Goal: Task Accomplishment & Management: Use online tool/utility

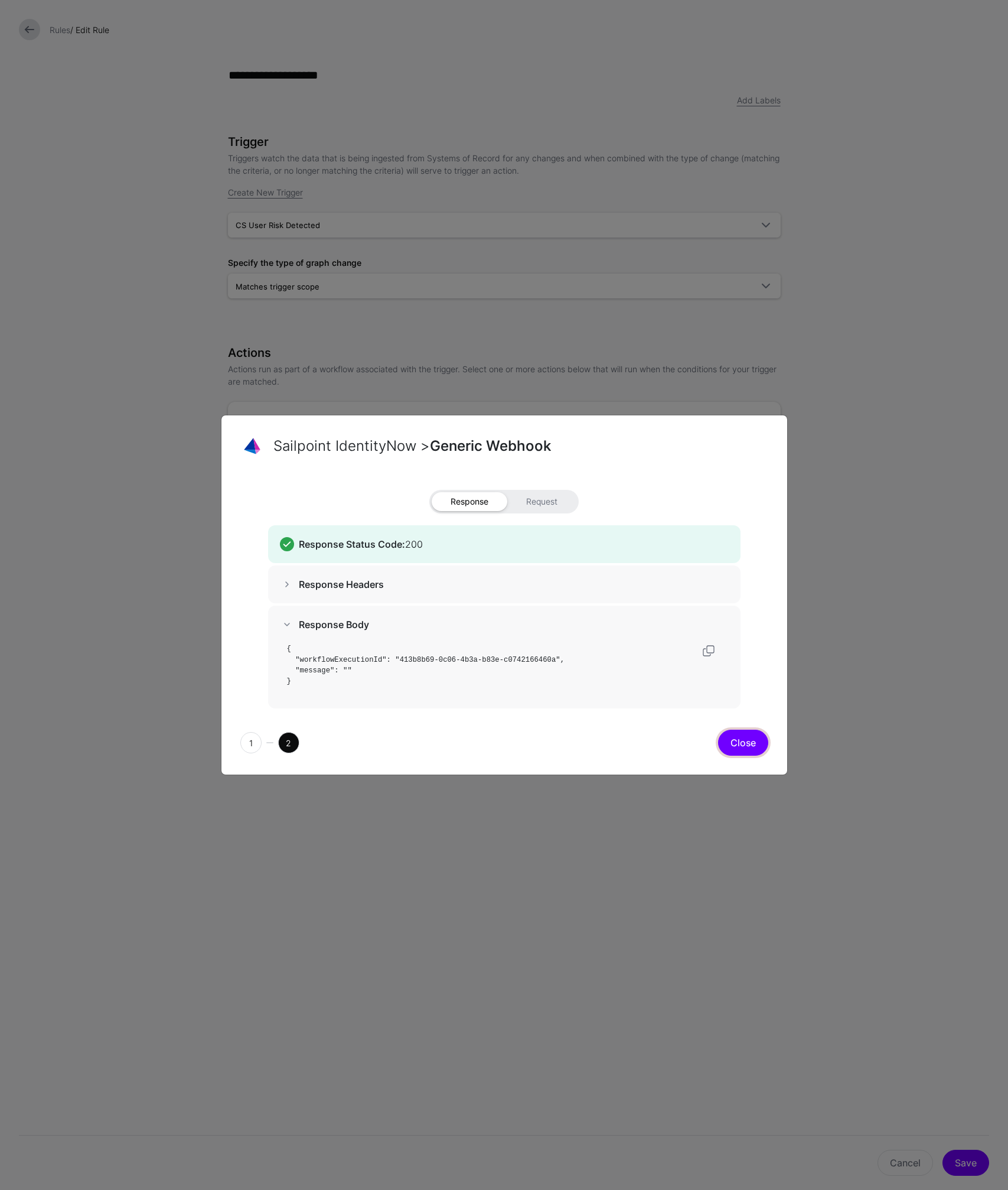
click at [740, 748] on button "Close" at bounding box center [743, 742] width 50 height 26
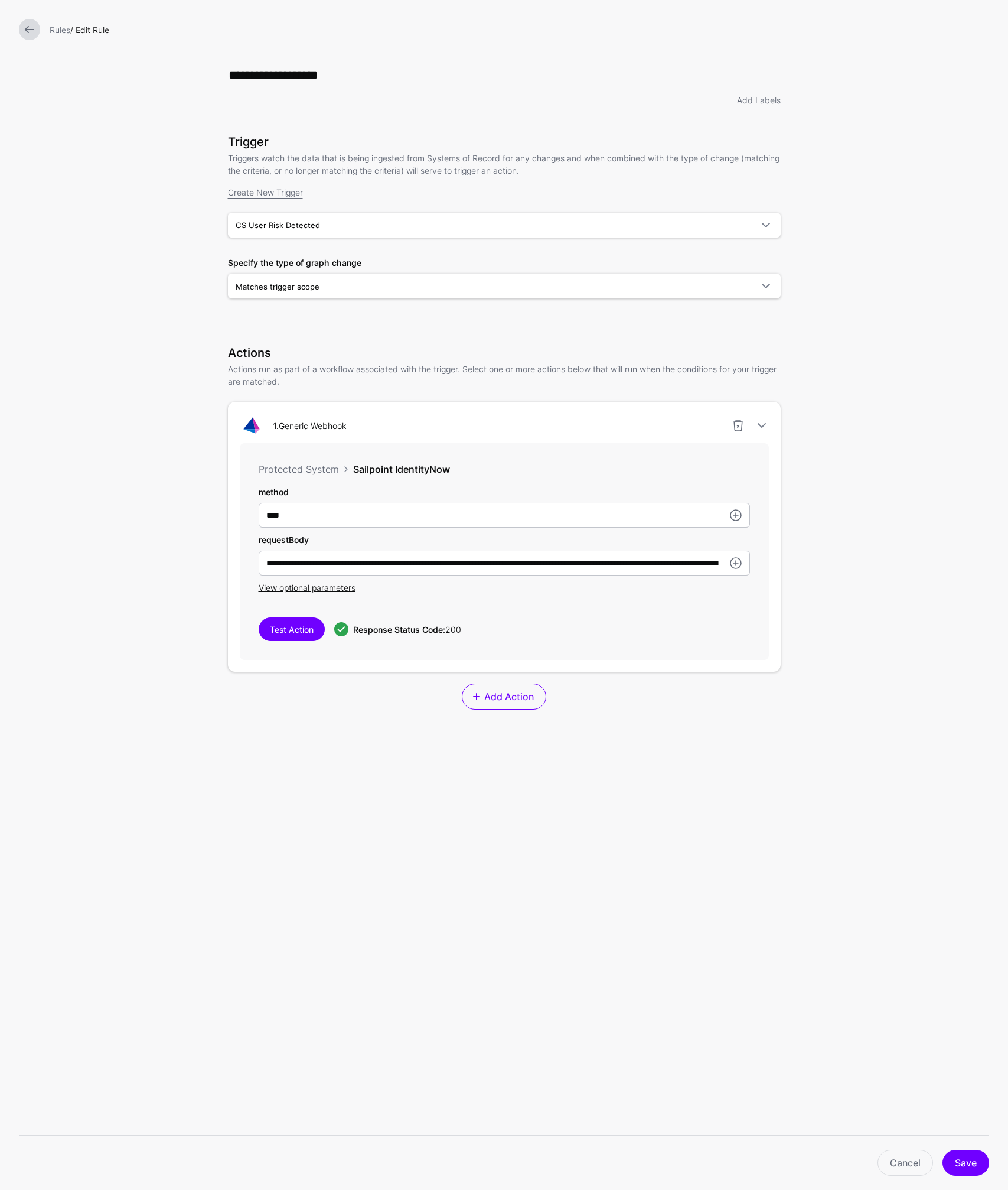
click at [33, 32] on link at bounding box center [29, 29] width 21 height 21
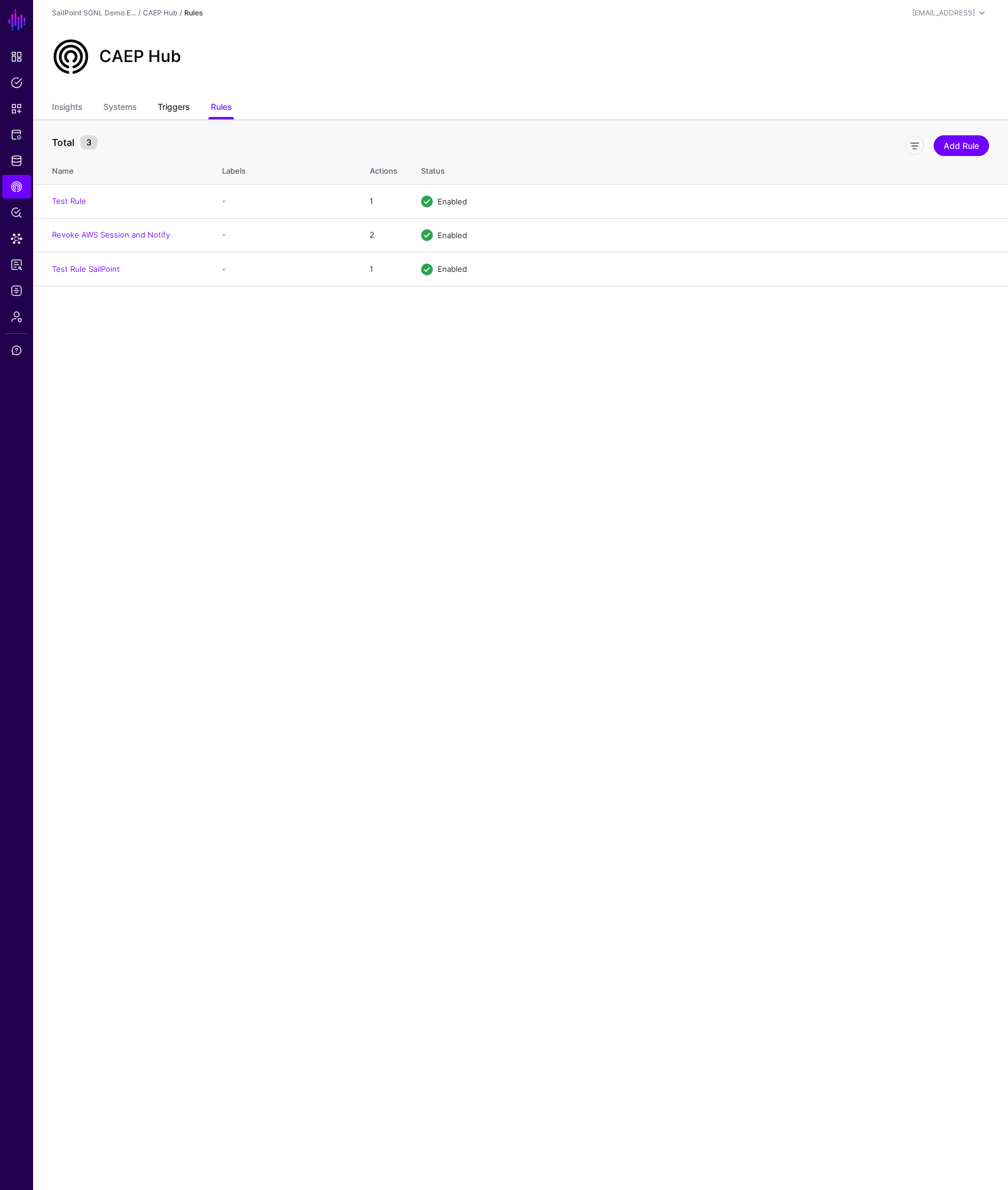
click at [180, 111] on link "Triggers" at bounding box center [173, 108] width 32 height 22
click at [117, 110] on link "Systems" at bounding box center [119, 108] width 33 height 22
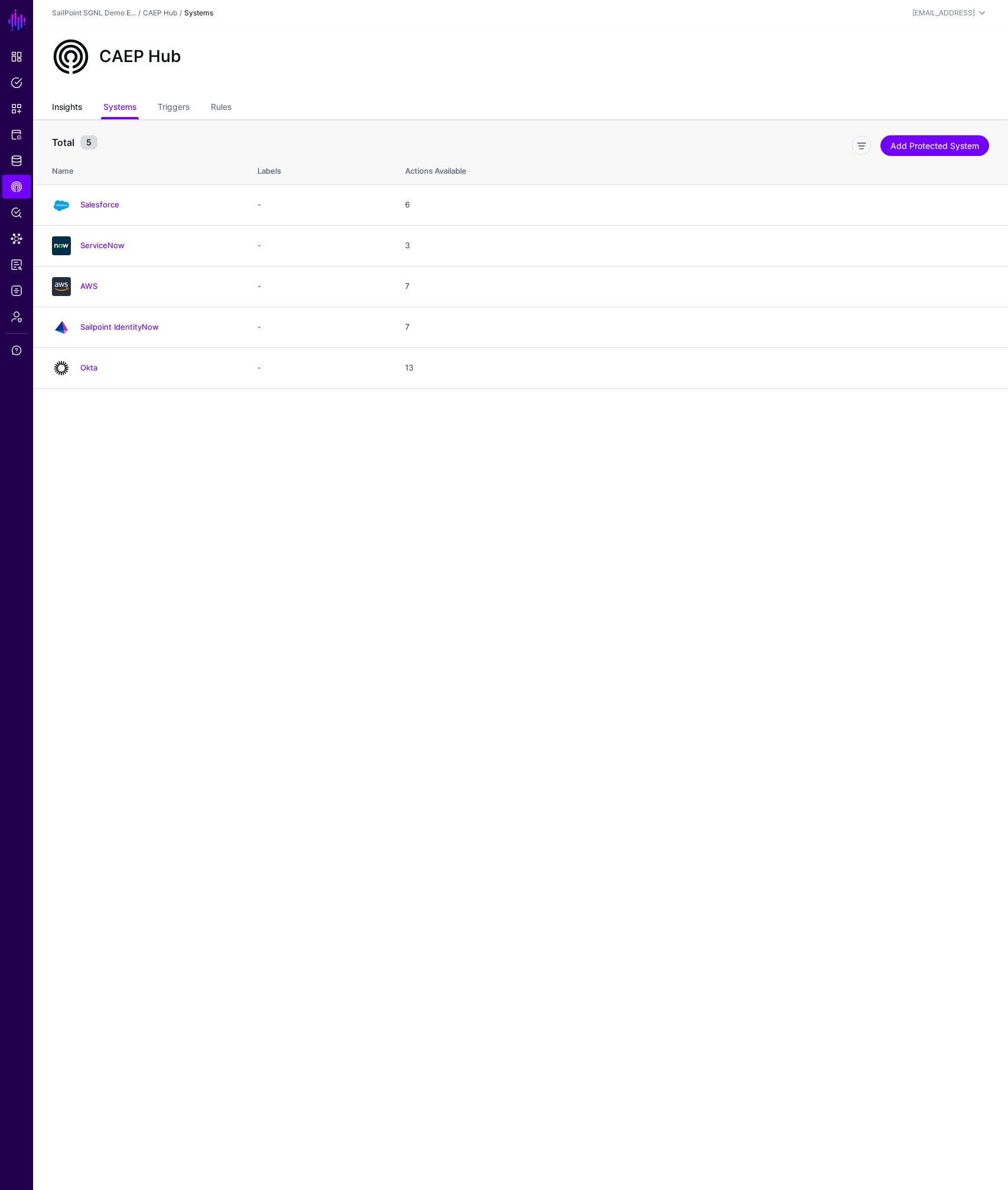
click at [78, 109] on link "Insights" at bounding box center [67, 108] width 30 height 22
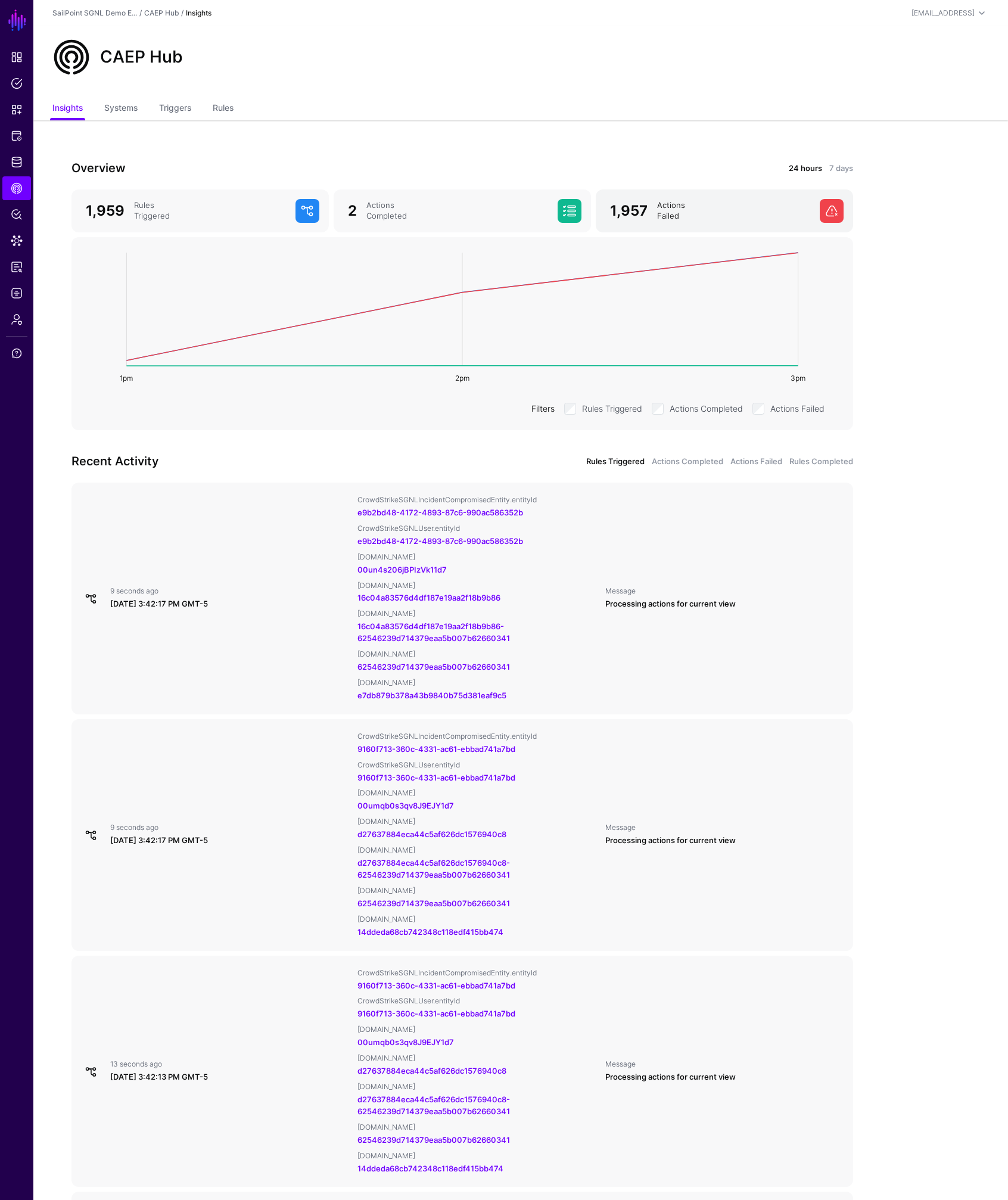
click at [831, 211] on span at bounding box center [831, 211] width 24 height 24
click at [127, 110] on link "Systems" at bounding box center [121, 109] width 33 height 23
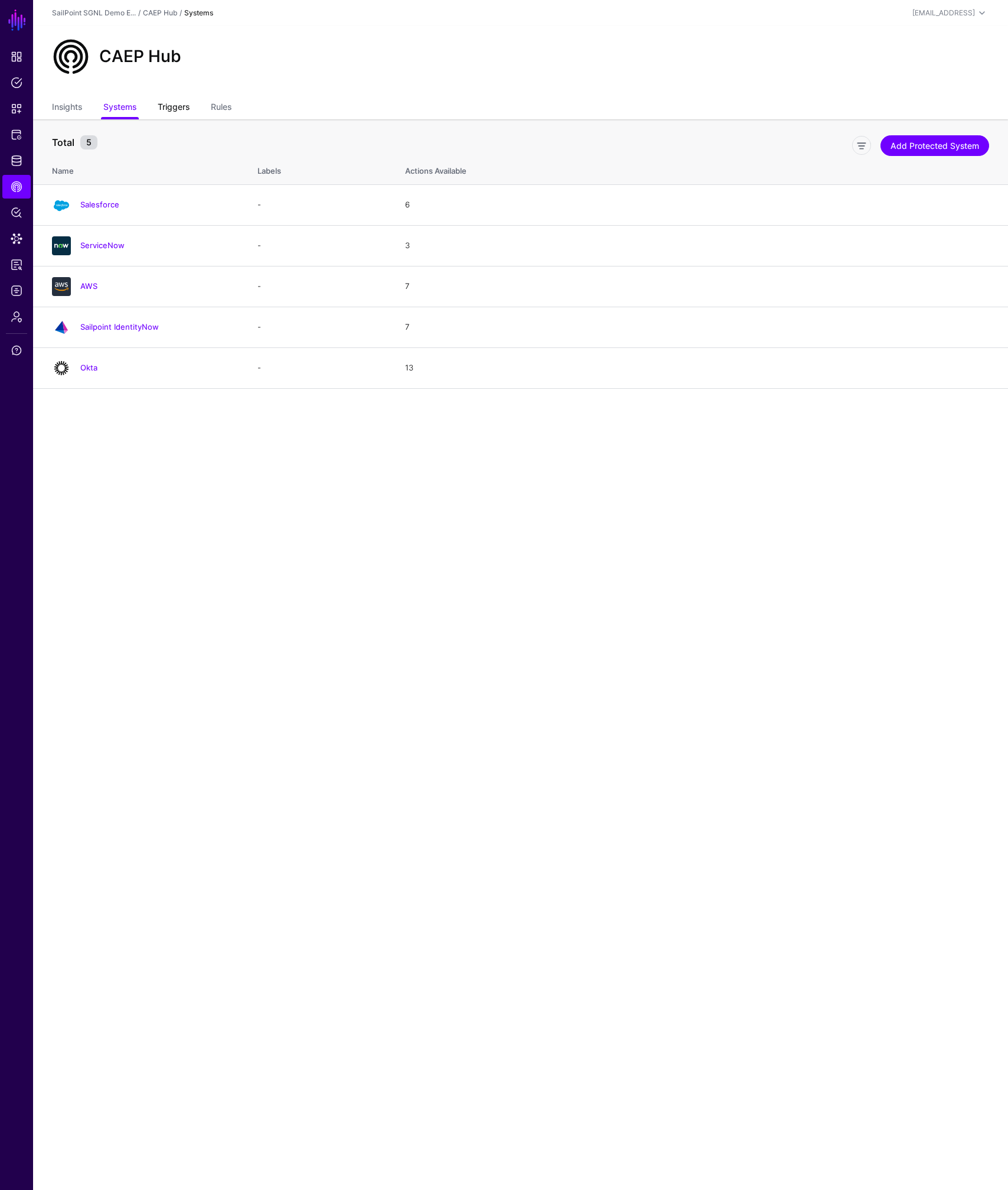
click at [174, 103] on link "Triggers" at bounding box center [173, 108] width 32 height 22
click at [952, 150] on link "Add Trigger" at bounding box center [956, 145] width 67 height 21
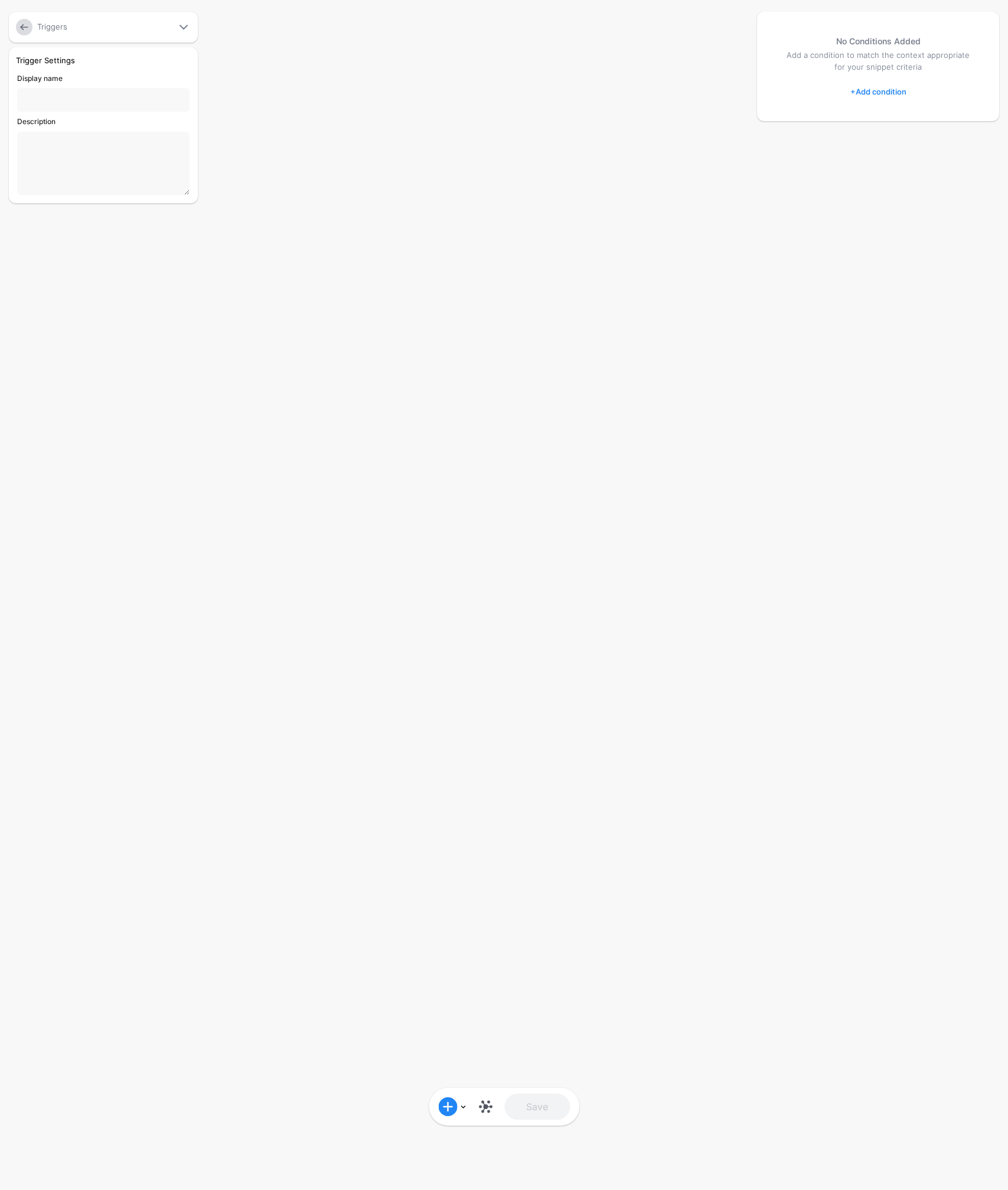
click at [66, 94] on input "Display name" at bounding box center [103, 100] width 173 height 24
click at [67, 158] on textarea "Description" at bounding box center [103, 163] width 173 height 63
click at [107, 98] on input "Display name" at bounding box center [103, 100] width 173 height 24
type input "**********"
click at [110, 173] on textarea "Description" at bounding box center [103, 163] width 173 height 63
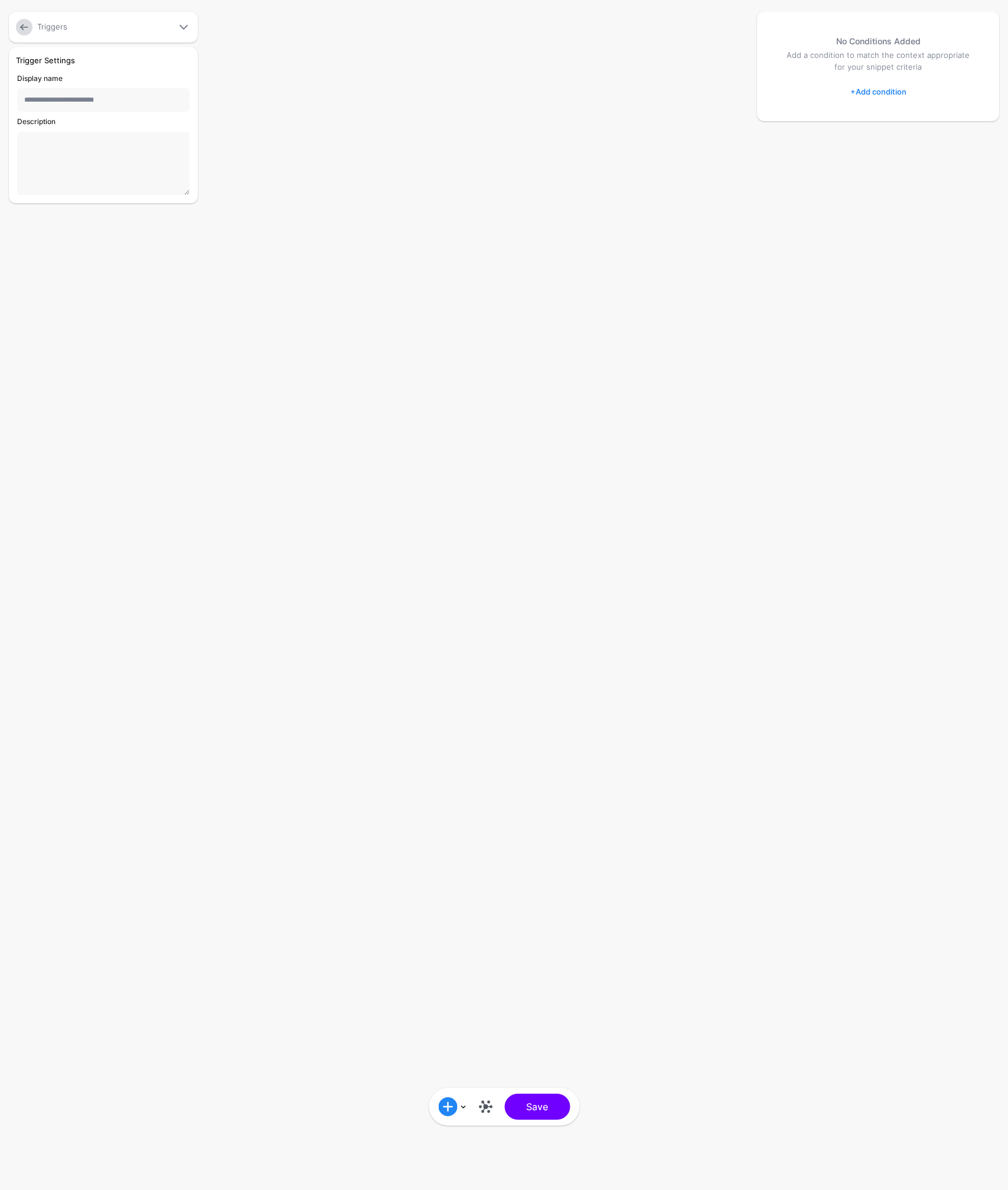
click at [882, 91] on link "+ Add condition" at bounding box center [878, 91] width 56 height 19
click at [908, 140] on div "Graph Condition" at bounding box center [925, 141] width 91 height 11
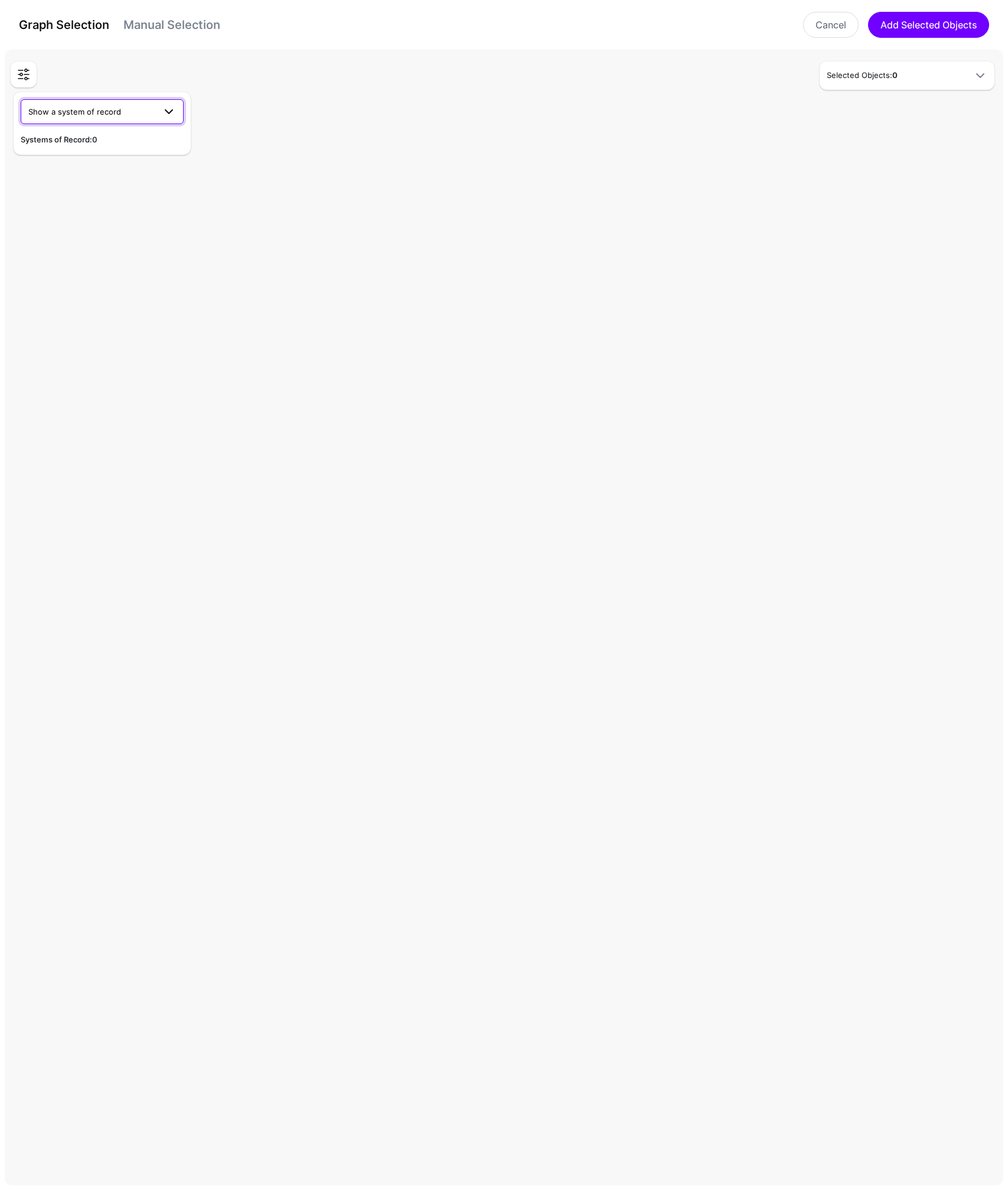
click at [93, 114] on span "Show a system of record" at bounding box center [75, 112] width 93 height 10
click at [62, 210] on span "ServiceNow ITSM" at bounding box center [63, 214] width 65 height 10
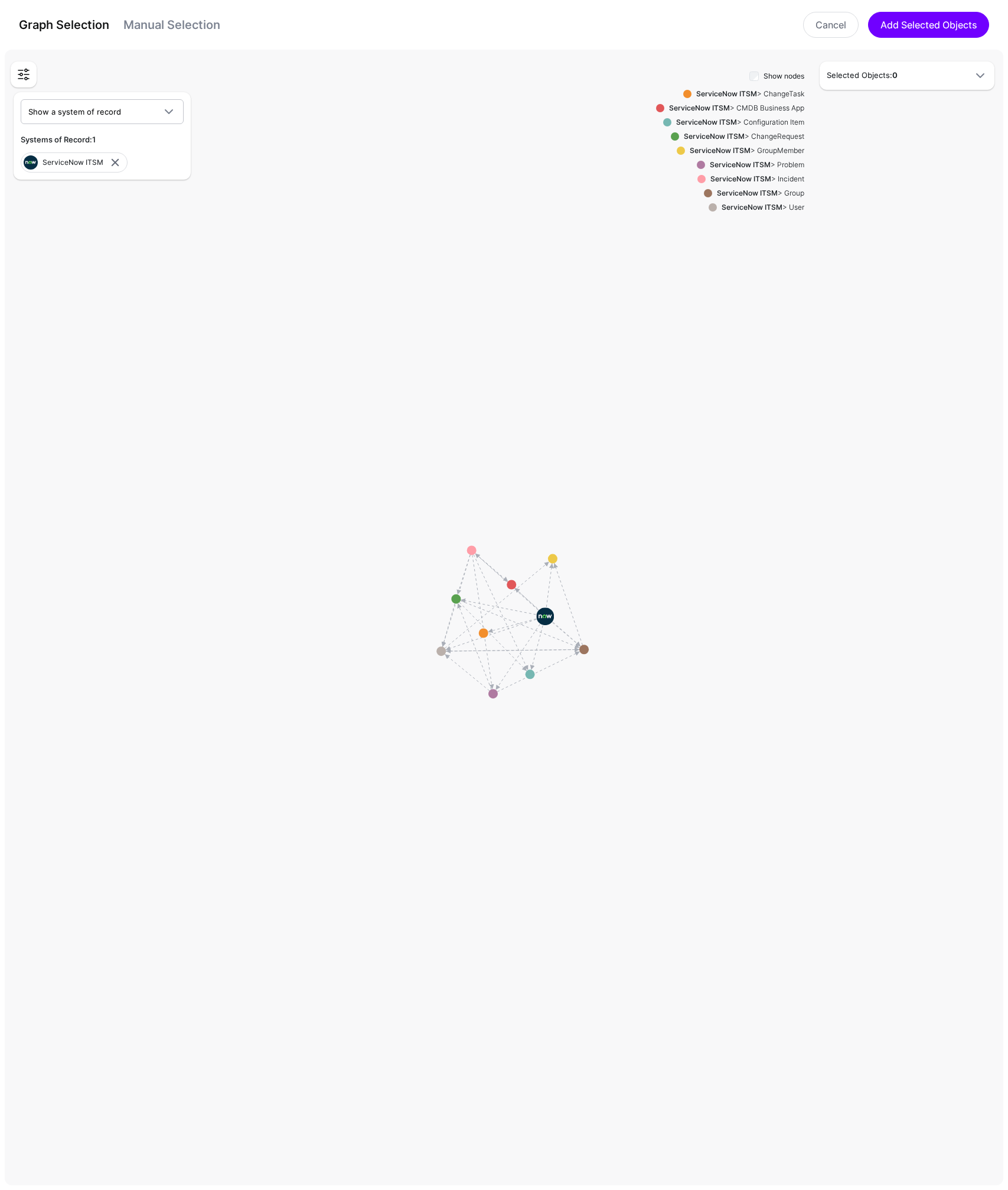
click at [173, 30] on link "Manual Selection" at bounding box center [172, 24] width 97 height 14
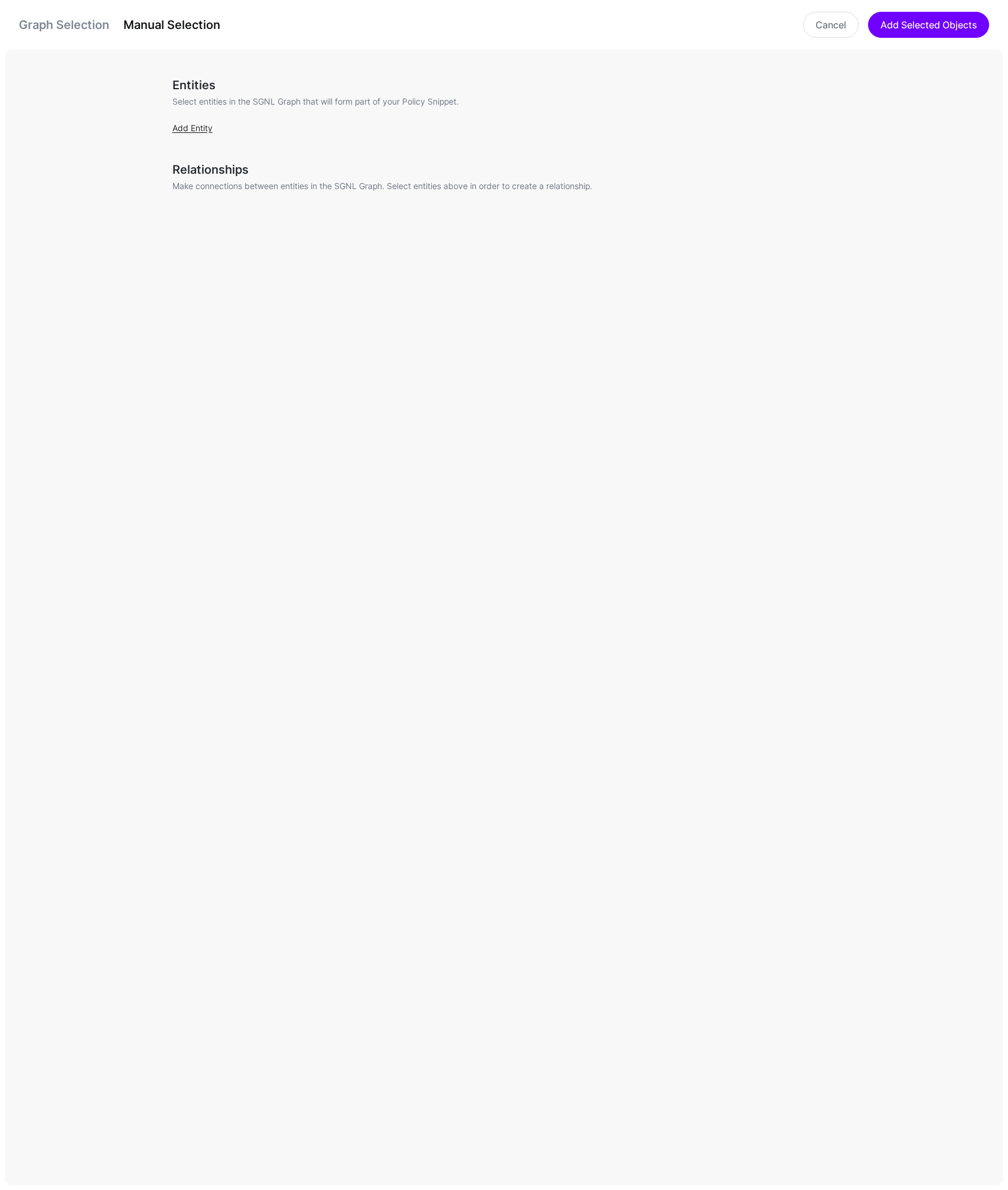
click at [189, 130] on link "Add Entity" at bounding box center [192, 128] width 40 height 10
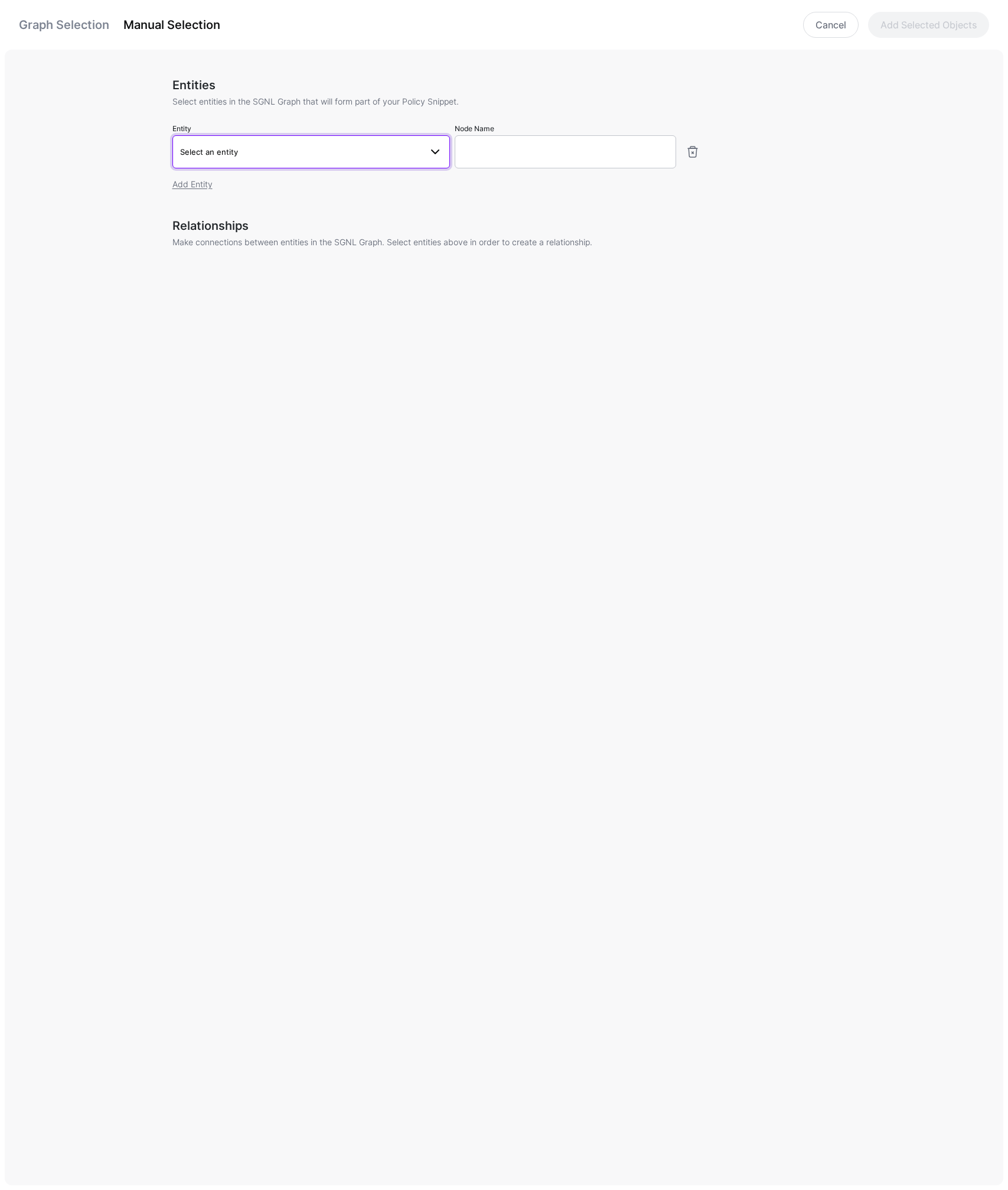
click at [319, 157] on span "Select an entity" at bounding box center [300, 152] width 241 height 13
click at [233, 244] on span "ChangeRequest" at bounding box center [220, 244] width 53 height 9
type input "**********"
click at [190, 185] on link "Add Entity" at bounding box center [192, 184] width 40 height 10
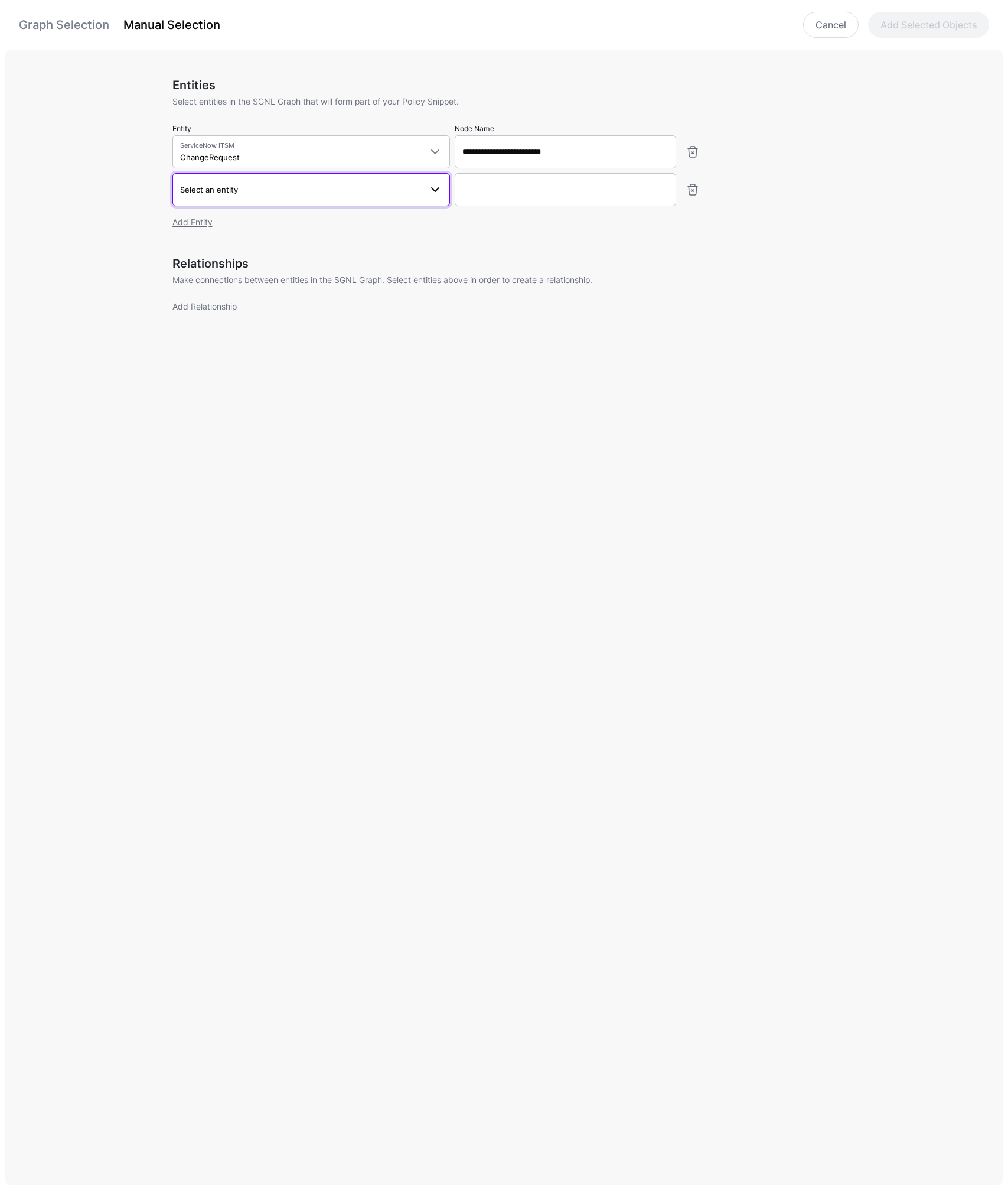
click at [229, 188] on span "Select an entity" at bounding box center [209, 189] width 58 height 10
click at [242, 290] on div "Configuration Item" at bounding box center [317, 295] width 247 height 11
type input "**********"
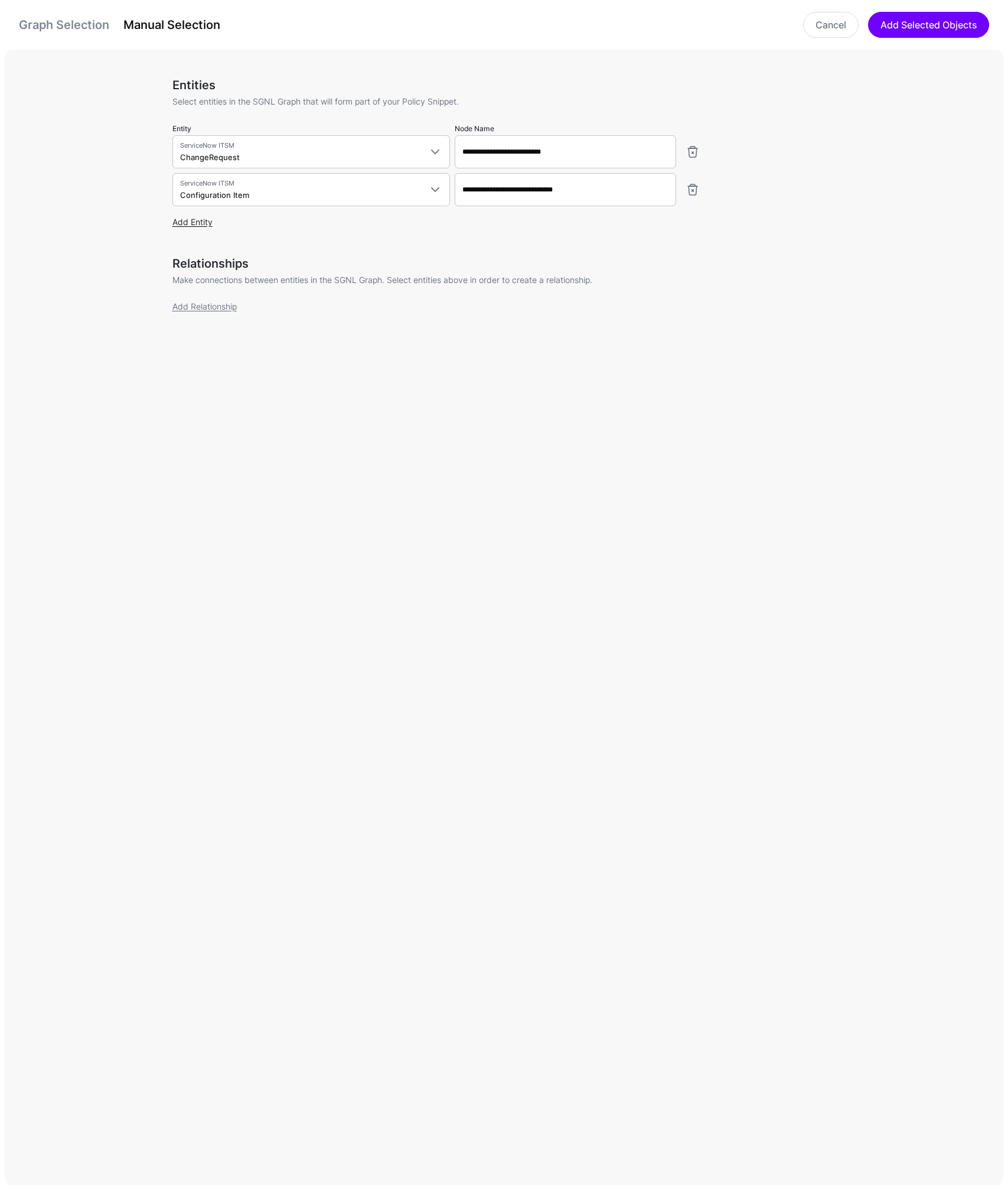
click at [198, 222] on link "Add Entity" at bounding box center [192, 221] width 40 height 10
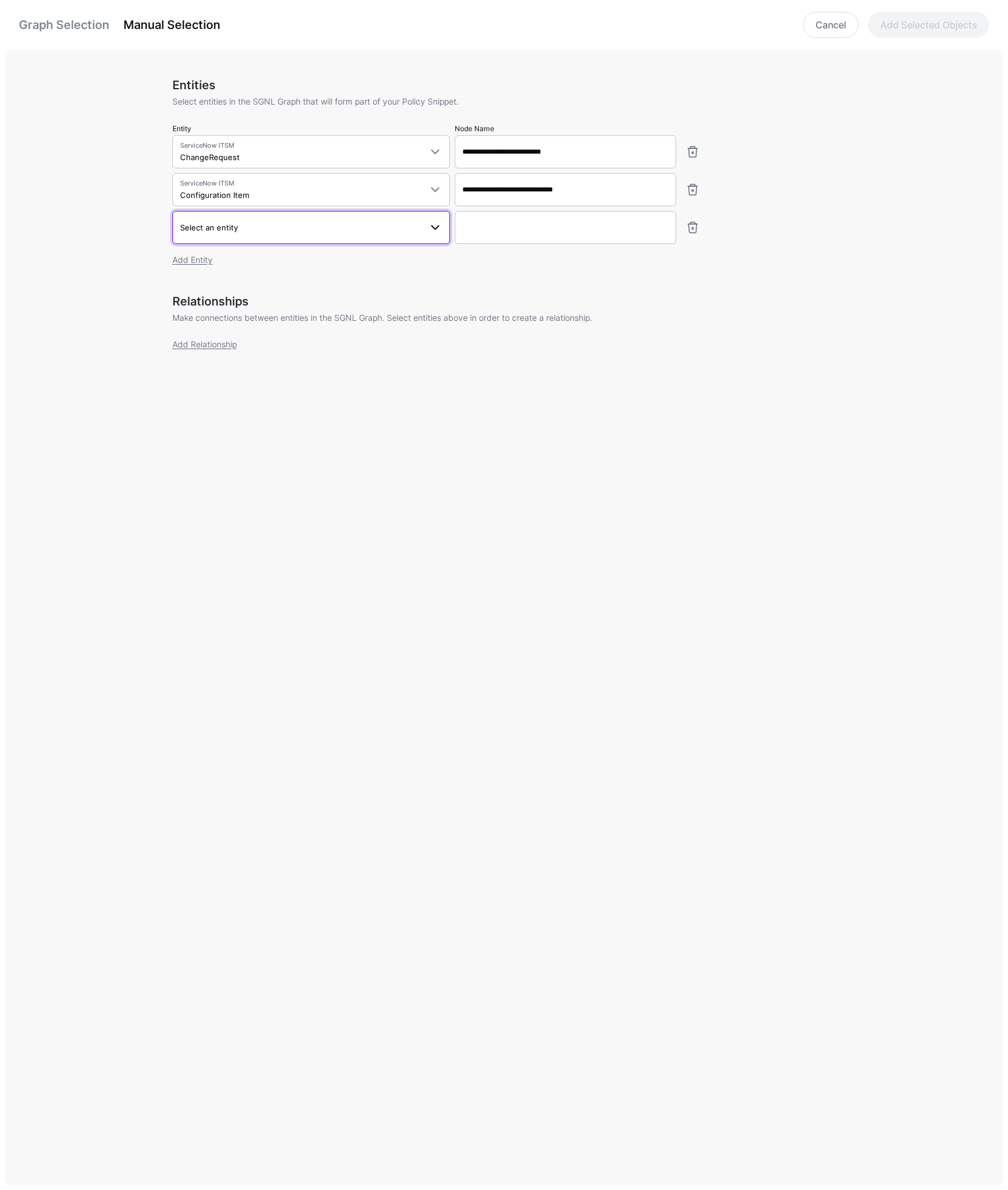
click at [252, 230] on span "Select an entity" at bounding box center [300, 228] width 241 height 13
click at [215, 392] on div "User" at bounding box center [317, 396] width 247 height 11
type input "**********"
click at [198, 262] on link "Add Entity" at bounding box center [192, 259] width 40 height 10
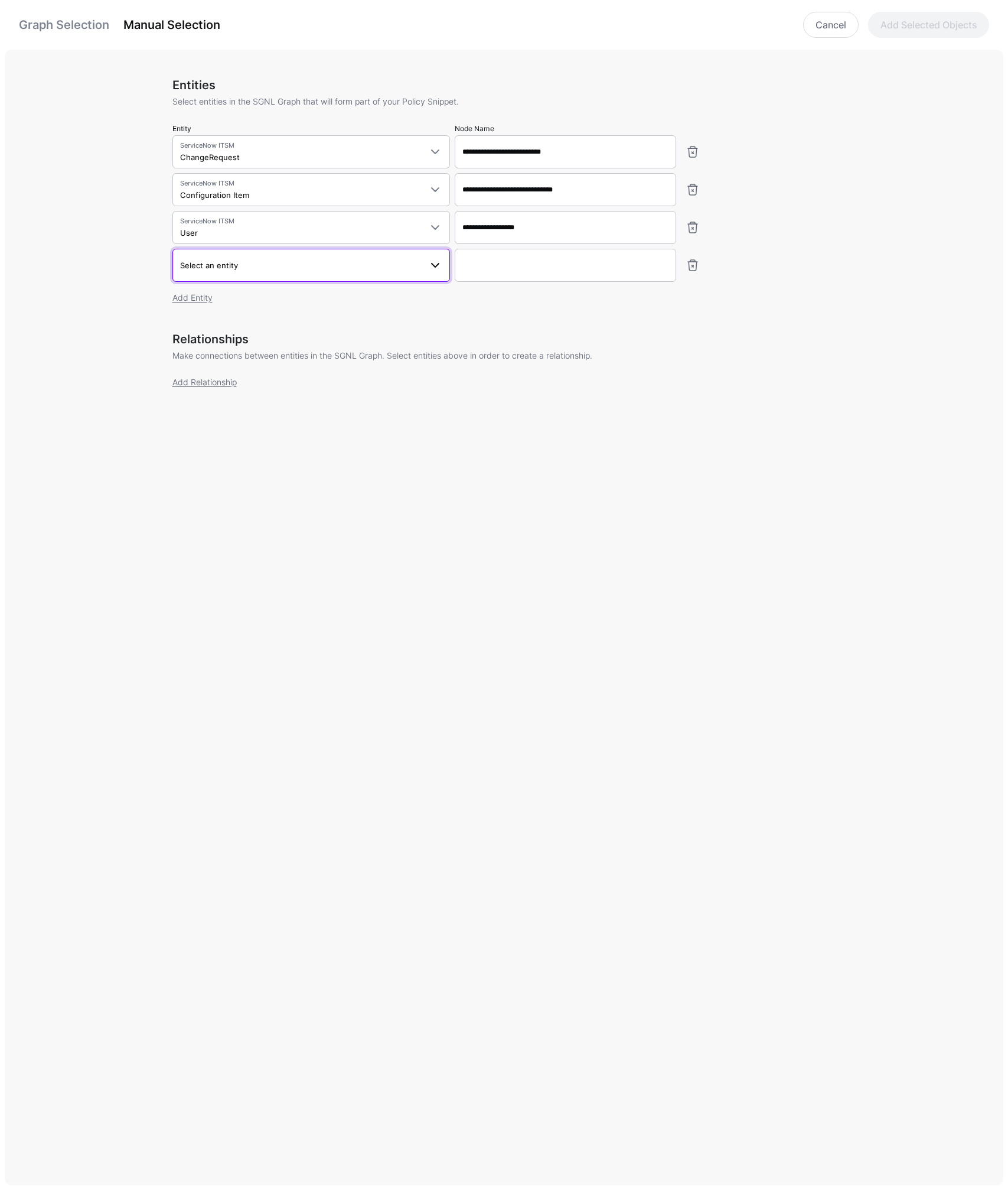
click at [230, 266] on span "Select an entity" at bounding box center [209, 266] width 58 height 10
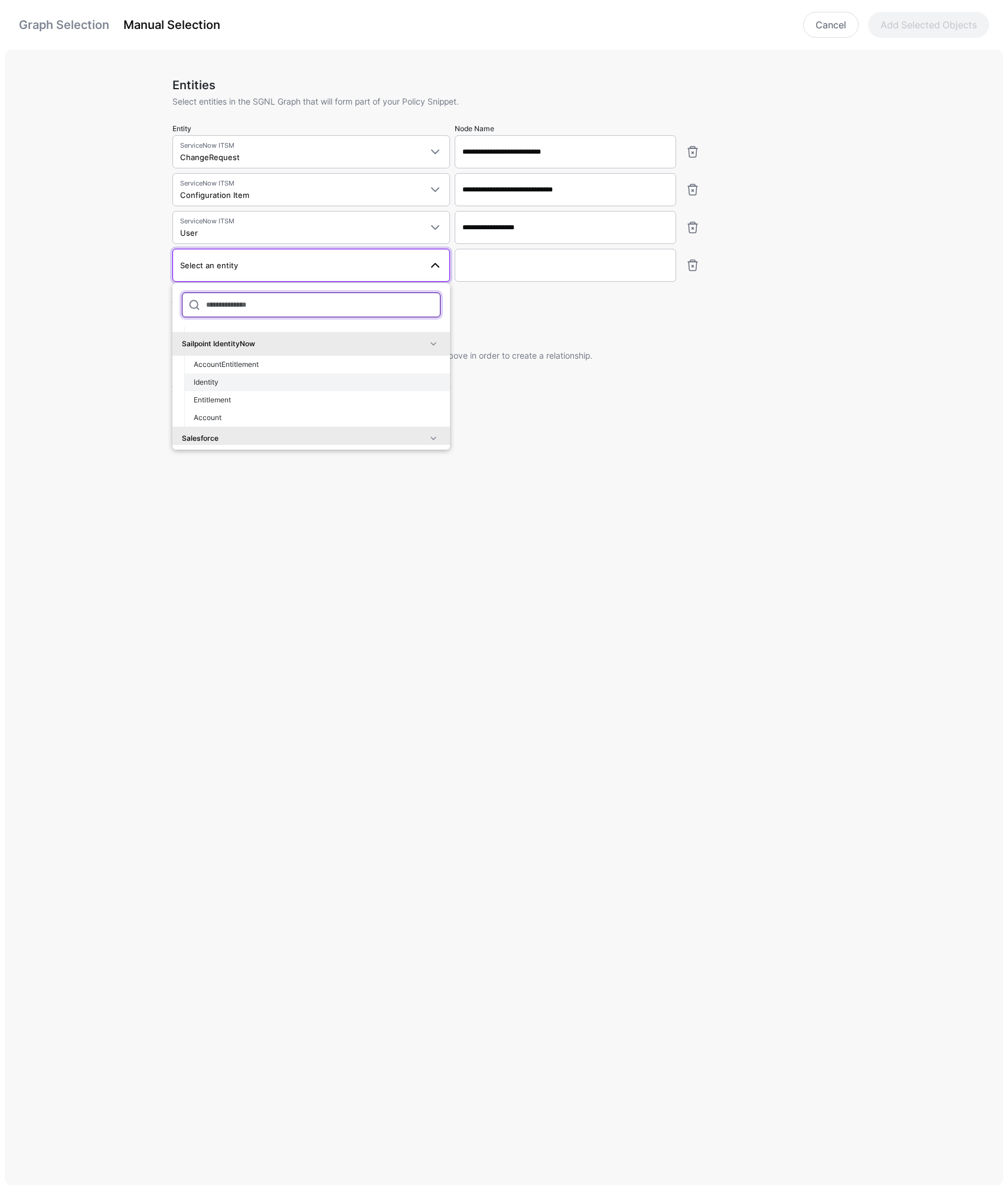
scroll to position [328, 0]
click at [488, 308] on div "**********" at bounding box center [509, 197] width 673 height 240
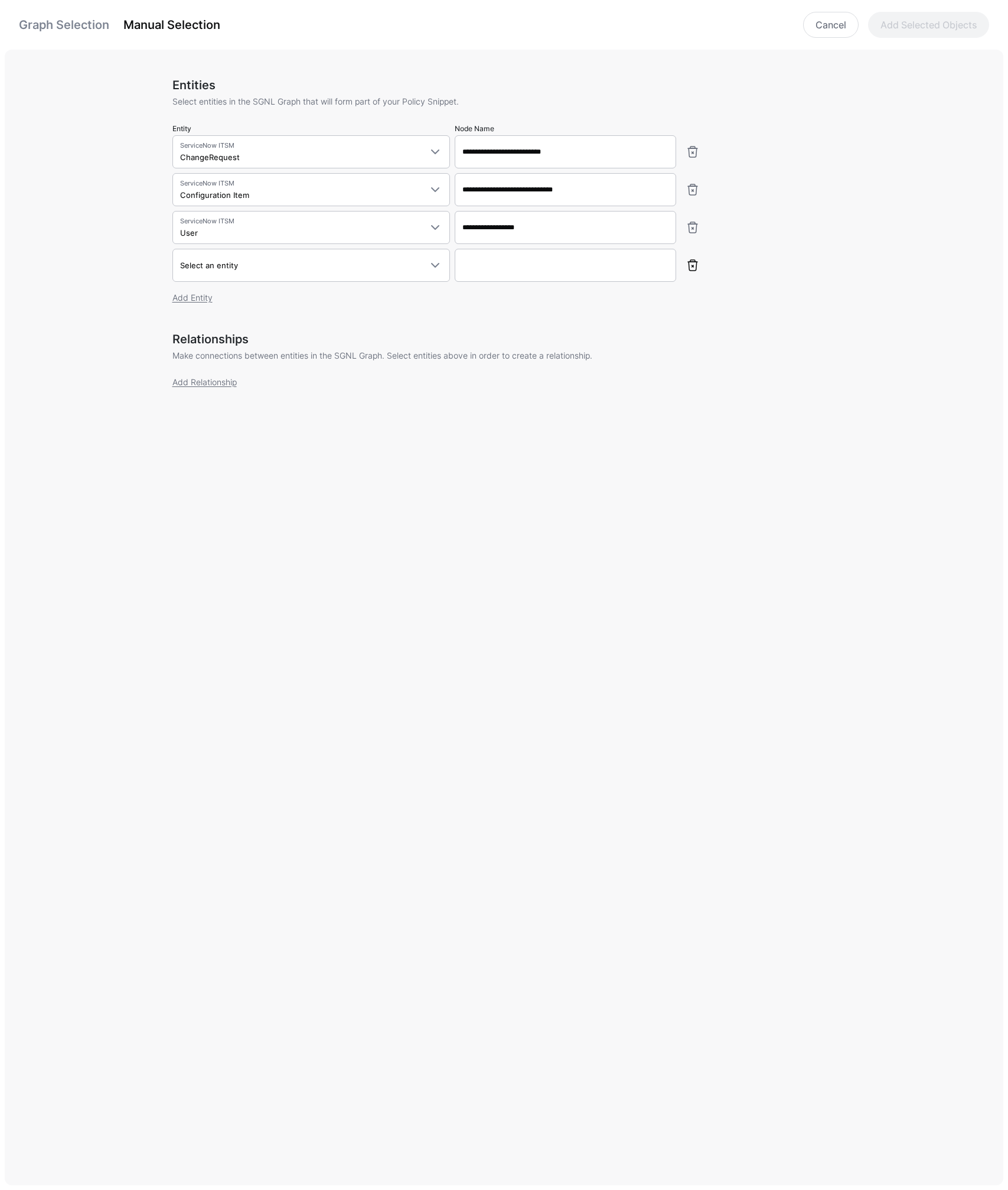
click at [693, 266] on link at bounding box center [693, 265] width 14 height 14
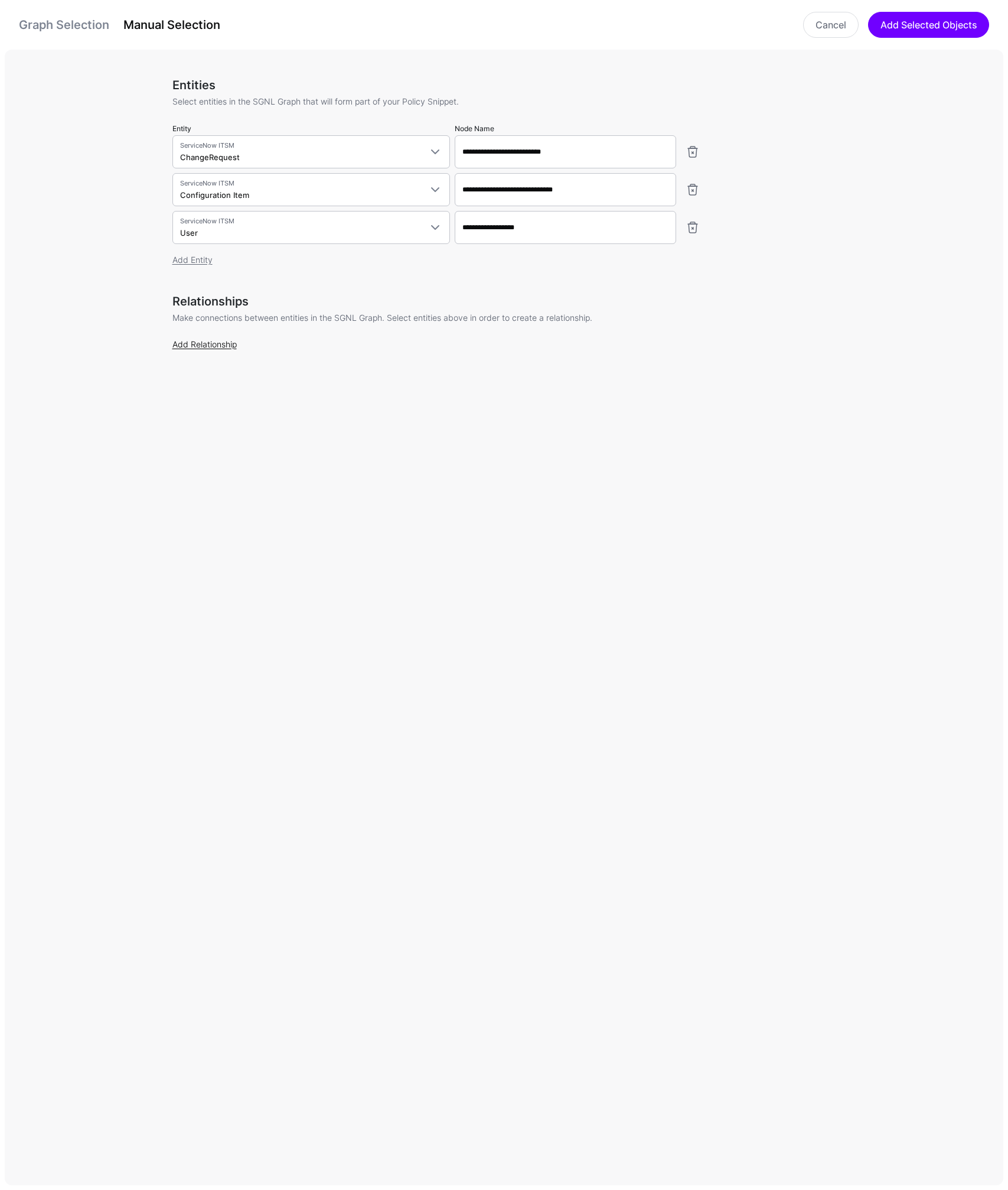
click at [223, 347] on link "Add Relationship" at bounding box center [204, 344] width 65 height 10
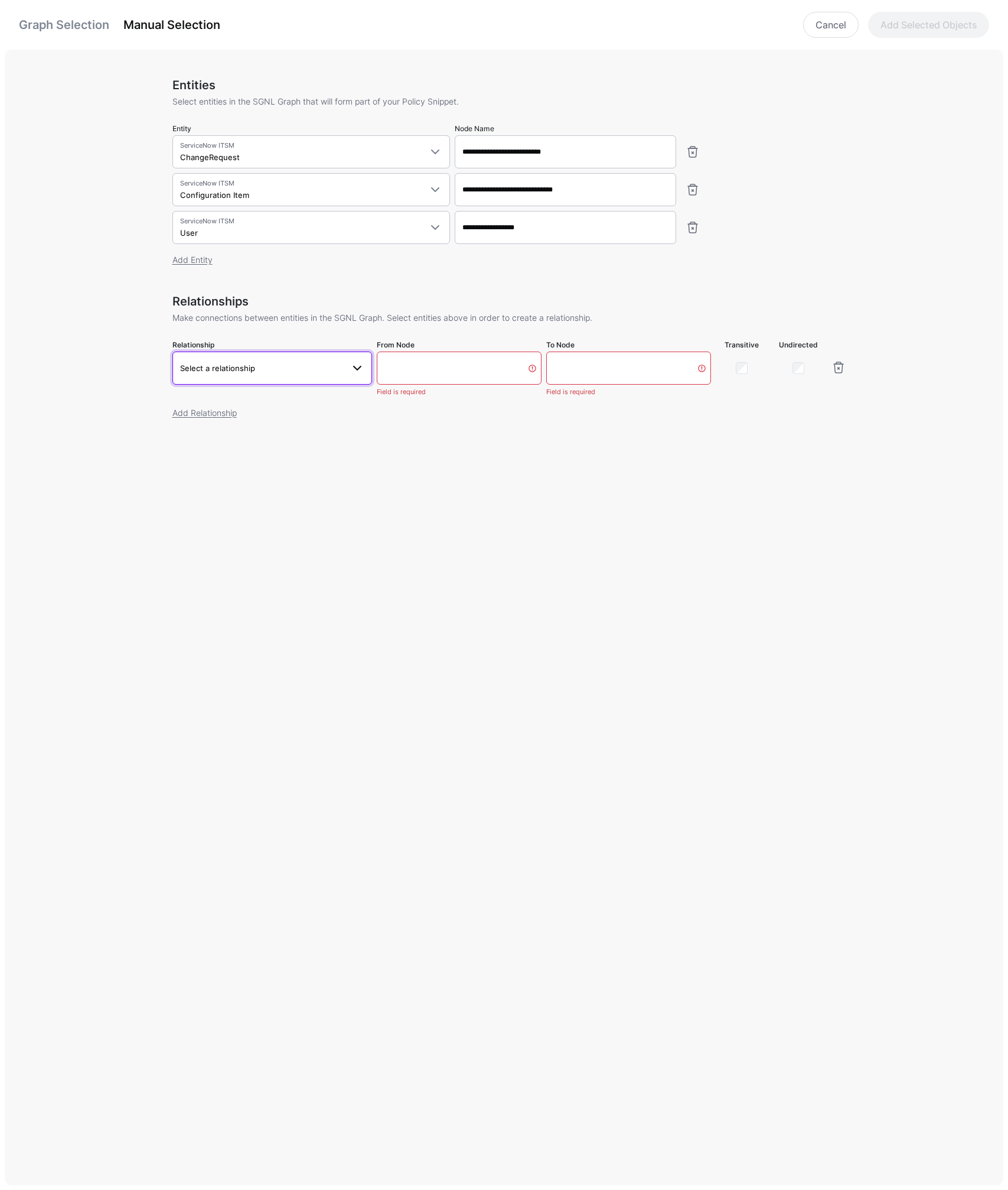
click at [261, 380] on link "Select a relationship" at bounding box center [273, 368] width 200 height 33
type input "******"
click at [237, 517] on span "ChangeRequest Linked To ChangeRequest.configurationItem - Configuration Item.id" at bounding box center [273, 526] width 182 height 37
type input "**********"
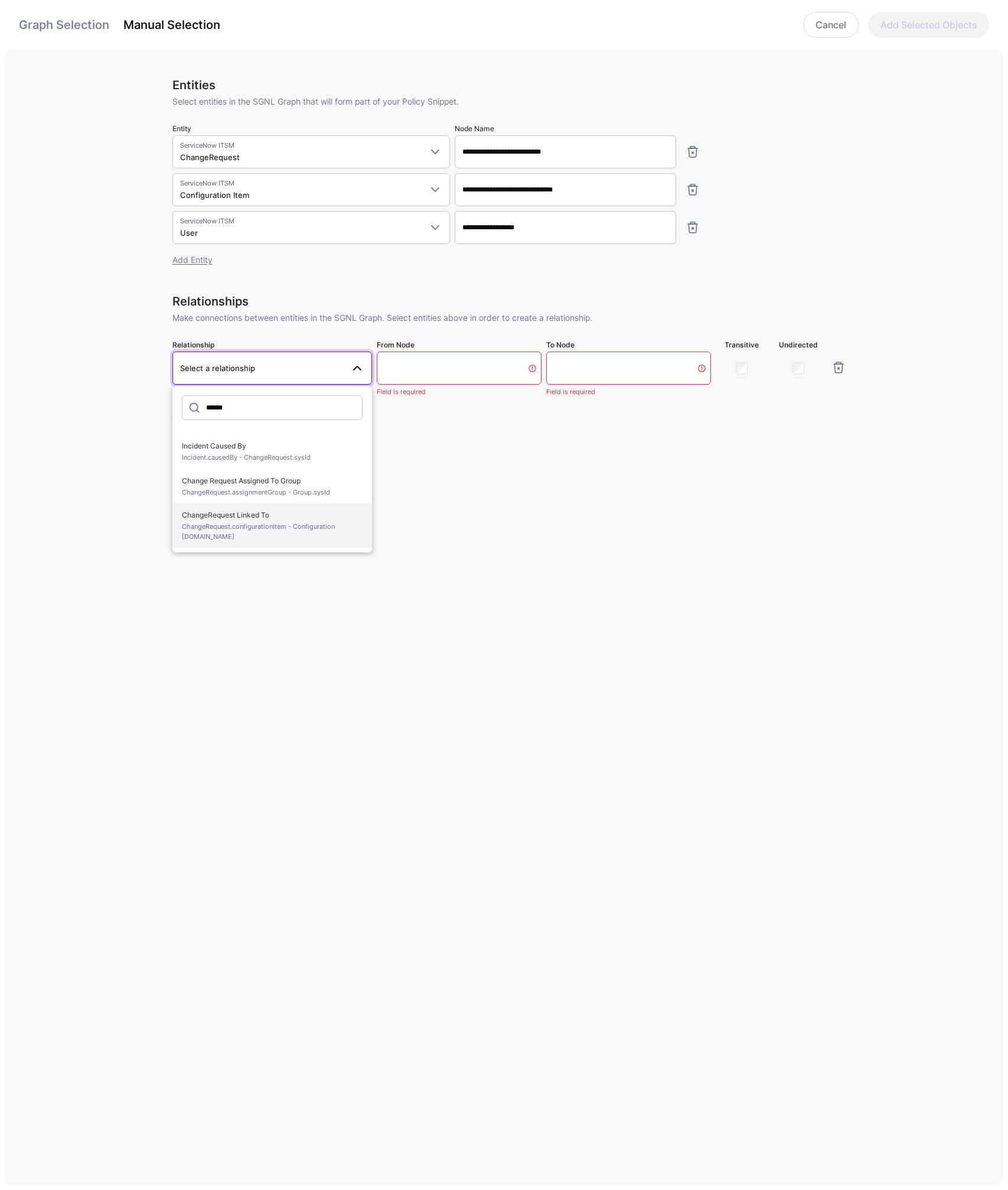
type input "**********"
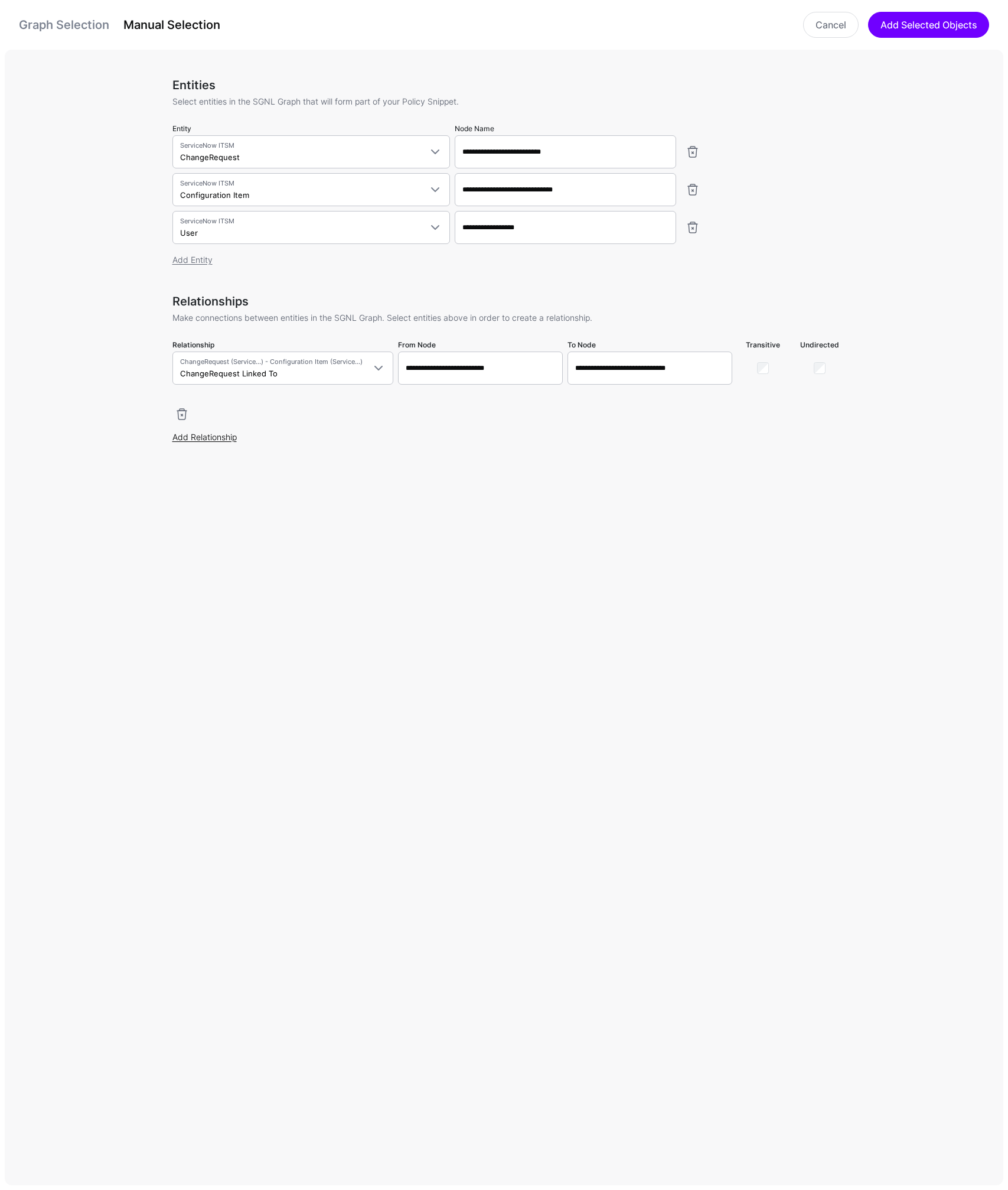
click at [209, 437] on link "Add Relationship" at bounding box center [204, 437] width 65 height 10
click at [234, 439] on span "Select a relationship" at bounding box center [218, 442] width 75 height 10
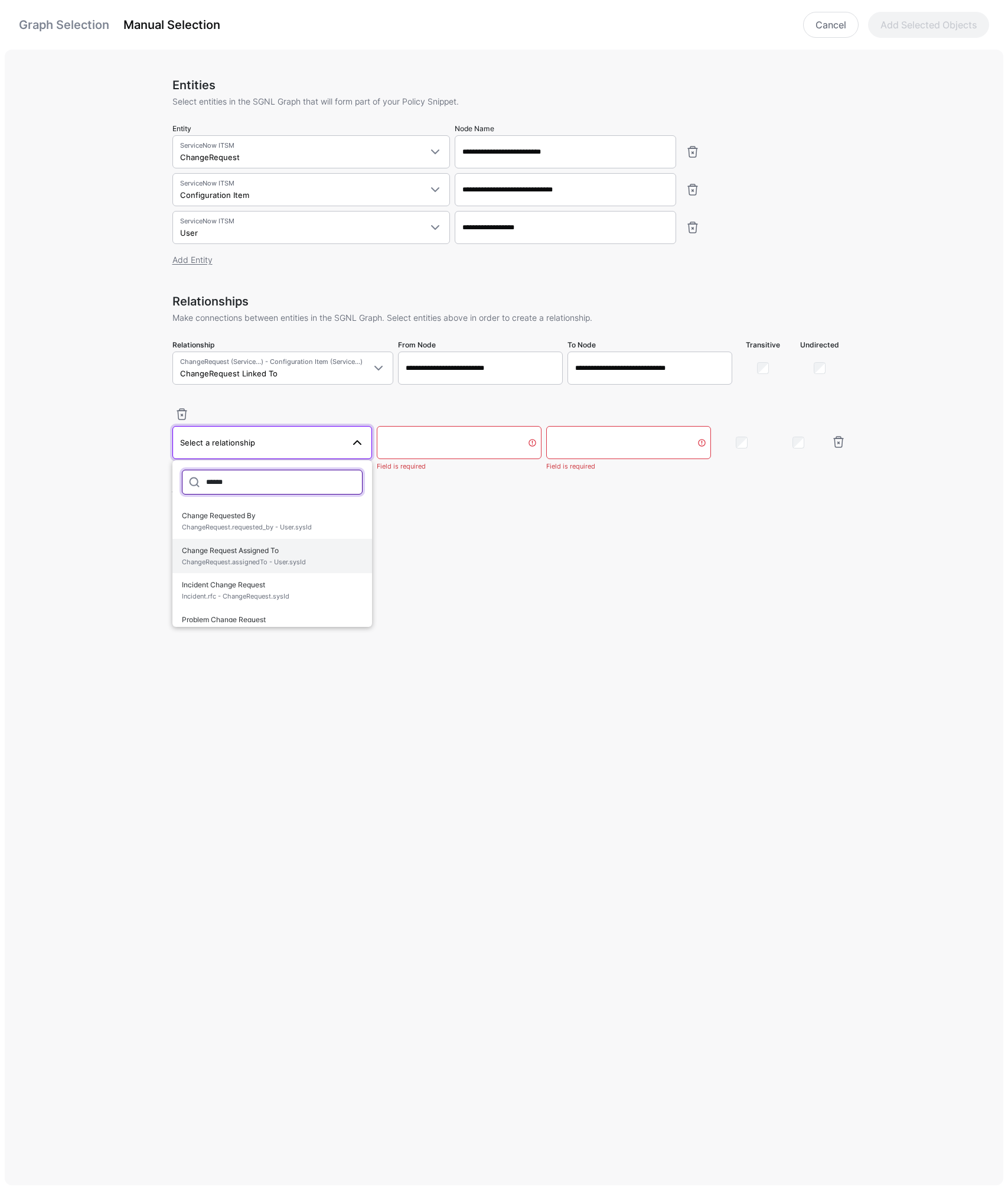
type input "******"
click at [231, 552] on span "Change Request Assigned To ChangeRequest.assignedTo - User.sysId" at bounding box center [273, 556] width 182 height 28
type input "**********"
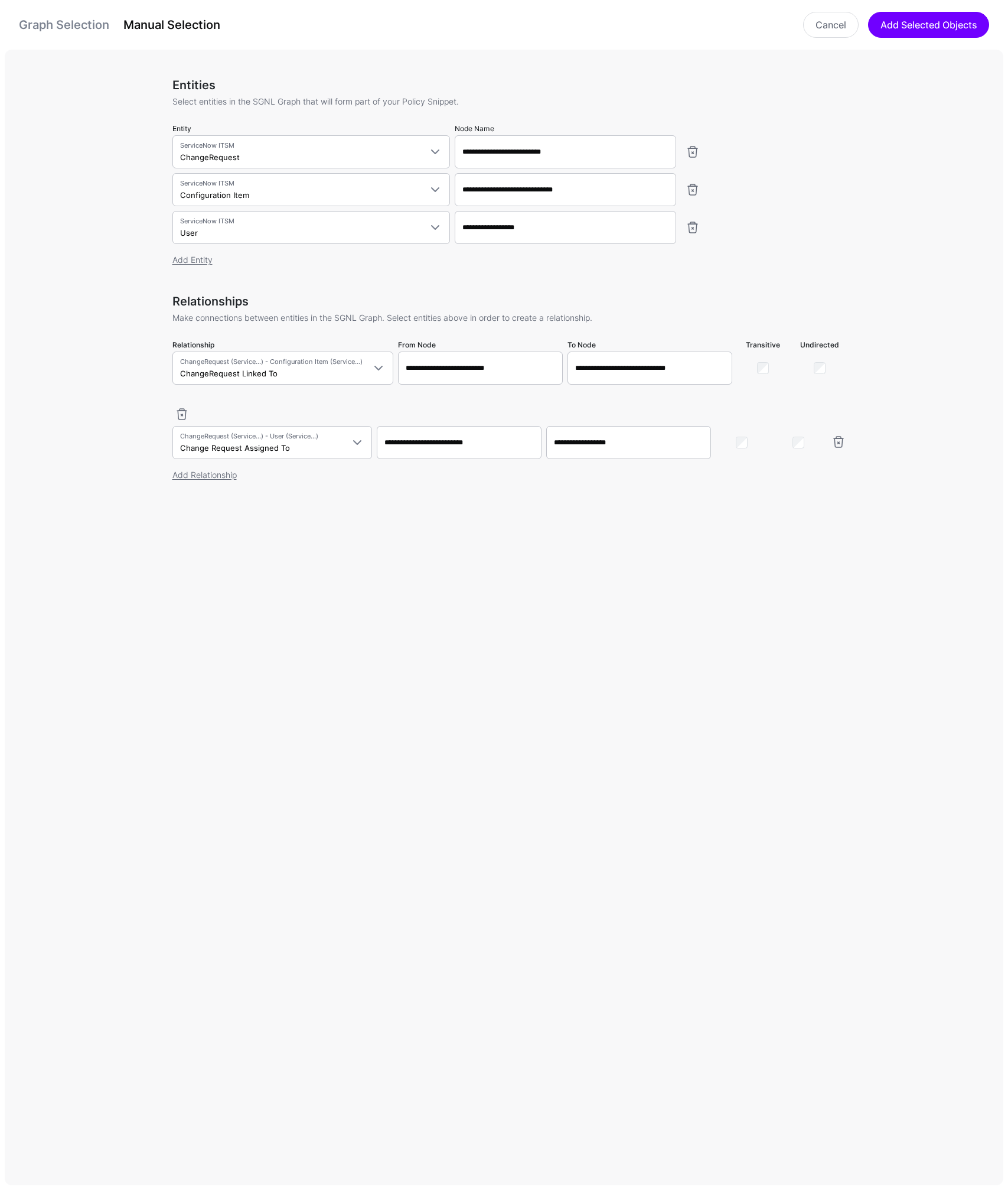
click at [94, 25] on link "Graph Selection" at bounding box center [64, 24] width 90 height 14
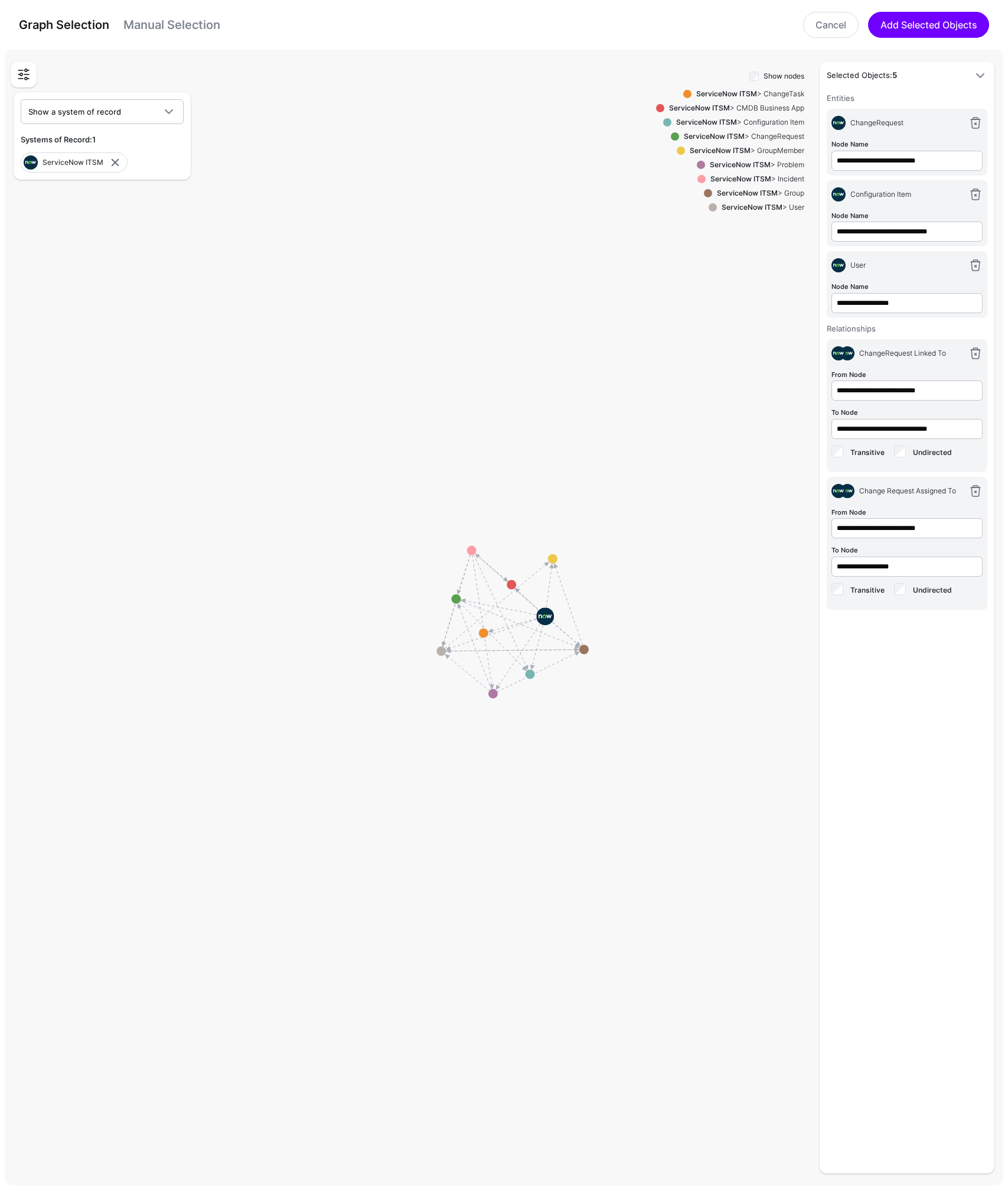
click at [172, 25] on link "Manual Selection" at bounding box center [172, 24] width 97 height 14
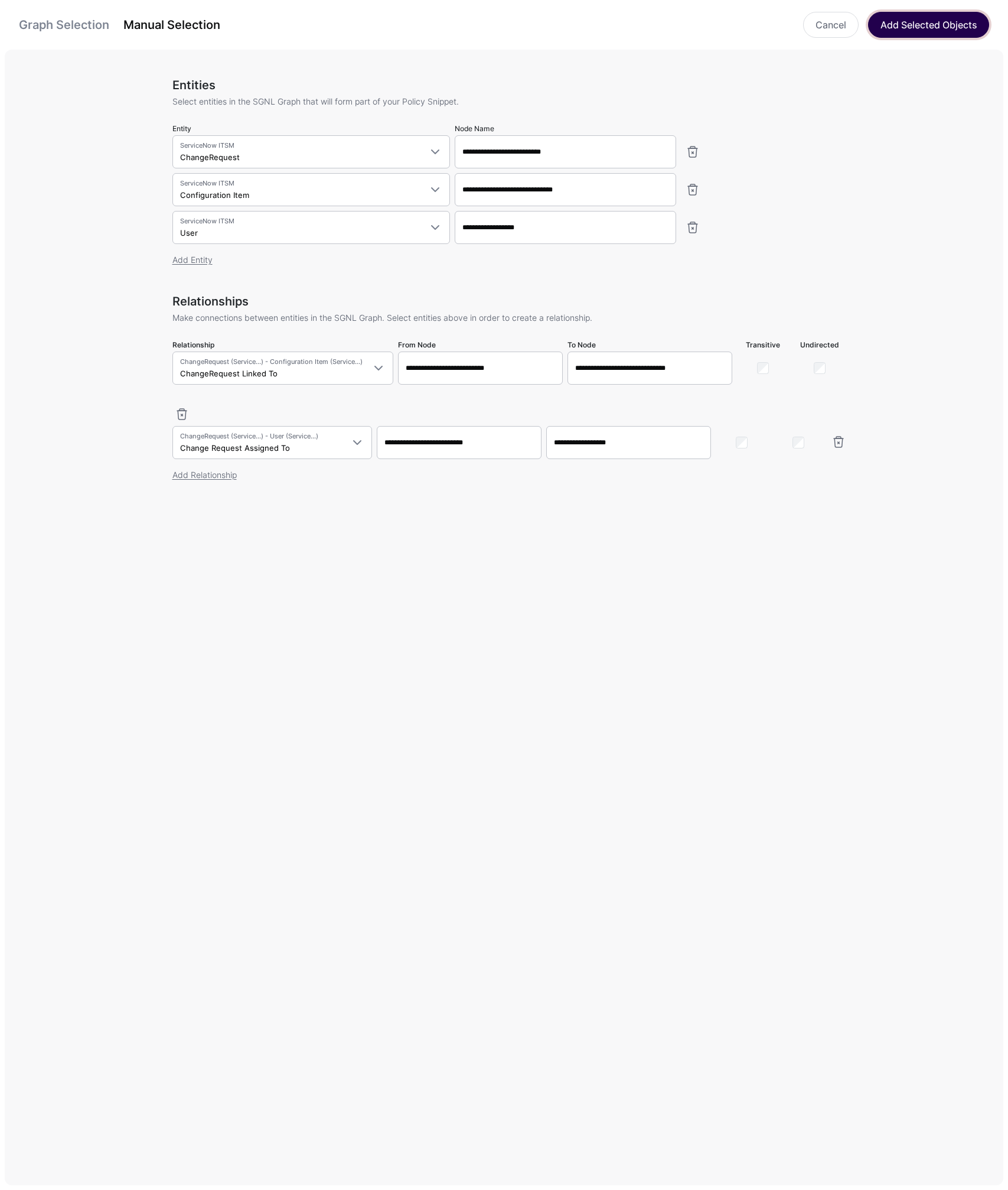
click at [916, 22] on button "Add Selected Objects" at bounding box center [928, 25] width 121 height 26
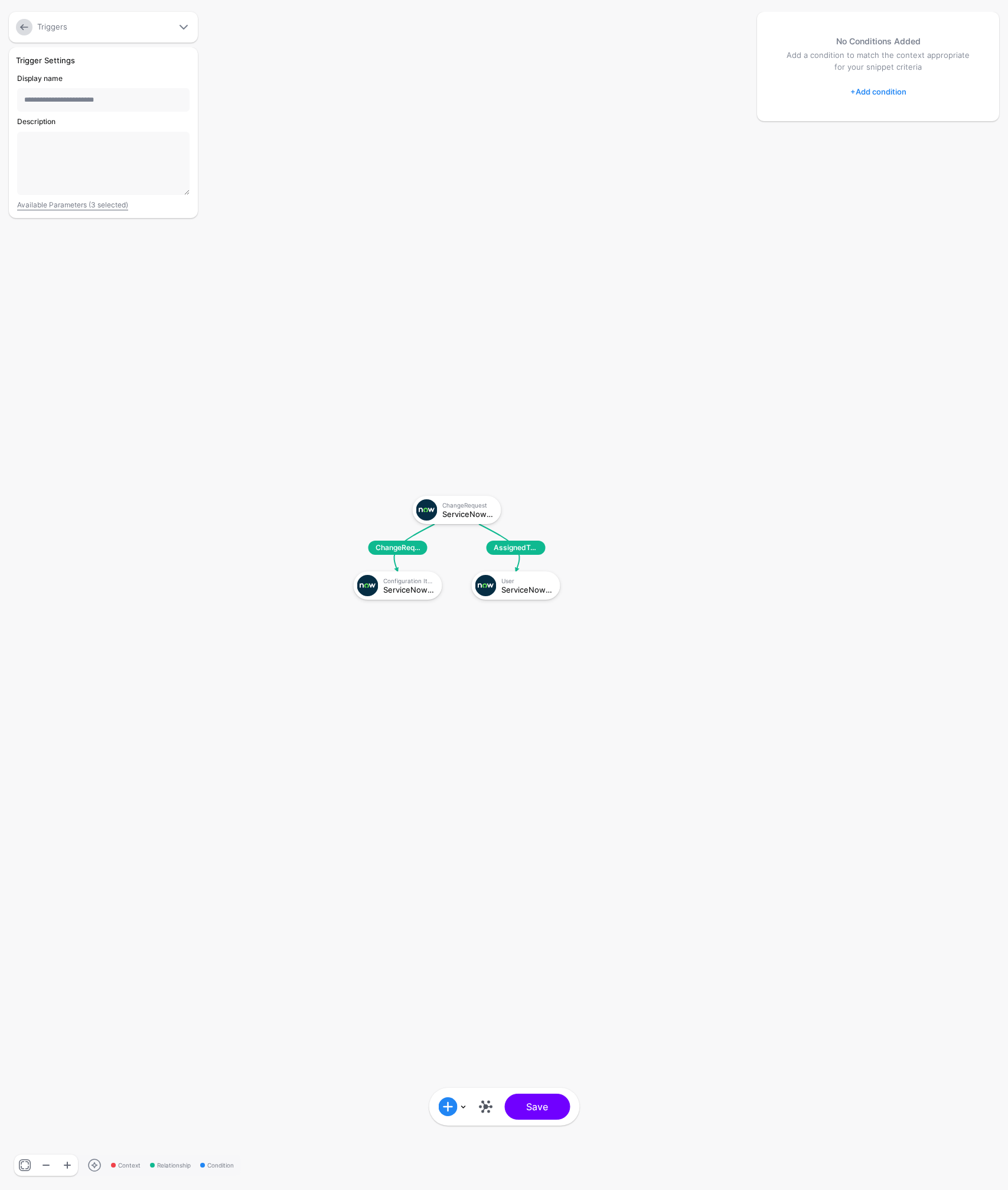
click at [872, 92] on link "+ Add condition" at bounding box center [878, 91] width 56 height 19
click at [902, 138] on div "Graph Condition" at bounding box center [925, 141] width 91 height 11
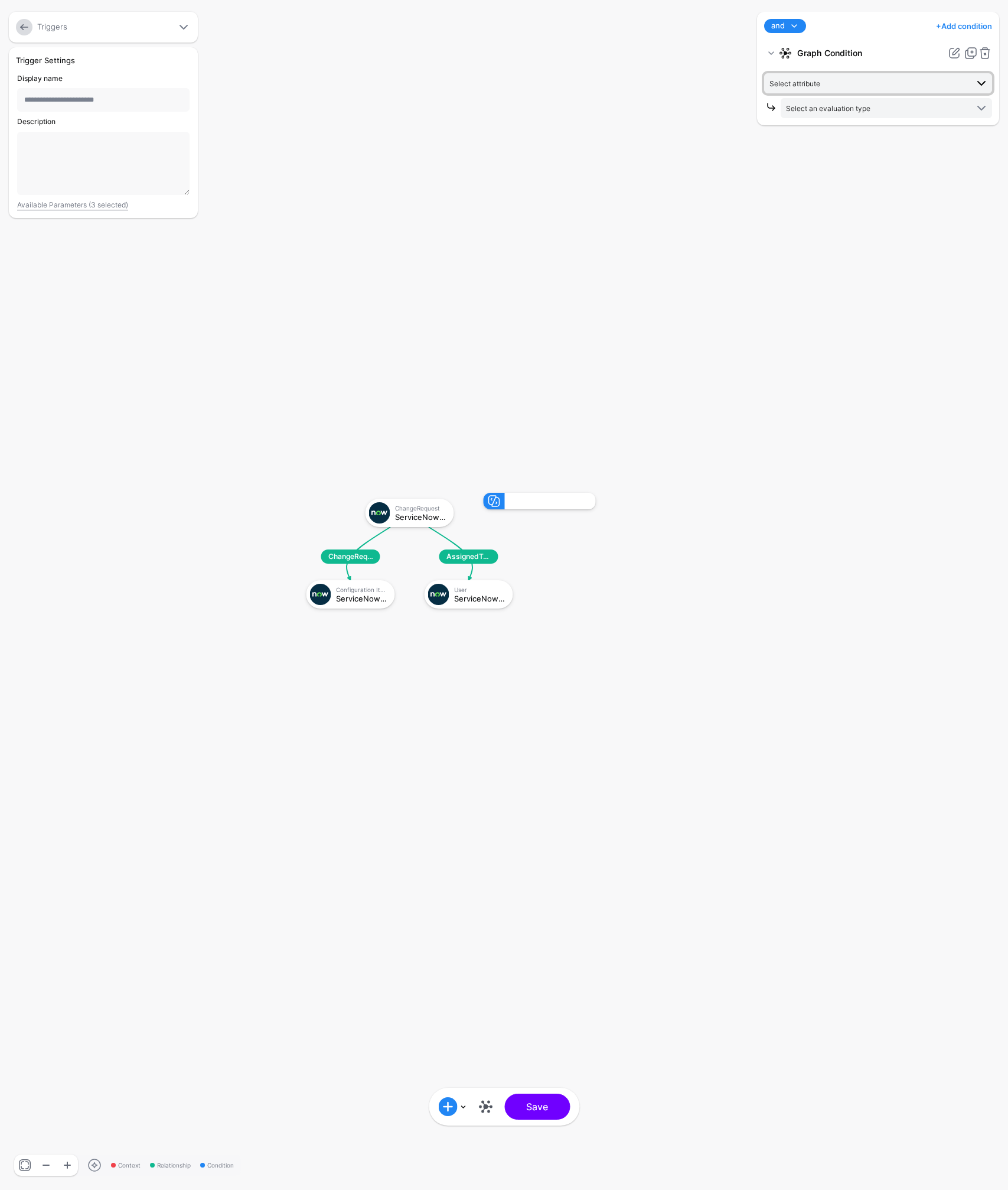
click at [832, 84] on span "Select attribute" at bounding box center [869, 83] width 198 height 13
click at [829, 205] on div "state" at bounding box center [890, 208] width 185 height 11
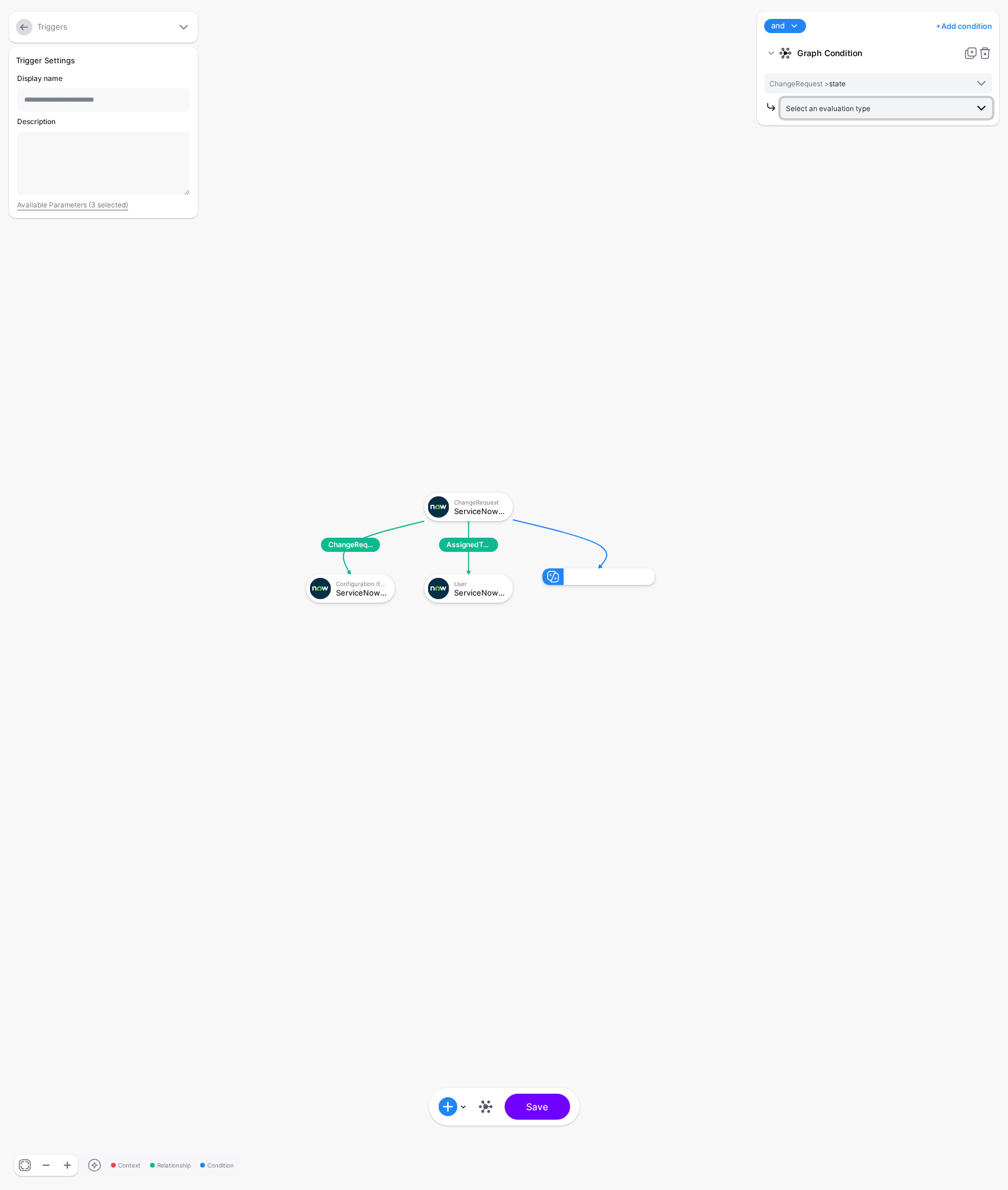
click at [848, 108] on span "Select an evaluation type" at bounding box center [828, 108] width 84 height 9
click at [867, 229] on span "Evaluate against text that you enter, like a specific value, identifier, or loc…" at bounding box center [886, 231] width 192 height 19
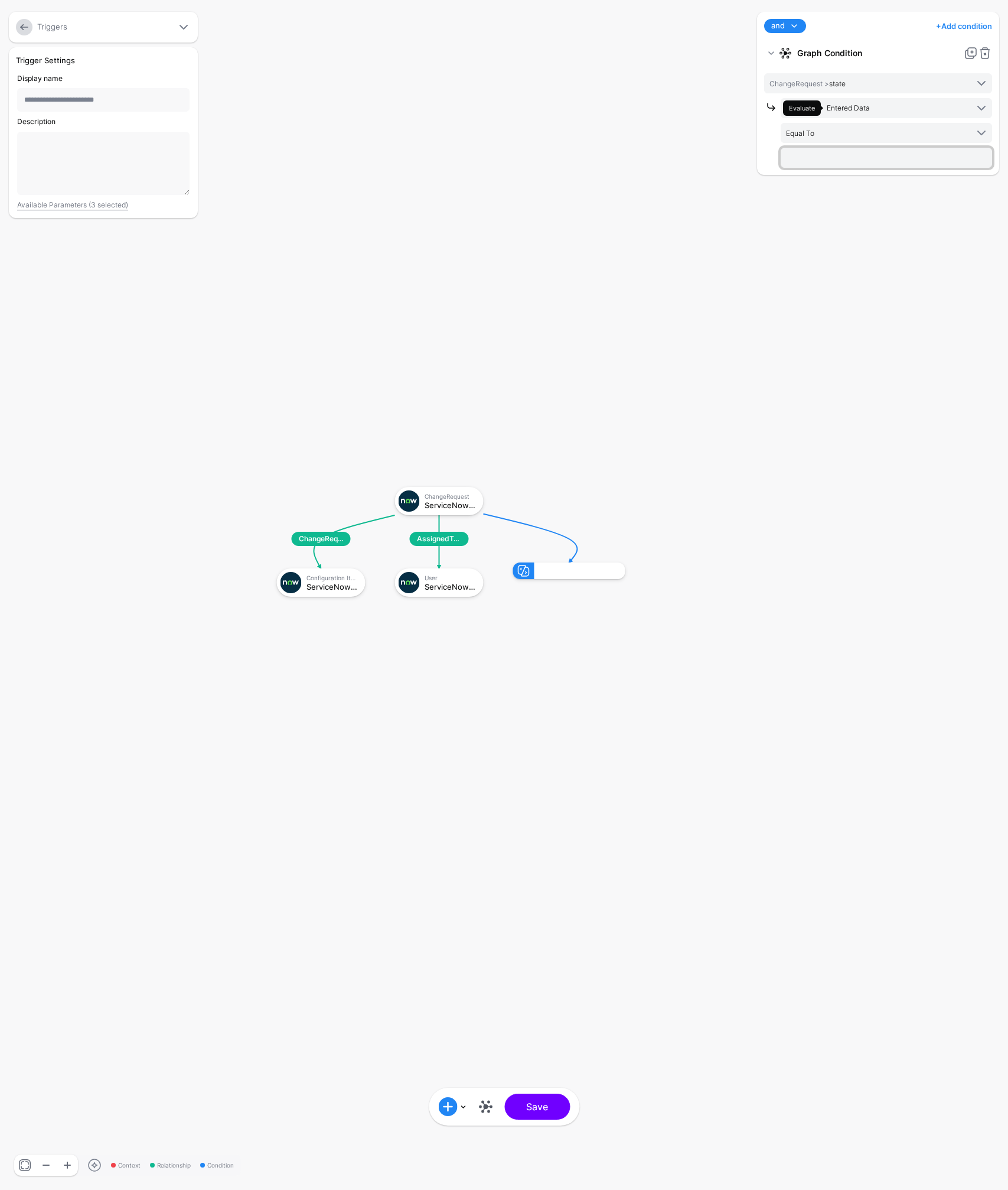
click at [862, 161] on input "text" at bounding box center [886, 158] width 211 height 20
type input "******"
click at [811, 200] on div "and and not or + Add condition Add Condition Graph Condition Time Condition Add…" at bounding box center [878, 595] width 248 height 1166
click at [796, 28] on span at bounding box center [794, 25] width 14 height 14
click at [787, 86] on div "or" at bounding box center [811, 83] width 75 height 11
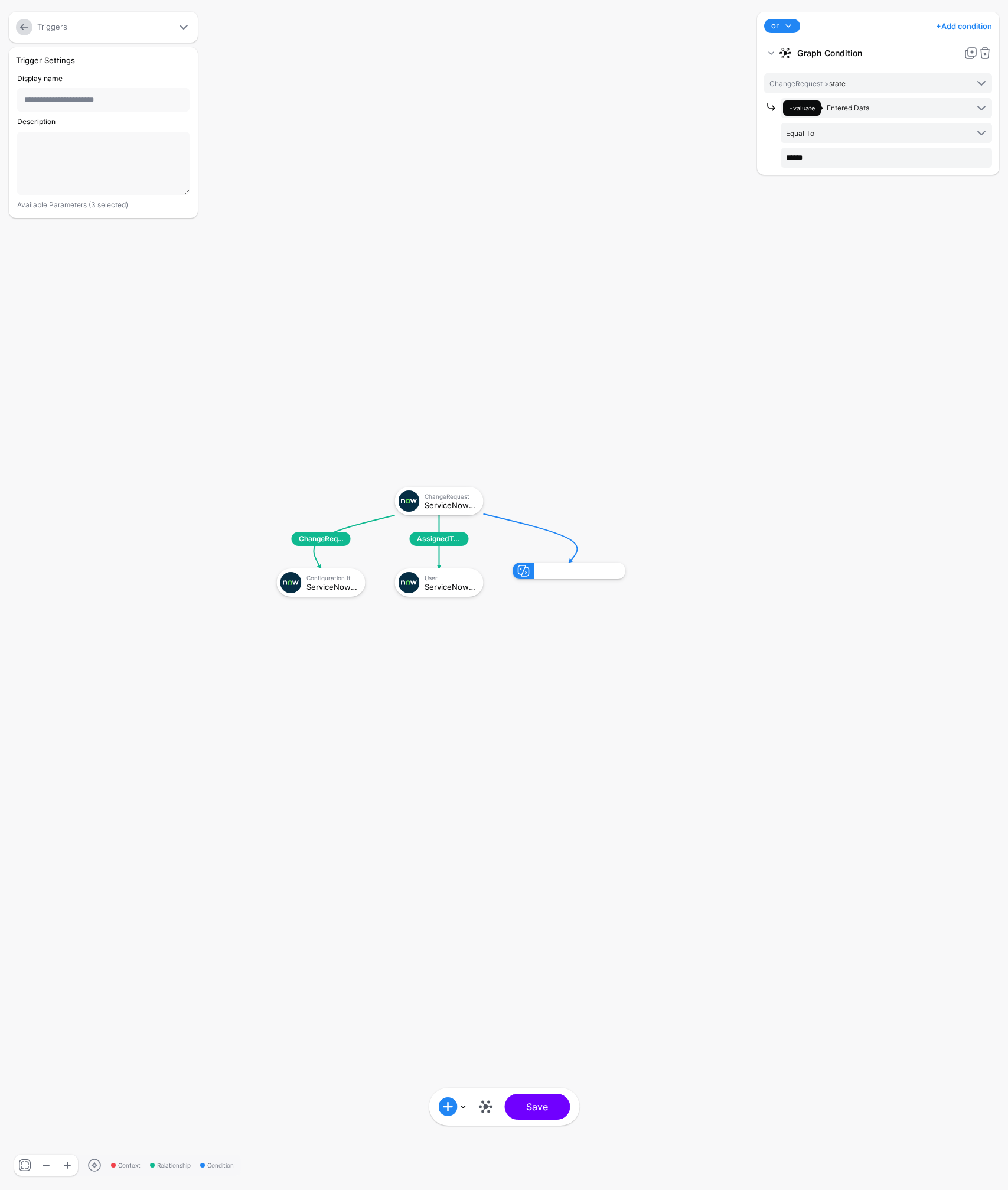
click at [972, 26] on link "+ Add condition" at bounding box center [964, 25] width 56 height 19
click at [927, 73] on div "Graph Condition" at bounding box center [939, 75] width 91 height 11
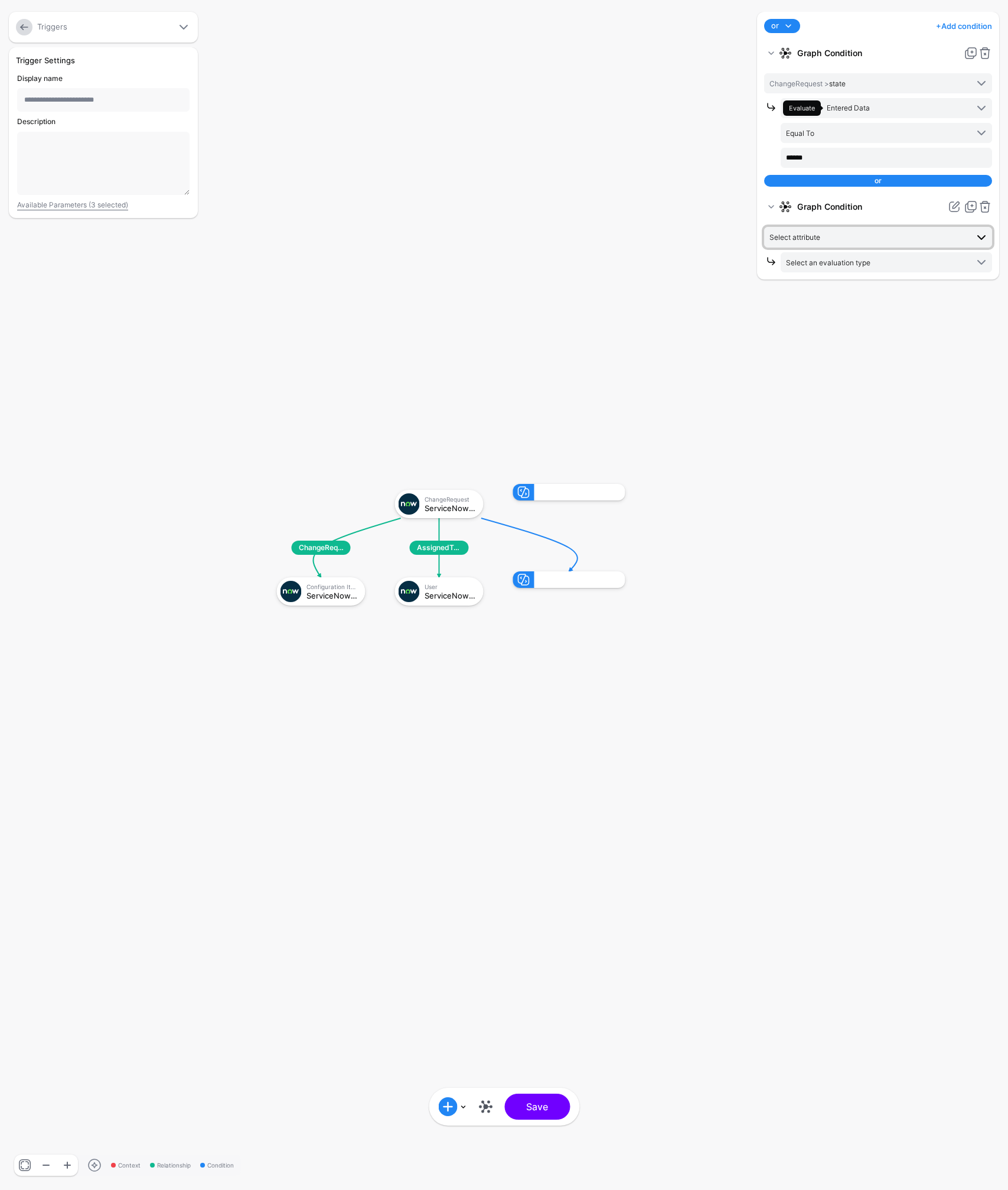
click at [834, 236] on span "Select attribute" at bounding box center [869, 237] width 198 height 13
click at [832, 310] on div "state" at bounding box center [890, 308] width 185 height 11
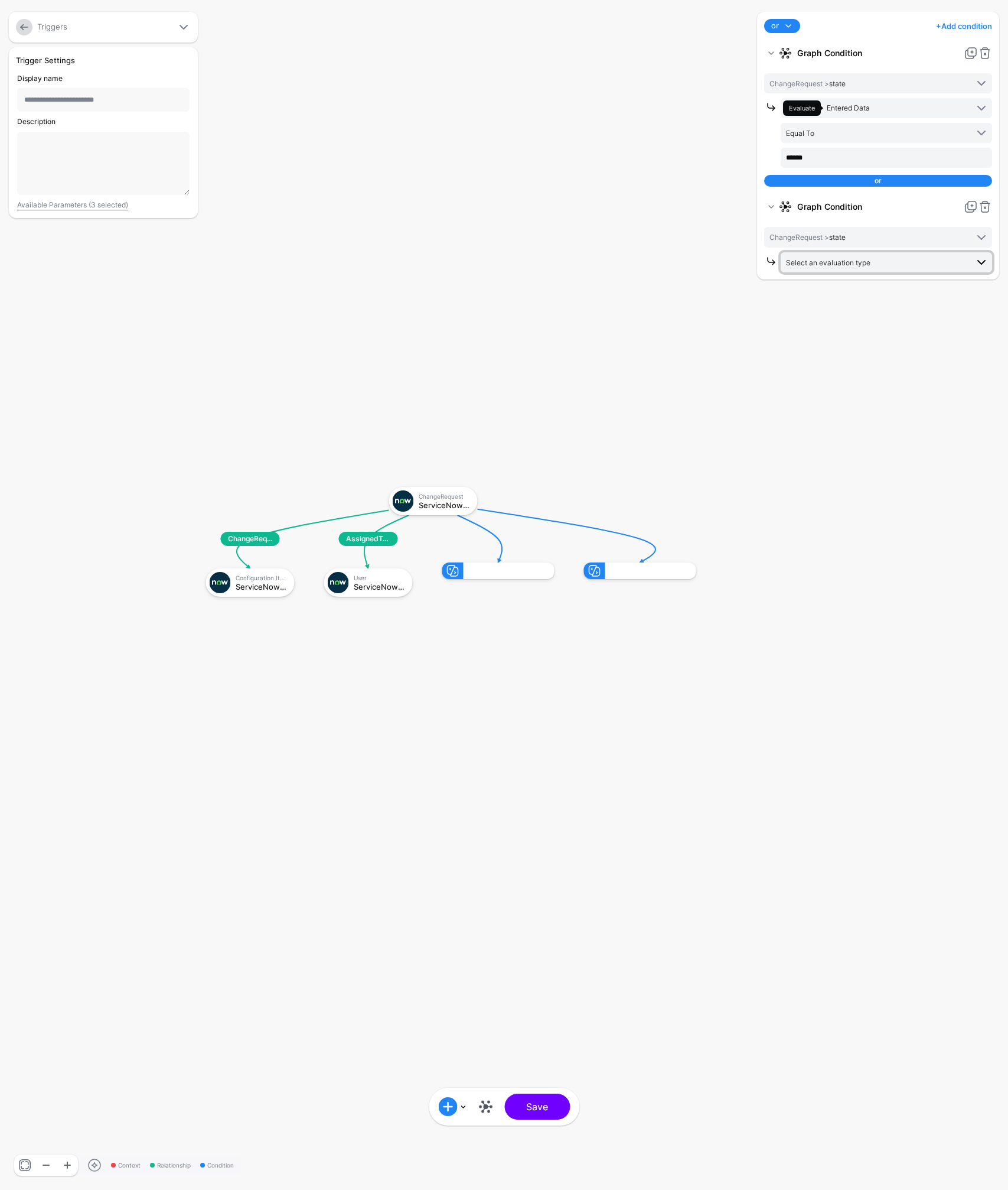
click at [873, 263] on span "Select an evaluation type" at bounding box center [876, 262] width 182 height 13
click at [860, 385] on span "Evaluate against text that you enter, like a specific value, identifier, or loc…" at bounding box center [886, 385] width 192 height 19
click at [839, 317] on input "text" at bounding box center [886, 311] width 211 height 20
type input "********"
click at [545, 1113] on button "Save" at bounding box center [537, 1106] width 66 height 26
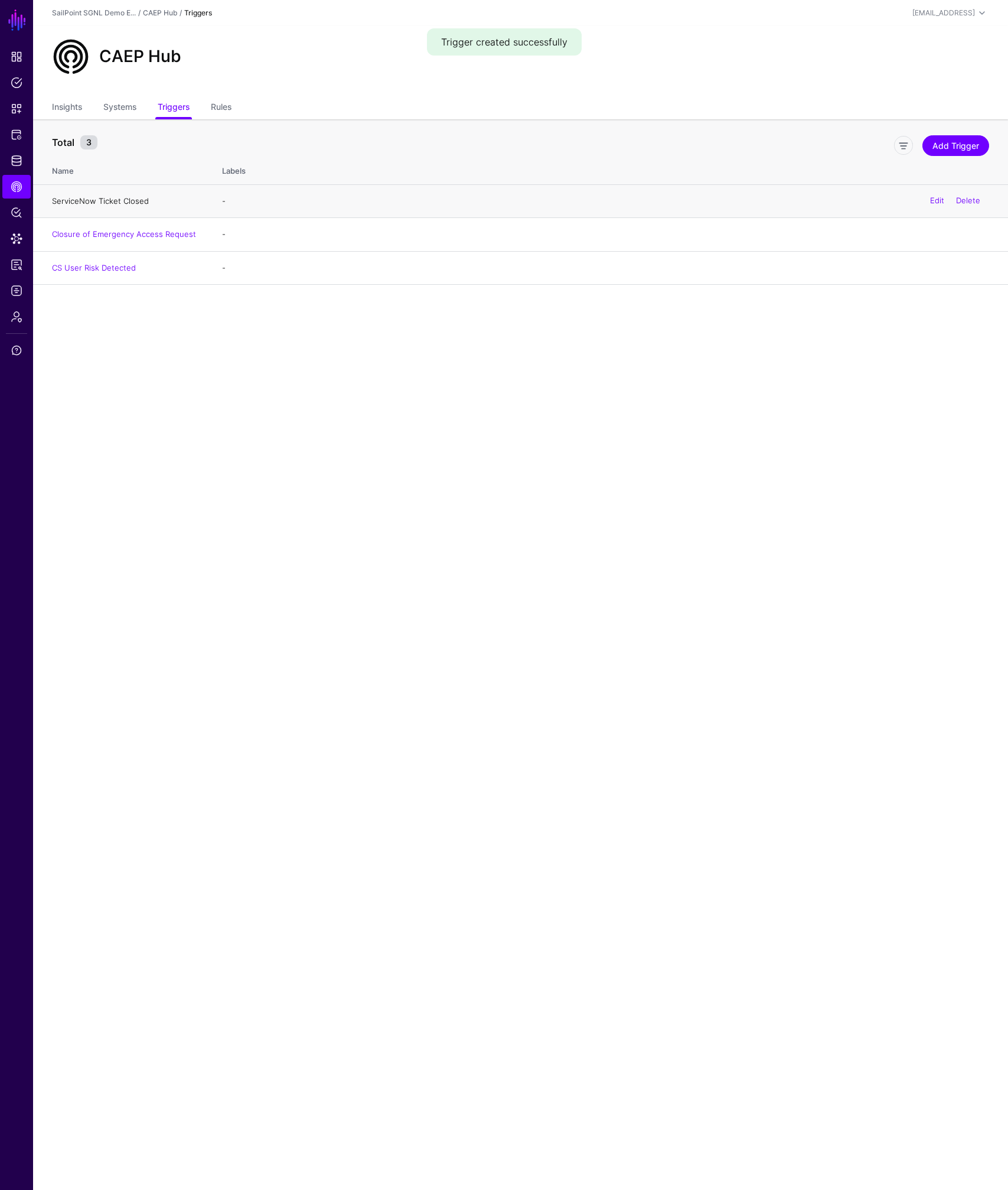
click at [134, 196] on link "ServiceNow Ticket Closed" at bounding box center [100, 201] width 97 height 10
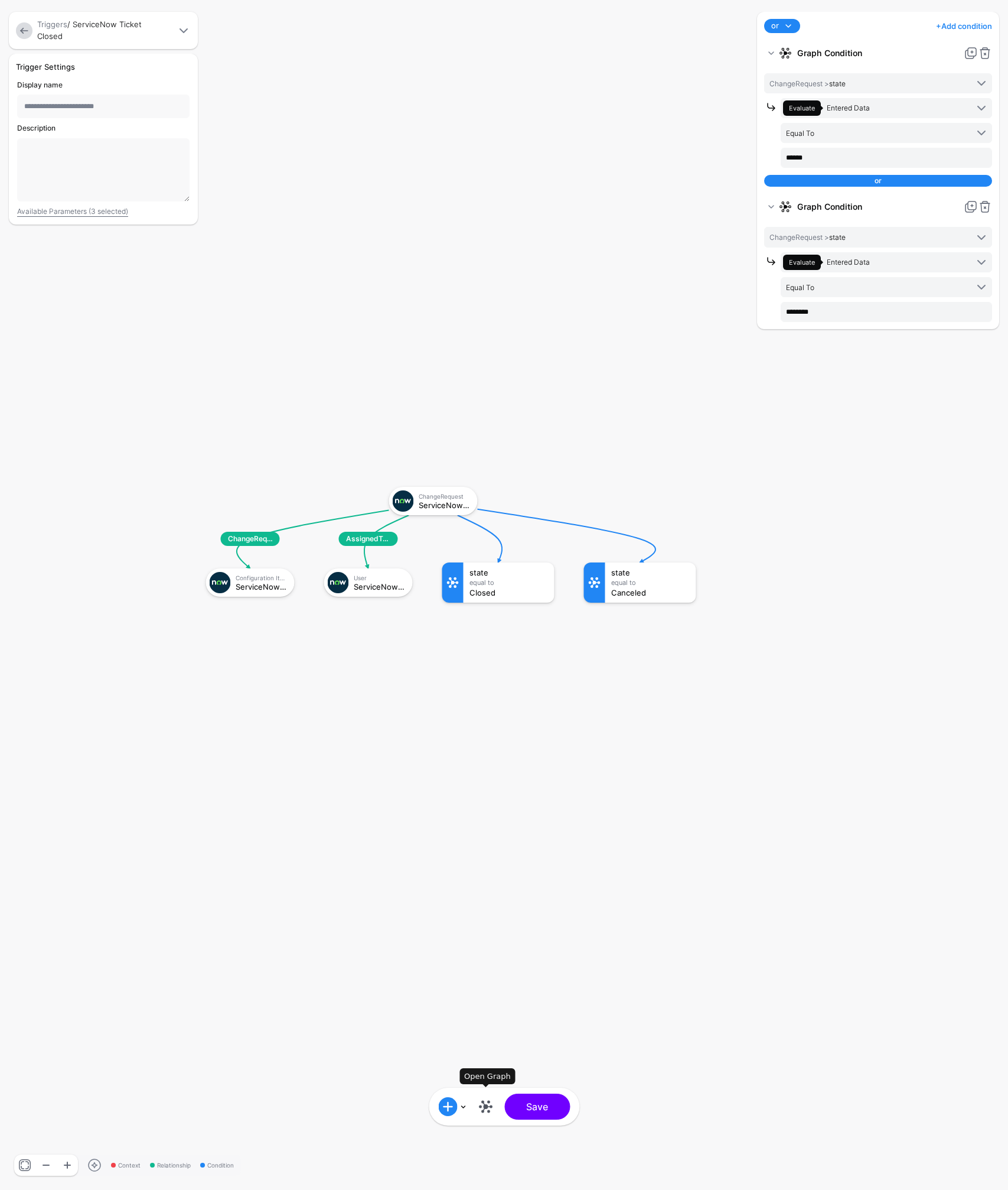
click at [487, 1108] on link at bounding box center [485, 1106] width 19 height 19
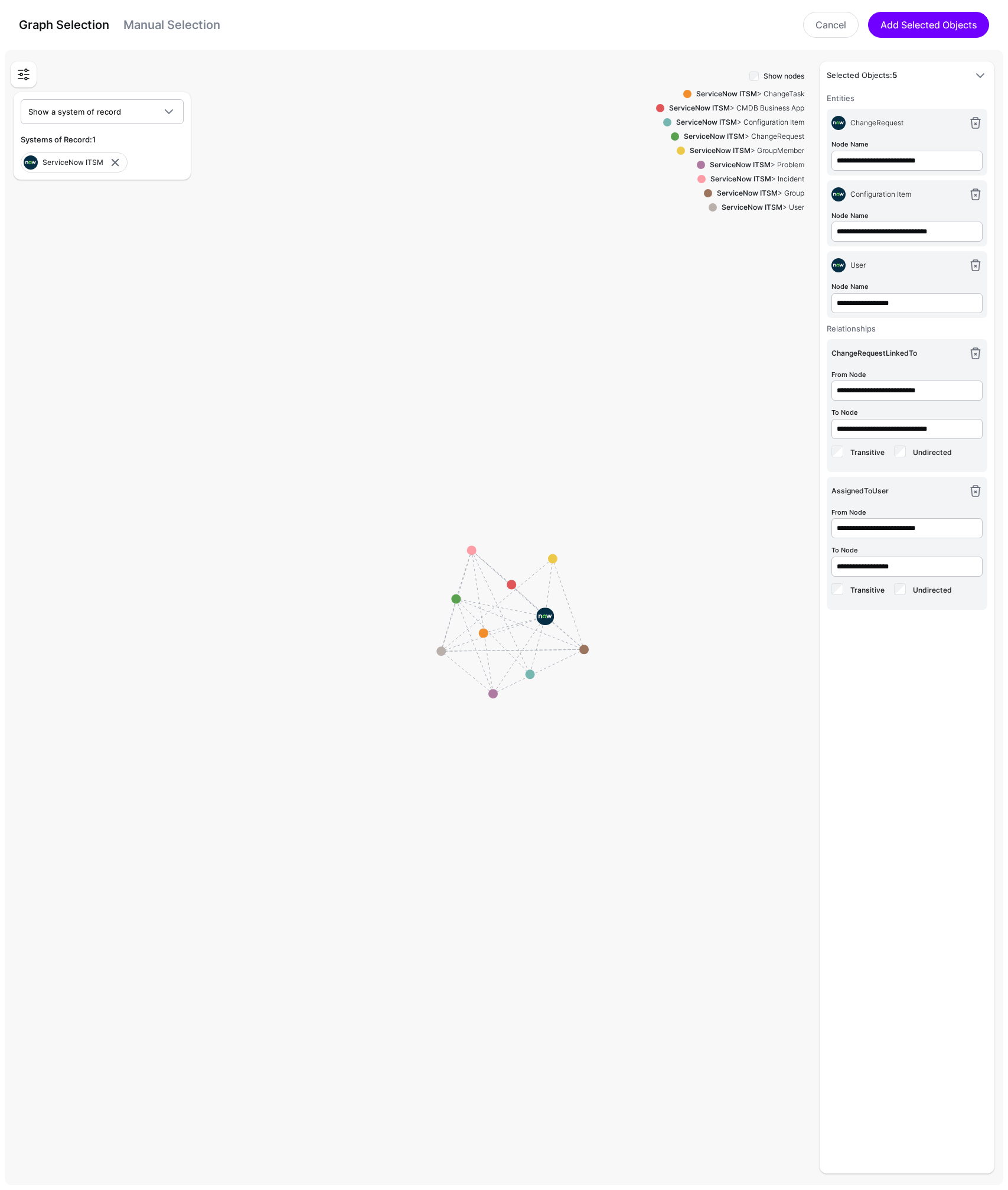
click at [423, 305] on rect at bounding box center [509, 620] width 100801 height 114011
click at [826, 34] on link "Cancel" at bounding box center [831, 25] width 55 height 26
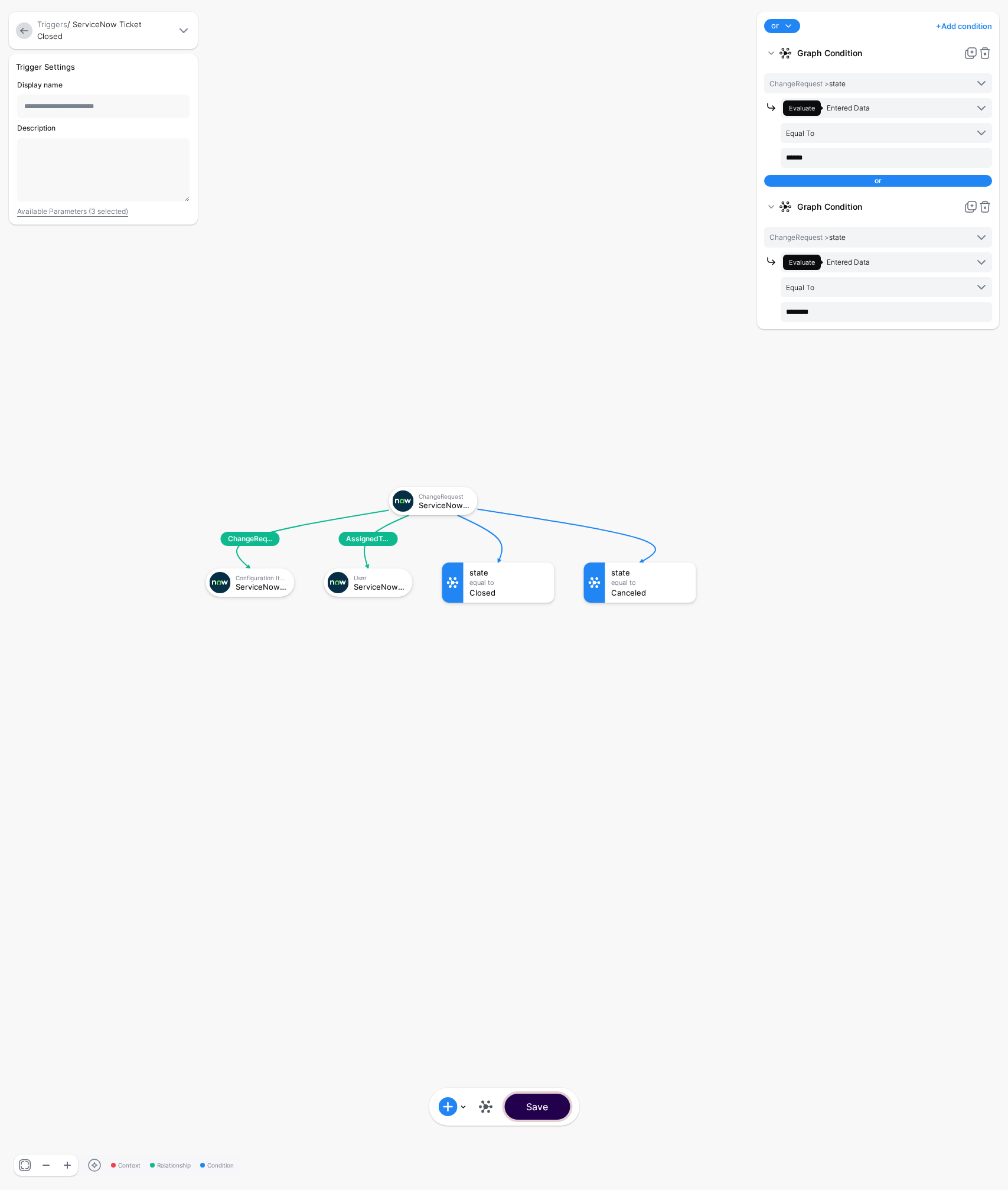
click at [537, 1109] on button "Save" at bounding box center [537, 1106] width 66 height 26
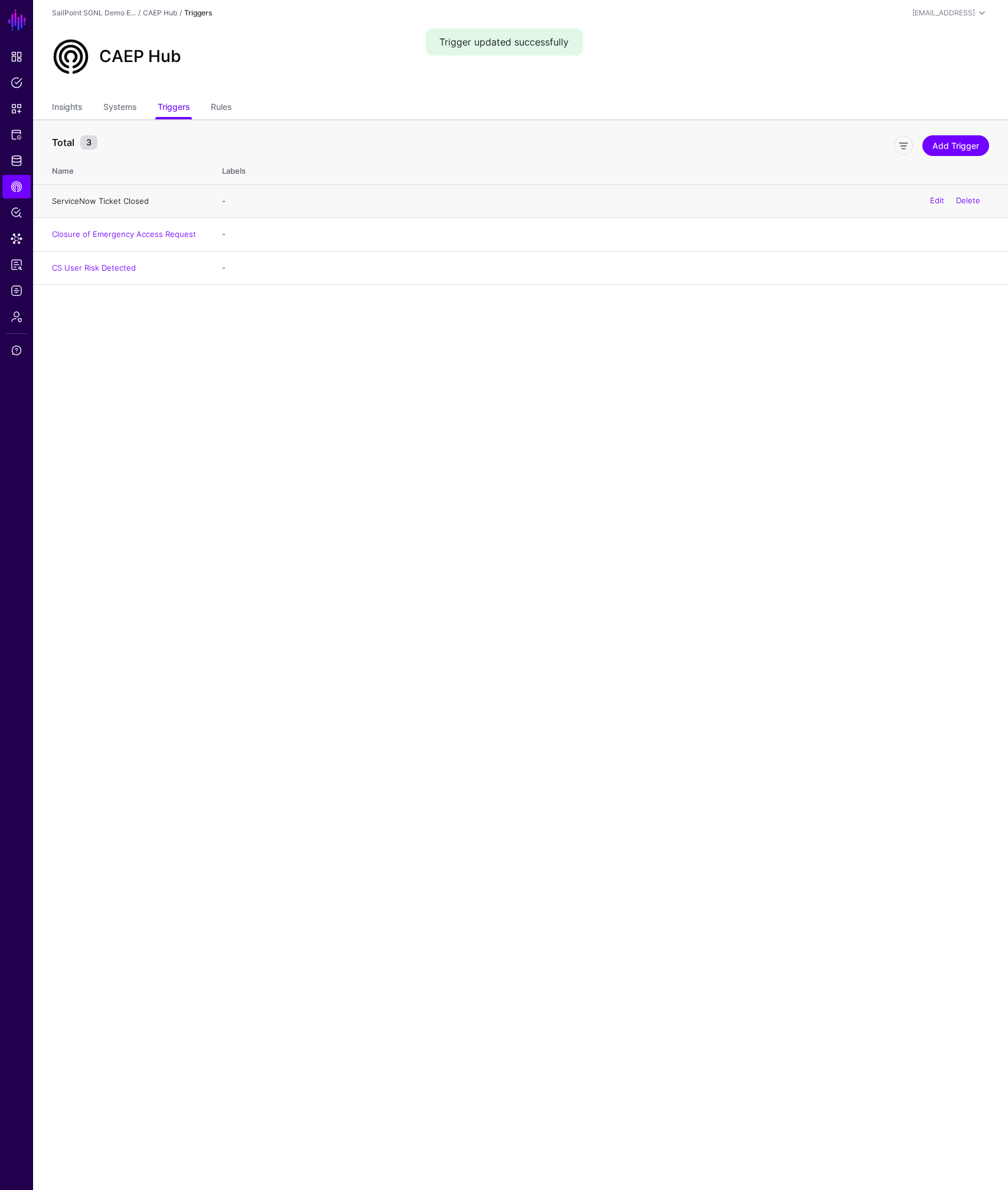
click at [110, 200] on link "ServiceNow Ticket Closed" at bounding box center [100, 201] width 97 height 10
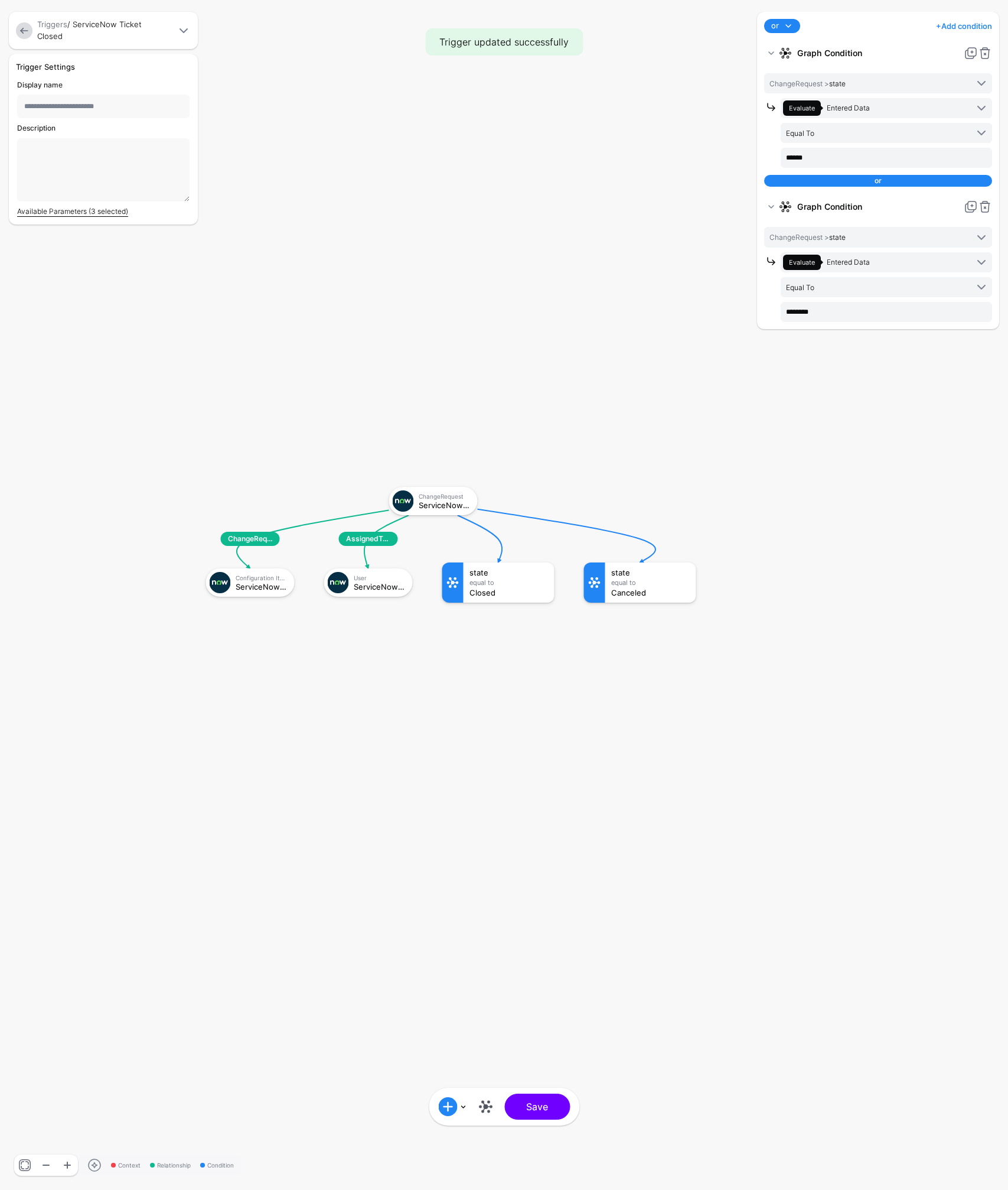
click at [68, 209] on link "Available Parameters (3 selected)" at bounding box center [72, 211] width 111 height 9
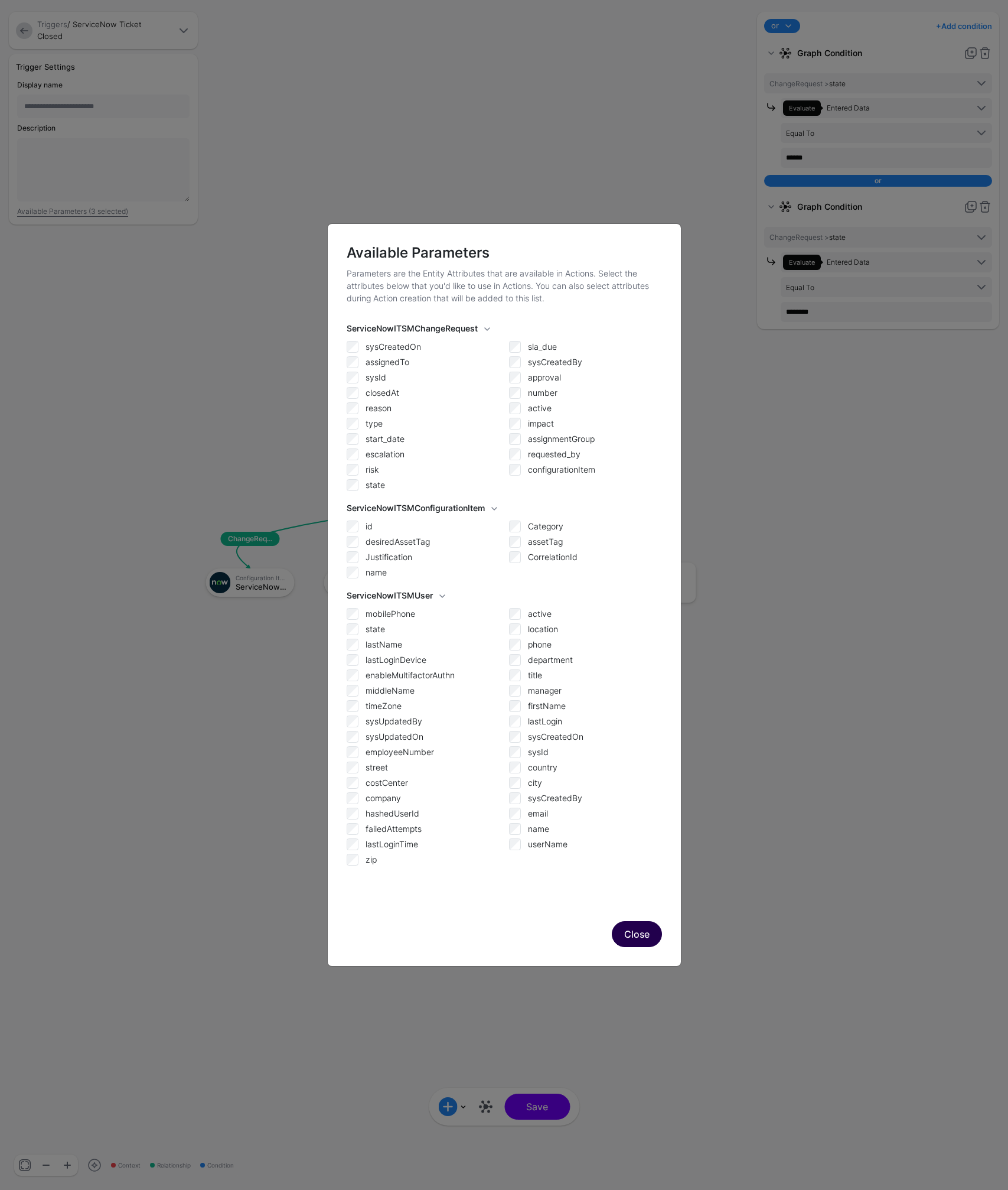
click at [648, 935] on button "Close" at bounding box center [636, 934] width 50 height 26
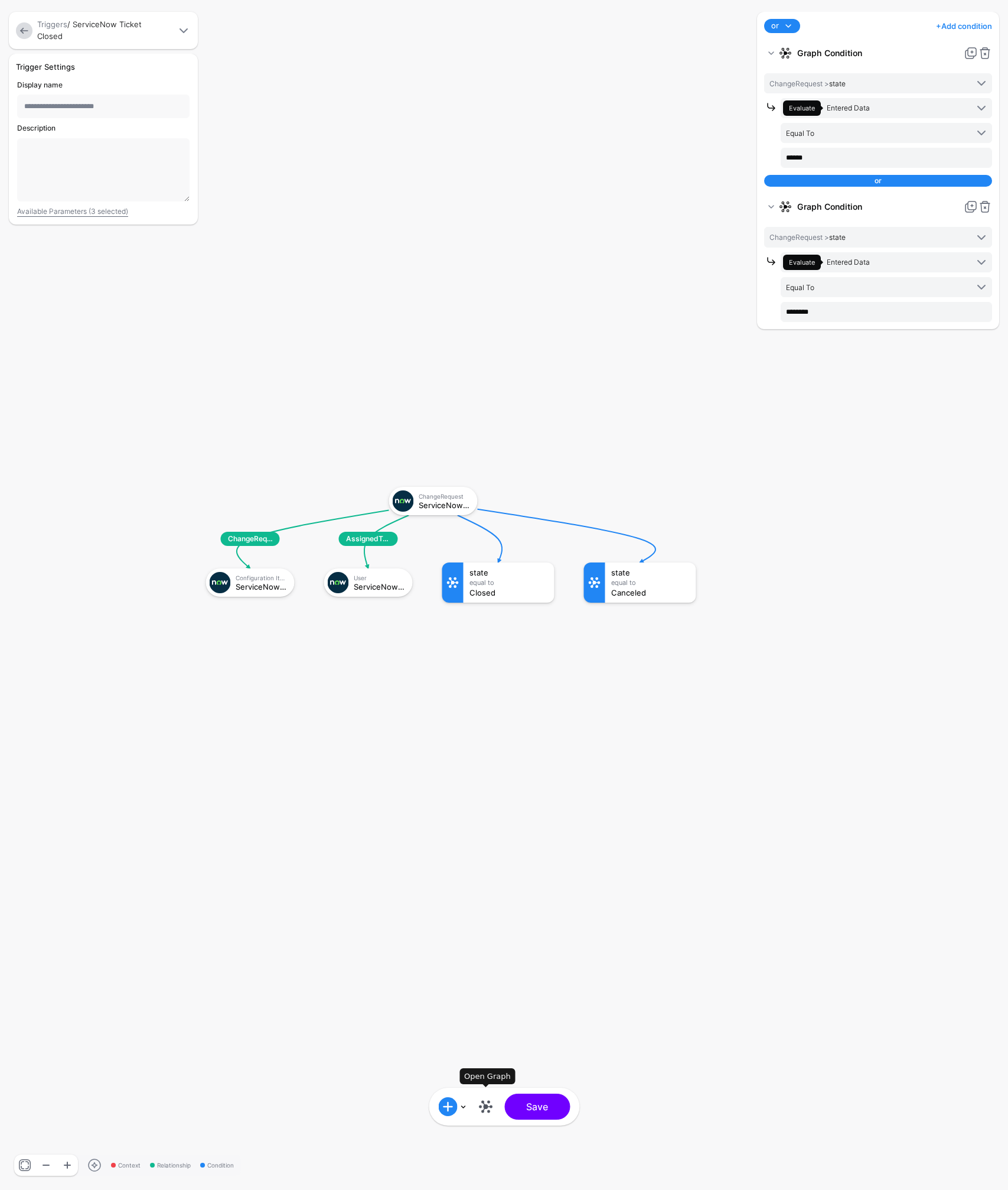
click at [490, 1109] on link at bounding box center [485, 1106] width 19 height 19
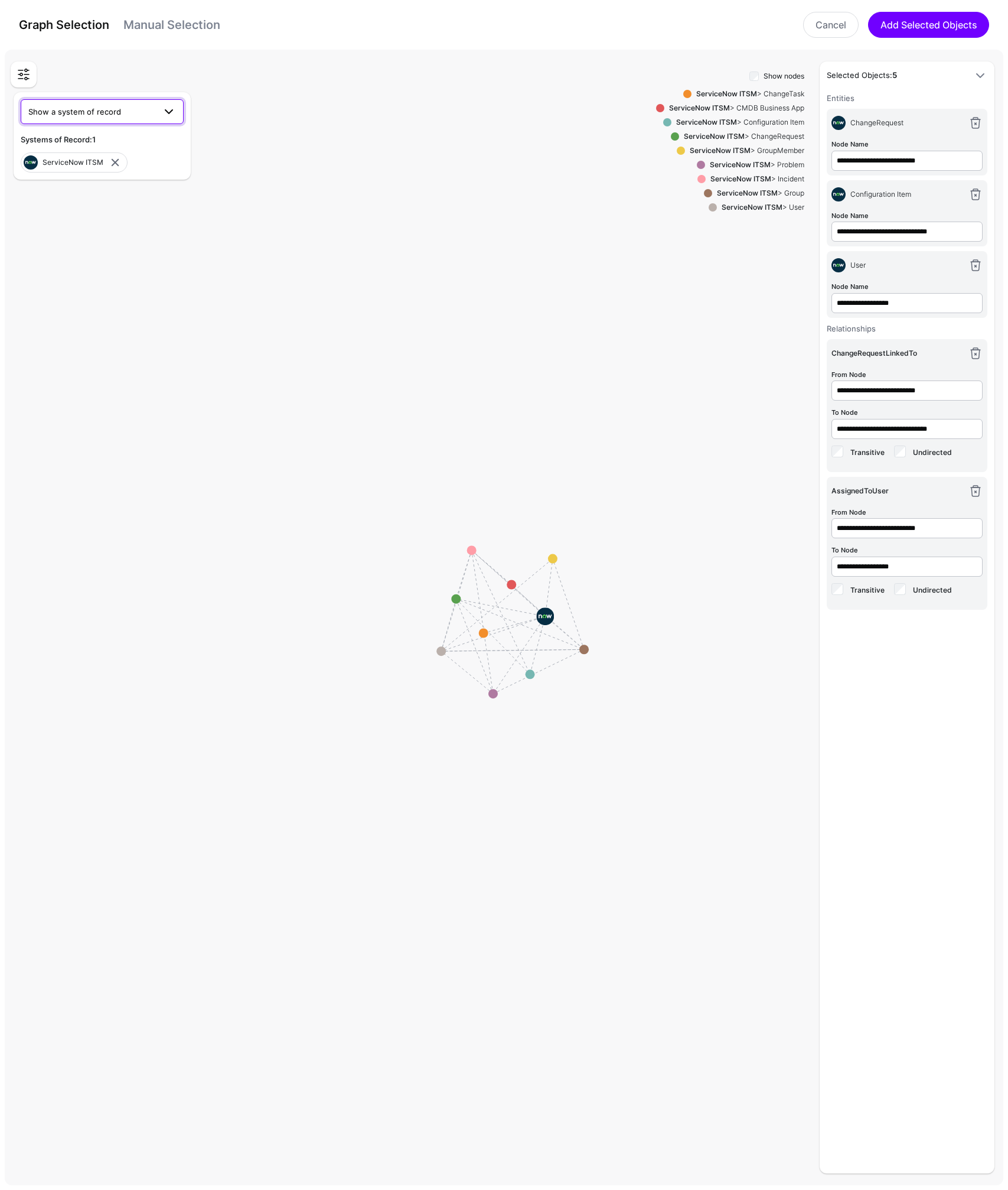
click at [72, 107] on span "Show a system of record" at bounding box center [75, 112] width 93 height 10
click at [56, 196] on span "Salesforce" at bounding box center [49, 195] width 39 height 10
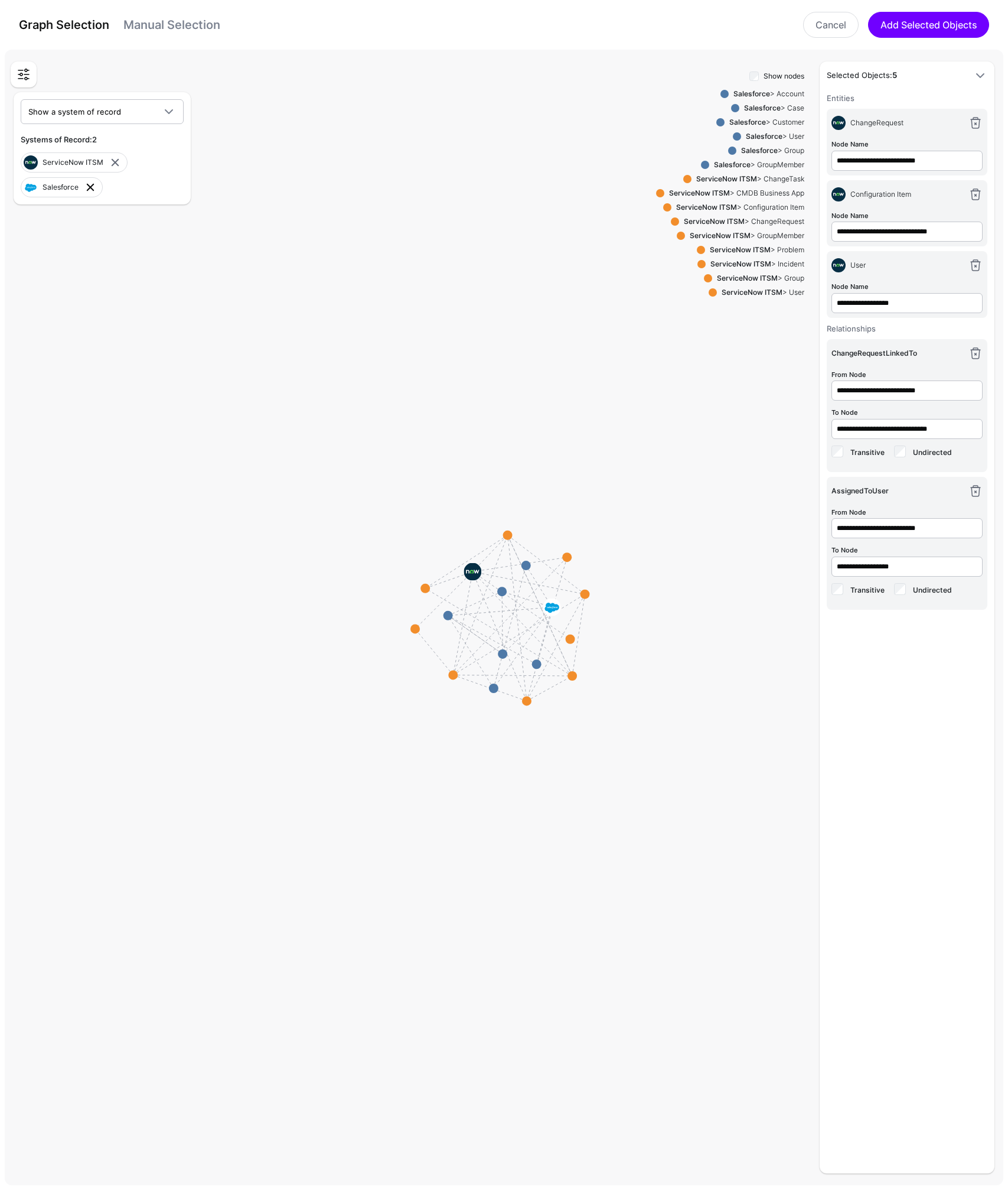
click at [91, 188] on link at bounding box center [90, 187] width 14 height 14
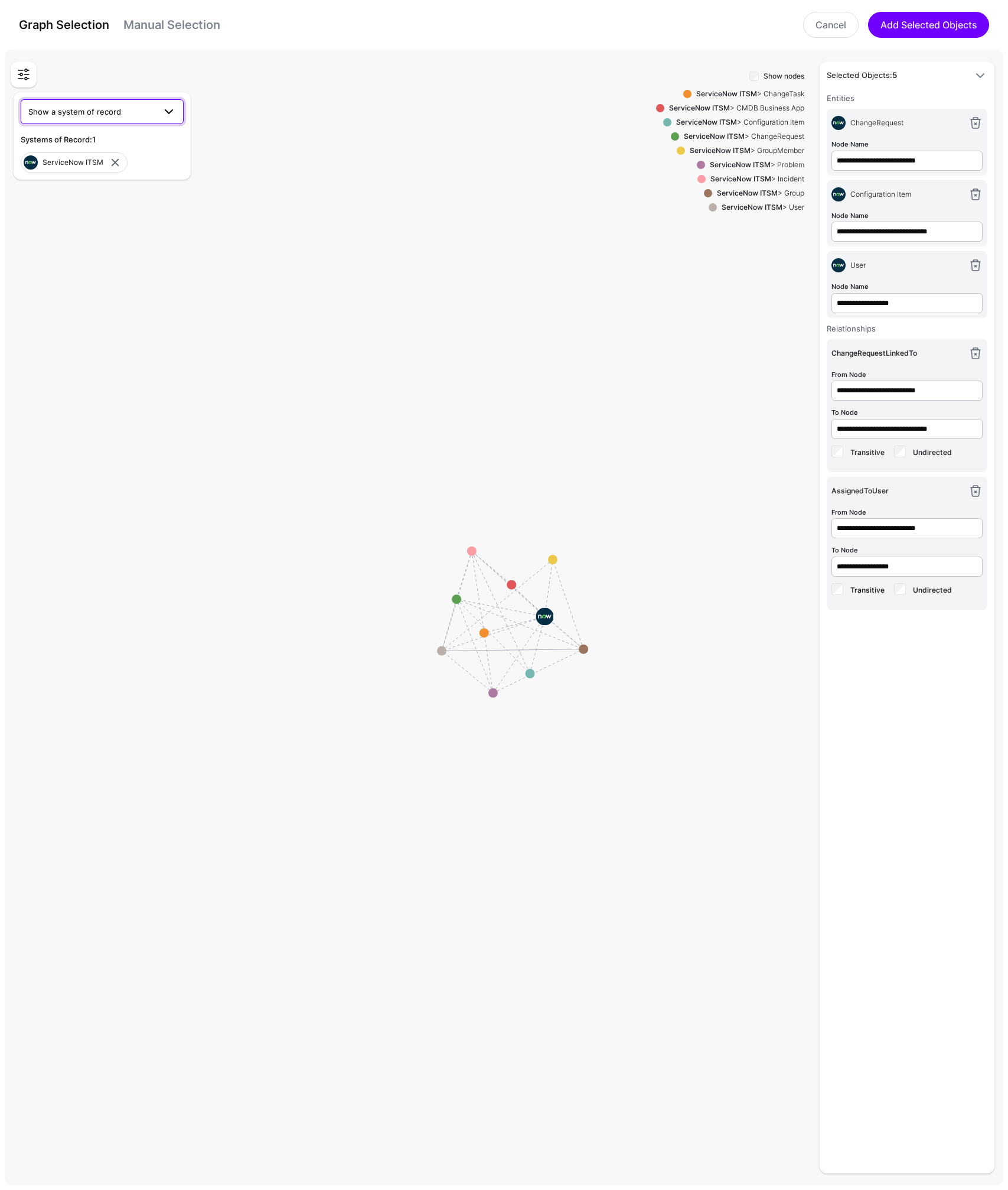
click at [128, 108] on span "Show a system of record" at bounding box center [91, 112] width 126 height 13
click at [80, 174] on span "Sailpoint IdentityNow" at bounding box center [69, 176] width 78 height 10
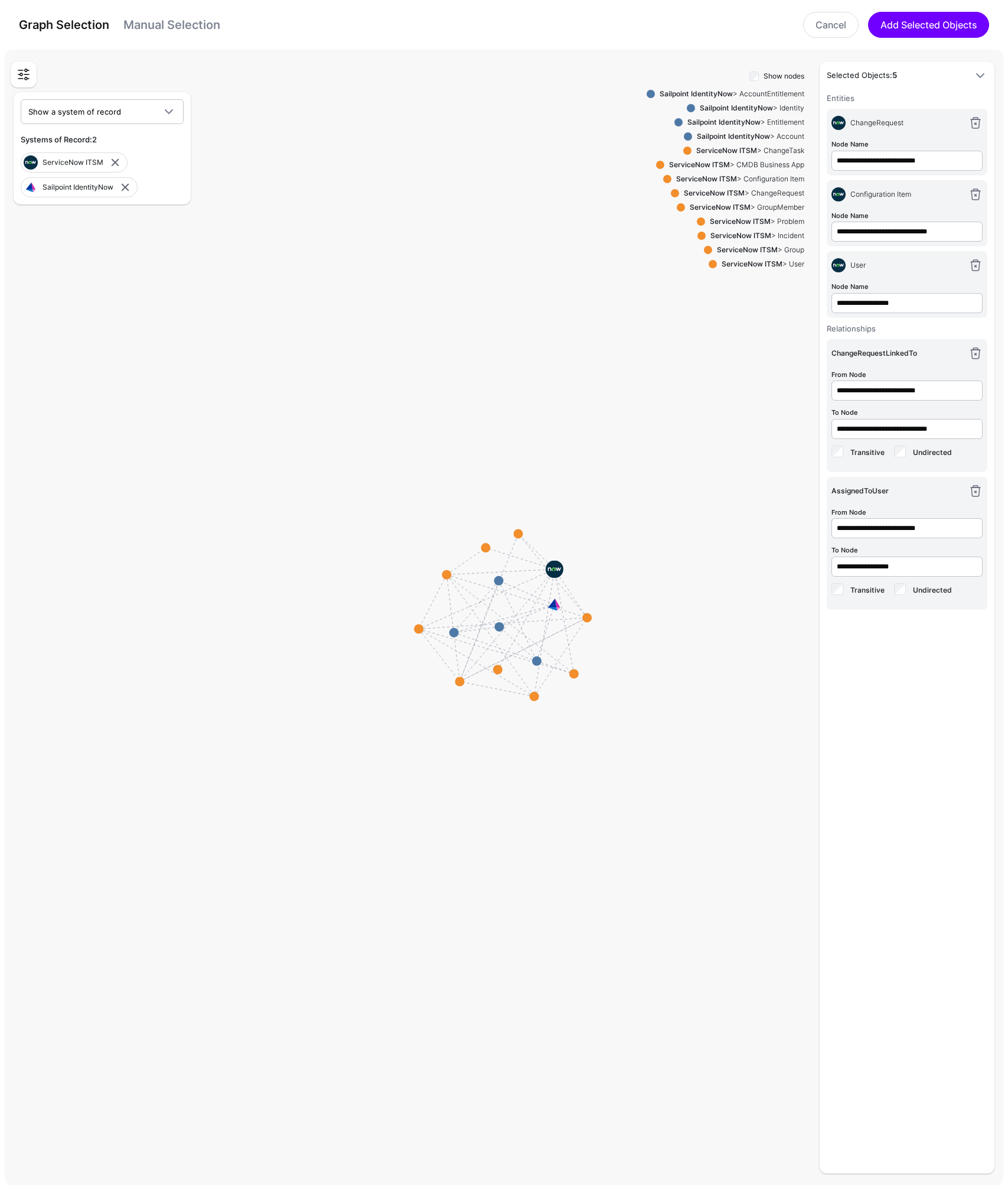
click at [788, 107] on div "Sailpoint IdentityNow > Identity" at bounding box center [749, 108] width 109 height 11
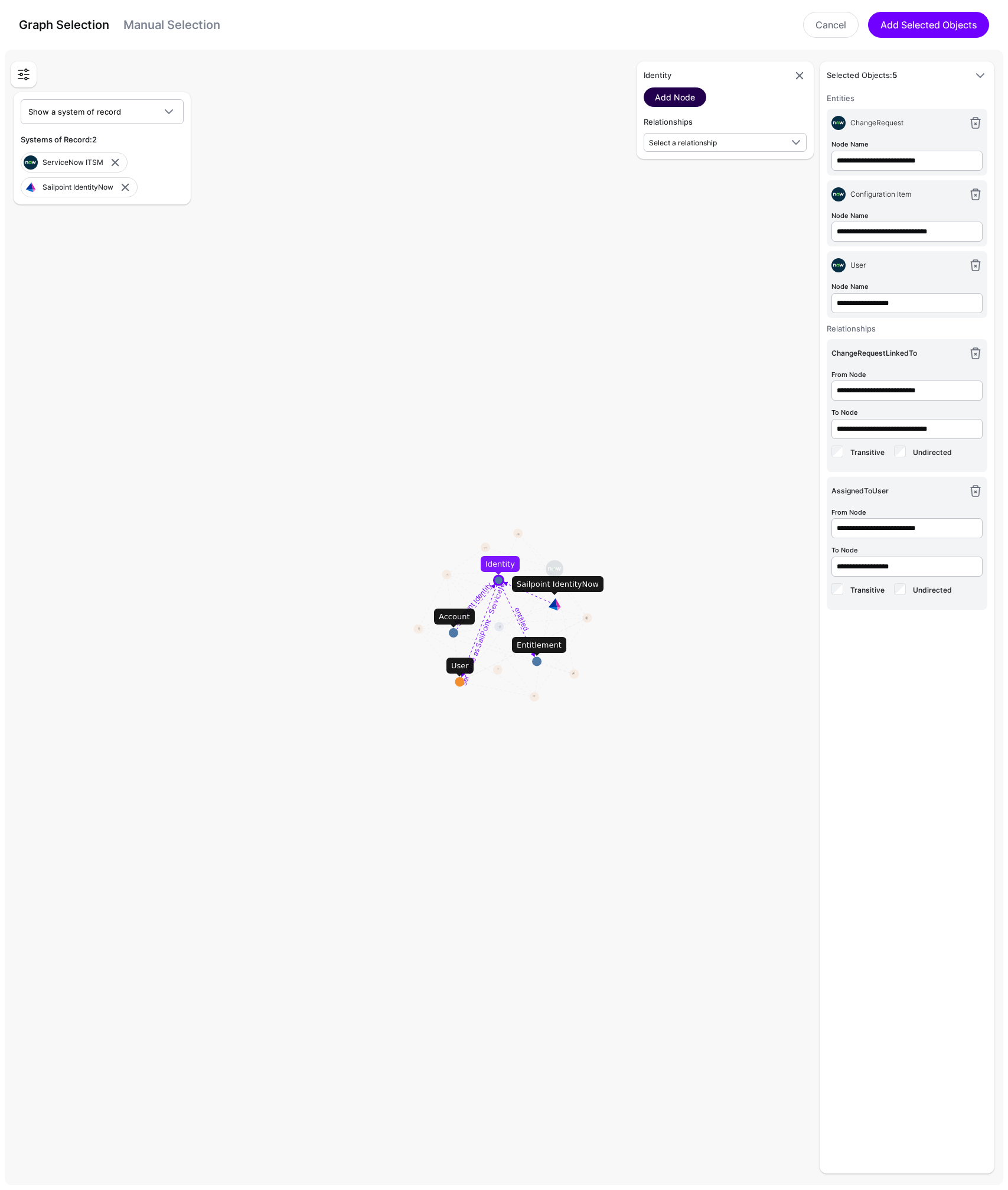
click at [659, 98] on link "Add Node" at bounding box center [675, 97] width 63 height 19
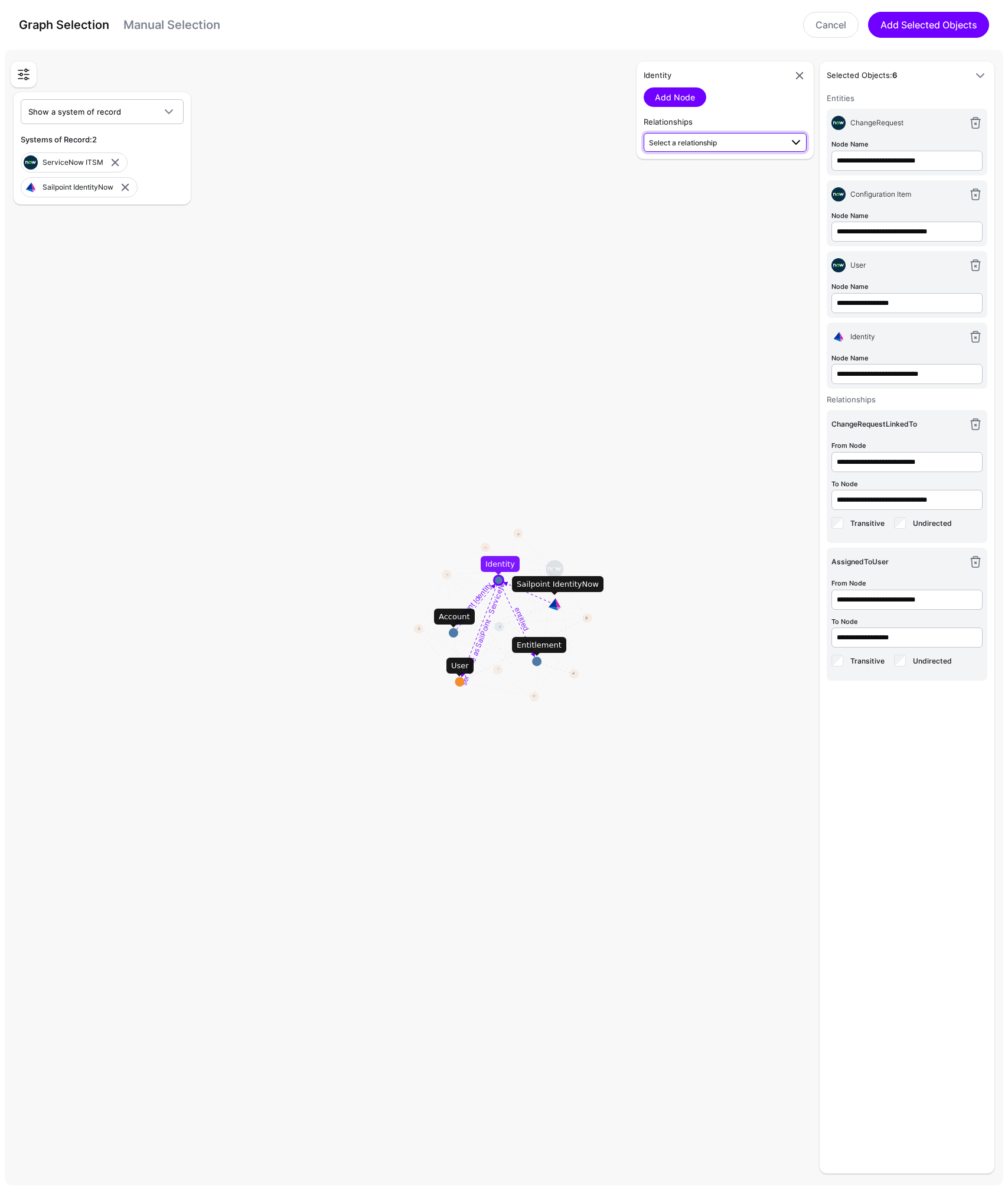
click at [703, 139] on span "Select a relationship" at bounding box center [683, 142] width 68 height 9
click at [693, 209] on span "User same as SailPoint - ServiceNow Identity (Sailpoi...) - User (Service...)" at bounding box center [725, 209] width 144 height 28
click at [686, 174] on link "Add Relationship" at bounding box center [688, 174] width 88 height 19
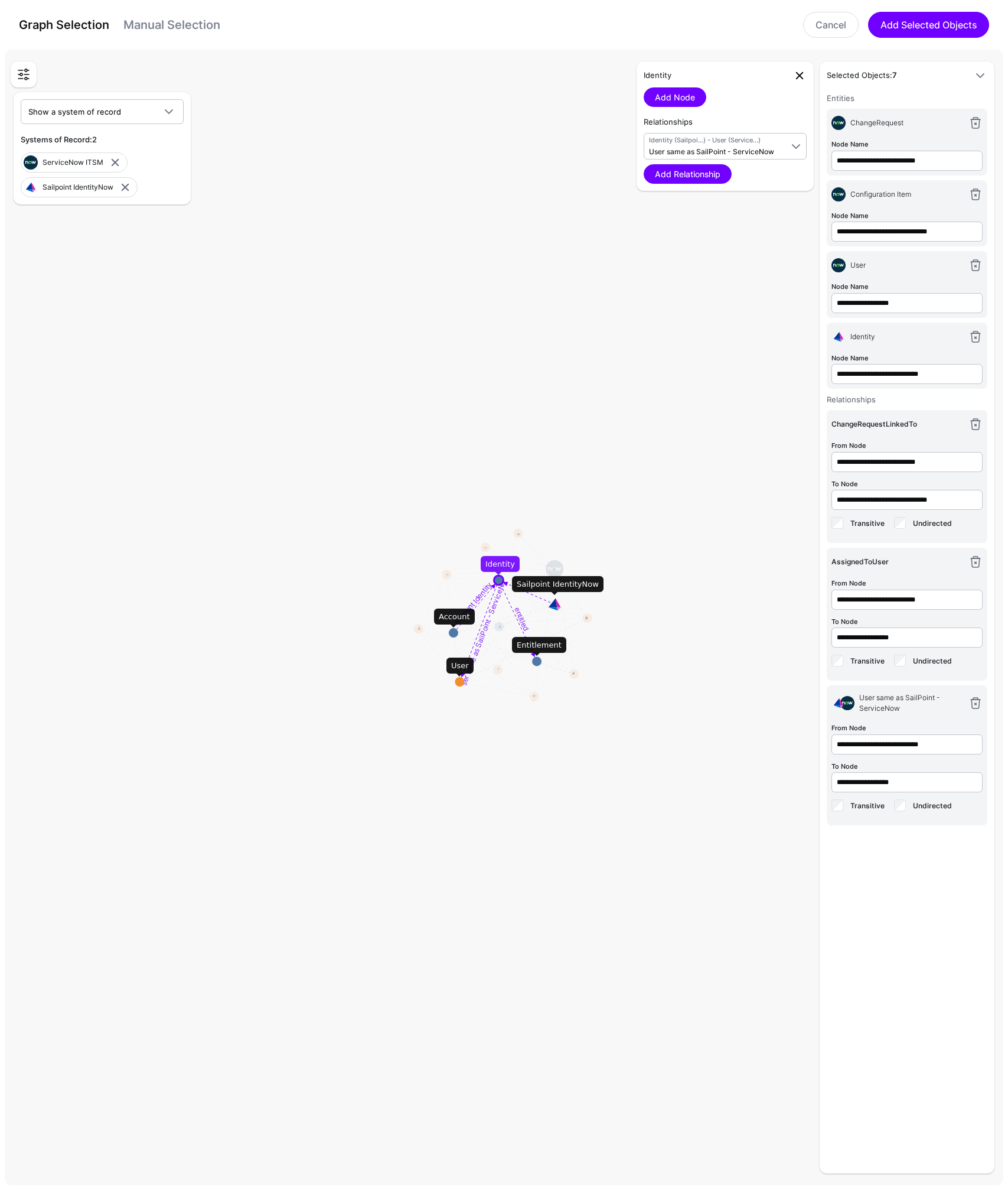
click at [801, 77] on link at bounding box center [799, 75] width 14 height 14
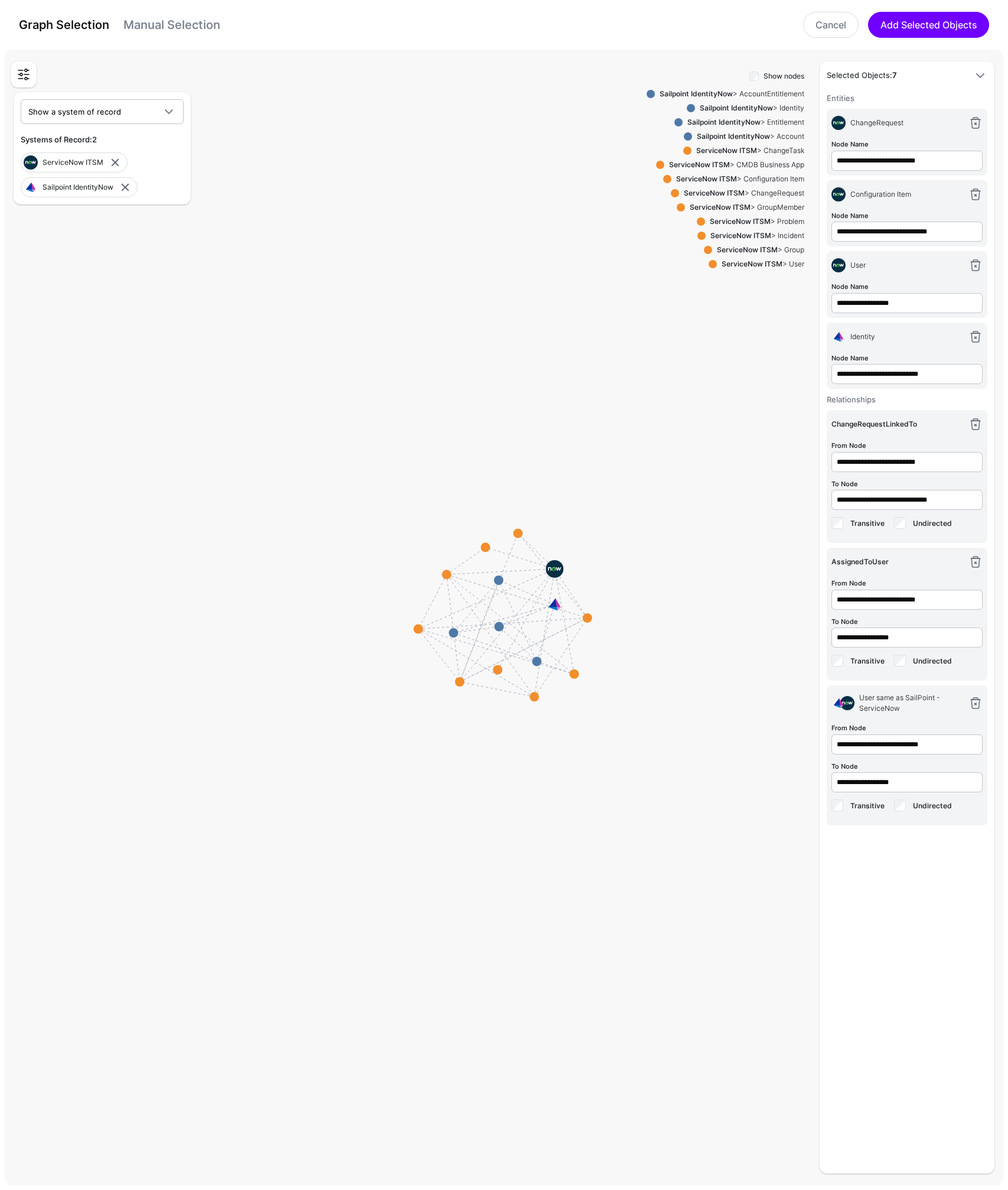
click at [734, 122] on strong "Sailpoint IdentityNow" at bounding box center [723, 122] width 73 height 9
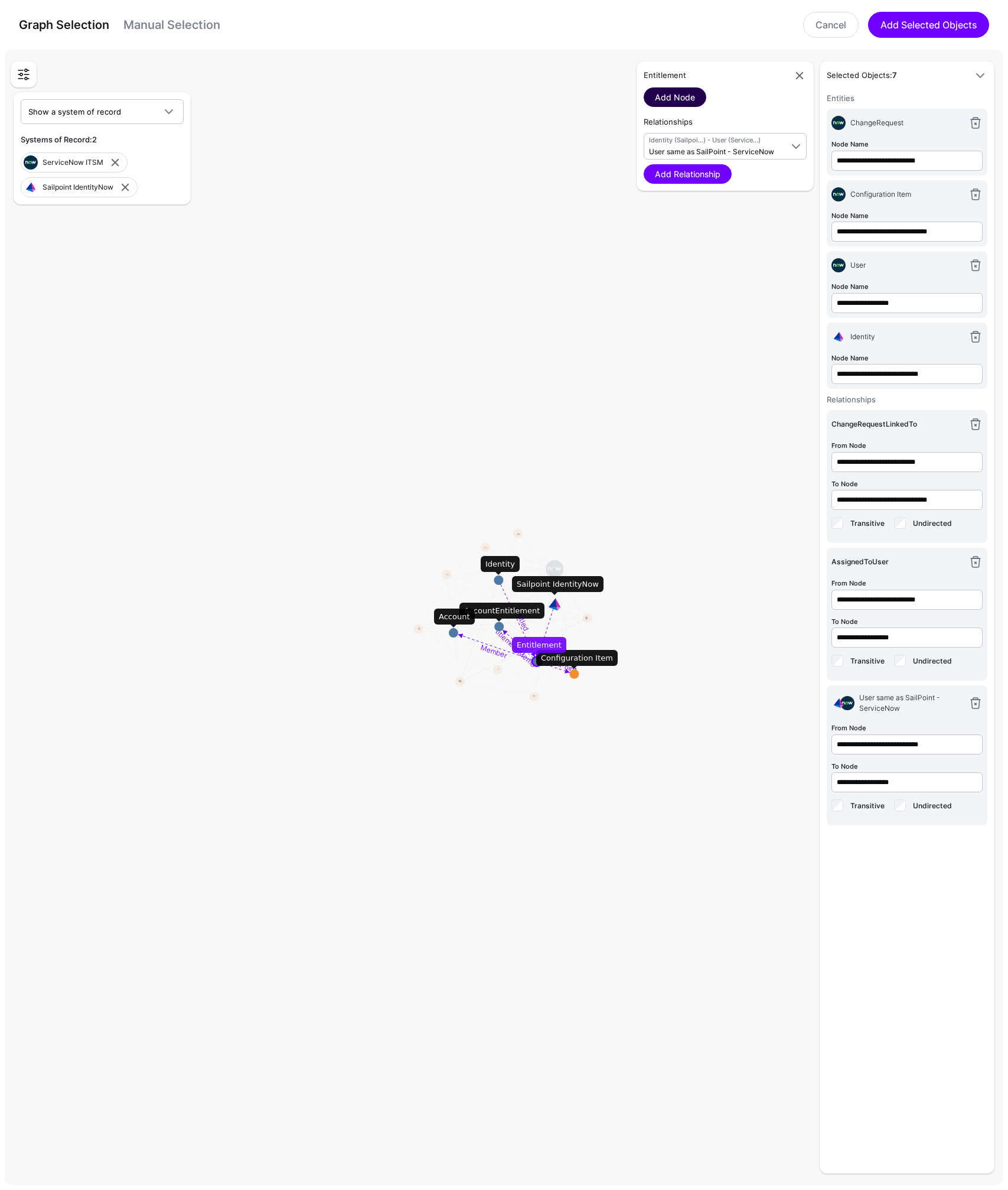
click at [673, 98] on link "Add Node" at bounding box center [675, 97] width 63 height 19
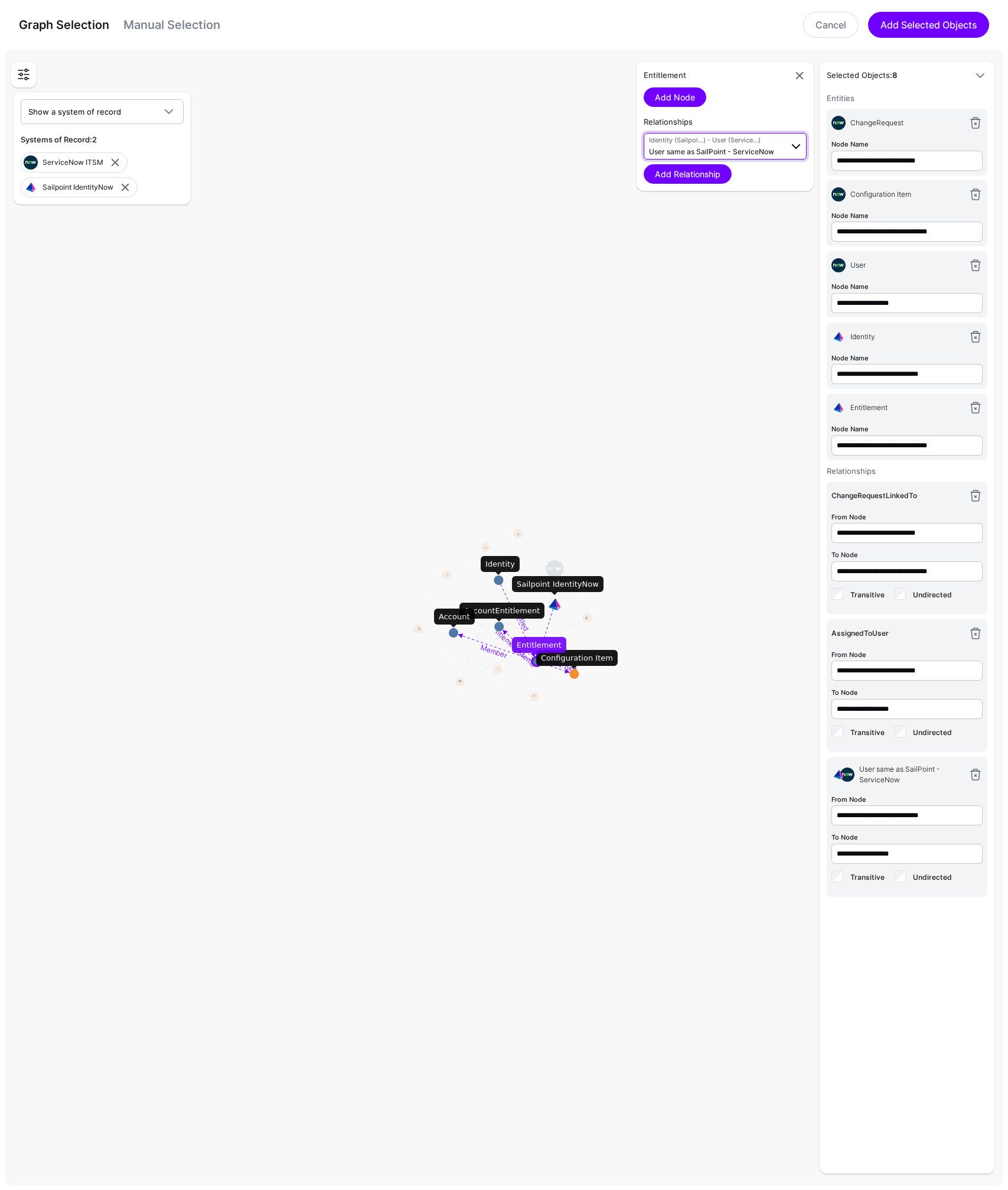
click at [716, 147] on span "User same as SailPoint - ServiceNow" at bounding box center [712, 151] width 125 height 9
click at [672, 184] on span "Entitlement (Sailpoi...) - Configuration Item (Service...)" at bounding box center [725, 194] width 144 height 19
click at [680, 173] on link "Add Relationship" at bounding box center [688, 174] width 88 height 19
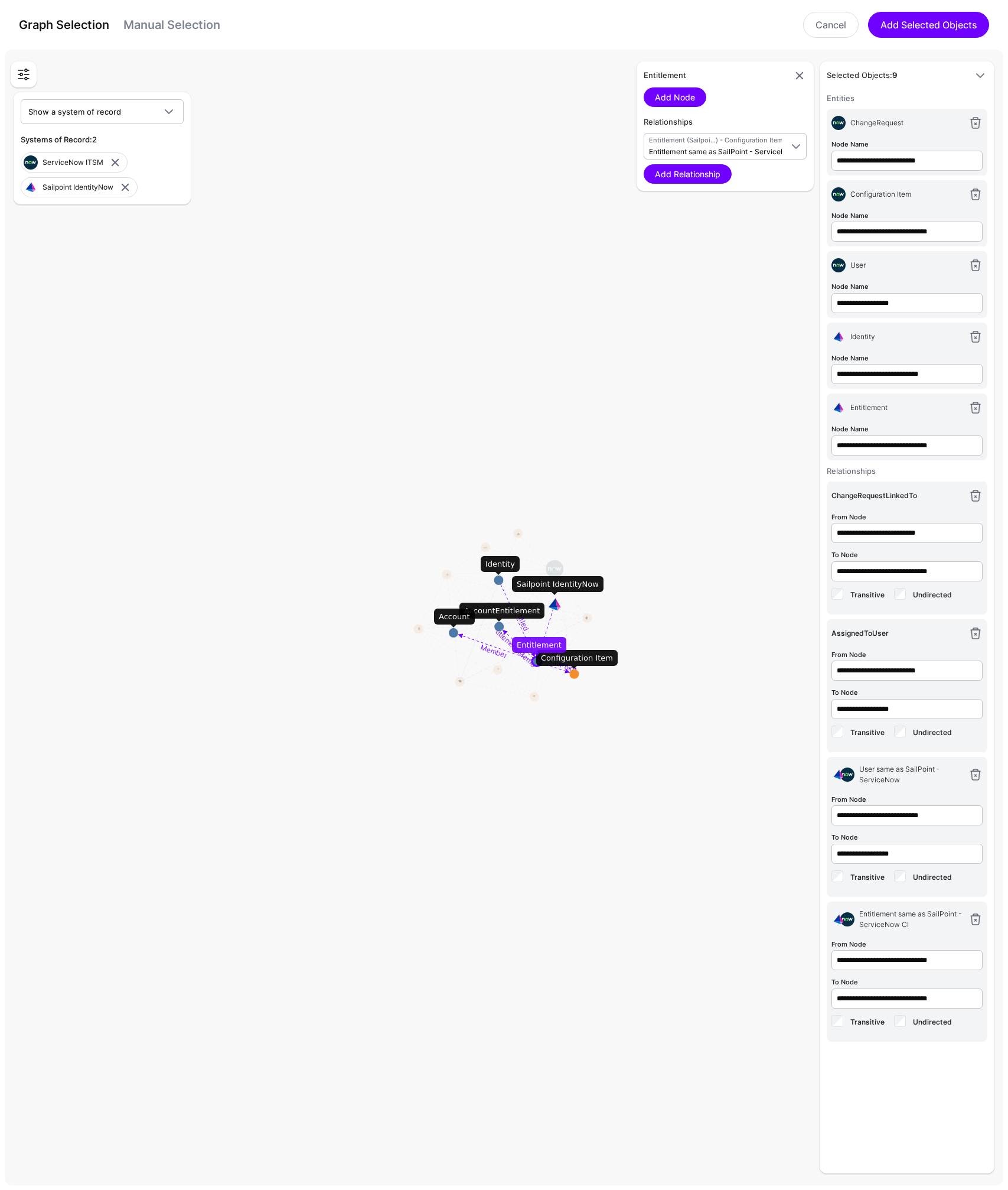
click at [675, 336] on rect at bounding box center [509, 620] width 100801 height 114011
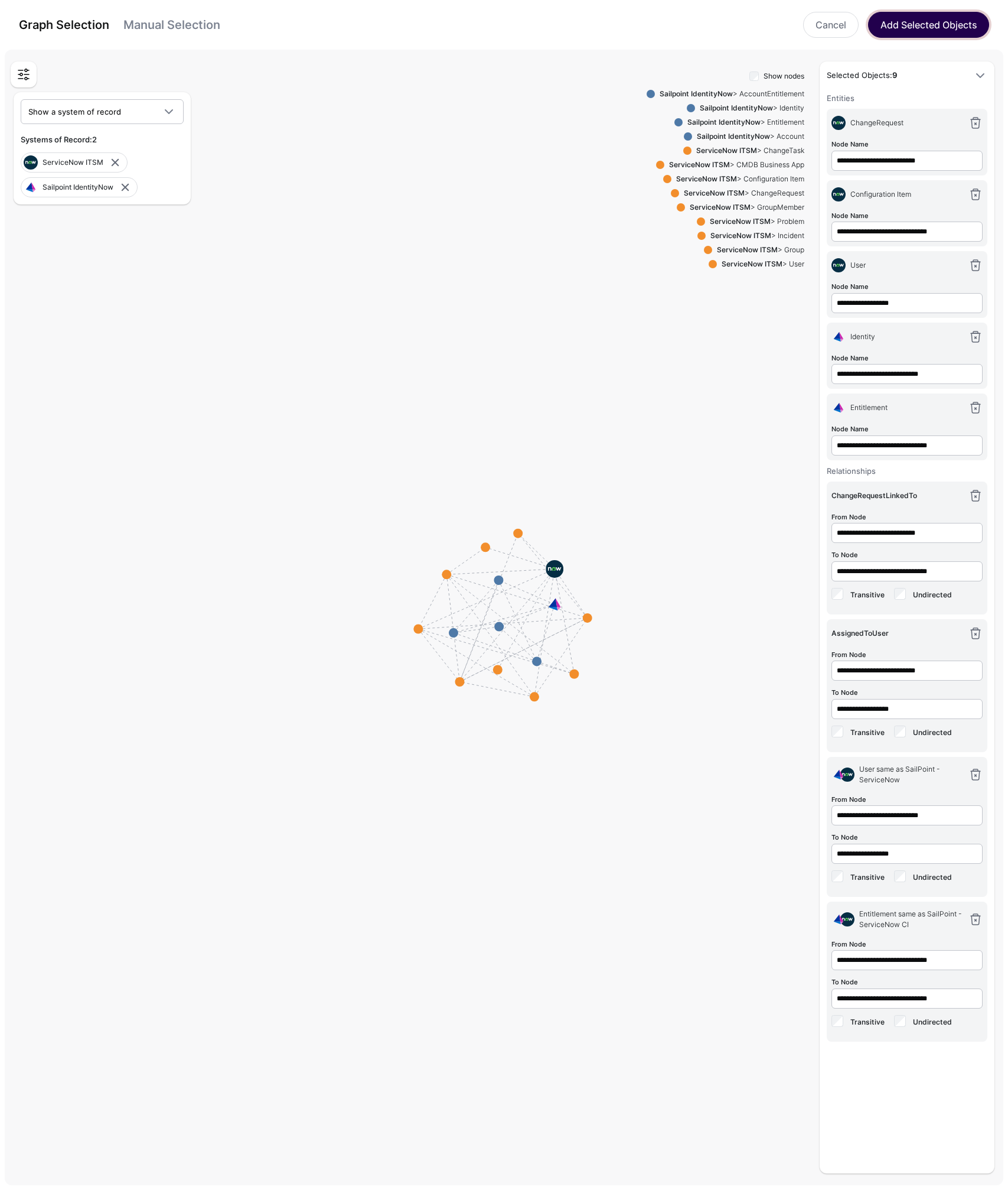
click at [905, 26] on button "Add Selected Objects" at bounding box center [928, 25] width 121 height 26
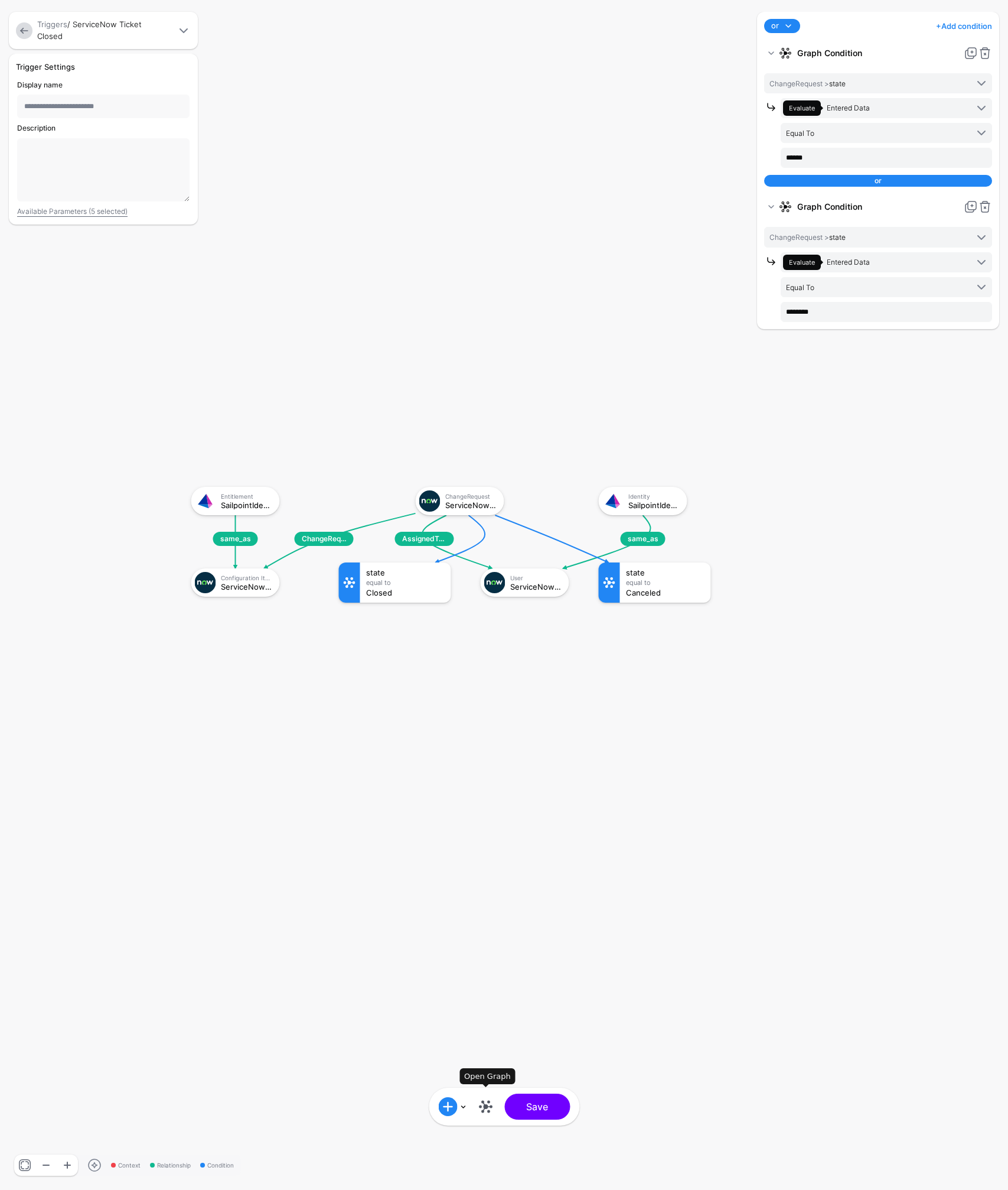
click at [481, 1107] on link at bounding box center [485, 1106] width 19 height 19
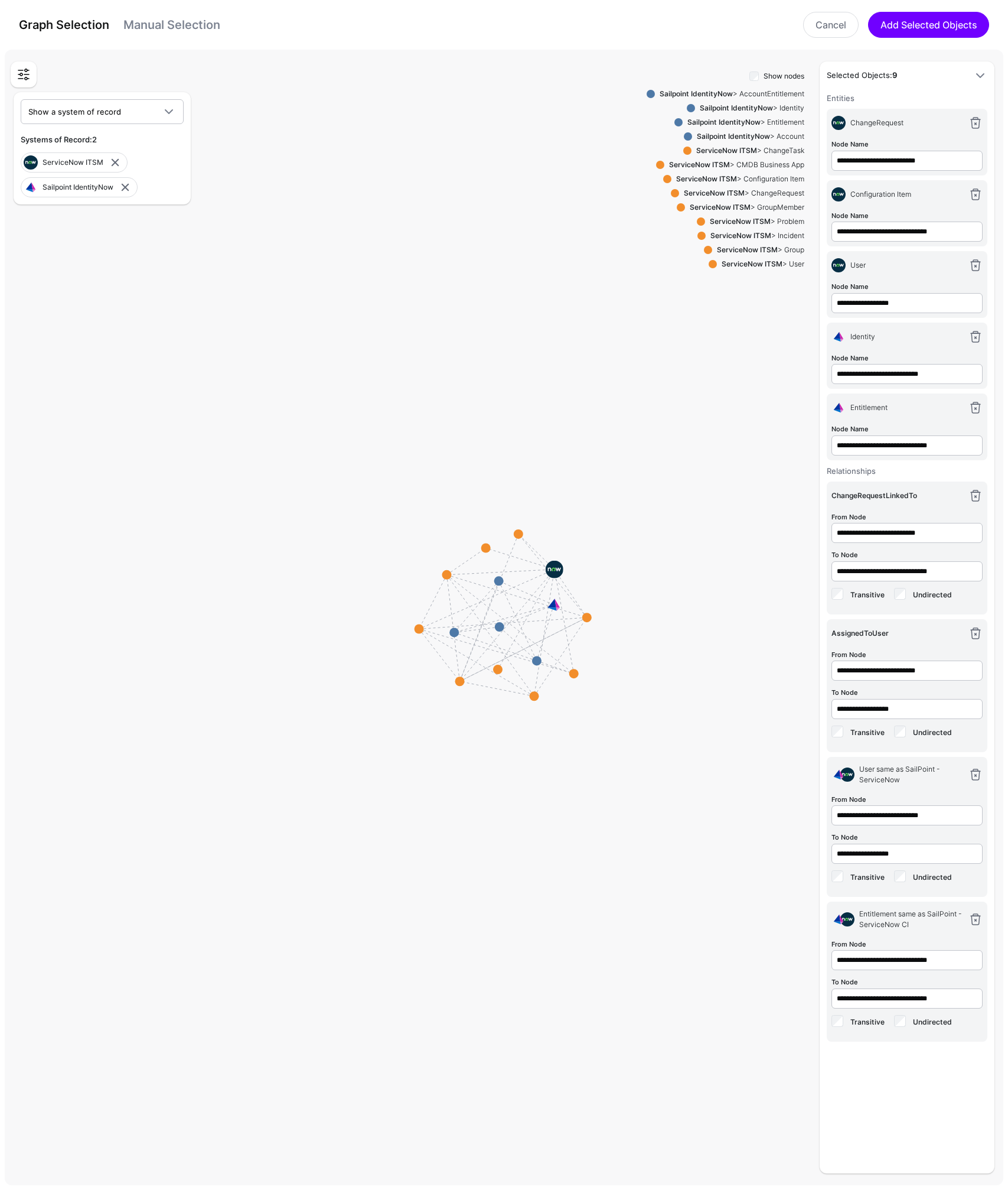
click at [21, 83] on link at bounding box center [24, 74] width 21 height 21
click at [24, 74] on link at bounding box center [24, 74] width 21 height 21
click at [828, 22] on link "Cancel" at bounding box center [831, 25] width 55 height 26
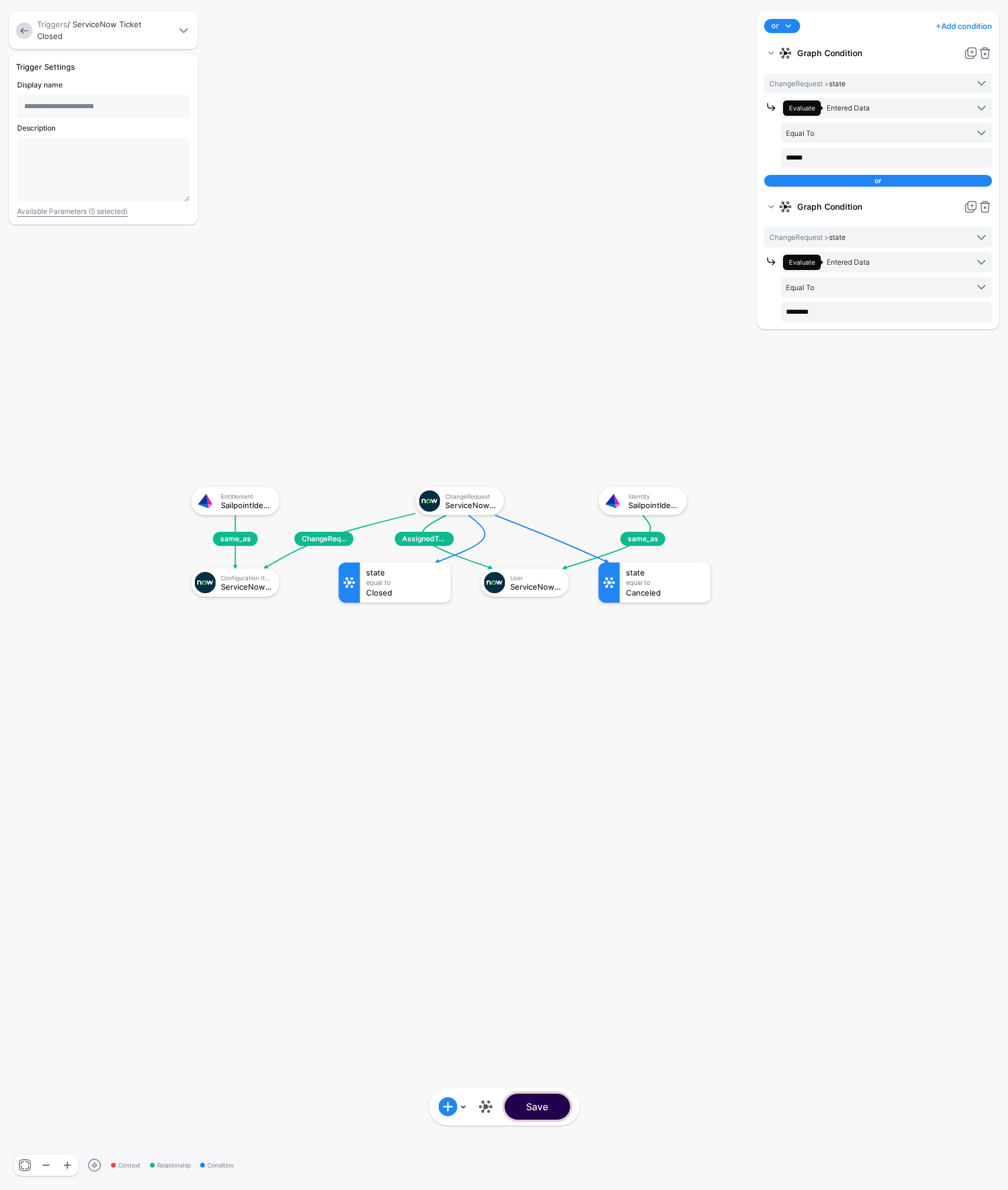
click at [549, 1107] on button "Save" at bounding box center [537, 1106] width 66 height 26
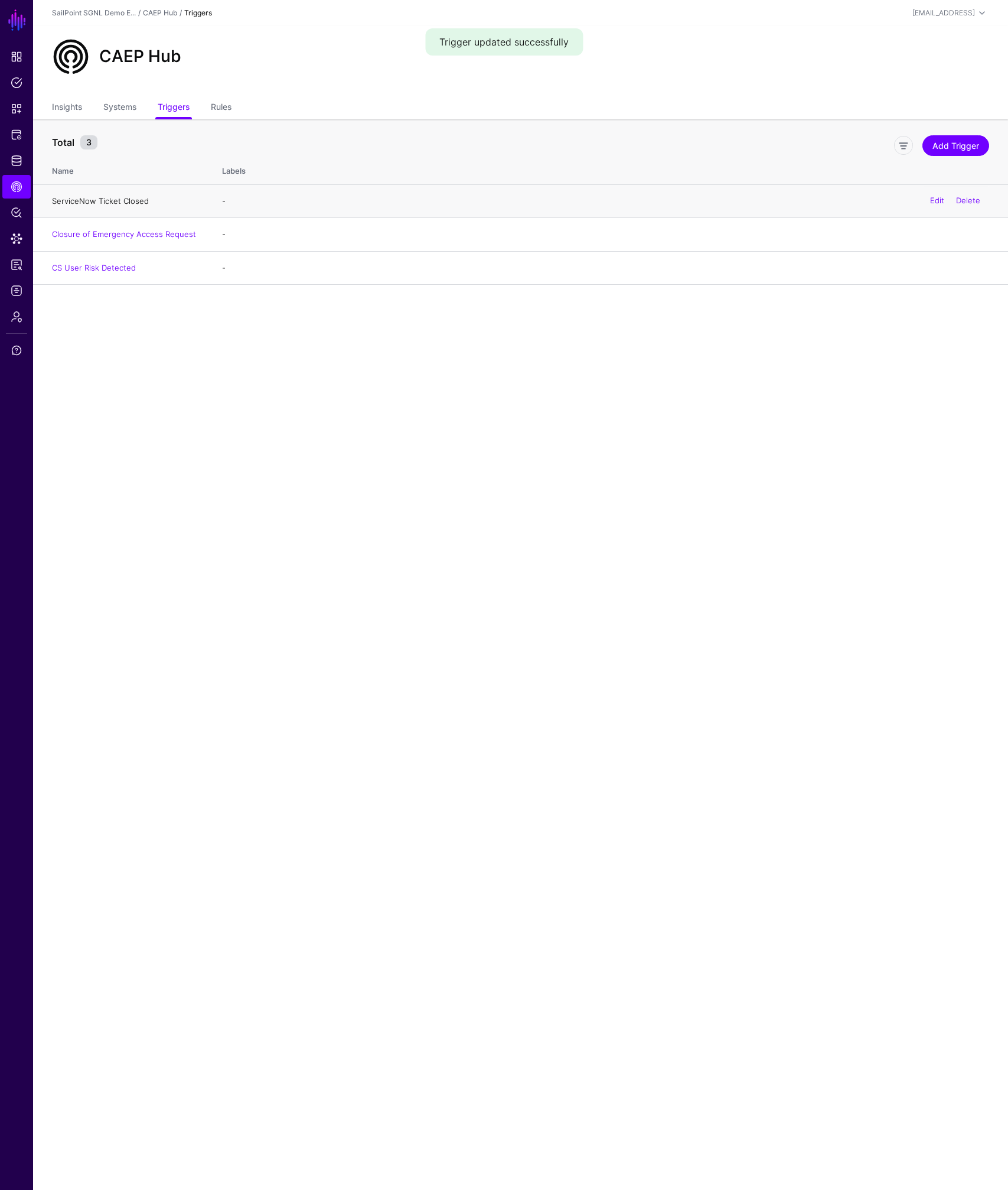
click at [90, 200] on link "ServiceNow Ticket Closed" at bounding box center [100, 201] width 97 height 10
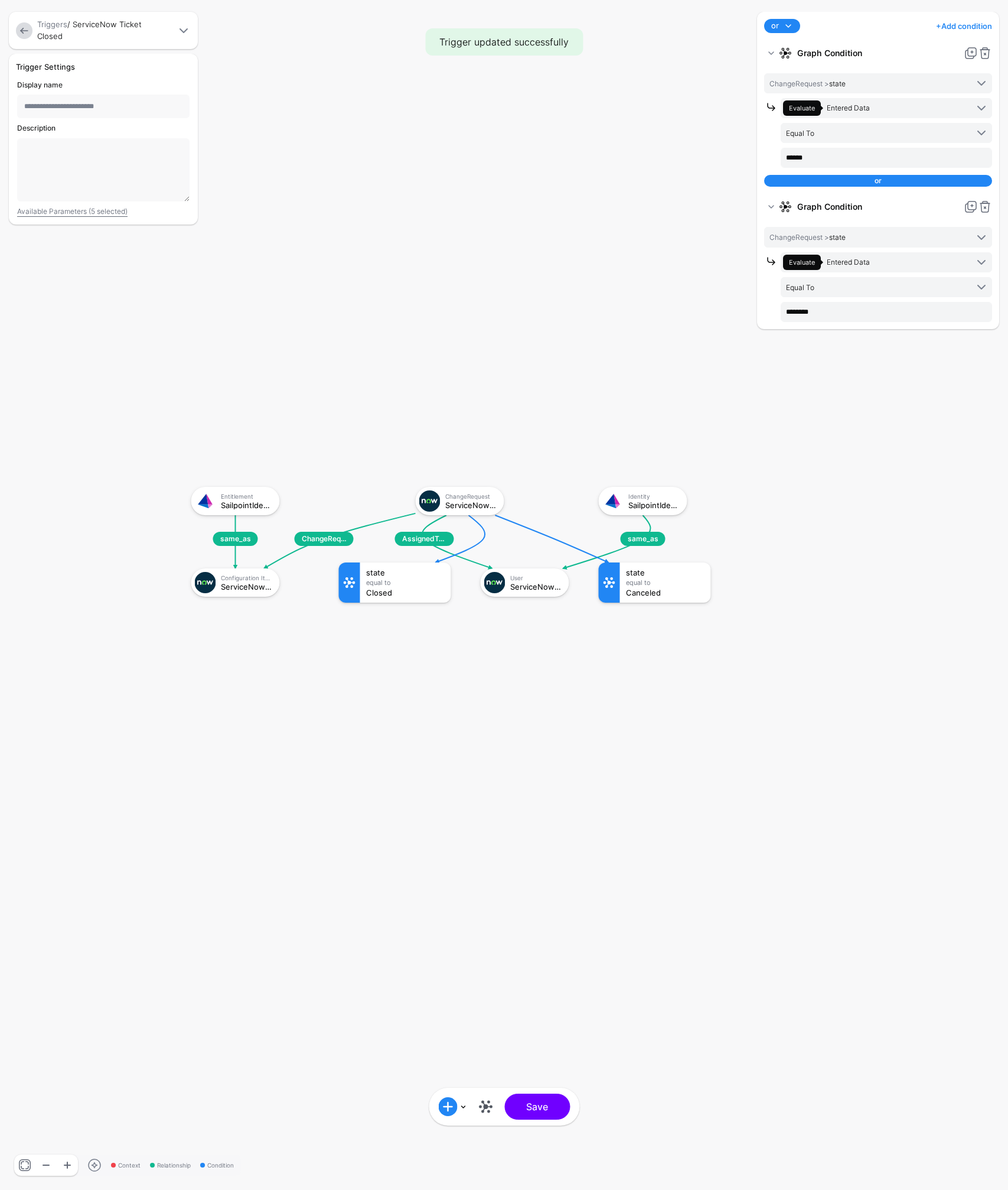
click at [463, 1109] on link at bounding box center [452, 1106] width 28 height 19
click at [487, 1107] on link at bounding box center [485, 1106] width 19 height 19
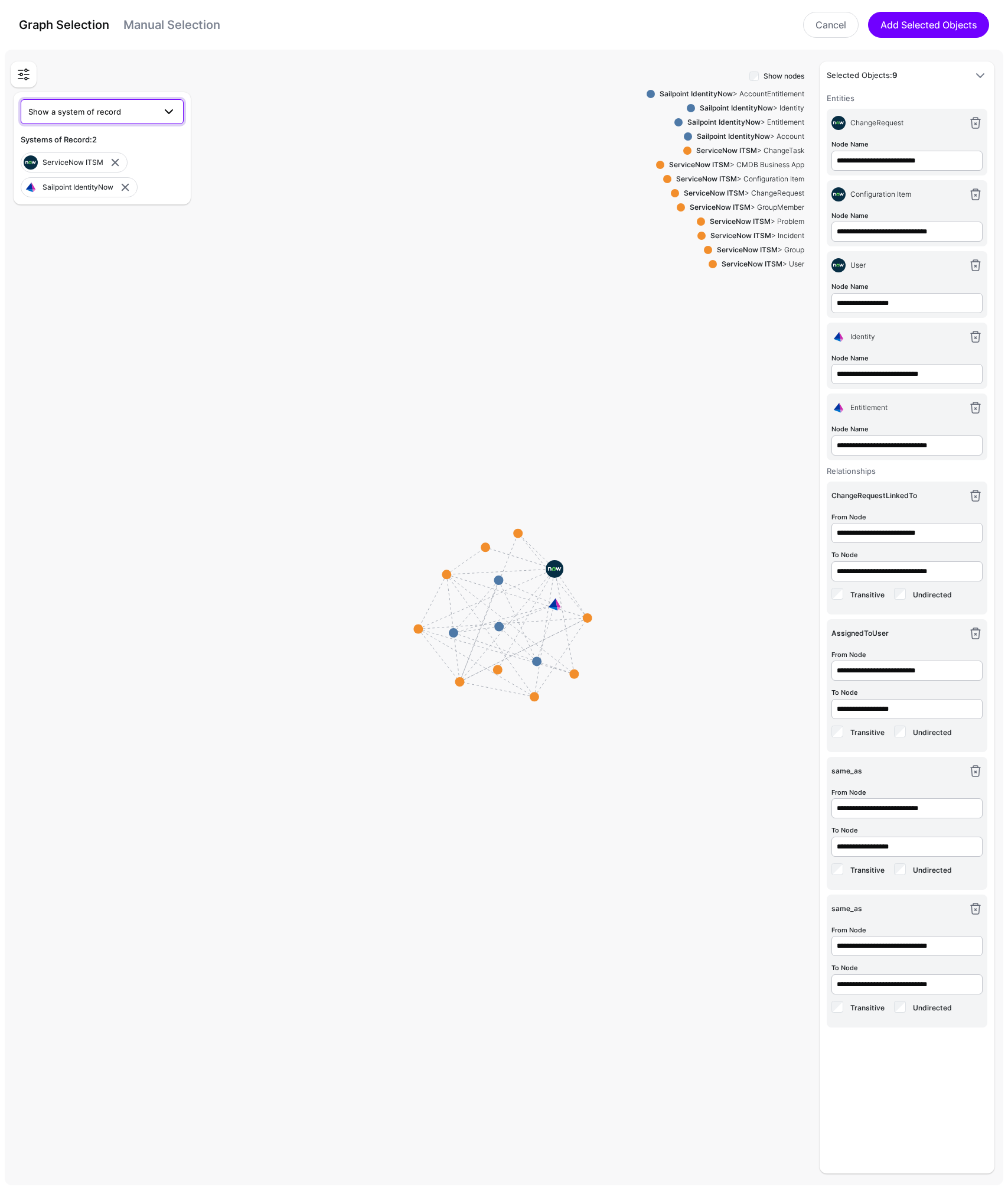
click at [79, 115] on span "Show a system of record" at bounding box center [75, 112] width 93 height 10
click at [70, 109] on span "Show a system of record" at bounding box center [75, 112] width 93 height 10
click at [26, 77] on link at bounding box center [24, 74] width 21 height 21
click at [25, 77] on link at bounding box center [24, 74] width 21 height 21
click at [835, 14] on link "Cancel" at bounding box center [831, 25] width 55 height 26
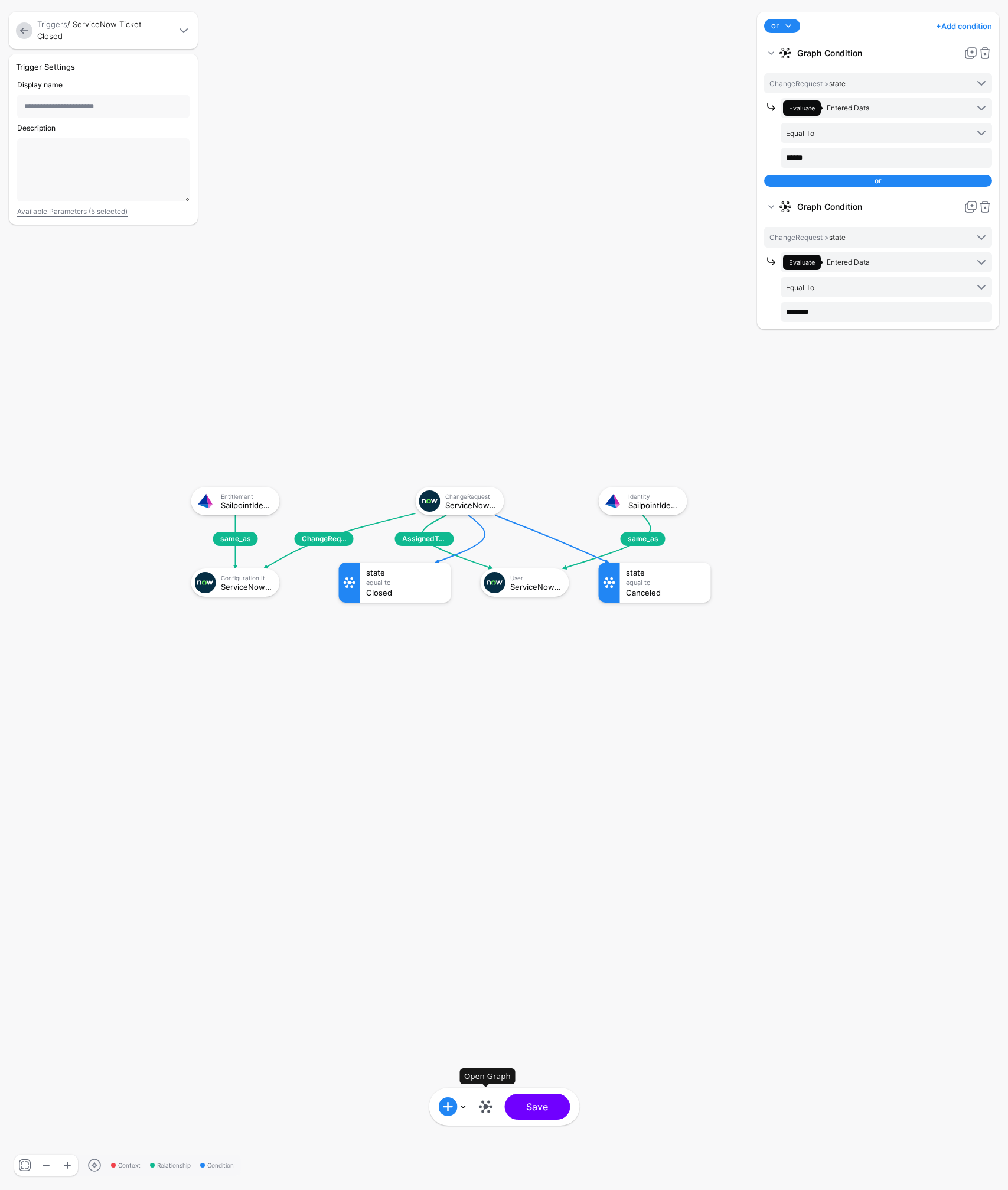
click at [489, 1104] on link at bounding box center [485, 1106] width 19 height 19
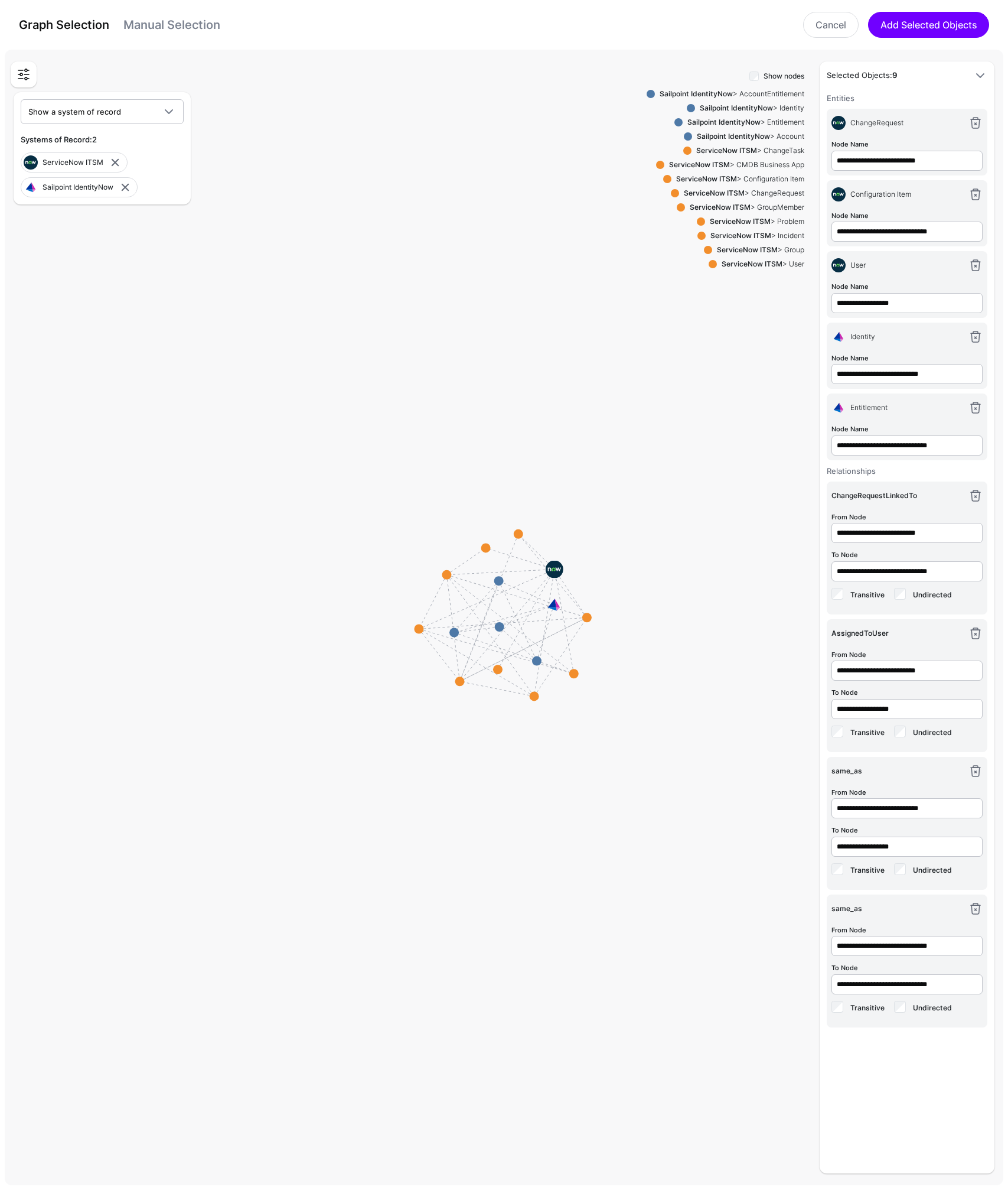
click at [25, 77] on link at bounding box center [24, 74] width 21 height 21
click at [24, 77] on link at bounding box center [24, 74] width 21 height 21
click at [810, 26] on link "Cancel" at bounding box center [831, 25] width 55 height 26
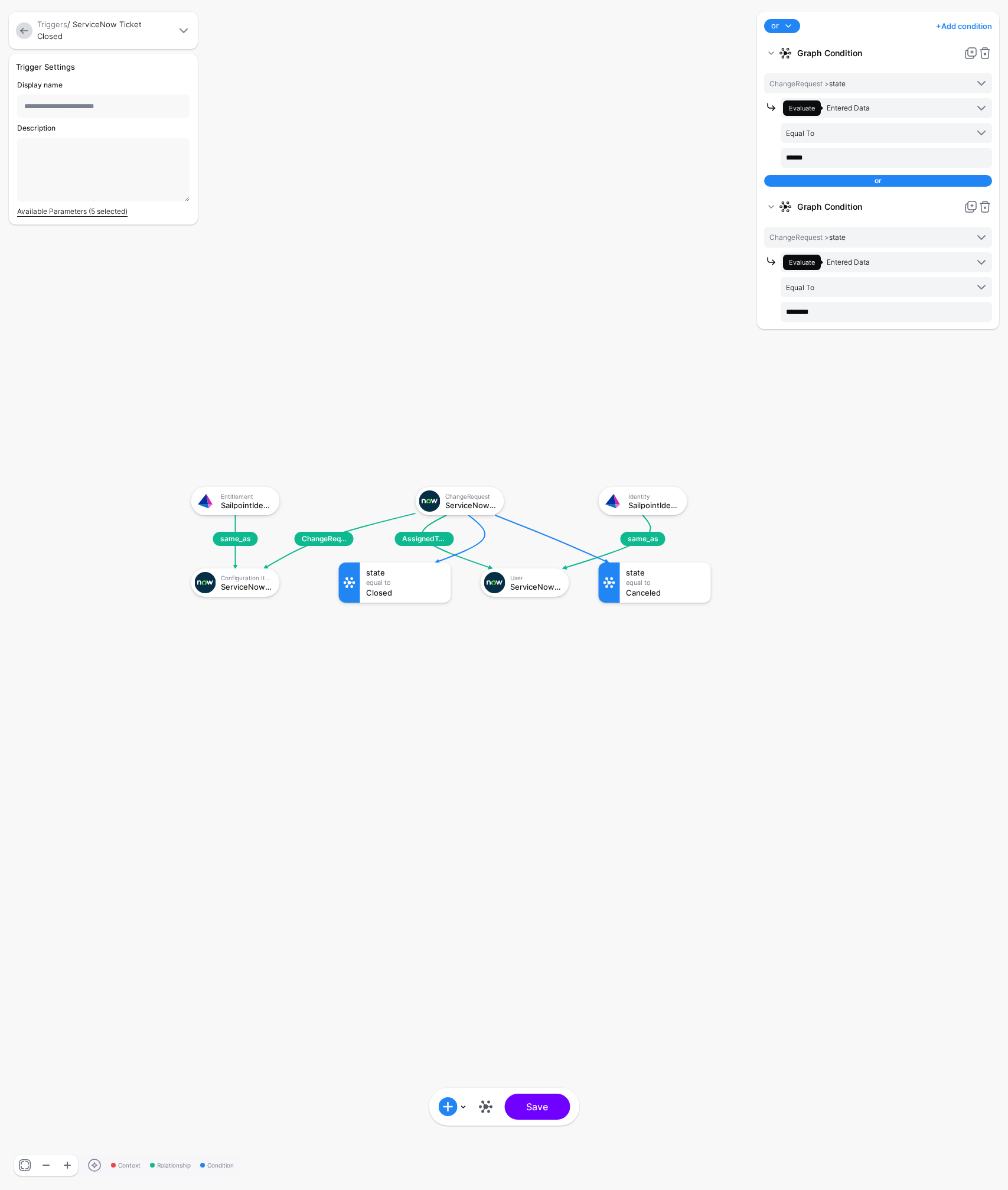
click at [86, 209] on link "Available Parameters (5 selected)" at bounding box center [72, 211] width 110 height 9
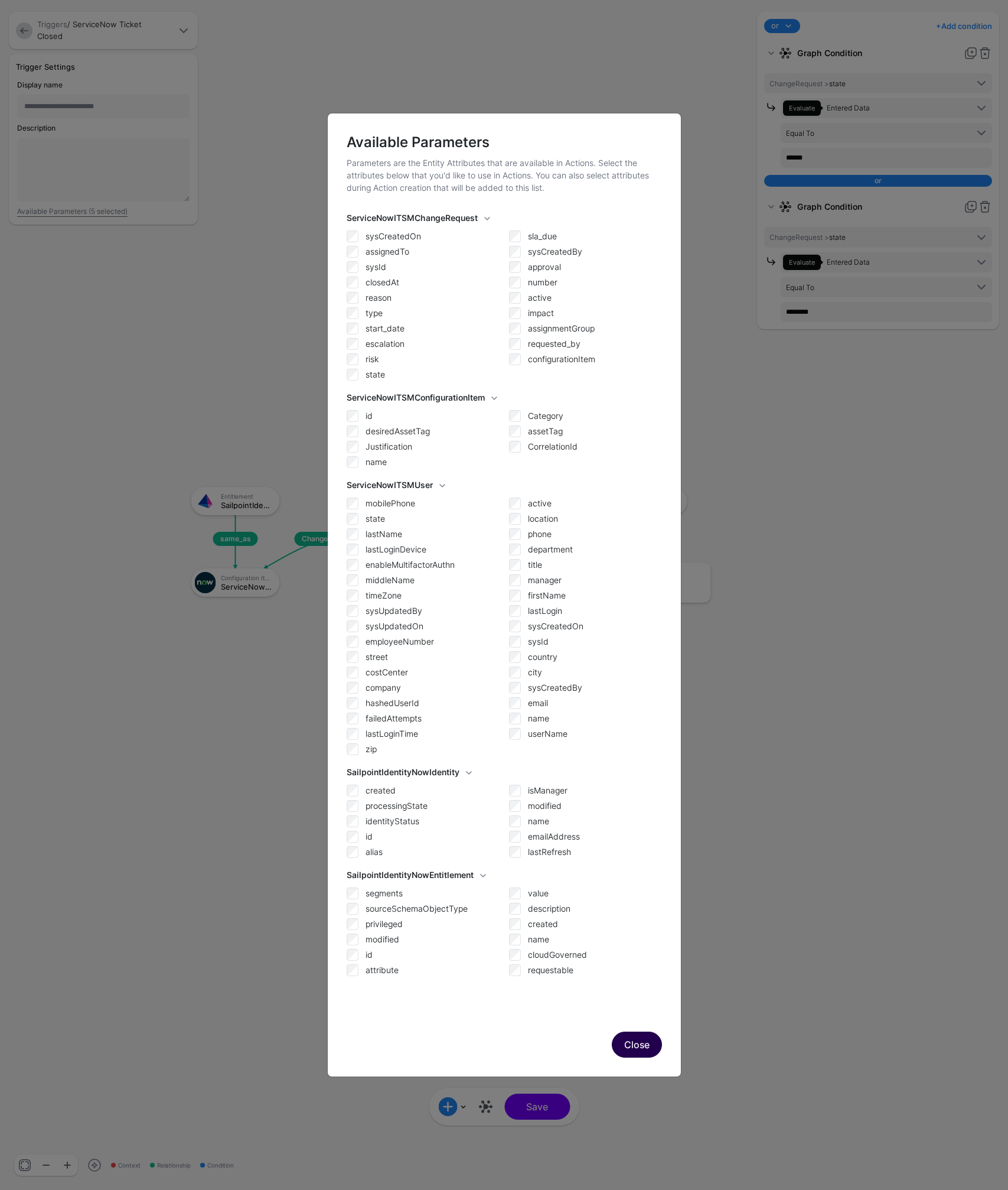
click at [629, 1042] on button "Close" at bounding box center [636, 1044] width 50 height 26
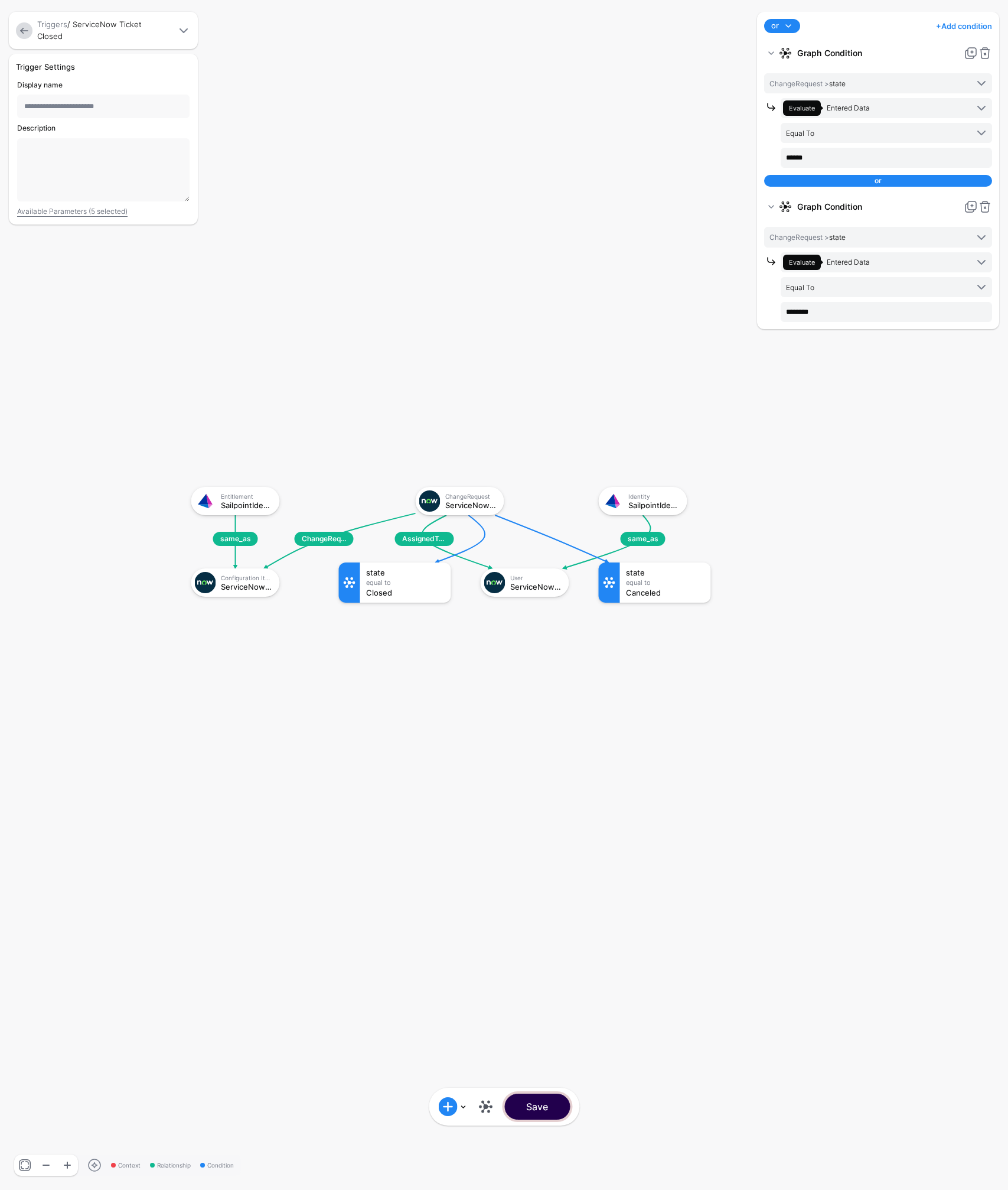
click at [545, 1112] on button "Save" at bounding box center [537, 1106] width 66 height 26
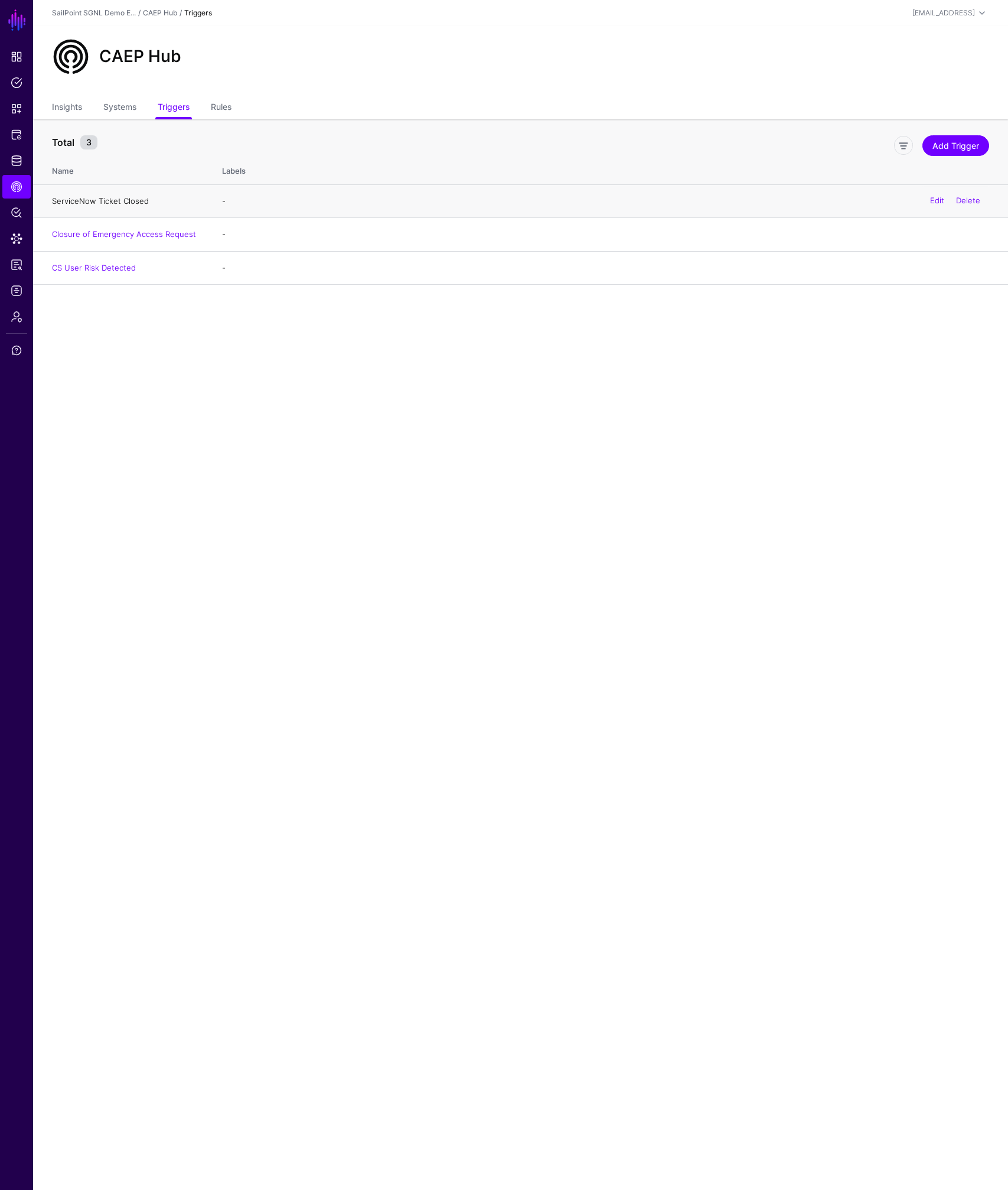
click at [123, 200] on link "ServiceNow Ticket Closed" at bounding box center [100, 201] width 97 height 10
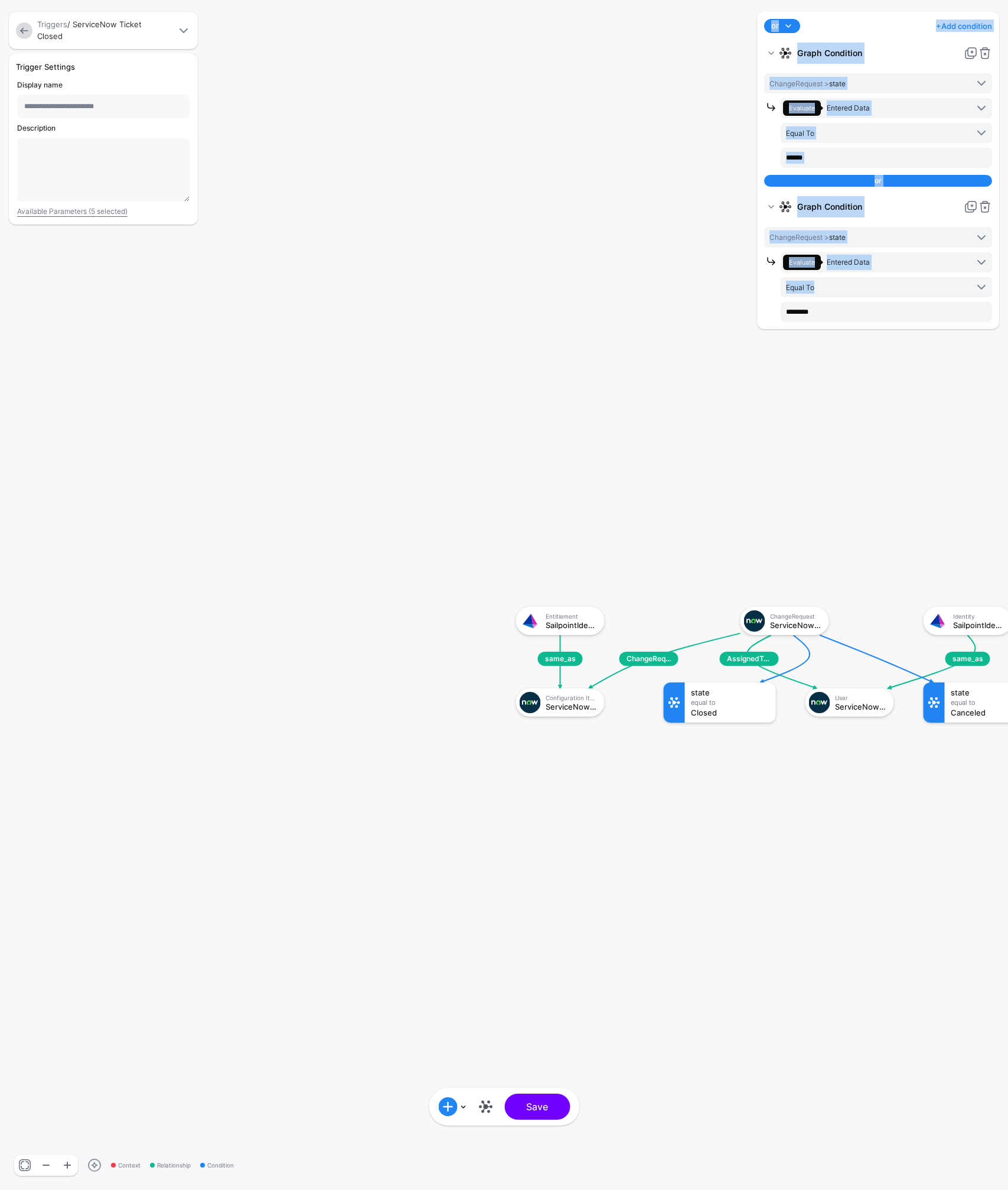
drag, startPoint x: 782, startPoint y: 619, endPoint x: 685, endPoint y: 575, distance: 106.5
click at [687, 579] on div "Context Relationship Condition ChangeRequestLinkedTo AssignedToUser same_as sam…" at bounding box center [504, 595] width 1008 height 1190
click at [626, 485] on rect at bounding box center [504, 594] width 100801 height 118973
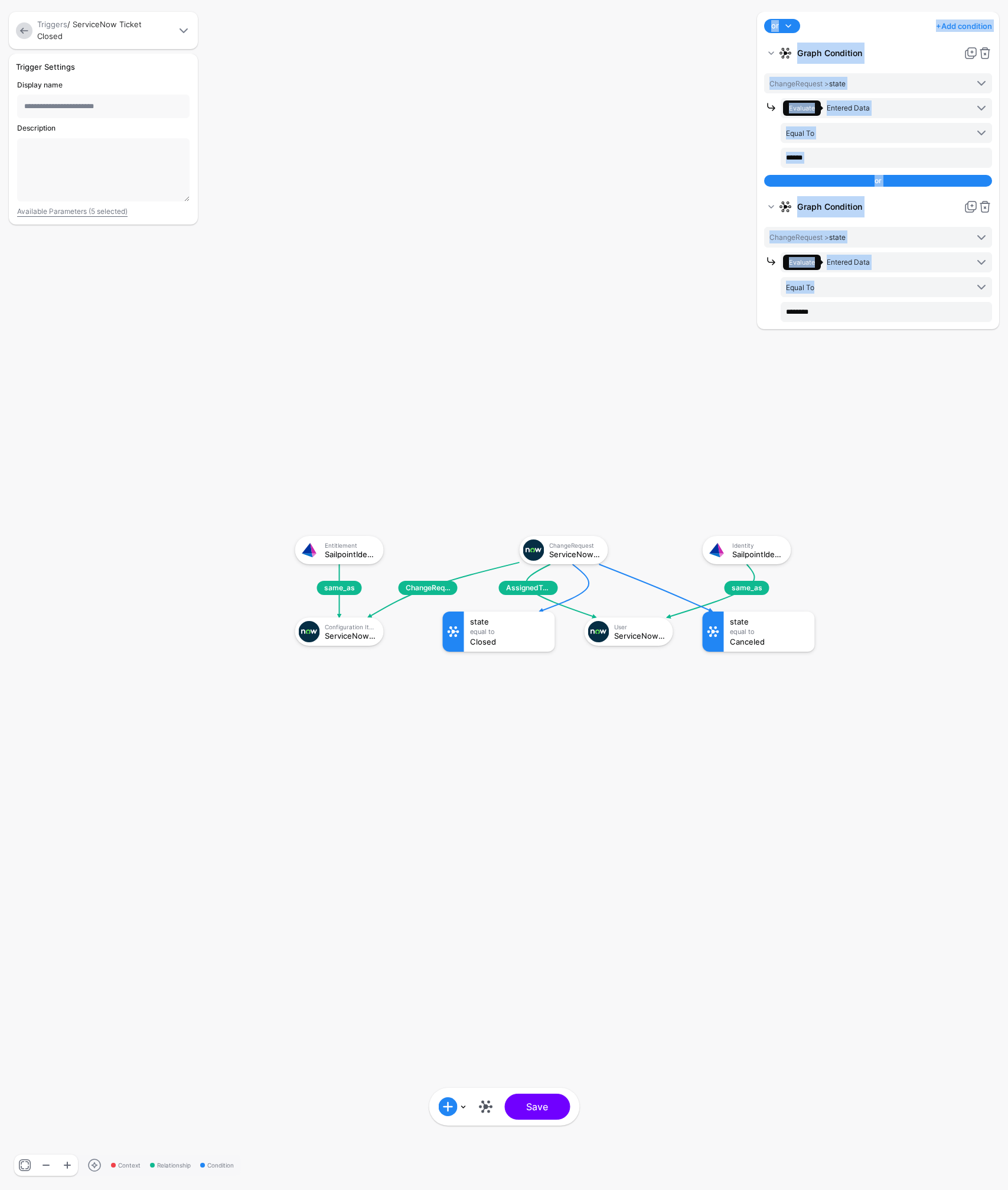
drag, startPoint x: 530, startPoint y: 478, endPoint x: 435, endPoint y: 457, distance: 97.3
click at [434, 458] on rect at bounding box center [284, 524] width 100801 height 118973
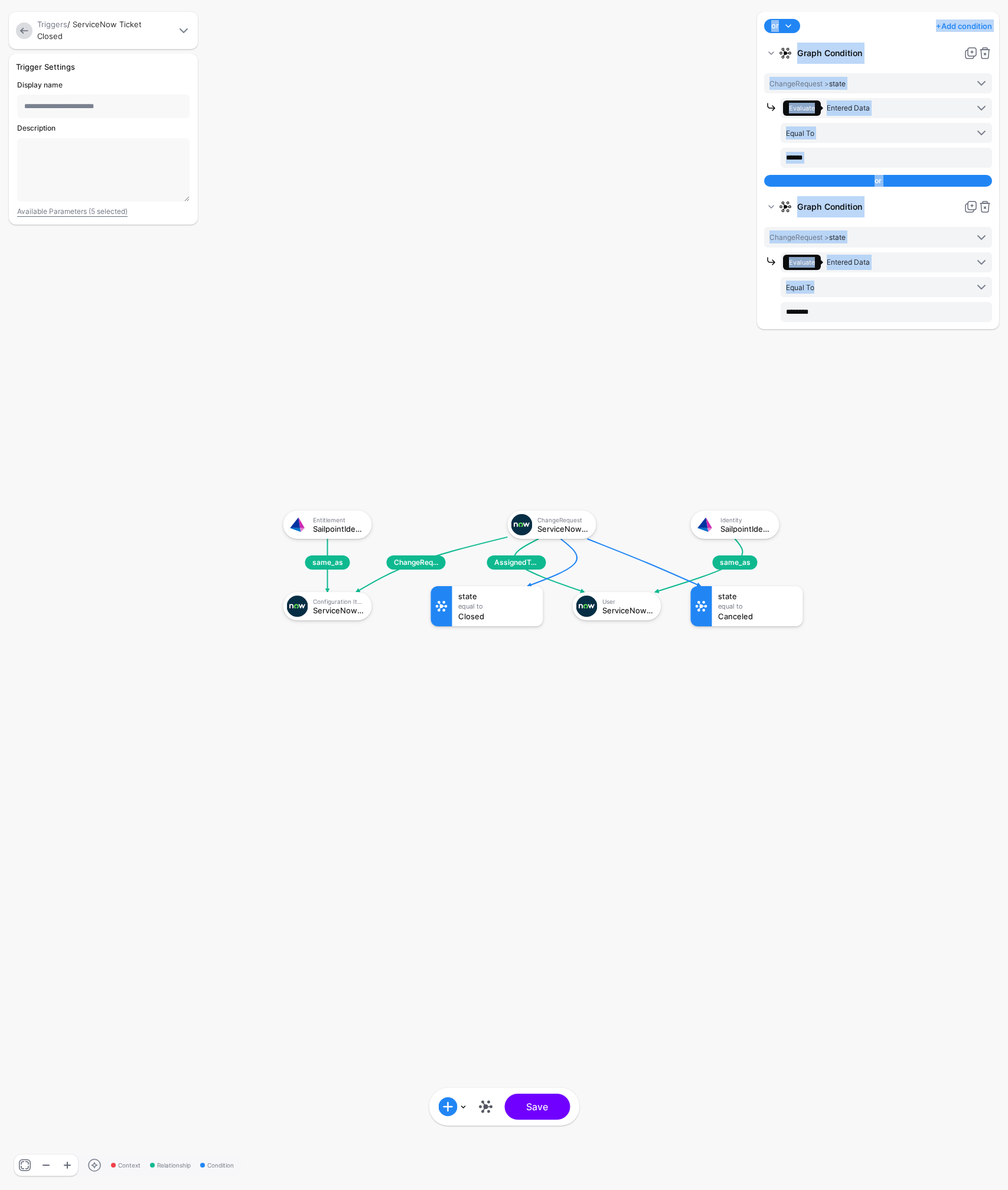
click at [621, 277] on rect at bounding box center [271, 498] width 100801 height 118973
click at [690, 304] on rect at bounding box center [271, 499] width 100801 height 118973
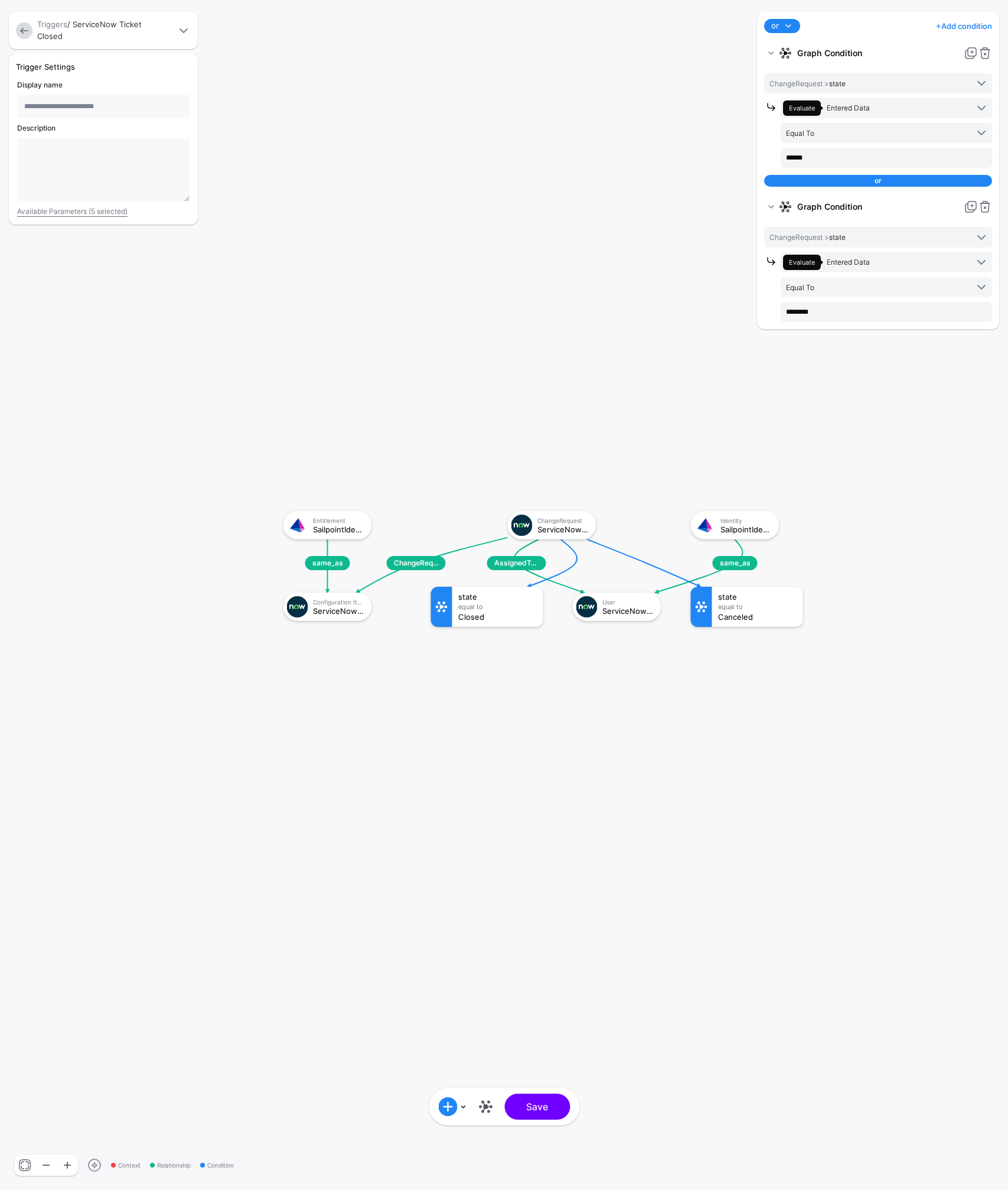
drag, startPoint x: 782, startPoint y: 342, endPoint x: 788, endPoint y: 340, distance: 6.3
click at [782, 342] on div "or and or + Add condition Add Condition Graph Condition Time Condition Add Cond…" at bounding box center [878, 595] width 248 height 1166
click at [956, 25] on link "+ Add condition" at bounding box center [964, 25] width 56 height 19
click at [906, 73] on div "Graph Condition" at bounding box center [939, 75] width 91 height 11
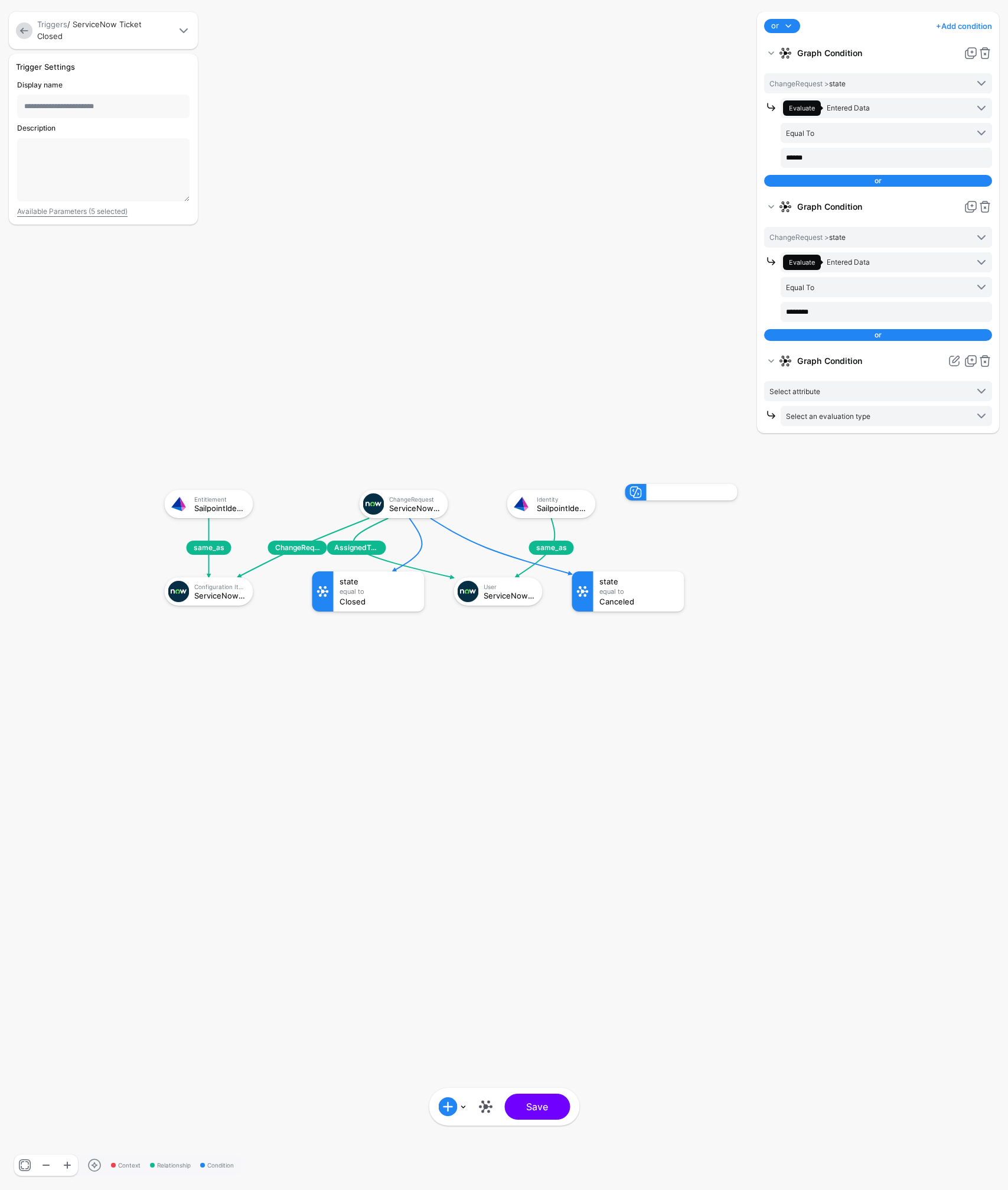
click at [852, 339] on div "or" at bounding box center [878, 335] width 228 height 12
click at [877, 337] on div "or" at bounding box center [878, 335] width 228 height 12
click at [777, 30] on span "or" at bounding box center [775, 26] width 8 height 12
click at [787, 46] on div "and" at bounding box center [811, 48] width 75 height 11
click at [782, 28] on span "and" at bounding box center [778, 26] width 14 height 12
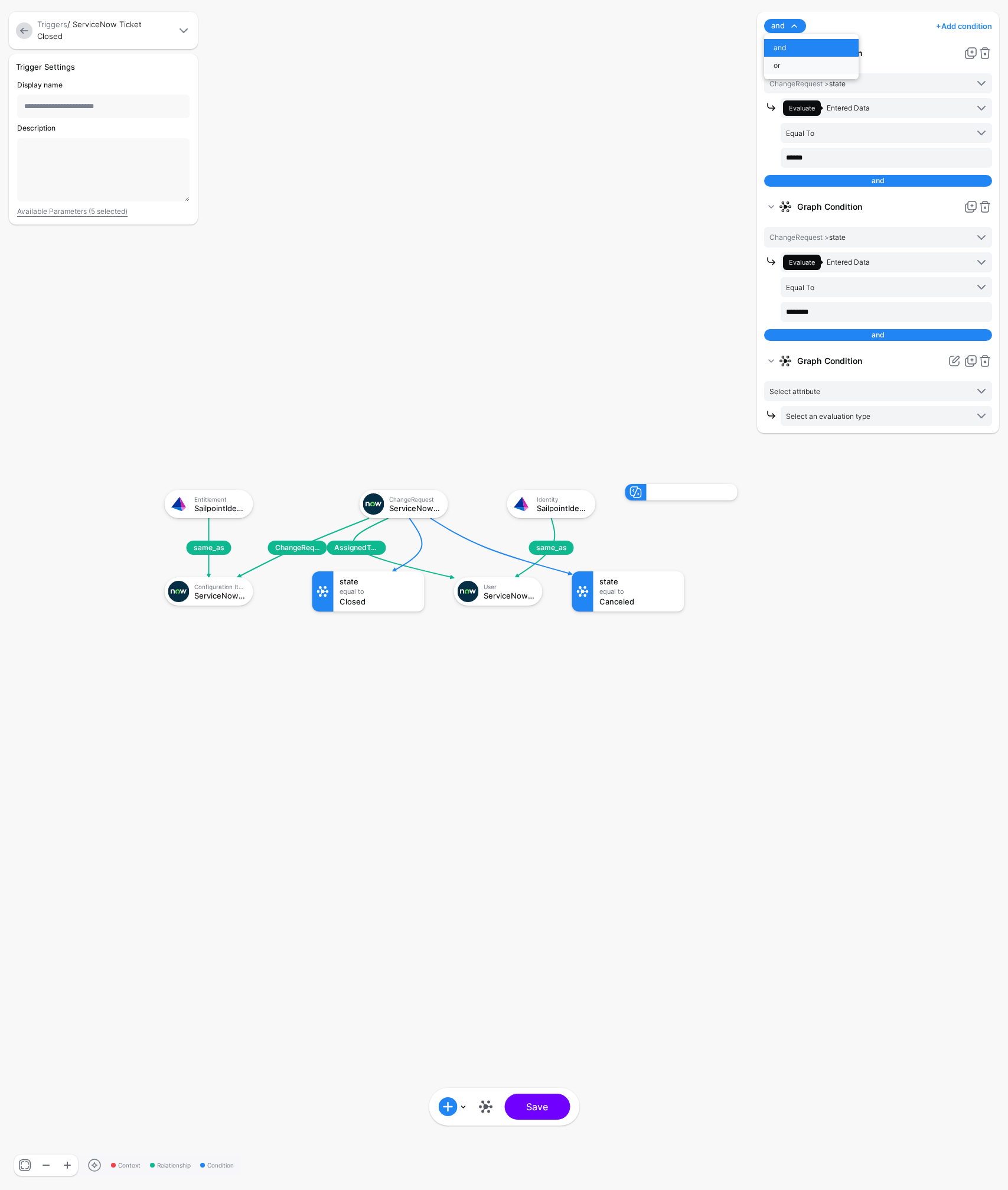
click at [784, 64] on div "or" at bounding box center [811, 66] width 75 height 11
click at [843, 396] on span "Select attribute" at bounding box center [869, 391] width 198 height 13
click at [835, 392] on span "Select attribute" at bounding box center [869, 391] width 198 height 13
click at [989, 365] on link at bounding box center [984, 360] width 14 height 14
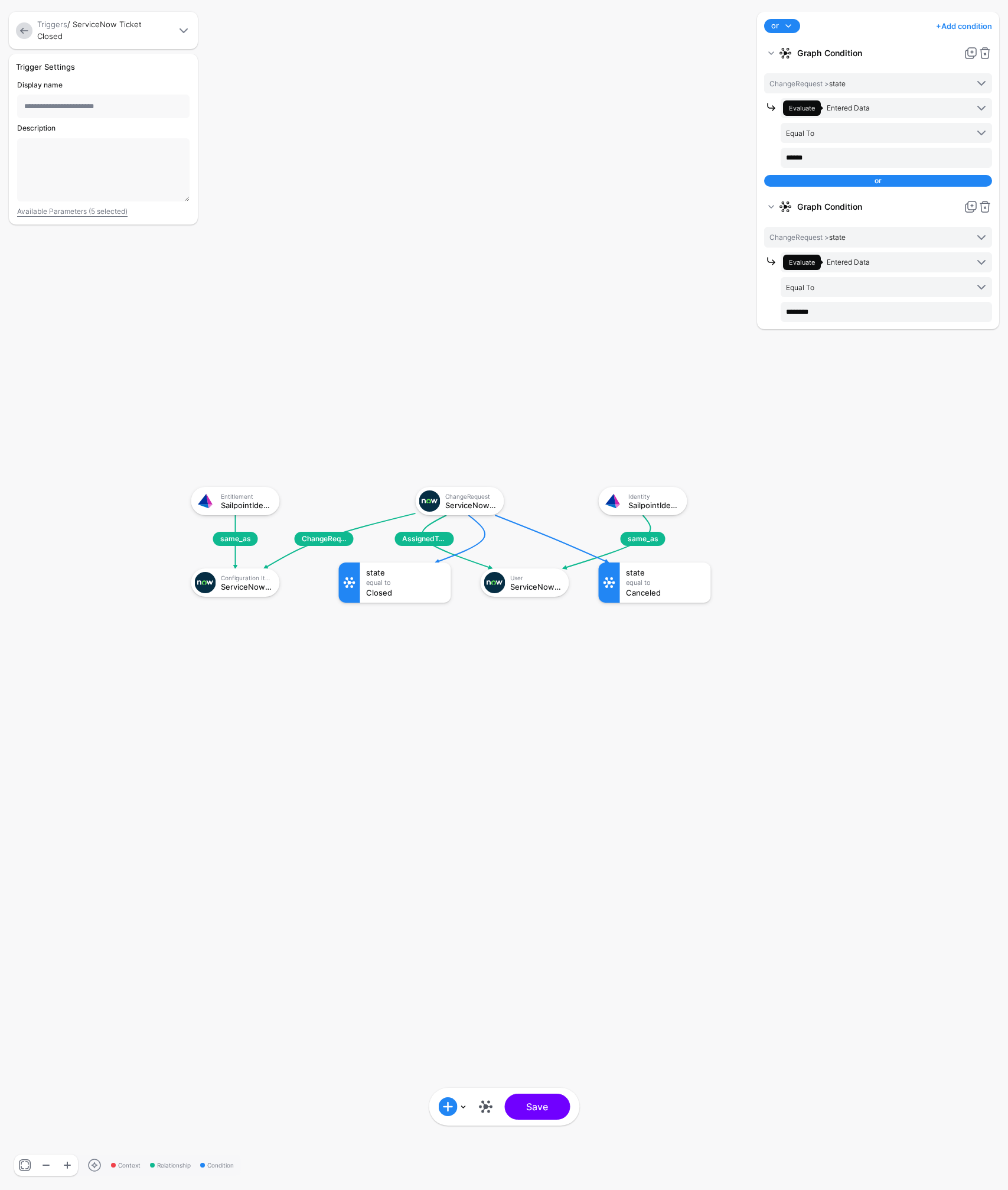
click at [878, 516] on div "or and or + Add condition Add Condition Graph Condition Time Condition Add Cond…" at bounding box center [878, 595] width 248 height 1166
click at [551, 1109] on button "Save" at bounding box center [537, 1106] width 66 height 26
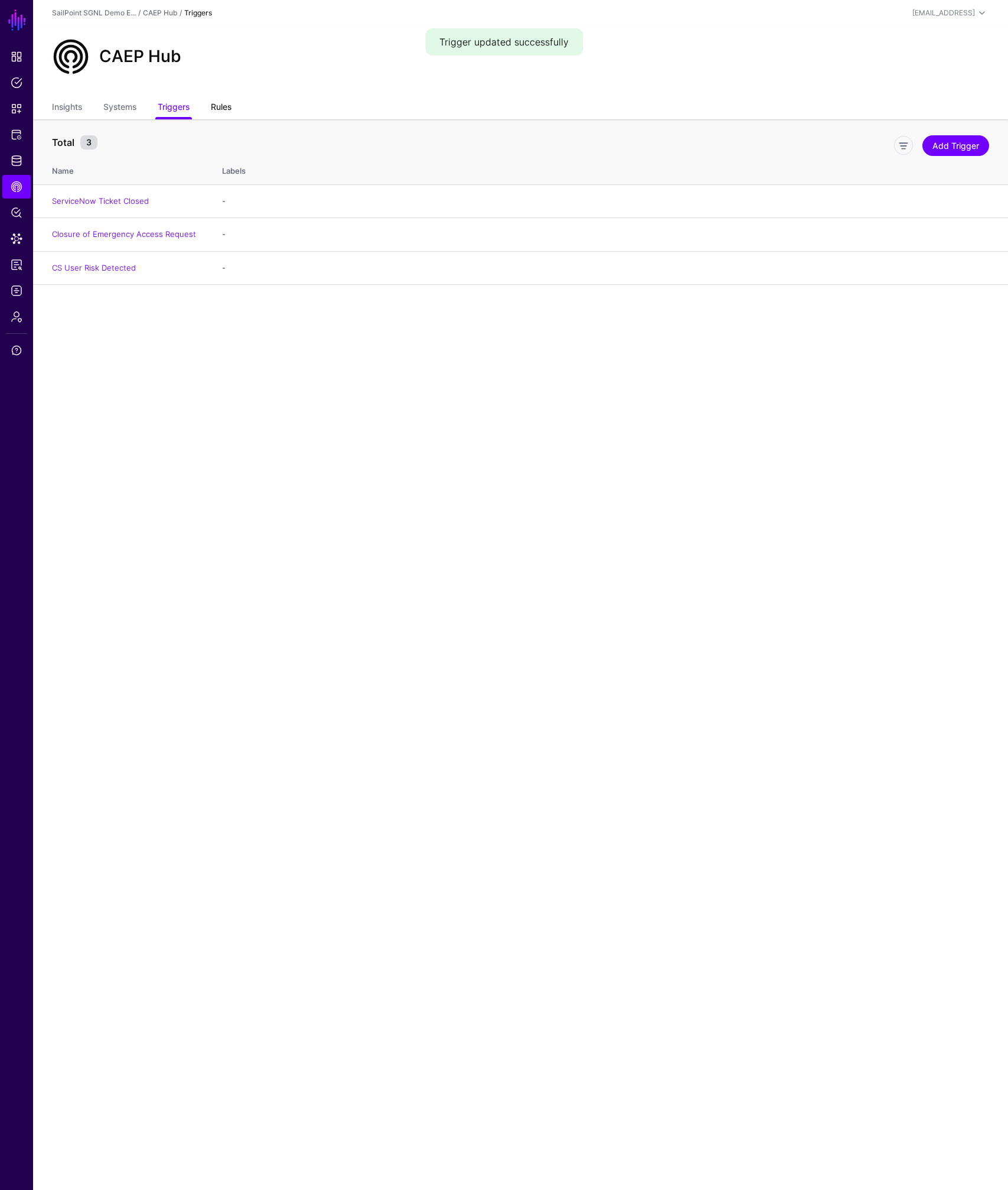
click at [223, 103] on link "Rules" at bounding box center [221, 108] width 21 height 22
click at [936, 269] on link "Edit" at bounding box center [937, 269] width 14 height 10
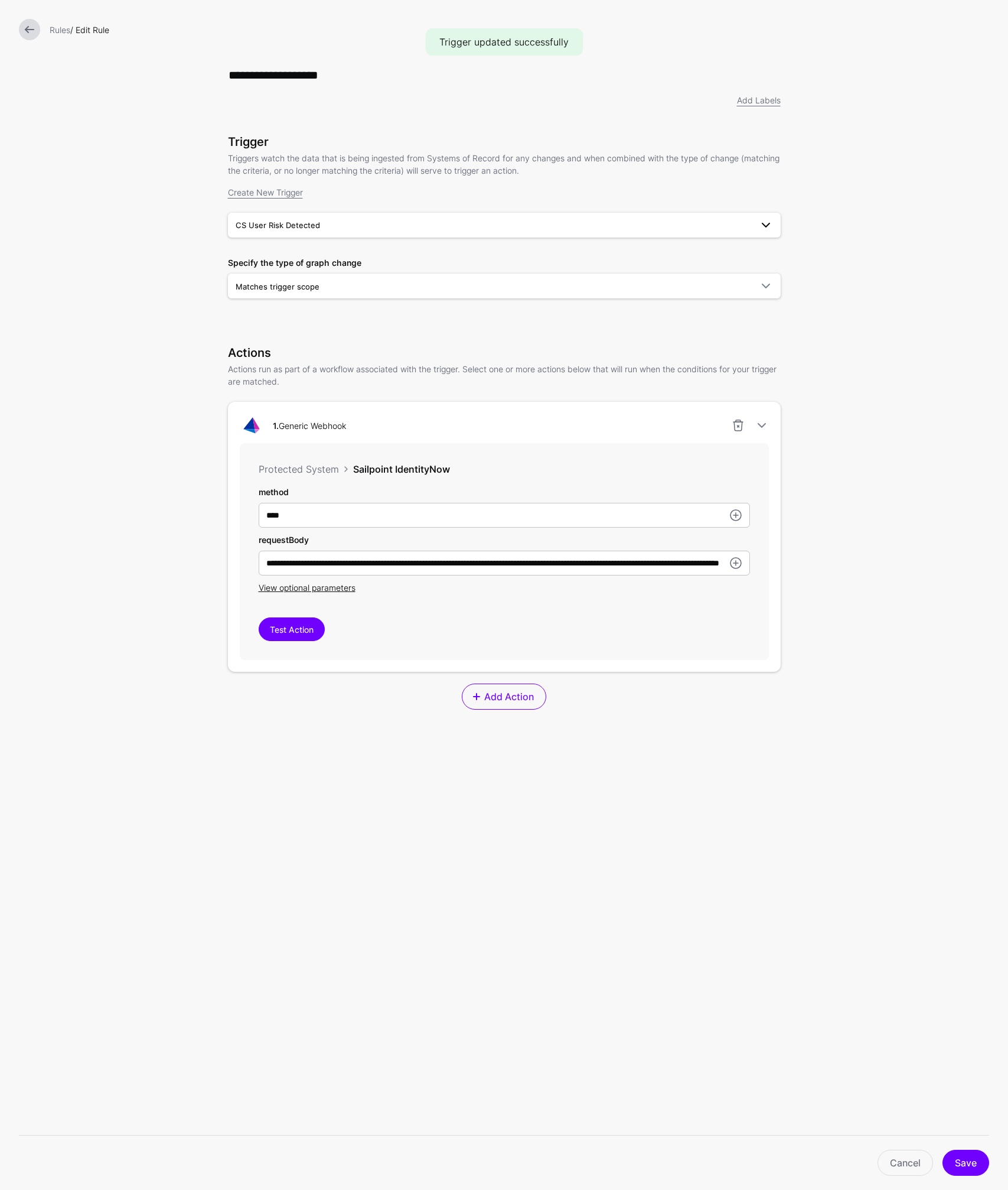
click at [385, 223] on span "CS User Risk Detected" at bounding box center [494, 225] width 516 height 13
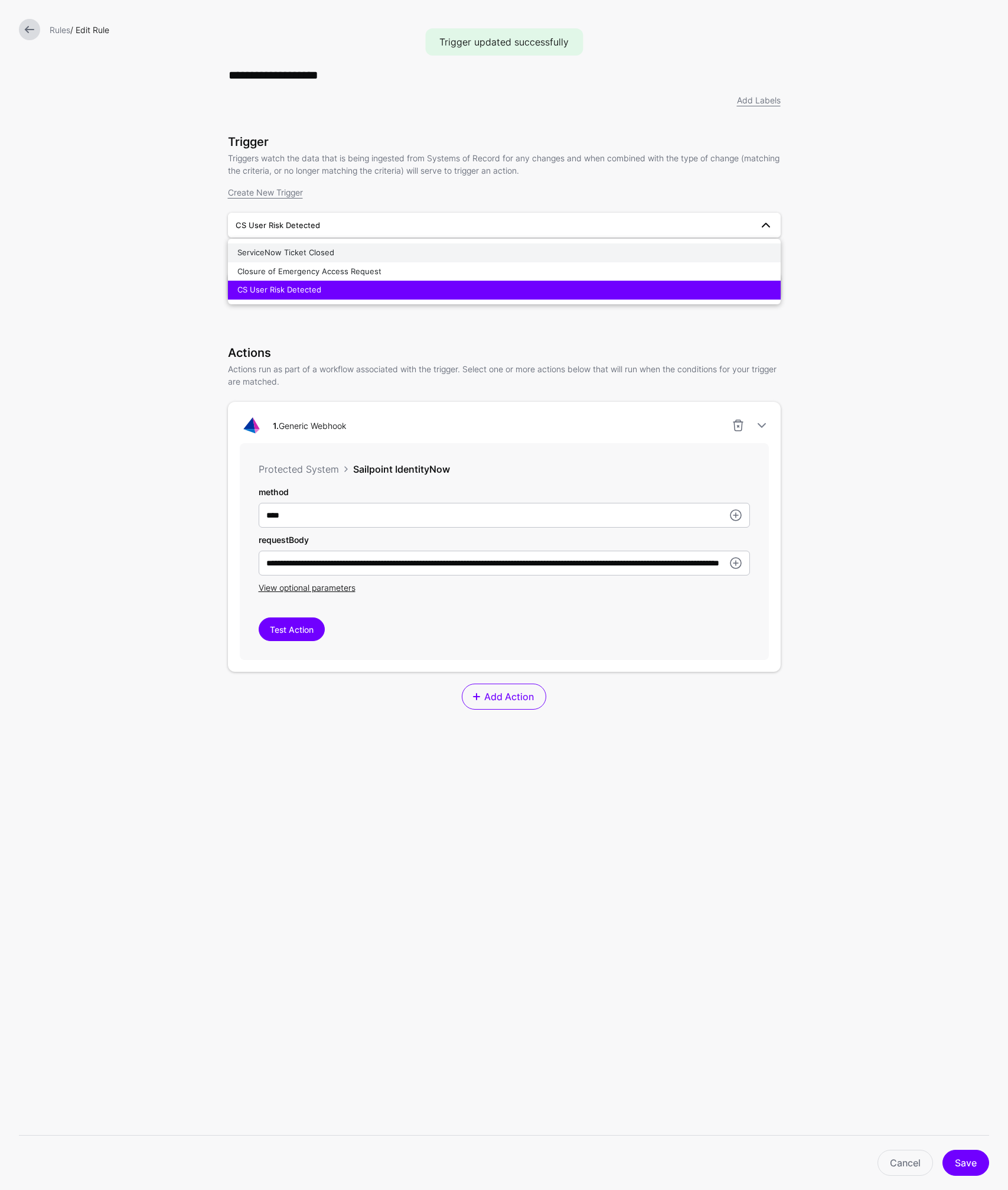
click at [309, 249] on span "ServiceNow Ticket Closed" at bounding box center [286, 252] width 97 height 10
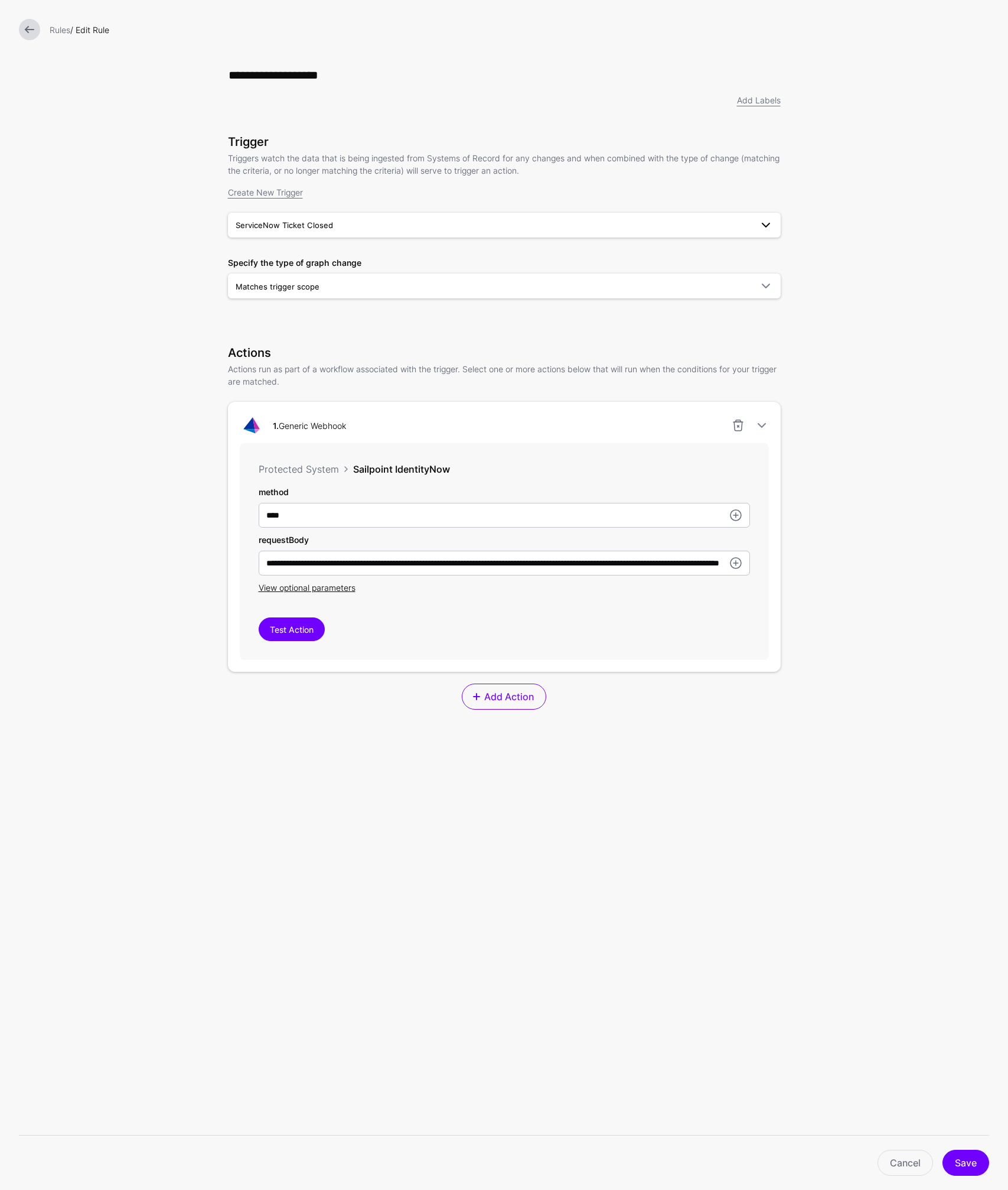
click at [319, 226] on span "ServiceNow Ticket Closed" at bounding box center [285, 225] width 98 height 10
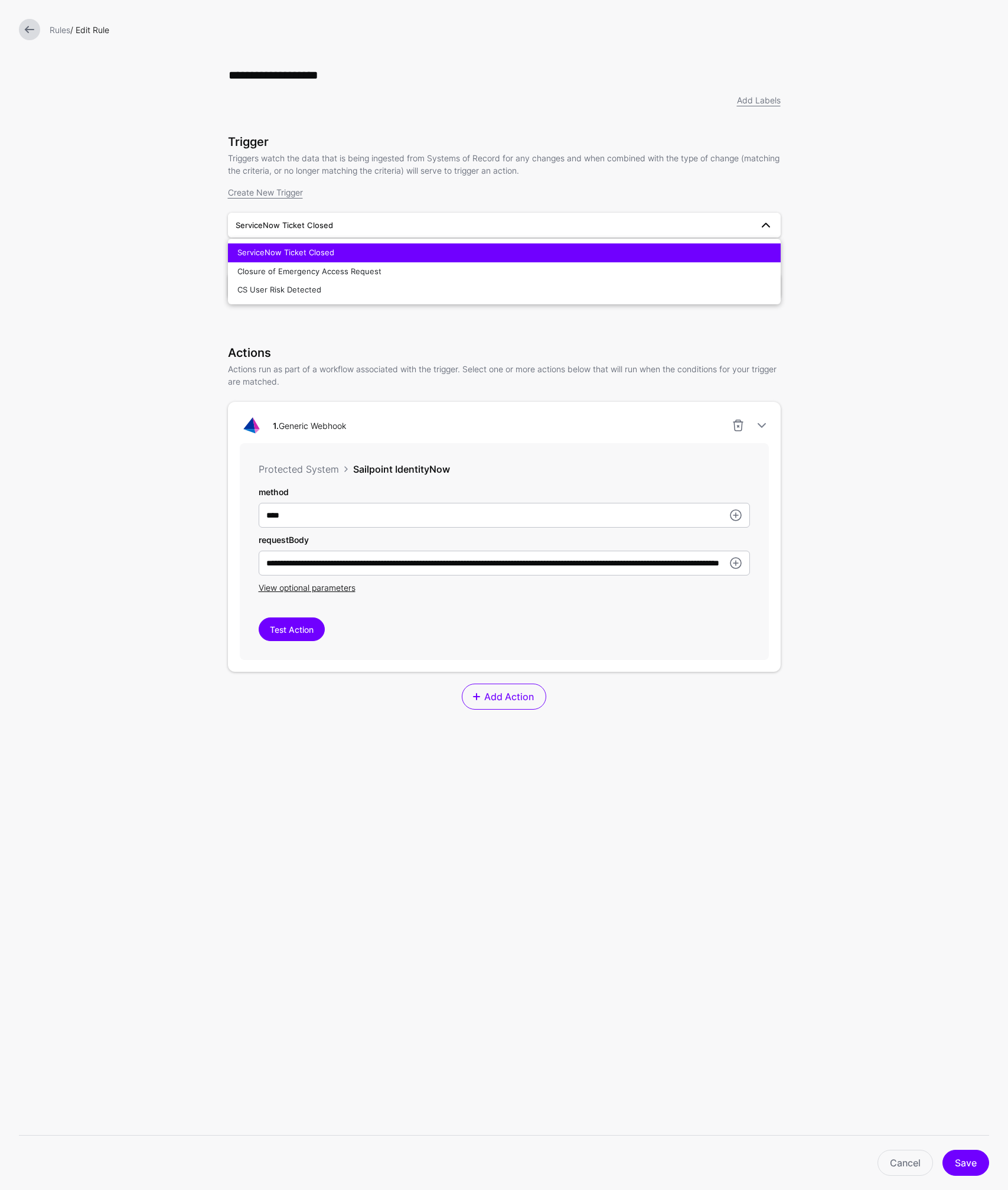
click at [320, 225] on span "ServiceNow Ticket Closed" at bounding box center [285, 225] width 98 height 10
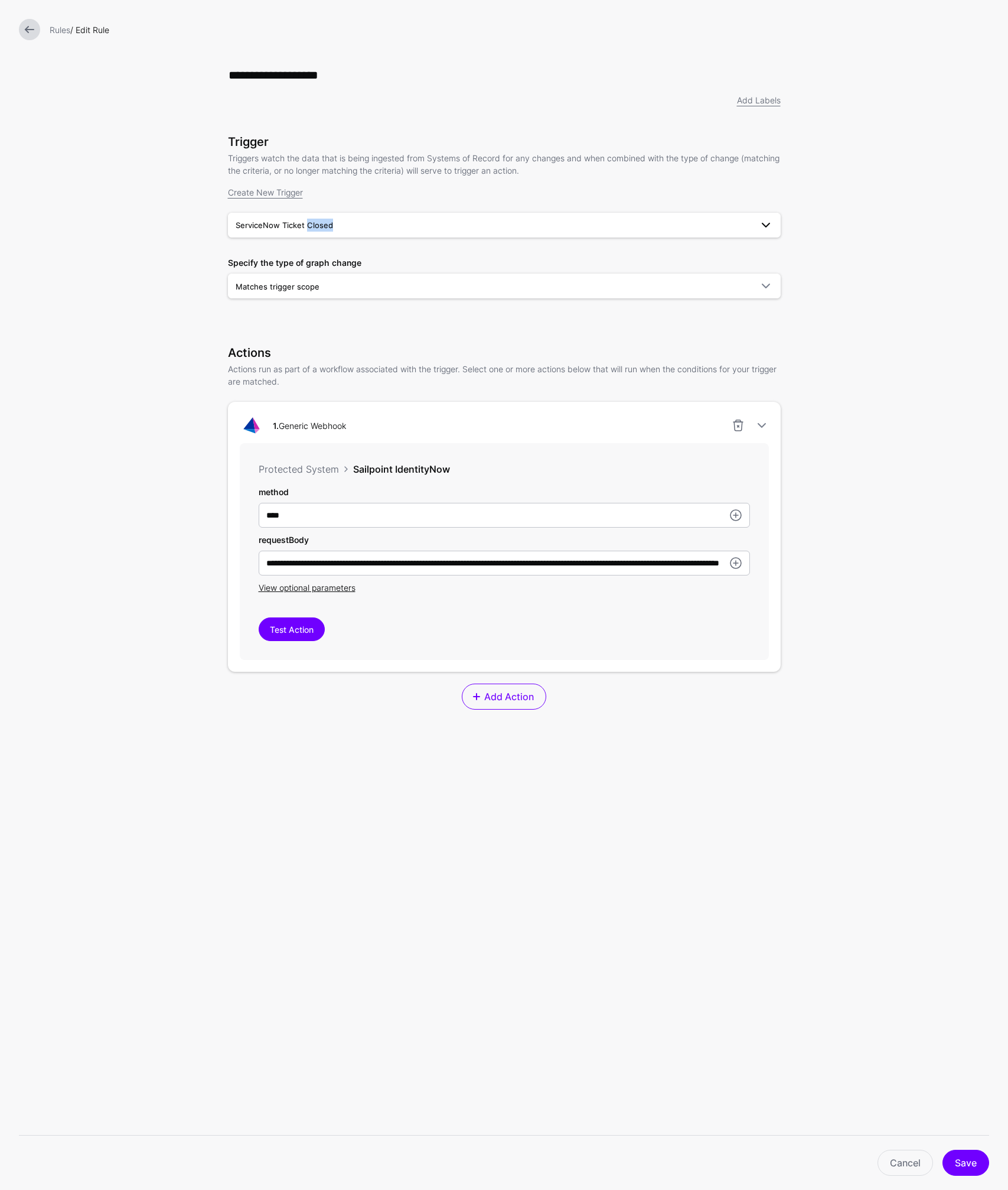
click at [321, 225] on span "ServiceNow Ticket Closed" at bounding box center [285, 225] width 98 height 10
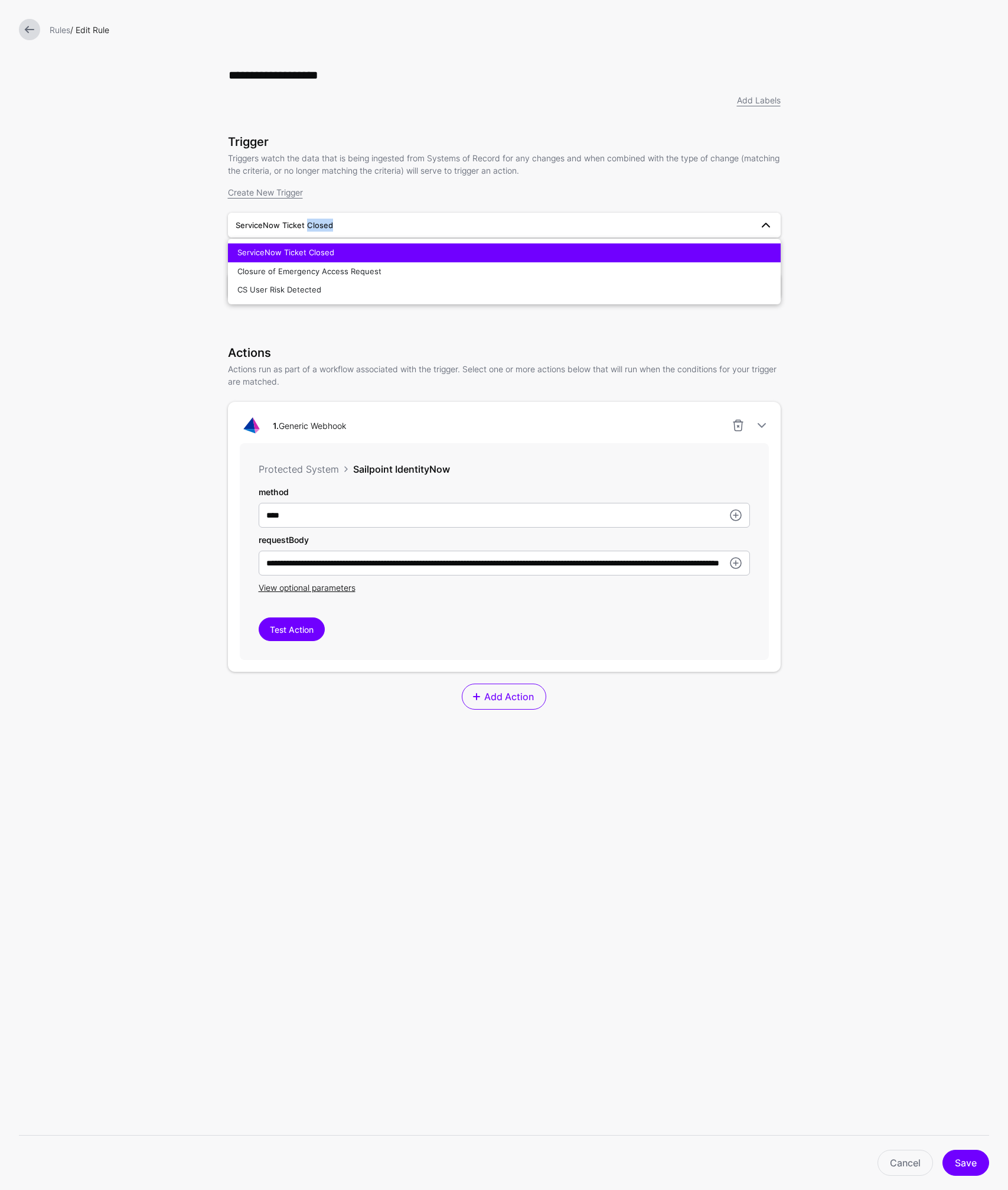
click at [322, 225] on span "ServiceNow Ticket Closed" at bounding box center [285, 225] width 98 height 10
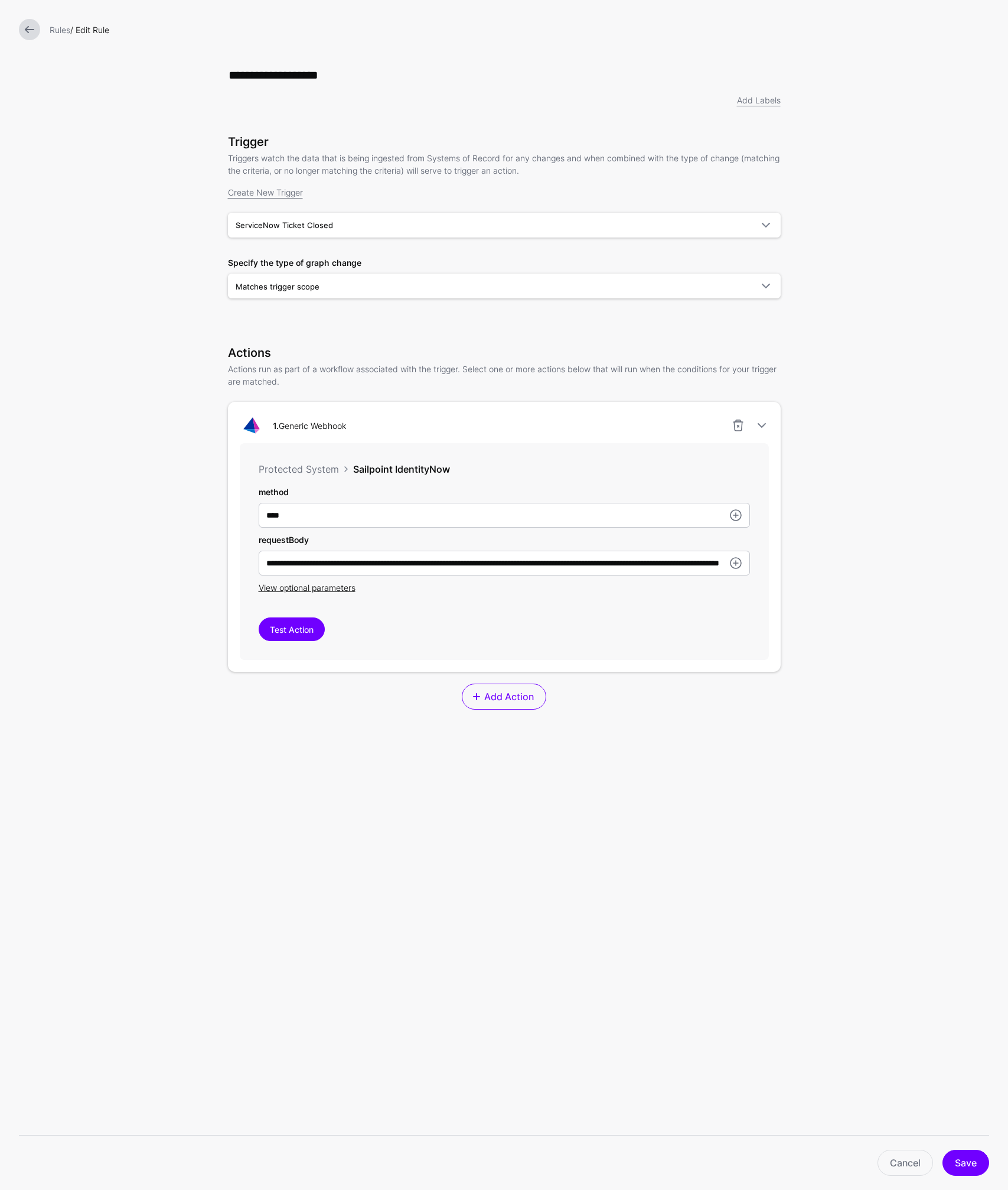
click at [820, 197] on form "**********" at bounding box center [504, 485] width 1008 height 969
click at [341, 588] on span "View optional parameters" at bounding box center [307, 587] width 97 height 10
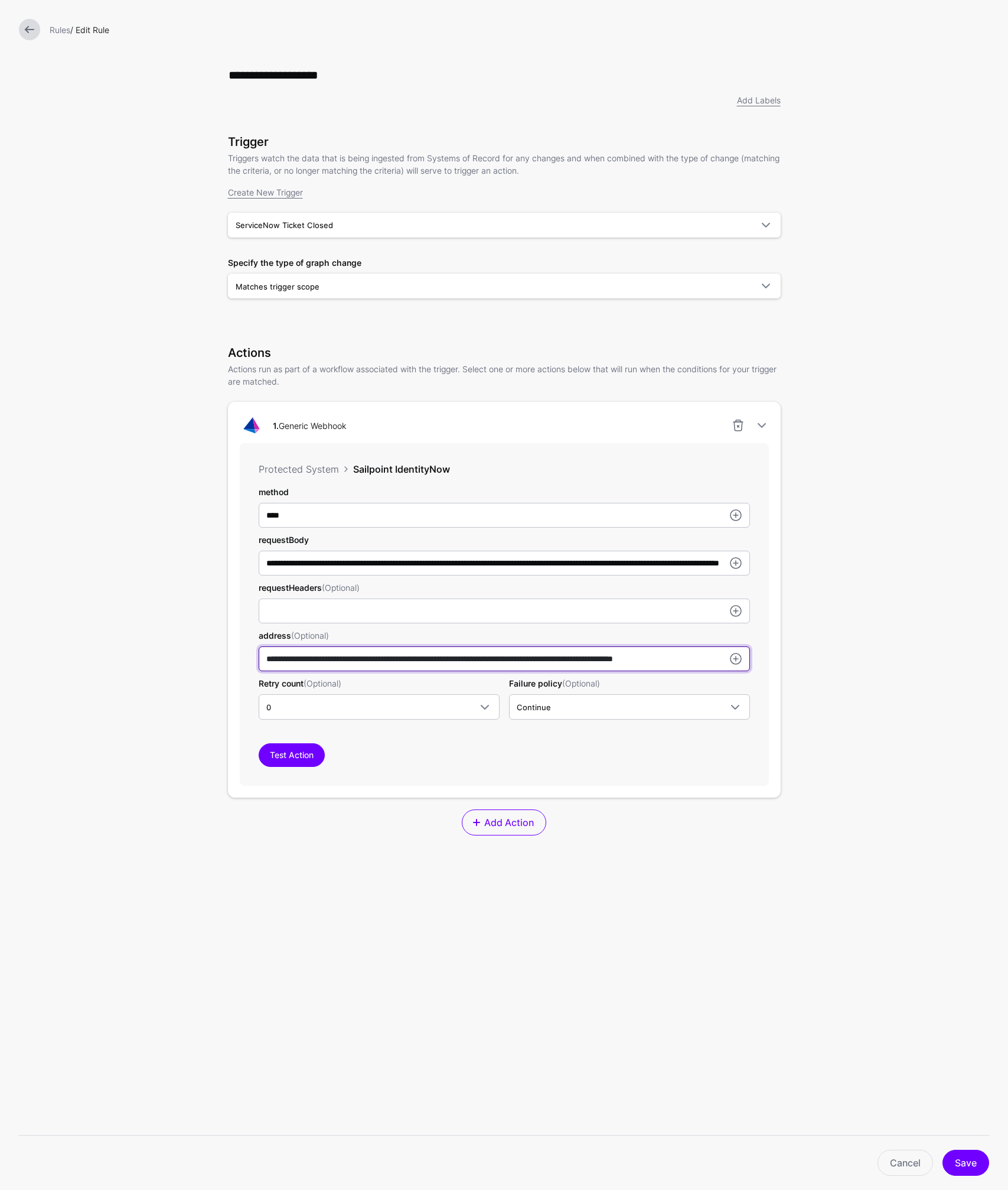
click at [388, 658] on input "**********" at bounding box center [504, 658] width 491 height 25
paste input "text"
type input "**********"
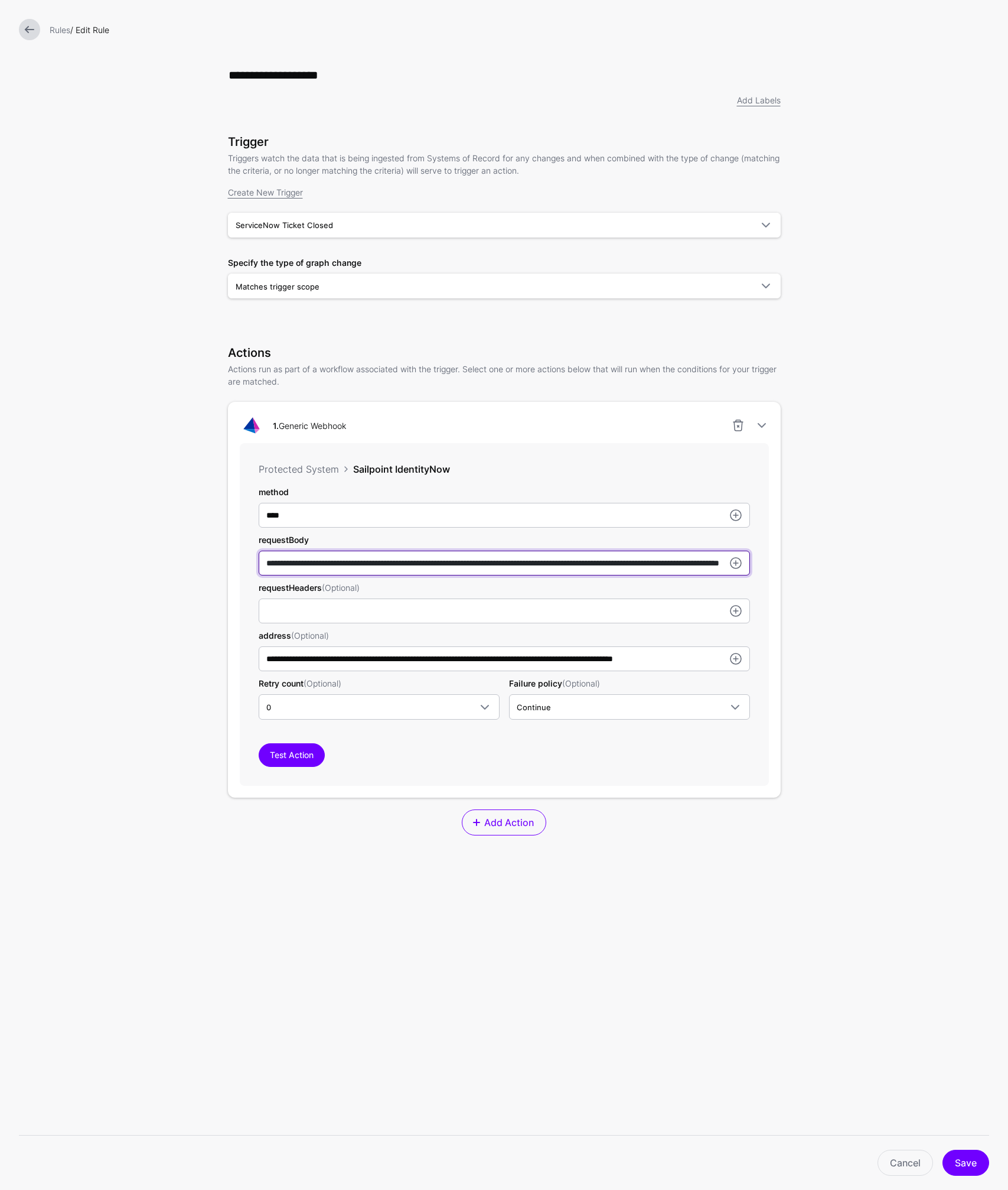
click at [380, 563] on input "**********" at bounding box center [504, 562] width 491 height 25
click at [430, 562] on input "**********" at bounding box center [504, 562] width 491 height 25
click at [550, 565] on input "**********" at bounding box center [504, 562] width 491 height 25
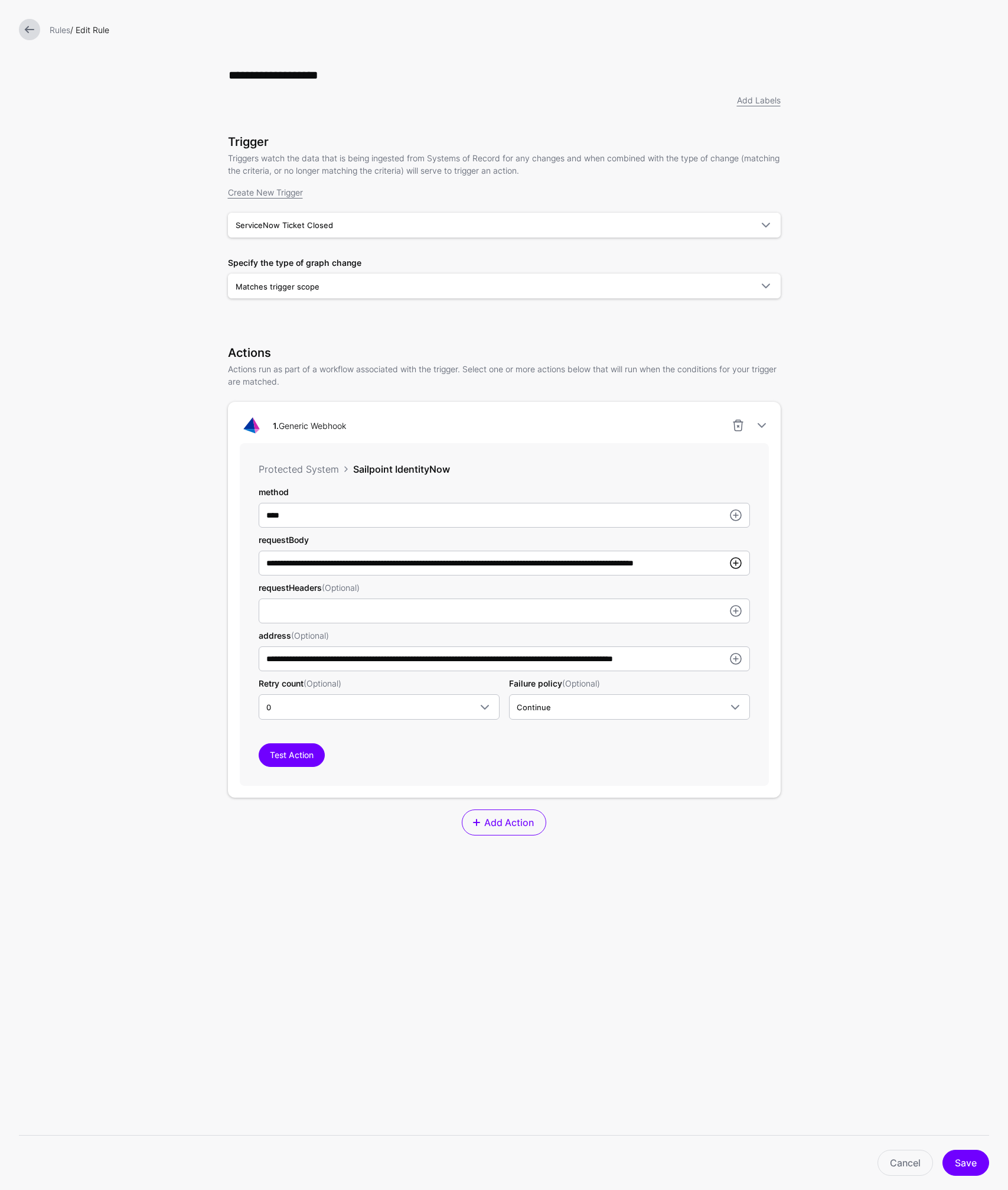
click at [734, 563] on link at bounding box center [735, 562] width 14 height 14
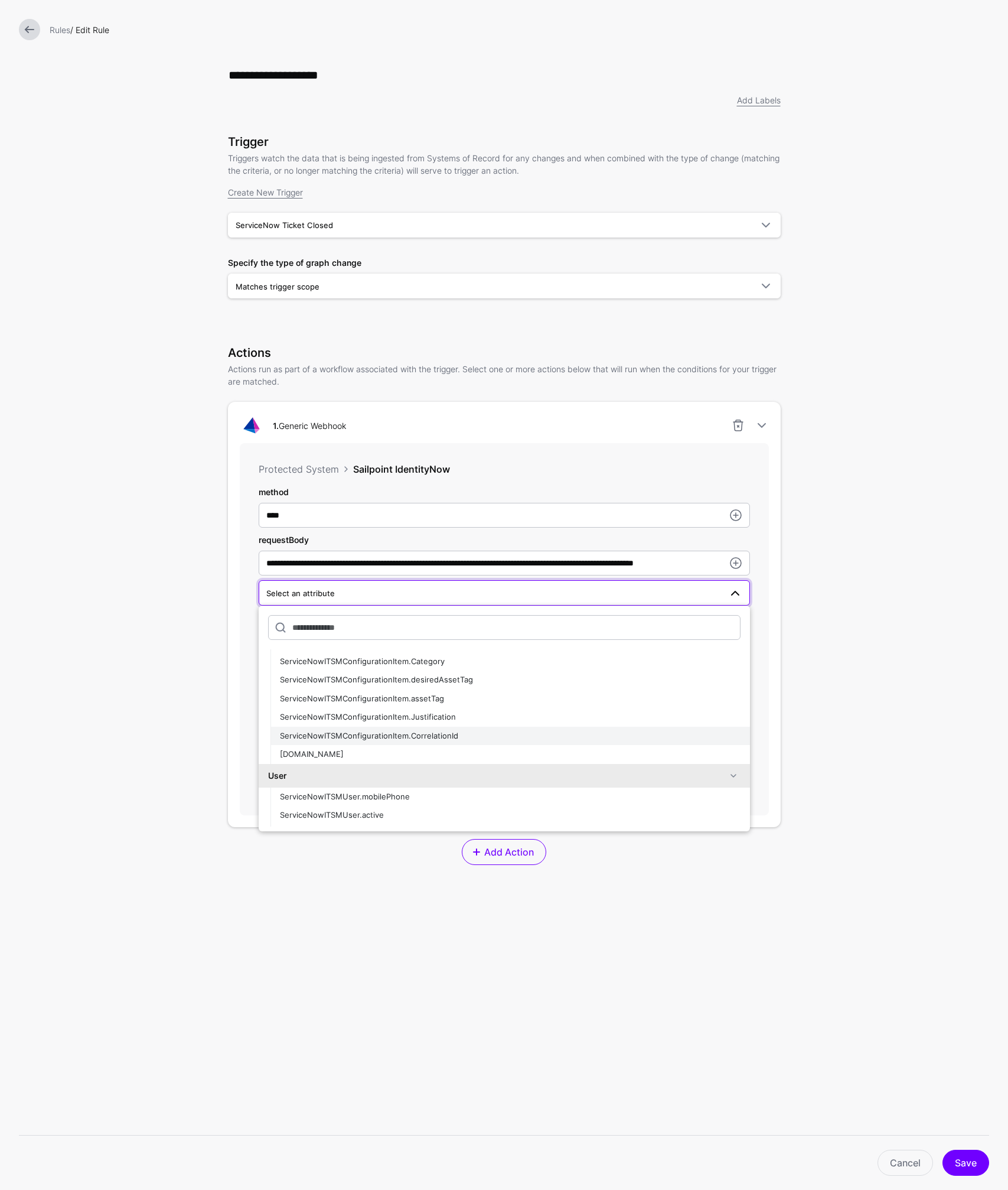
scroll to position [421, 0]
click at [401, 691] on span "ServiceNowITSMConfigurationItem.assetTag" at bounding box center [362, 694] width 164 height 10
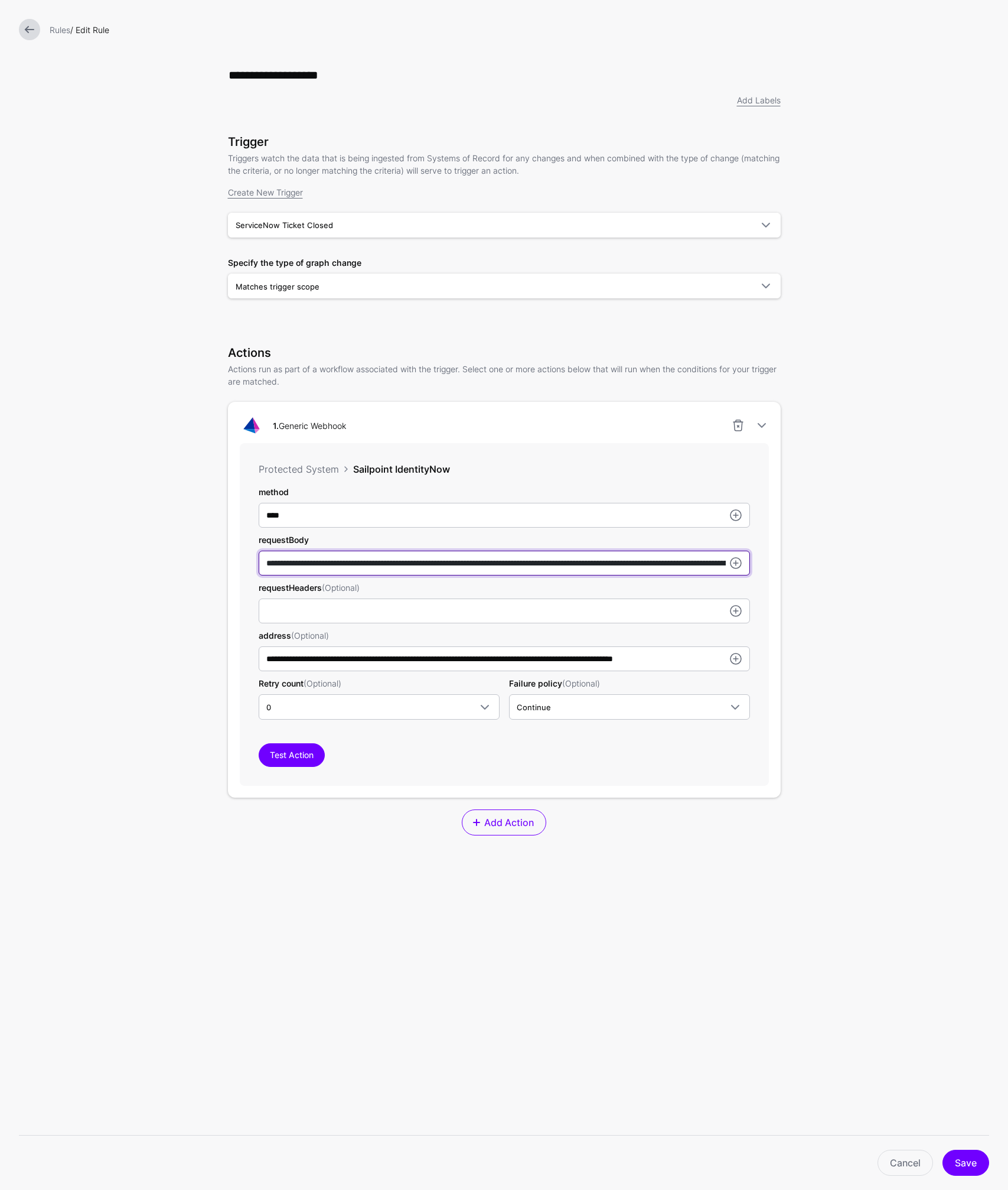
click at [570, 558] on input "**********" at bounding box center [504, 562] width 491 height 25
click at [719, 562] on input "**********" at bounding box center [504, 562] width 491 height 25
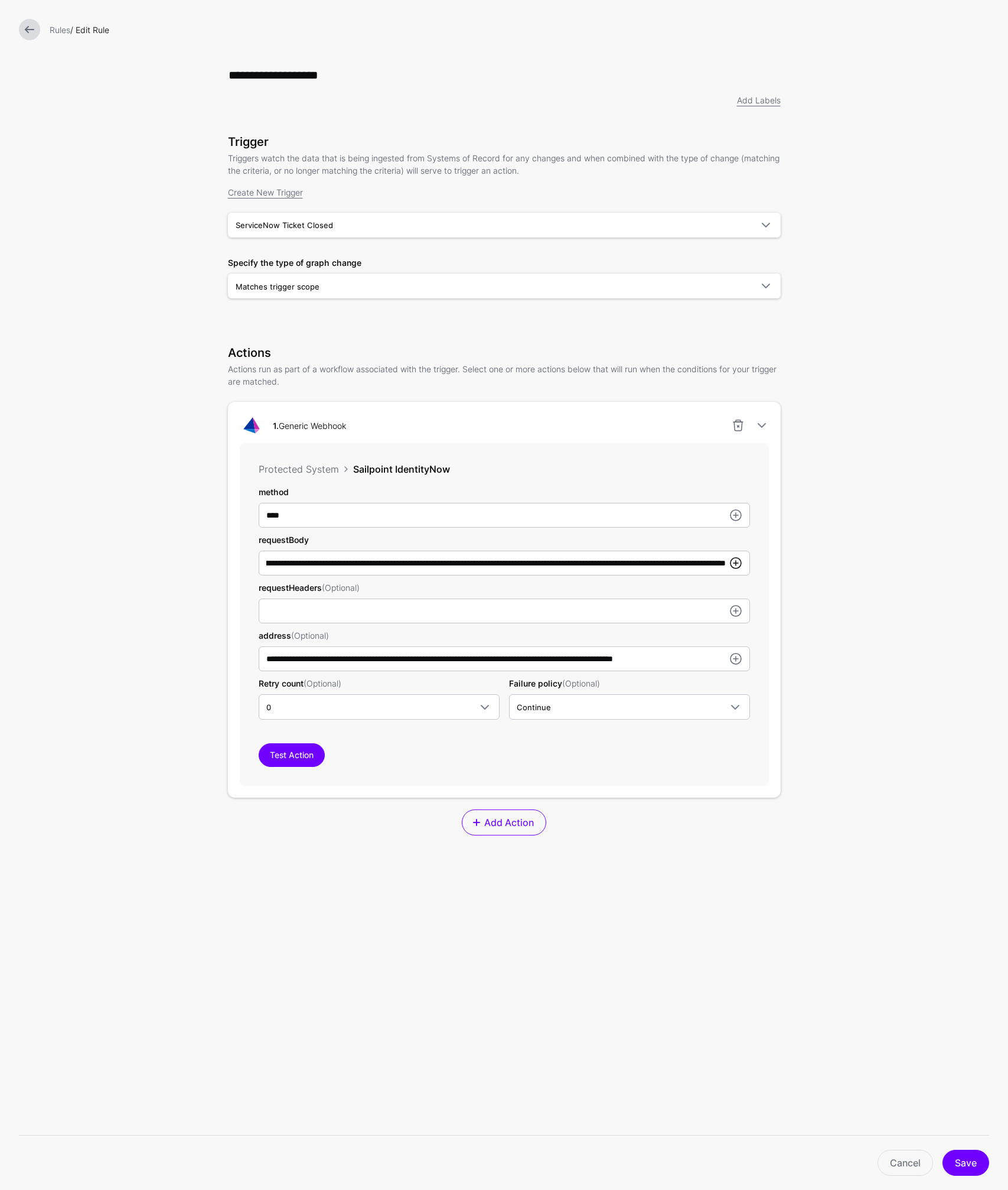
scroll to position [0, 0]
click at [742, 561] on link at bounding box center [735, 562] width 14 height 14
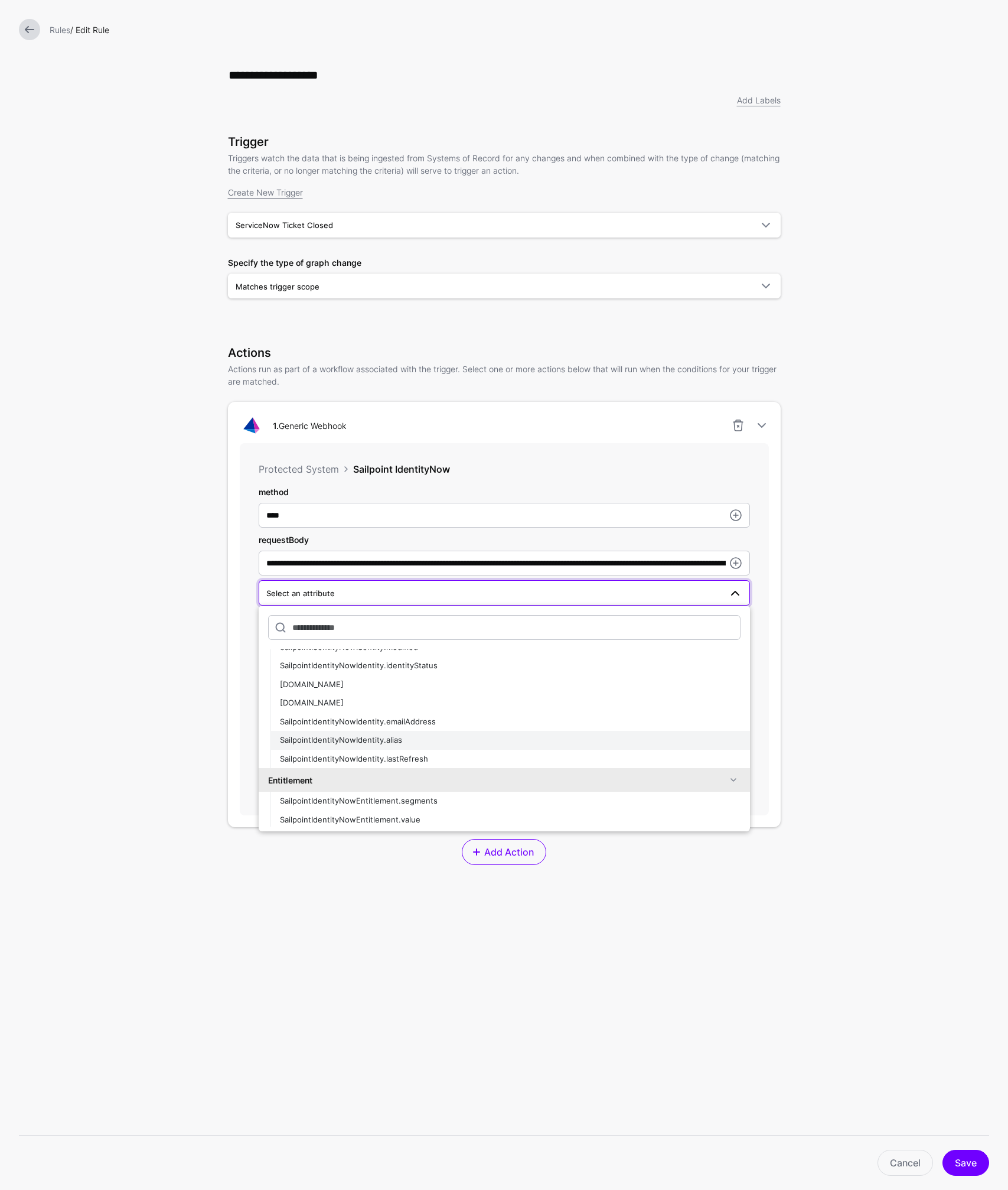
scroll to position [1260, 0]
click at [344, 704] on span "SailpointIdentityNowIdentity.id" at bounding box center [312, 702] width 64 height 10
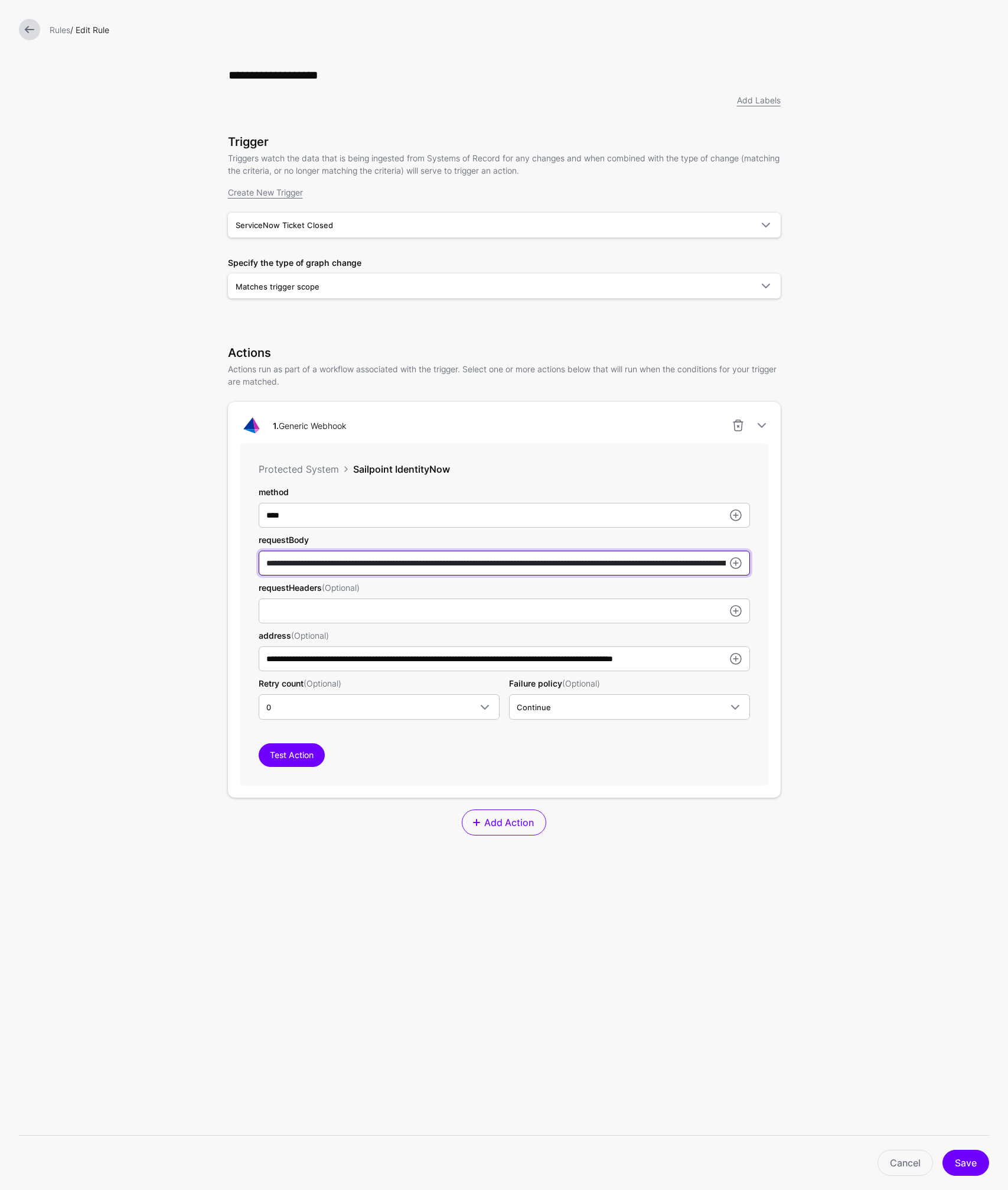
click at [596, 567] on input "**********" at bounding box center [504, 562] width 491 height 25
drag, startPoint x: 550, startPoint y: 563, endPoint x: 566, endPoint y: 564, distance: 16.0
click at [566, 564] on input "**********" at bounding box center [504, 562] width 491 height 25
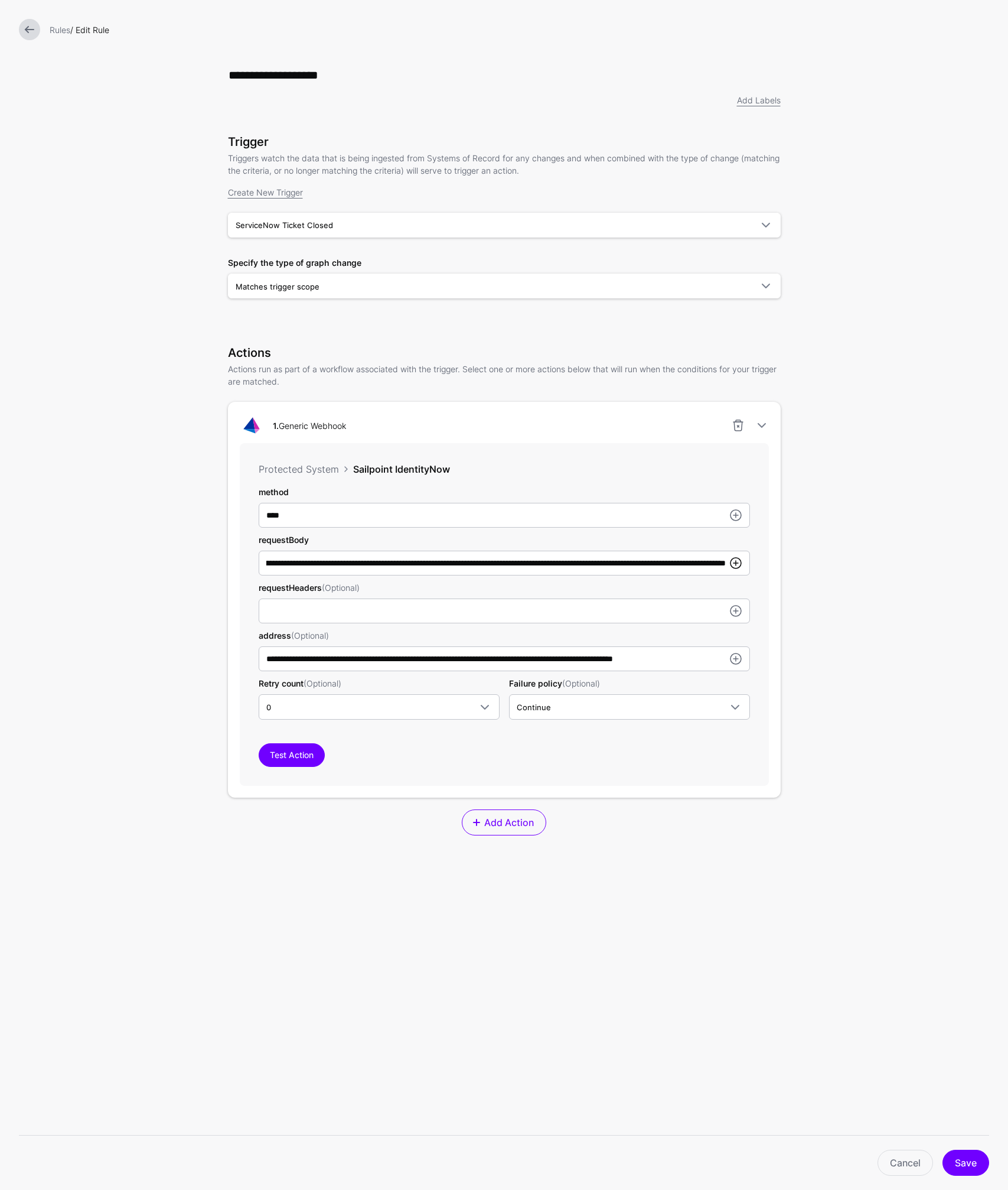
click at [736, 563] on link at bounding box center [735, 562] width 14 height 14
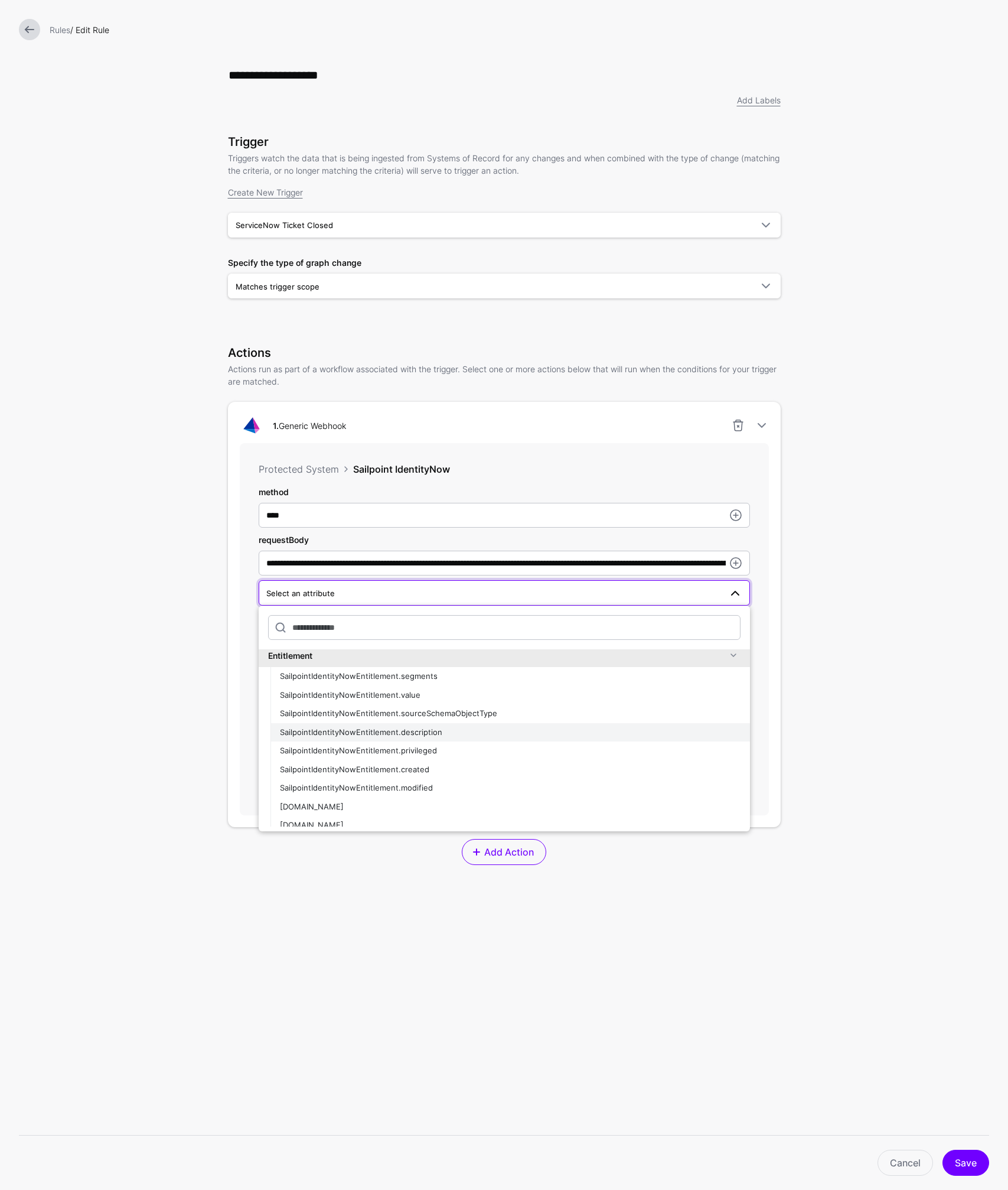
scroll to position [1387, 0]
click at [344, 821] on span "SailpointIdentityNowEntitlement.id" at bounding box center [312, 821] width 64 height 10
type input "**********"
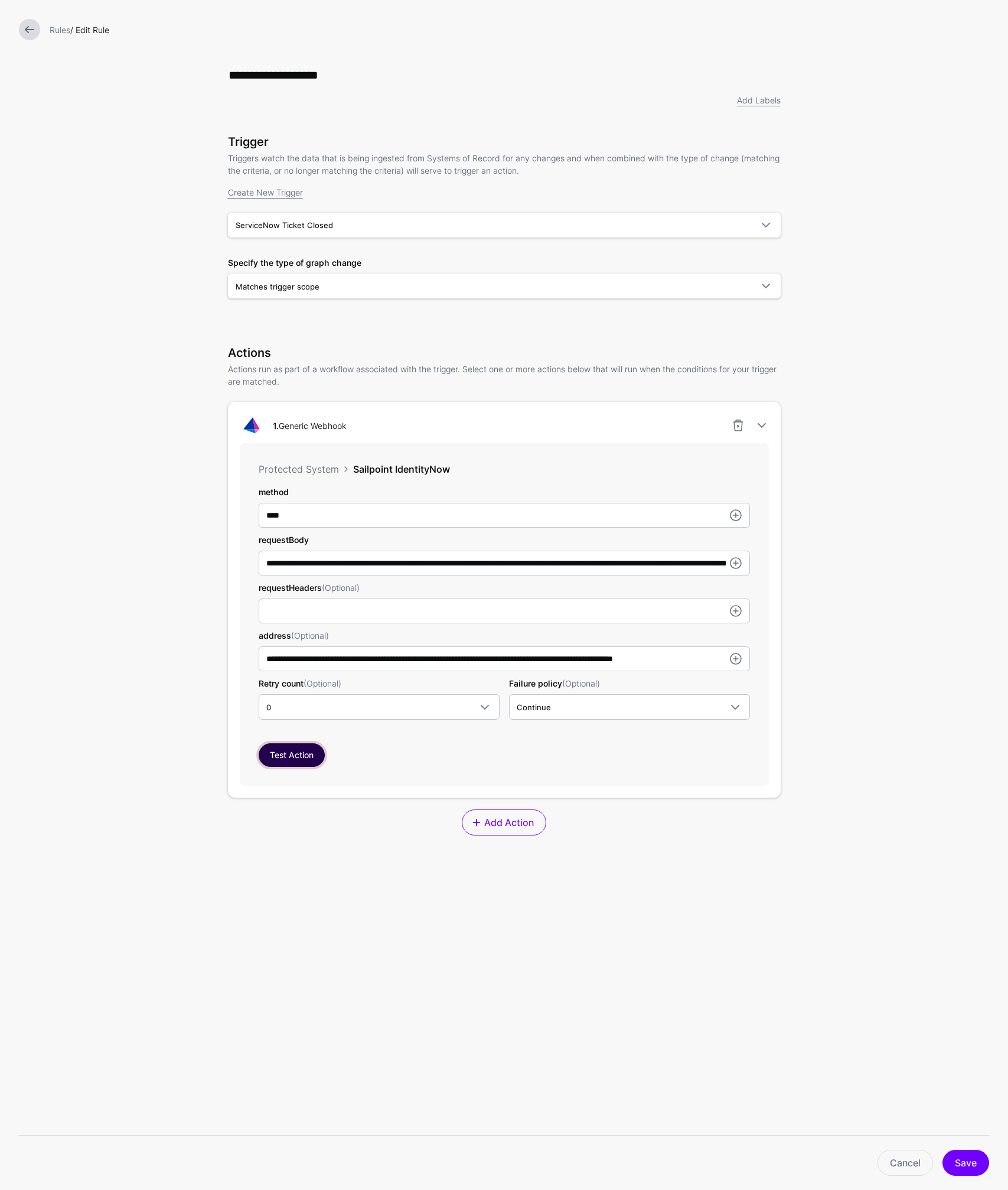
click at [311, 755] on button "Test Action" at bounding box center [292, 754] width 66 height 24
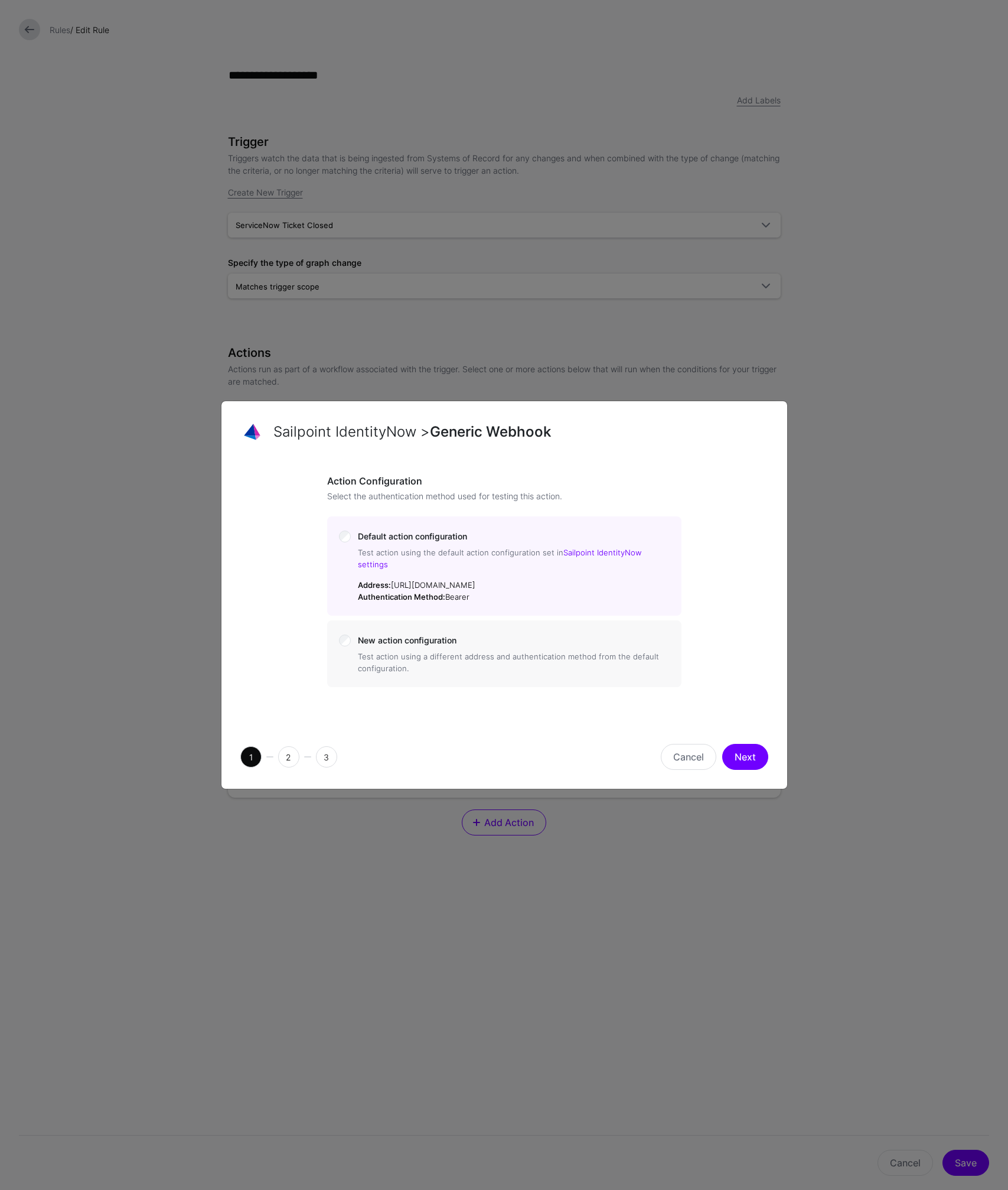
click at [430, 638] on span "New action configuration" at bounding box center [407, 640] width 98 height 10
click at [746, 756] on button "Next" at bounding box center [745, 756] width 46 height 26
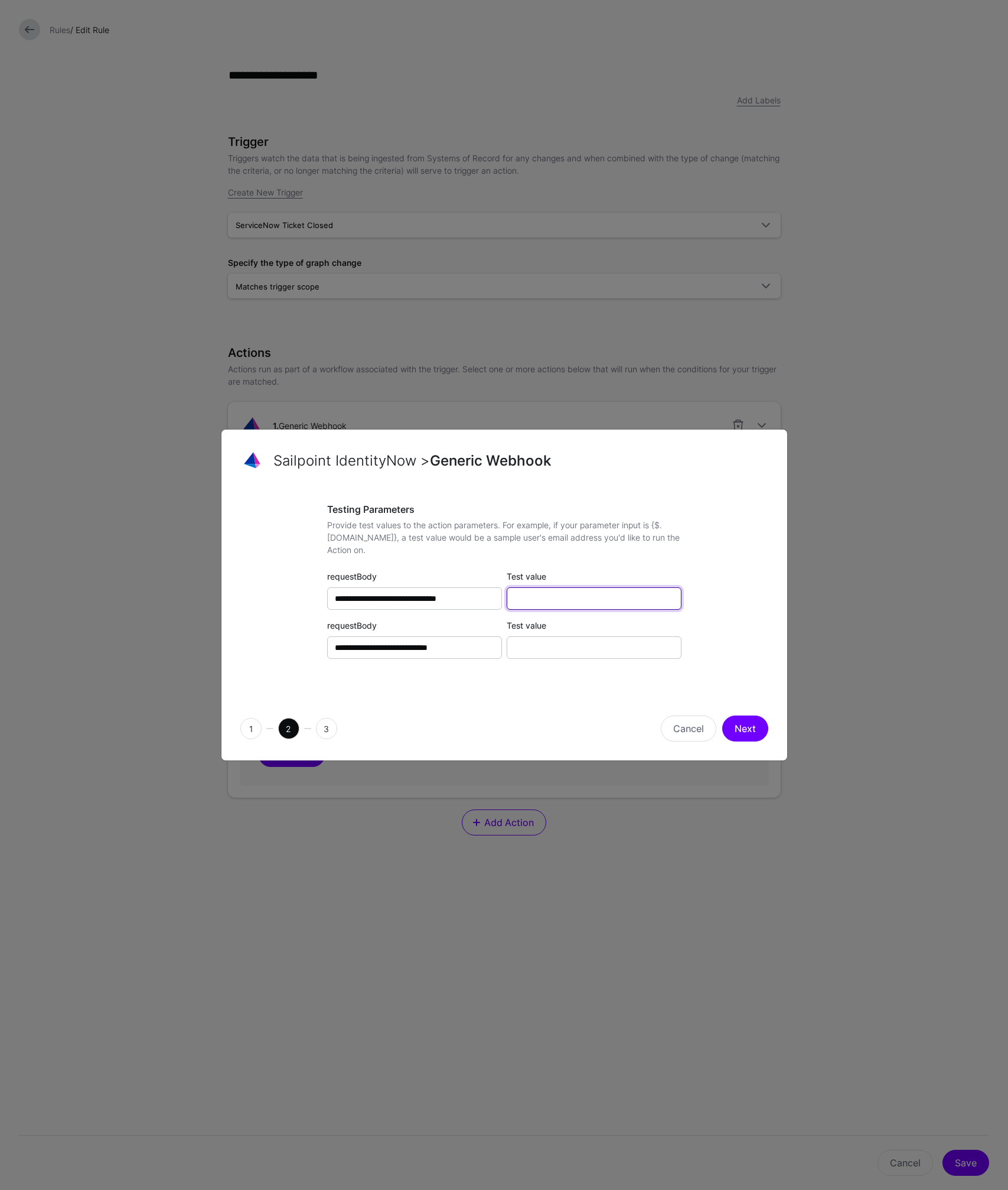
click at [539, 597] on input "Test value" at bounding box center [594, 598] width 175 height 22
click at [545, 648] on input "Test value" at bounding box center [594, 647] width 175 height 22
paste input "**********"
type input "**********"
click at [553, 596] on input "Test value" at bounding box center [594, 598] width 175 height 22
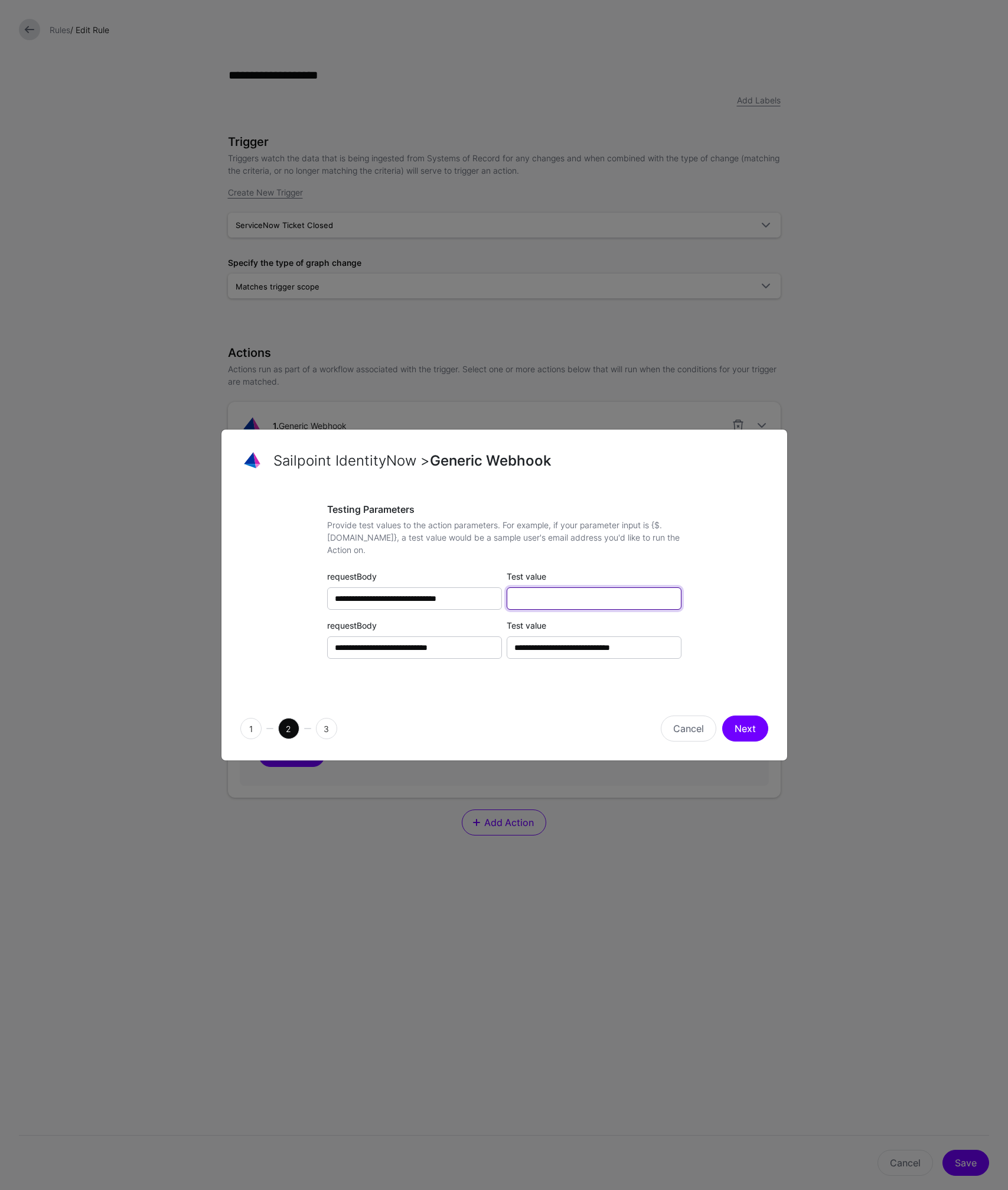
paste input "**********"
type input "**********"
click at [706, 613] on div "**********" at bounding box center [504, 593] width 528 height 178
click at [748, 730] on button "Next" at bounding box center [745, 728] width 46 height 26
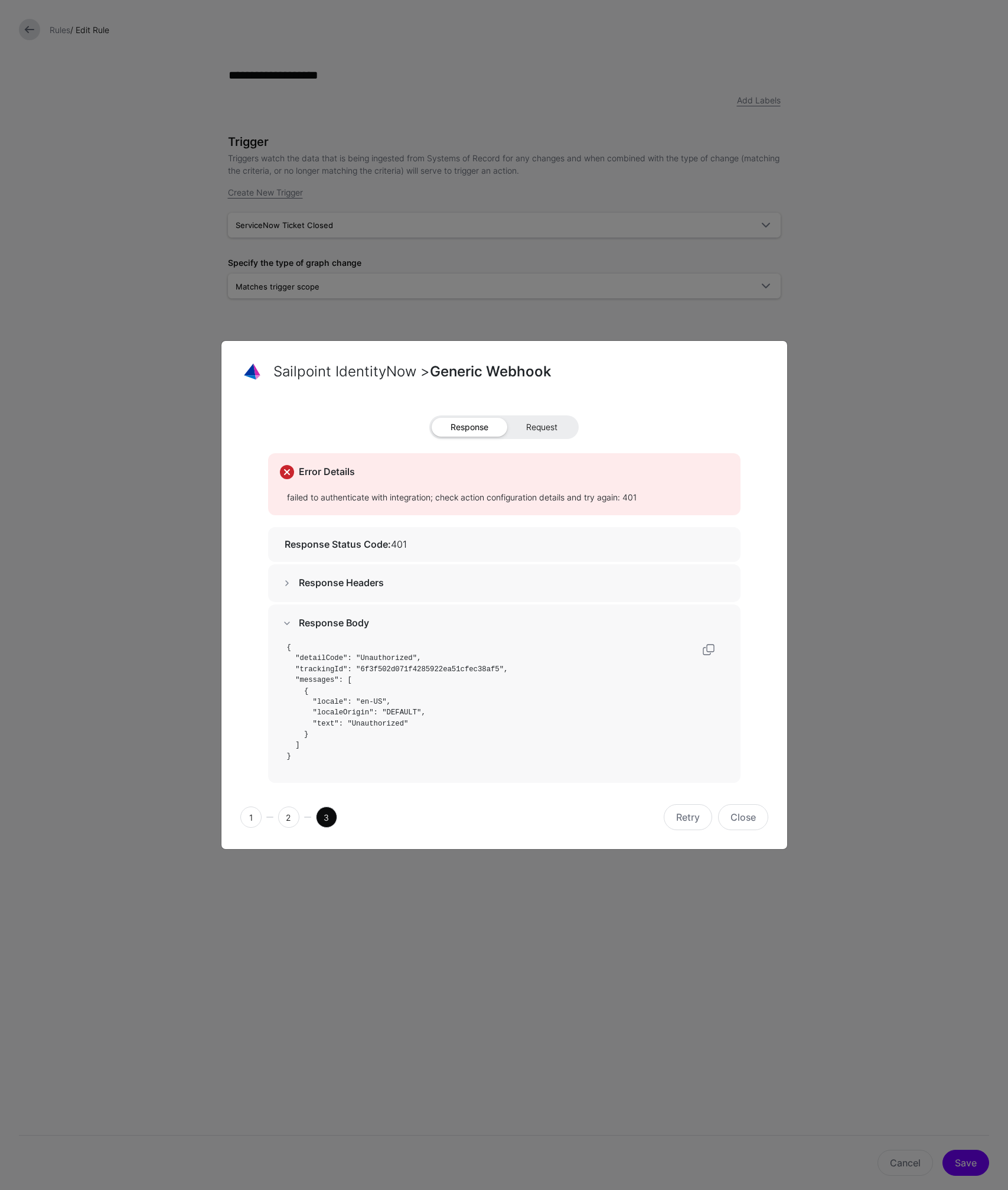
click at [537, 431] on span "Request" at bounding box center [542, 427] width 69 height 19
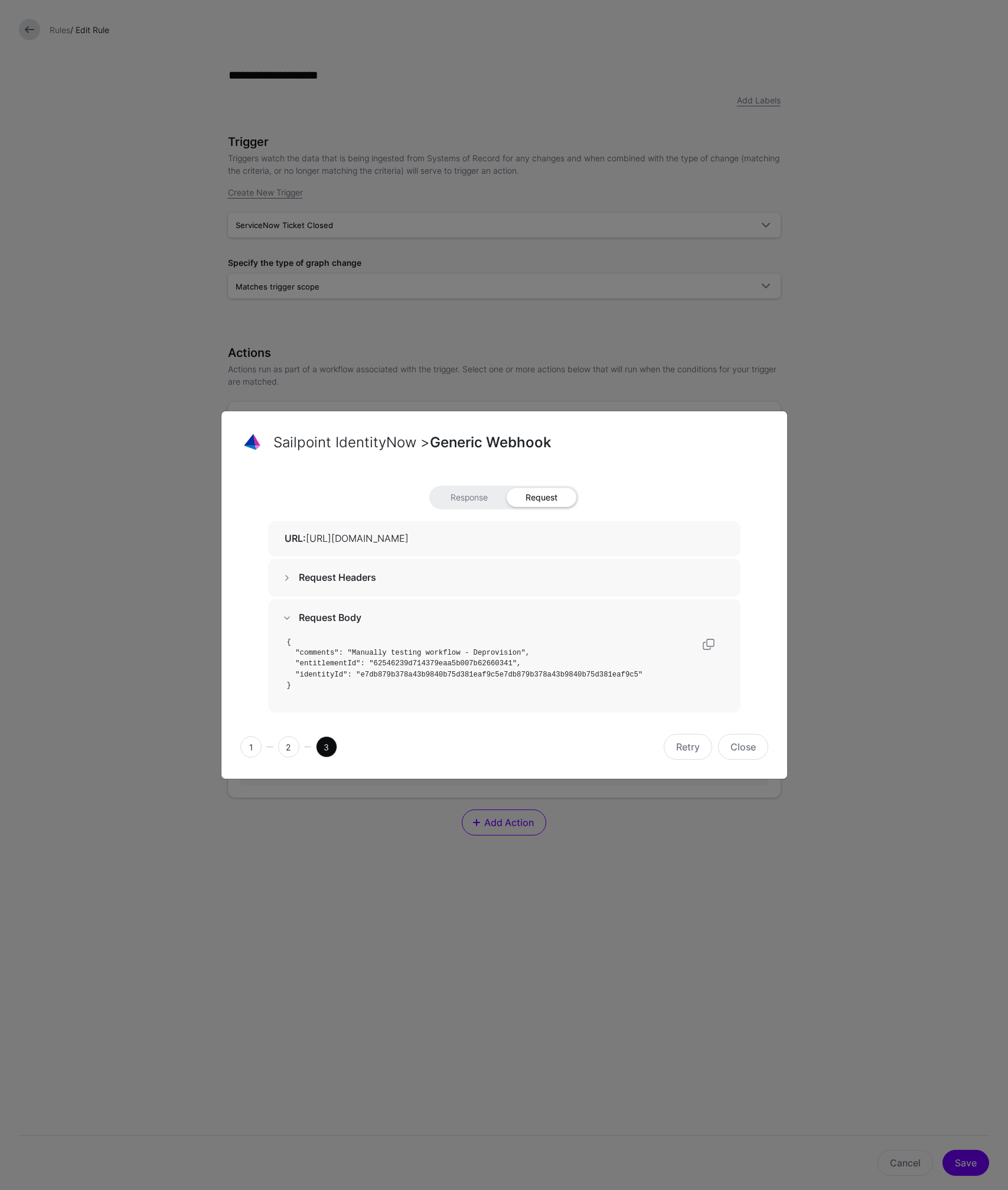
click at [475, 541] on h5 "URL: https://ta-partner17598.api.identitynow-demo.com/beta/workflows/execute/ex…" at bounding box center [507, 538] width 444 height 11
click at [288, 576] on span at bounding box center [287, 578] width 14 height 14
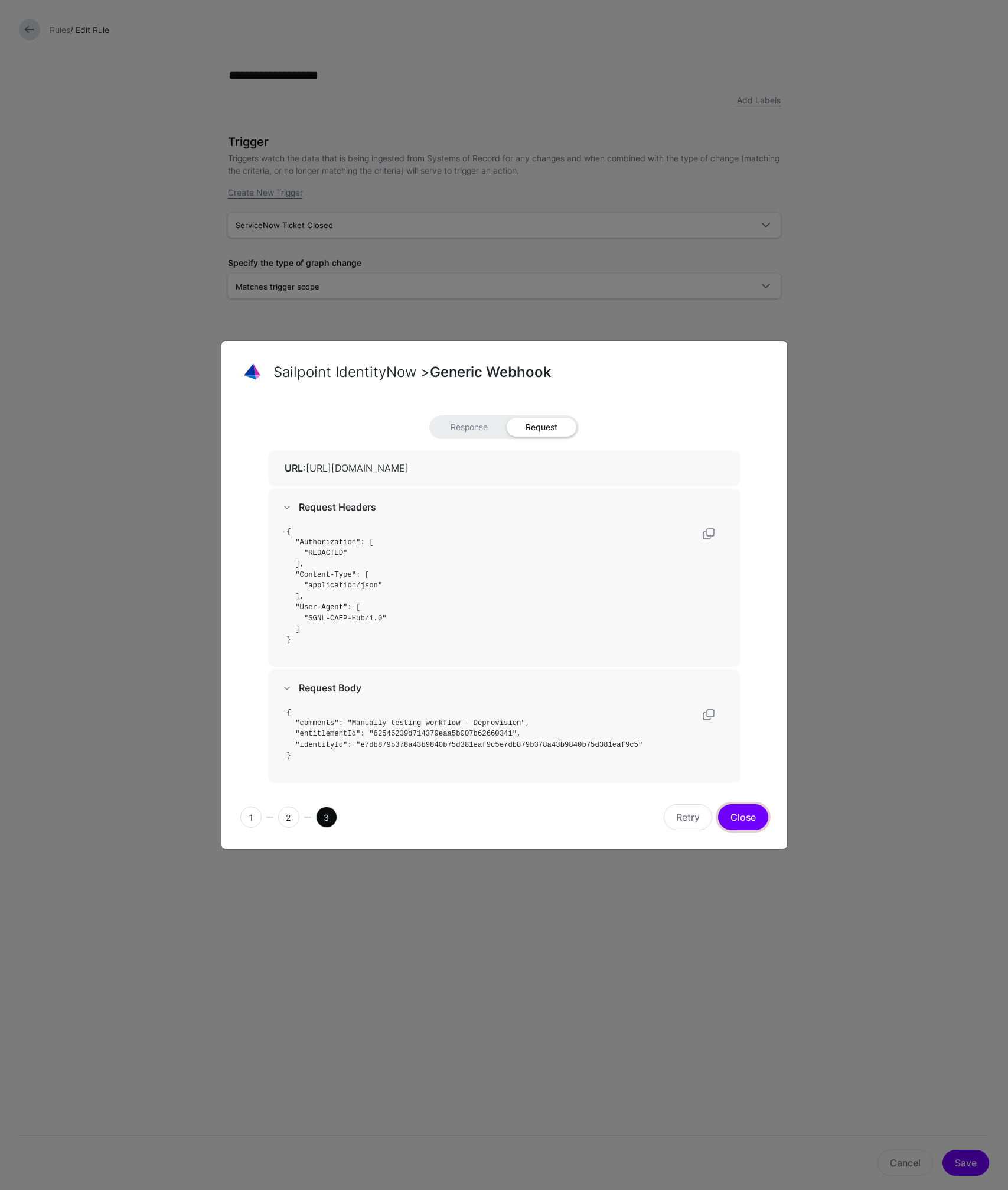
click at [742, 816] on button "Close" at bounding box center [743, 816] width 50 height 26
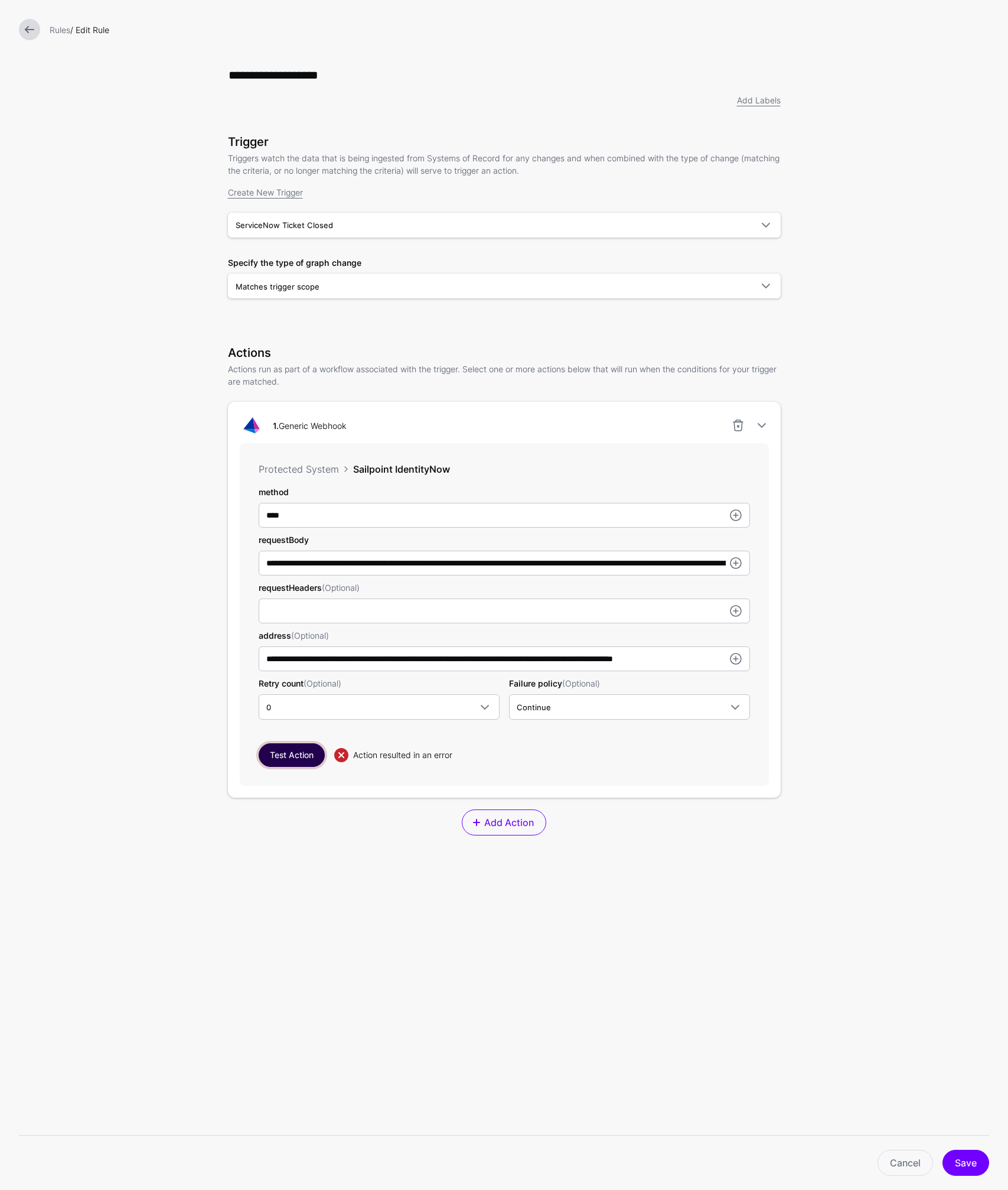
click at [274, 758] on button "Test Action" at bounding box center [292, 754] width 66 height 24
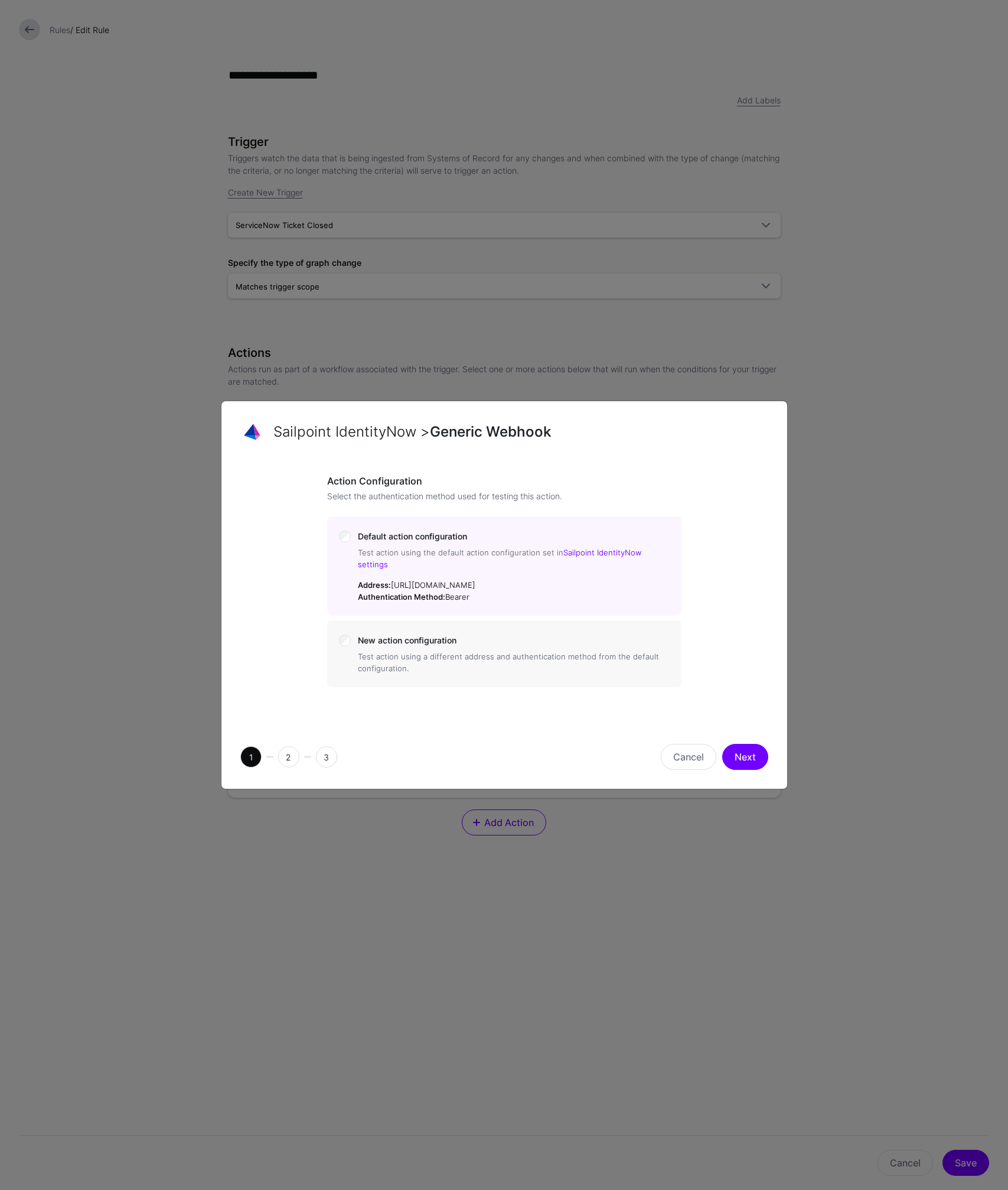
click at [750, 748] on button "Next" at bounding box center [745, 756] width 46 height 26
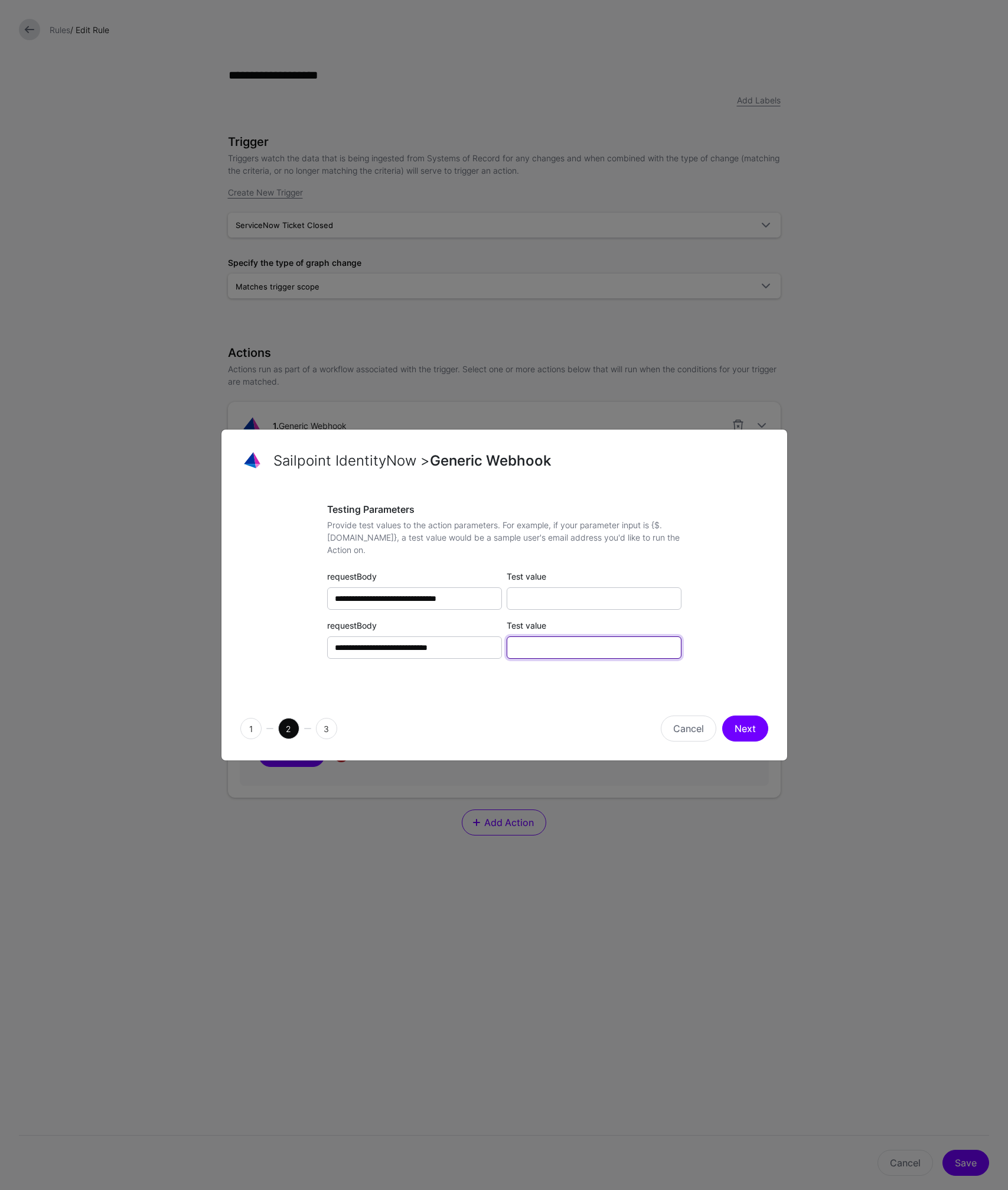
click at [577, 641] on input "Test value" at bounding box center [594, 647] width 175 height 22
paste input "**********"
type input "**********"
click at [565, 600] on input "Test value" at bounding box center [594, 598] width 175 height 22
paste input "**********"
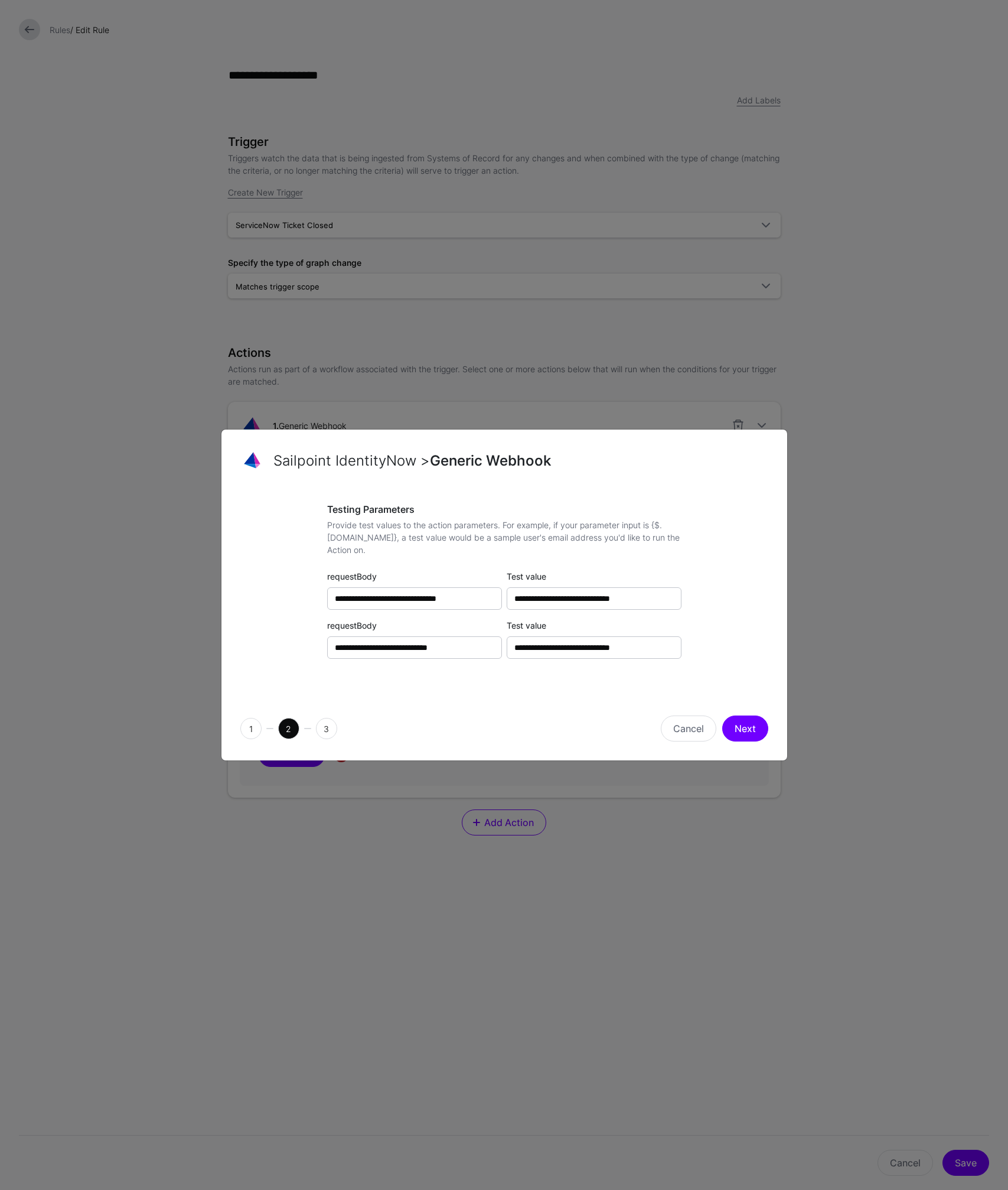
click at [715, 602] on div "**********" at bounding box center [504, 593] width 528 height 178
click at [566, 600] on input "**********" at bounding box center [594, 598] width 175 height 22
click at [565, 600] on input "**********" at bounding box center [594, 598] width 175 height 22
paste input "text"
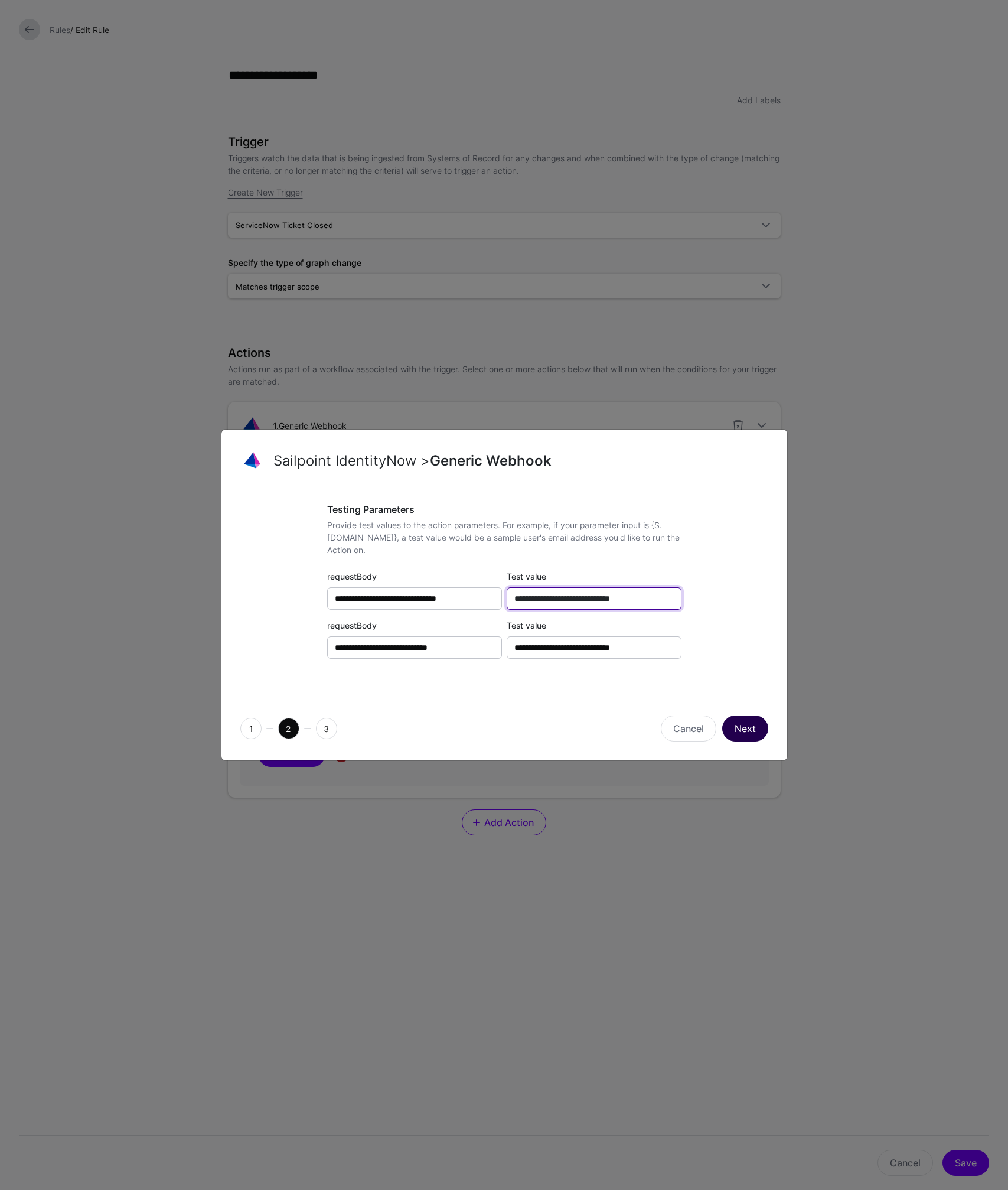
type input "**********"
click at [746, 727] on button "Next" at bounding box center [745, 728] width 46 height 26
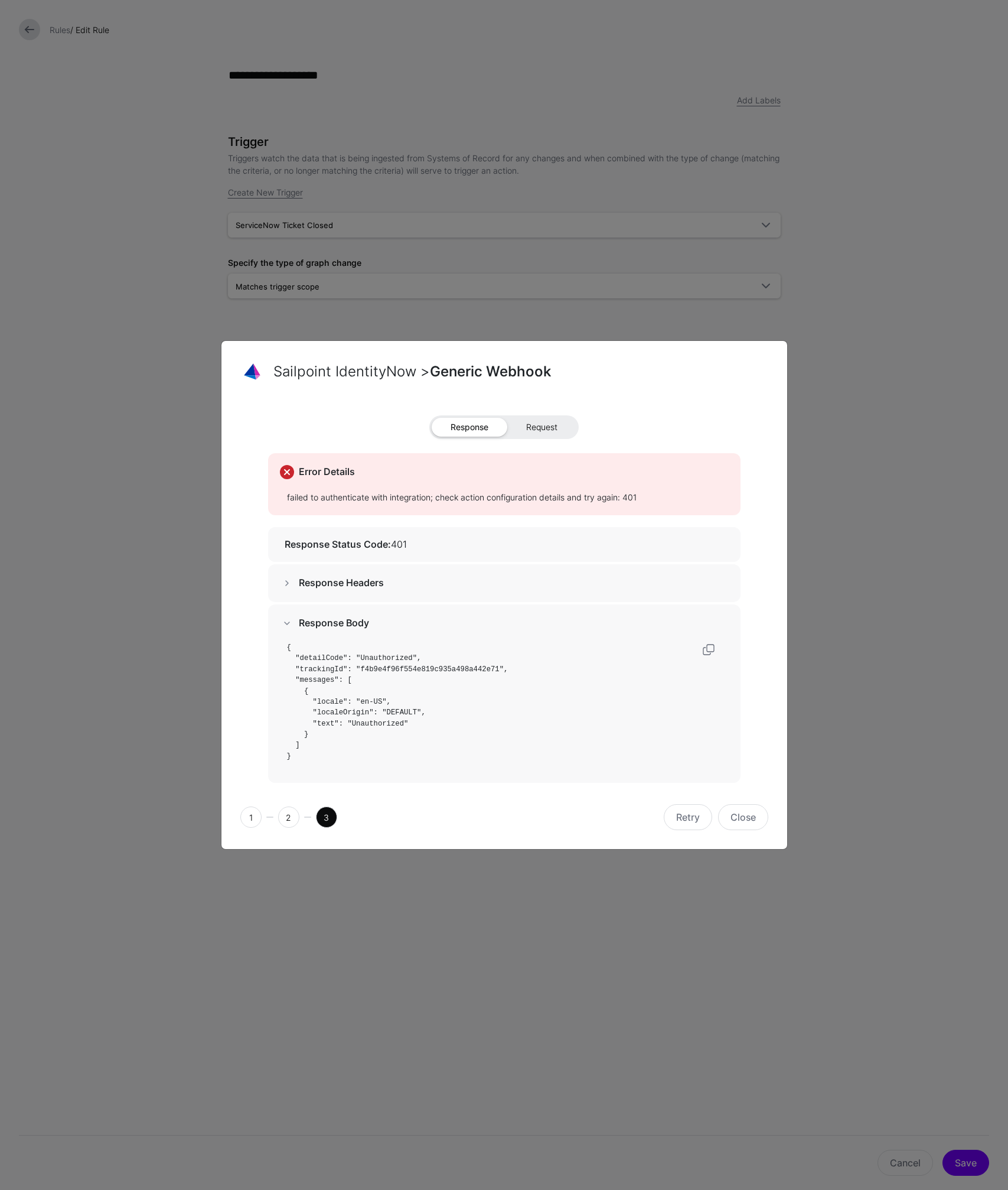
click at [531, 430] on span "Request" at bounding box center [542, 427] width 69 height 19
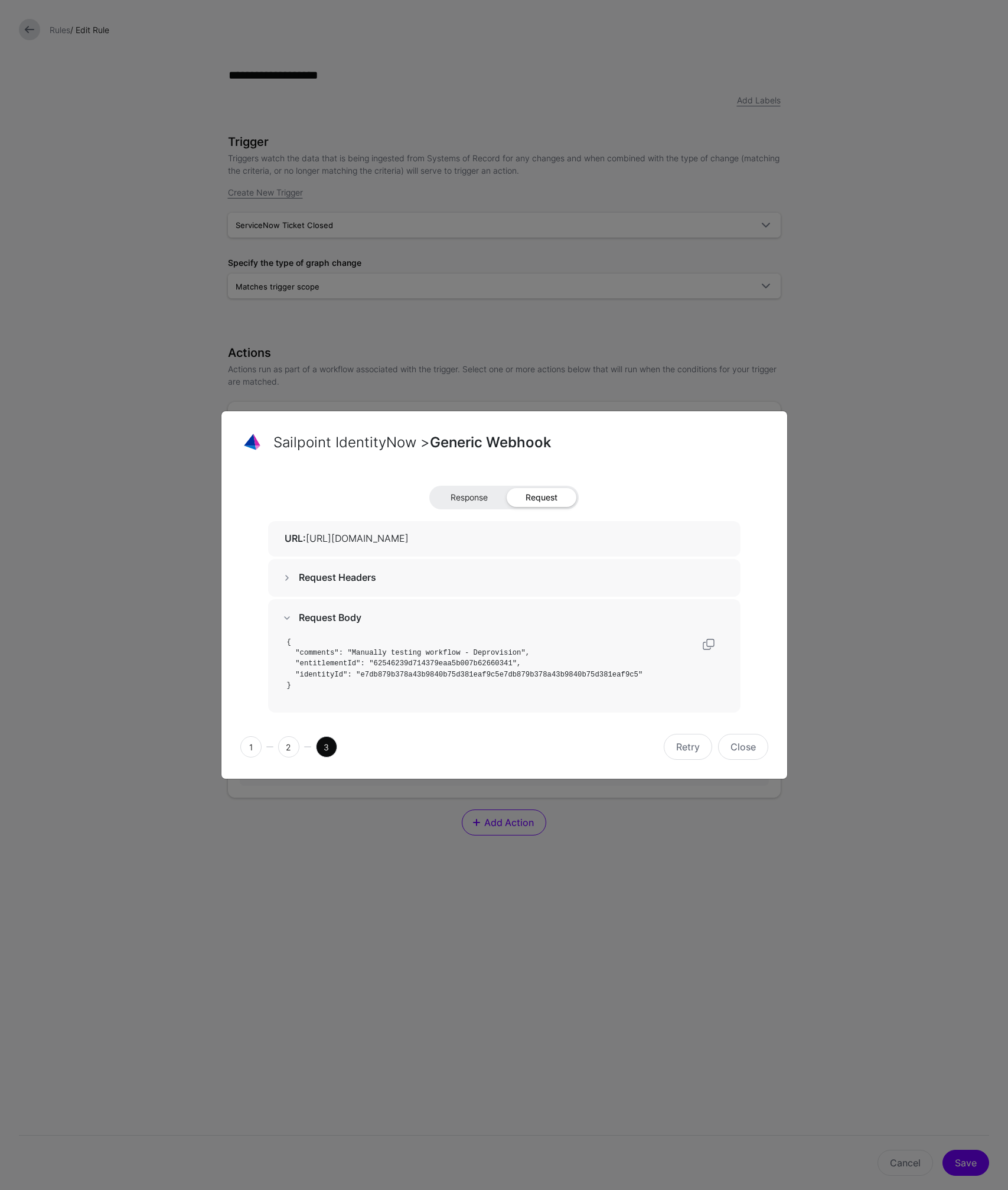
click at [466, 496] on span "Response" at bounding box center [469, 497] width 75 height 19
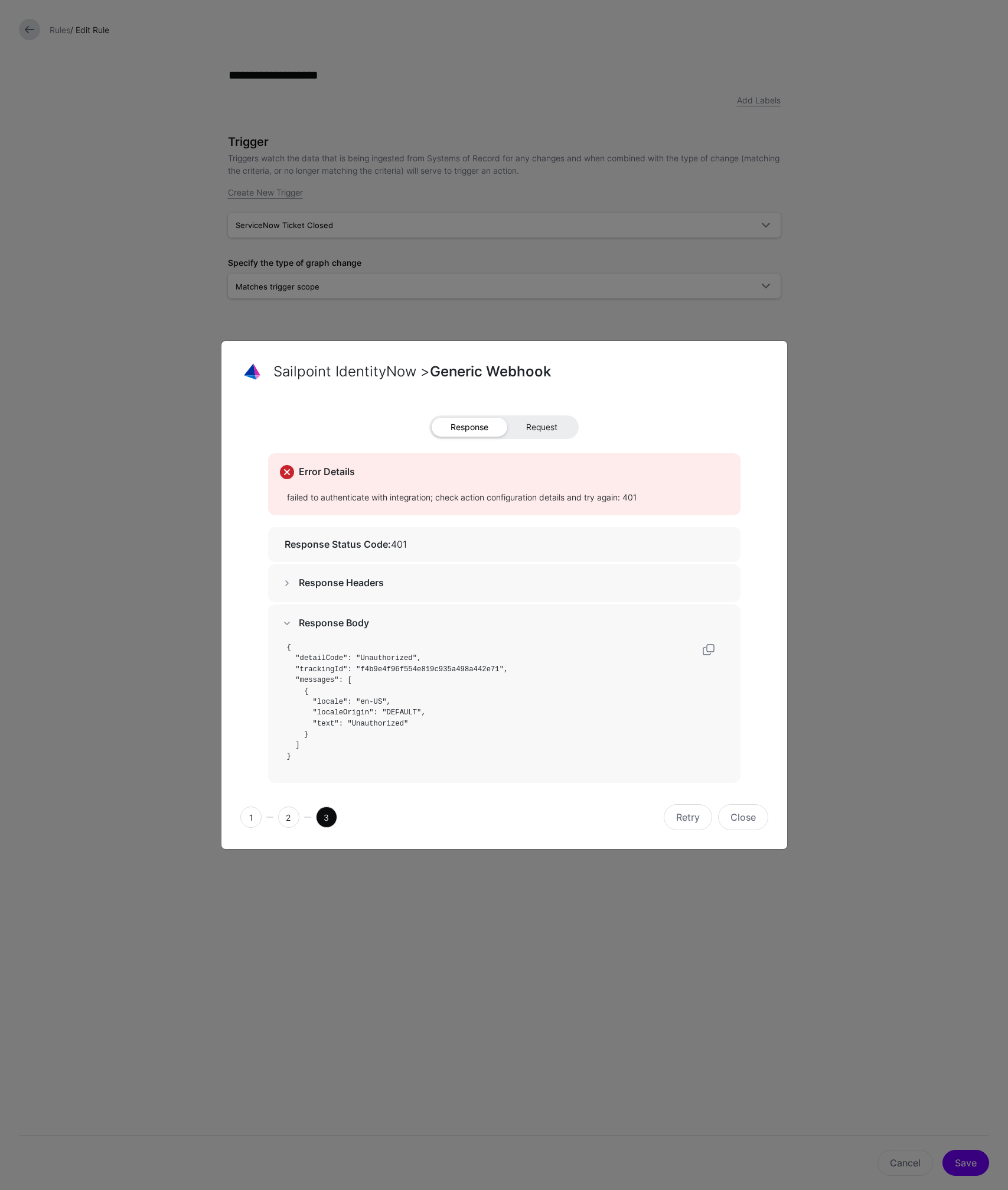
click at [538, 428] on span "Request" at bounding box center [542, 427] width 69 height 19
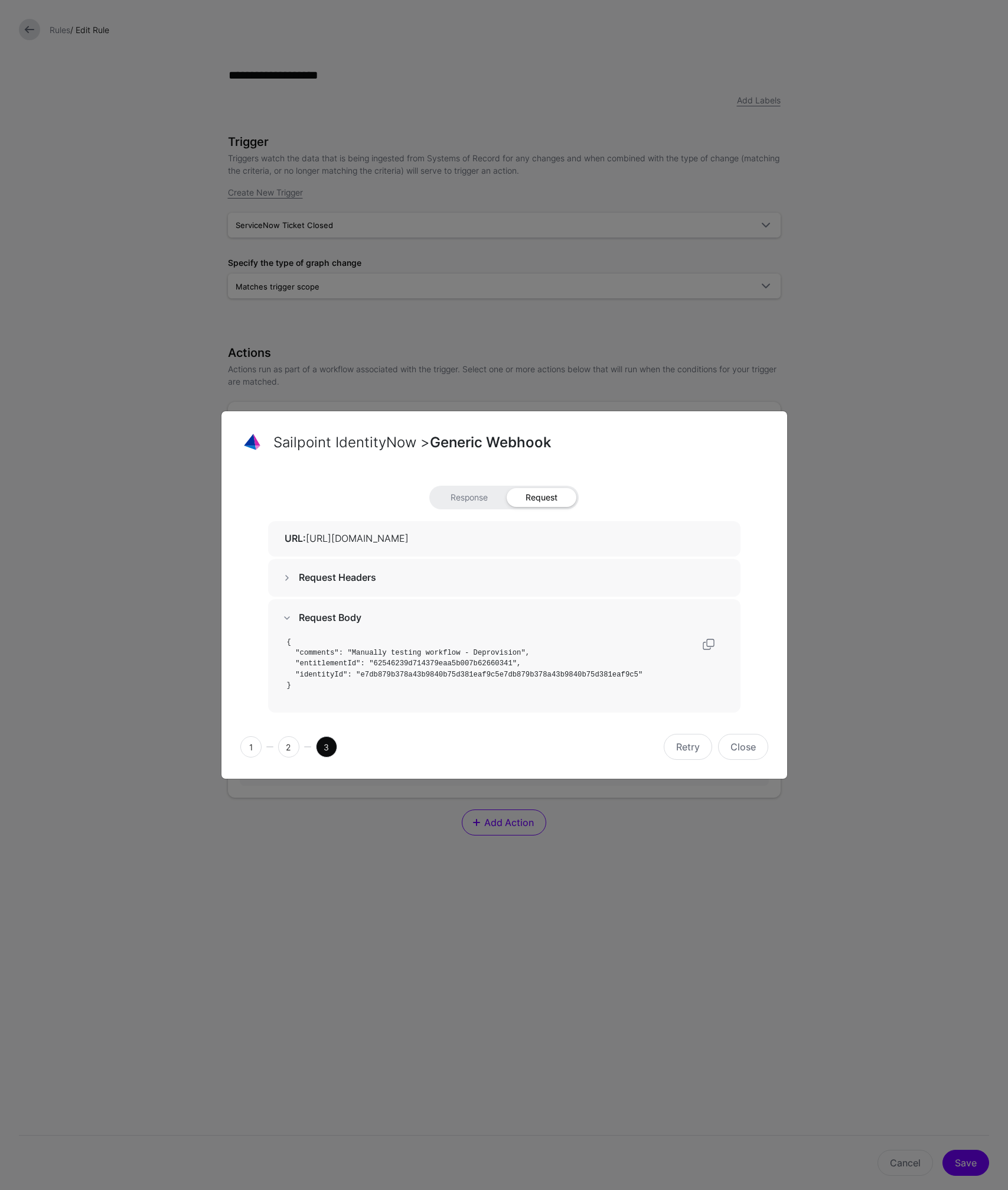
click at [285, 578] on span at bounding box center [287, 578] width 14 height 14
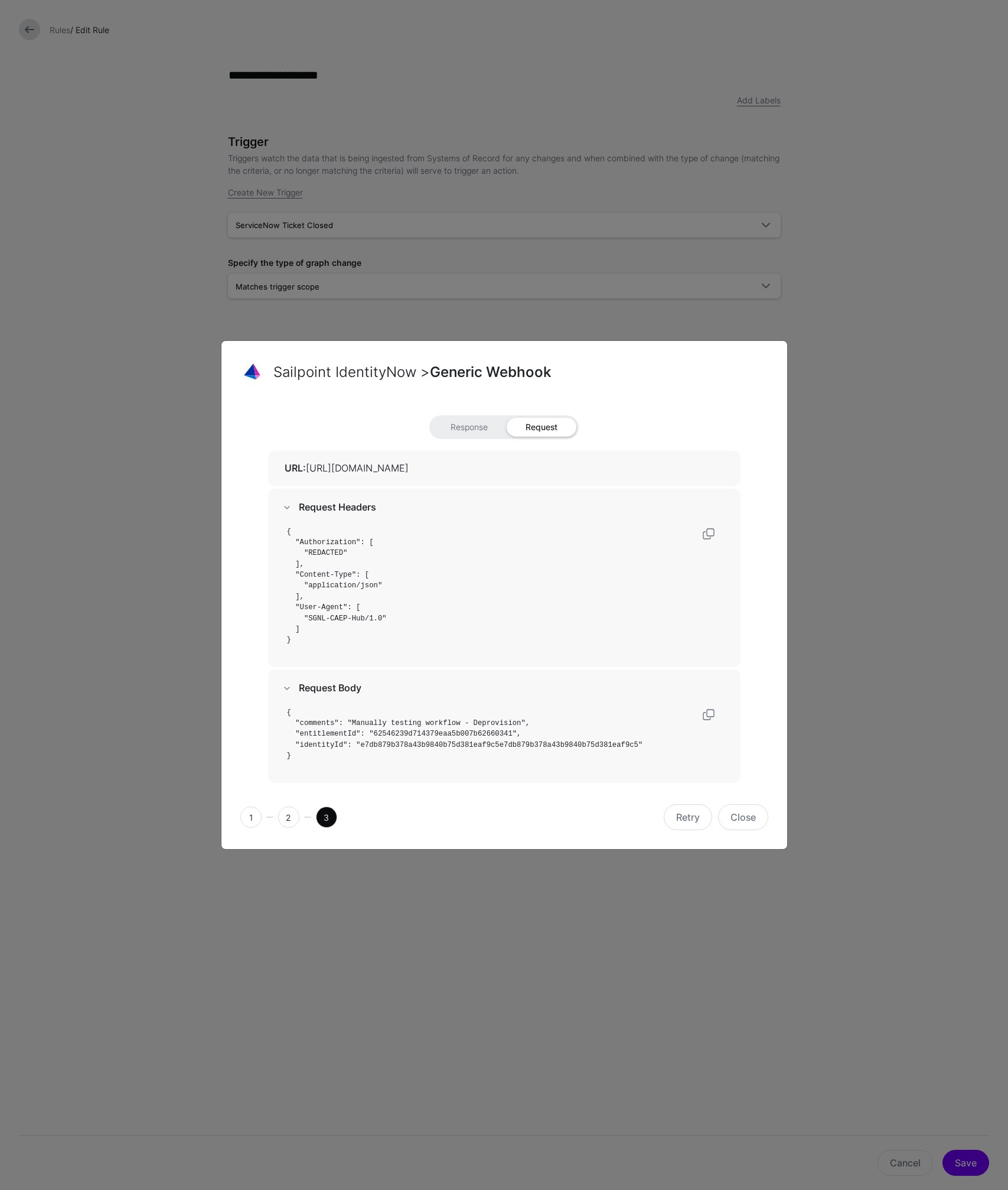
click at [290, 508] on span at bounding box center [287, 507] width 14 height 14
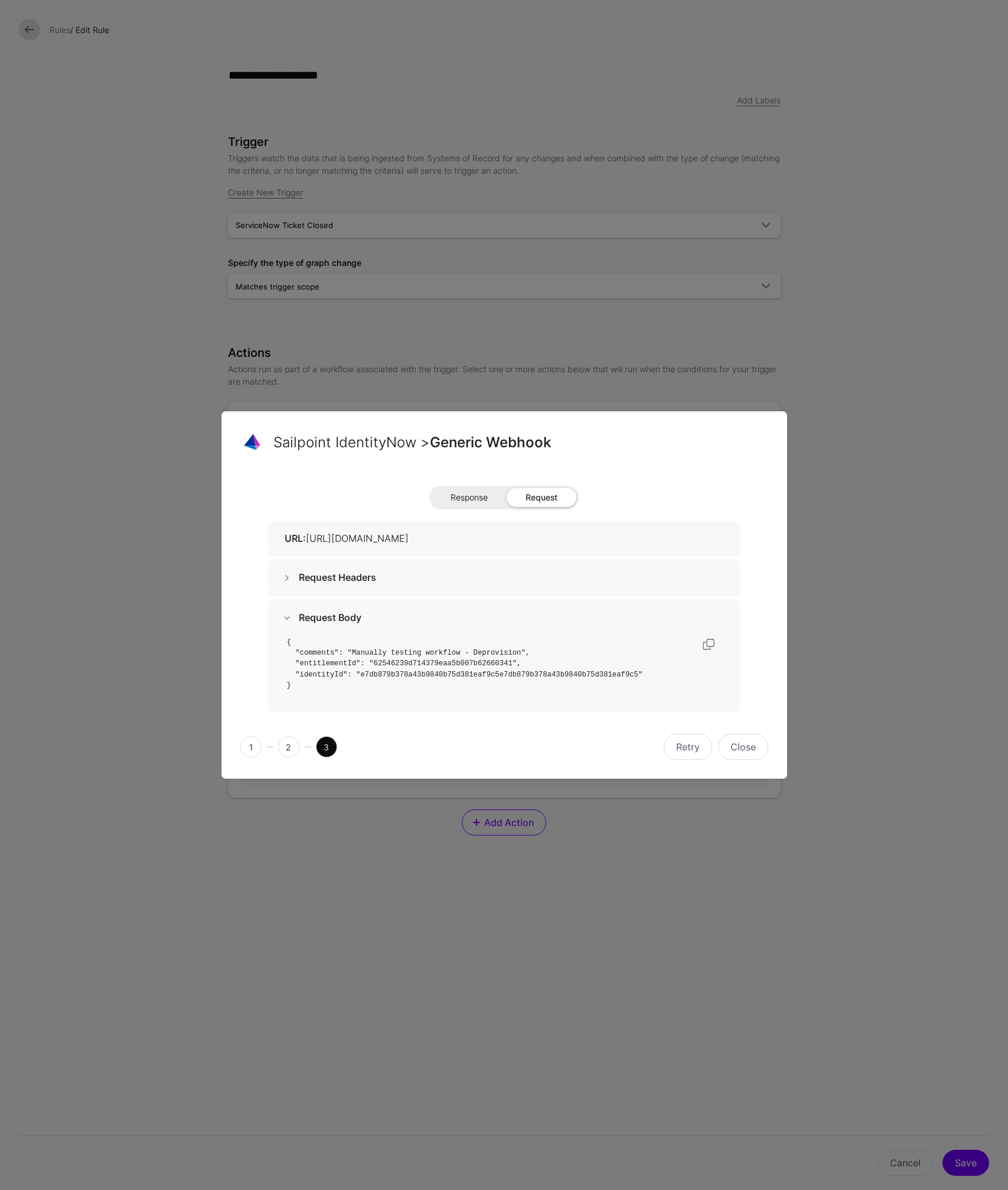
click at [471, 492] on span "Response" at bounding box center [469, 497] width 75 height 19
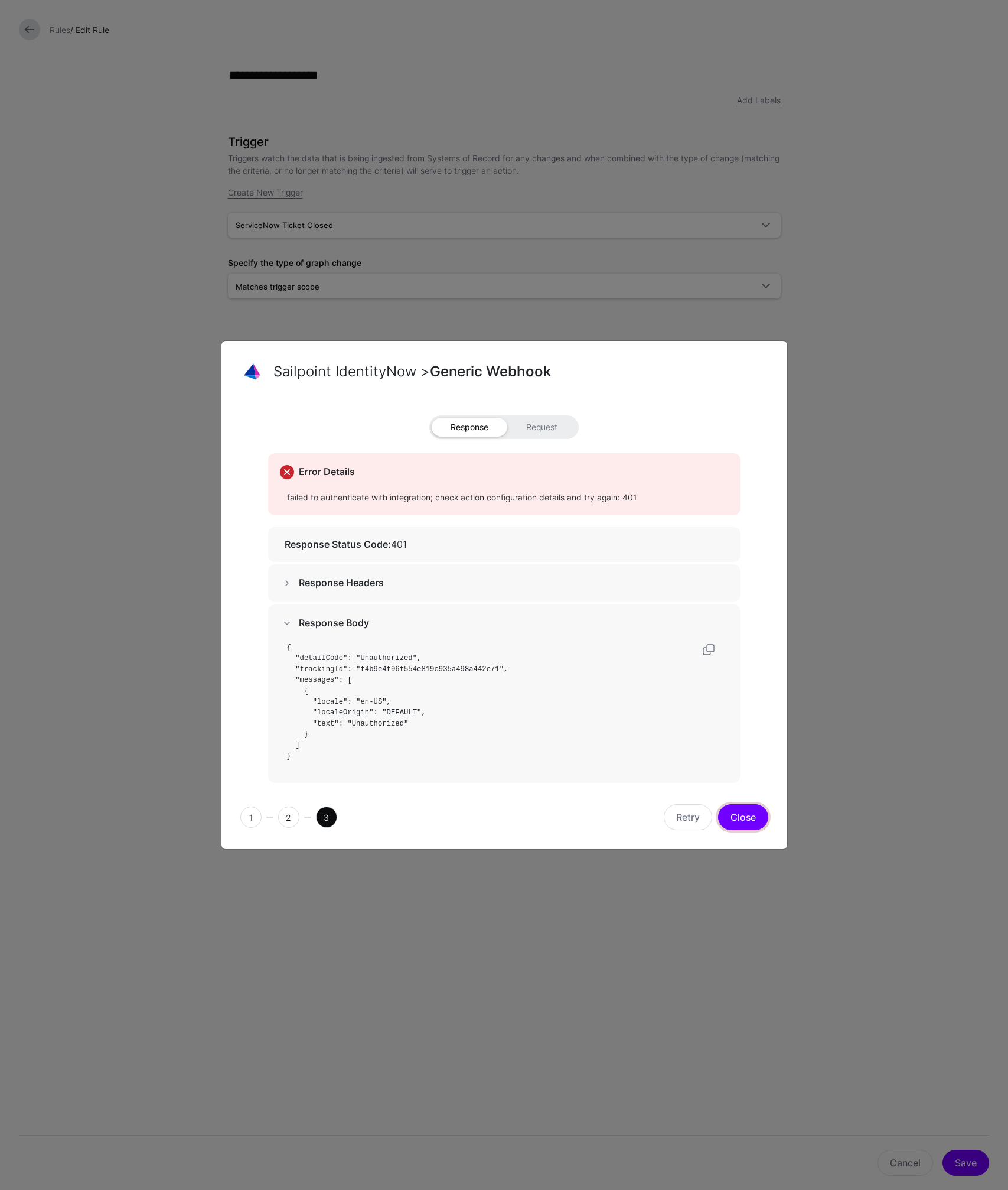
click at [749, 827] on button "Close" at bounding box center [743, 816] width 50 height 26
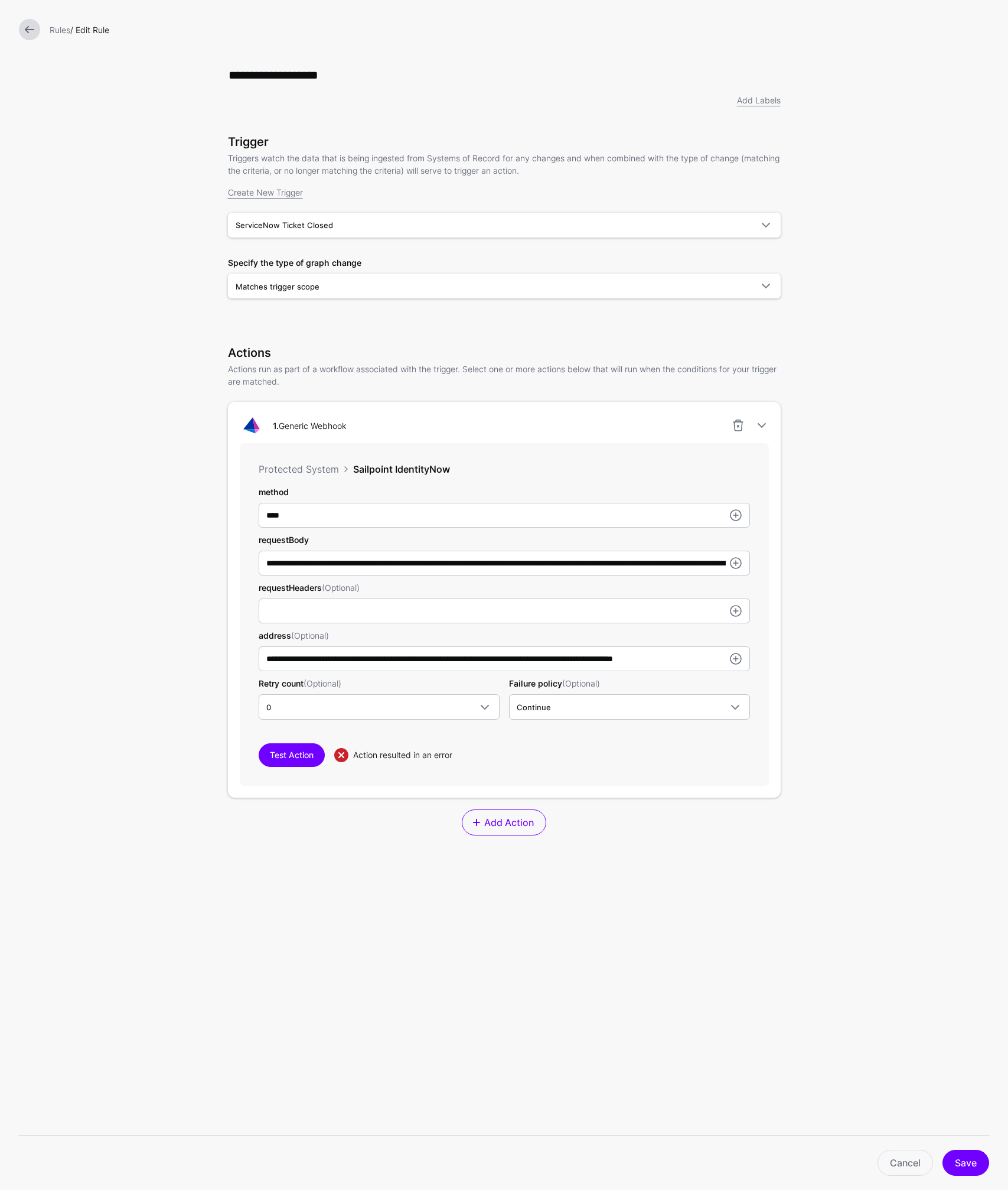
click at [854, 534] on form "**********" at bounding box center [504, 547] width 1008 height 1095
click at [545, 759] on div "Action resulted in an error" at bounding box center [550, 754] width 402 height 13
click at [32, 32] on link at bounding box center [29, 29] width 21 height 21
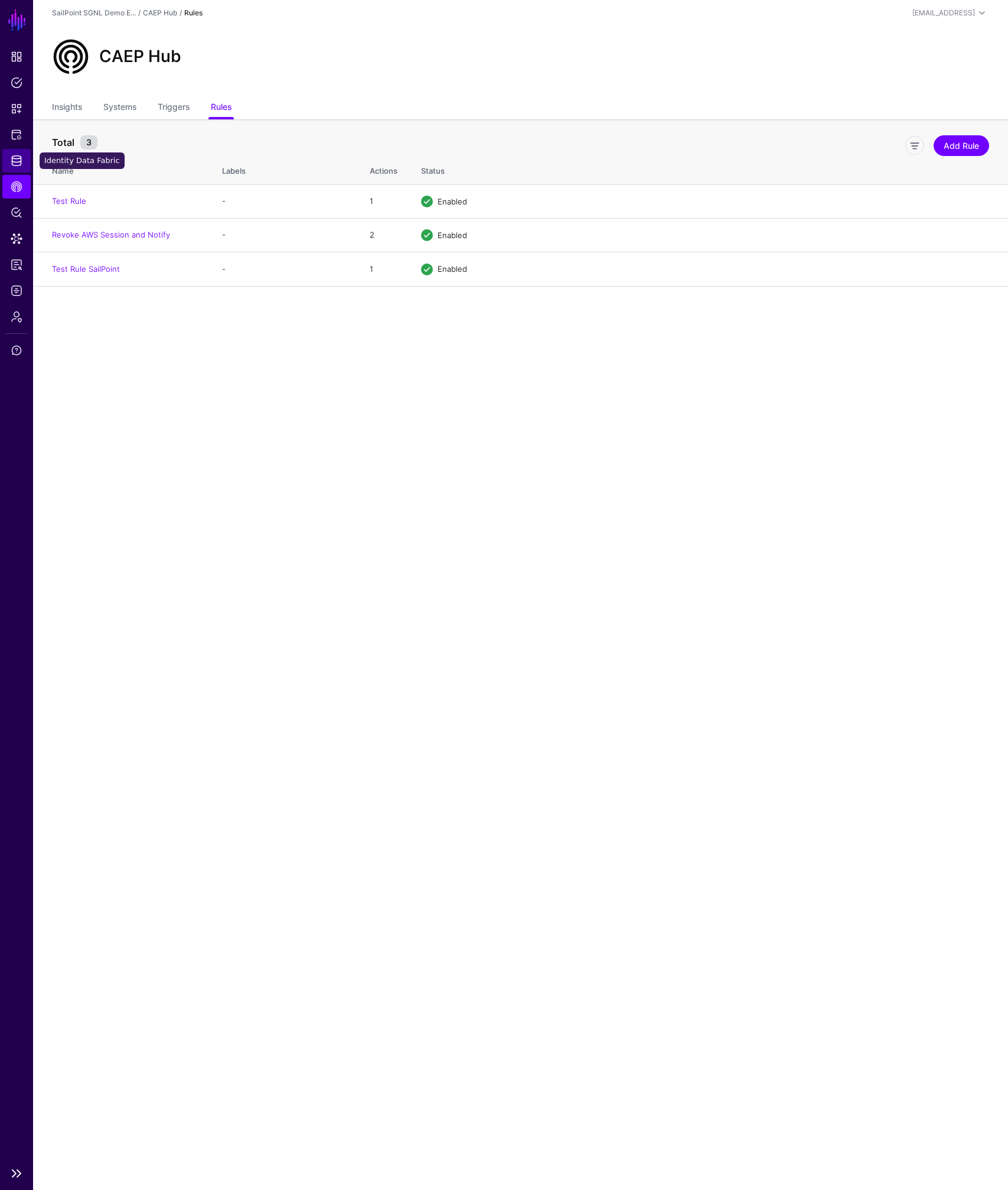
click at [14, 154] on link "Identity Data Fabric" at bounding box center [16, 161] width 28 height 24
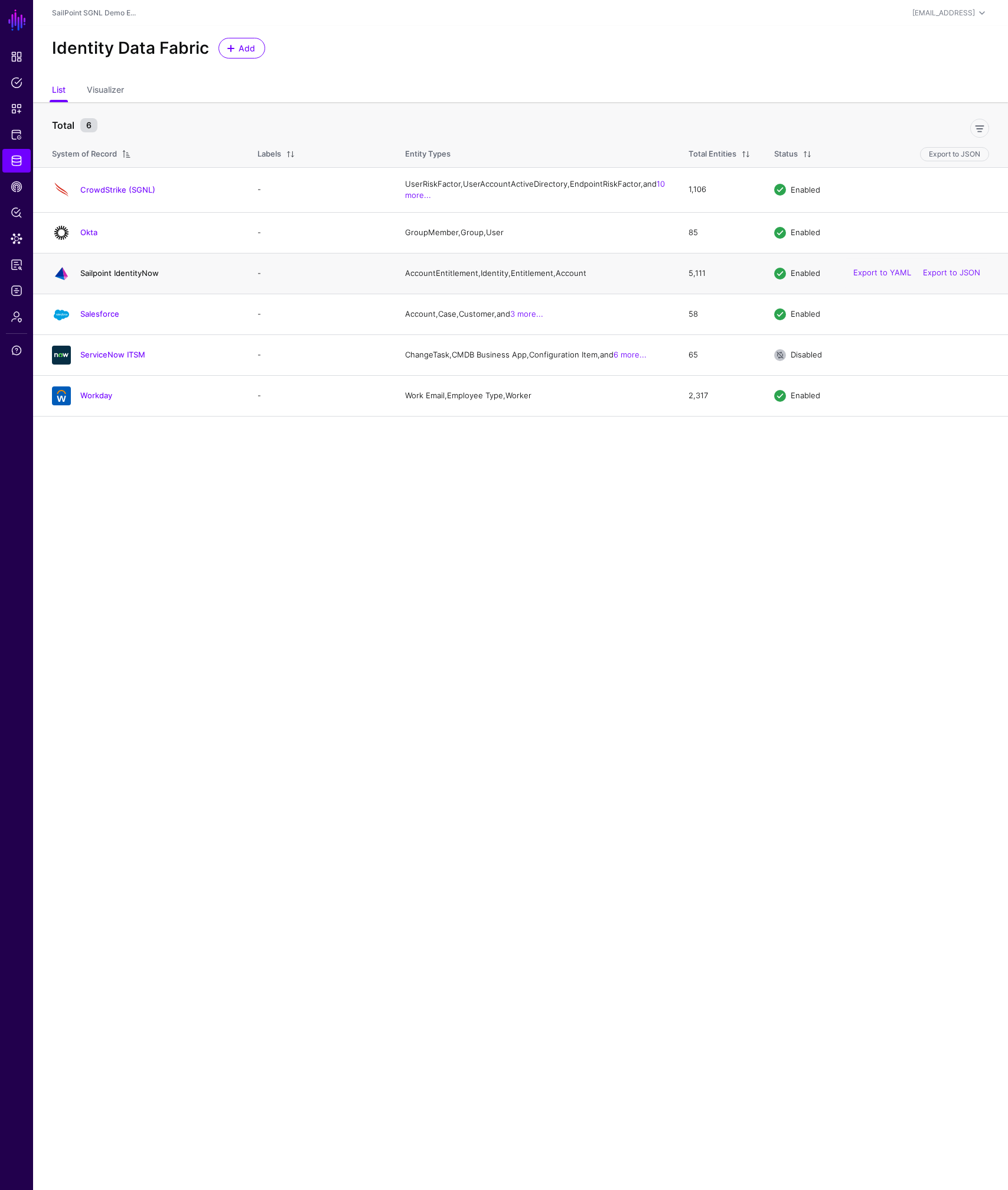
click at [128, 278] on link "Sailpoint IdentityNow" at bounding box center [119, 273] width 78 height 10
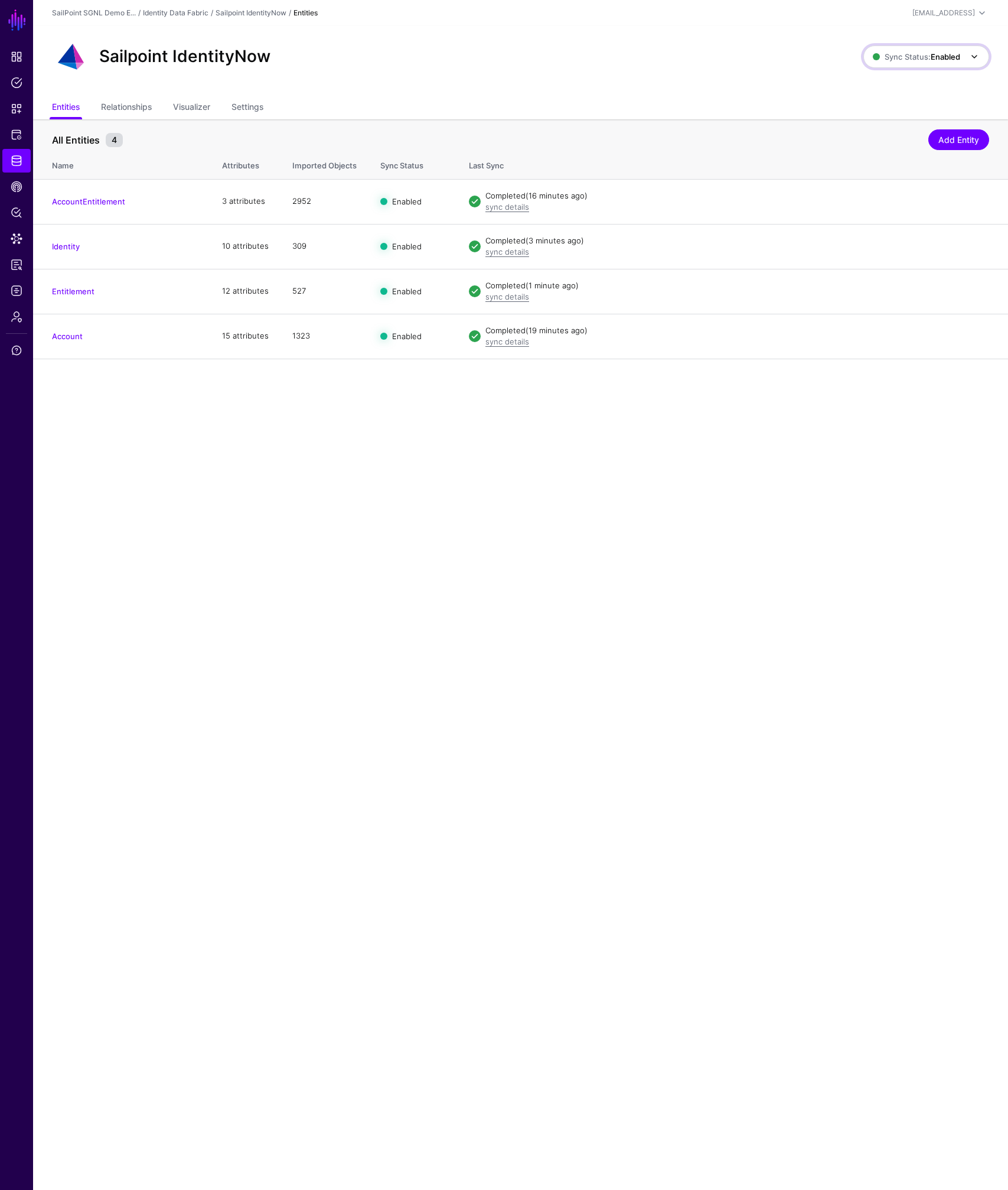
click at [940, 54] on strong "Enabled" at bounding box center [945, 57] width 30 height 10
click at [899, 140] on span "Syncing inactive for all configured entities" at bounding box center [919, 148] width 121 height 19
click at [945, 56] on strong "Disabled" at bounding box center [945, 57] width 31 height 10
click at [908, 97] on span "Syncing active for all configured entities that are enabled" at bounding box center [918, 103] width 122 height 19
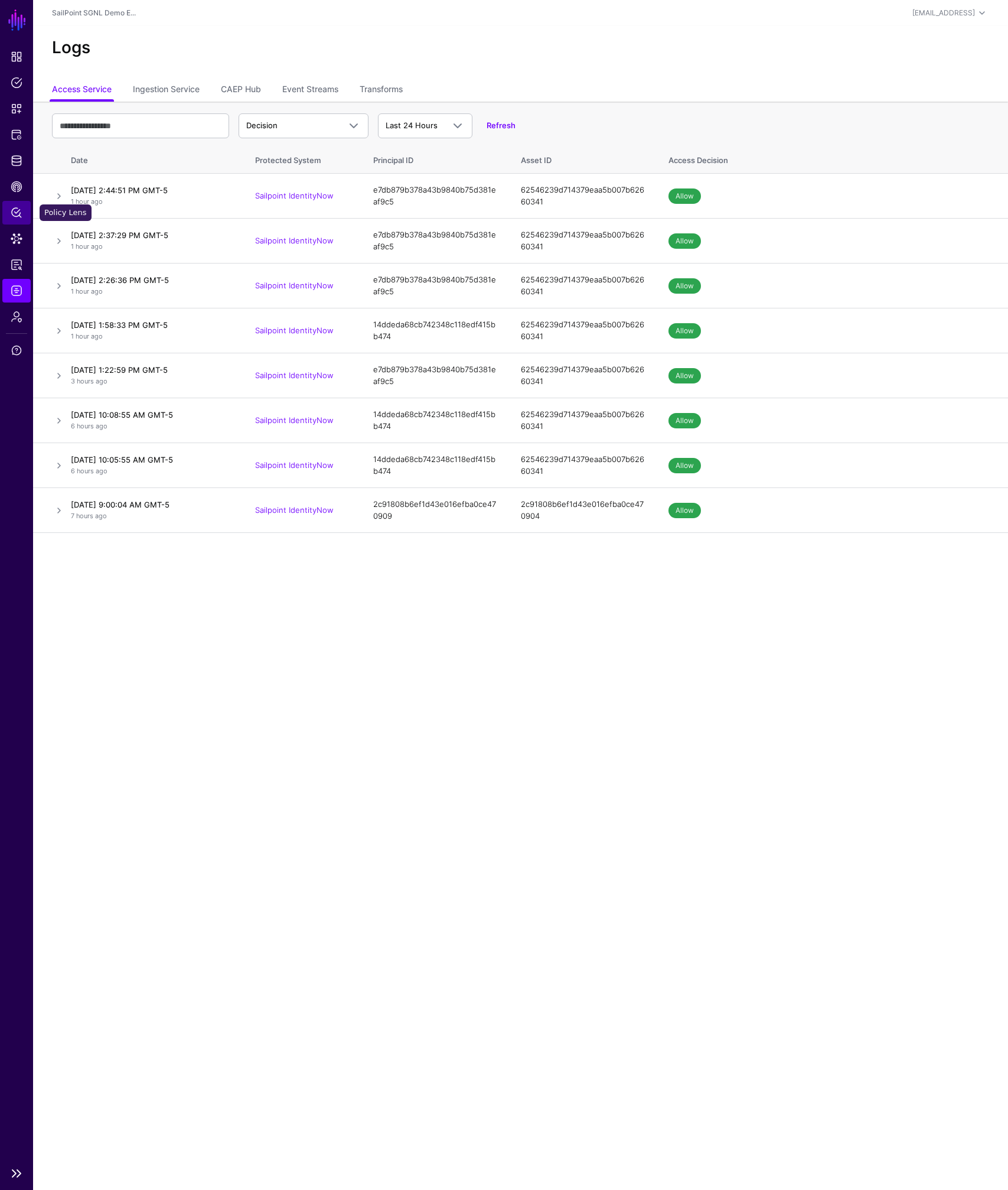
click at [19, 210] on span "Policy Lens" at bounding box center [17, 213] width 12 height 12
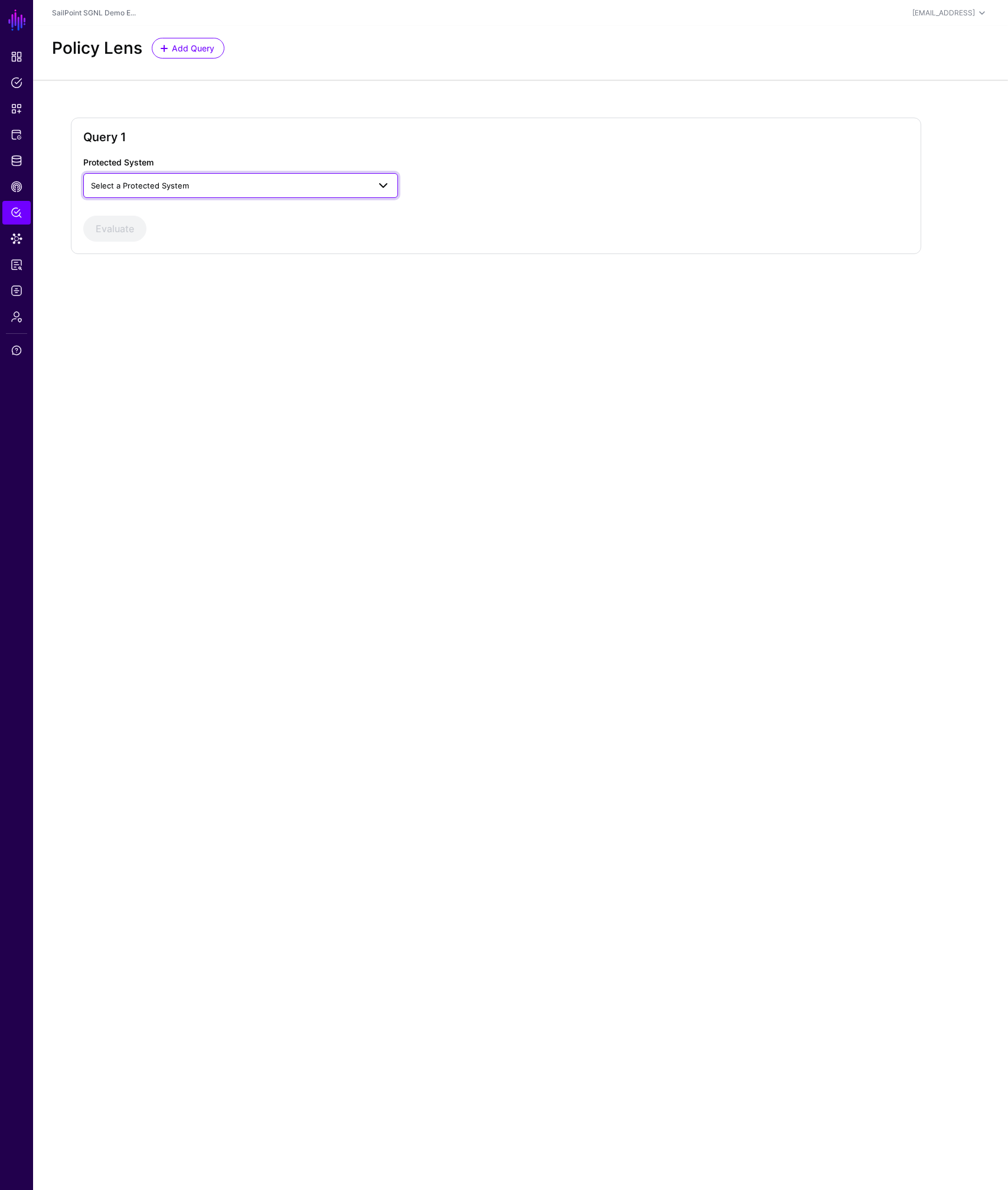
click at [179, 191] on span "Select a Protected System" at bounding box center [241, 185] width 299 height 14
click at [144, 249] on span "Sailpoint IdentityNow" at bounding box center [132, 250] width 78 height 10
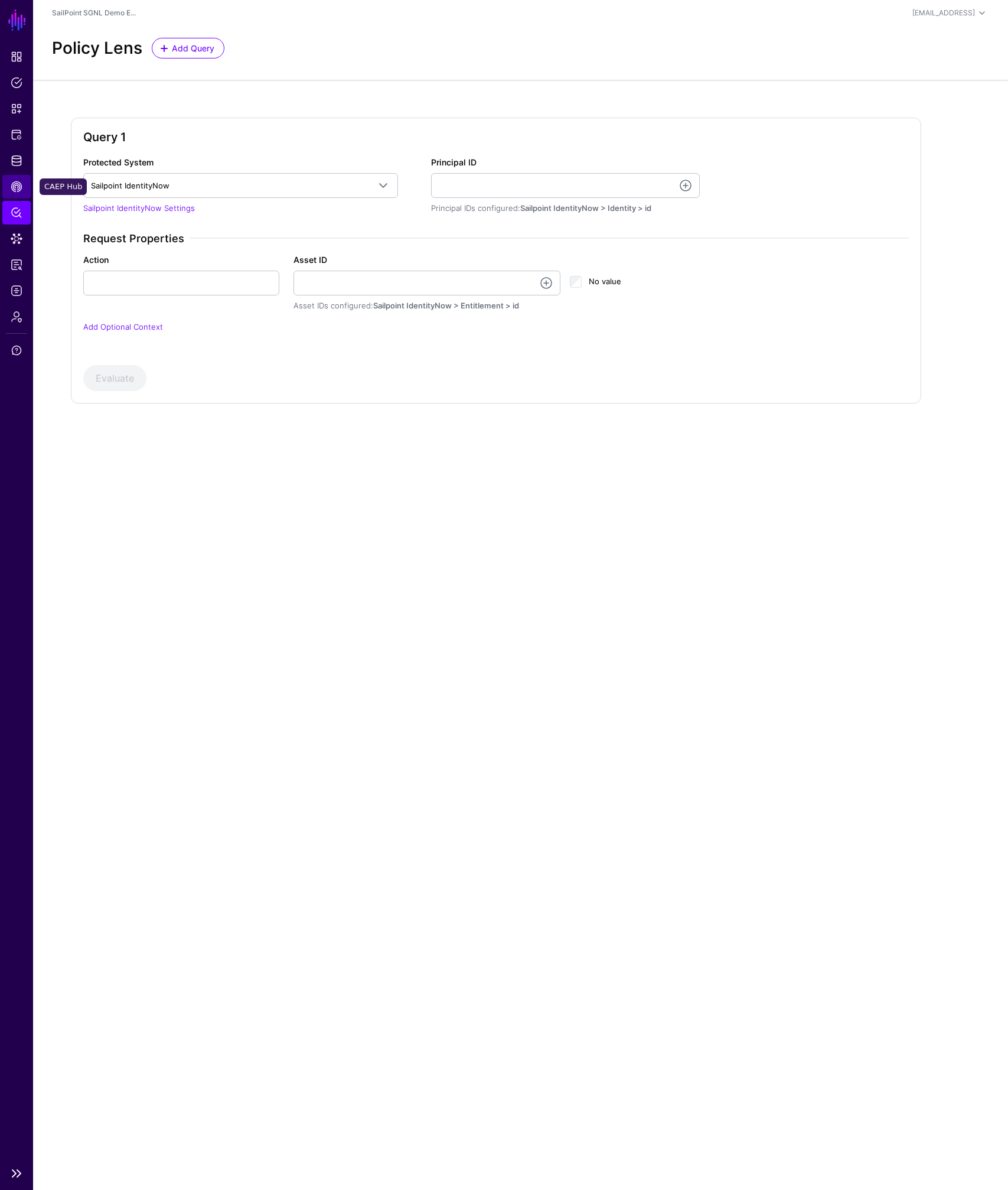
click at [22, 188] on link "CAEP Hub" at bounding box center [16, 186] width 28 height 24
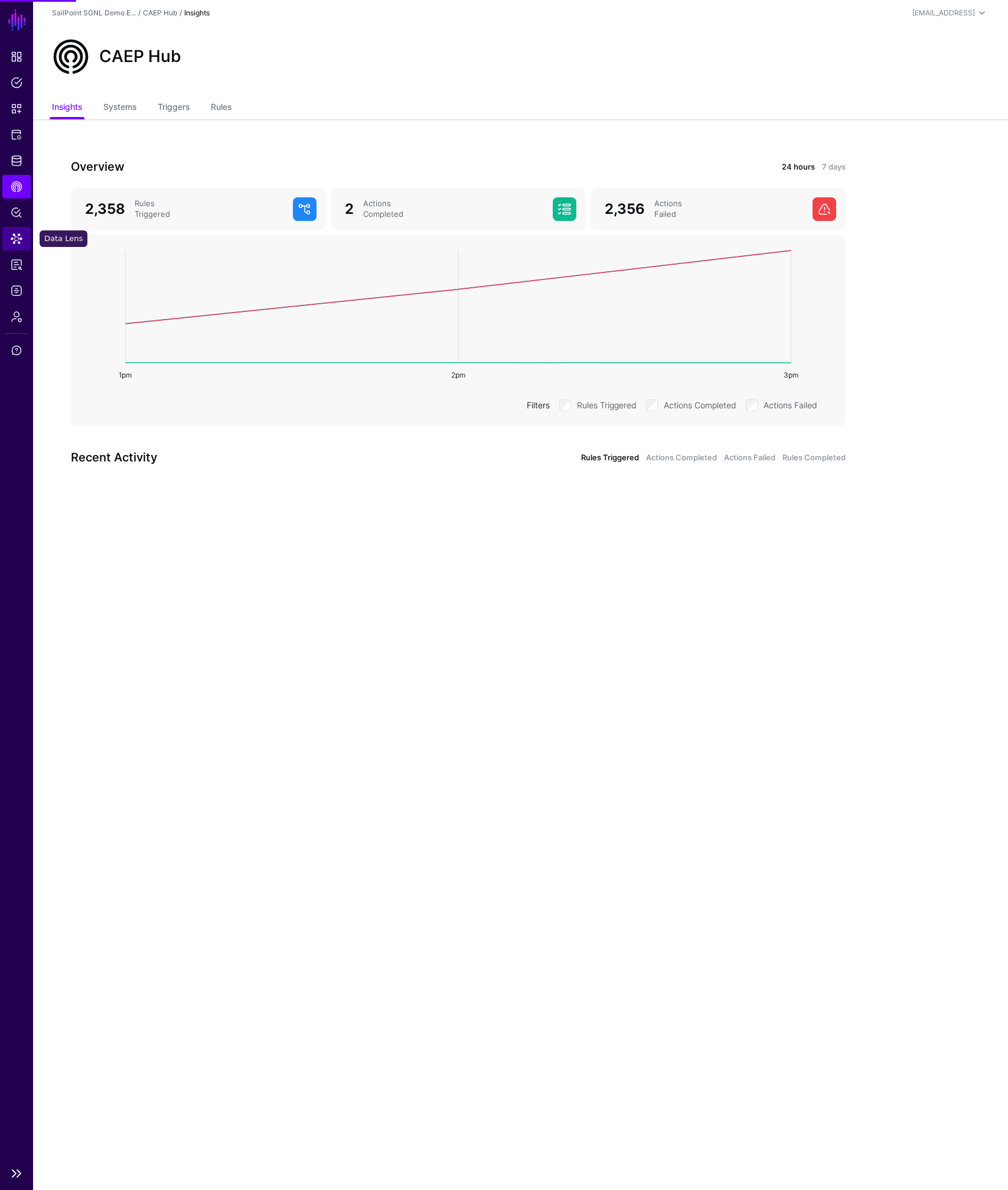
click at [20, 233] on span "Data Lens" at bounding box center [17, 239] width 12 height 12
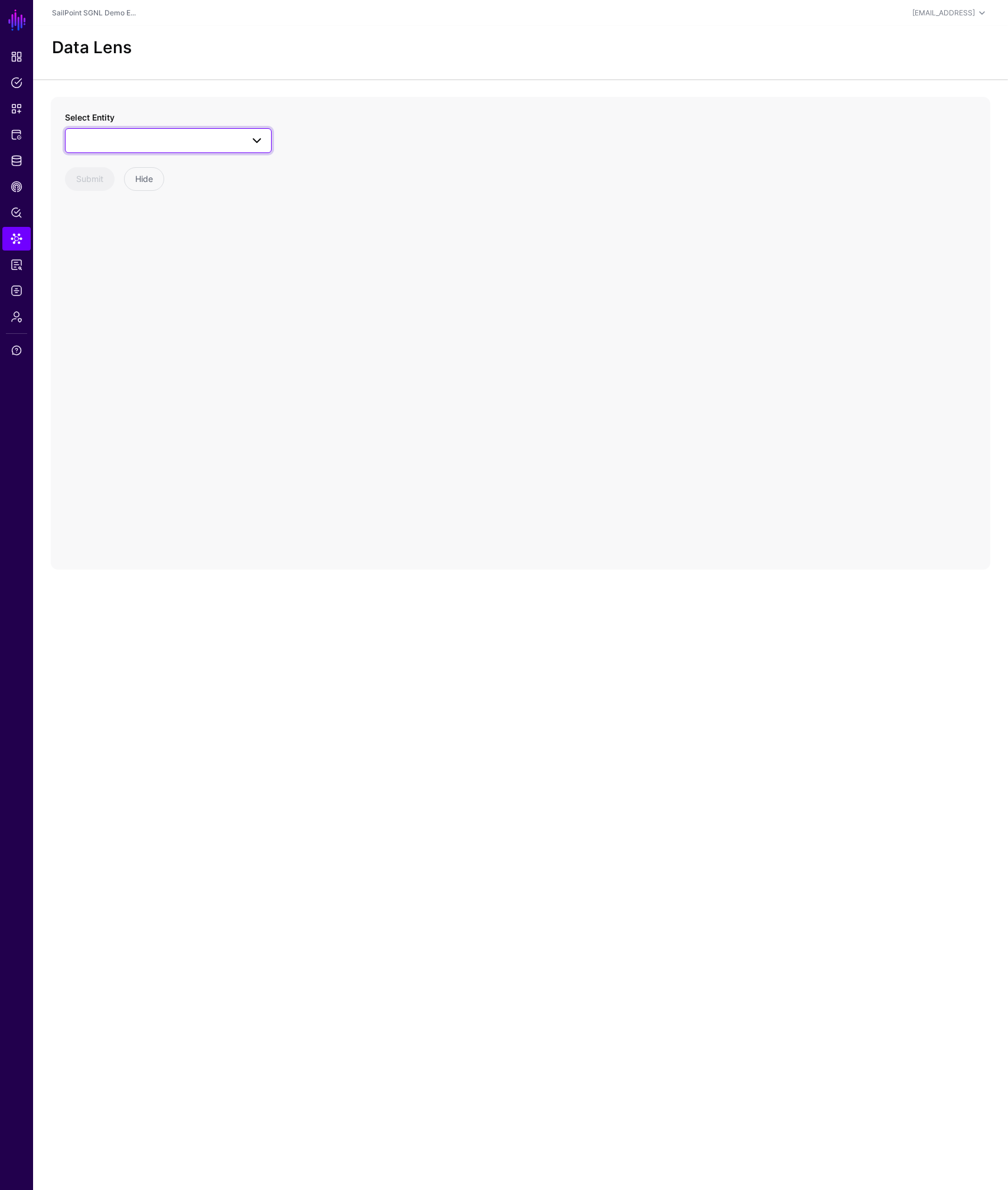
click at [159, 138] on span at bounding box center [168, 140] width 191 height 14
click at [138, 299] on div "Entitlement" at bounding box center [174, 304] width 176 height 12
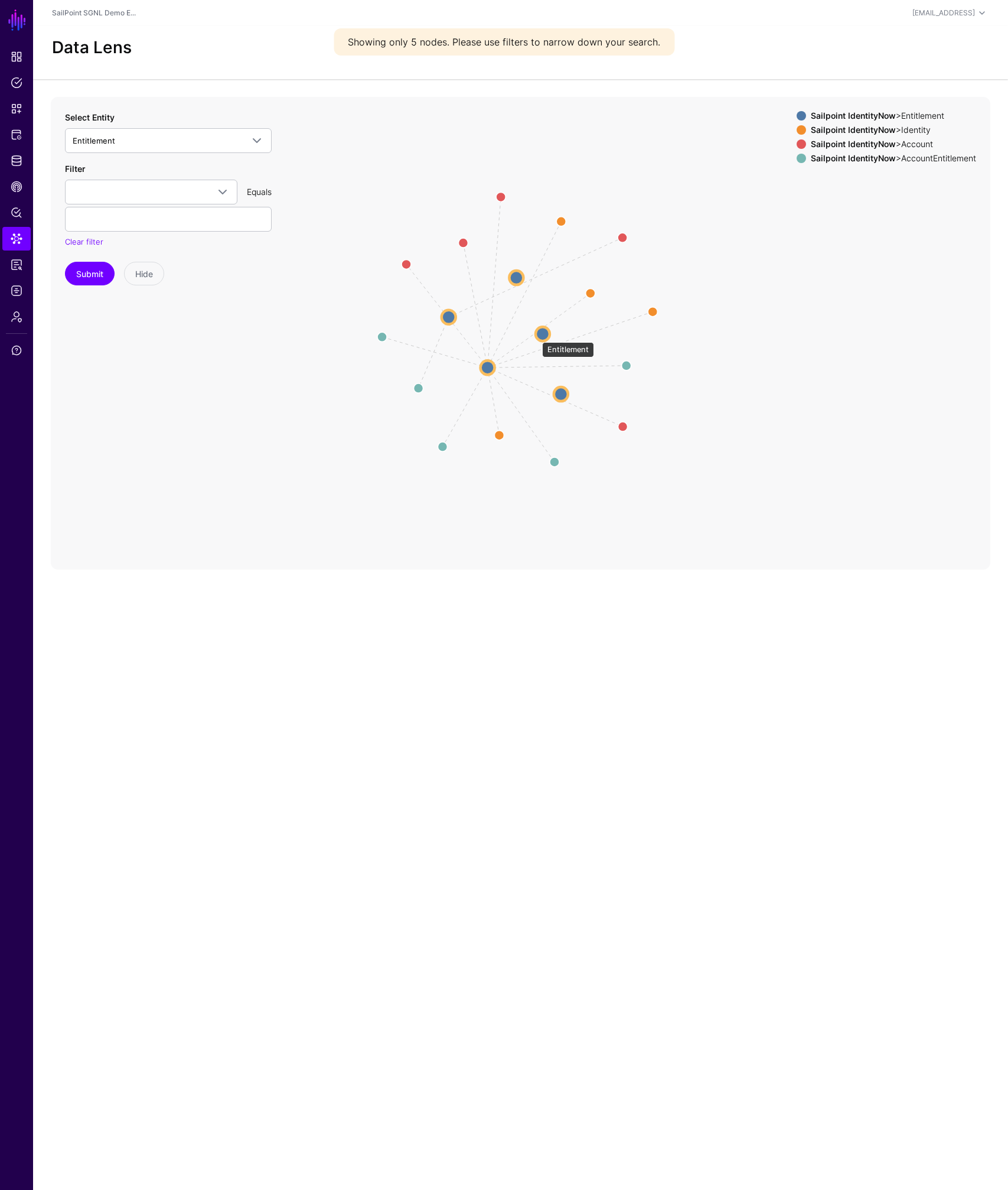
click at [536, 336] on circle at bounding box center [542, 333] width 14 height 14
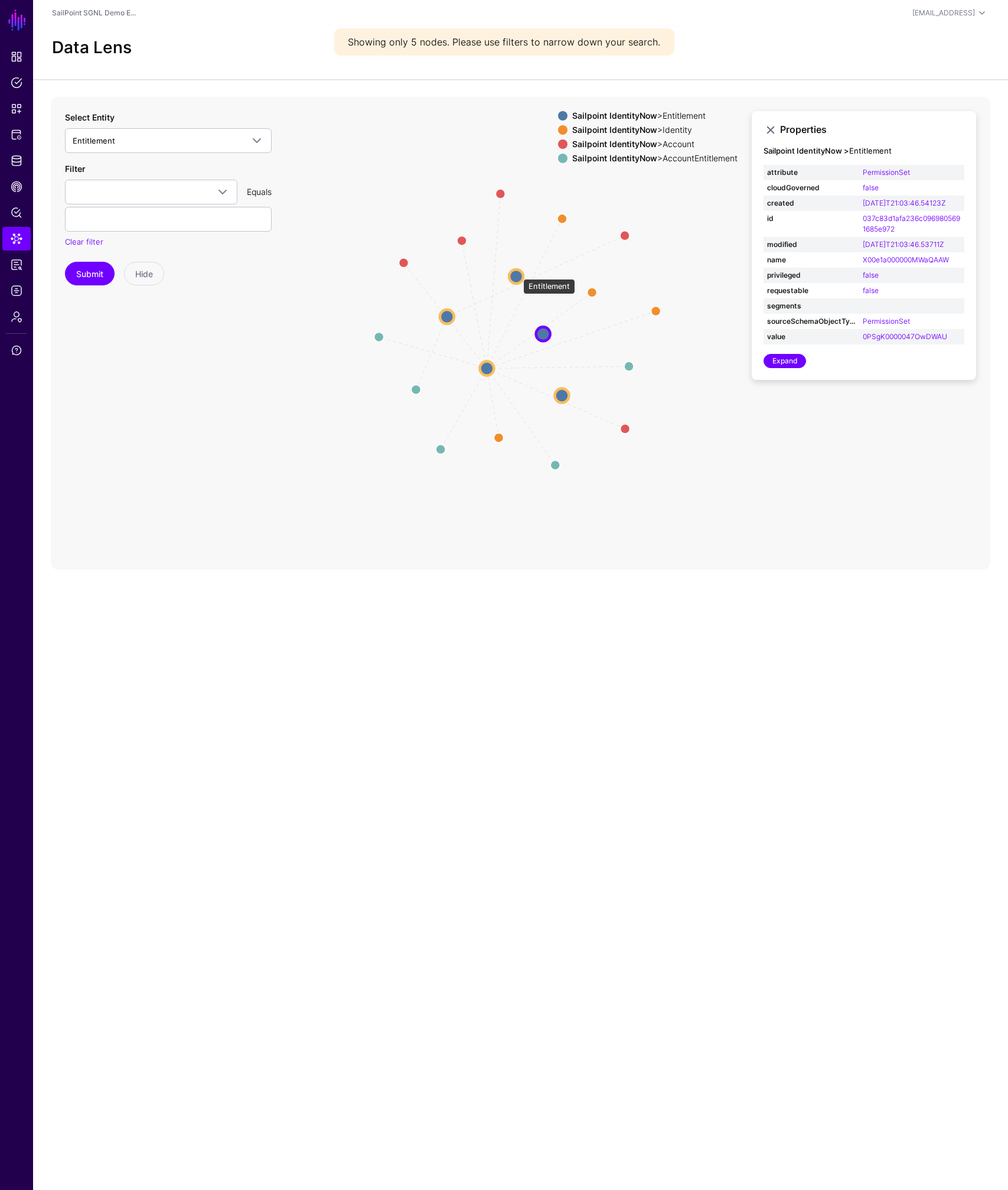
click at [518, 273] on circle at bounding box center [516, 276] width 14 height 14
click at [448, 316] on circle at bounding box center [445, 316] width 14 height 14
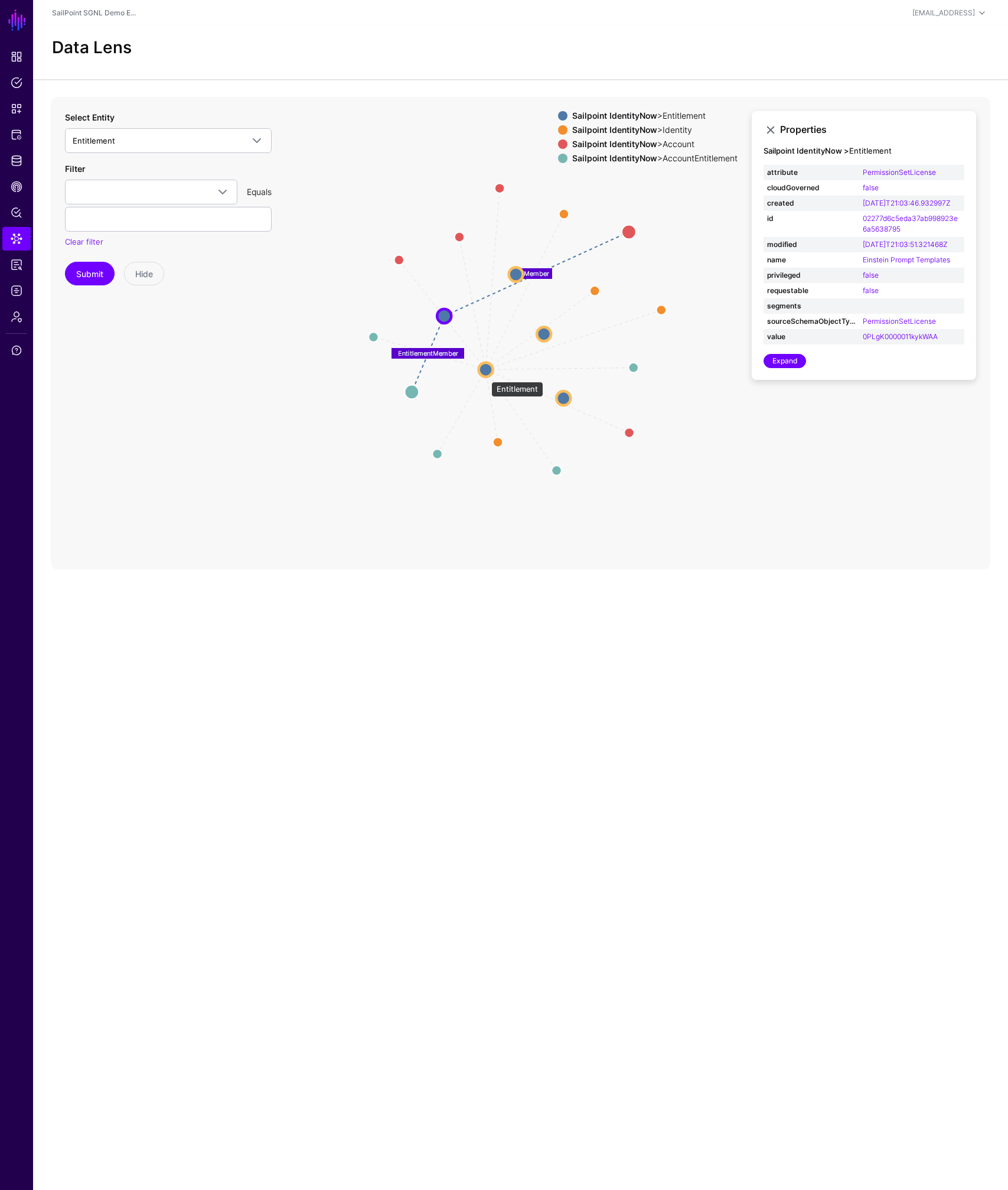
click at [486, 375] on circle at bounding box center [486, 369] width 14 height 14
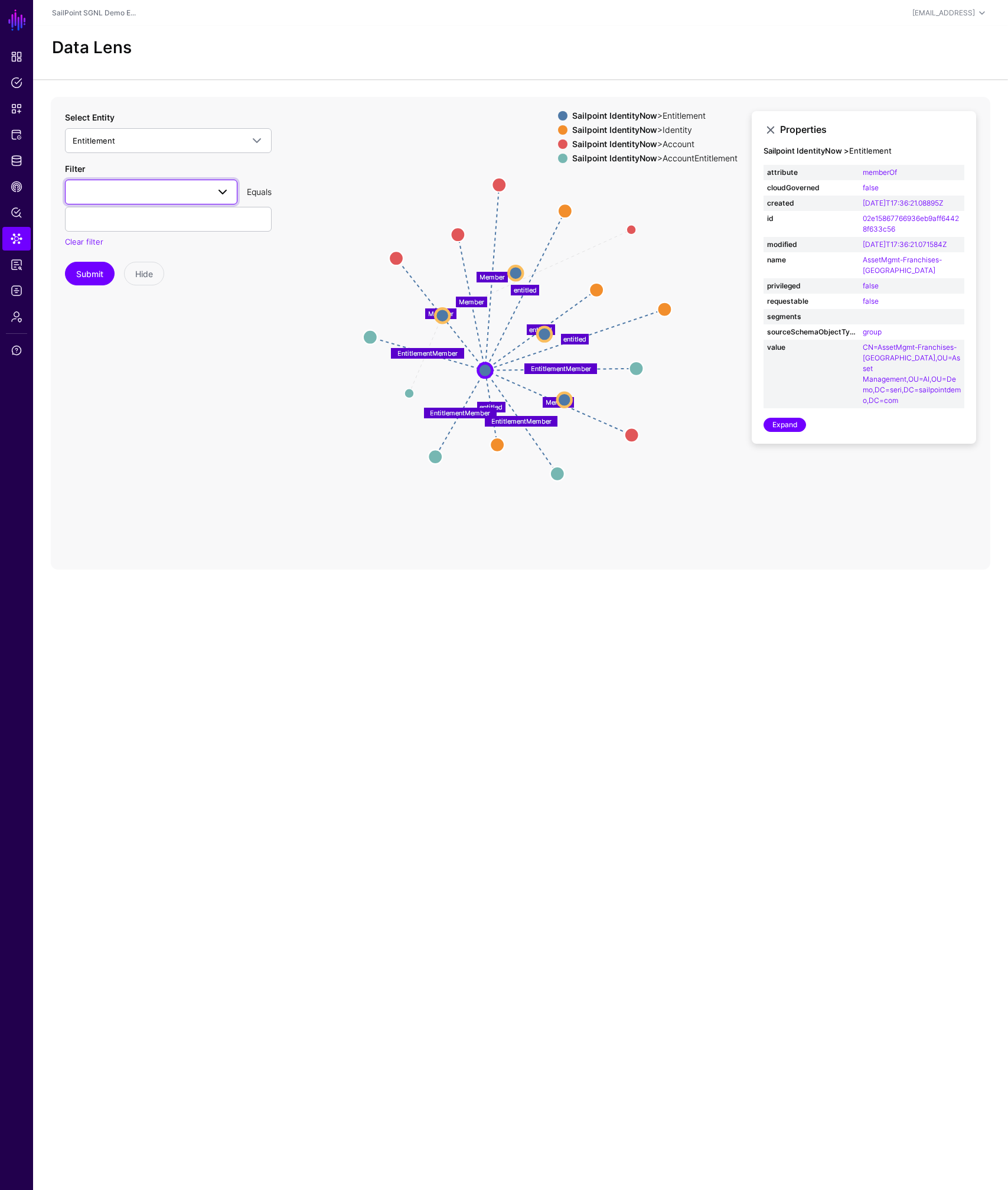
click at [147, 193] on span at bounding box center [151, 191] width 157 height 14
click at [110, 369] on div "name" at bounding box center [151, 371] width 154 height 12
click at [159, 222] on input "text" at bounding box center [168, 219] width 207 height 25
click at [75, 278] on button "Submit" at bounding box center [90, 273] width 49 height 24
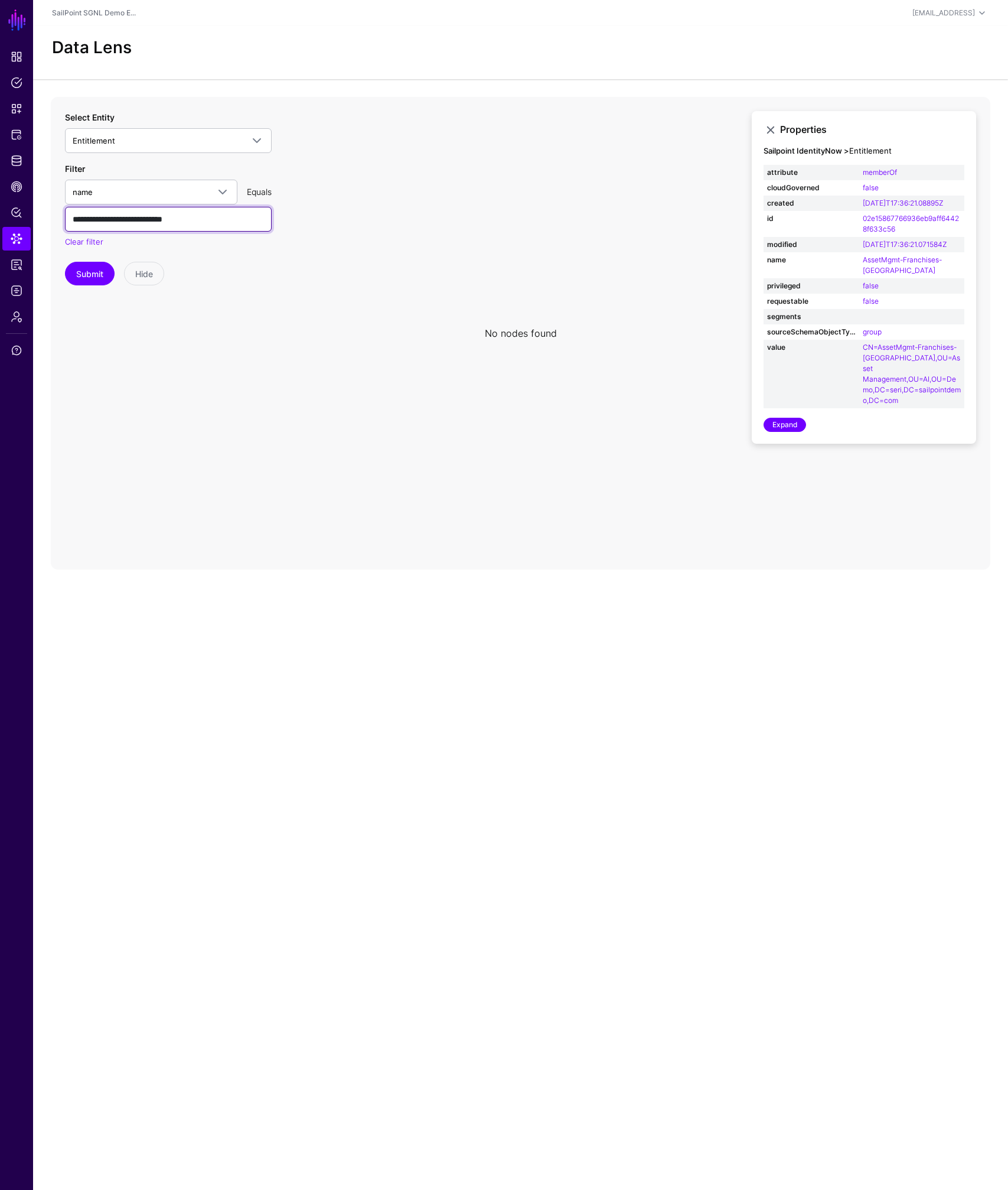
click at [192, 229] on input "**********" at bounding box center [168, 219] width 207 height 25
click at [87, 274] on button "Submit" at bounding box center [90, 273] width 49 height 24
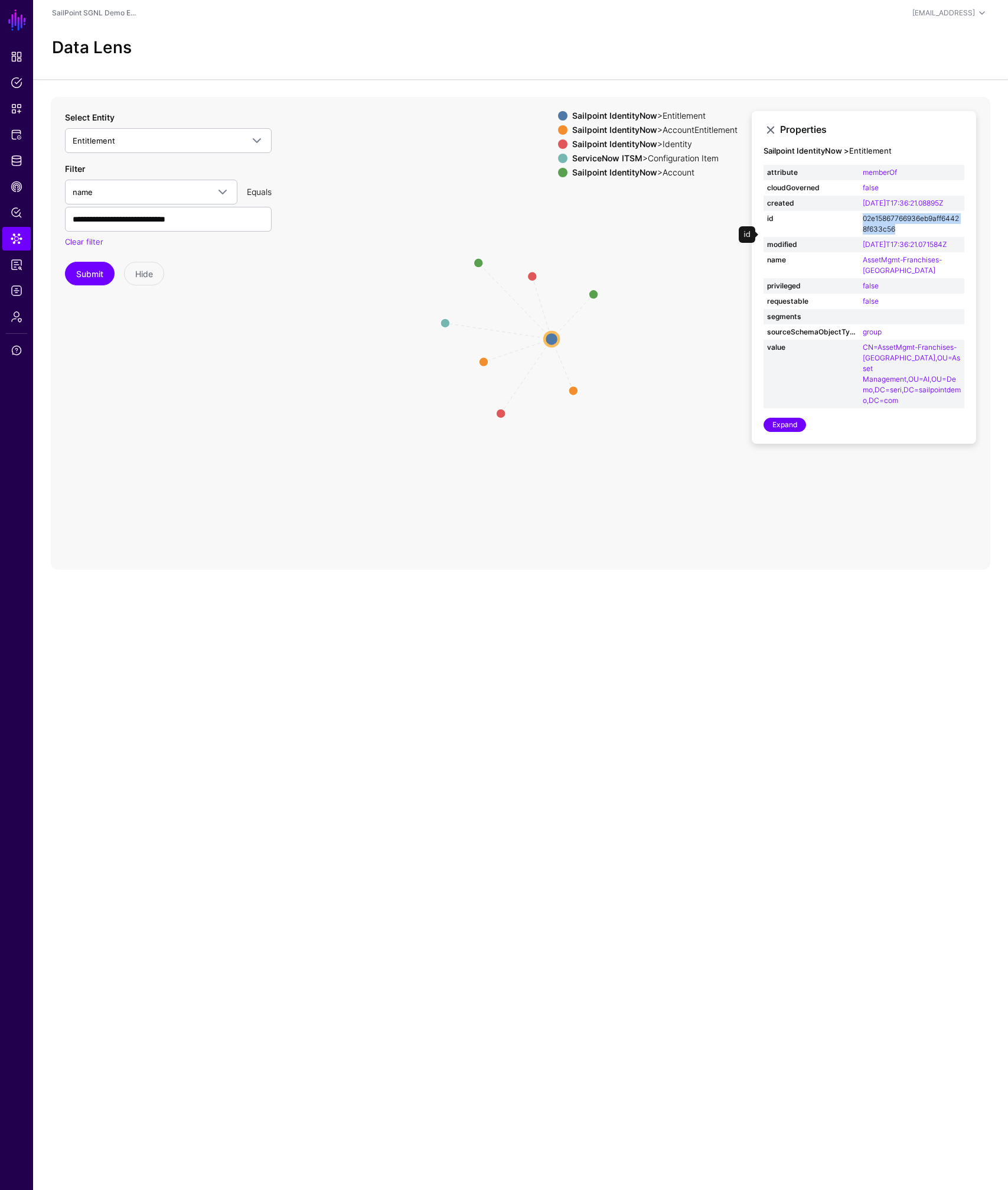
drag, startPoint x: 861, startPoint y: 227, endPoint x: 898, endPoint y: 238, distance: 38.6
click at [898, 237] on td "02e15867766936eb9aff64428f633c56" at bounding box center [911, 223] width 105 height 26
copy link "02e15867766936eb9aff64428f633c56"
click at [681, 262] on icon "entitled entitled EntitlementMember EntitlementMember same_as Member Member Ent…" at bounding box center [520, 333] width 939 height 472
click at [553, 339] on circle at bounding box center [552, 339] width 14 height 14
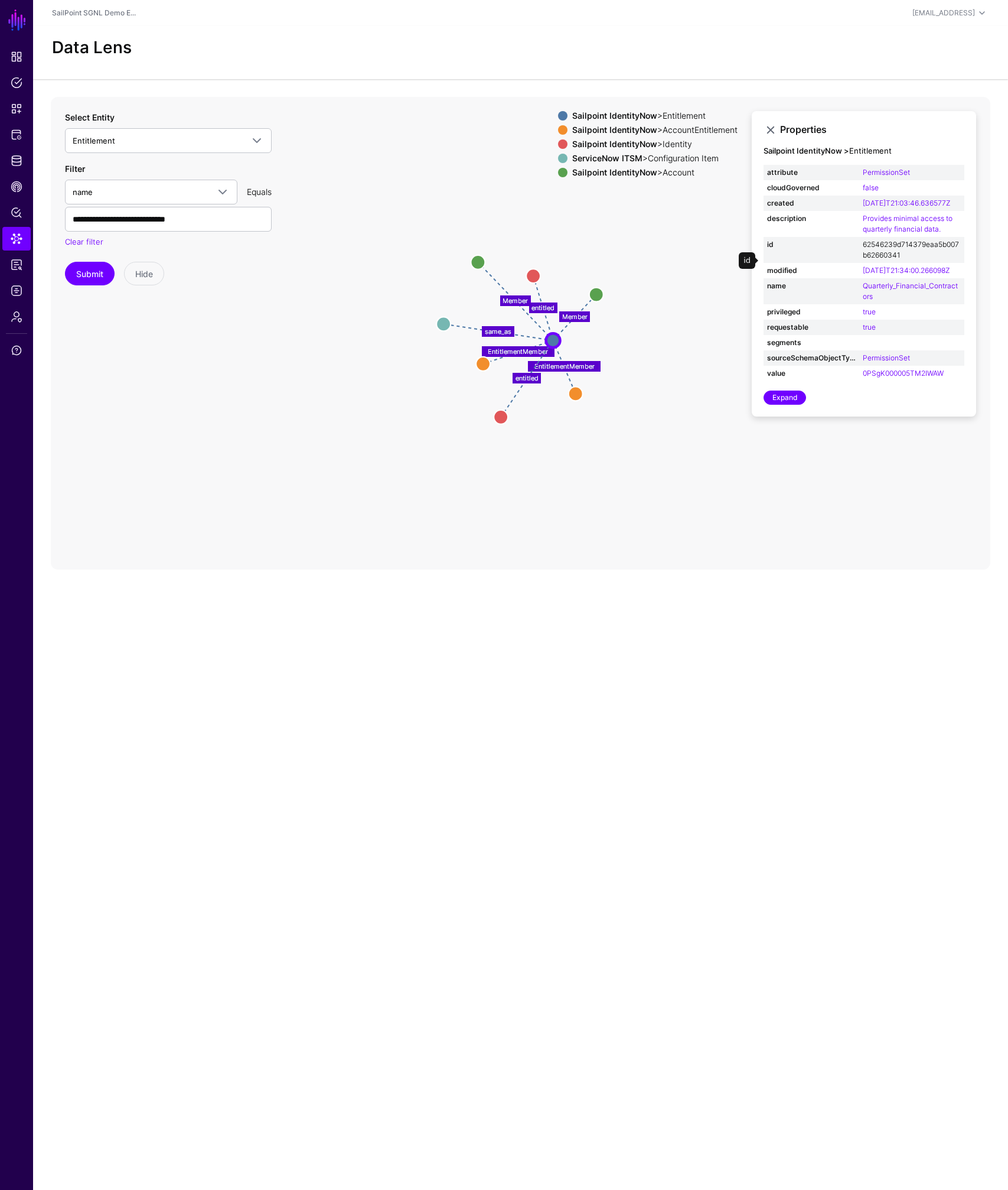
drag, startPoint x: 862, startPoint y: 254, endPoint x: 883, endPoint y: 262, distance: 22.5
click at [883, 259] on link "62546239d714379eaa5b007b62660341" at bounding box center [911, 249] width 97 height 19
type input "**********"
drag, startPoint x: 902, startPoint y: 266, endPoint x: 861, endPoint y: 257, distance: 42.0
click at [861, 257] on td "62546239d714379eaa5b007b62660341" at bounding box center [911, 250] width 105 height 26
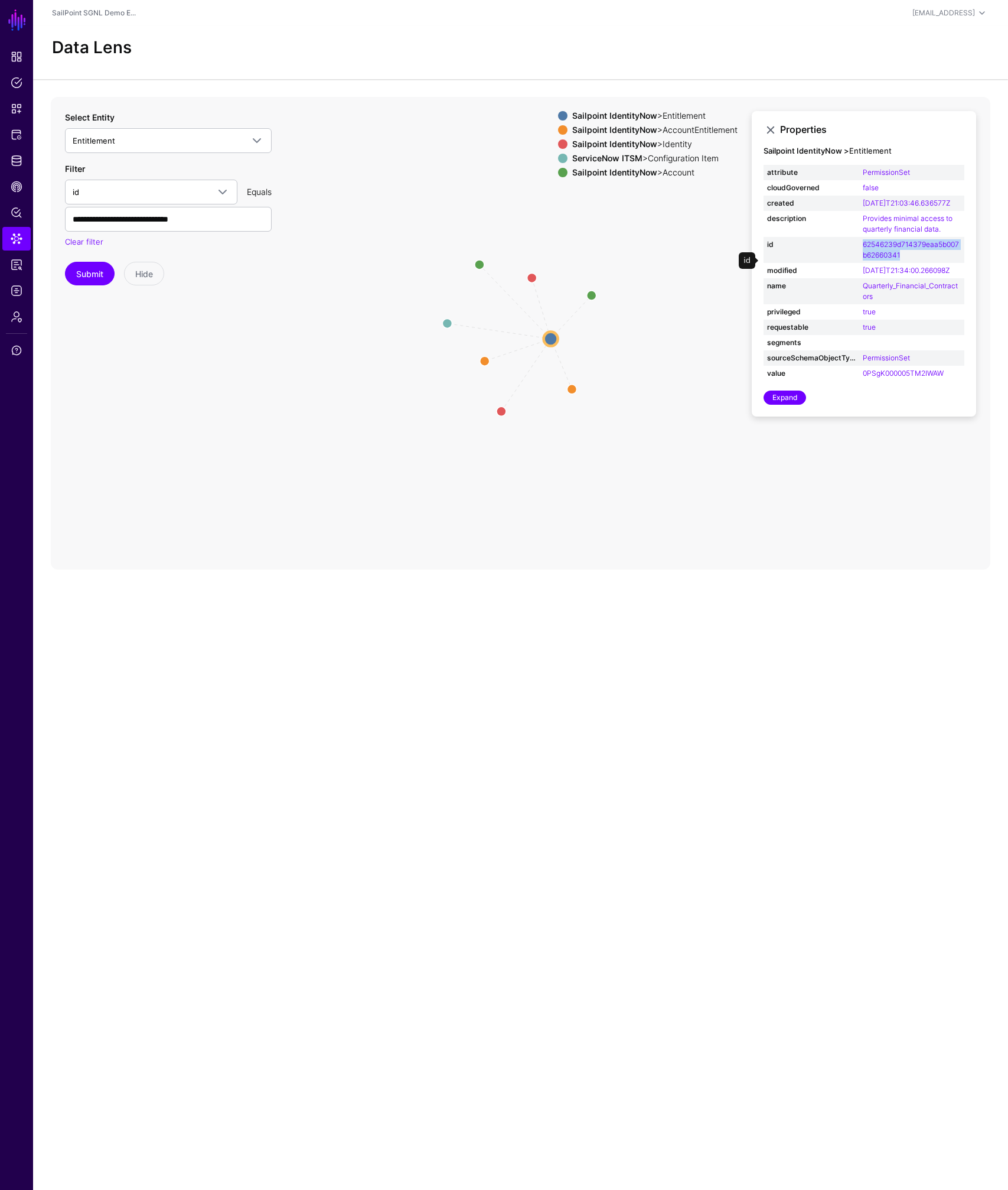
copy link "62546239d714379eaa5b007b62660341"
click at [312, 36] on div "Data Lens" at bounding box center [521, 52] width 975 height 53
click at [119, 141] on span "Entitlement" at bounding box center [157, 141] width 170 height 13
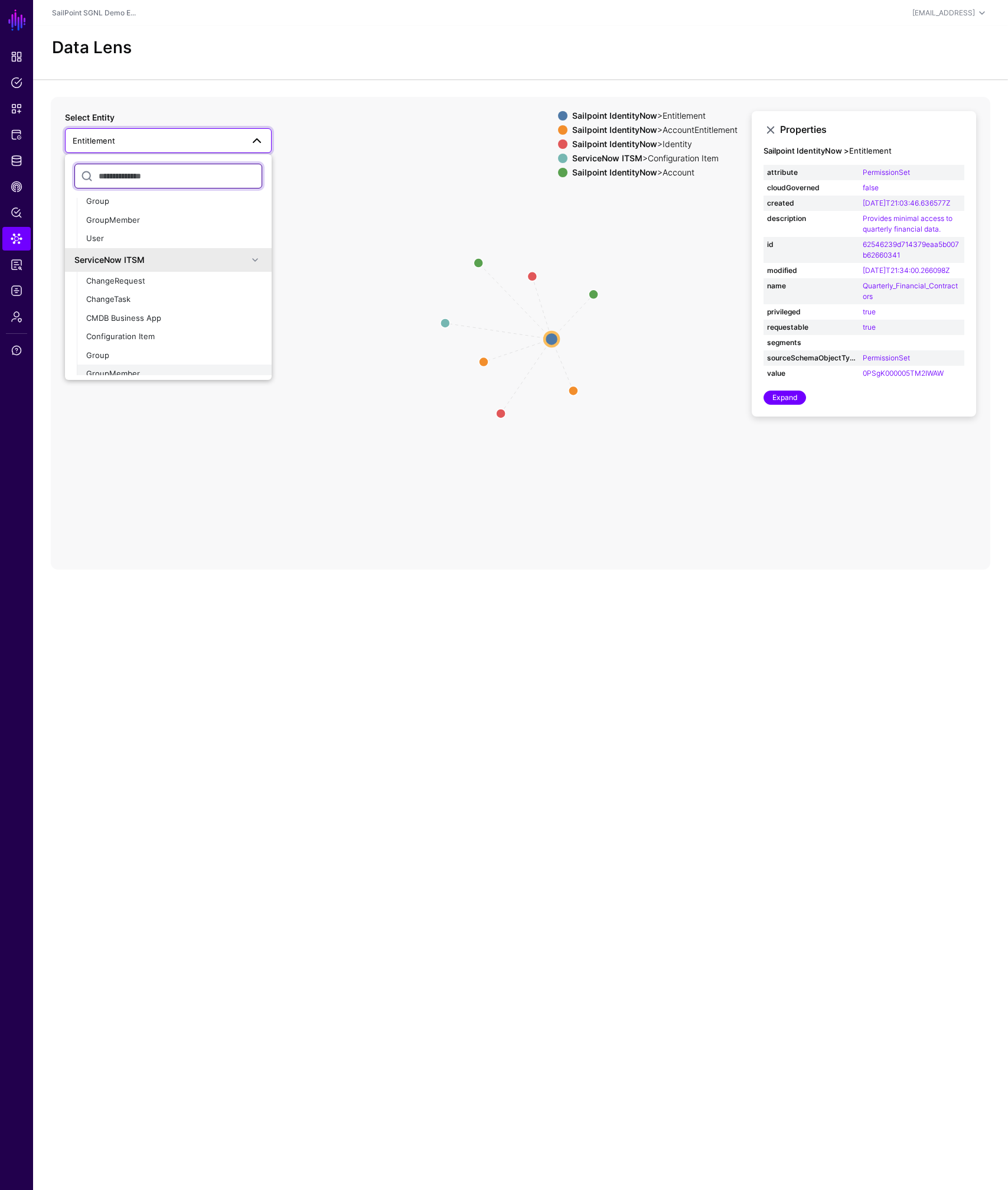
scroll to position [458, 0]
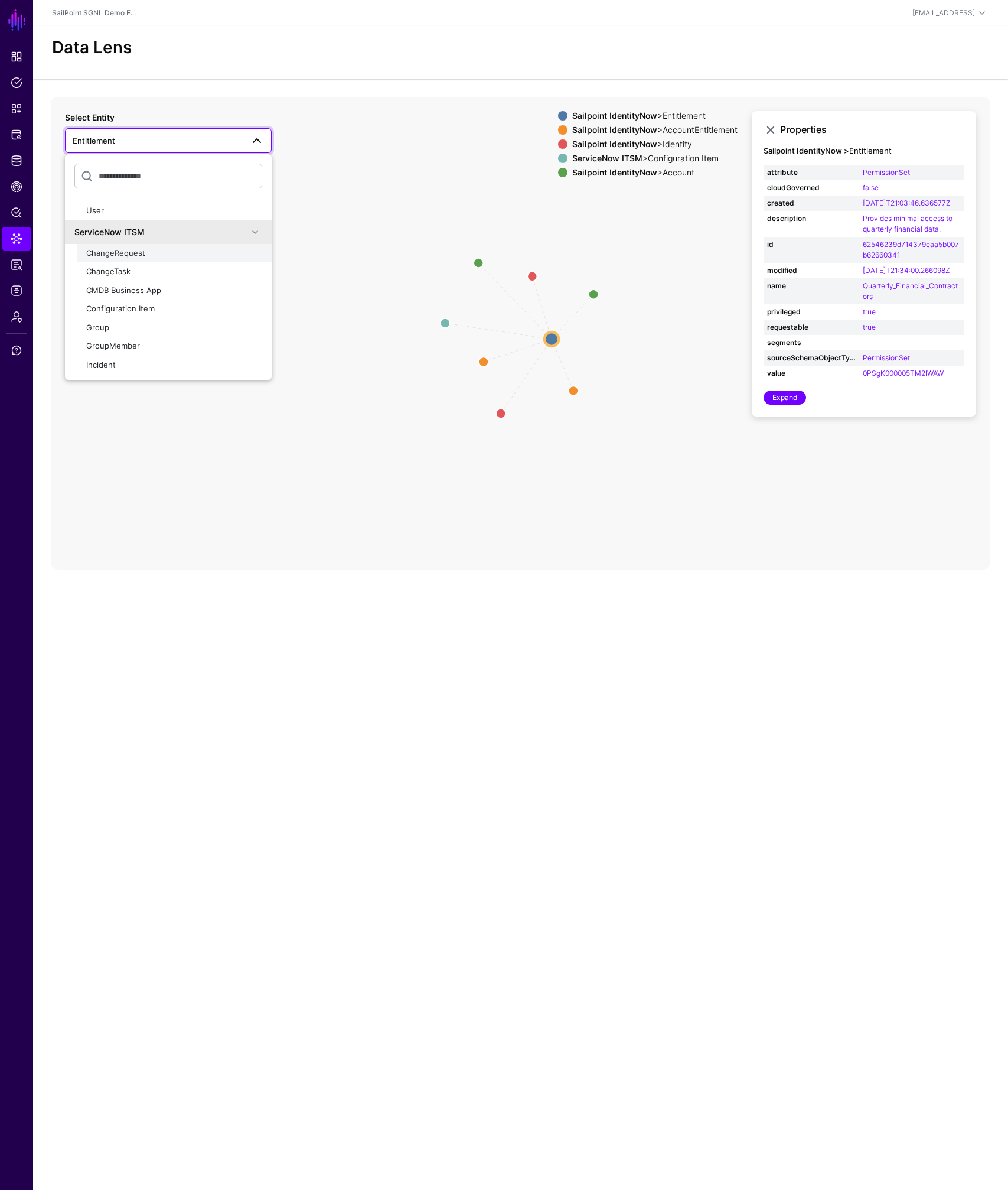
click at [136, 252] on span "ChangeRequest" at bounding box center [116, 253] width 59 height 10
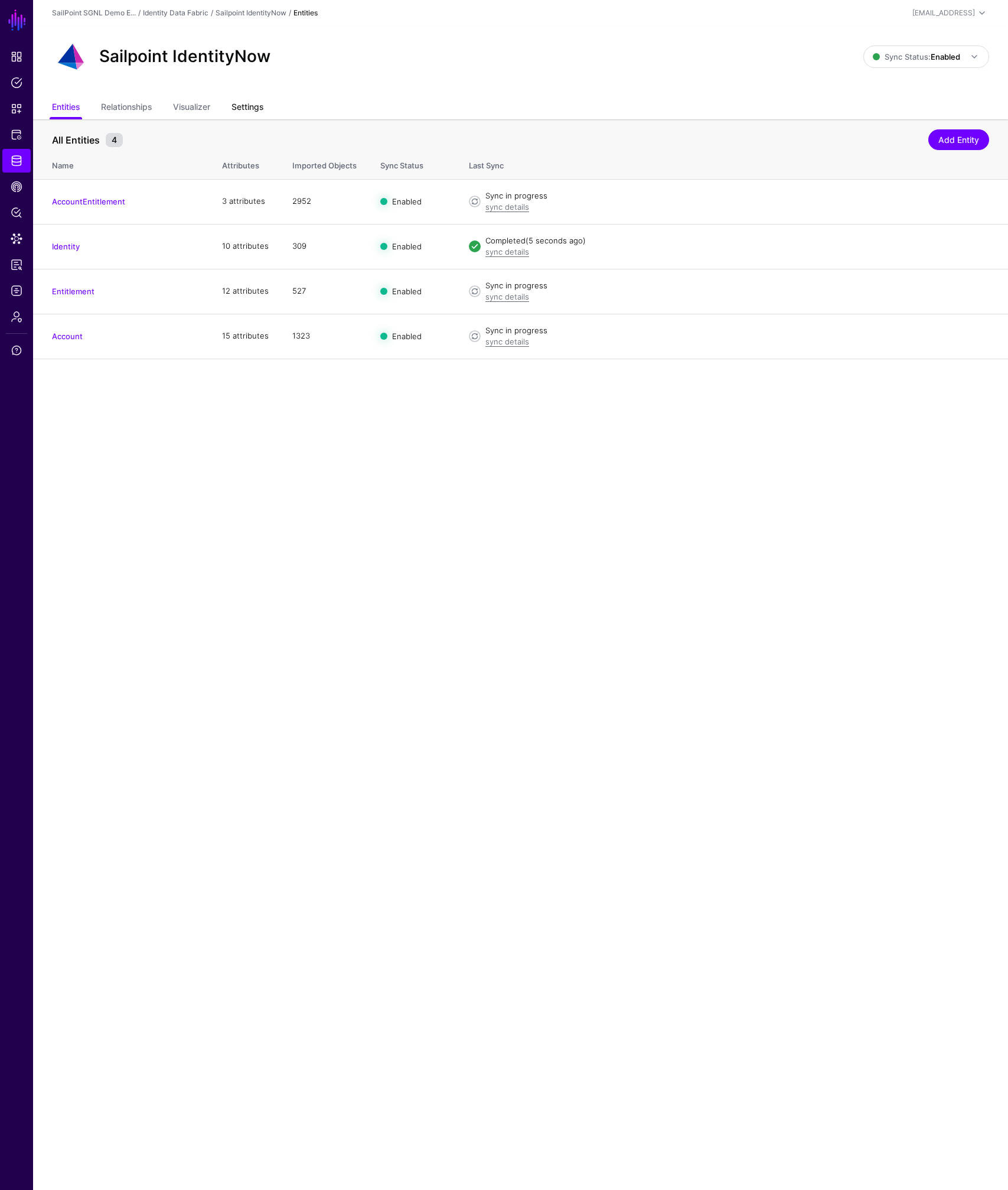
click at [253, 103] on link "Settings" at bounding box center [247, 108] width 32 height 22
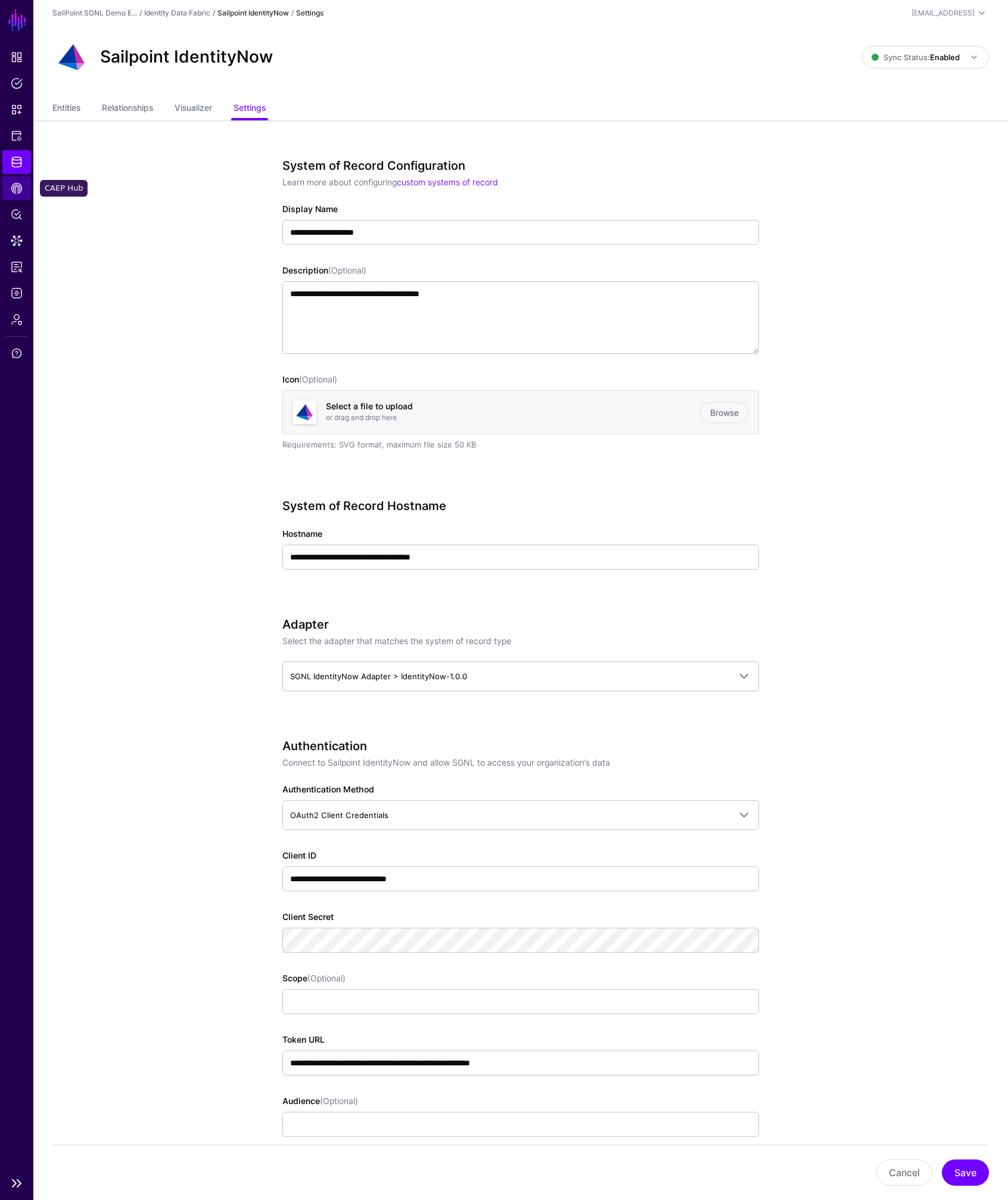
click at [14, 195] on link "CAEP Hub" at bounding box center [16, 188] width 29 height 24
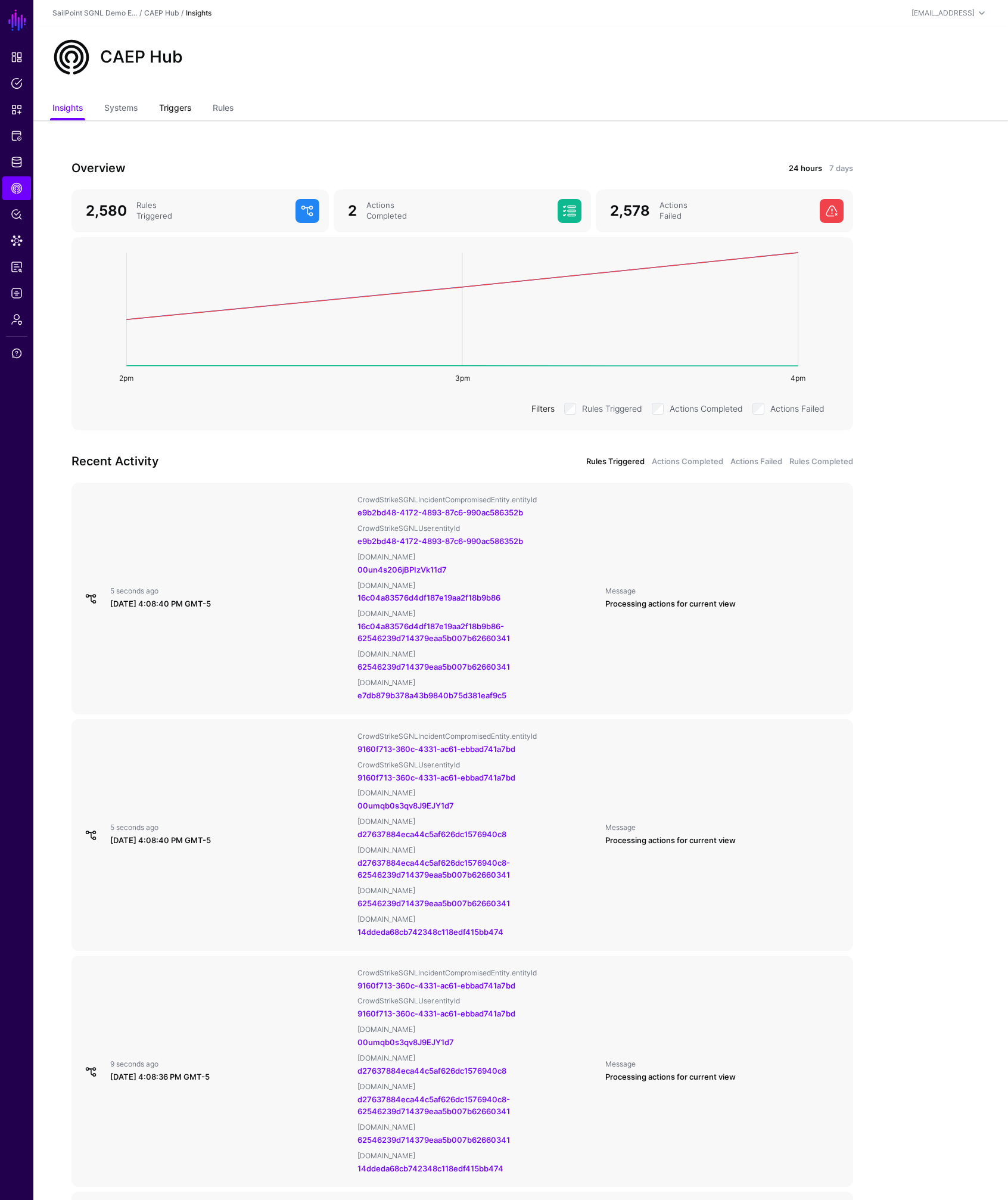
click at [180, 108] on link "Triggers" at bounding box center [175, 109] width 32 height 23
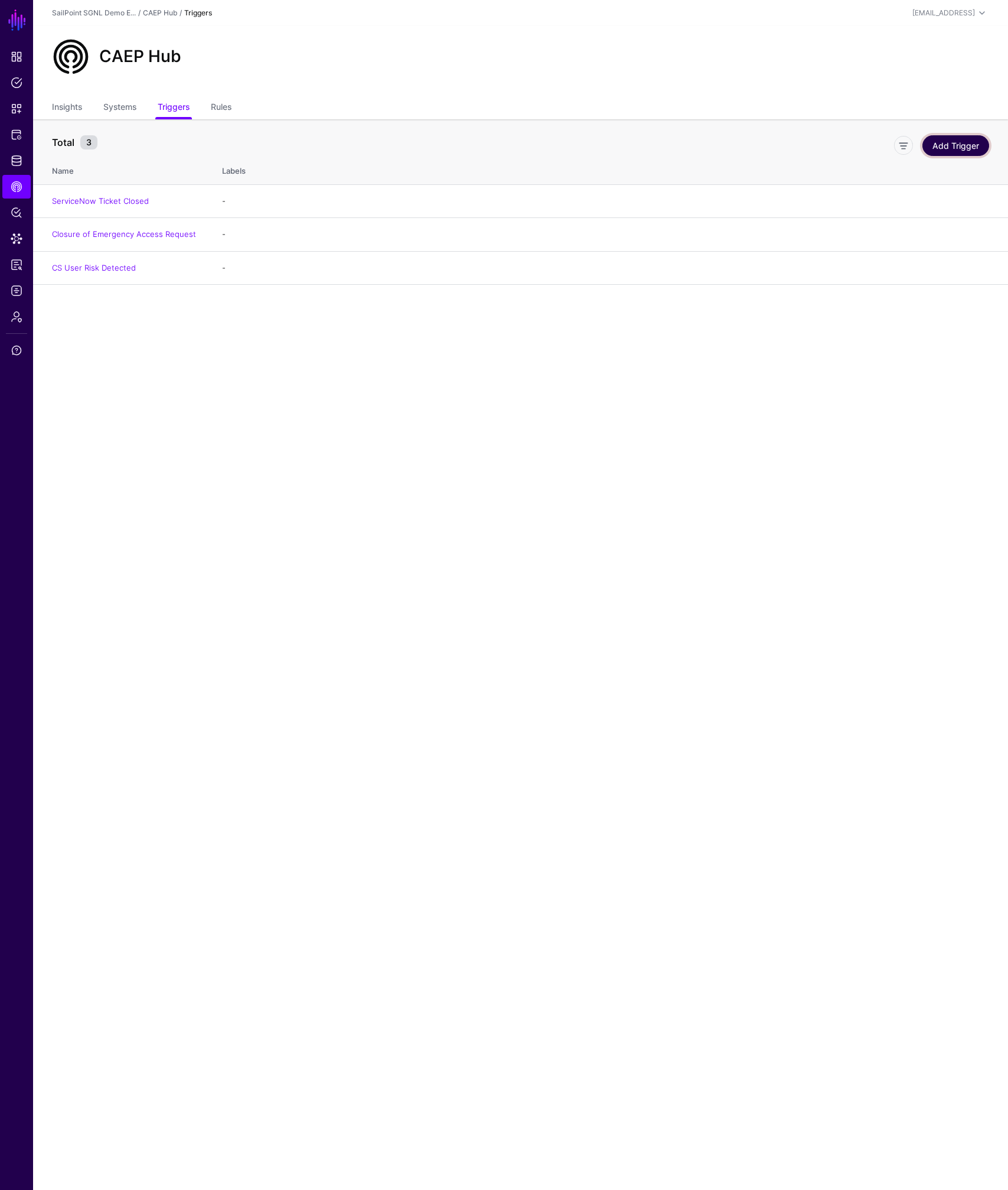
click at [957, 145] on link "Add Trigger" at bounding box center [956, 145] width 67 height 21
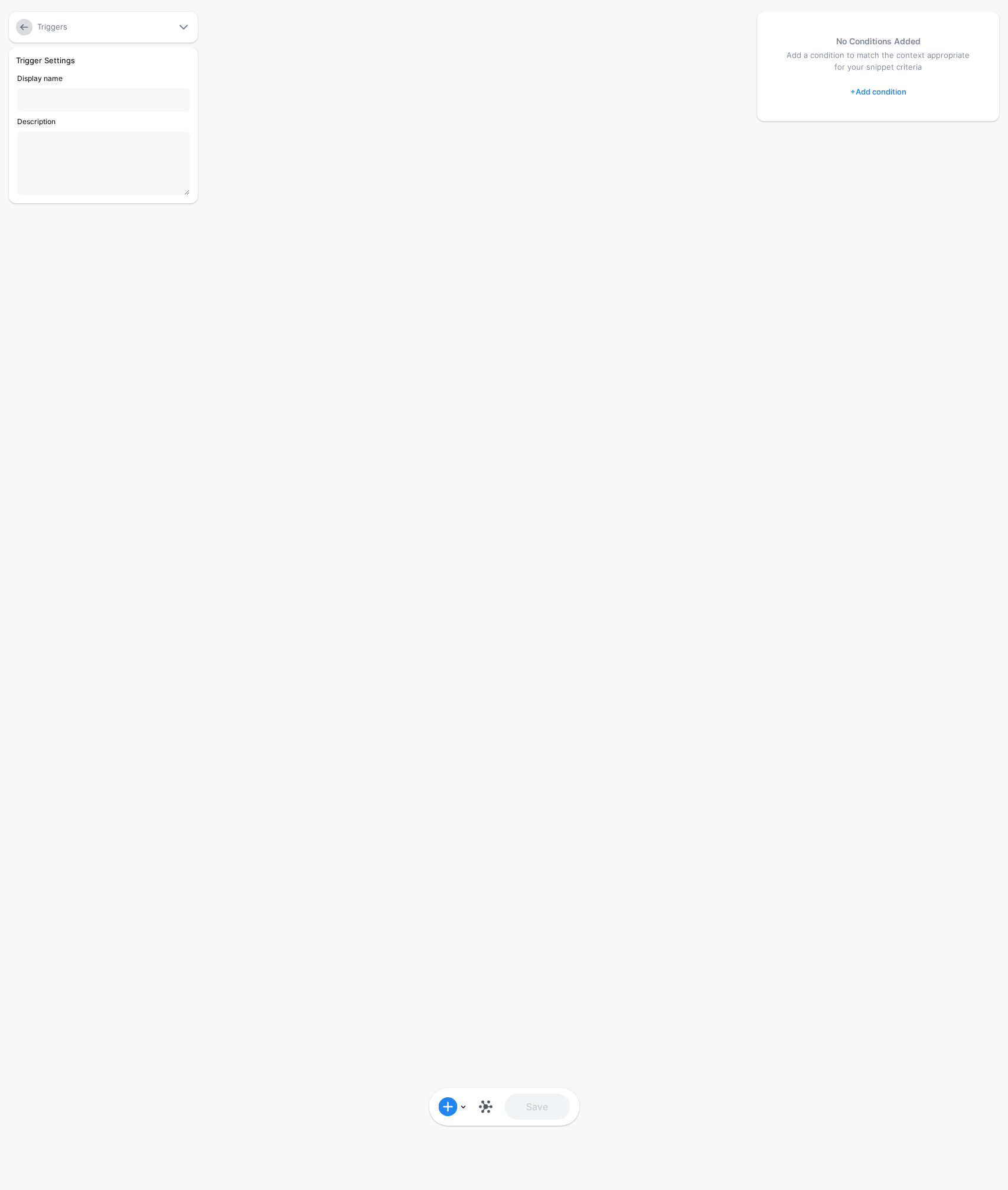
click at [69, 98] on input "Display name" at bounding box center [103, 100] width 173 height 24
type input "**********"
click at [869, 96] on link "+ Add condition" at bounding box center [878, 91] width 56 height 19
click at [907, 138] on div "Graph Condition" at bounding box center [925, 141] width 91 height 11
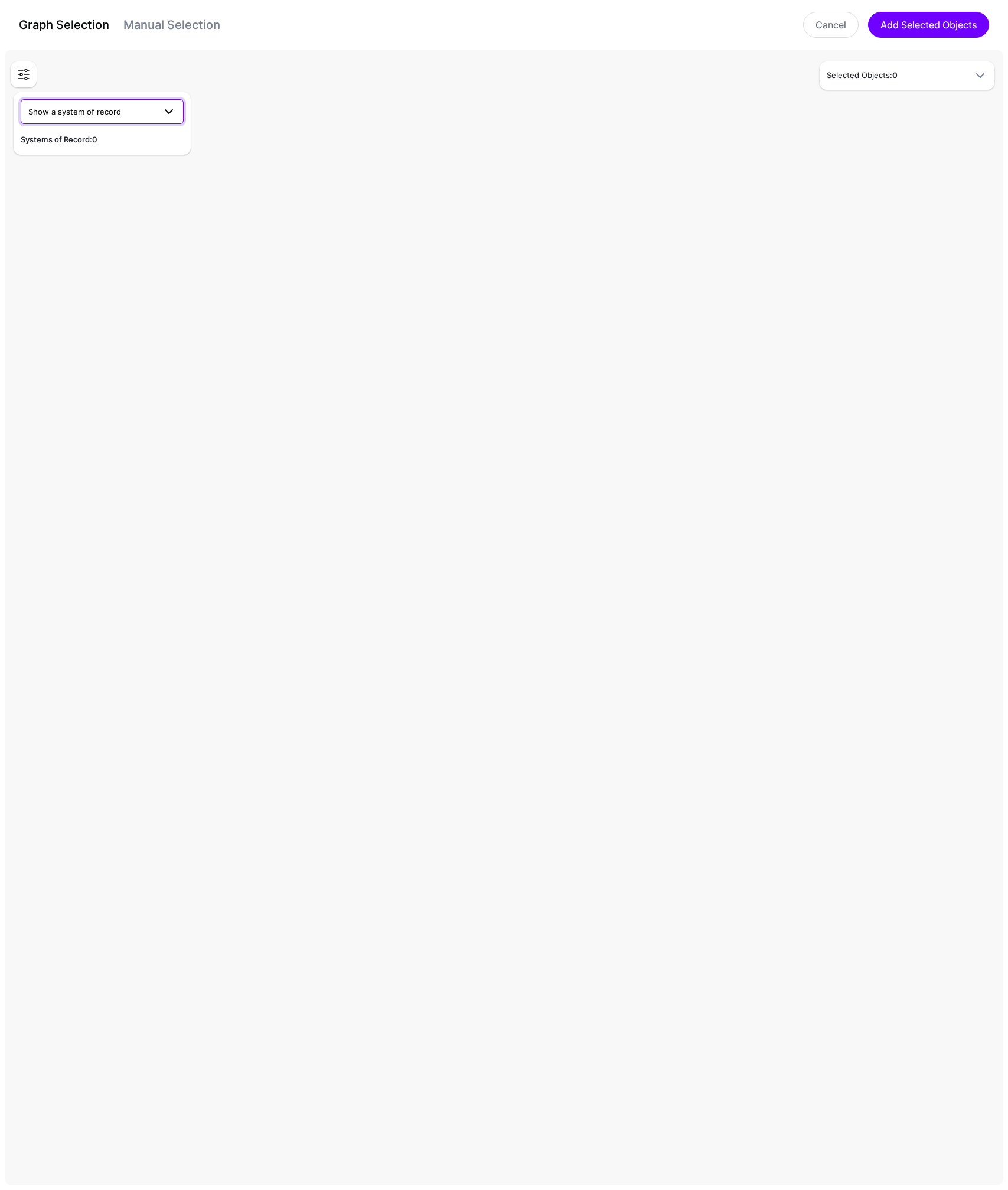
click at [122, 106] on span "Show a system of record" at bounding box center [91, 112] width 126 height 13
click at [55, 212] on span "ServiceNow ITSM" at bounding box center [63, 214] width 65 height 10
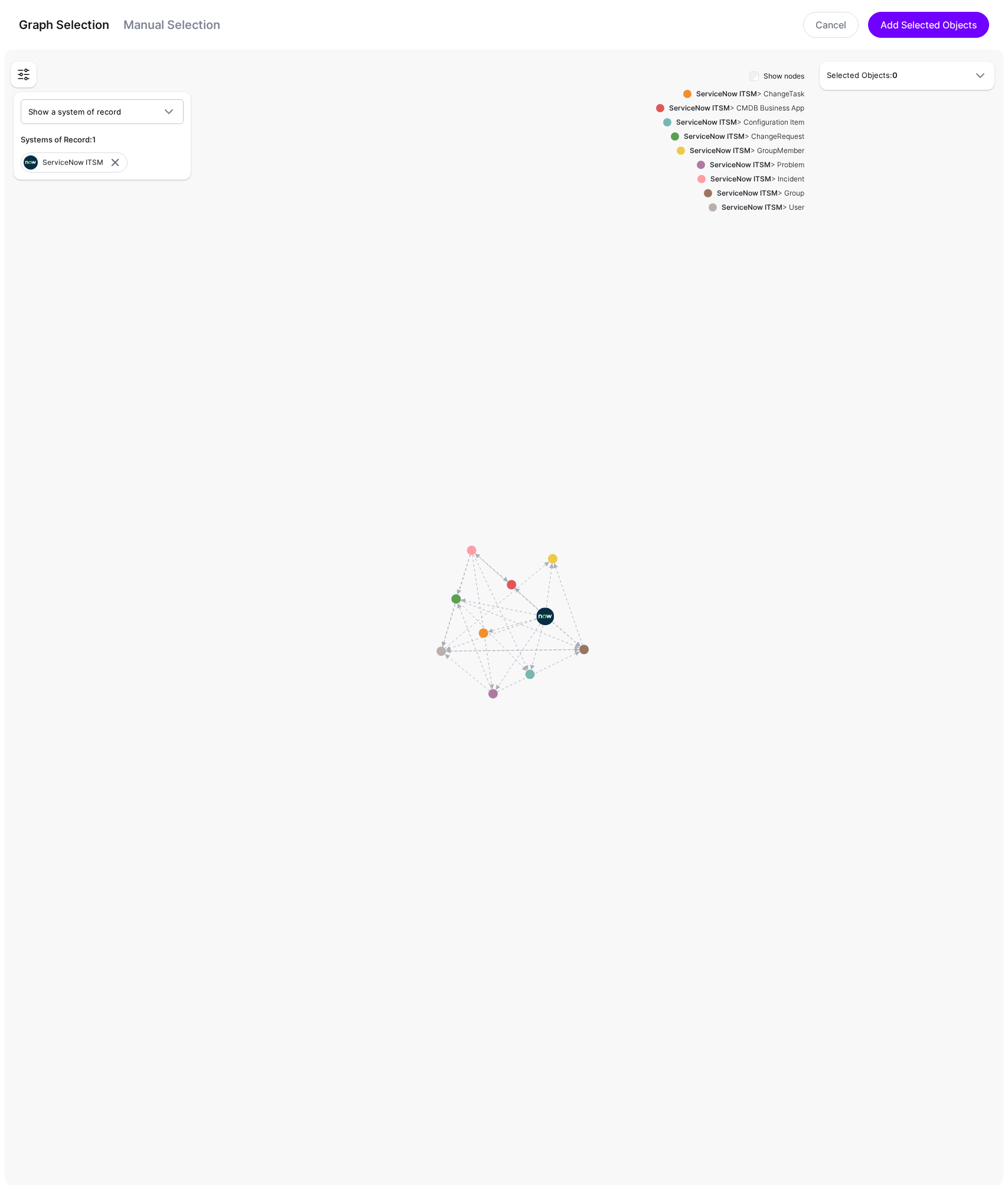
click at [179, 29] on link "Manual Selection" at bounding box center [172, 24] width 97 height 14
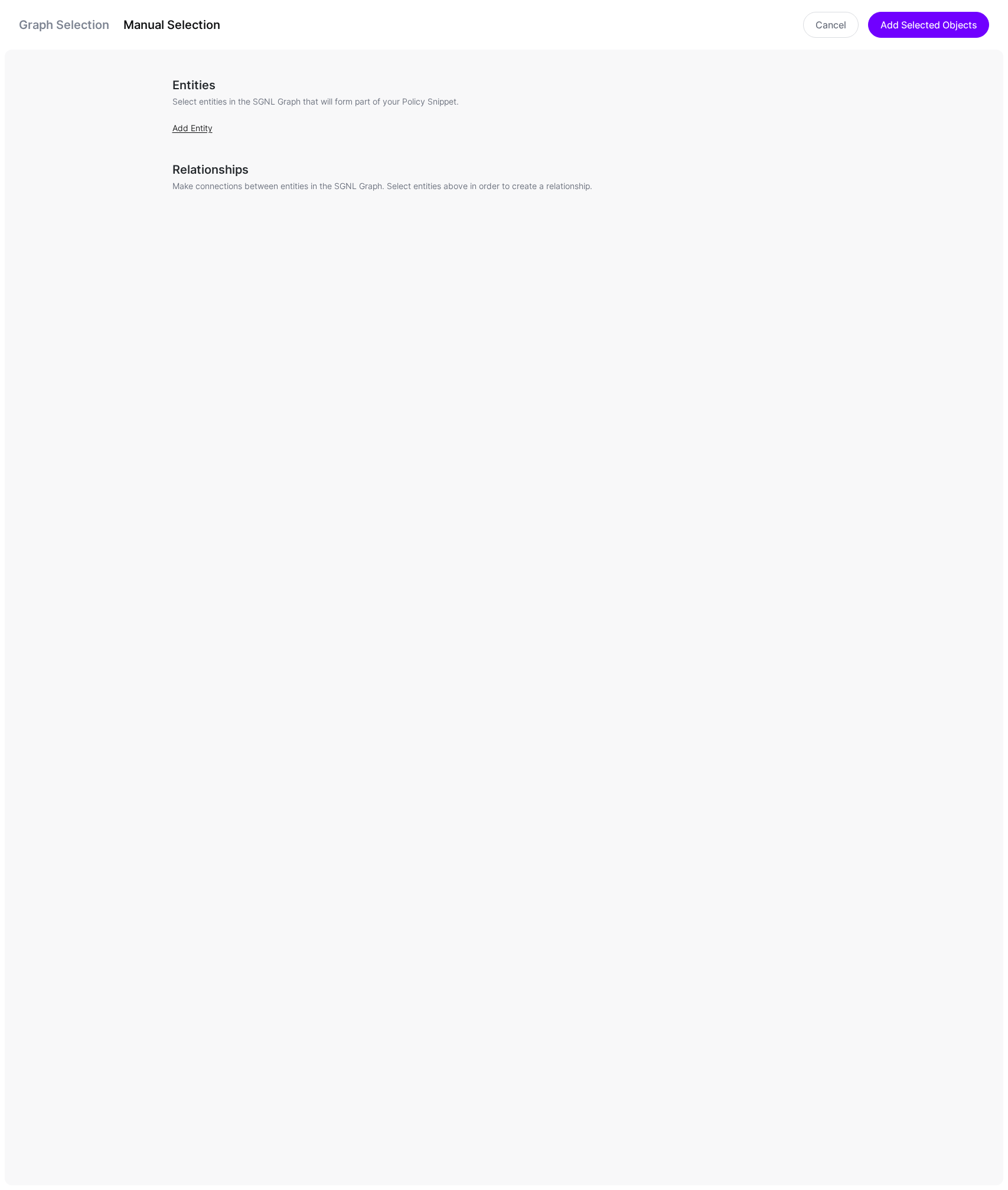
click at [190, 130] on link "Add Entity" at bounding box center [192, 128] width 40 height 10
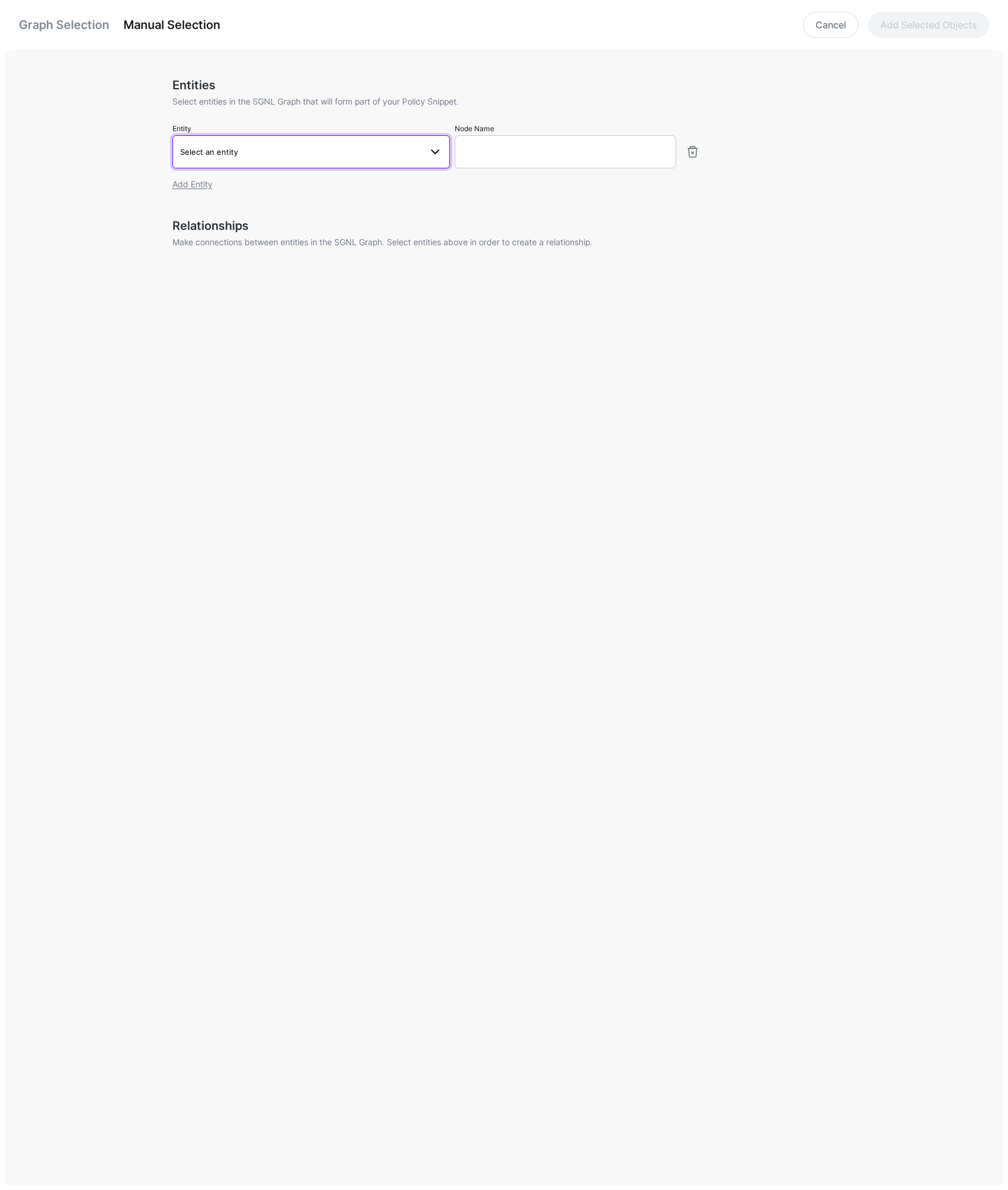
click at [194, 148] on span "Select an entity" at bounding box center [209, 152] width 58 height 10
click at [207, 278] on span "ChangeRequest" at bounding box center [220, 279] width 53 height 9
type input "**********"
click at [195, 182] on link "Add Entity" at bounding box center [192, 184] width 40 height 10
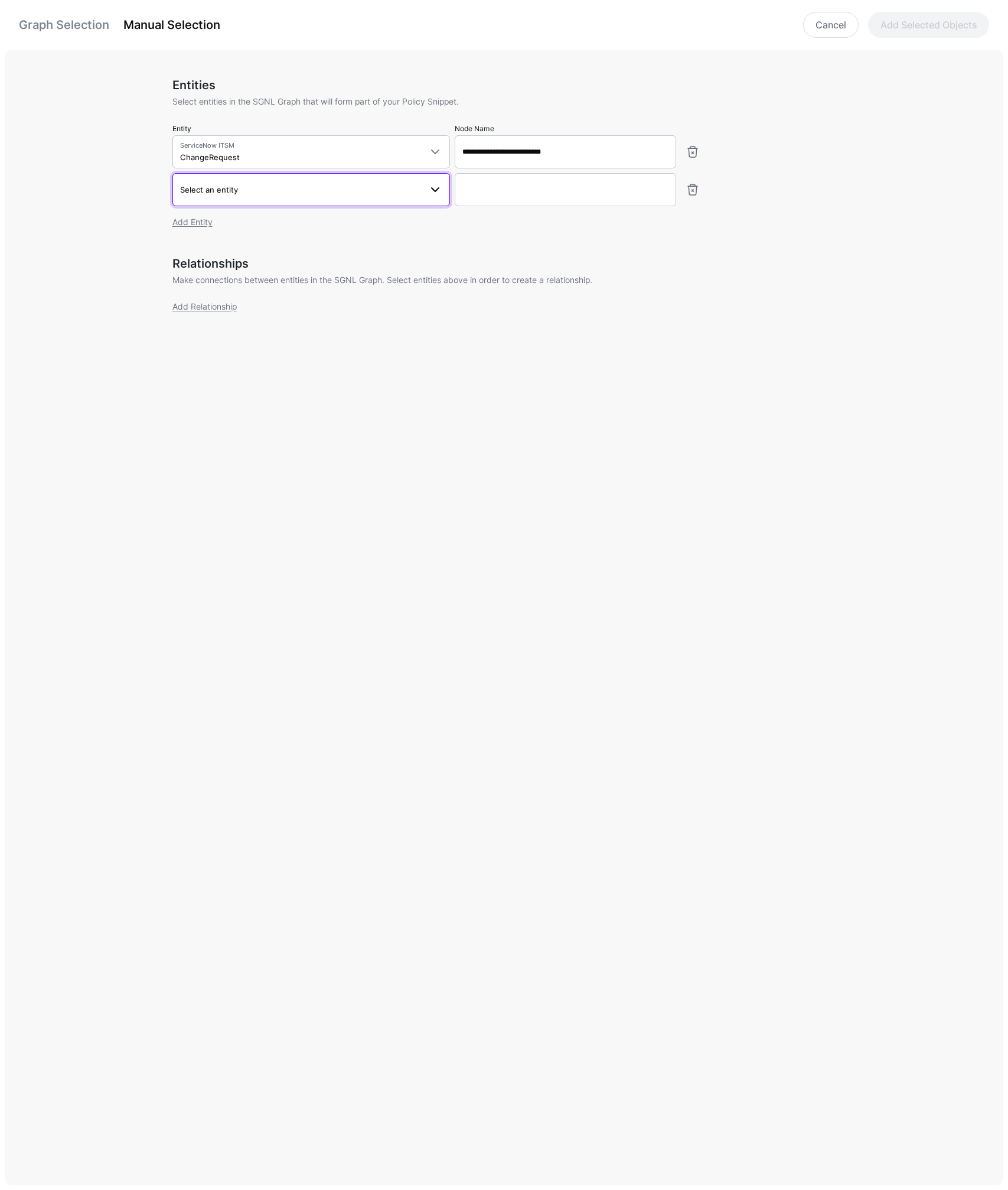
click at [238, 196] on span "Select an entity" at bounding box center [300, 189] width 241 height 13
click at [233, 266] on span "Configuration Item" at bounding box center [224, 269] width 61 height 9
type input "**********"
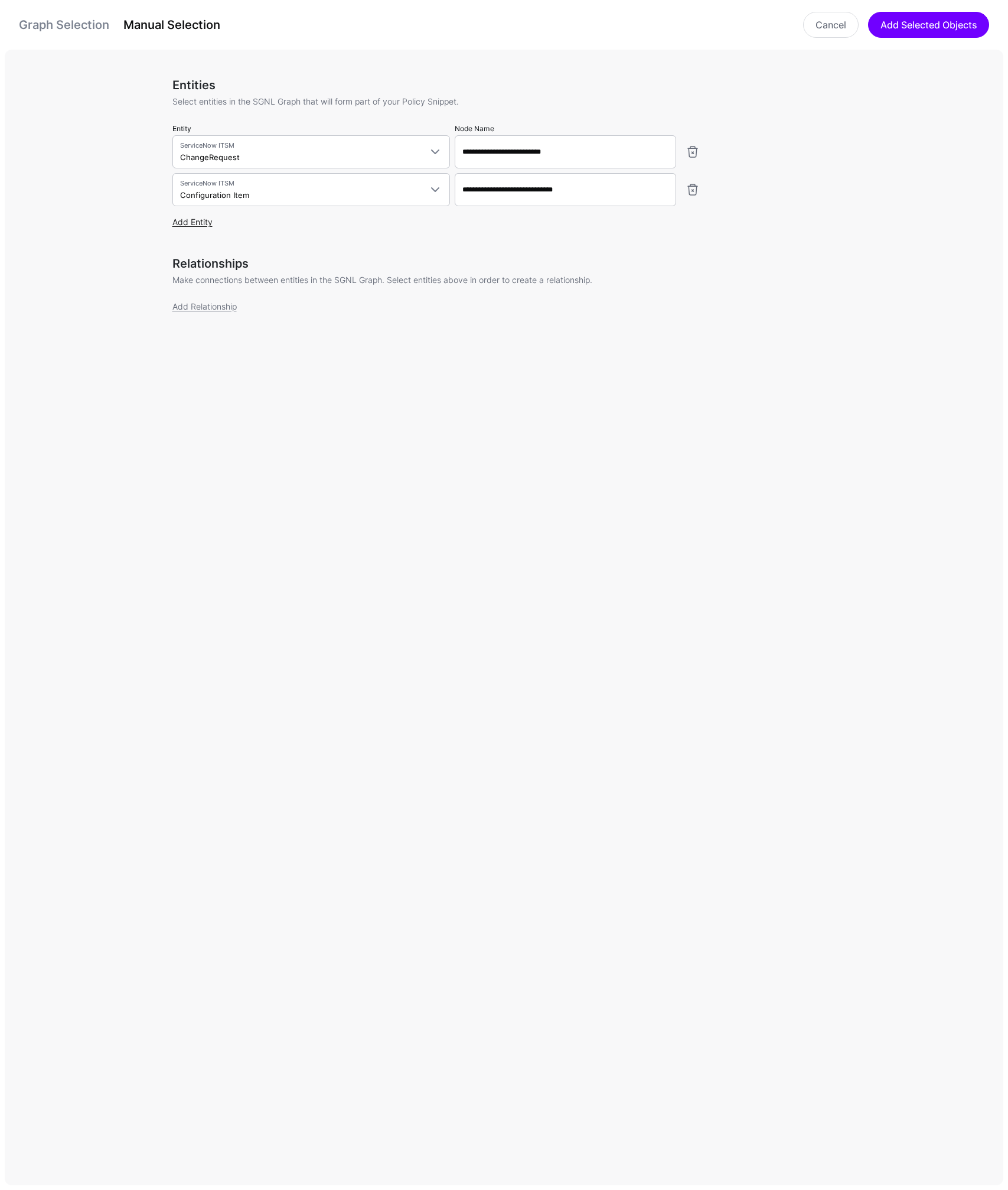
click at [200, 221] on link "Add Entity" at bounding box center [192, 221] width 40 height 10
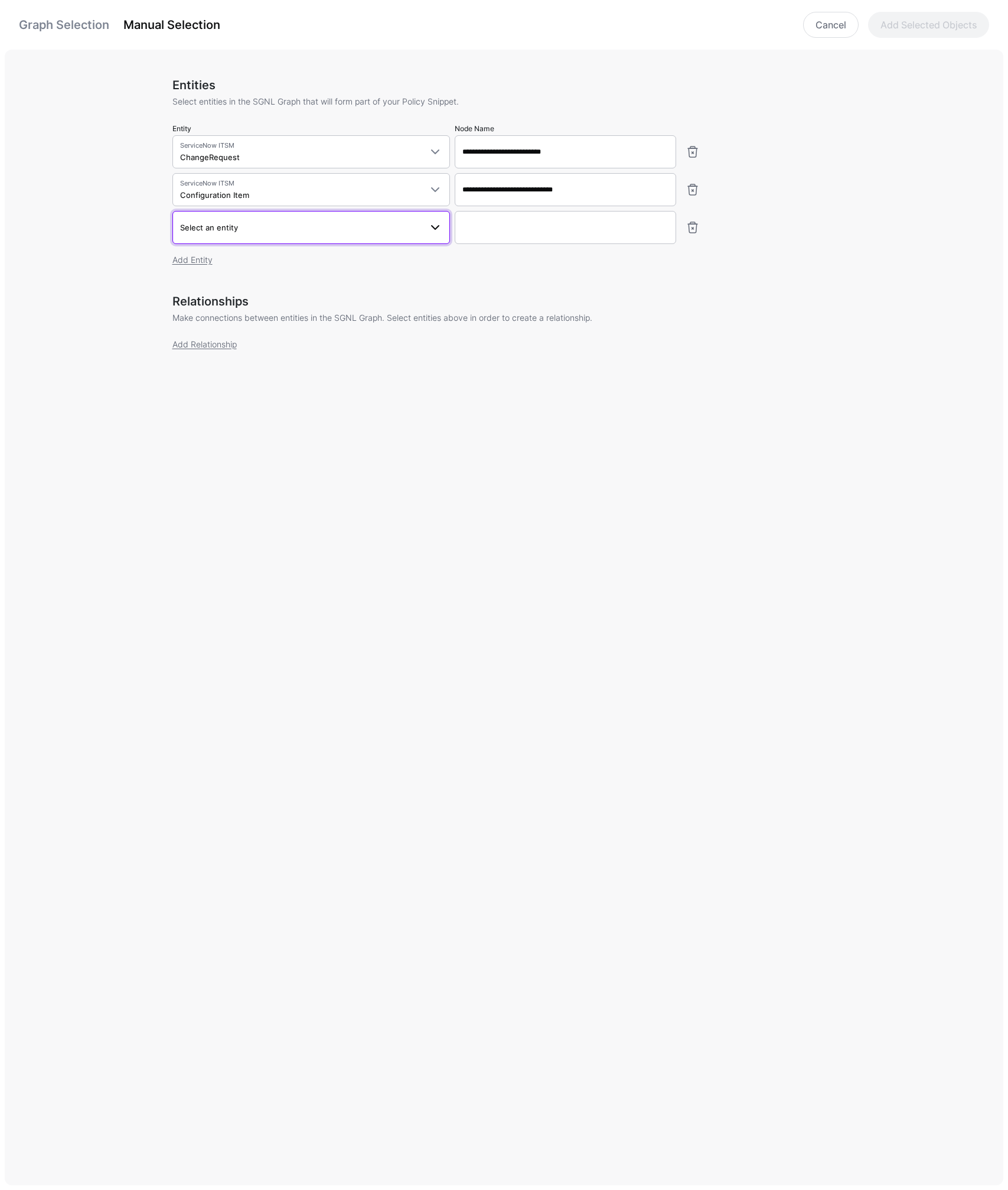
click at [236, 232] on span "Select an entity" at bounding box center [300, 228] width 241 height 13
click at [202, 370] on span "User" at bounding box center [201, 371] width 15 height 9
type input "**********"
click at [191, 257] on link "Add Entity" at bounding box center [192, 259] width 40 height 10
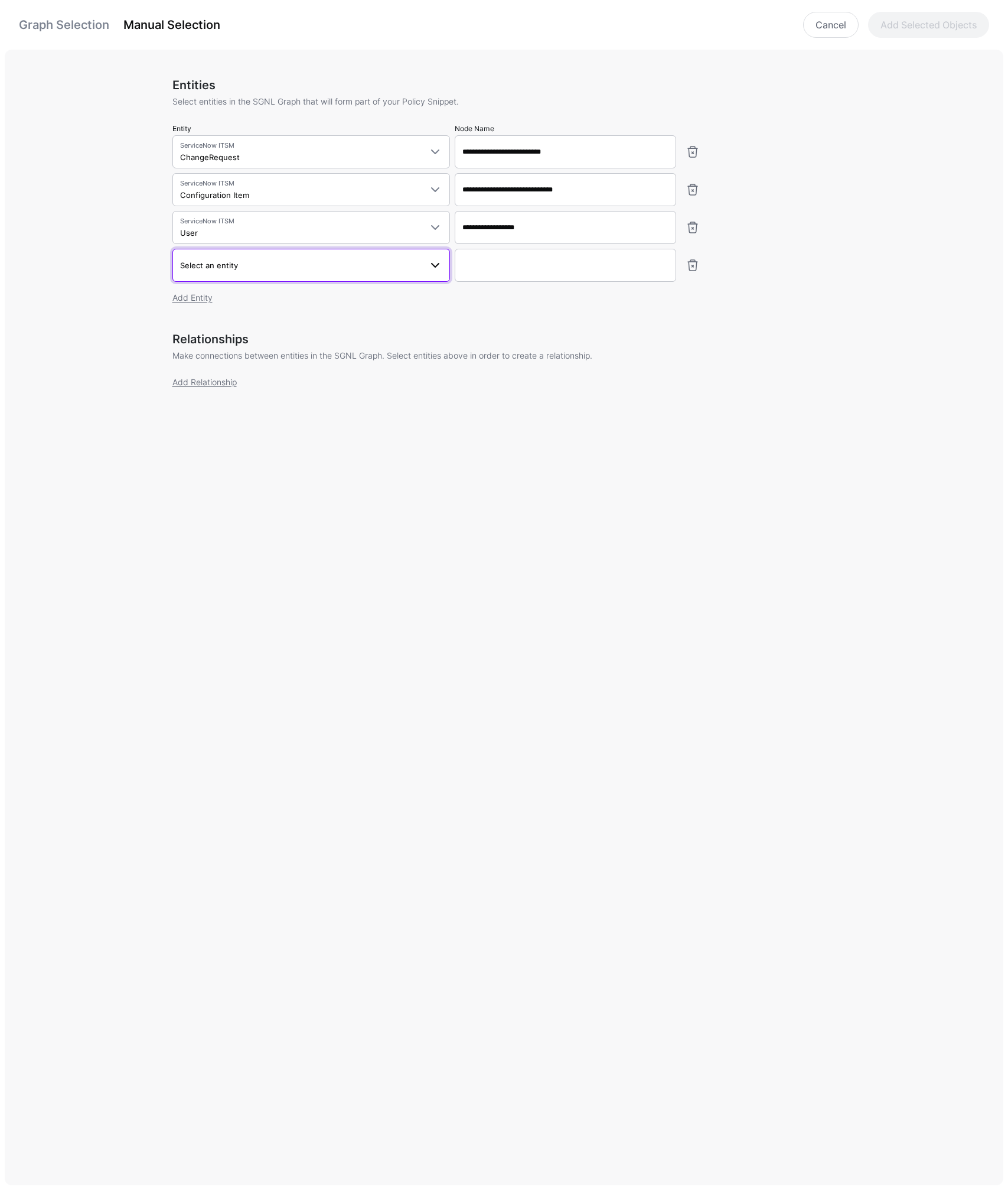
click at [208, 268] on span "Select an entity" at bounding box center [209, 266] width 58 height 10
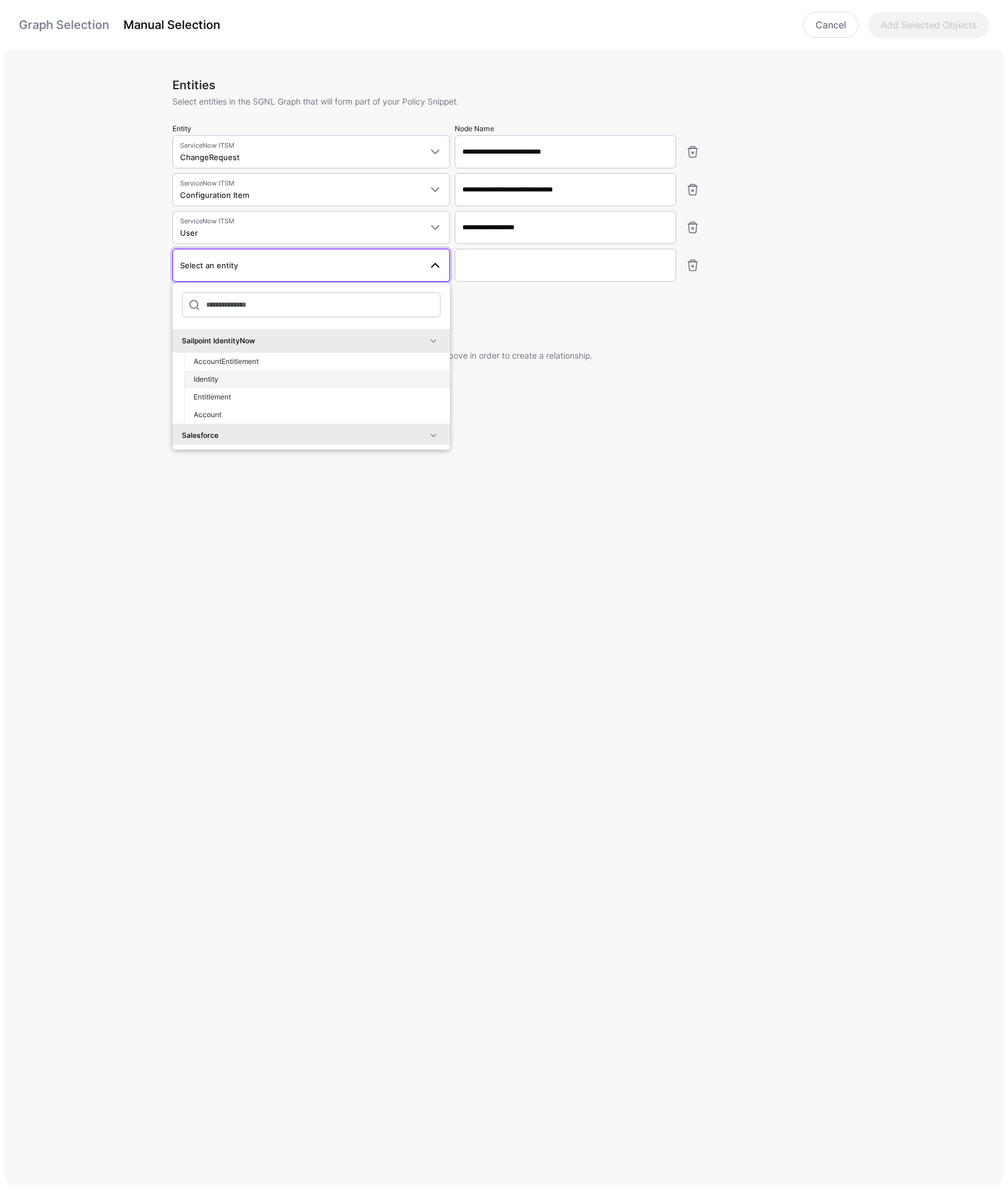
click at [210, 377] on span "Identity" at bounding box center [206, 379] width 25 height 9
type input "**********"
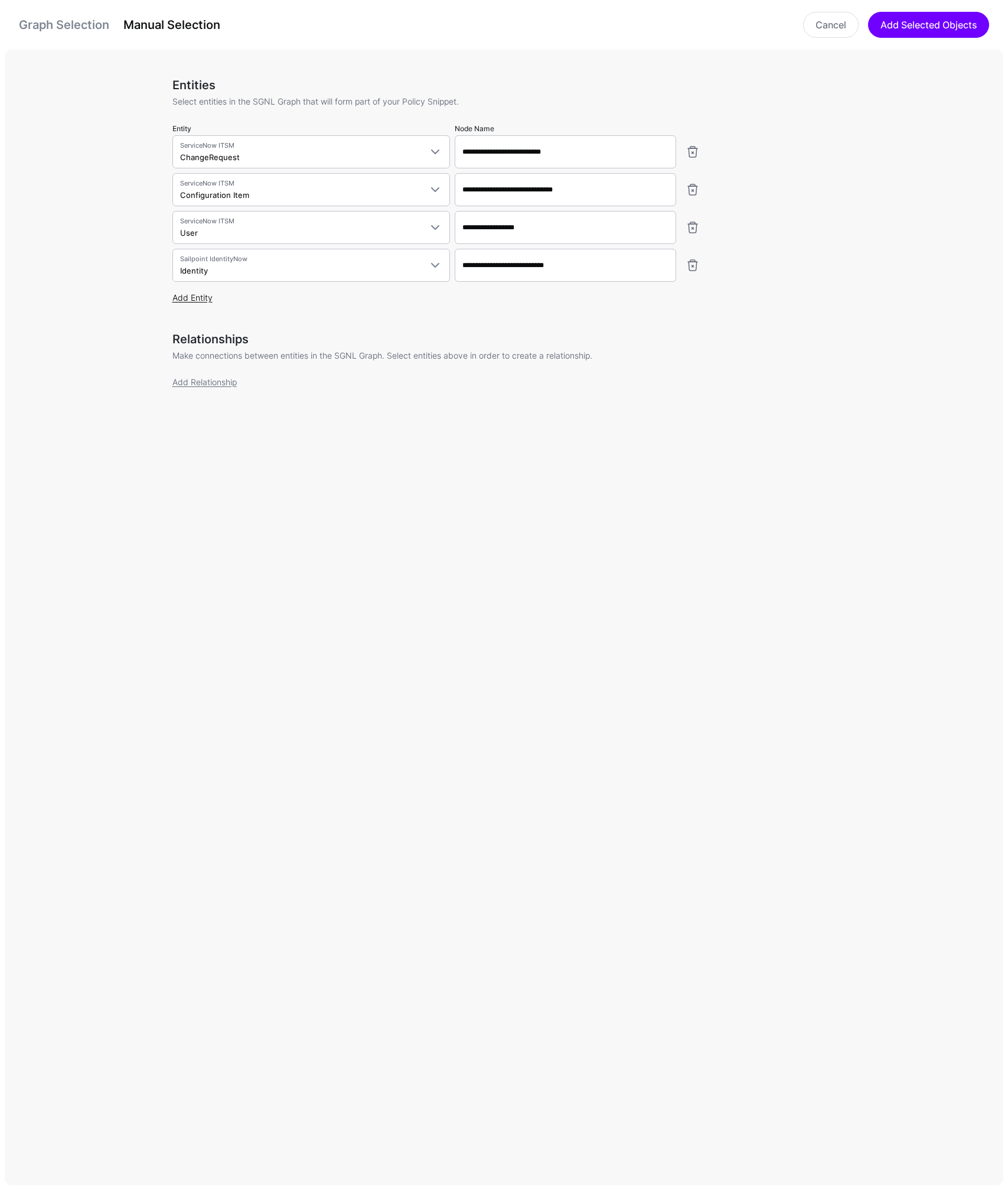
click at [197, 296] on link "Add Entity" at bounding box center [192, 298] width 40 height 10
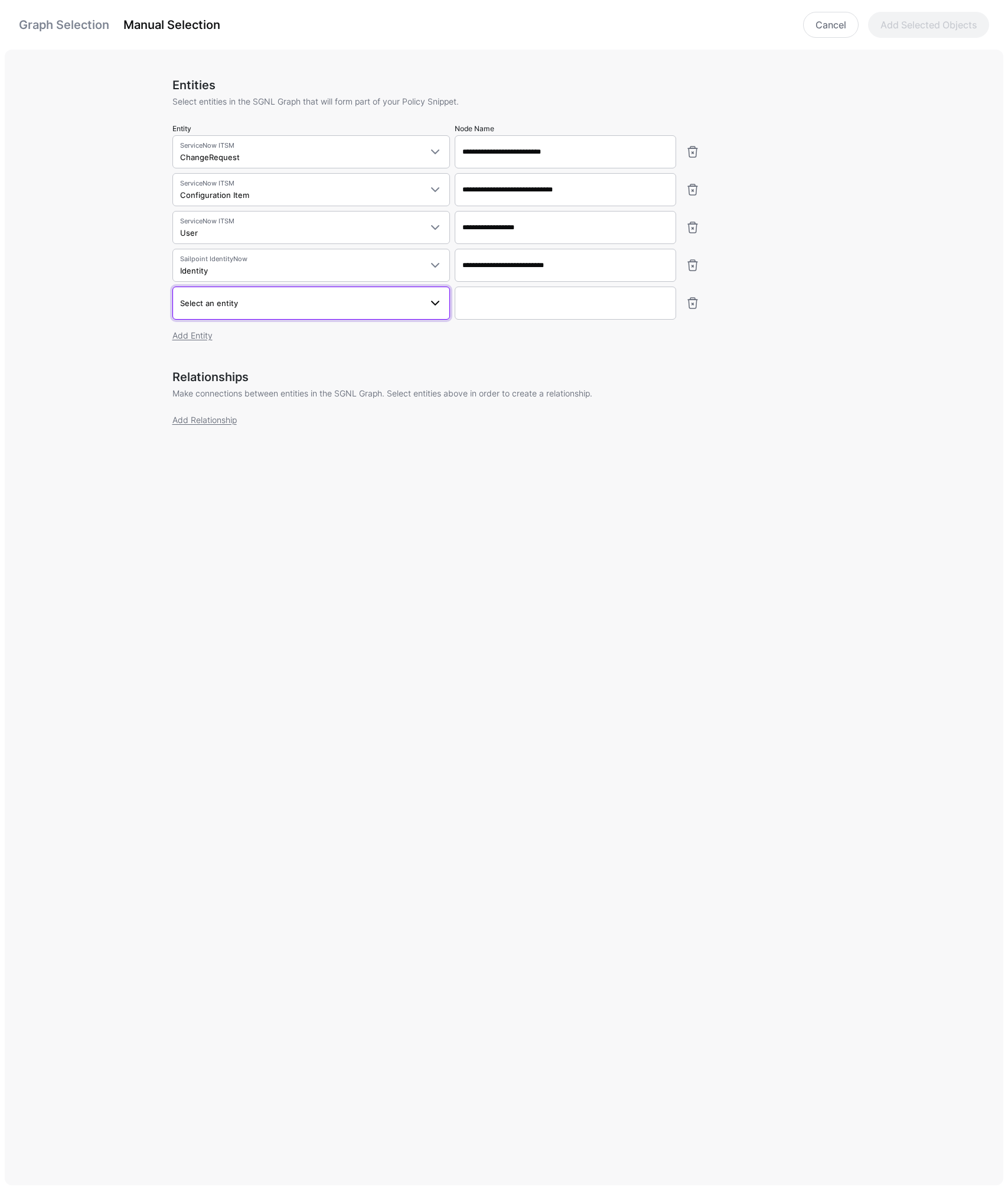
click at [237, 308] on span "Select an entity" at bounding box center [300, 303] width 241 height 13
click at [230, 449] on span "Entitlement" at bounding box center [212, 452] width 37 height 9
type input "**********"
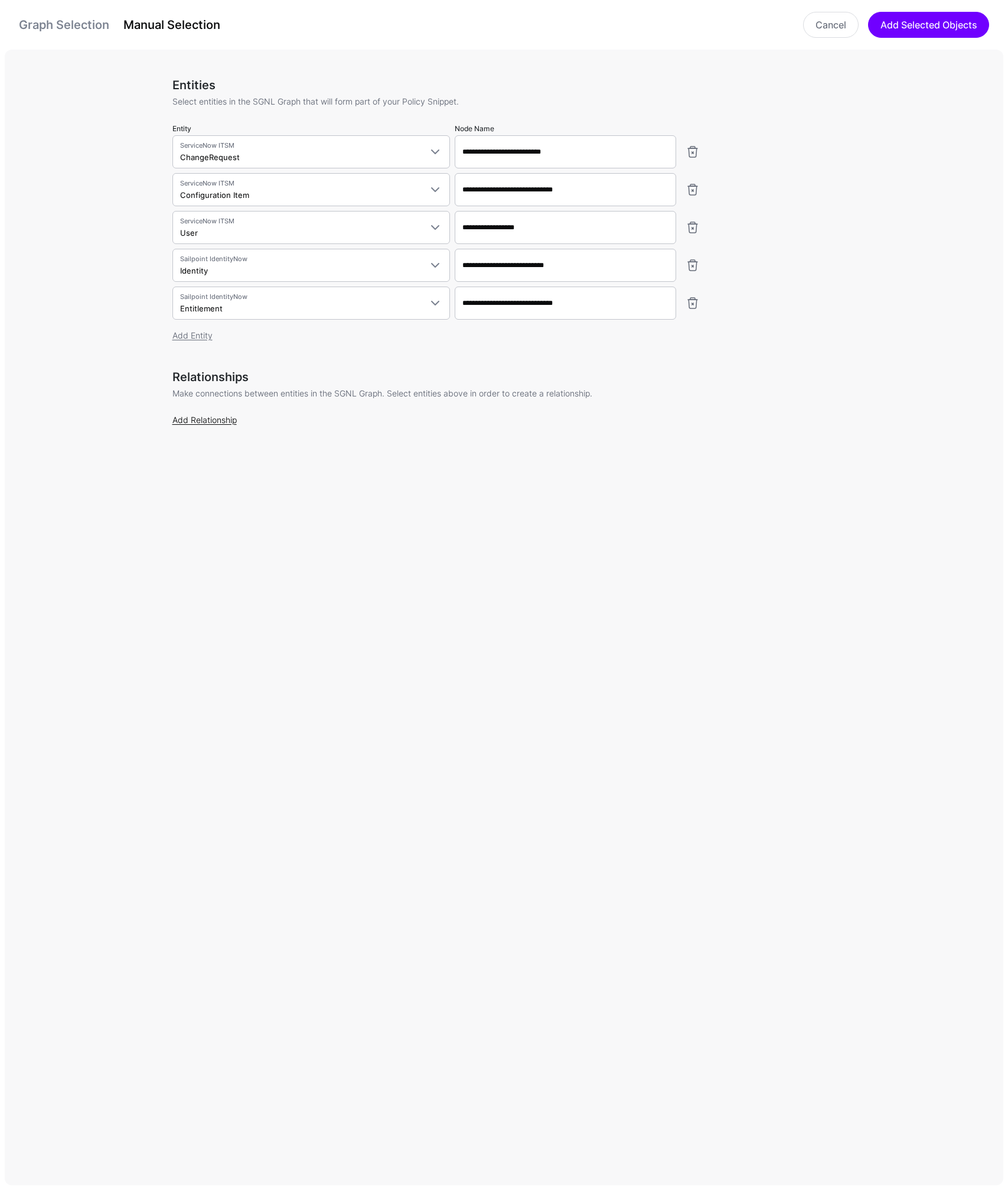
click at [210, 422] on link "Add Relationship" at bounding box center [204, 419] width 65 height 10
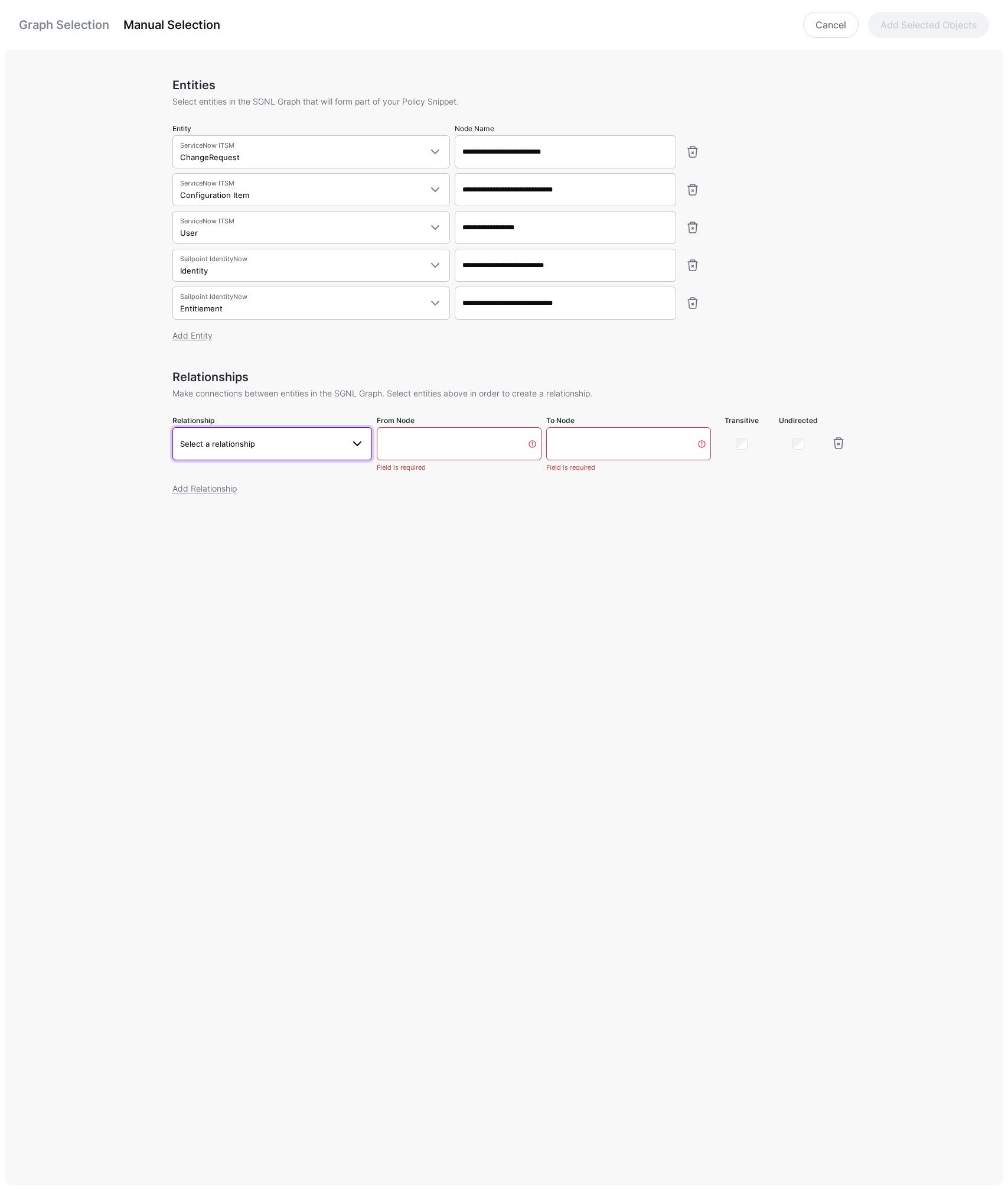
click at [242, 441] on span "Select a relationship" at bounding box center [218, 444] width 75 height 10
type input "******"
click at [235, 555] on span "Change Request Assigned To ChangeRequest.assignedTo - User.sysId" at bounding box center [273, 558] width 182 height 28
type input "**********"
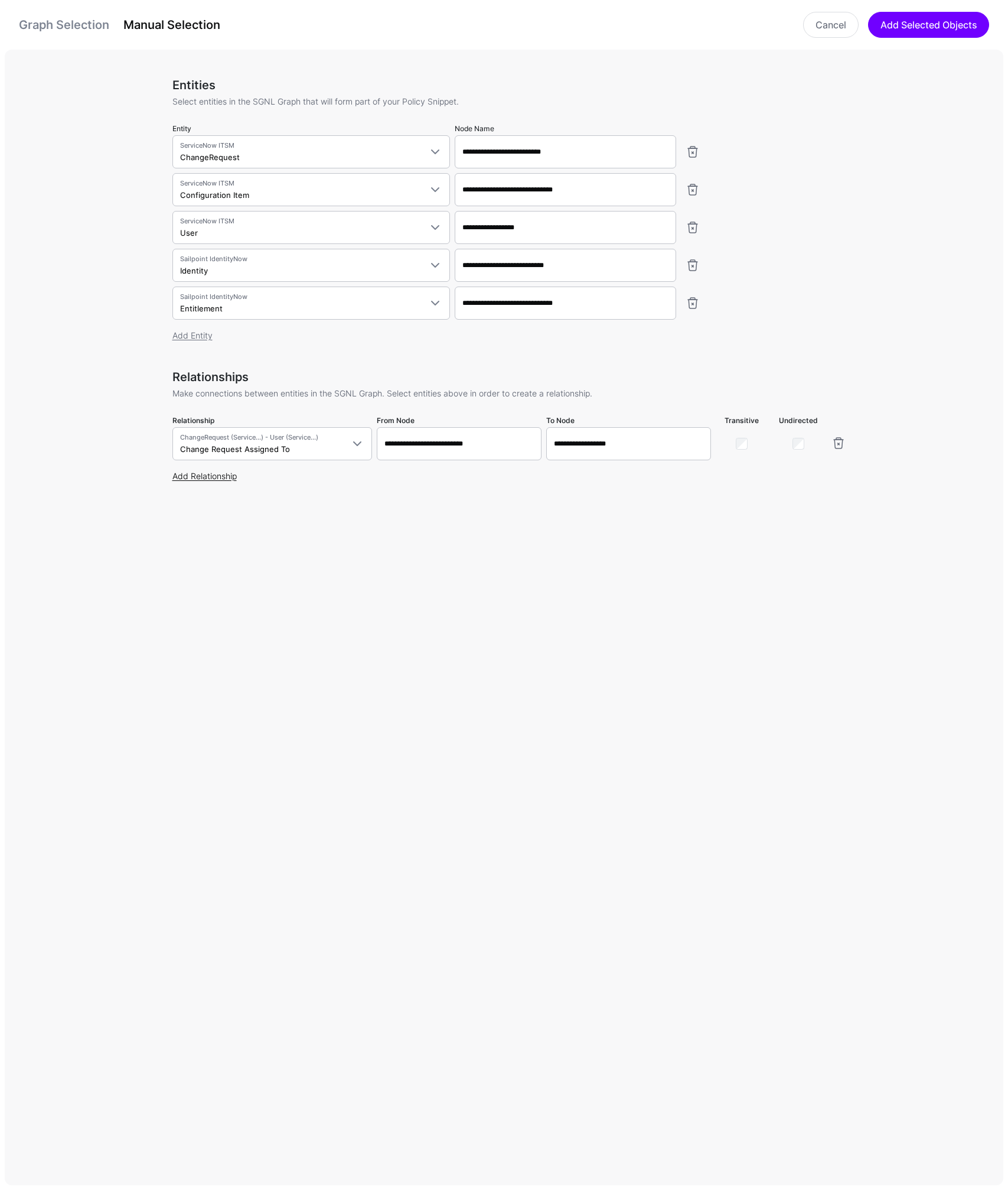
click at [210, 478] on link "Add Relationship" at bounding box center [204, 476] width 65 height 10
click at [210, 478] on span "Select a relationship" at bounding box center [218, 482] width 75 height 10
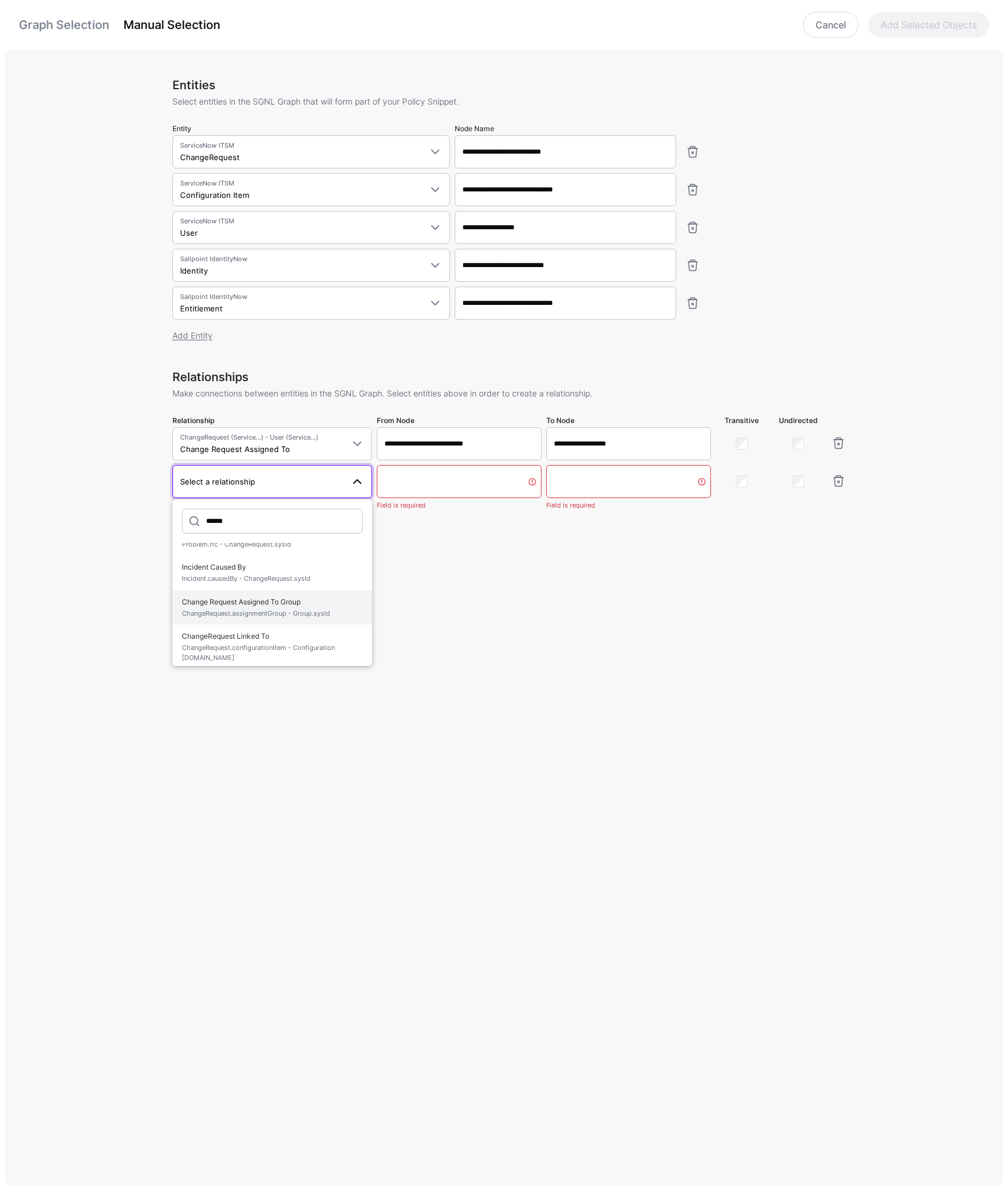
scroll to position [133, 0]
type input "******"
click at [254, 632] on span "ChangeRequest Linked To ChangeRequest.configurationItem - Configuration Item.id" at bounding box center [273, 639] width 182 height 37
type input "**********"
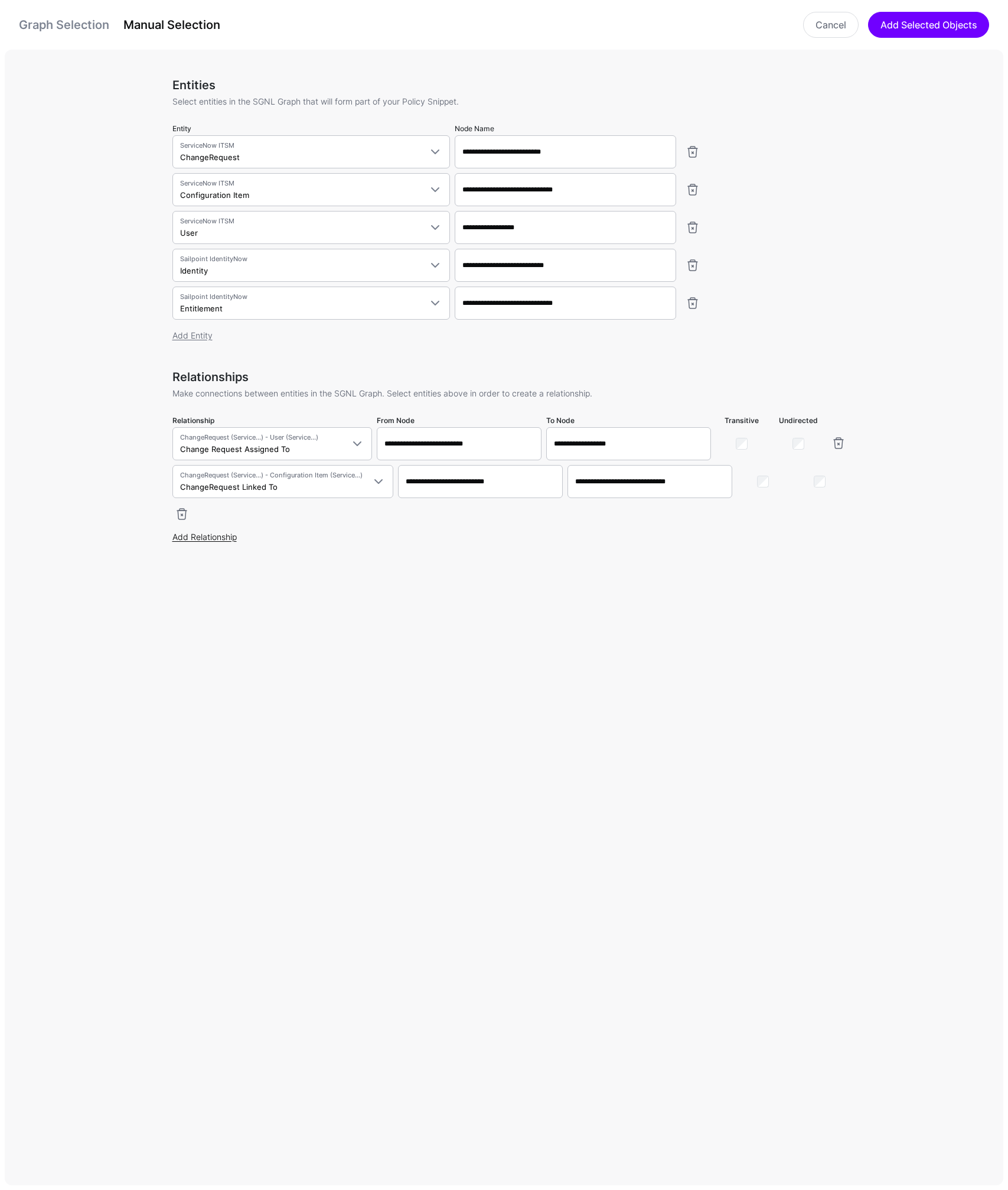
click at [219, 536] on link "Add Relationship" at bounding box center [204, 536] width 65 height 10
click at [268, 539] on span "Select a relationship" at bounding box center [262, 542] width 163 height 13
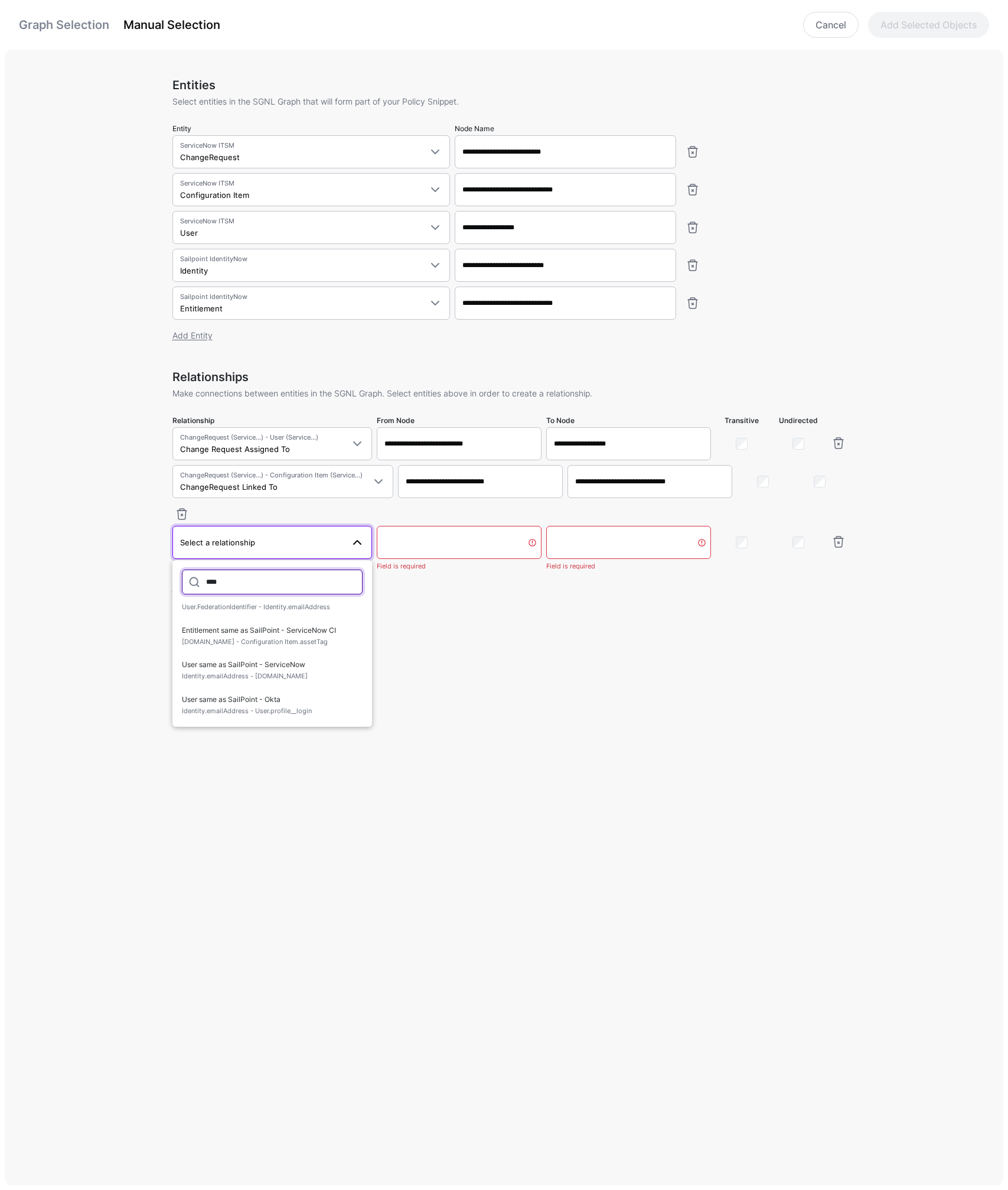
scroll to position [20, 0]
type input "****"
click at [238, 670] on span "User same as SailPoint - ServiceNow Identity.emailAddress - User.email" at bounding box center [273, 670] width 182 height 28
type input "**********"
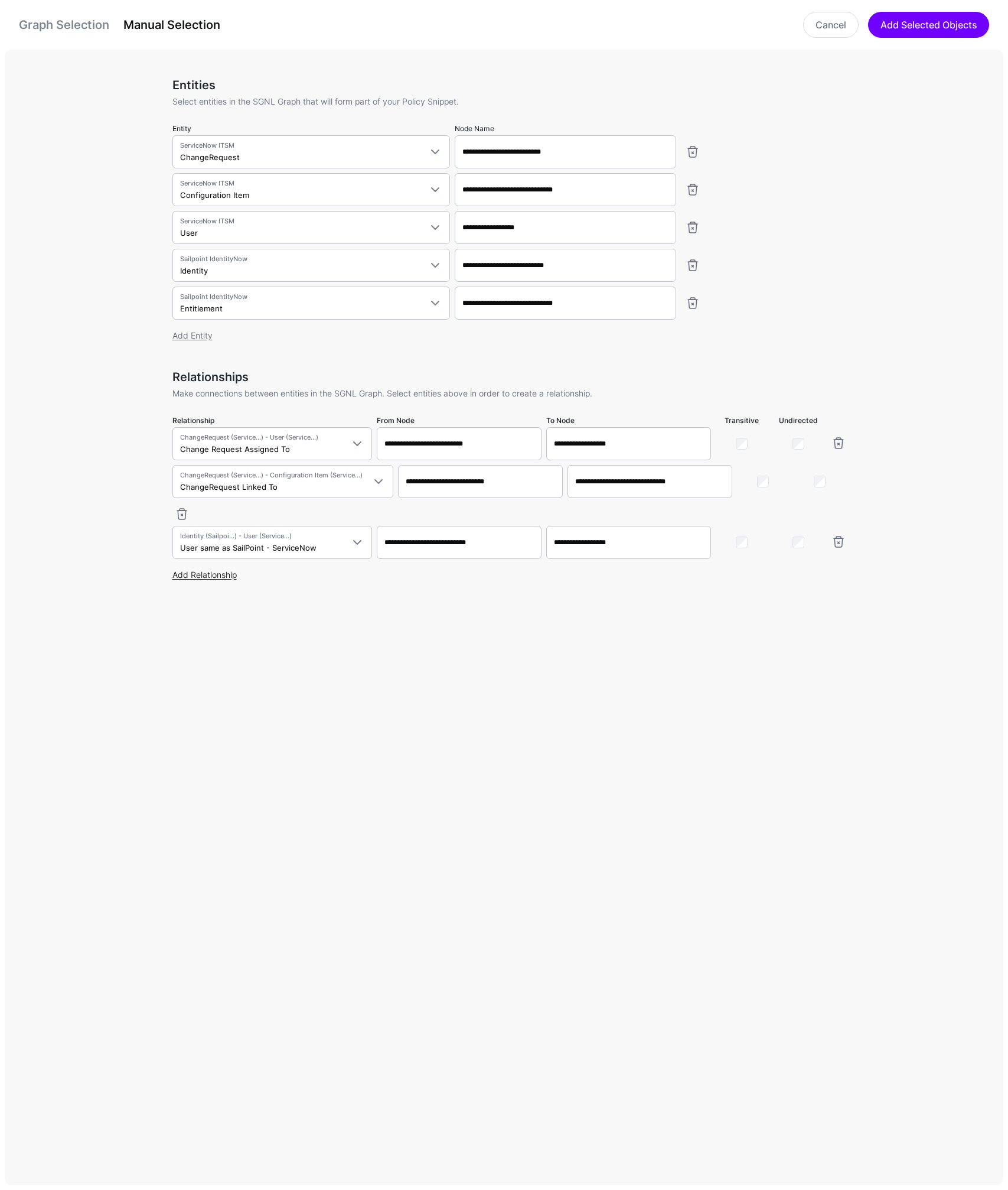
click at [210, 576] on link "Add Relationship" at bounding box center [204, 574] width 65 height 10
click at [215, 578] on span "Select a relationship" at bounding box center [218, 580] width 75 height 10
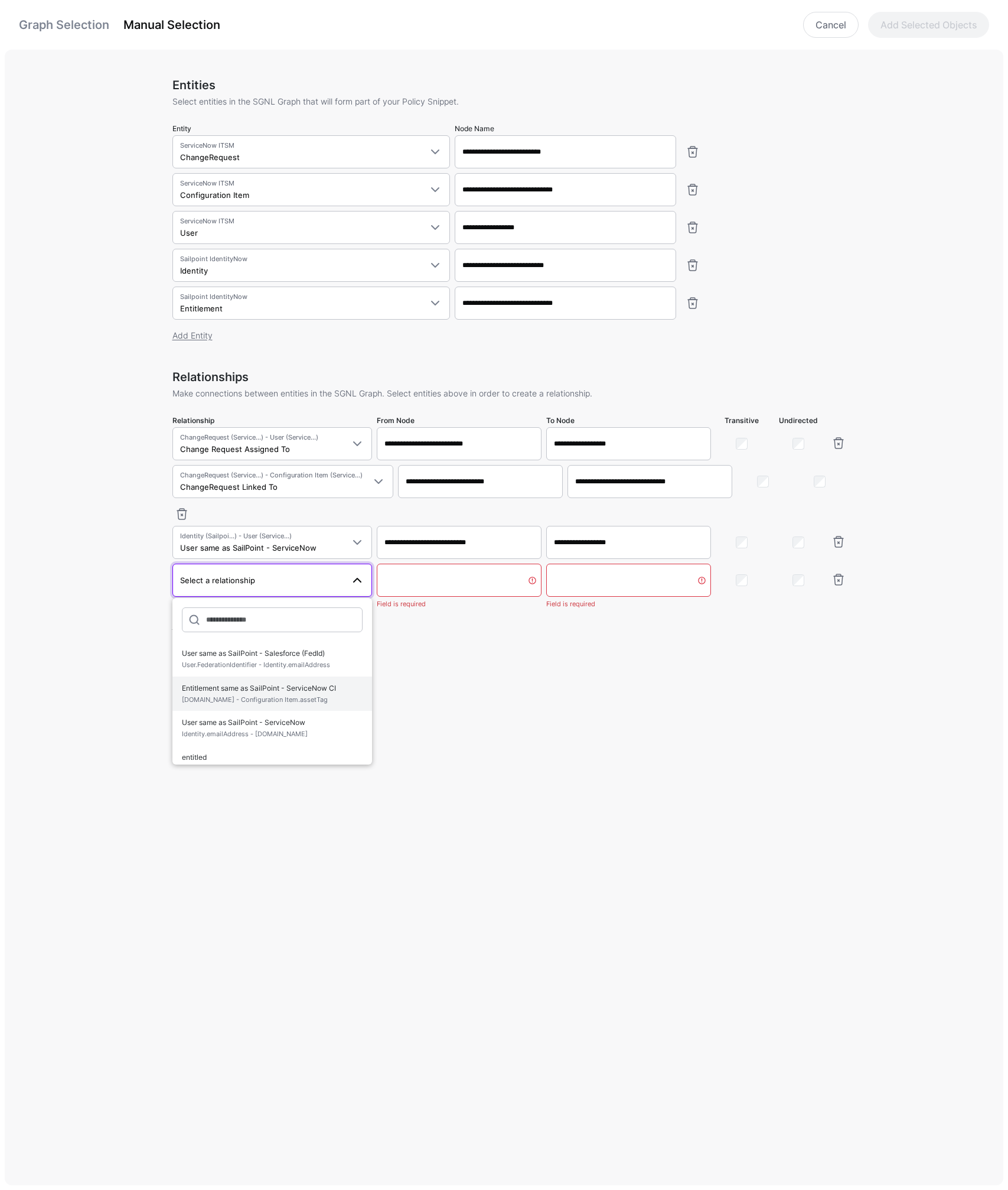
click at [279, 692] on span "Entitlement same as SailPoint - ServiceNow CI Entitlement.id - Configuration It…" at bounding box center [273, 694] width 182 height 28
type input "**********"
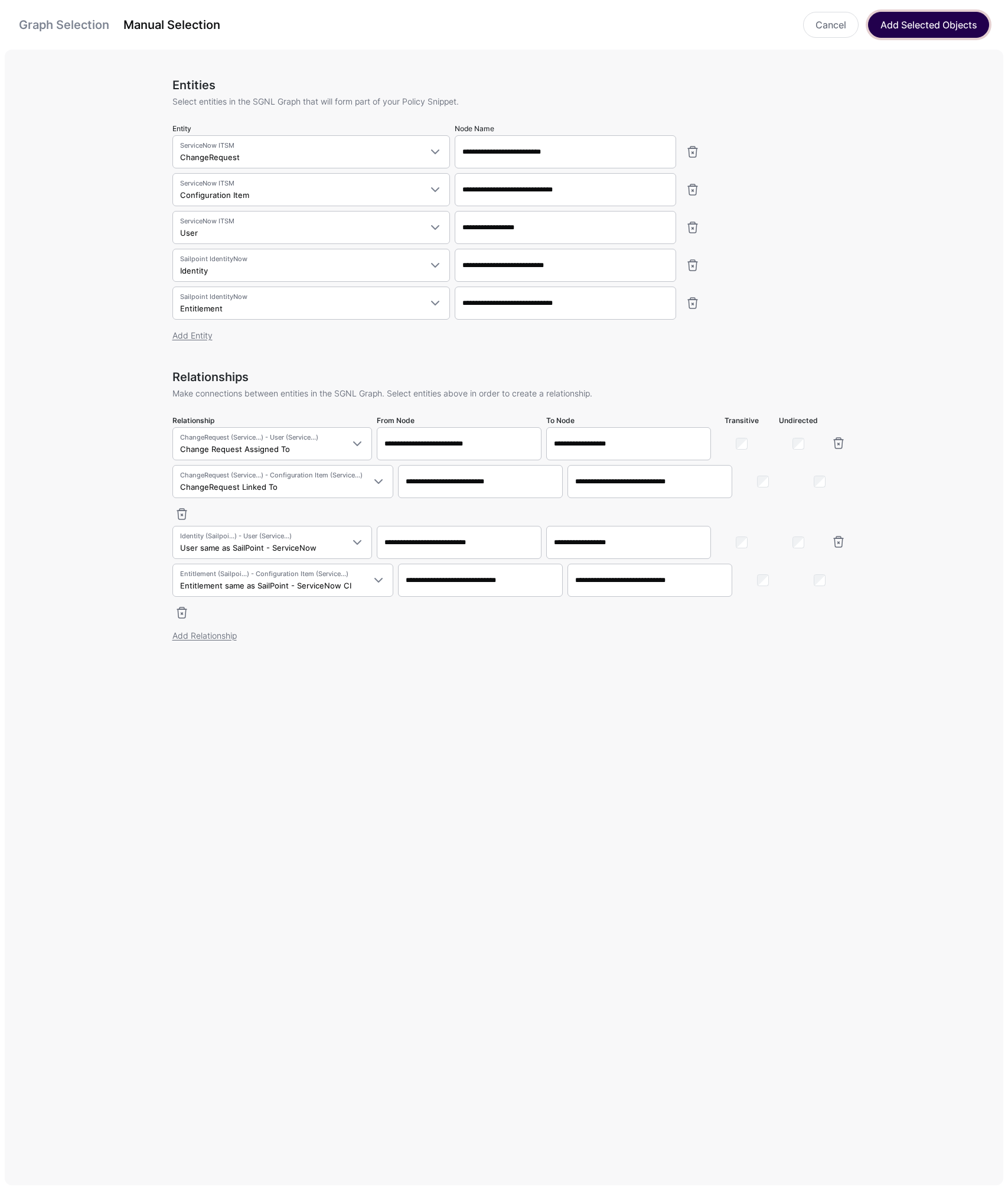
click at [919, 25] on button "Add Selected Objects" at bounding box center [928, 25] width 121 height 26
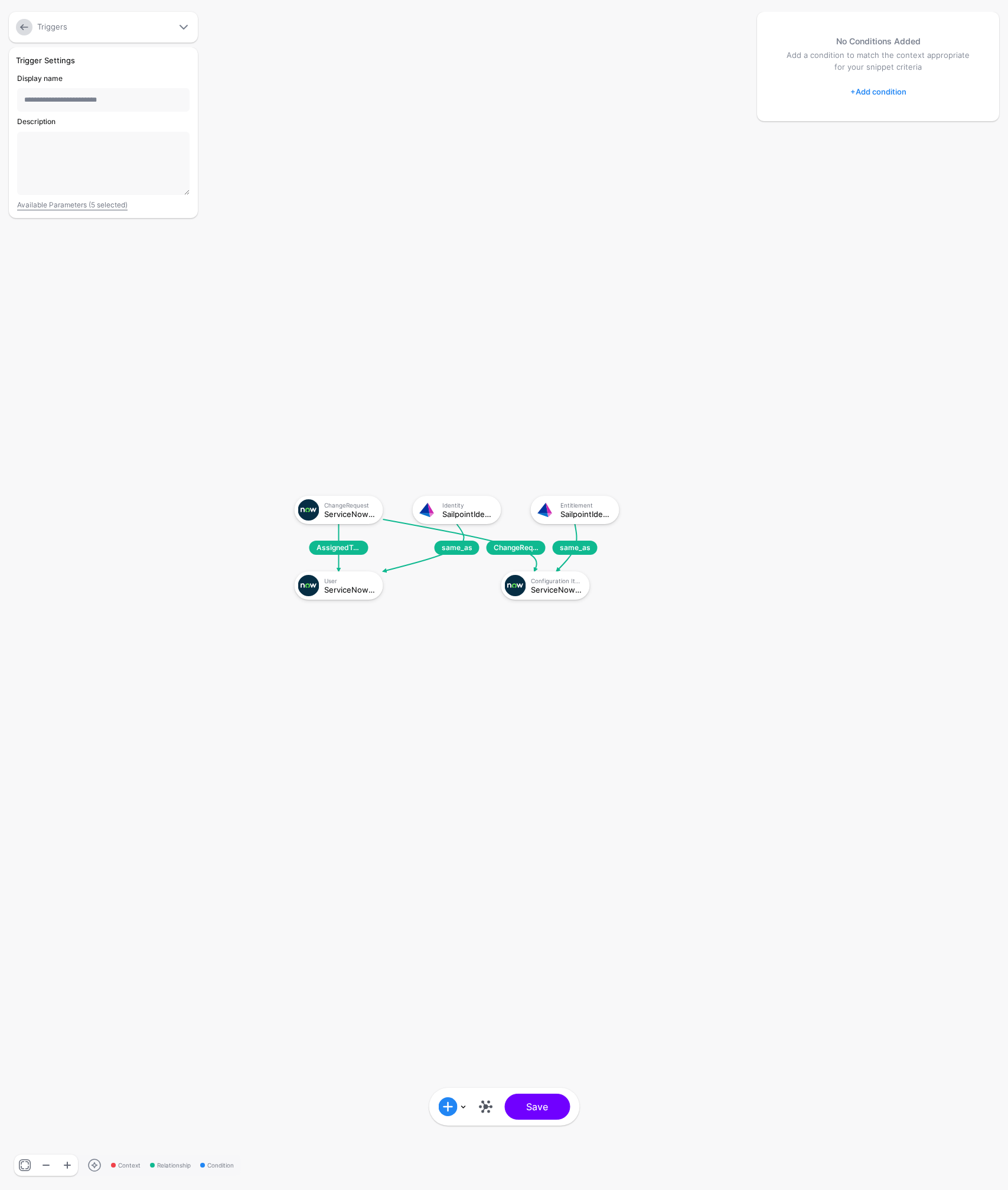
click at [878, 91] on link "+ Add condition" at bounding box center [878, 91] width 56 height 19
click at [888, 138] on div "Graph Condition" at bounding box center [925, 141] width 91 height 11
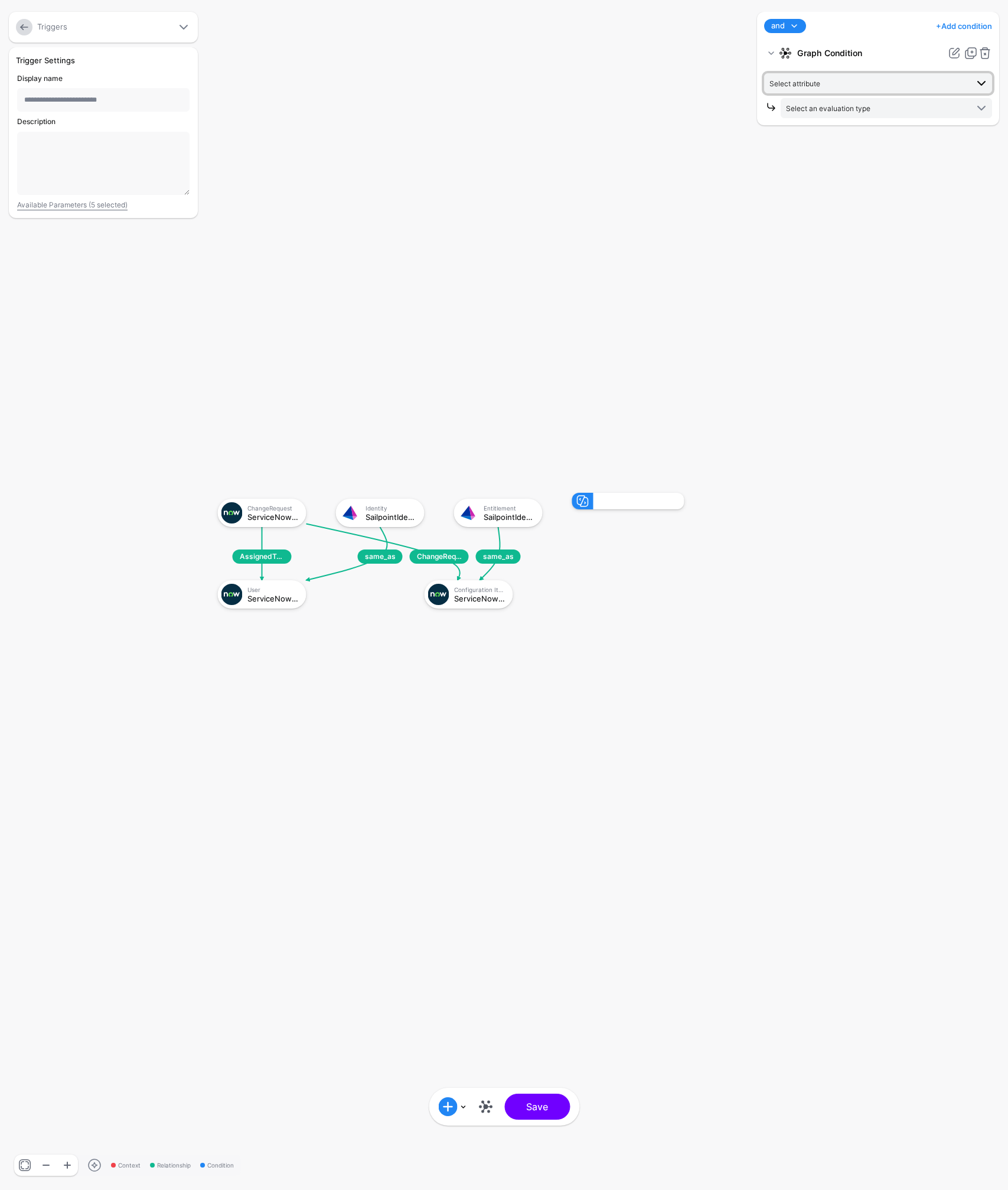
click at [810, 83] on span "Select attribute" at bounding box center [795, 83] width 51 height 9
click at [812, 83] on span "Select attribute" at bounding box center [795, 83] width 51 height 9
click at [986, 56] on link at bounding box center [984, 52] width 14 height 14
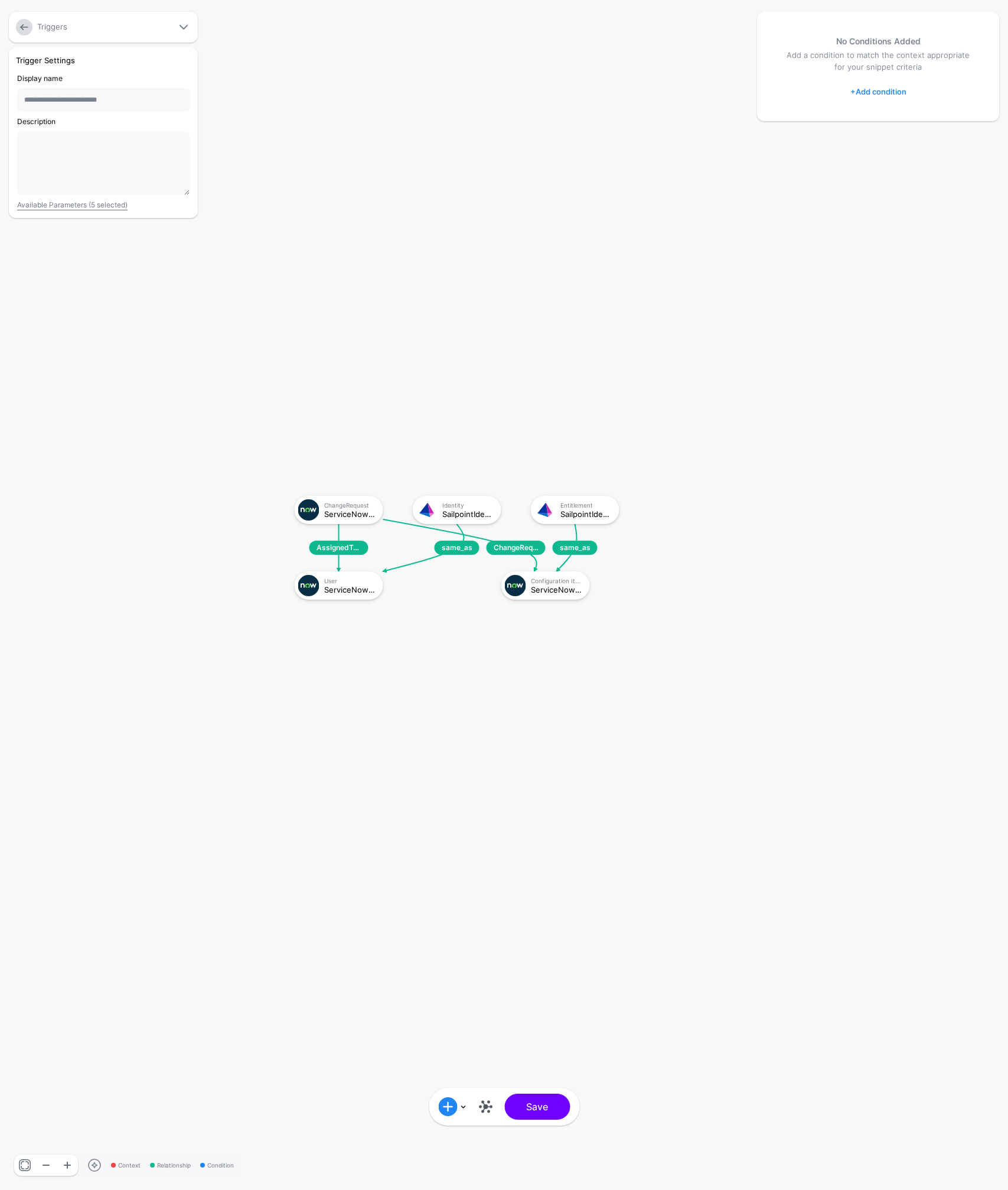
click at [880, 89] on link "+ Add condition" at bounding box center [878, 91] width 56 height 19
click at [894, 139] on div "Graph Condition" at bounding box center [925, 141] width 91 height 11
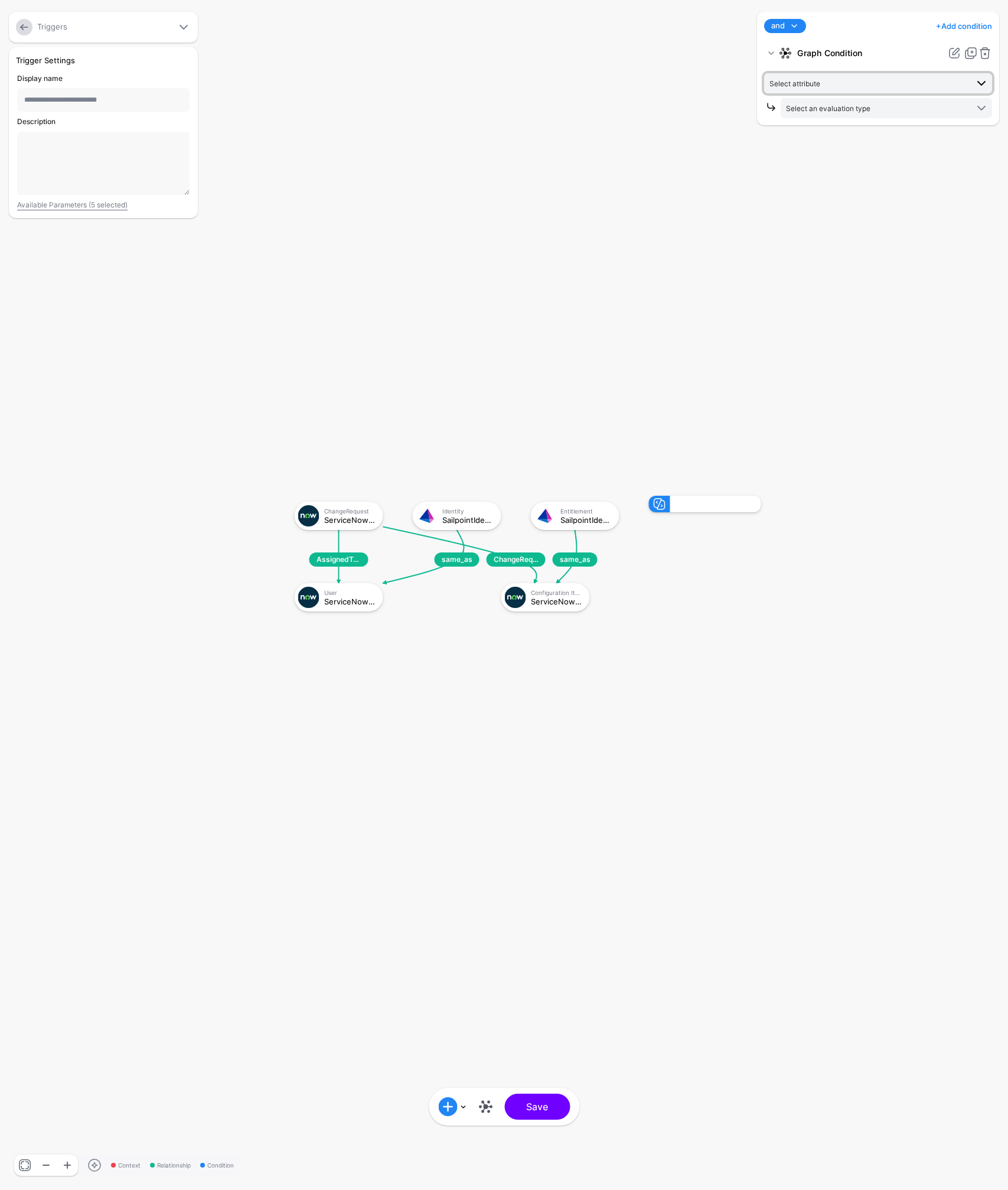
click at [864, 82] on span "Select attribute" at bounding box center [869, 83] width 198 height 13
click at [812, 172] on span "sysCreatedBy" at bounding box center [820, 172] width 46 height 9
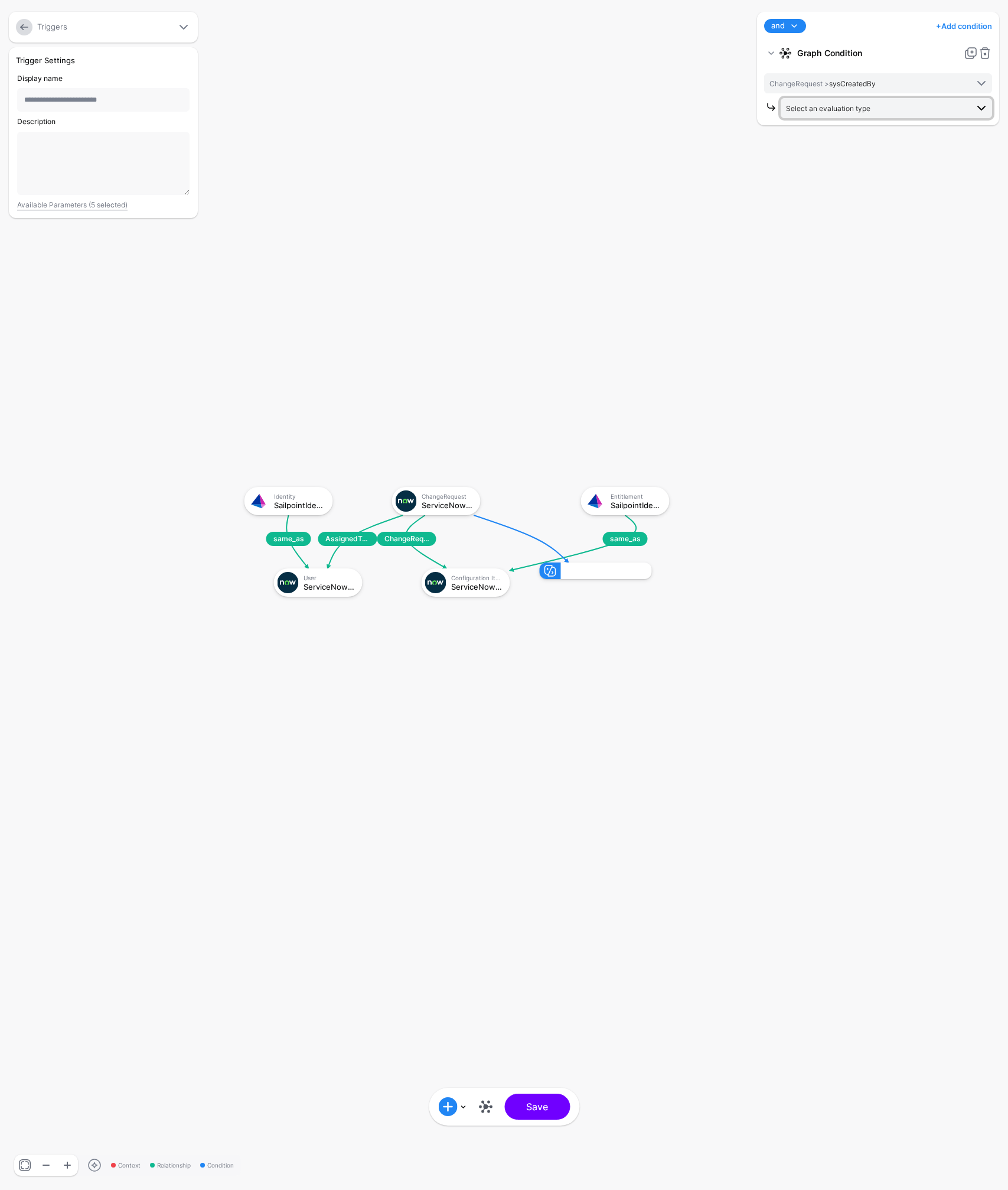
click at [804, 112] on span "Select an evaluation type" at bounding box center [828, 108] width 84 height 9
click at [768, 155] on div "and and not or + Add condition Add Condition Graph Condition Time Condition Add…" at bounding box center [878, 595] width 248 height 1166
click at [878, 80] on span "ChangeRequest > sysCreatedBy" at bounding box center [869, 83] width 198 height 13
click at [825, 220] on span "approval" at bounding box center [812, 222] width 29 height 9
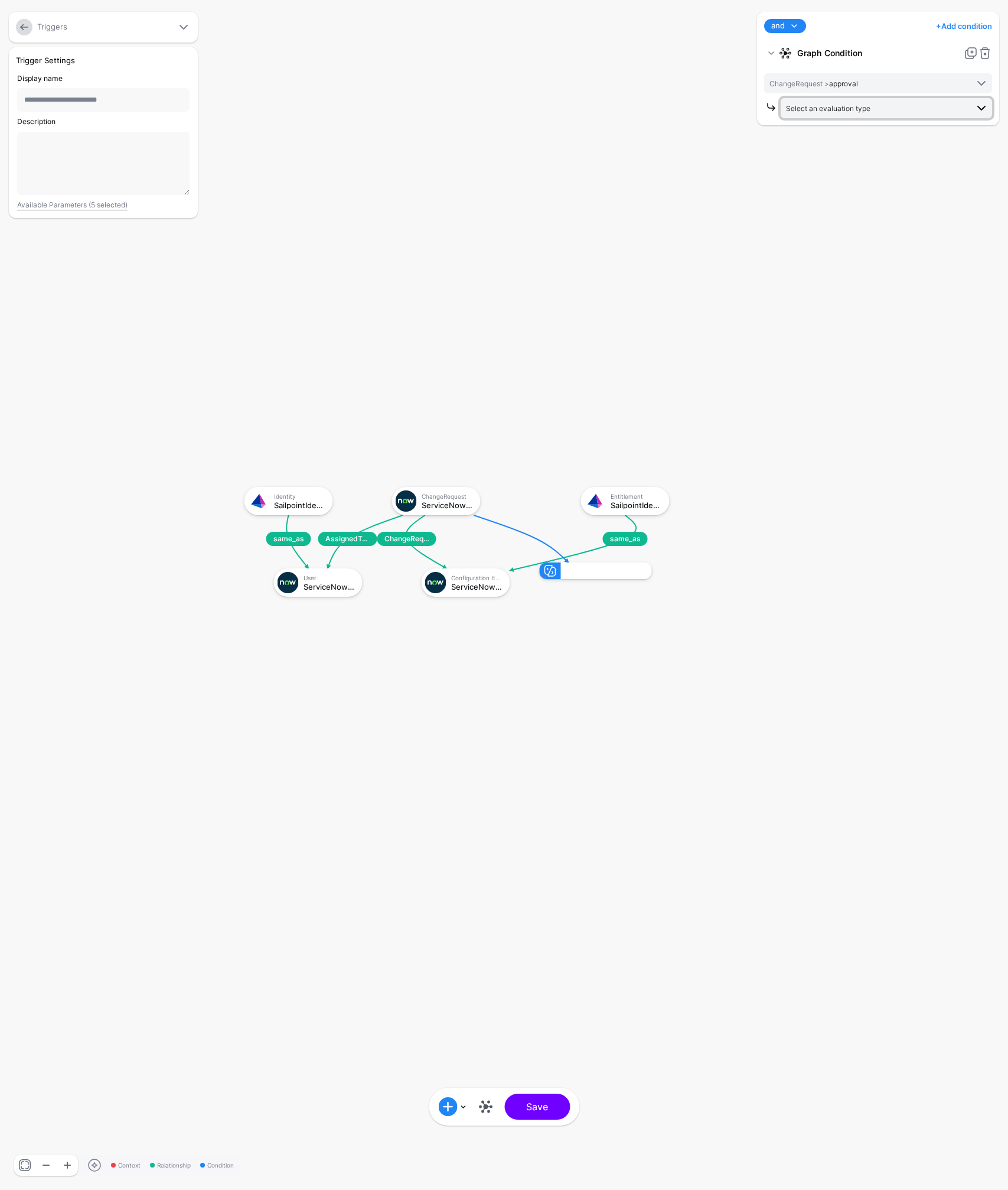
click at [859, 107] on span "Select an evaluation type" at bounding box center [828, 108] width 84 height 9
click at [846, 231] on span "Evaluate against text that you enter, like a specific value, identifier, or loc…" at bounding box center [886, 231] width 192 height 19
click at [847, 160] on input "text" at bounding box center [886, 158] width 211 height 20
type input "********"
click at [895, 195] on div "and and not or + Add condition Add Condition Graph Condition Time Condition Add…" at bounding box center [878, 595] width 248 height 1166
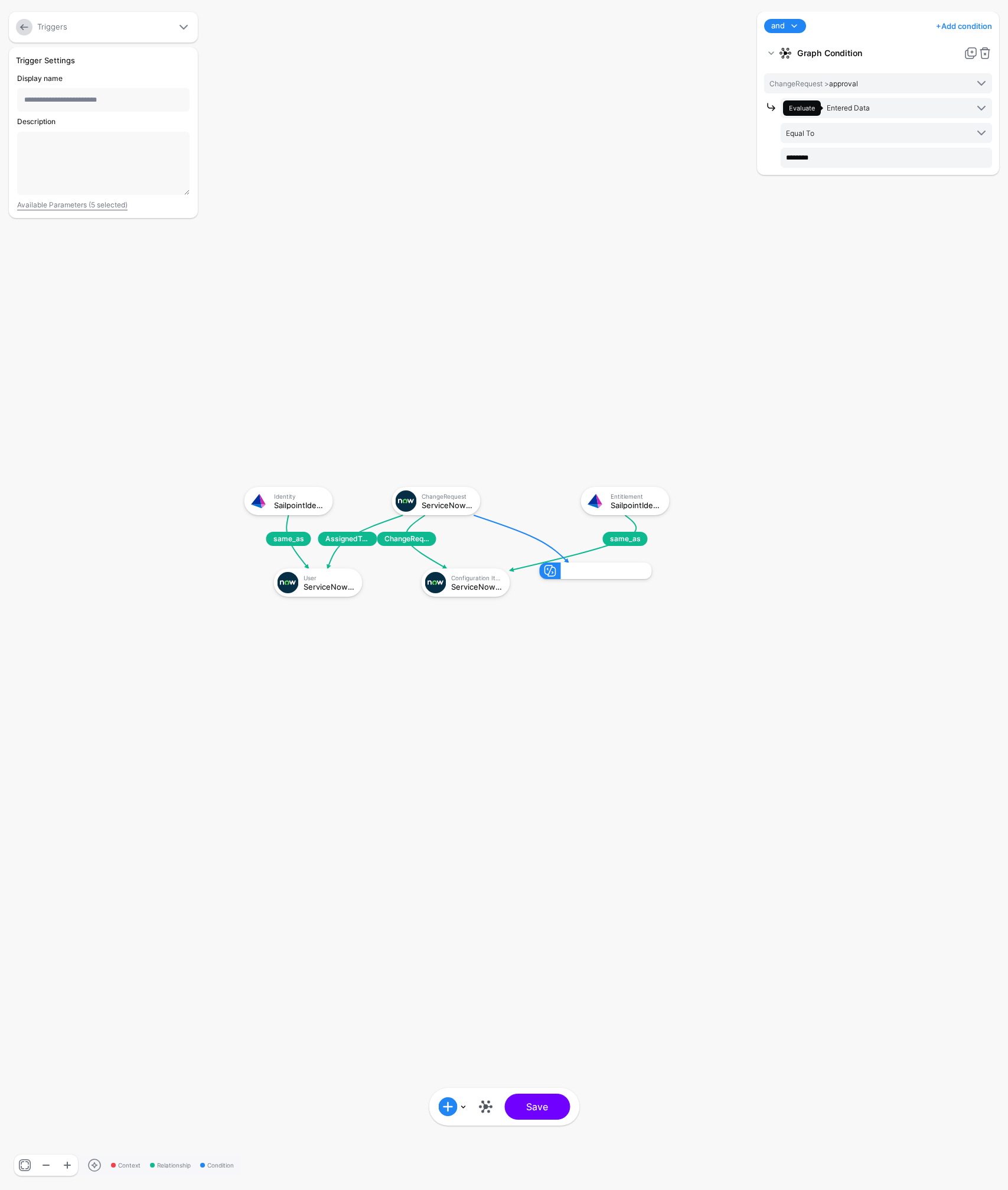
click at [969, 21] on link "+ Add condition" at bounding box center [964, 25] width 56 height 19
click at [938, 77] on div "Graph Condition" at bounding box center [939, 75] width 91 height 11
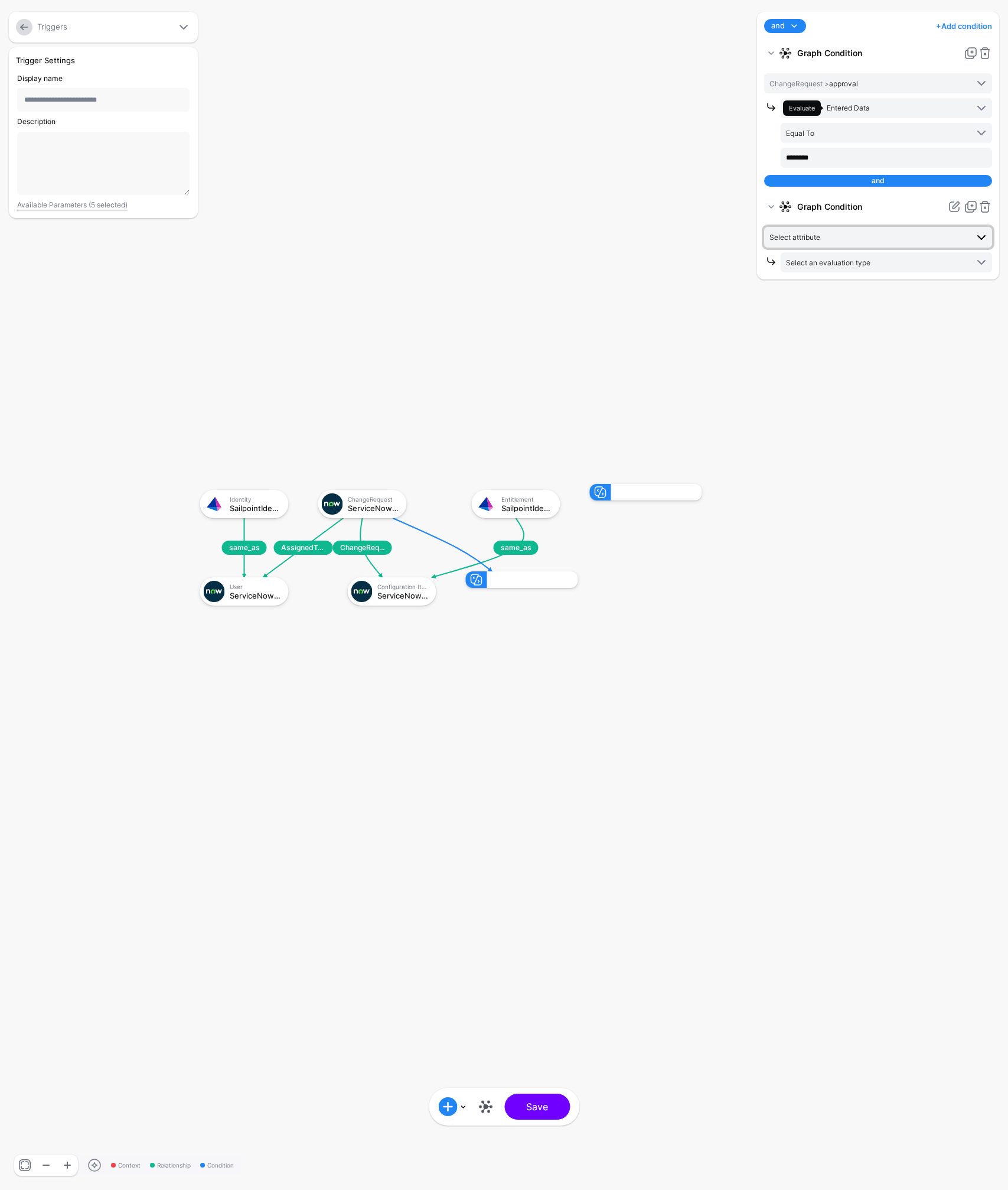
click at [817, 238] on span "Select attribute" at bounding box center [795, 237] width 51 height 9
click at [807, 295] on span "active" at bounding box center [808, 296] width 21 height 9
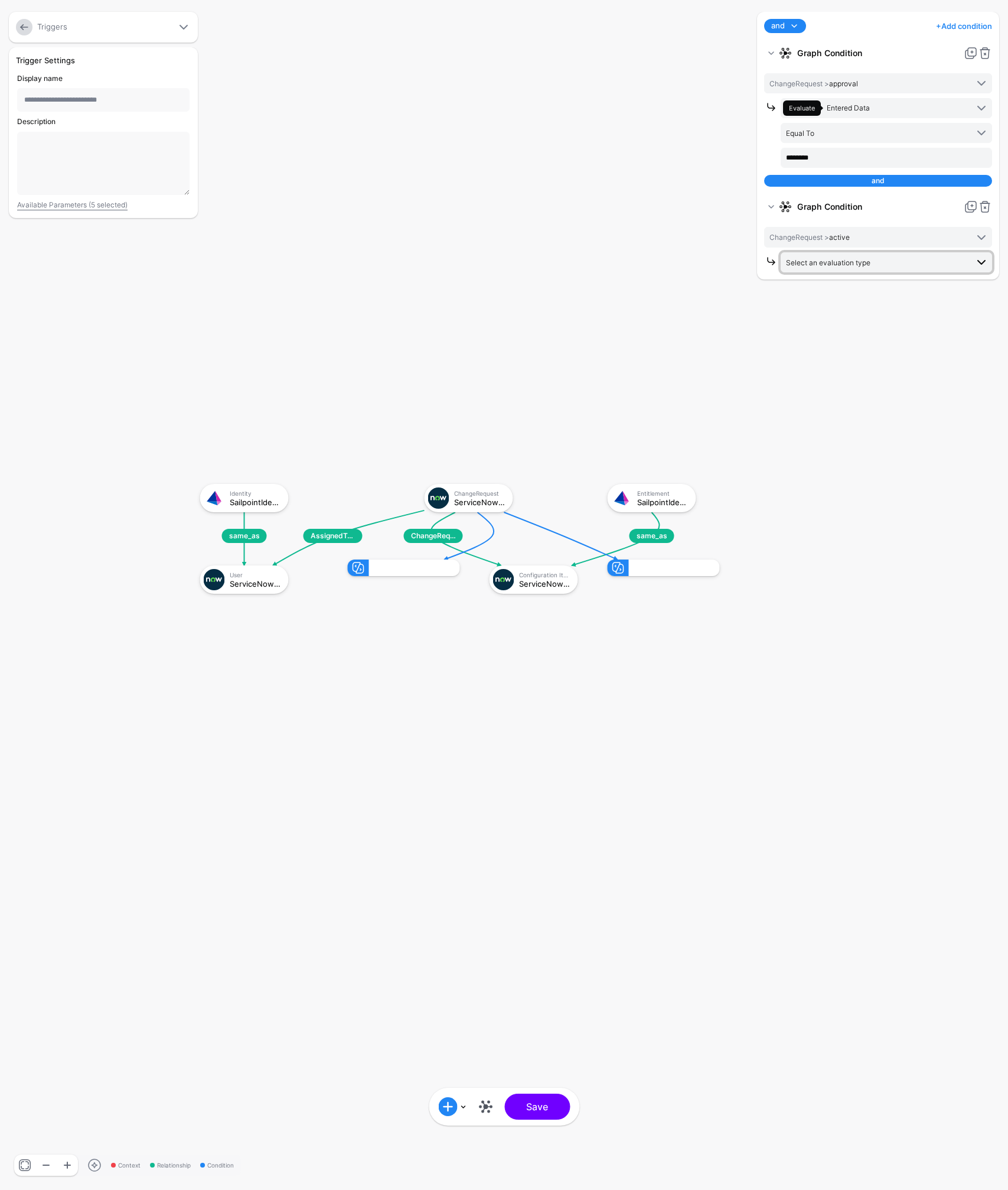
click at [840, 259] on span "Select an evaluation type" at bounding box center [828, 262] width 84 height 9
click at [831, 378] on span "Evaluate against text that you enter, like a specific value, identifier, or loc…" at bounding box center [886, 385] width 192 height 19
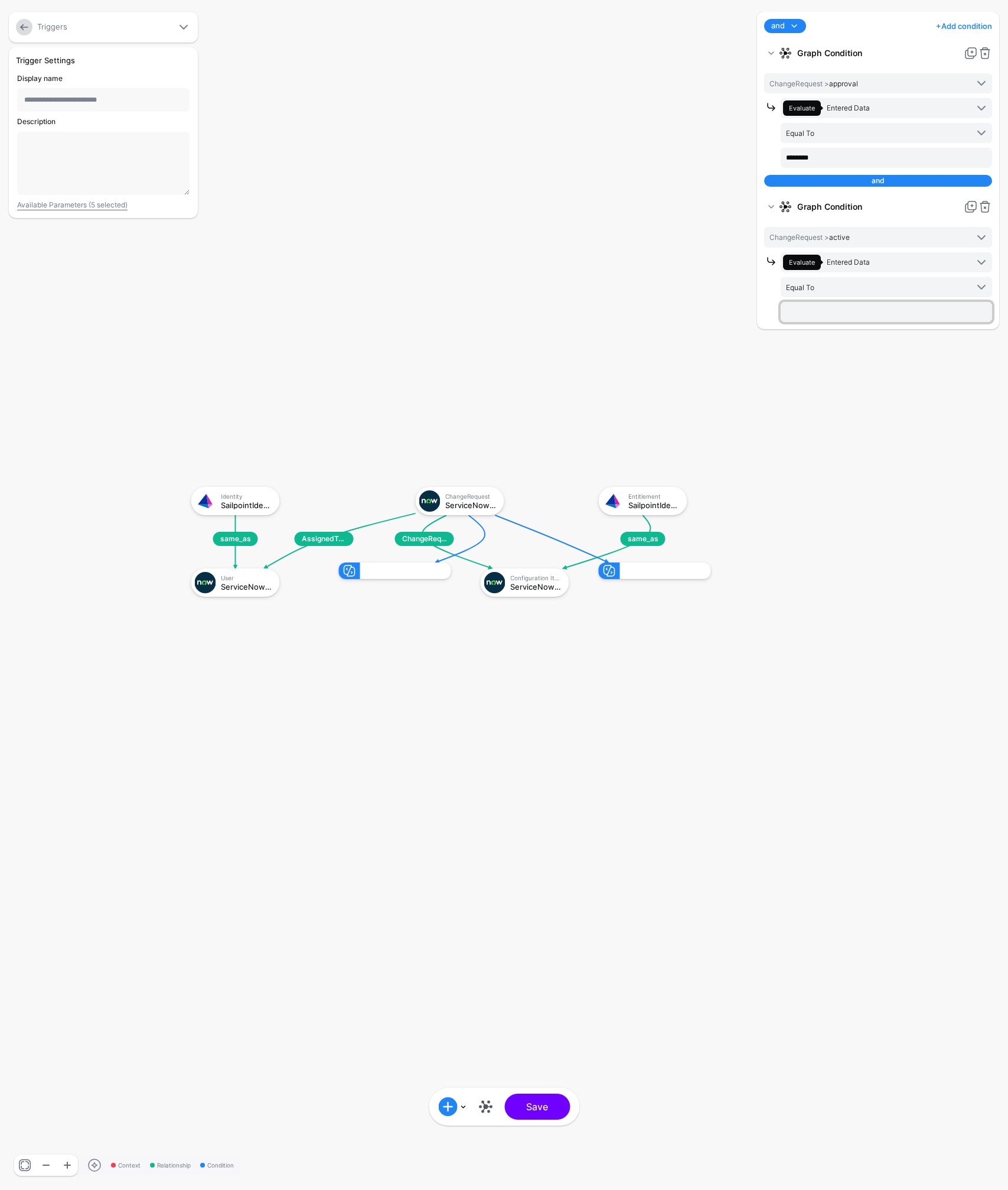
click at [843, 317] on input "text" at bounding box center [886, 311] width 211 height 20
type input "****"
click at [952, 26] on link "+ Add condition" at bounding box center [964, 25] width 56 height 19
click at [910, 73] on div "Graph Condition" at bounding box center [939, 75] width 91 height 11
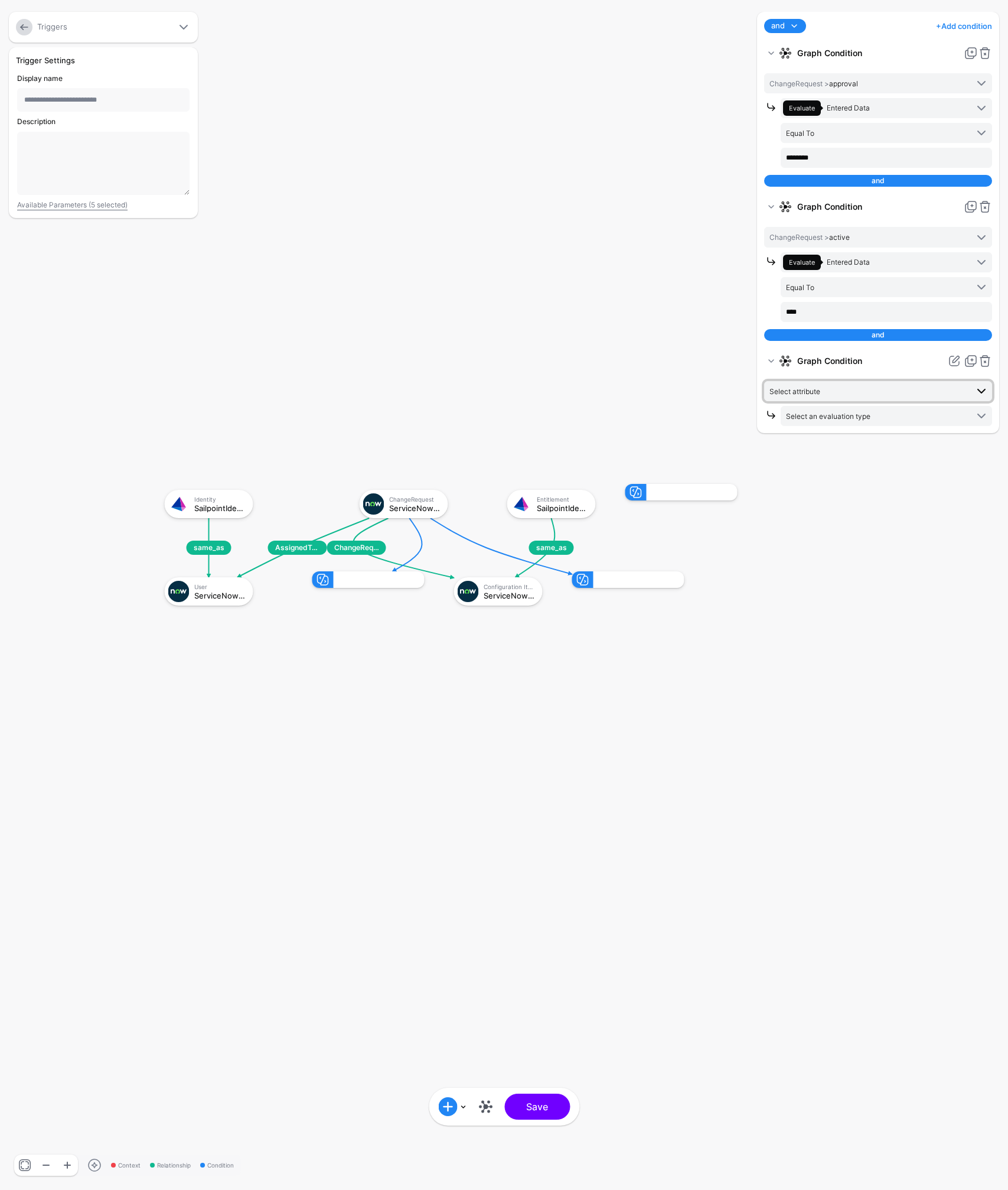
click at [854, 387] on span "Select attribute" at bounding box center [869, 391] width 198 height 13
click at [822, 506] on span "Category" at bounding box center [813, 504] width 31 height 9
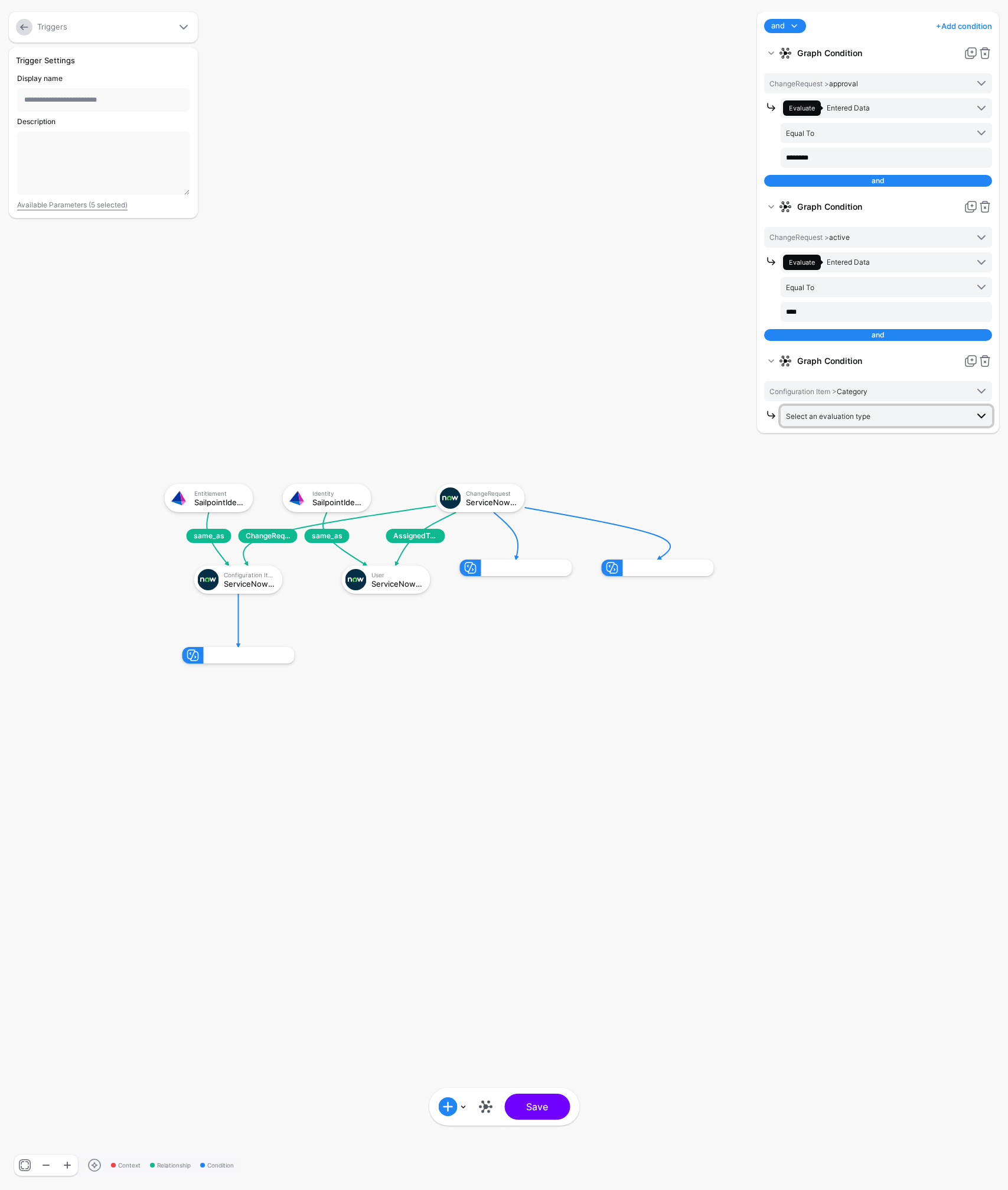
click at [876, 416] on span "Select an evaluation type" at bounding box center [876, 416] width 182 height 13
click at [846, 537] on span "Evaluate against text that you enter, like a specific value, identifier, or loc…" at bounding box center [886, 538] width 192 height 19
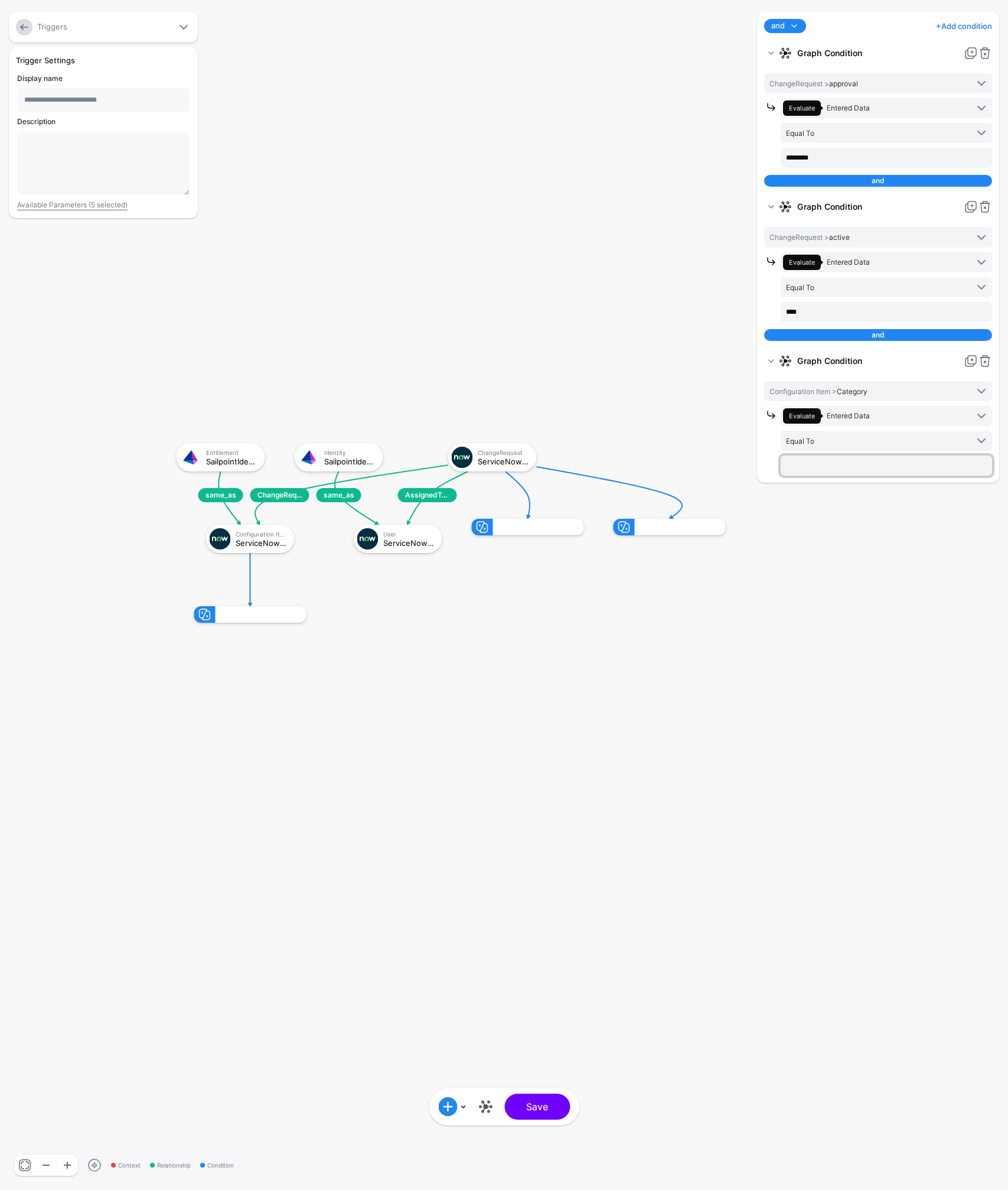
click at [828, 466] on input "text" at bounding box center [886, 465] width 211 height 20
paste input "**********"
type input "**********"
click at [830, 510] on div "and and or + Add condition Add Condition Graph Condition Time Condition Add Con…" at bounding box center [878, 595] width 248 height 1166
click at [538, 1107] on button "Save" at bounding box center [537, 1106] width 66 height 26
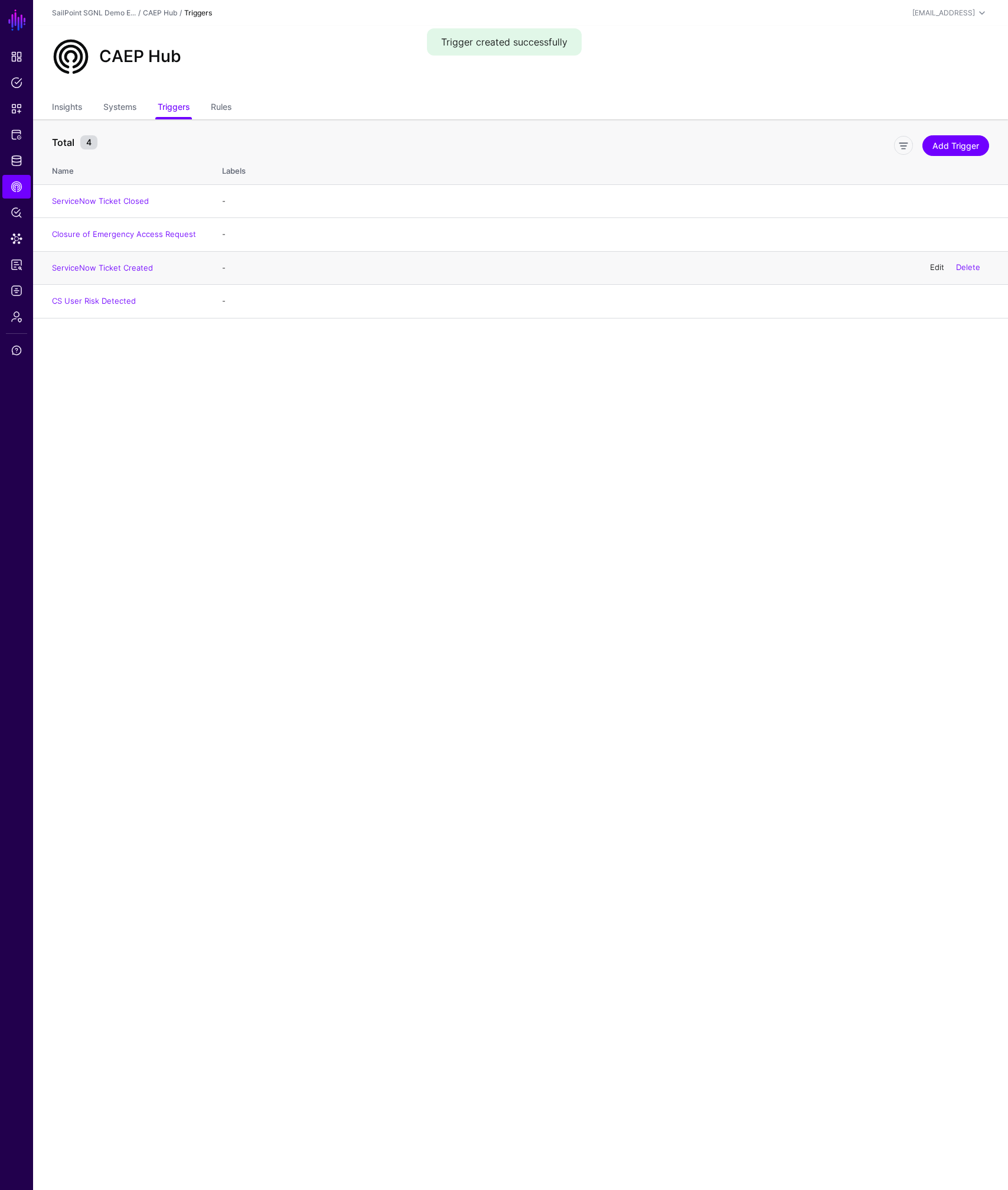
click at [938, 267] on link "Edit" at bounding box center [937, 268] width 14 height 10
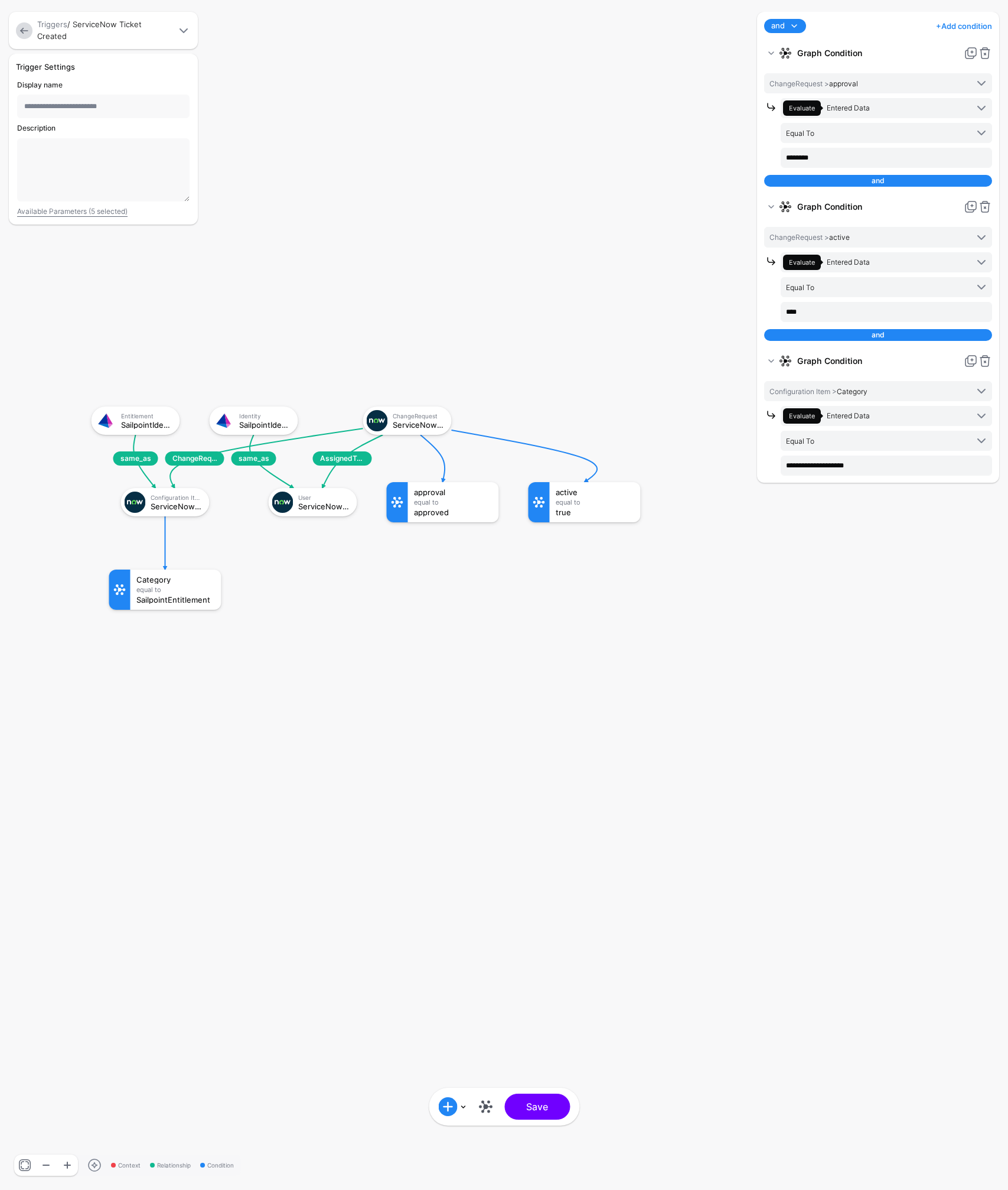
drag, startPoint x: 741, startPoint y: 622, endPoint x: 320, endPoint y: 420, distance: 467.0
click at [320, 420] on rect at bounding box center [80, 395] width 100801 height 118973
click at [484, 1110] on link at bounding box center [485, 1106] width 19 height 19
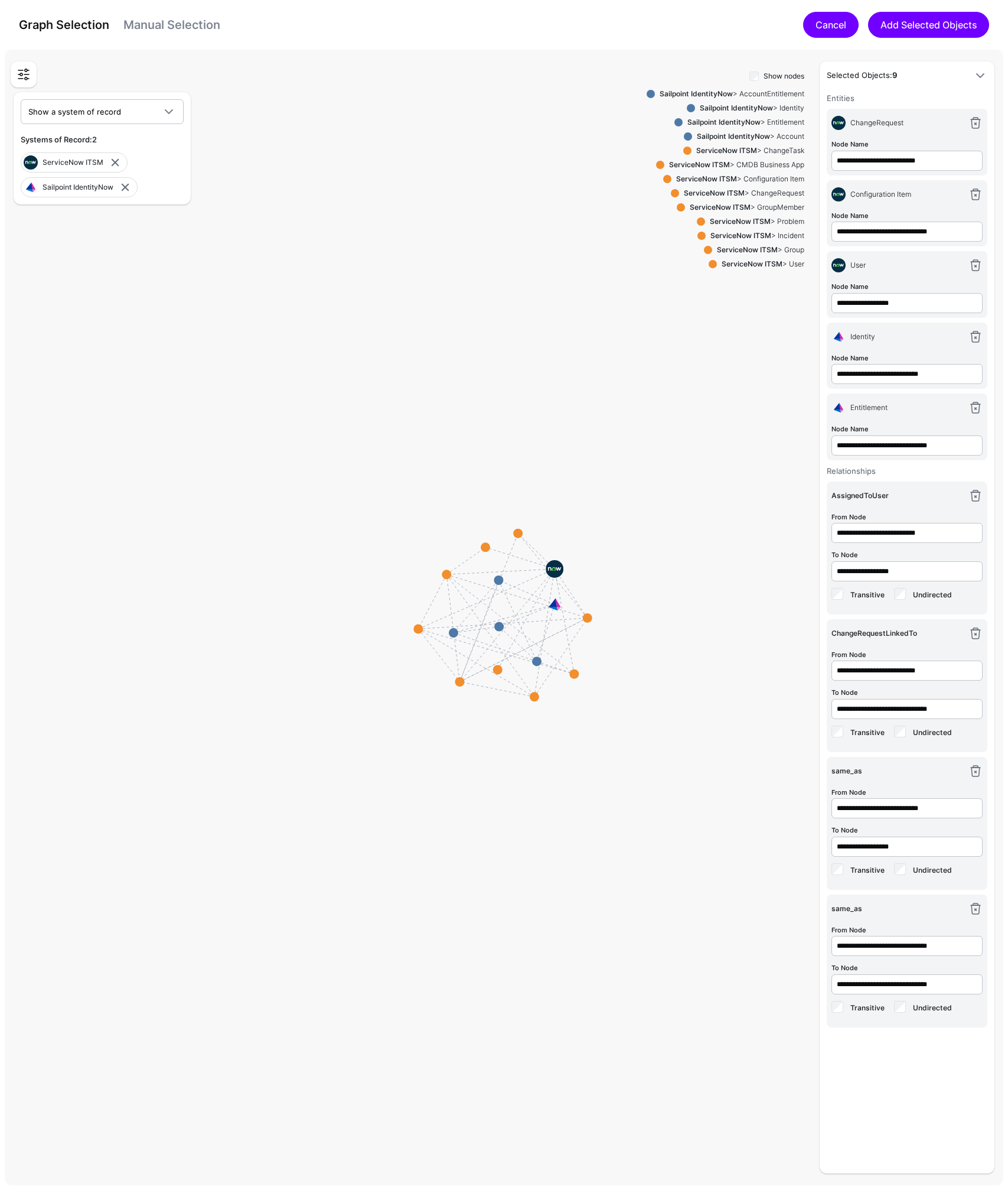
click at [834, 25] on link "Cancel" at bounding box center [831, 25] width 55 height 26
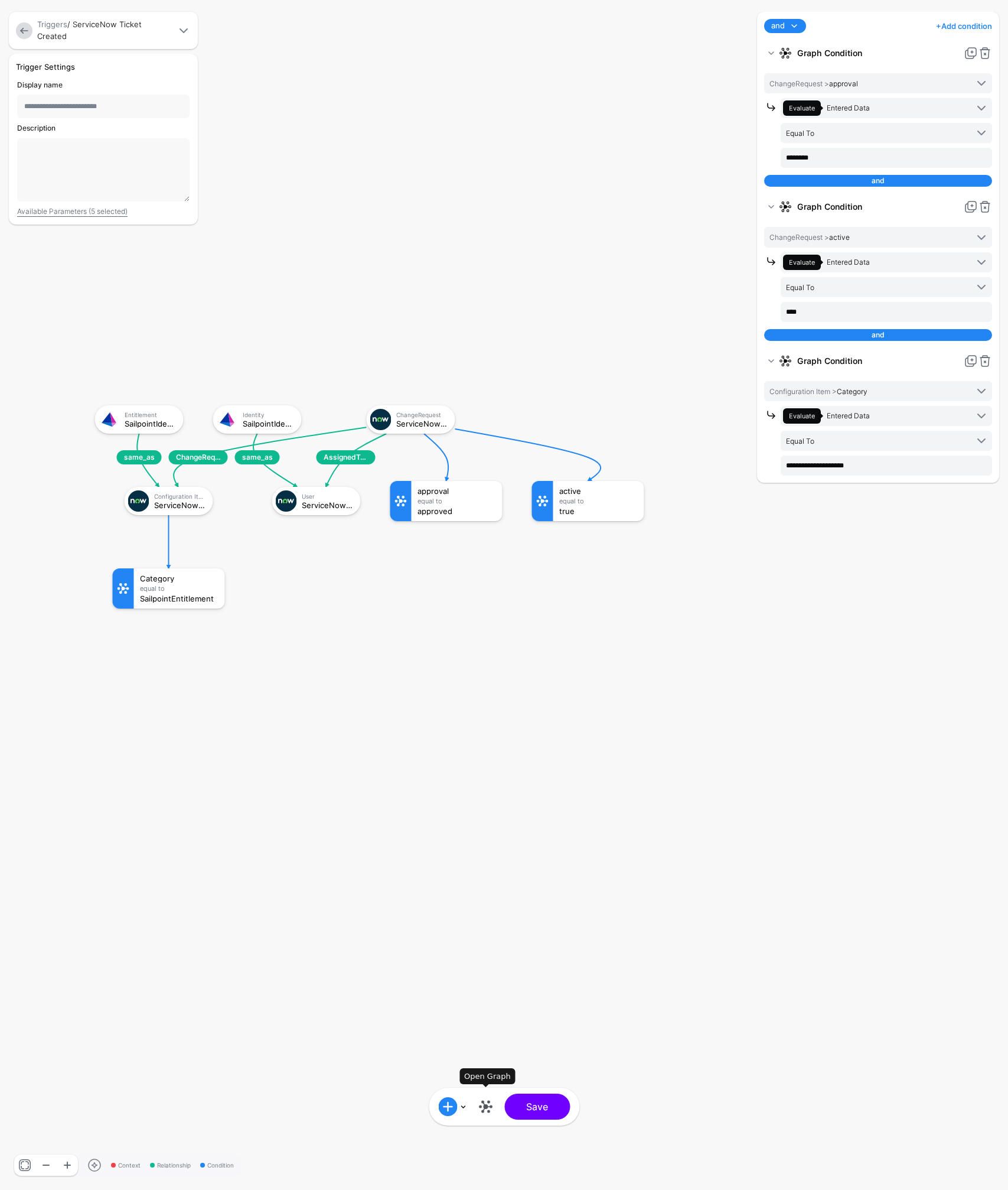
click at [484, 1108] on link at bounding box center [485, 1106] width 19 height 19
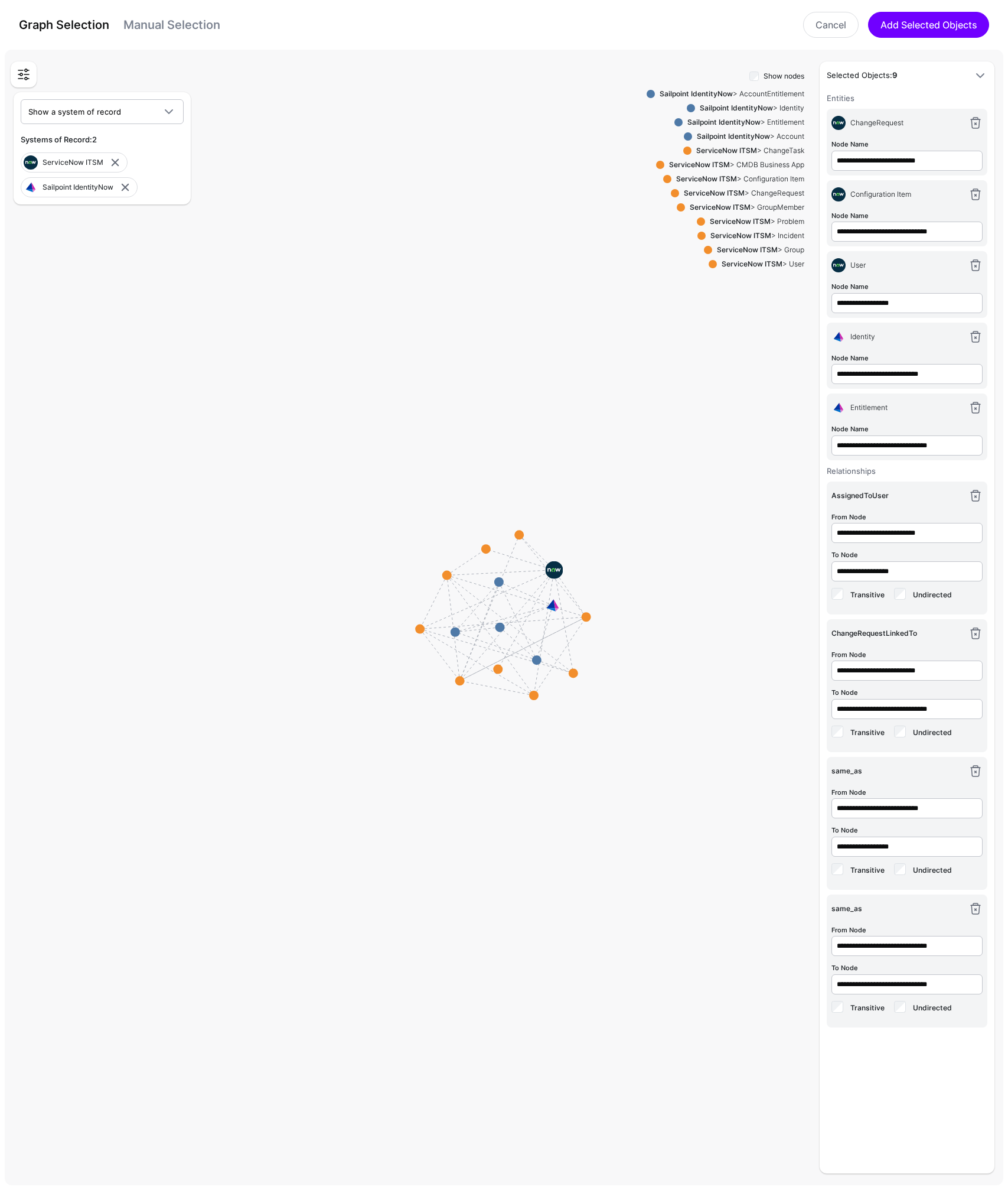
click at [21, 74] on link at bounding box center [24, 74] width 21 height 21
click at [21, 73] on link at bounding box center [24, 74] width 21 height 21
click at [826, 33] on link "Cancel" at bounding box center [831, 25] width 55 height 26
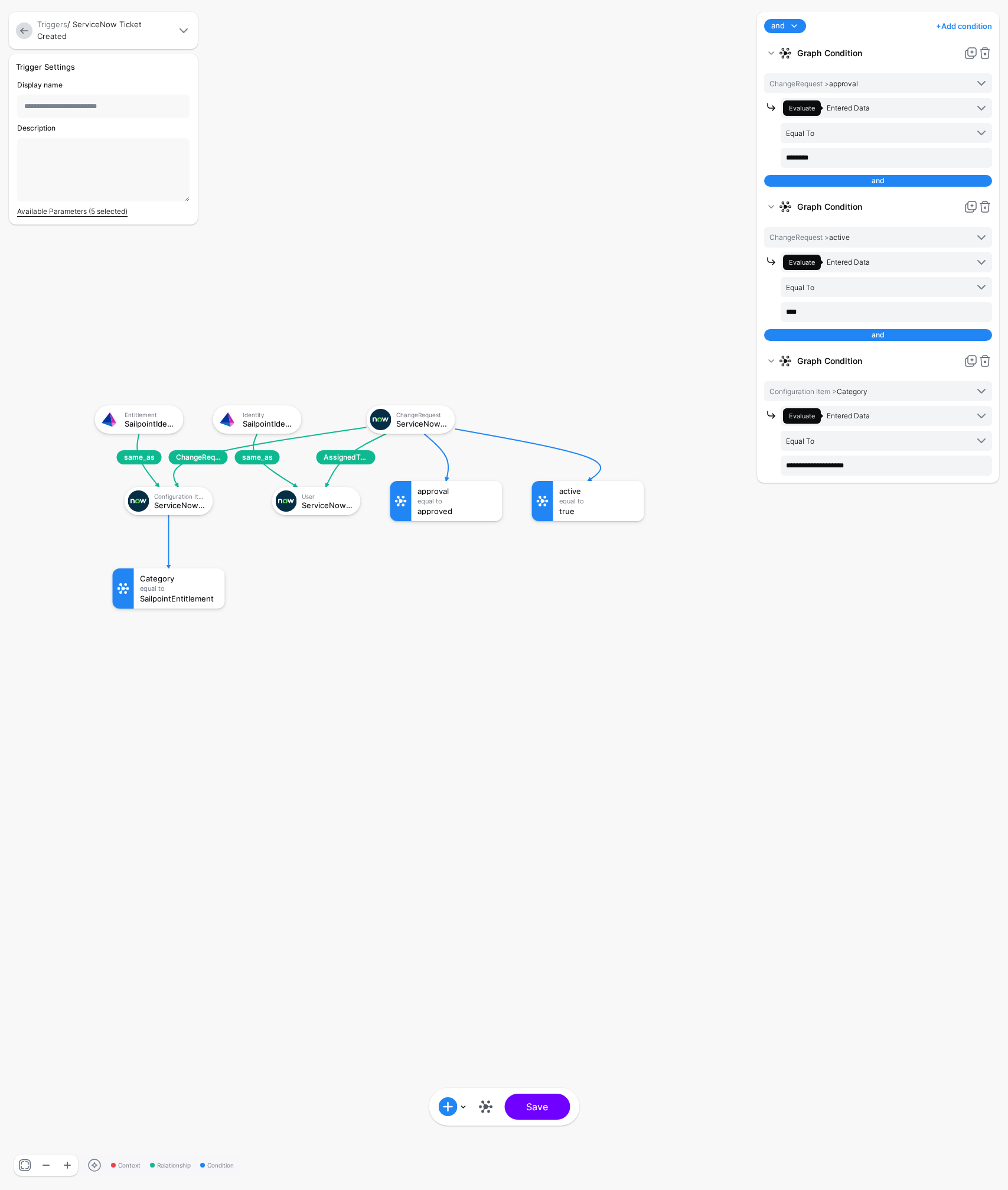
click at [74, 212] on link "Available Parameters (5 selected)" at bounding box center [72, 211] width 110 height 9
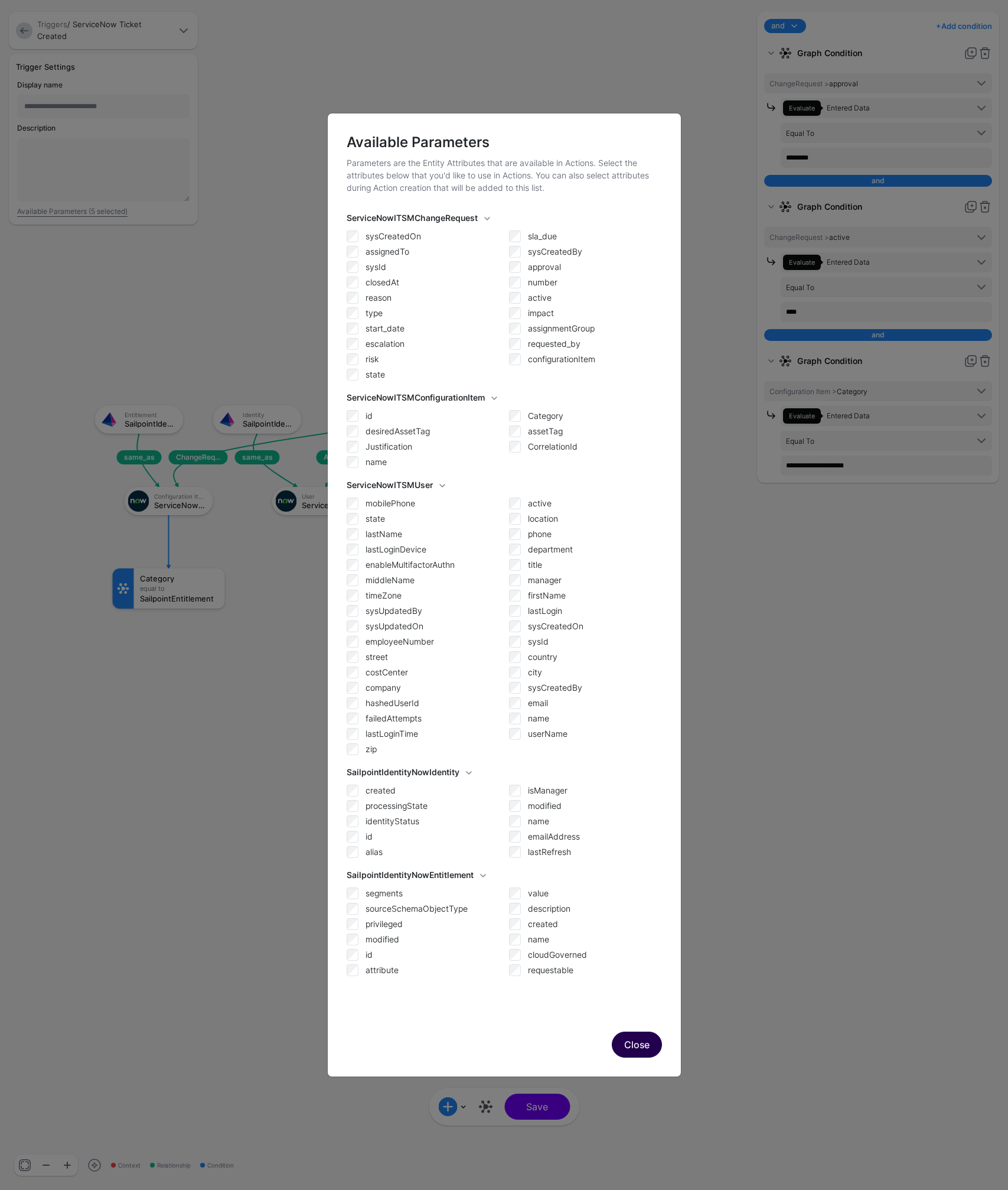
click at [648, 1045] on button "Close" at bounding box center [636, 1044] width 50 height 26
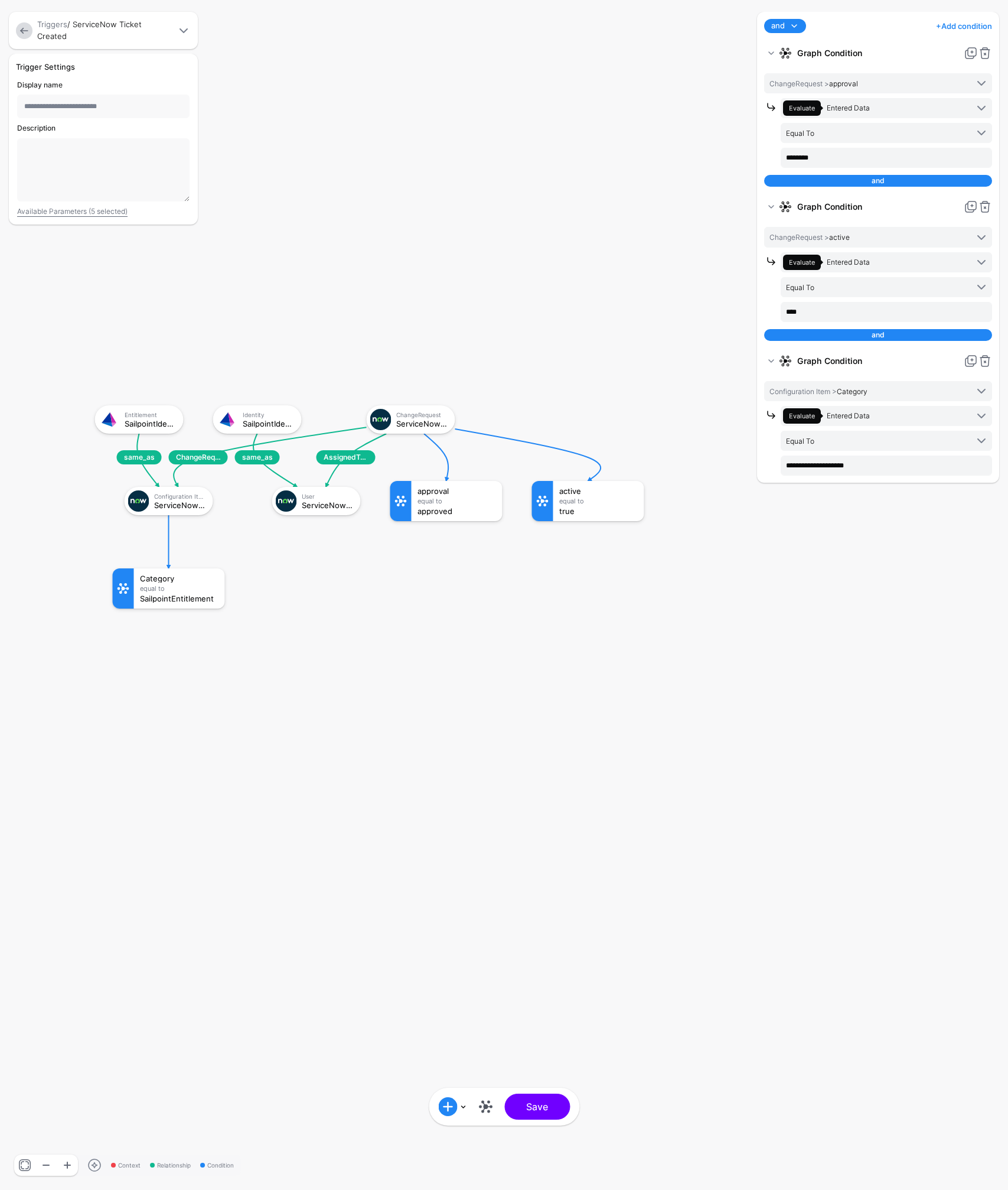
click at [185, 30] on span at bounding box center [183, 30] width 14 height 14
click at [533, 1114] on button "Save" at bounding box center [537, 1106] width 66 height 26
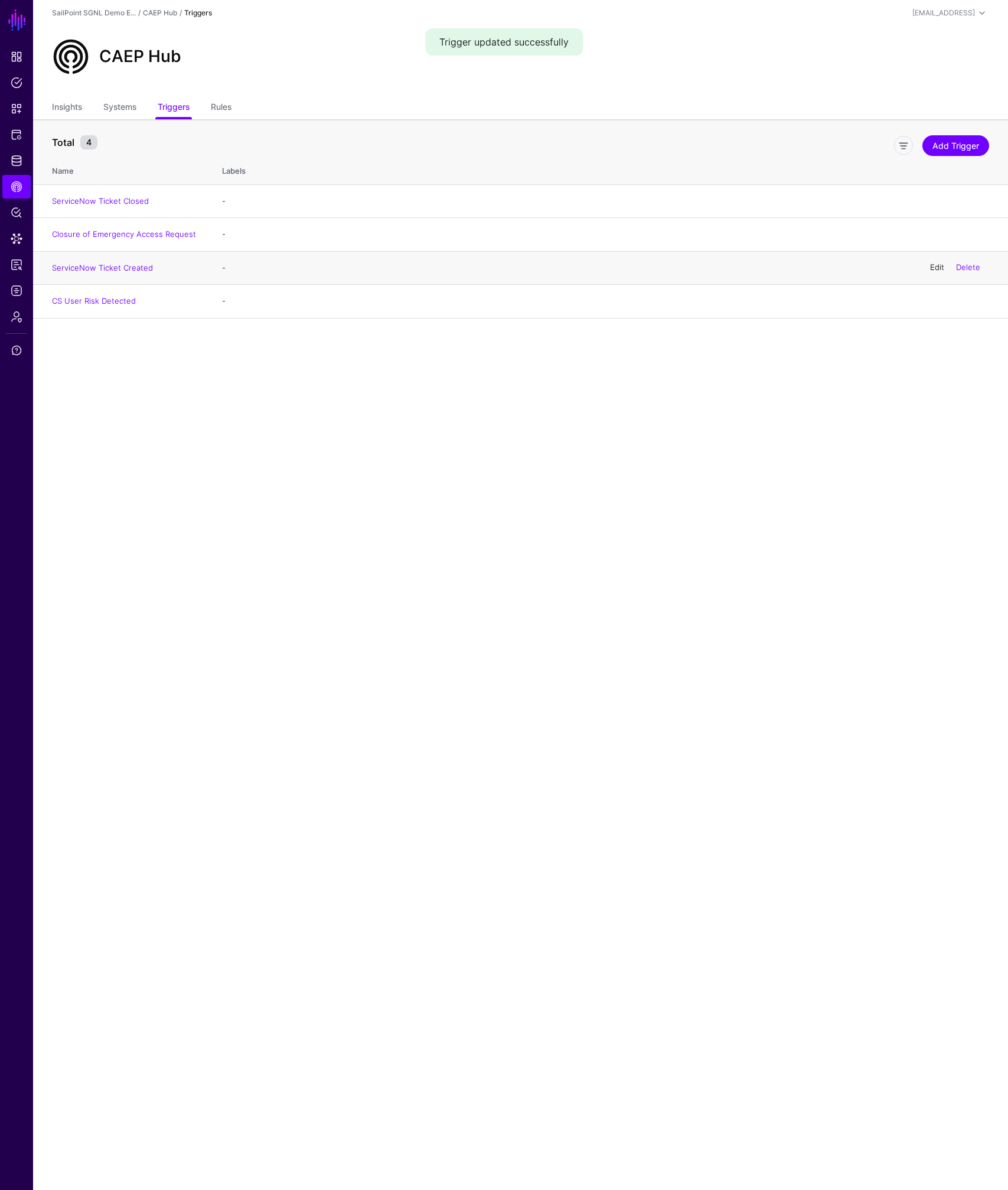
click at [941, 266] on link "Edit" at bounding box center [937, 268] width 14 height 10
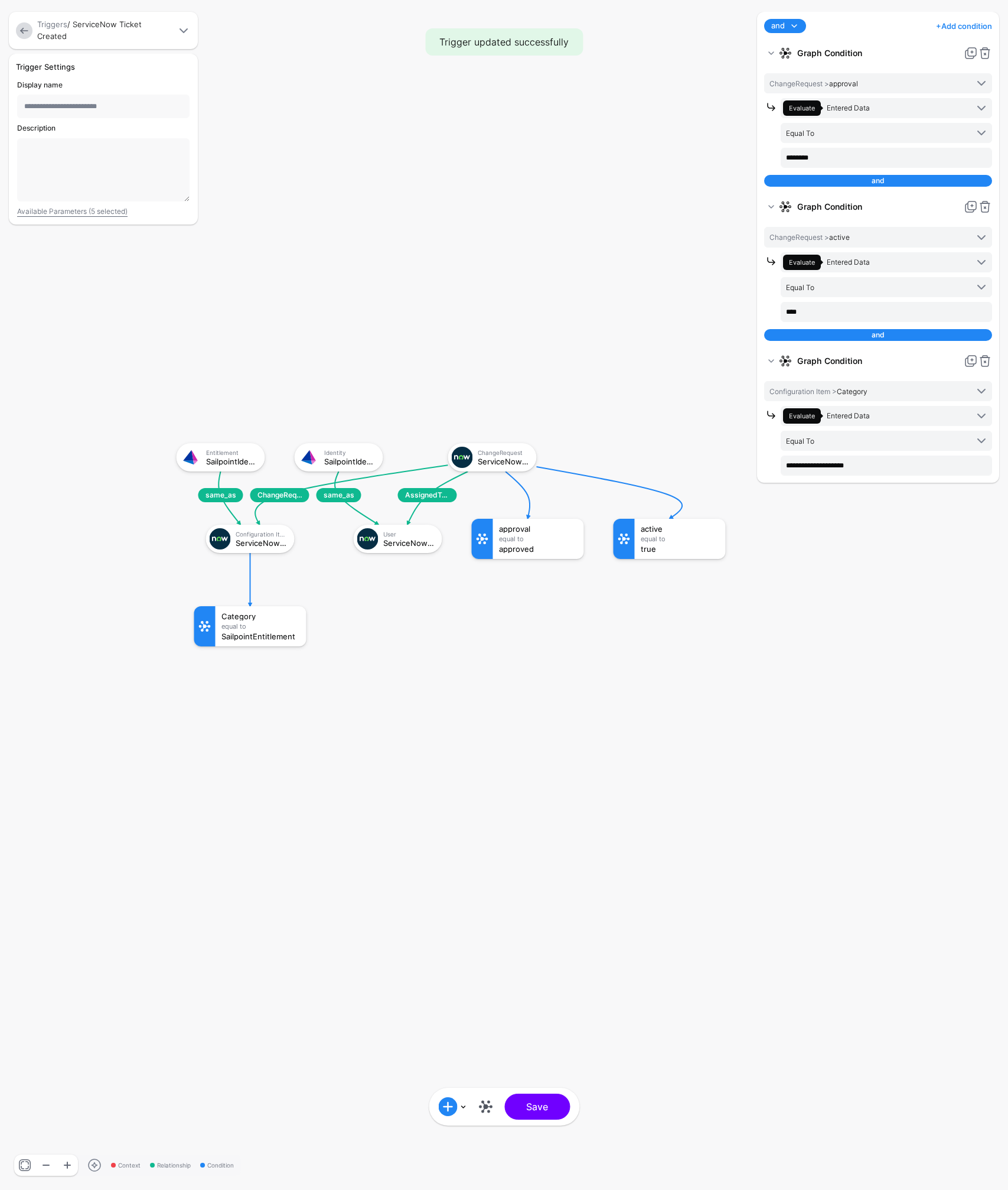
click at [121, 104] on input "**********" at bounding box center [103, 106] width 173 height 24
click at [121, 105] on input "**********" at bounding box center [103, 106] width 173 height 24
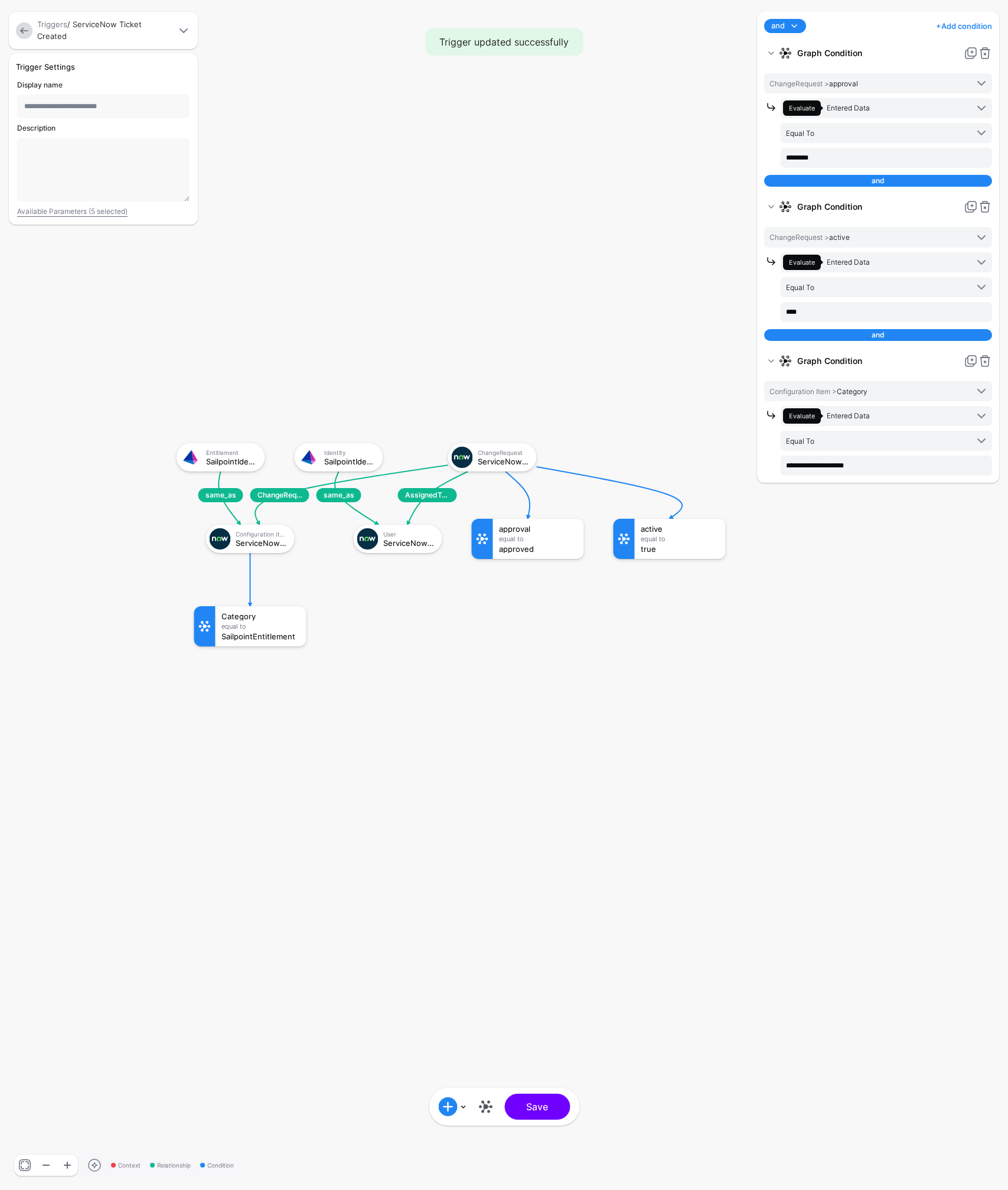
click at [121, 105] on input "**********" at bounding box center [103, 106] width 173 height 24
click at [121, 104] on input "**********" at bounding box center [103, 106] width 173 height 24
click at [349, 134] on rect at bounding box center [165, 431] width 100801 height 118973
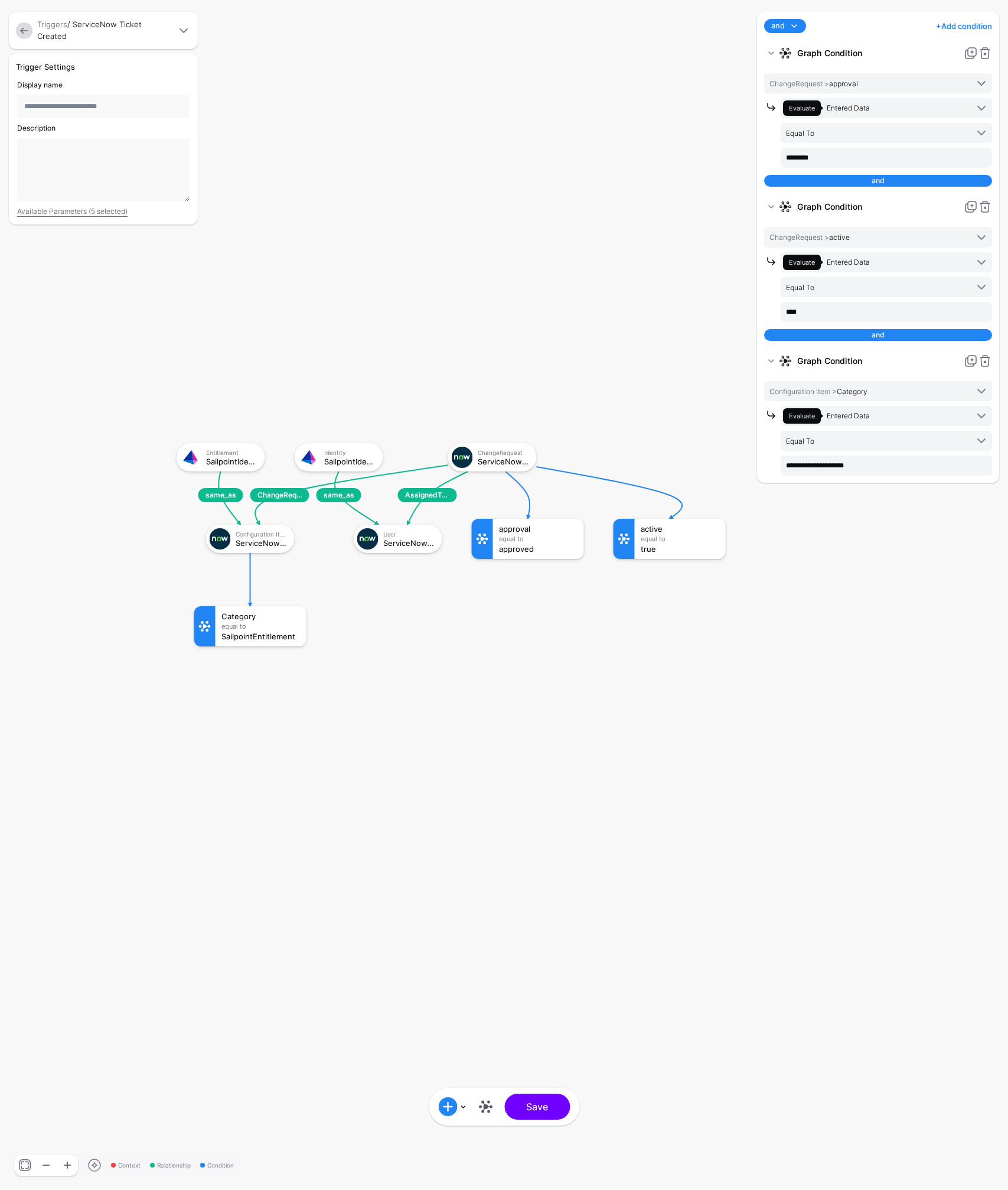
click at [438, 355] on rect at bounding box center [165, 431] width 100801 height 118973
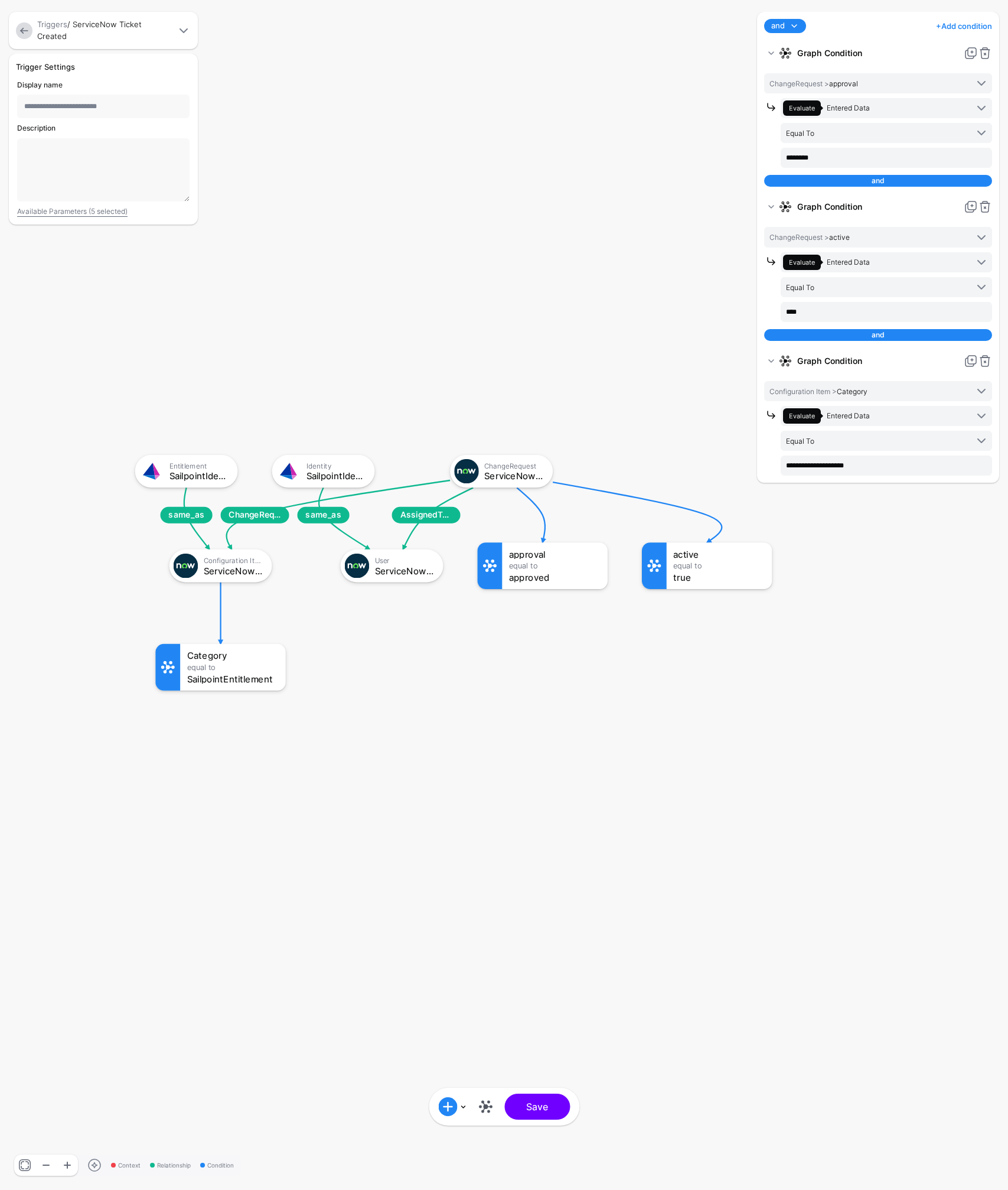
click at [79, 116] on input "**********" at bounding box center [103, 106] width 173 height 24
click at [80, 107] on input "**********" at bounding box center [103, 106] width 173 height 24
click at [80, 106] on input "**********" at bounding box center [103, 106] width 173 height 24
click at [80, 106] on input "**********" at bounding box center [103, 106] width 173 height 24
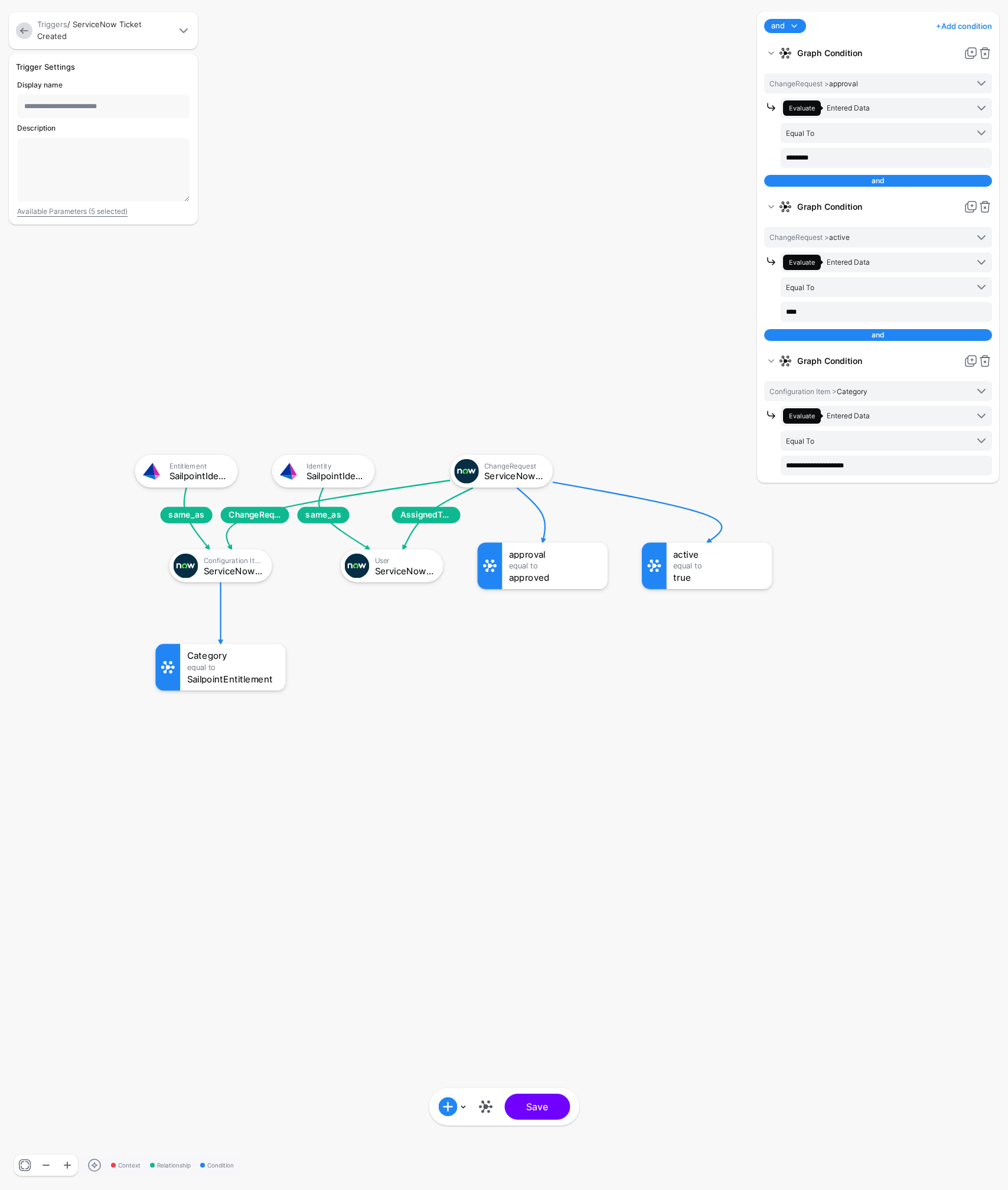
click at [80, 106] on input "**********" at bounding box center [103, 106] width 173 height 24
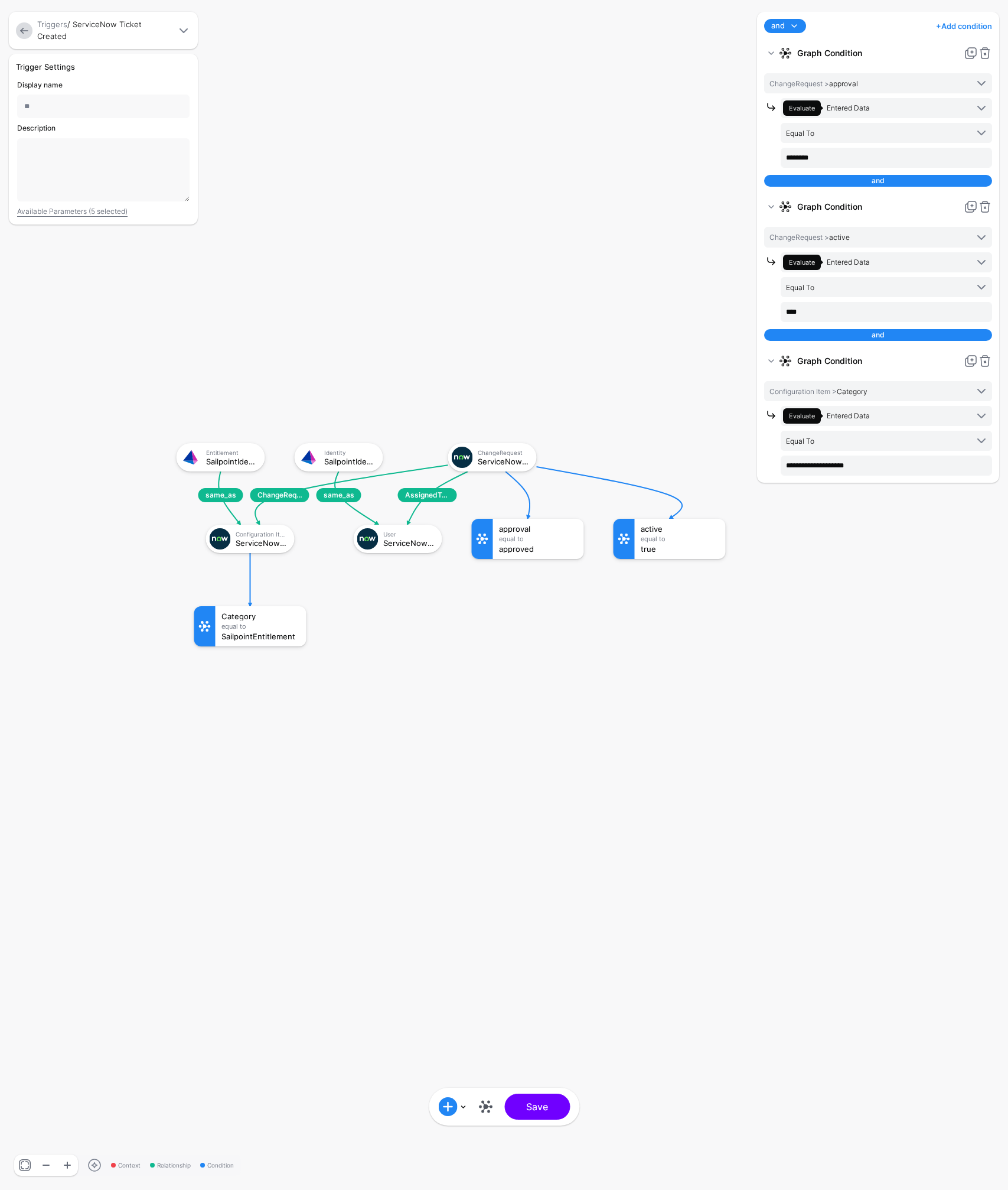
type input "*"
type input "**********"
click at [556, 1112] on button "Save" at bounding box center [537, 1106] width 66 height 26
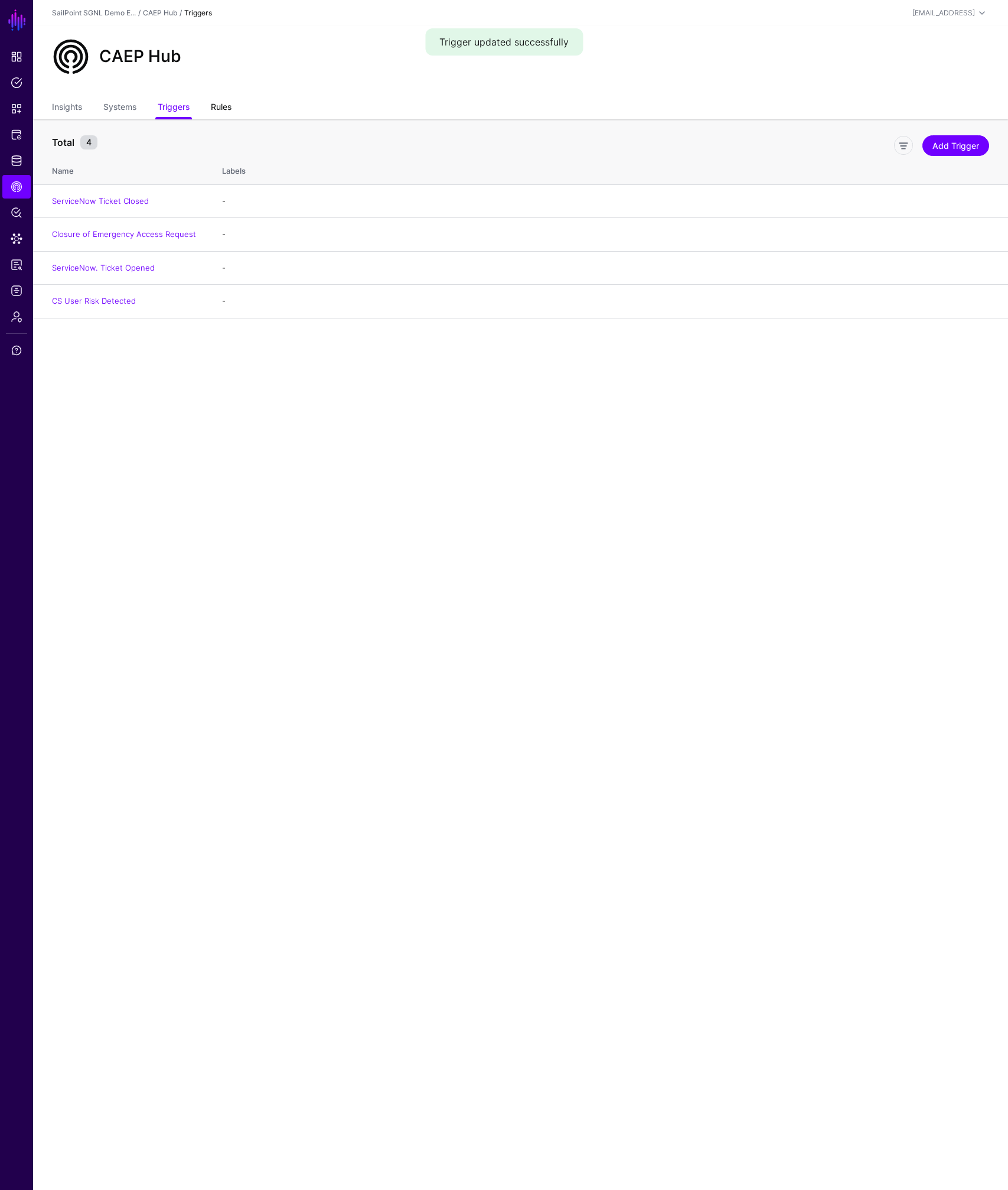
click at [225, 104] on link "Rules" at bounding box center [221, 108] width 21 height 22
click at [93, 270] on link "Test Rule SailPoint" at bounding box center [86, 269] width 68 height 10
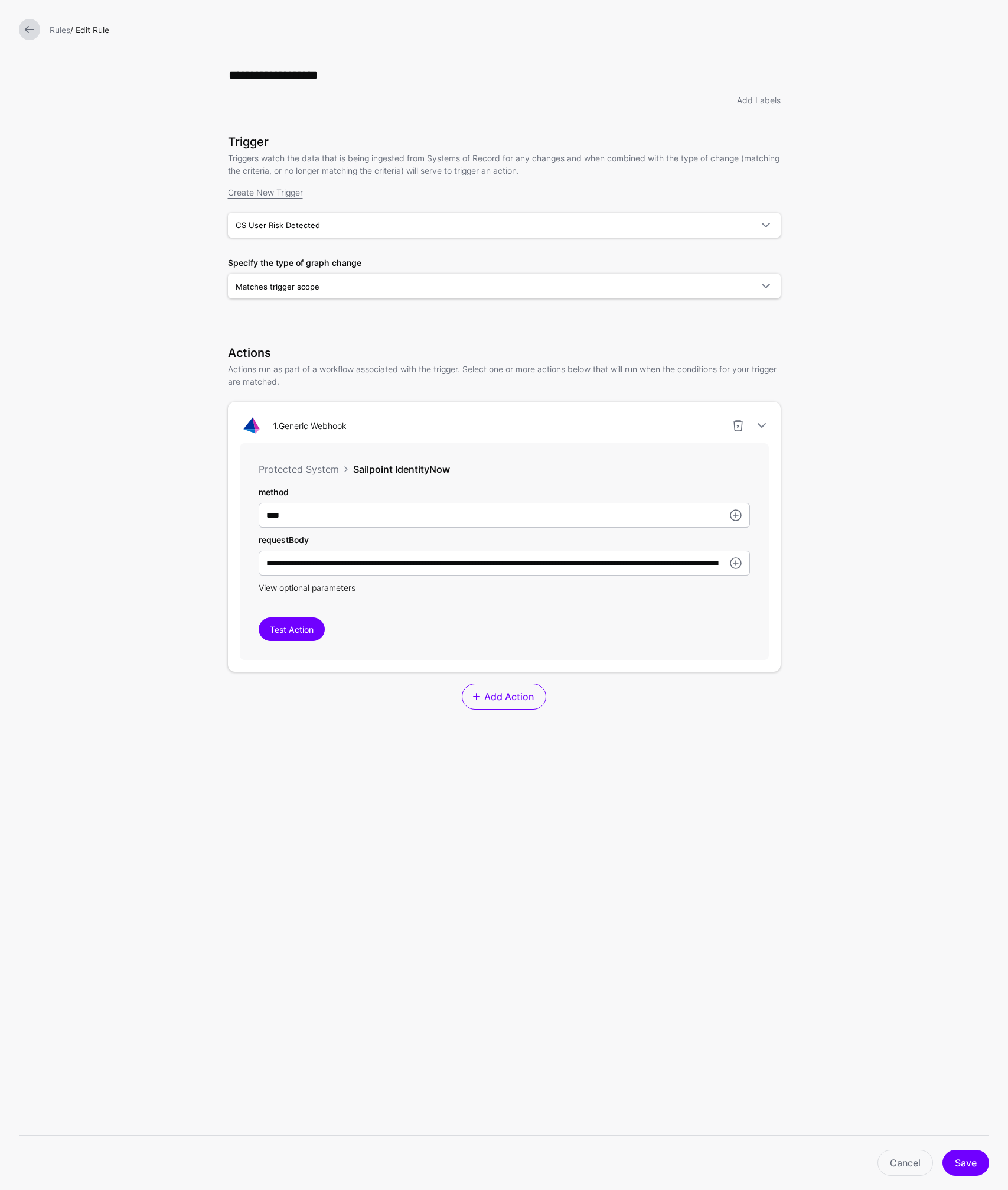
click at [313, 590] on span "View optional parameters" at bounding box center [307, 587] width 97 height 10
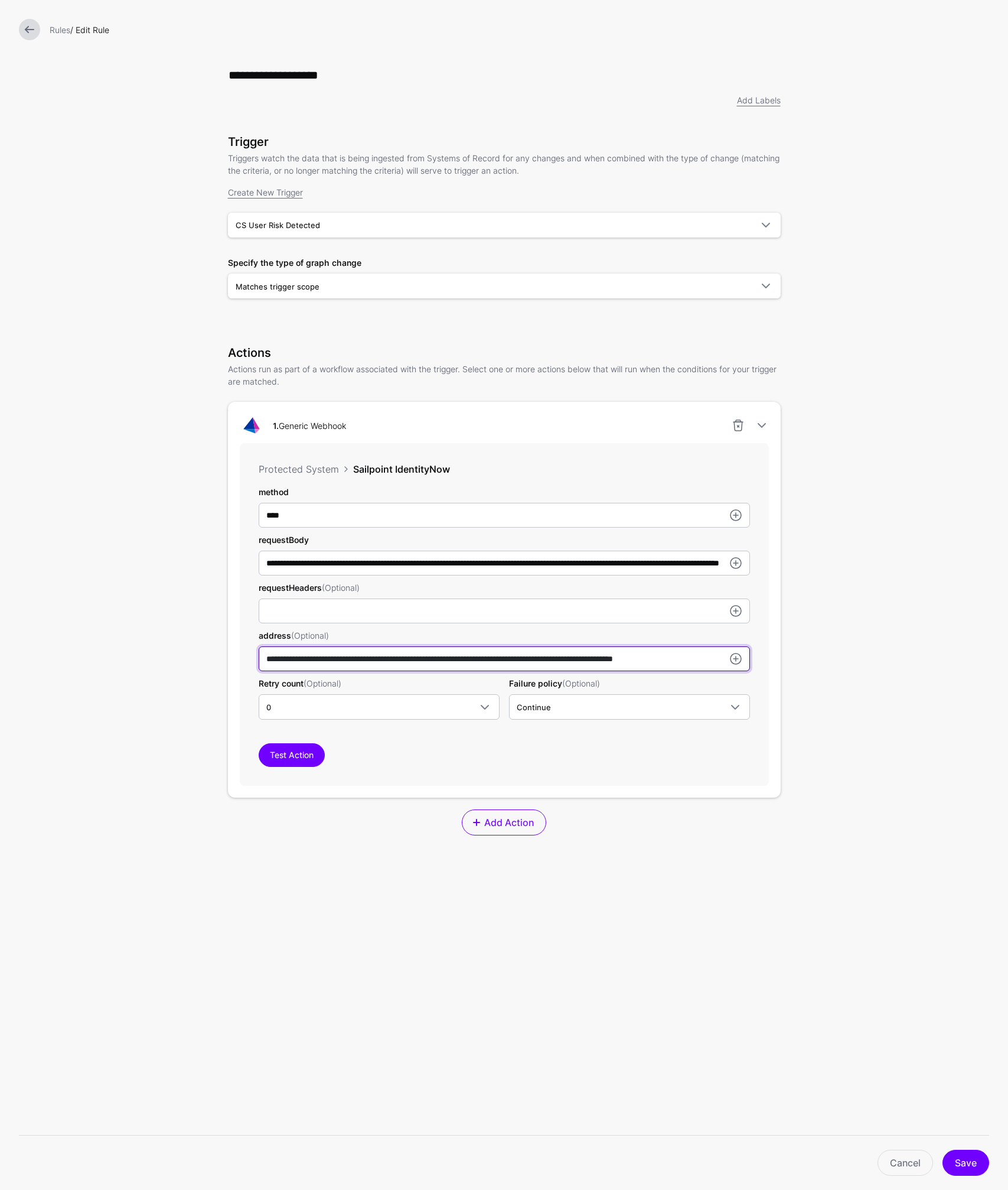
click at [480, 660] on input "**********" at bounding box center [504, 658] width 491 height 25
click at [480, 660] on input "**********" at bounding box center [504, 658] width 491 height 25
click at [479, 660] on input "**********" at bounding box center [504, 658] width 491 height 25
click at [476, 660] on input "**********" at bounding box center [504, 658] width 491 height 25
click at [594, 766] on div "Test Action" at bounding box center [504, 754] width 491 height 24
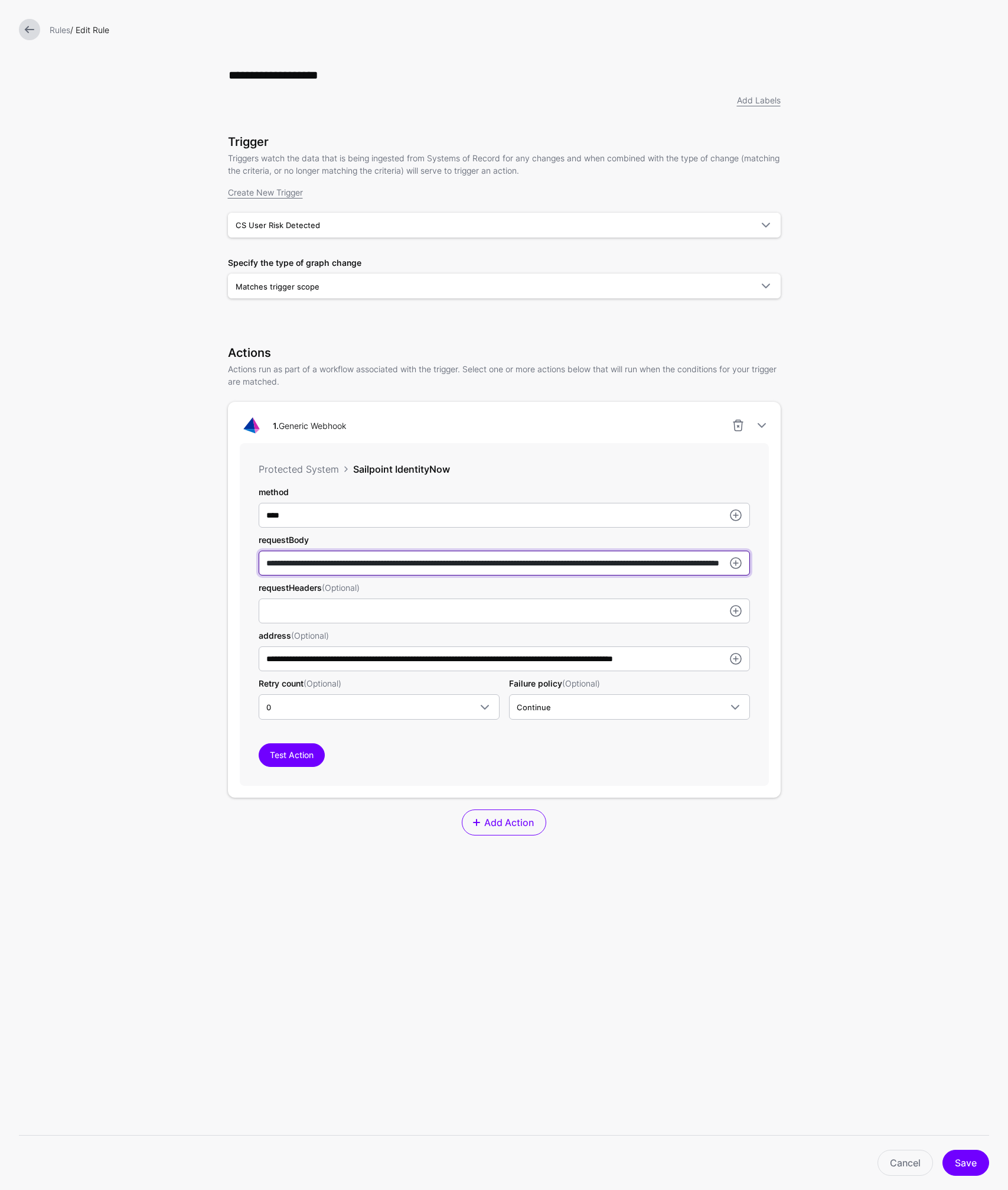
drag, startPoint x: 532, startPoint y: 564, endPoint x: 691, endPoint y: 568, distance: 159.1
click at [691, 568] on input "**********" at bounding box center [504, 562] width 491 height 25
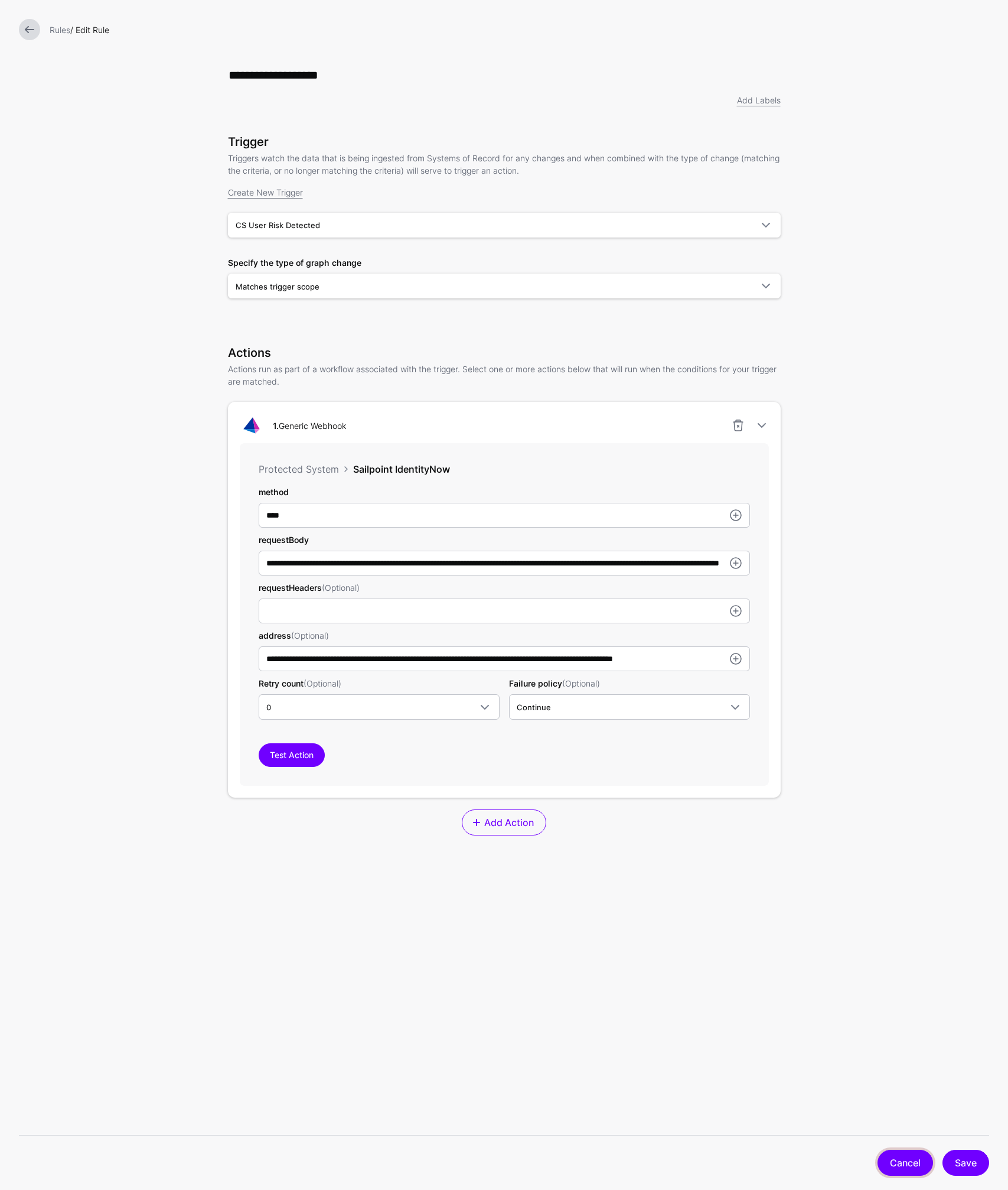
click at [895, 1163] on link "Cancel" at bounding box center [905, 1162] width 55 height 26
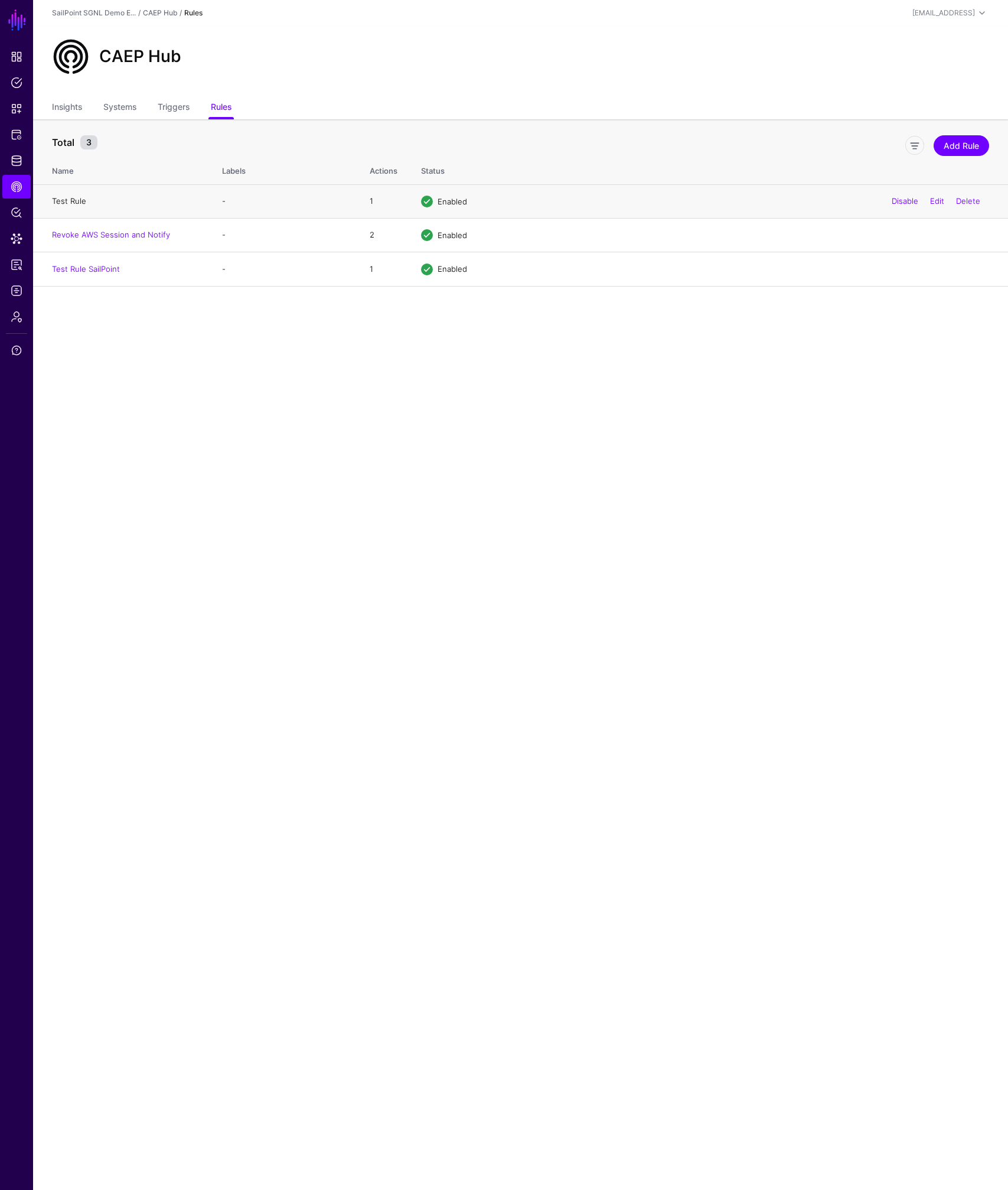
click at [74, 200] on link "Test Rule" at bounding box center [69, 201] width 34 height 10
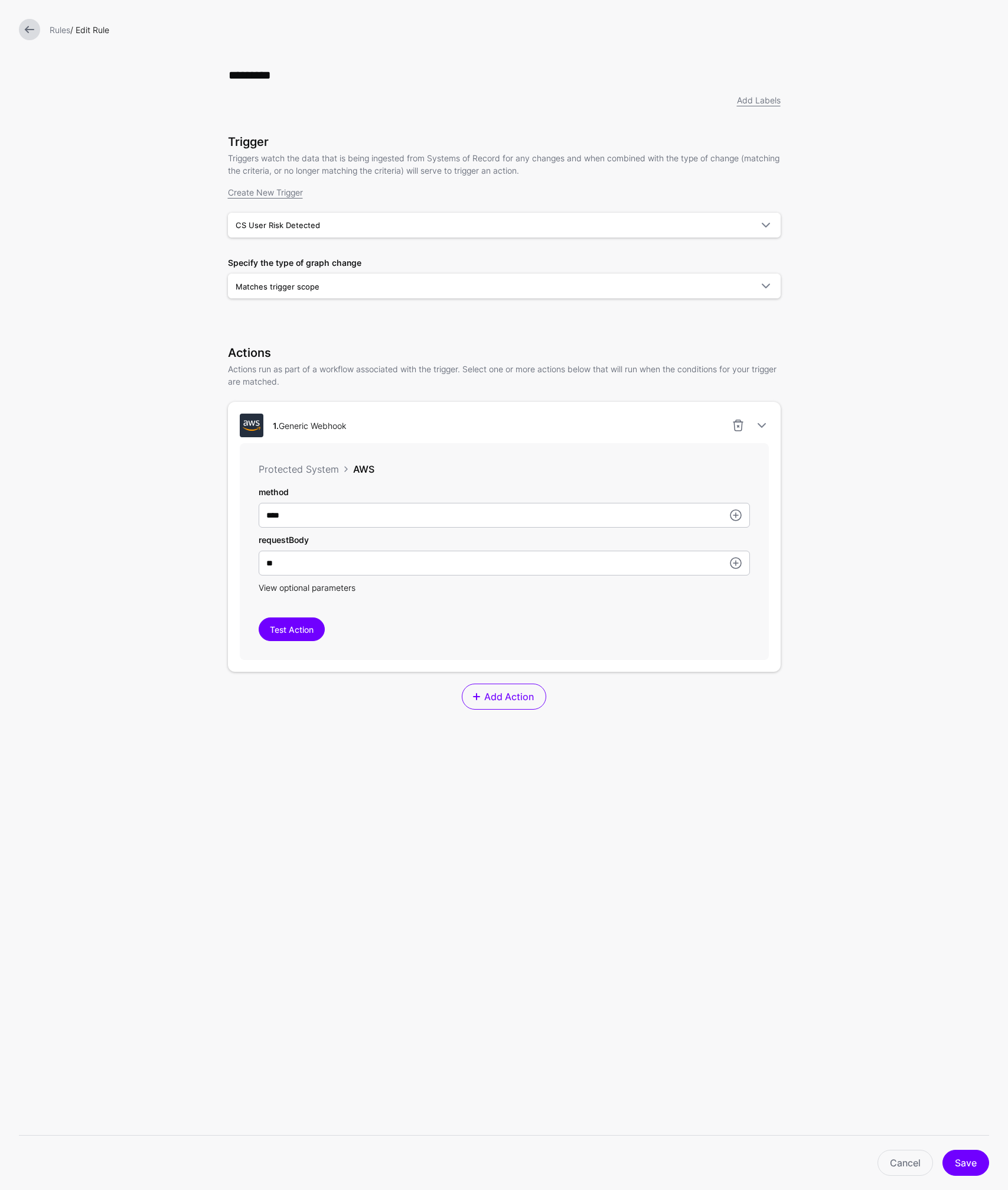
click at [299, 590] on span "View optional parameters" at bounding box center [307, 587] width 97 height 10
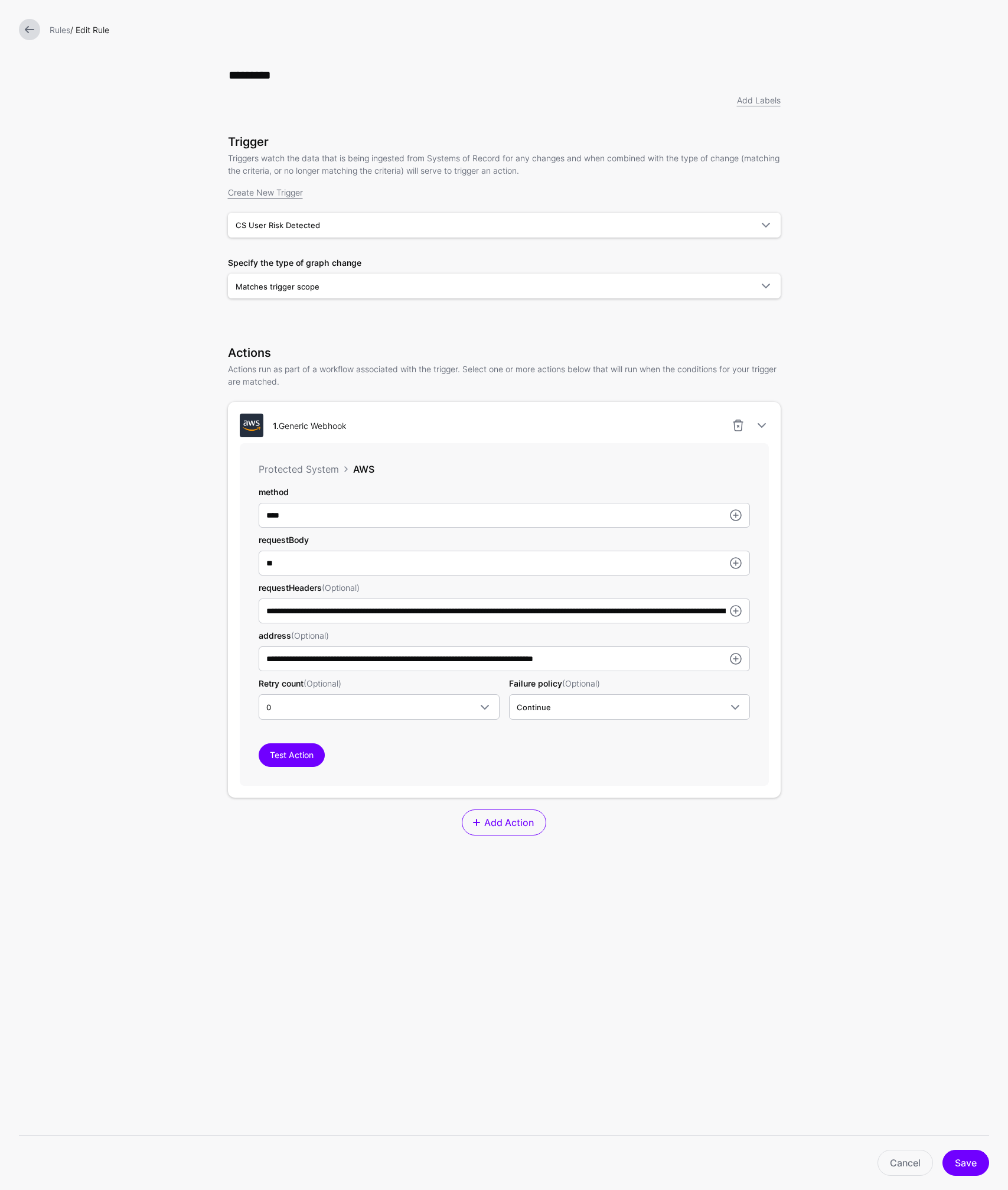
click at [36, 29] on link at bounding box center [29, 29] width 21 height 21
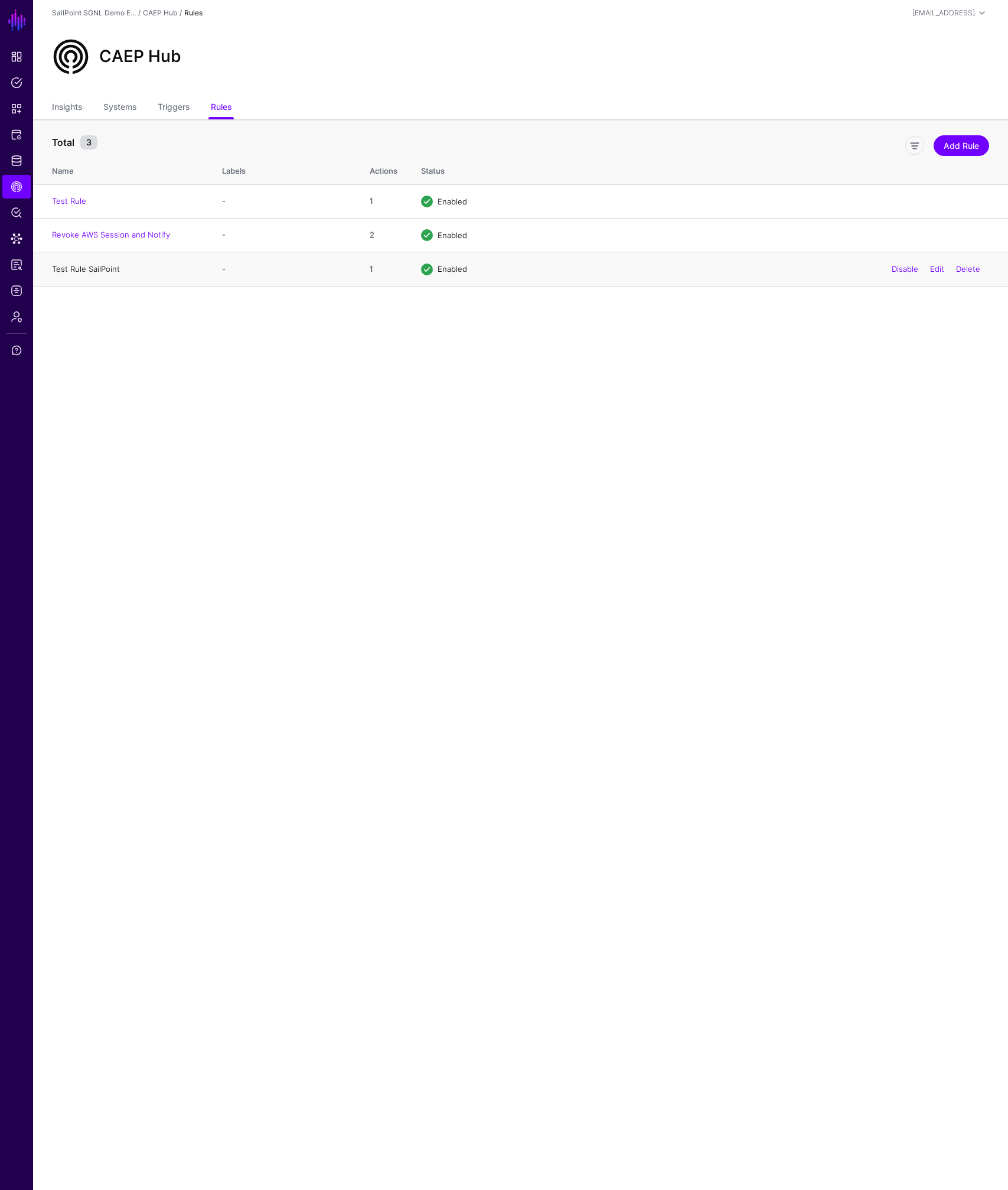
click at [93, 267] on link "Test Rule SailPoint" at bounding box center [86, 269] width 68 height 10
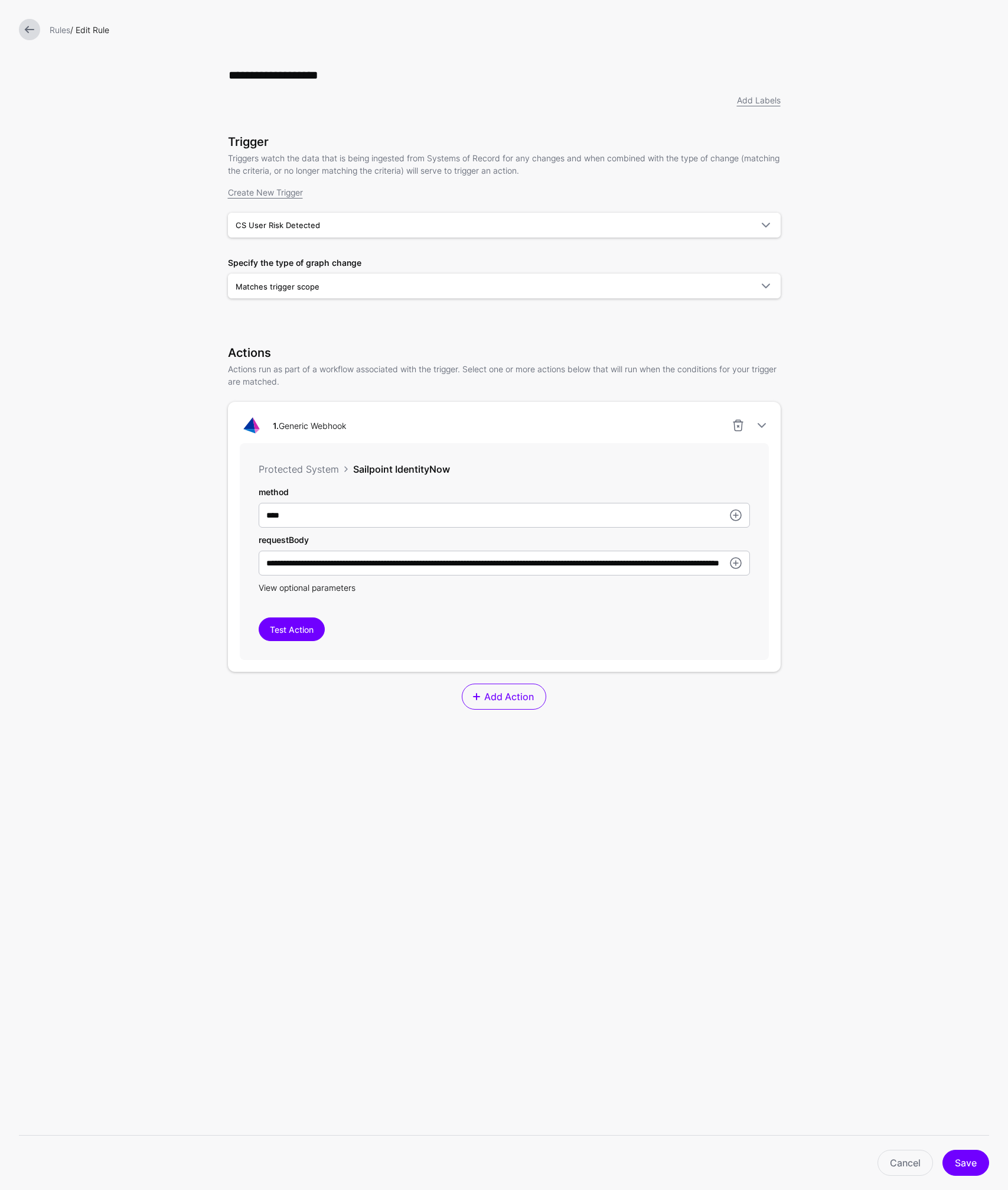
click at [314, 588] on span "View optional parameters" at bounding box center [307, 587] width 97 height 10
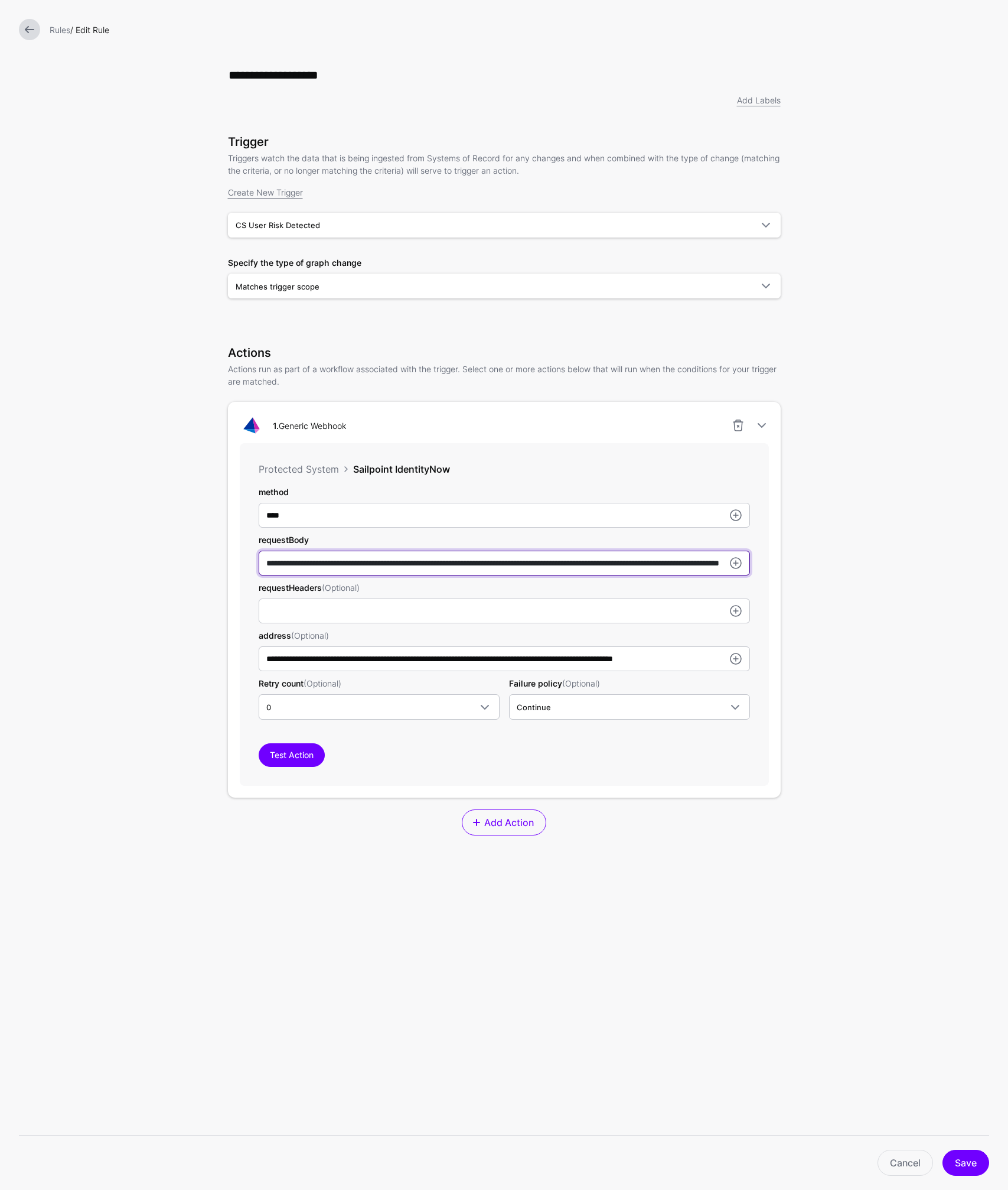
click at [432, 564] on input "**********" at bounding box center [504, 562] width 491 height 25
click at [541, 567] on input "**********" at bounding box center [504, 562] width 491 height 25
click at [539, 564] on input "**********" at bounding box center [504, 562] width 491 height 25
type input "**********"
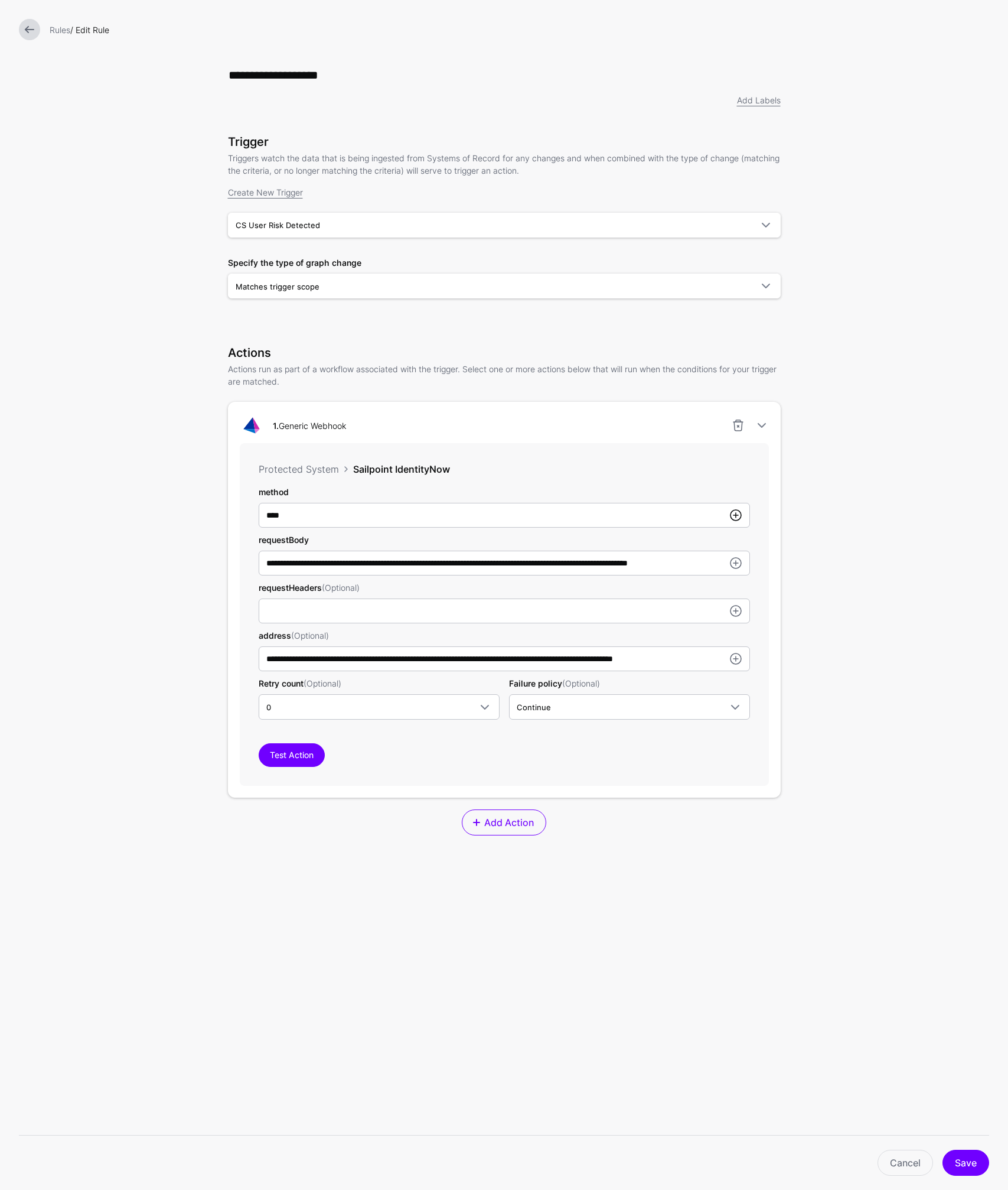
scroll to position [0, 0]
click at [735, 515] on link at bounding box center [735, 515] width 14 height 14
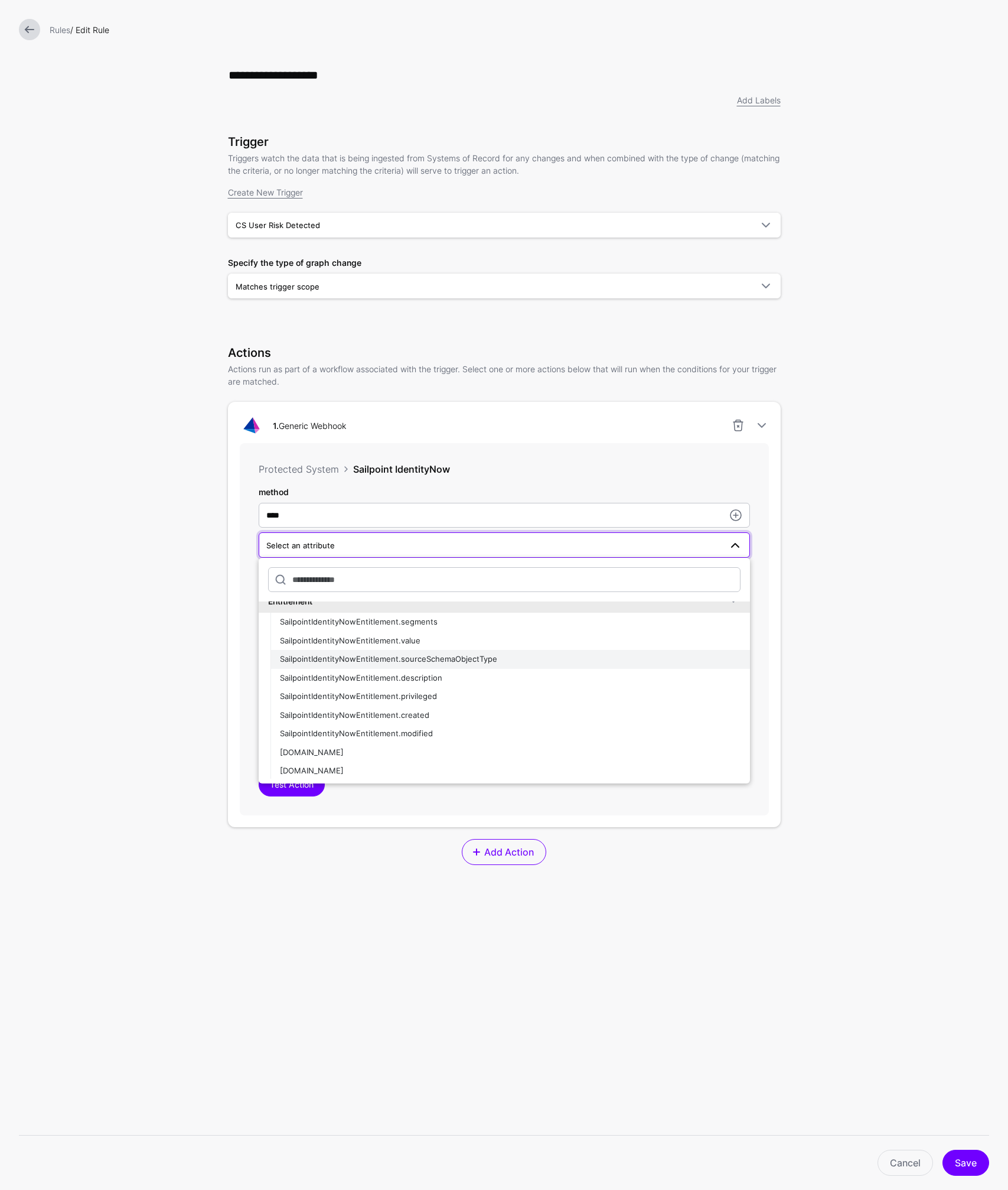
scroll to position [1021, 0]
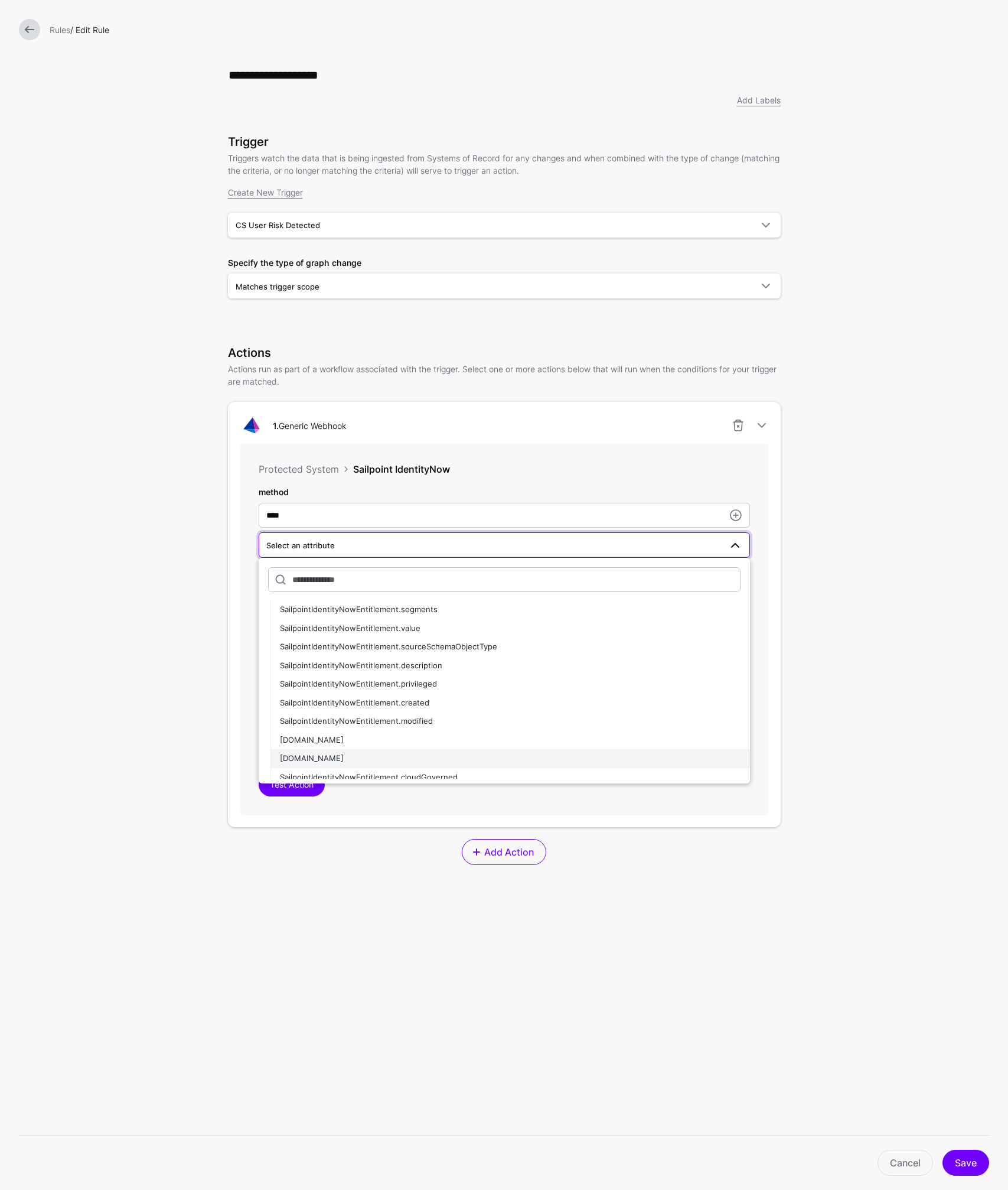
click at [344, 757] on span "SailpointIdentityNowEntitlement.id" at bounding box center [312, 758] width 64 height 10
type input "**********"
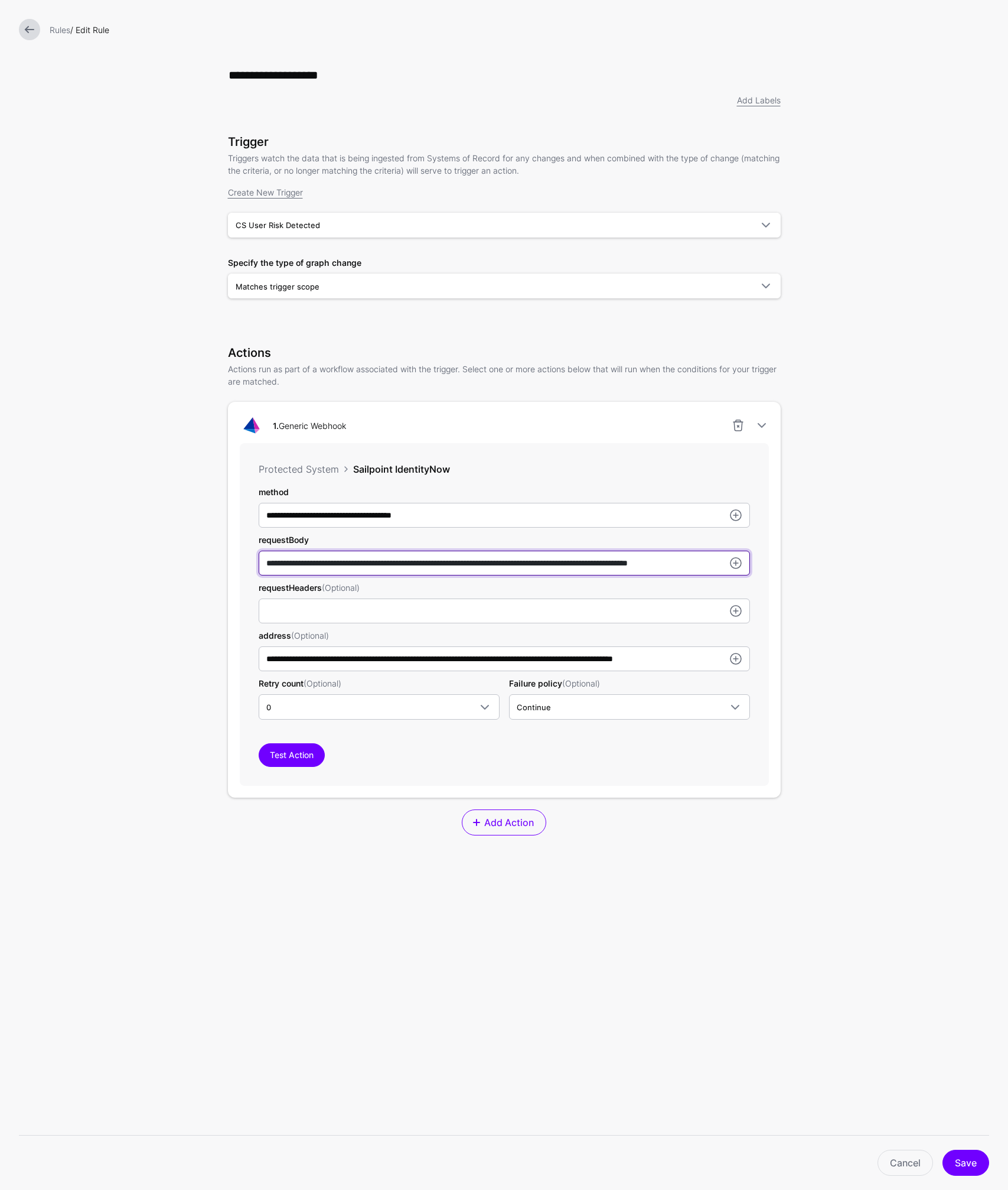
click at [596, 565] on input "**********" at bounding box center [504, 562] width 491 height 25
click at [734, 560] on link at bounding box center [735, 562] width 14 height 14
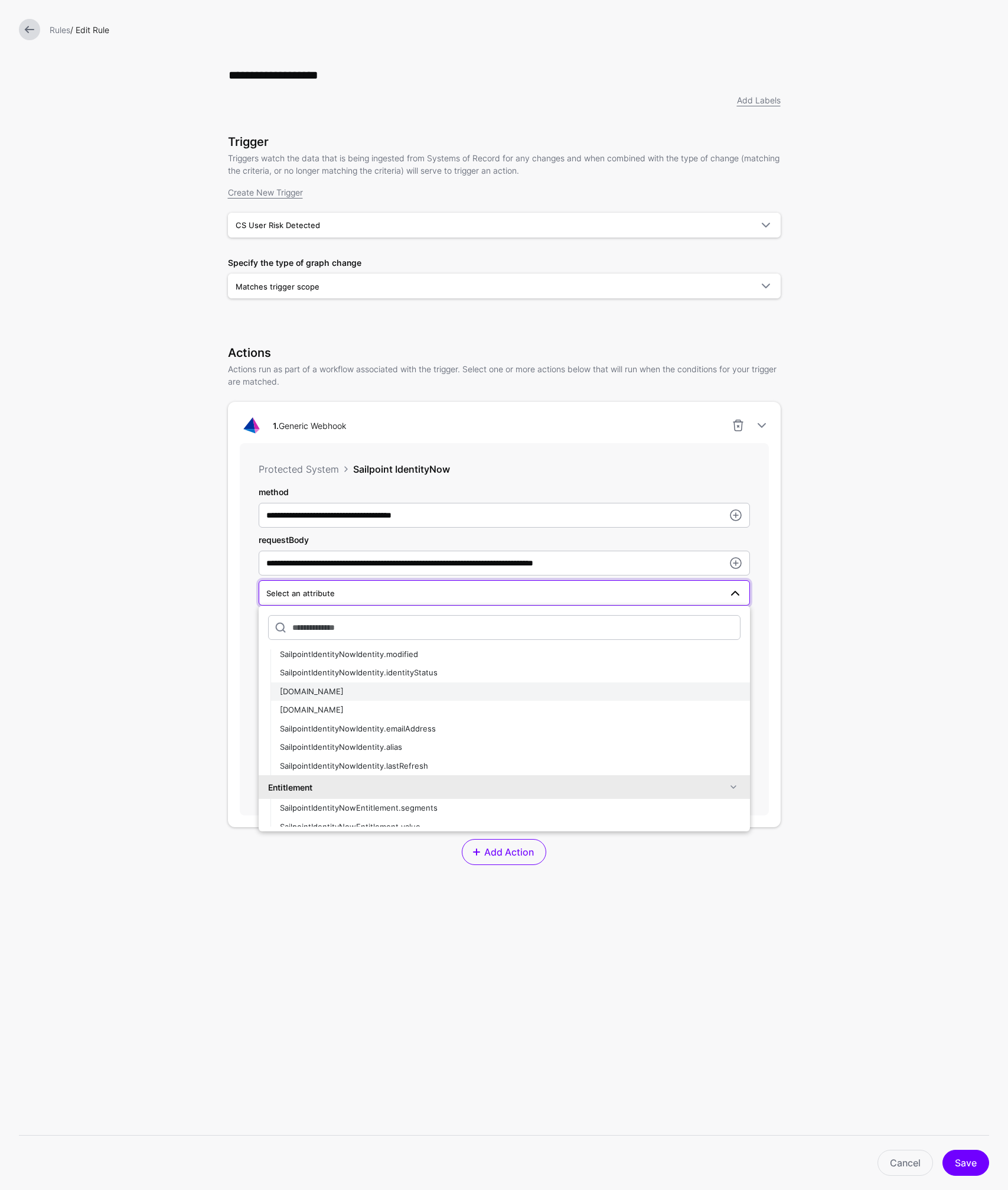
scroll to position [856, 0]
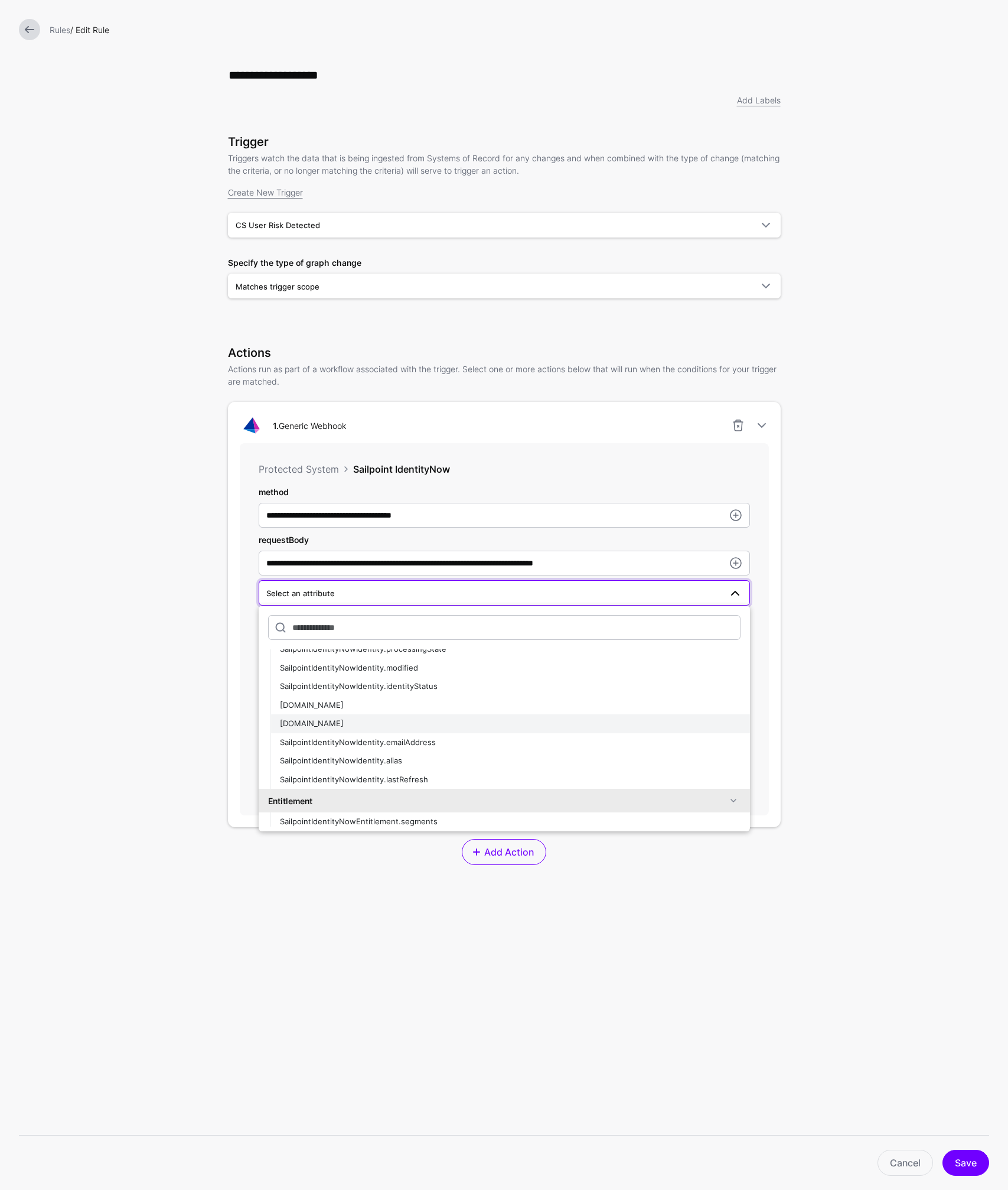
click at [344, 724] on span "SailpointIdentityNowIdentity.id" at bounding box center [312, 723] width 64 height 10
type input "**********"
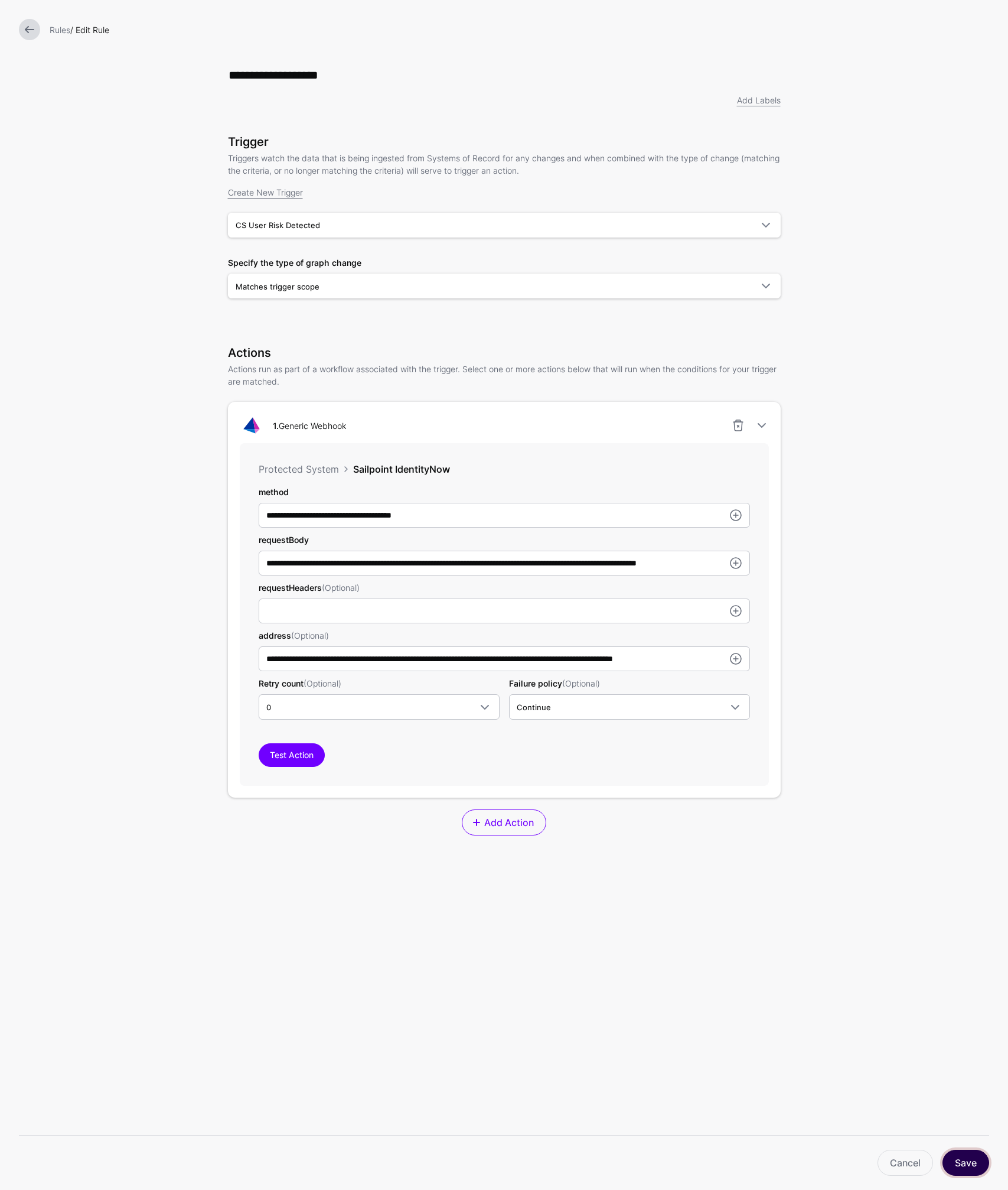
click at [965, 1164] on button "Save" at bounding box center [965, 1162] width 46 height 26
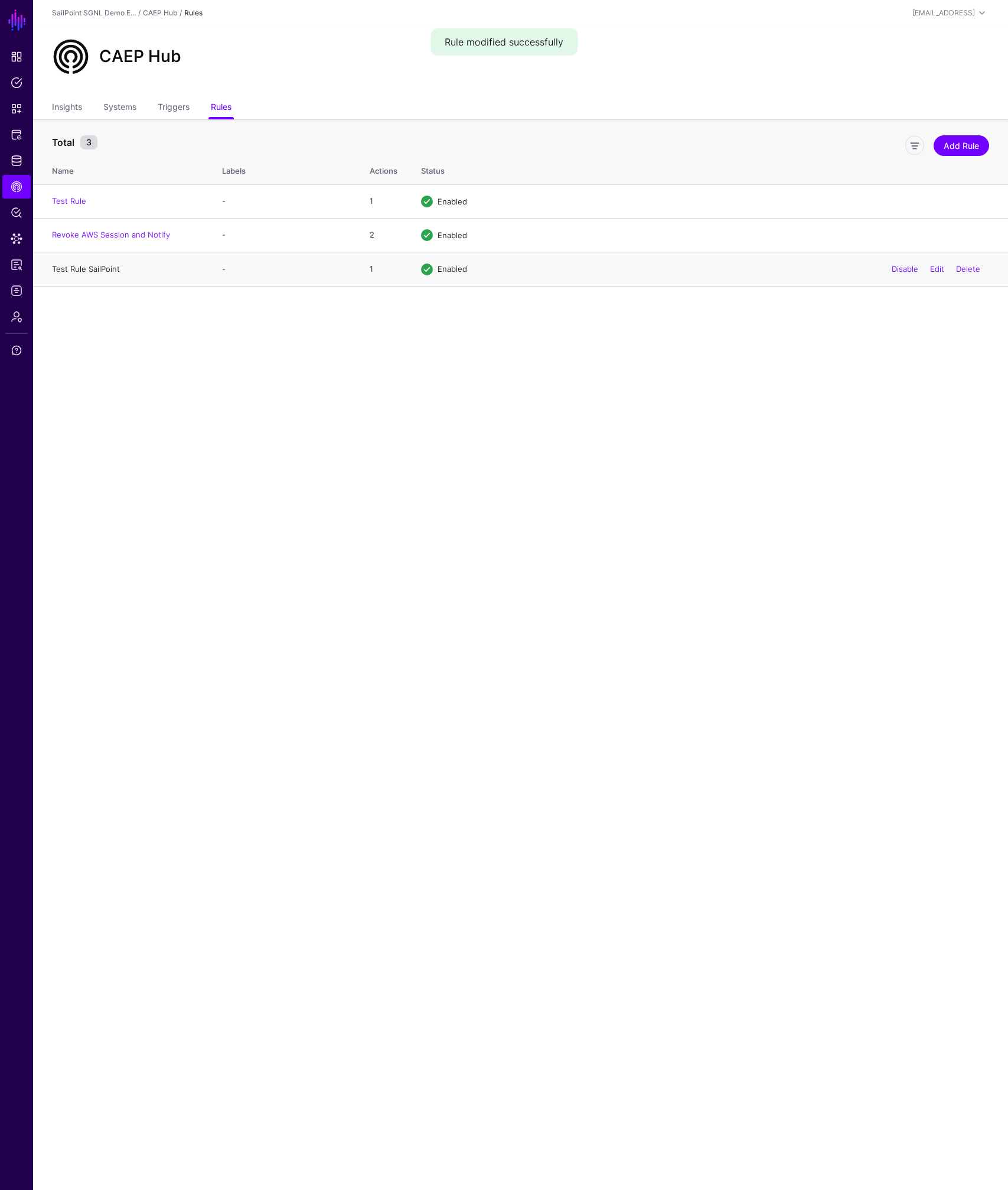
click at [82, 266] on link "Test Rule SailPoint" at bounding box center [86, 269] width 68 height 10
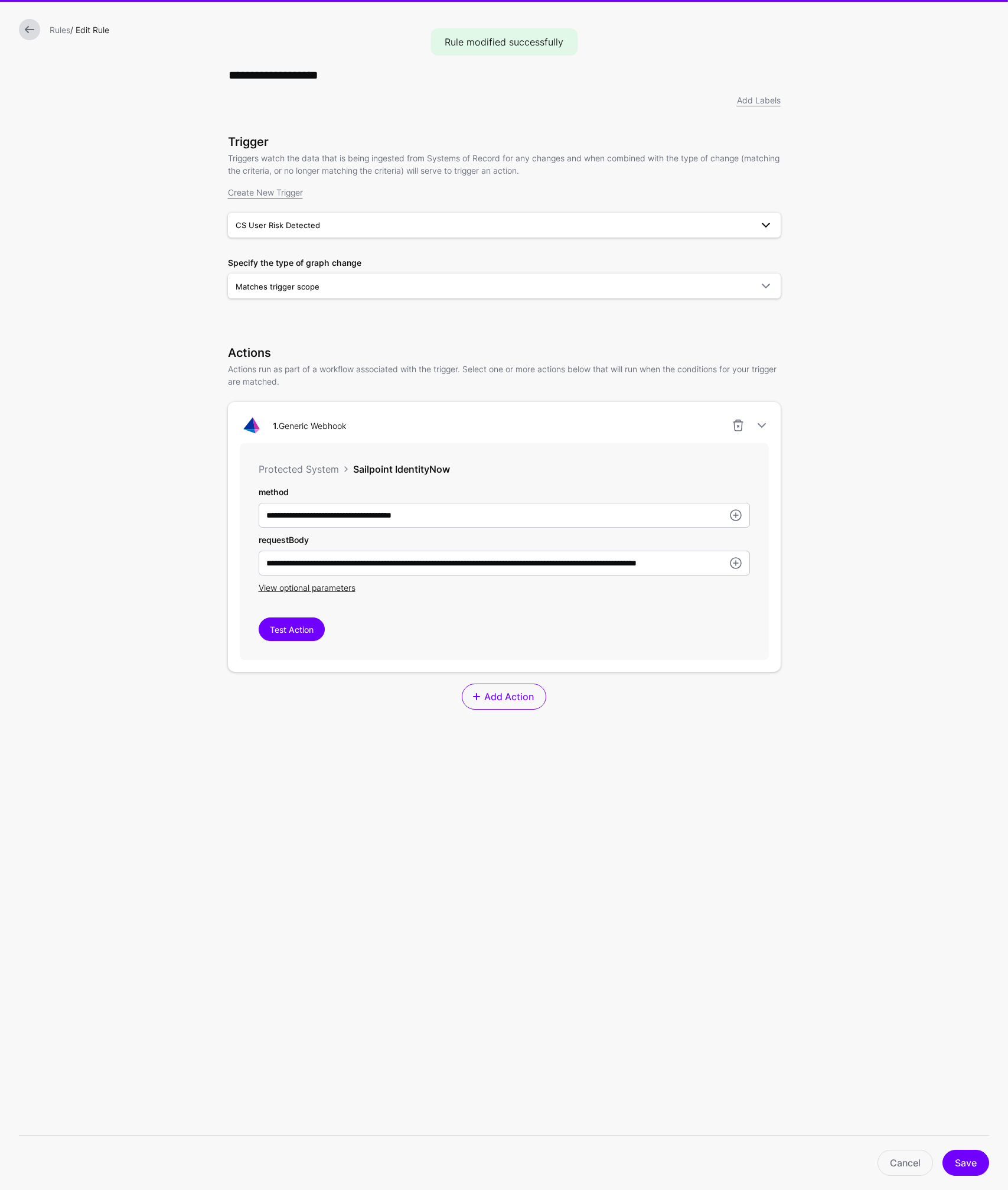
click at [360, 226] on span "CS User Risk Detected" at bounding box center [494, 225] width 516 height 13
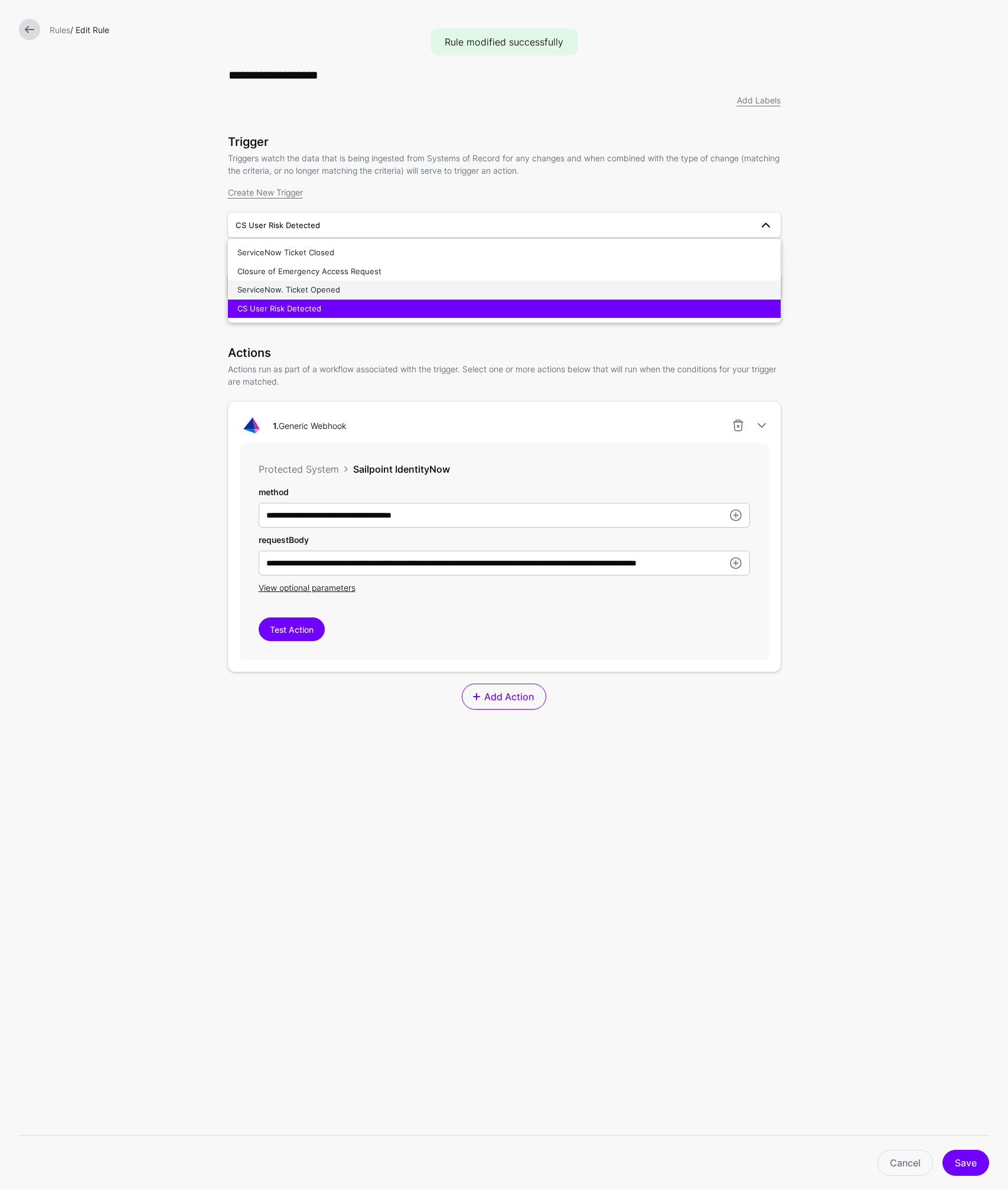
click at [319, 291] on span "ServiceNow. Ticket Opened" at bounding box center [289, 290] width 103 height 10
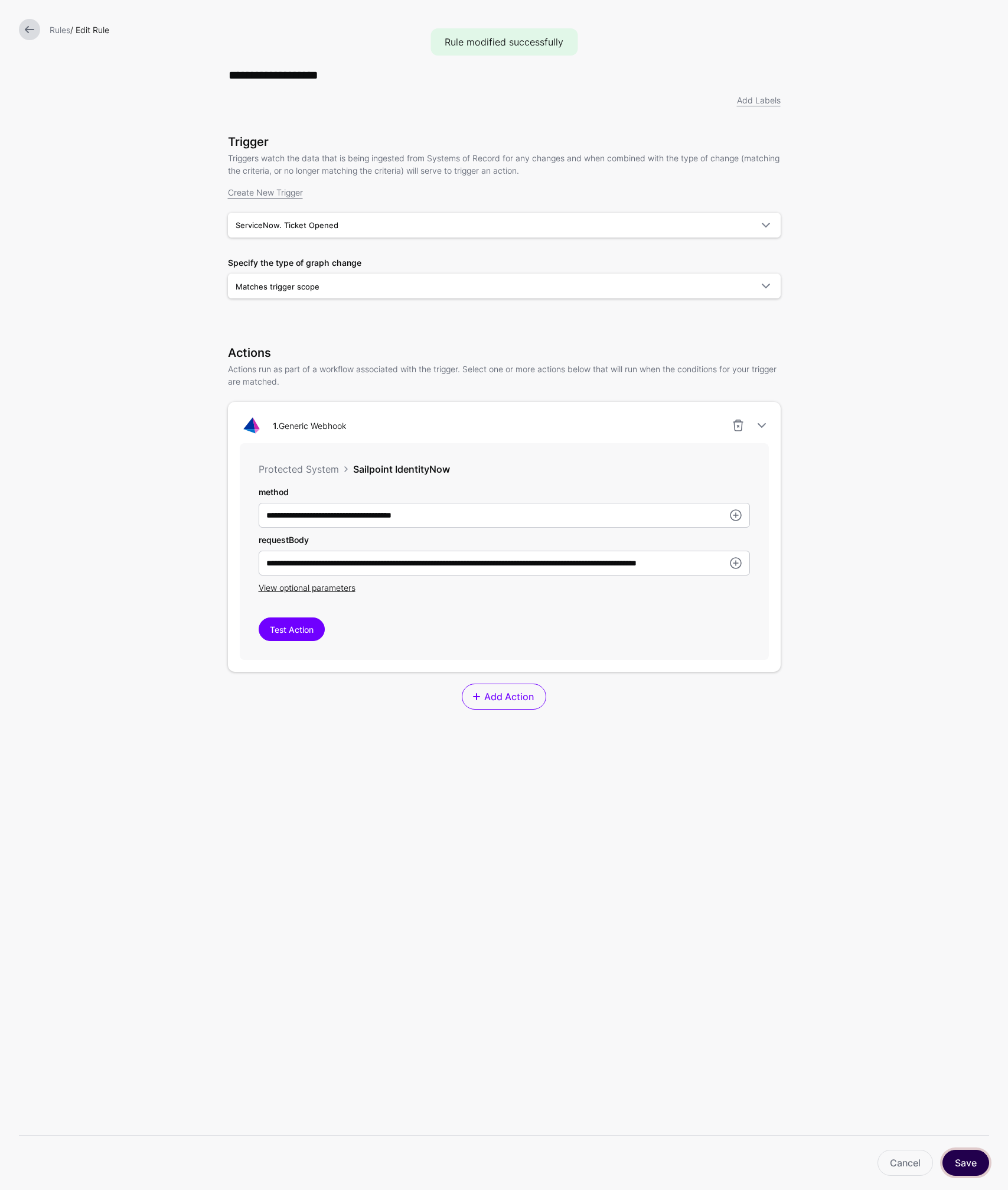
click at [980, 1169] on button "Save" at bounding box center [965, 1162] width 46 height 26
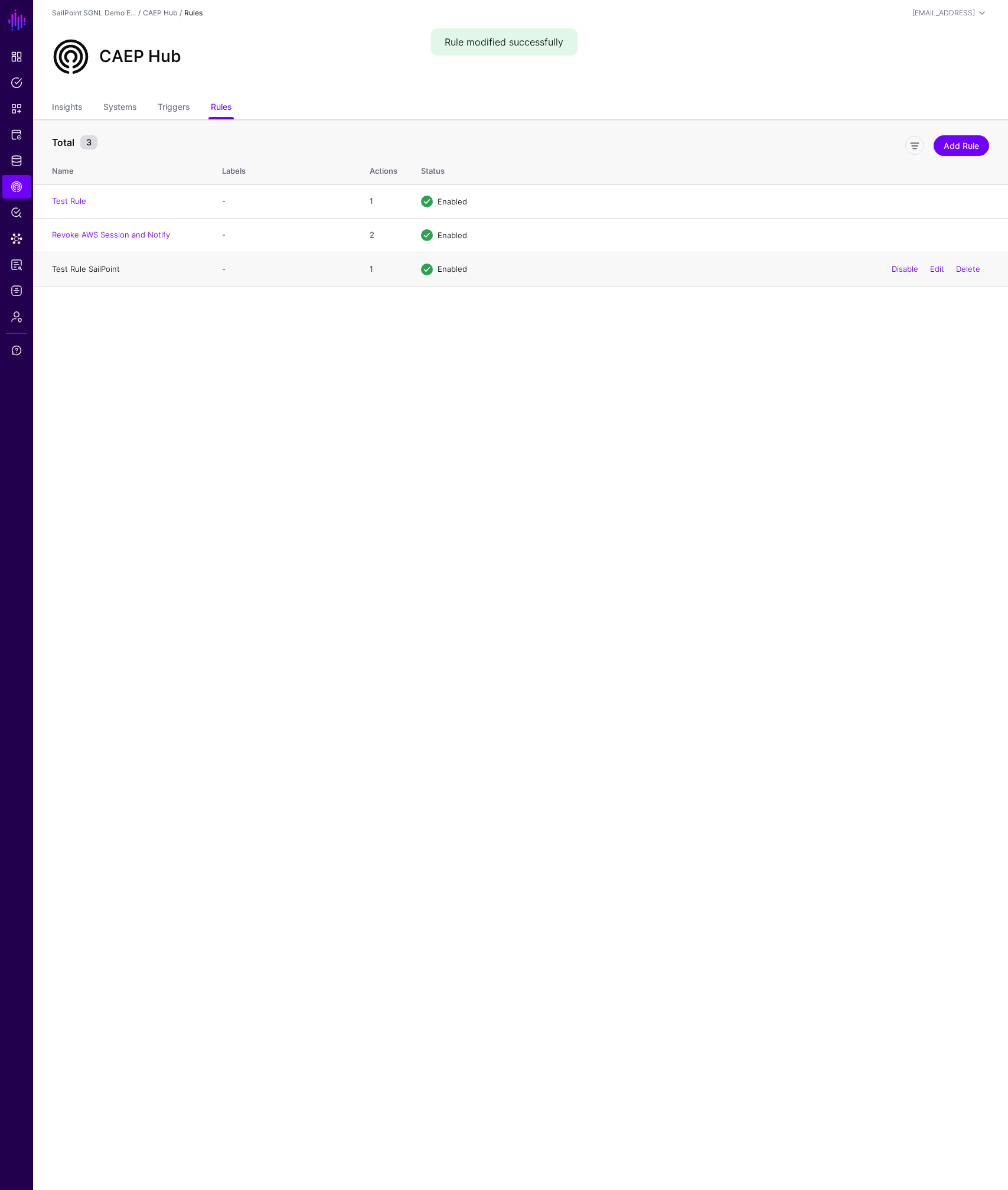
click at [87, 267] on link "Test Rule SailPoint" at bounding box center [86, 269] width 68 height 10
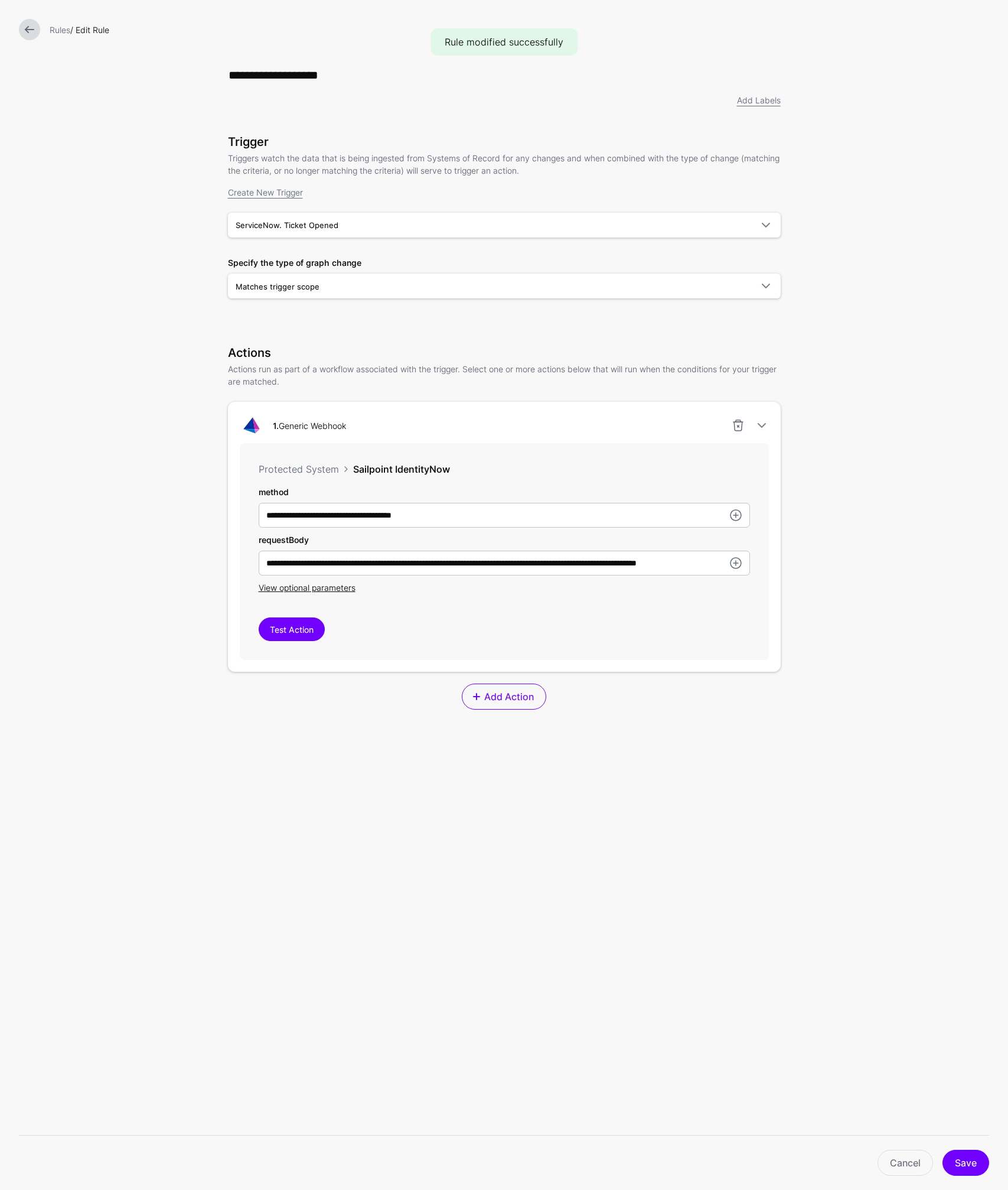
click at [138, 425] on form "**********" at bounding box center [504, 485] width 1008 height 969
drag, startPoint x: 965, startPoint y: 1158, endPoint x: 928, endPoint y: 1115, distance: 56.7
click at [939, 1112] on div "**********" at bounding box center [504, 595] width 1008 height 1190
click at [905, 1163] on link "Cancel" at bounding box center [905, 1162] width 55 height 26
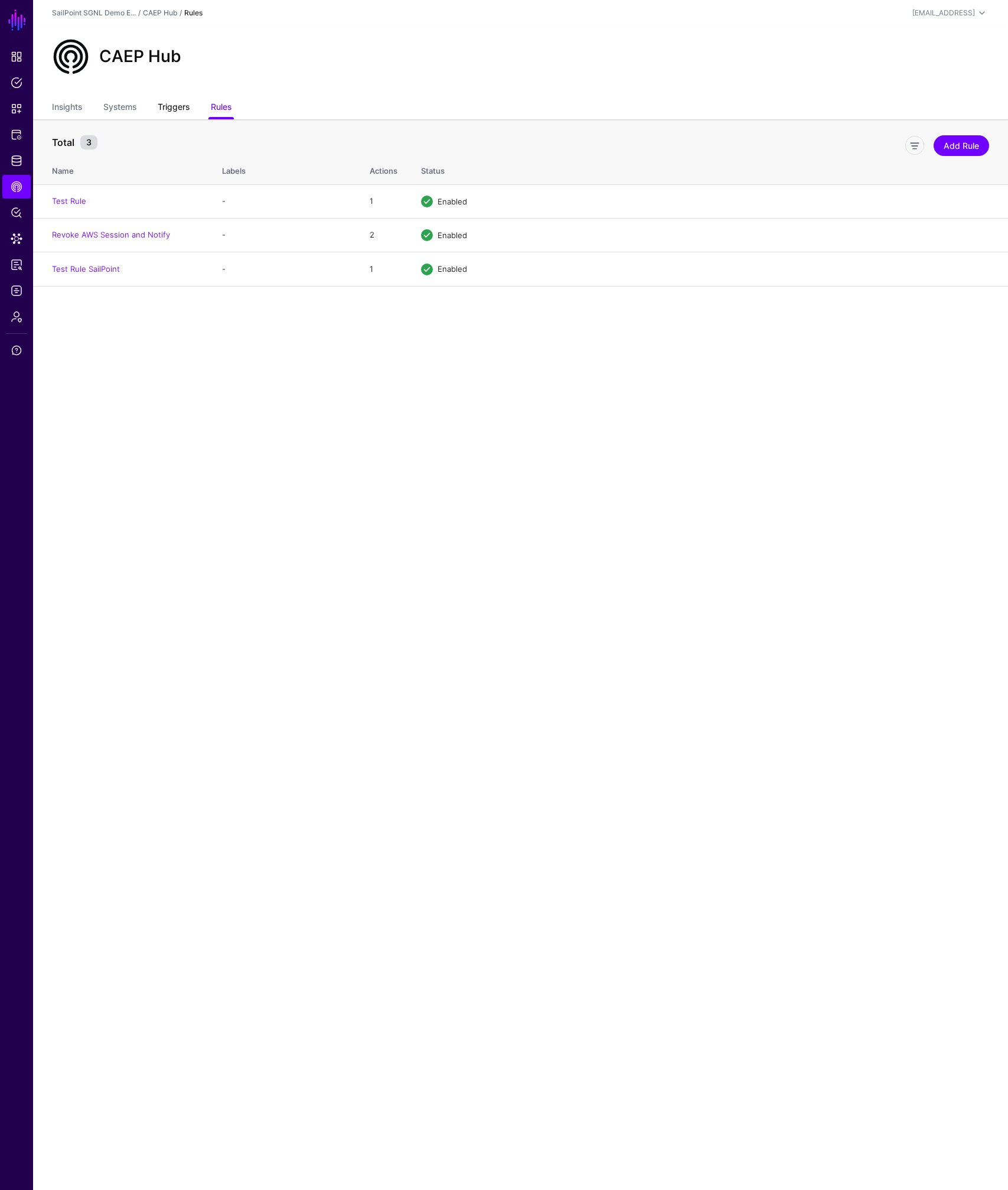
click at [163, 106] on link "Triggers" at bounding box center [173, 108] width 32 height 22
click at [128, 269] on link "ServiceNow. Ticket Opened" at bounding box center [103, 268] width 103 height 10
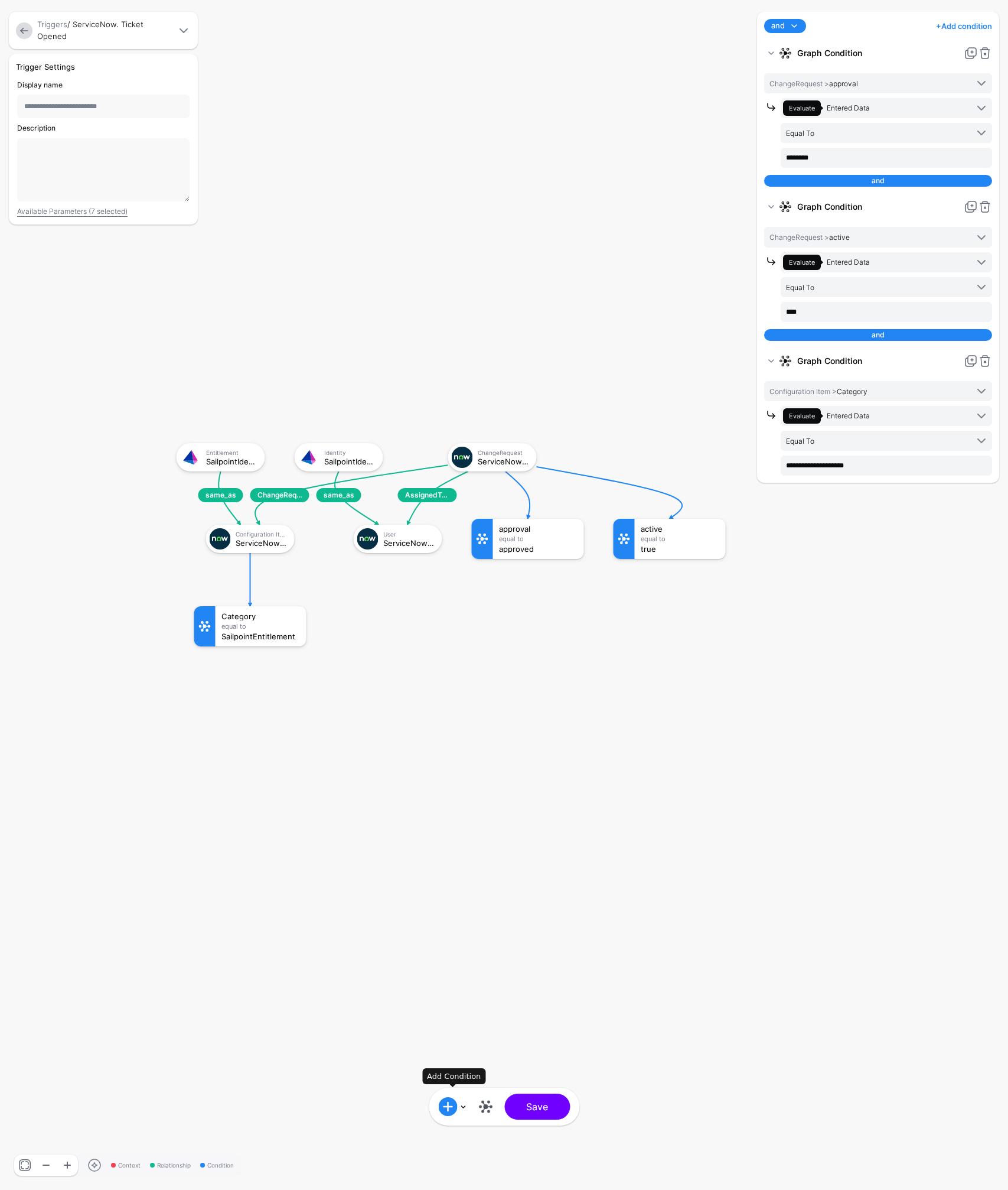
click at [452, 1109] on span at bounding box center [447, 1106] width 19 height 19
click at [451, 1108] on span at bounding box center [447, 1106] width 19 height 19
click at [602, 1033] on rect at bounding box center [165, 431] width 100801 height 118973
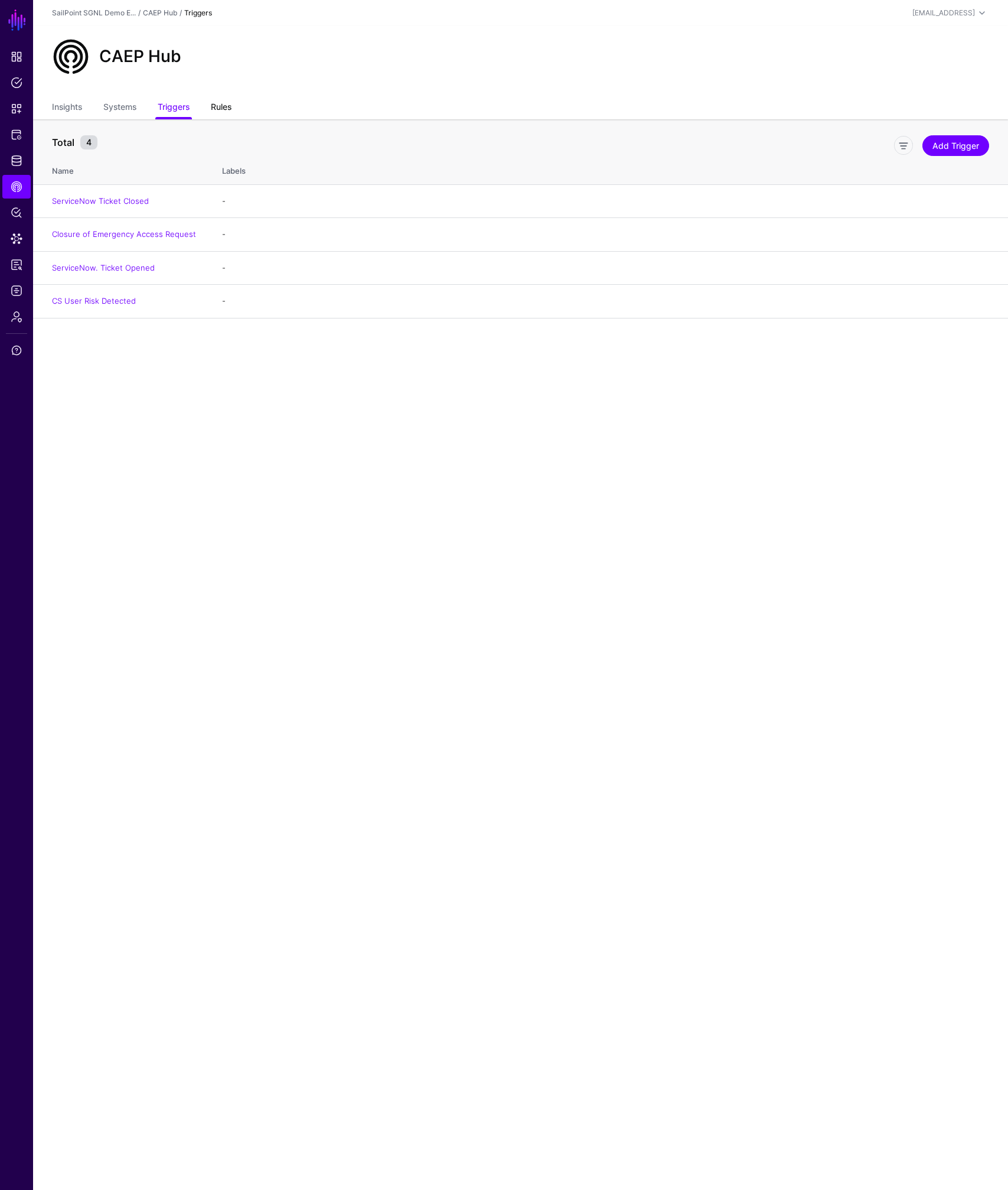
click at [221, 103] on link "Rules" at bounding box center [221, 108] width 21 height 22
click at [76, 270] on link "Test Rule SailPoint" at bounding box center [86, 269] width 68 height 10
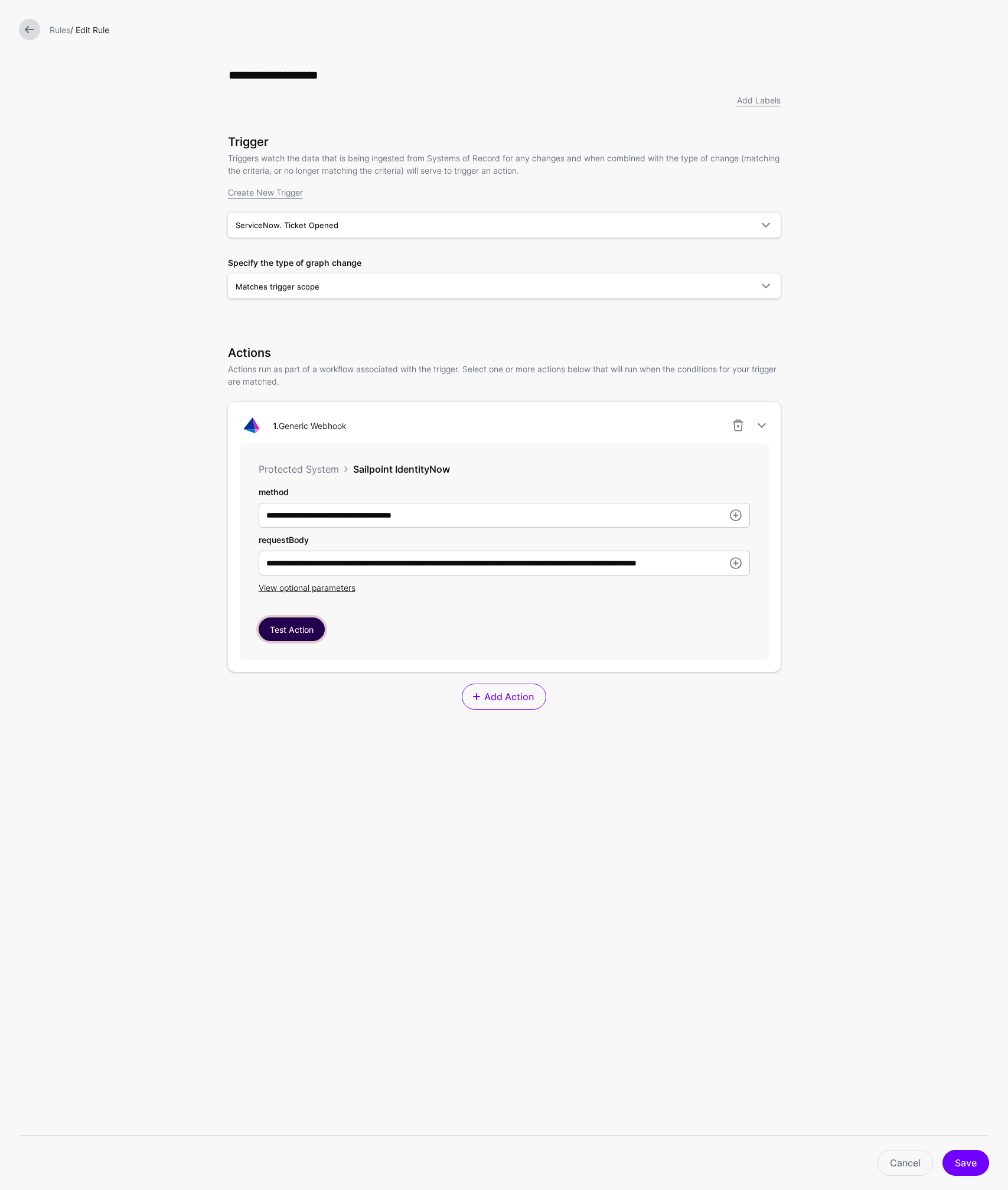
click at [286, 630] on button "Test Action" at bounding box center [292, 629] width 66 height 24
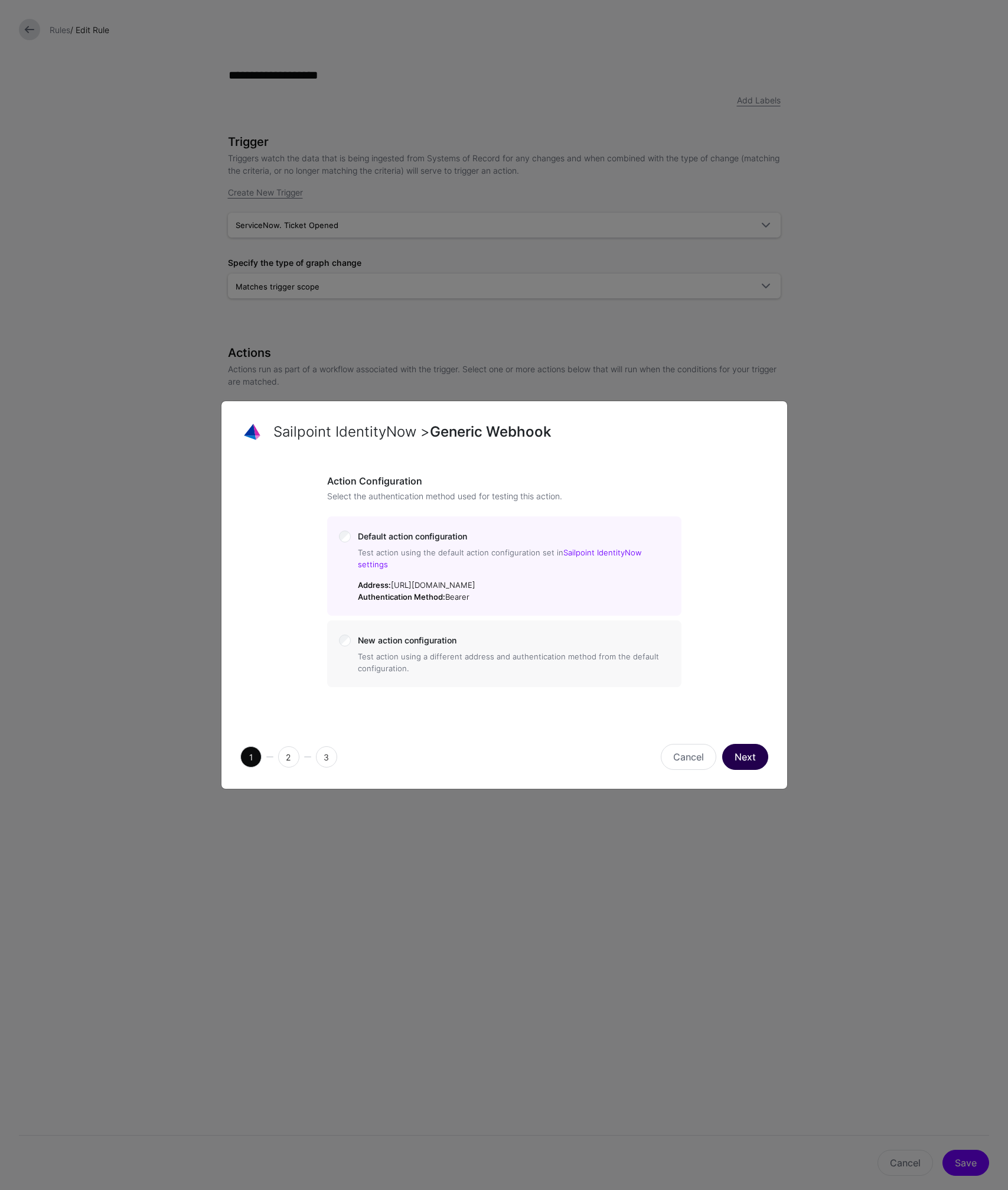
click at [741, 751] on button "Next" at bounding box center [745, 756] width 46 height 26
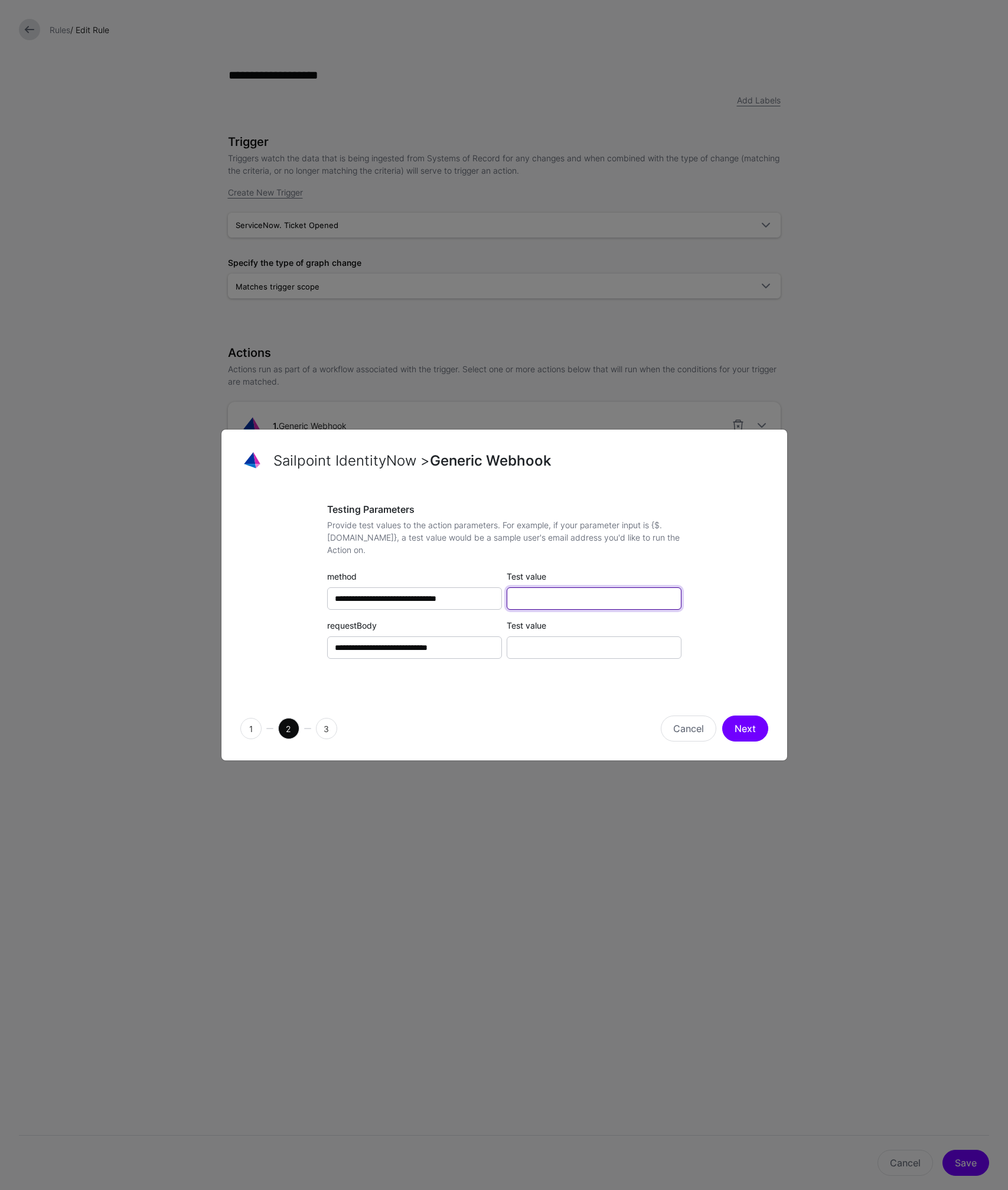
click at [595, 599] on input "Test value" at bounding box center [594, 598] width 175 height 22
paste input "**********"
type input "**********"
paste input "**********"
type input "**********"
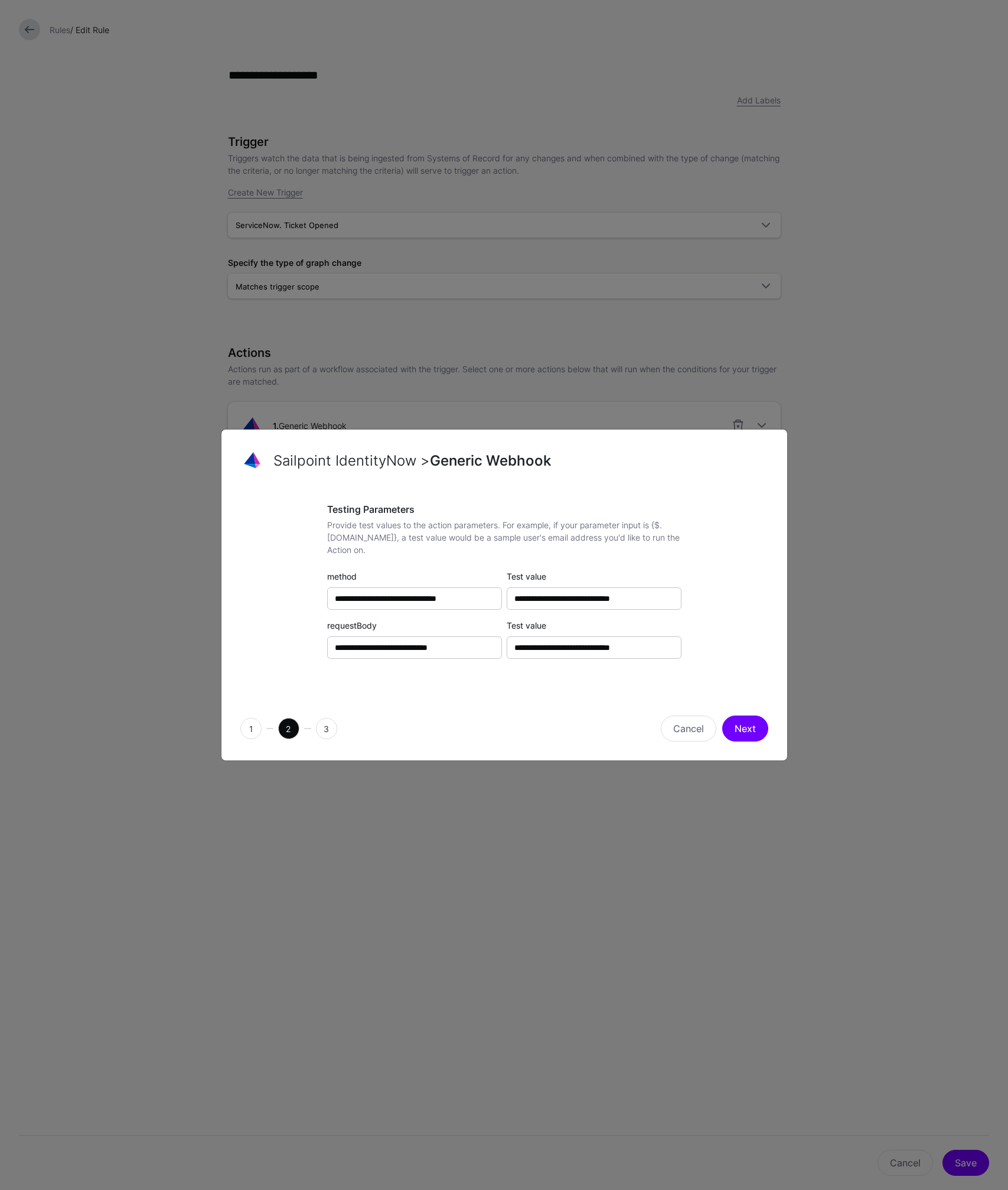
click at [746, 658] on div "**********" at bounding box center [504, 593] width 528 height 178
click at [745, 731] on button "Next" at bounding box center [745, 728] width 46 height 26
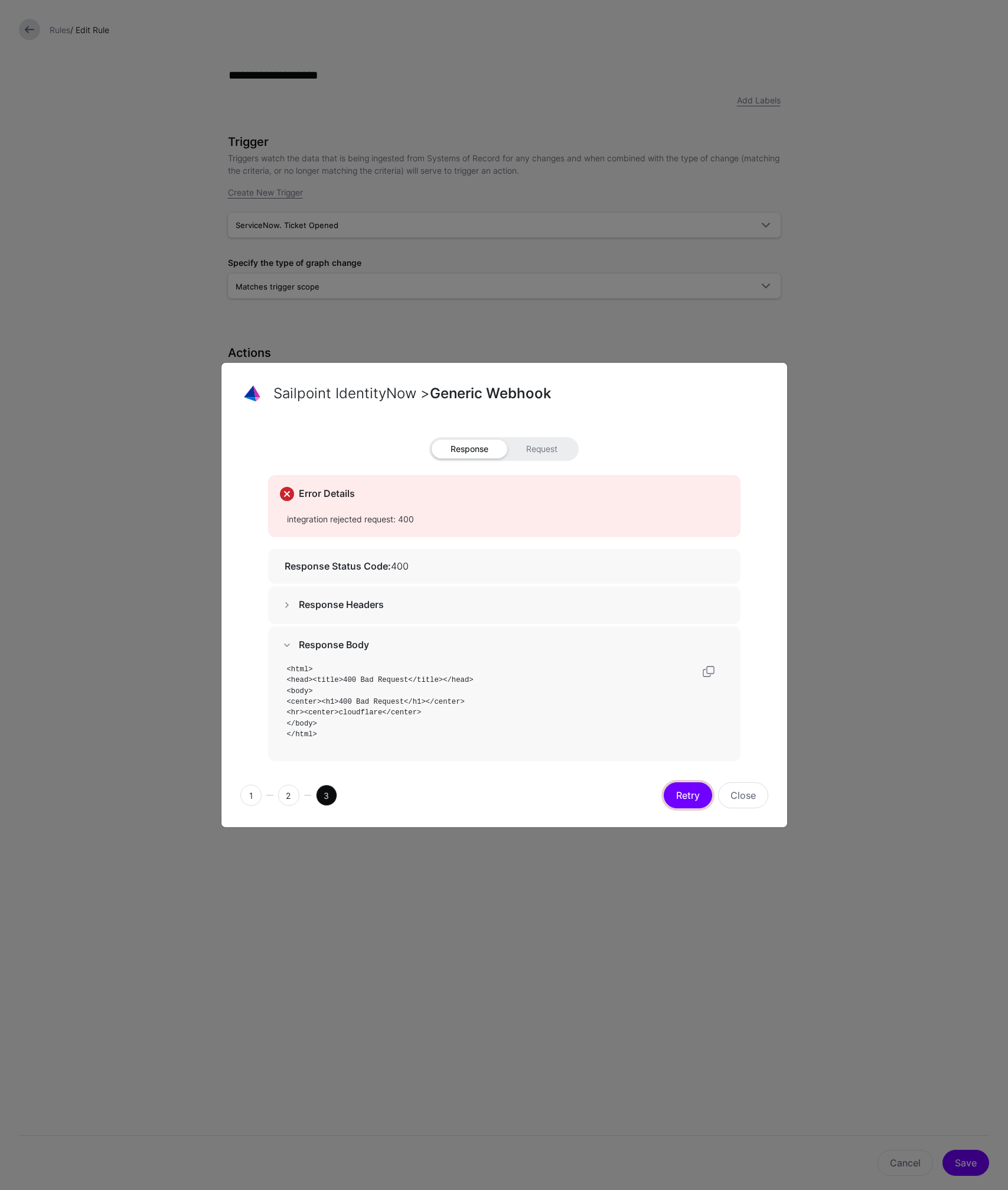
click at [699, 794] on button "Retry" at bounding box center [688, 795] width 48 height 26
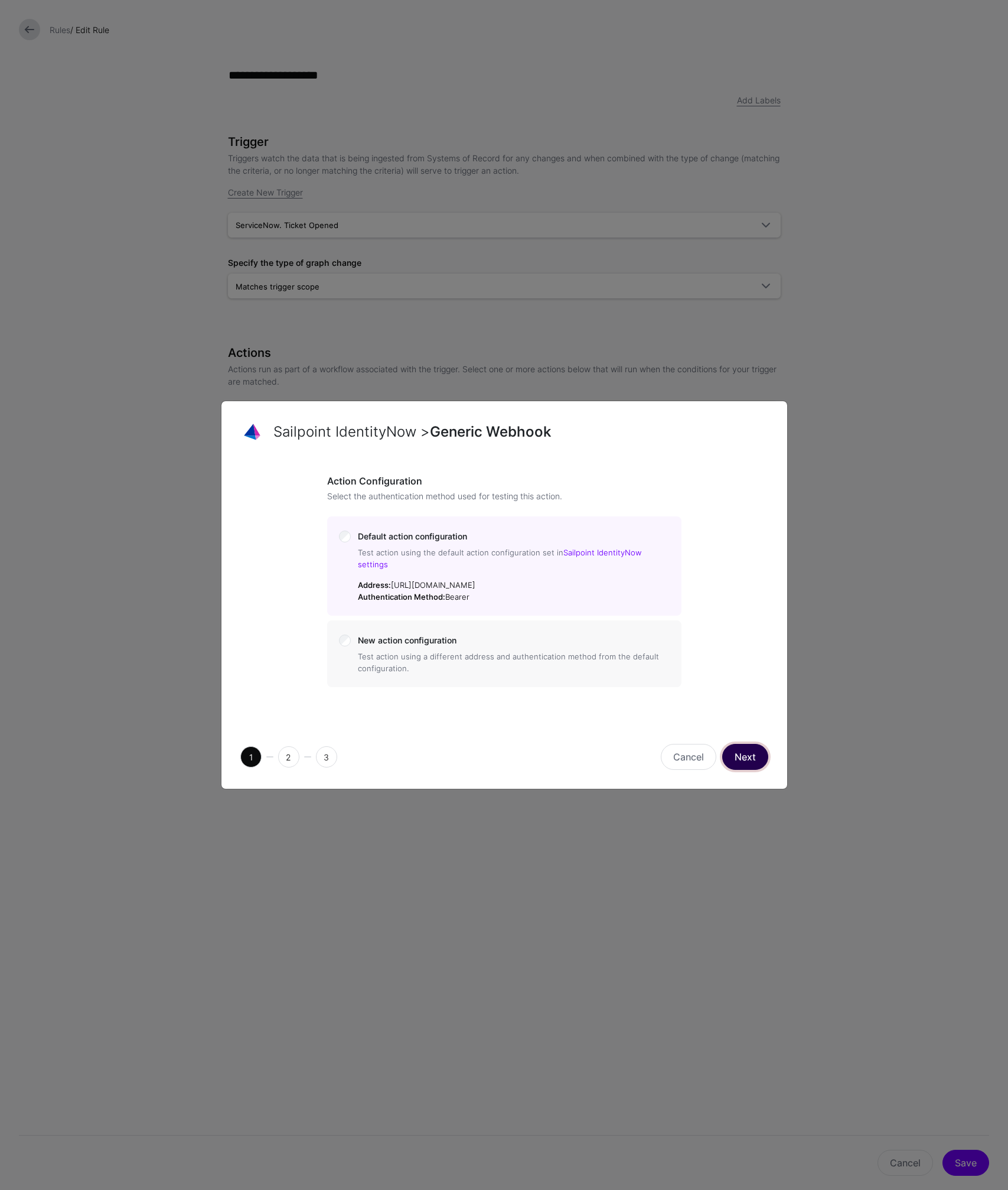
click at [747, 756] on button "Next" at bounding box center [745, 756] width 46 height 26
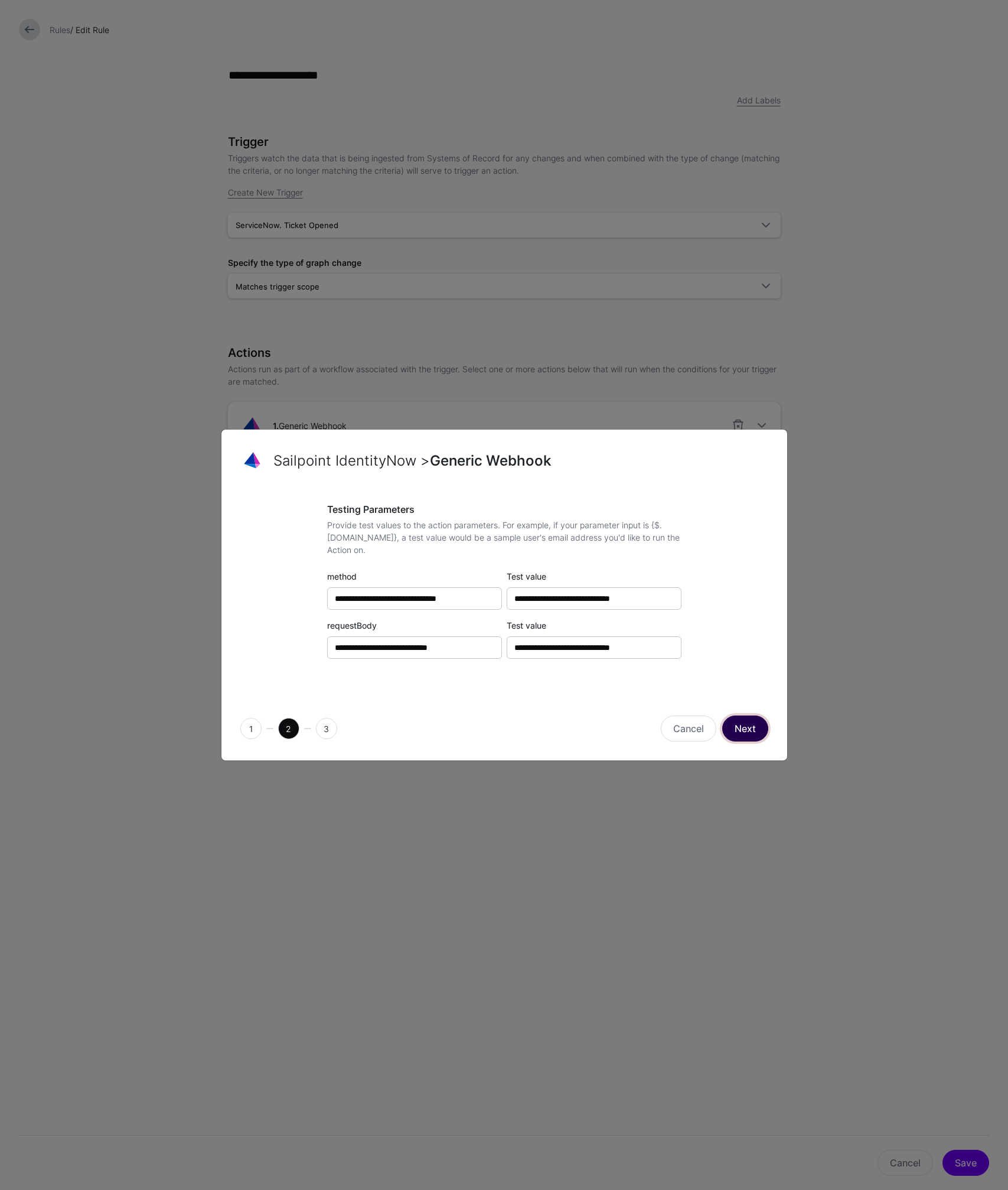
click at [760, 736] on button "Next" at bounding box center [745, 728] width 46 height 26
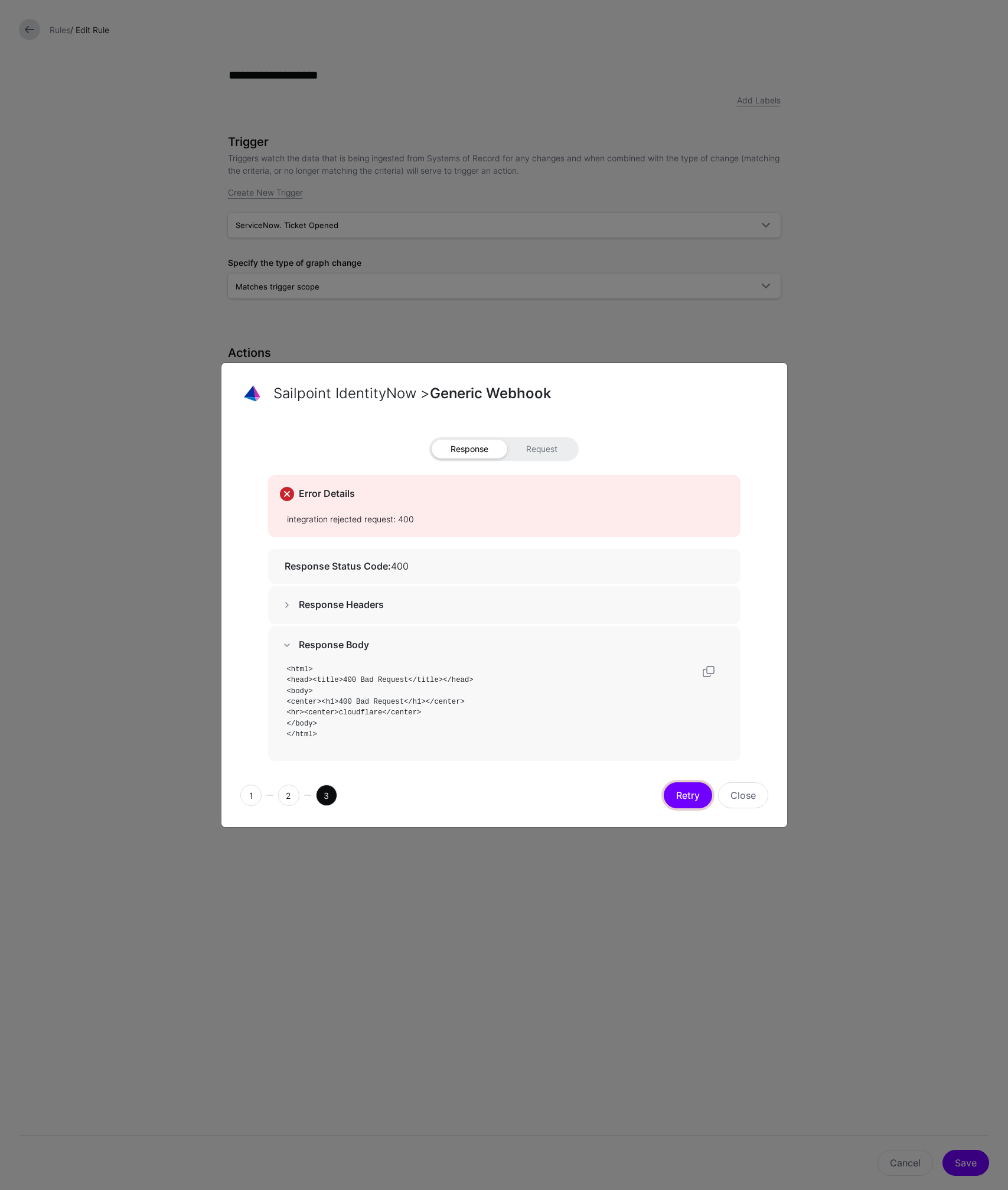
click at [696, 795] on button "Retry" at bounding box center [688, 795] width 48 height 26
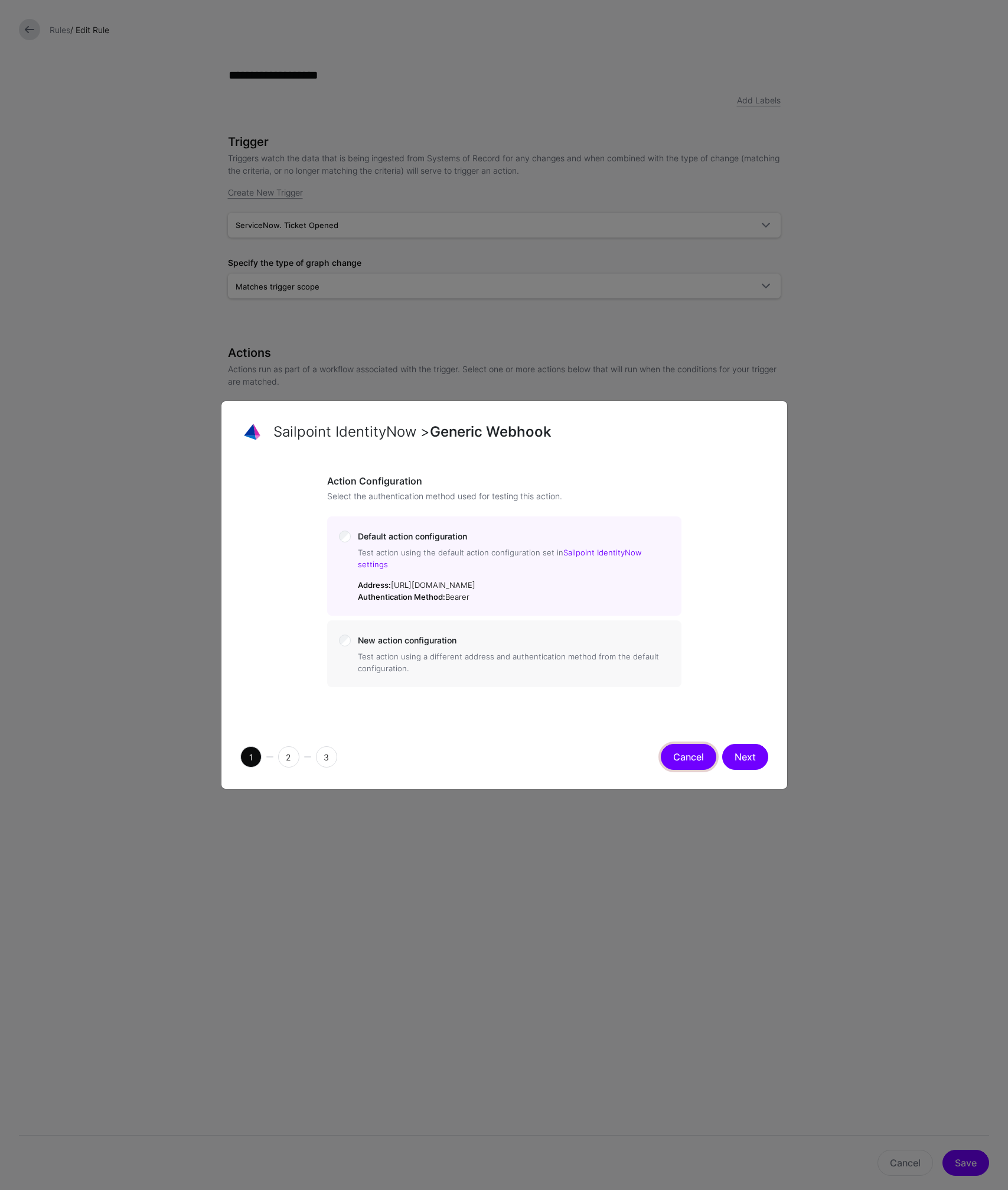
click at [681, 751] on button "Cancel" at bounding box center [688, 756] width 55 height 26
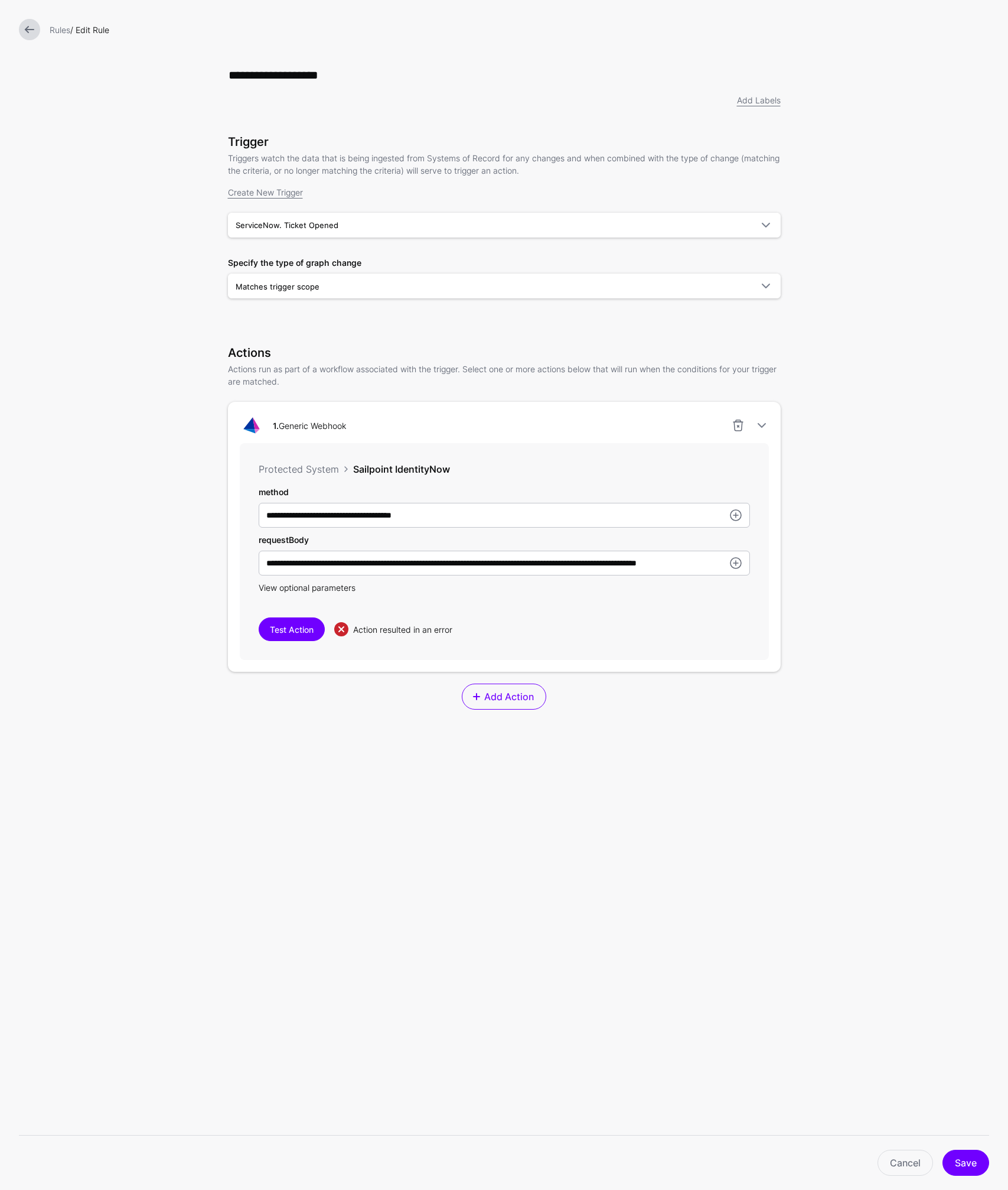
click at [308, 590] on span "View optional parameters" at bounding box center [307, 587] width 97 height 10
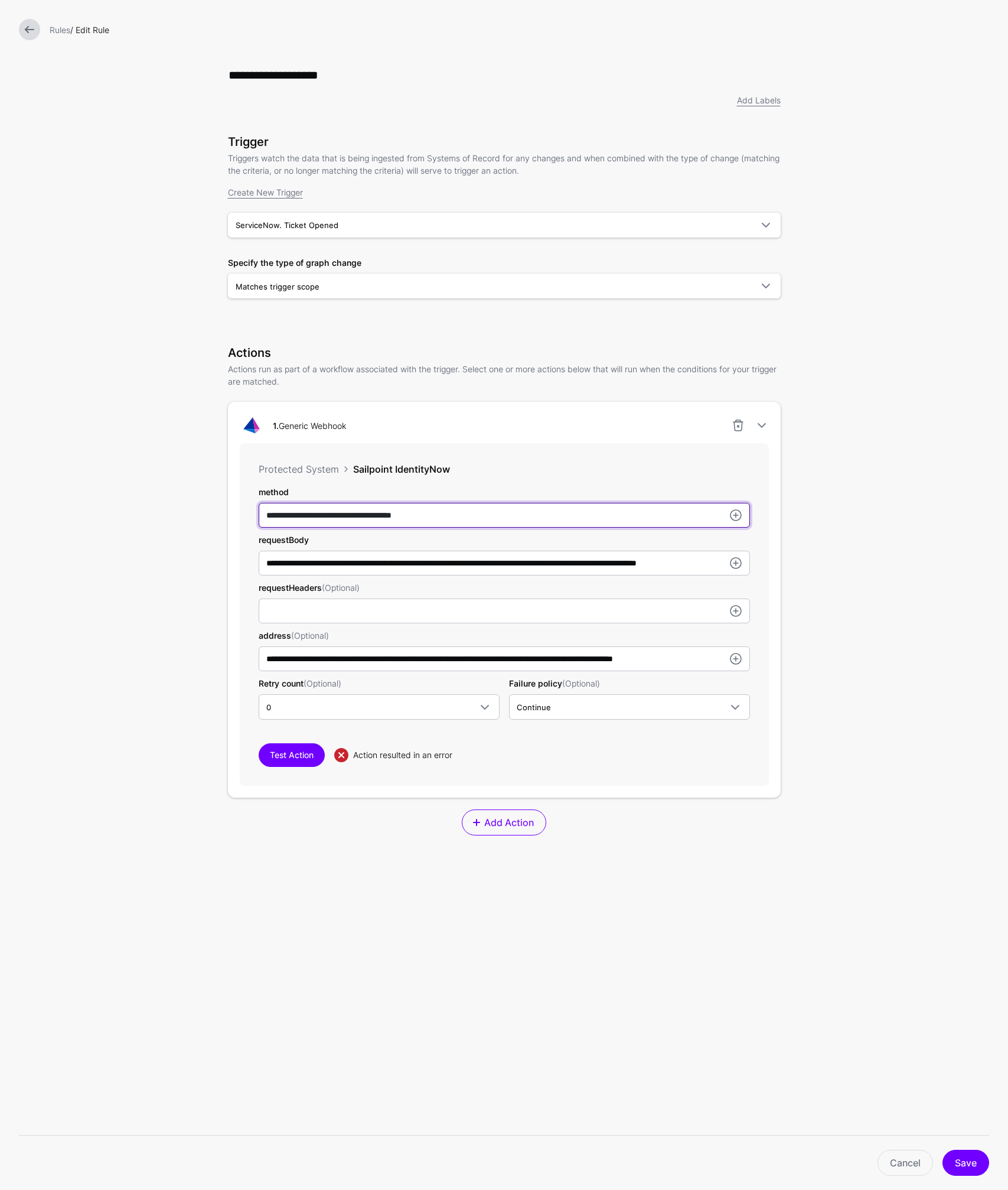
drag, startPoint x: 287, startPoint y: 516, endPoint x: 460, endPoint y: 518, distance: 173.0
click at [460, 517] on input "**********" at bounding box center [504, 515] width 491 height 25
type input "****"
click at [132, 515] on form "**********" at bounding box center [504, 547] width 1008 height 1095
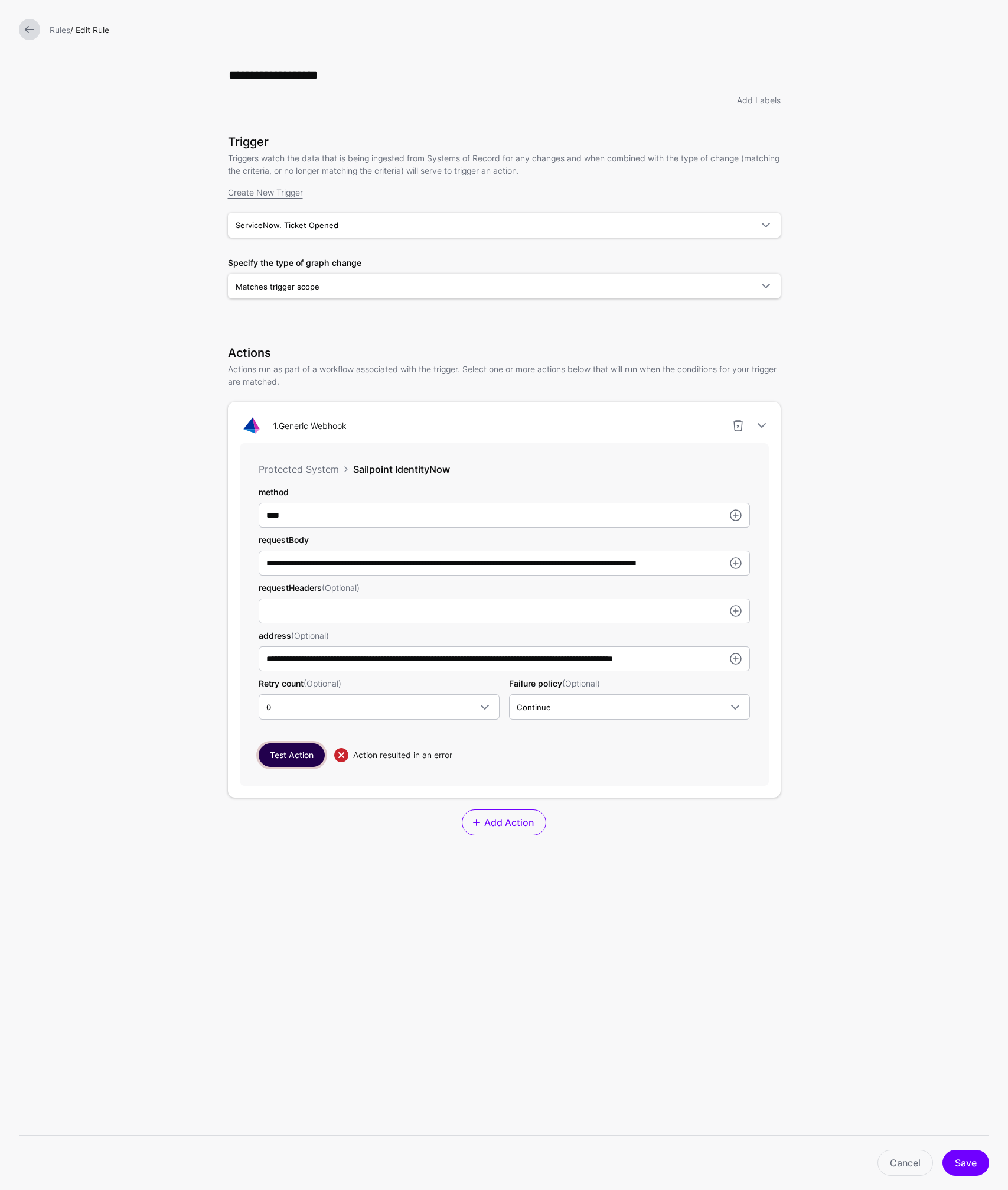
click at [286, 753] on button "Test Action" at bounding box center [292, 754] width 66 height 24
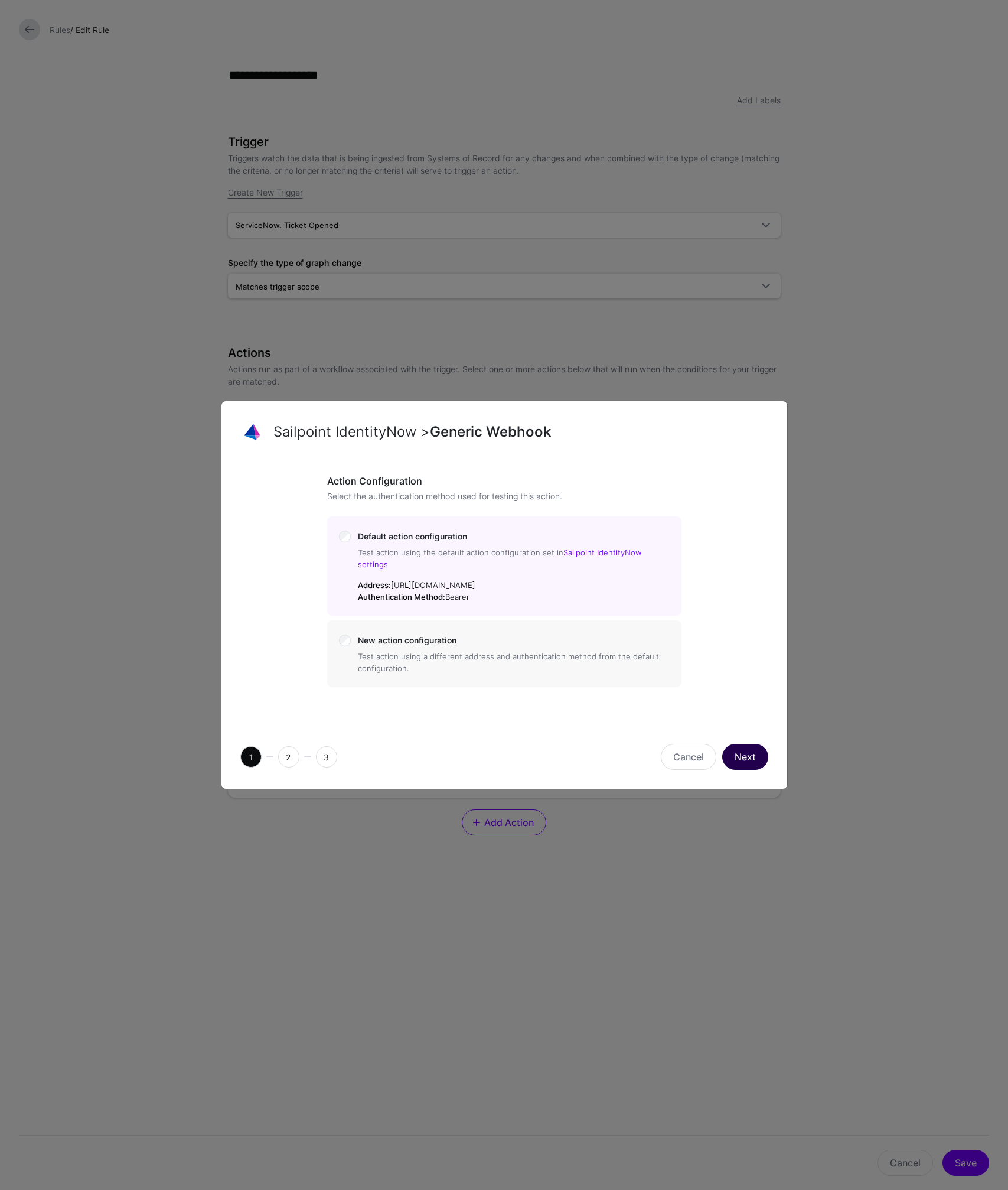
click at [751, 758] on button "Next" at bounding box center [745, 756] width 46 height 26
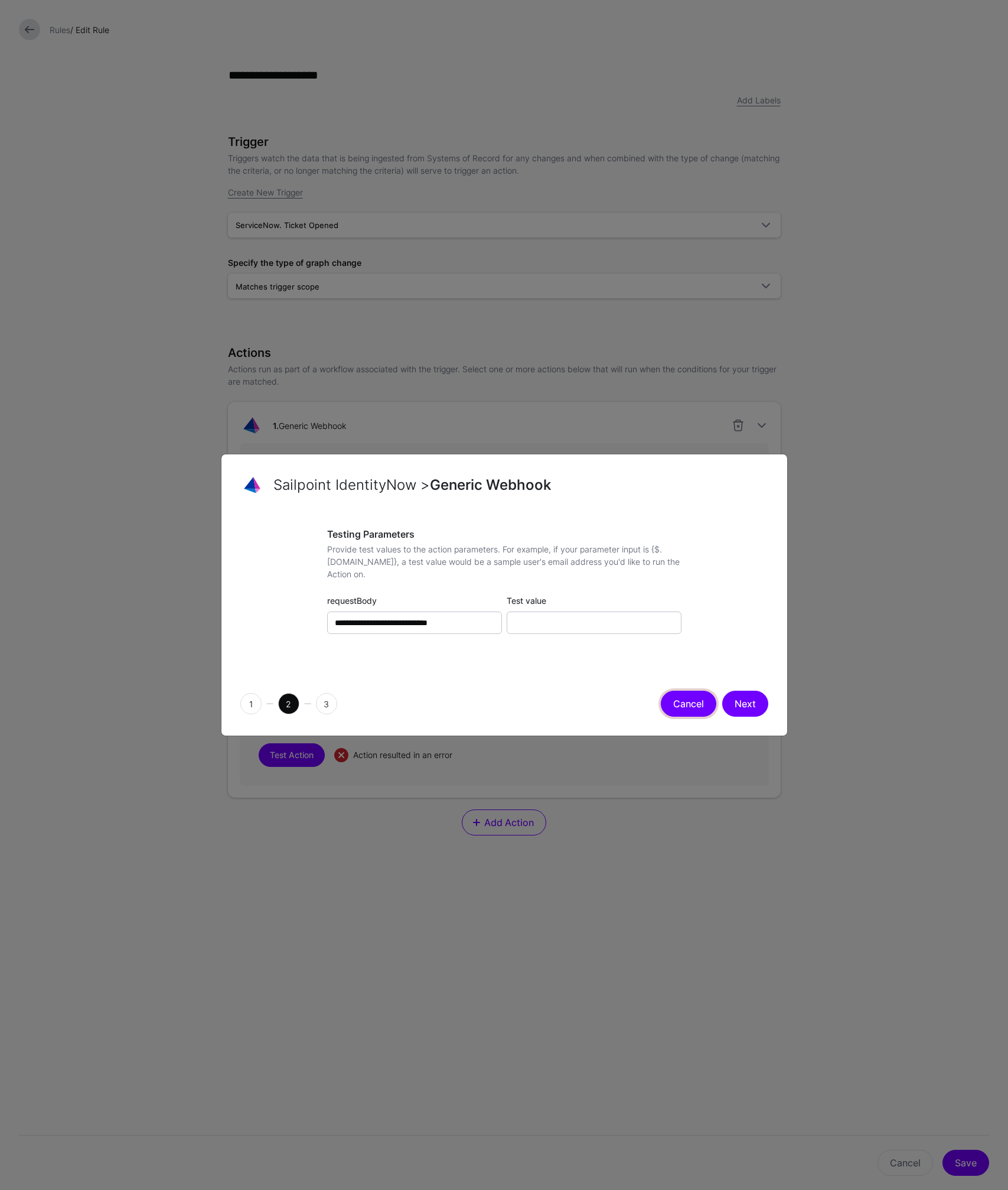
click at [681, 704] on button "Cancel" at bounding box center [688, 703] width 55 height 26
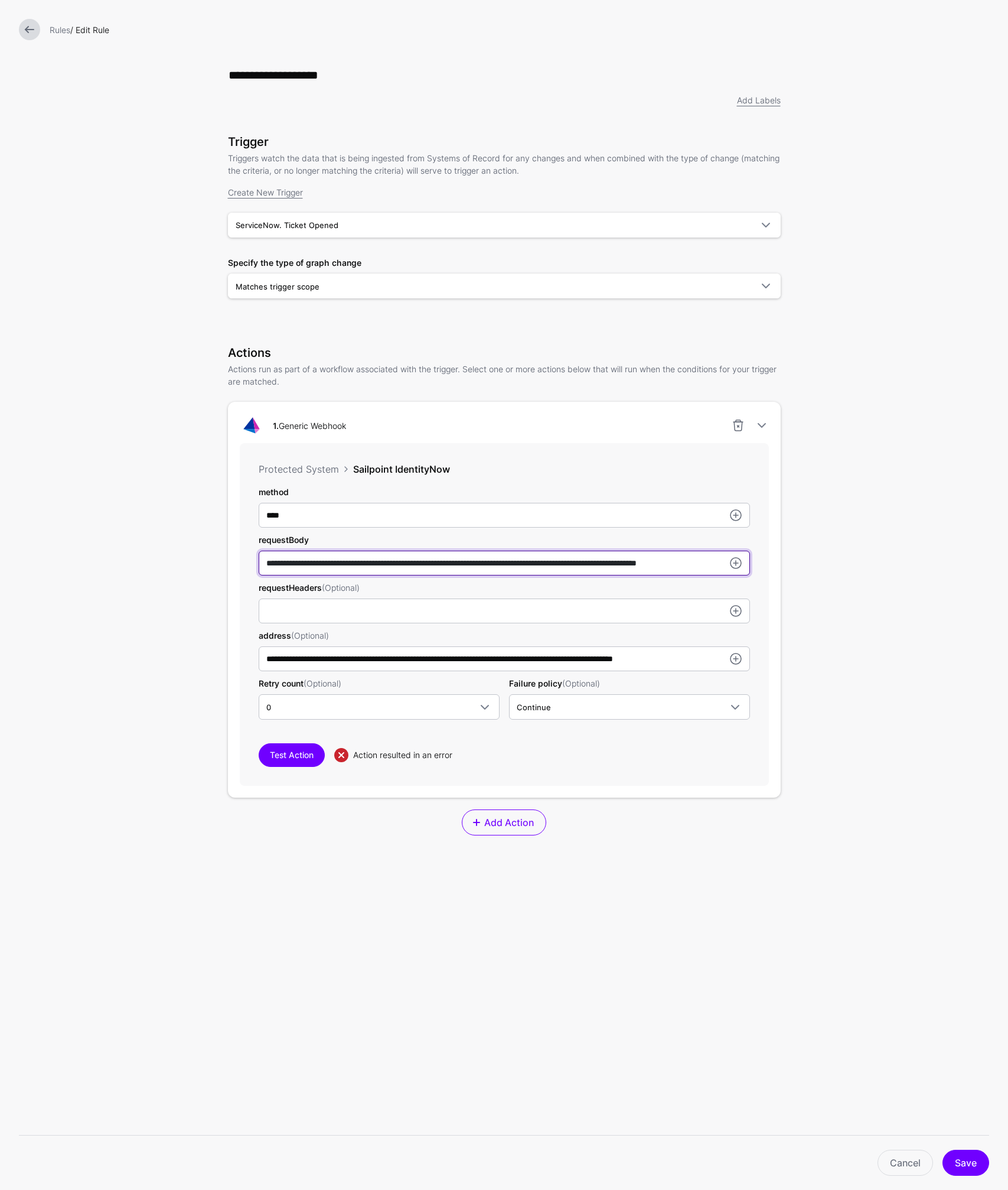
click at [532, 562] on input "**********" at bounding box center [504, 562] width 491 height 25
click at [739, 564] on link at bounding box center [735, 562] width 14 height 14
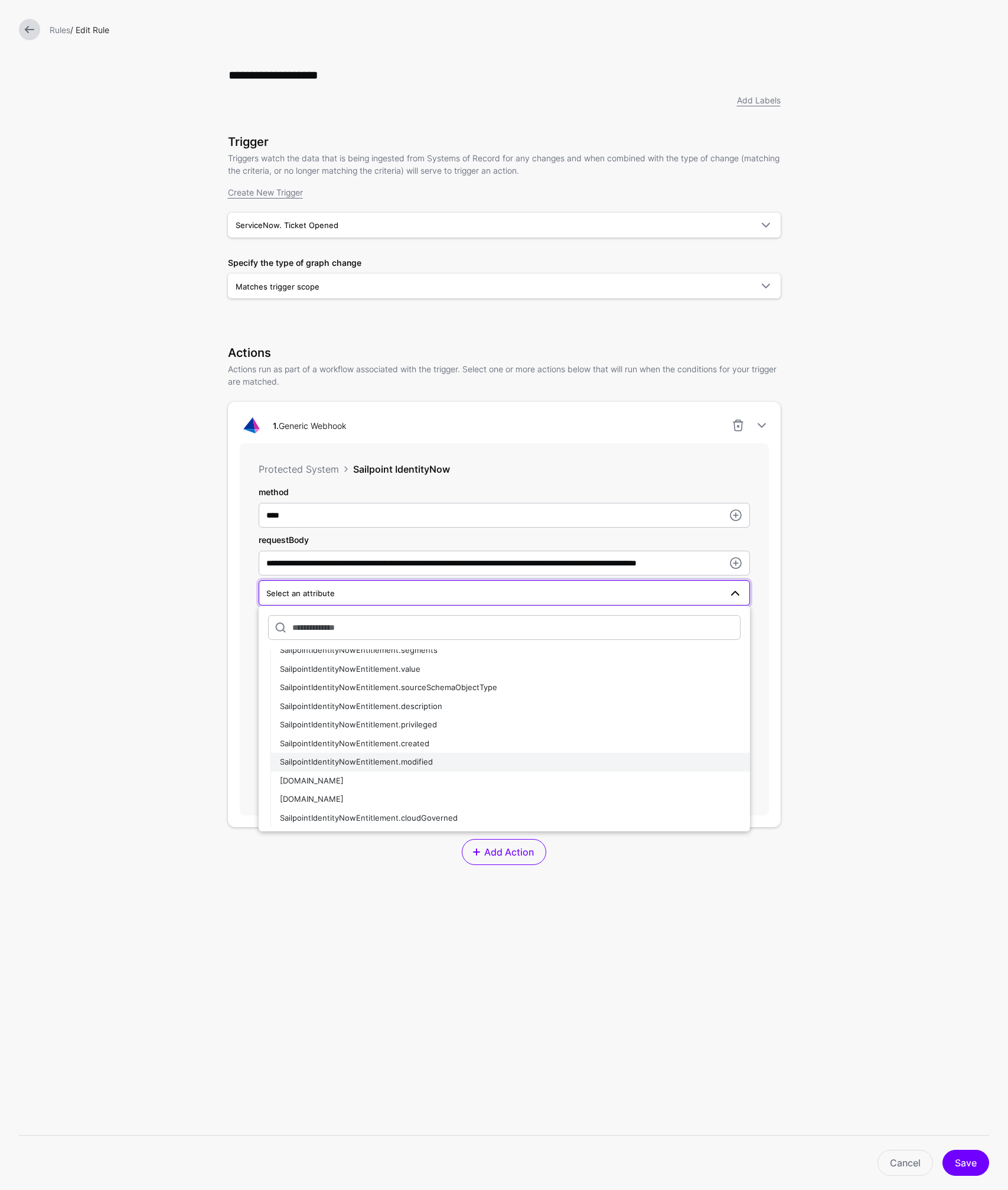
scroll to position [1418, 0]
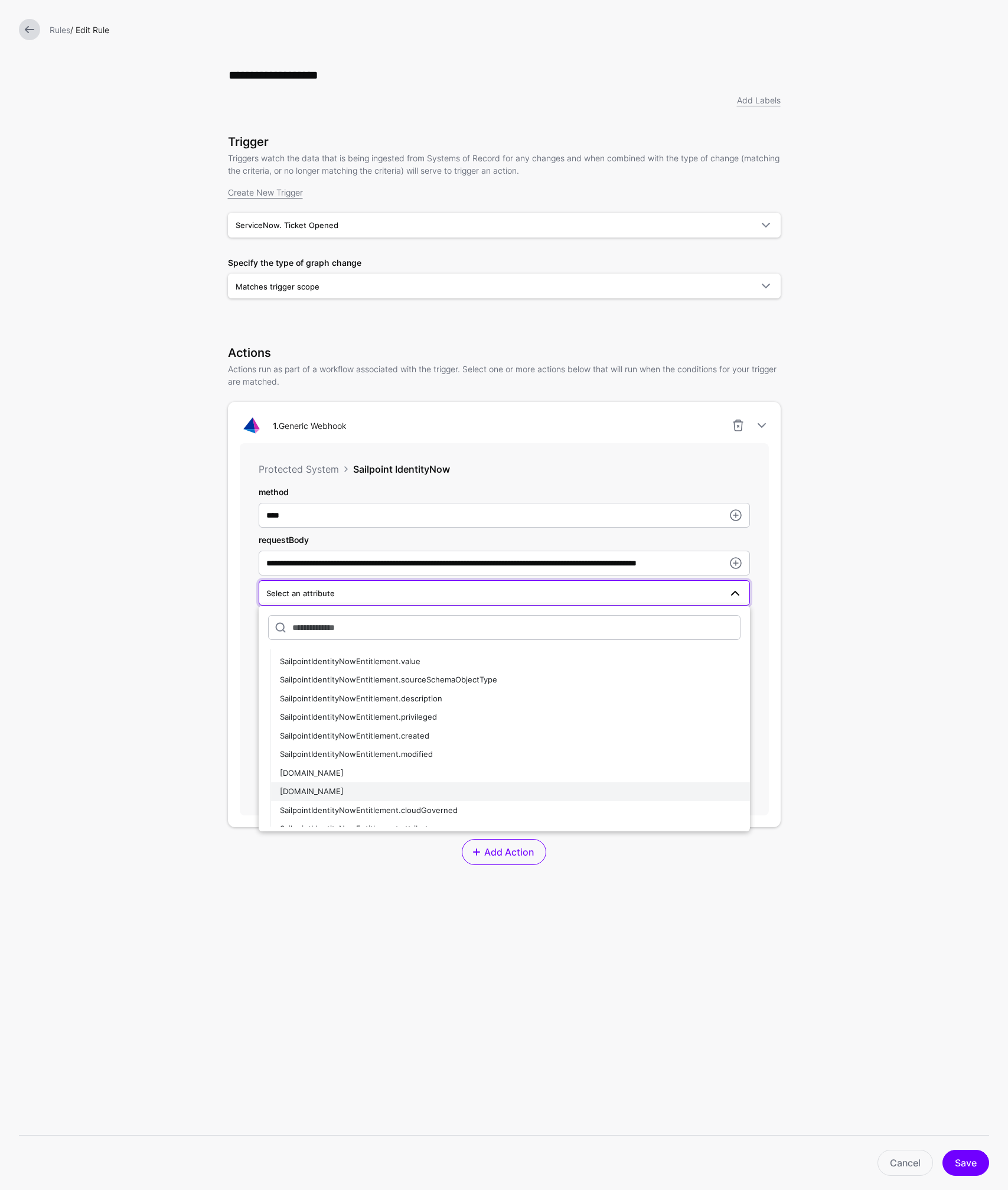
click at [344, 787] on span "SailpointIdentityNowEntitlement.id" at bounding box center [312, 791] width 64 height 10
type input "**********"
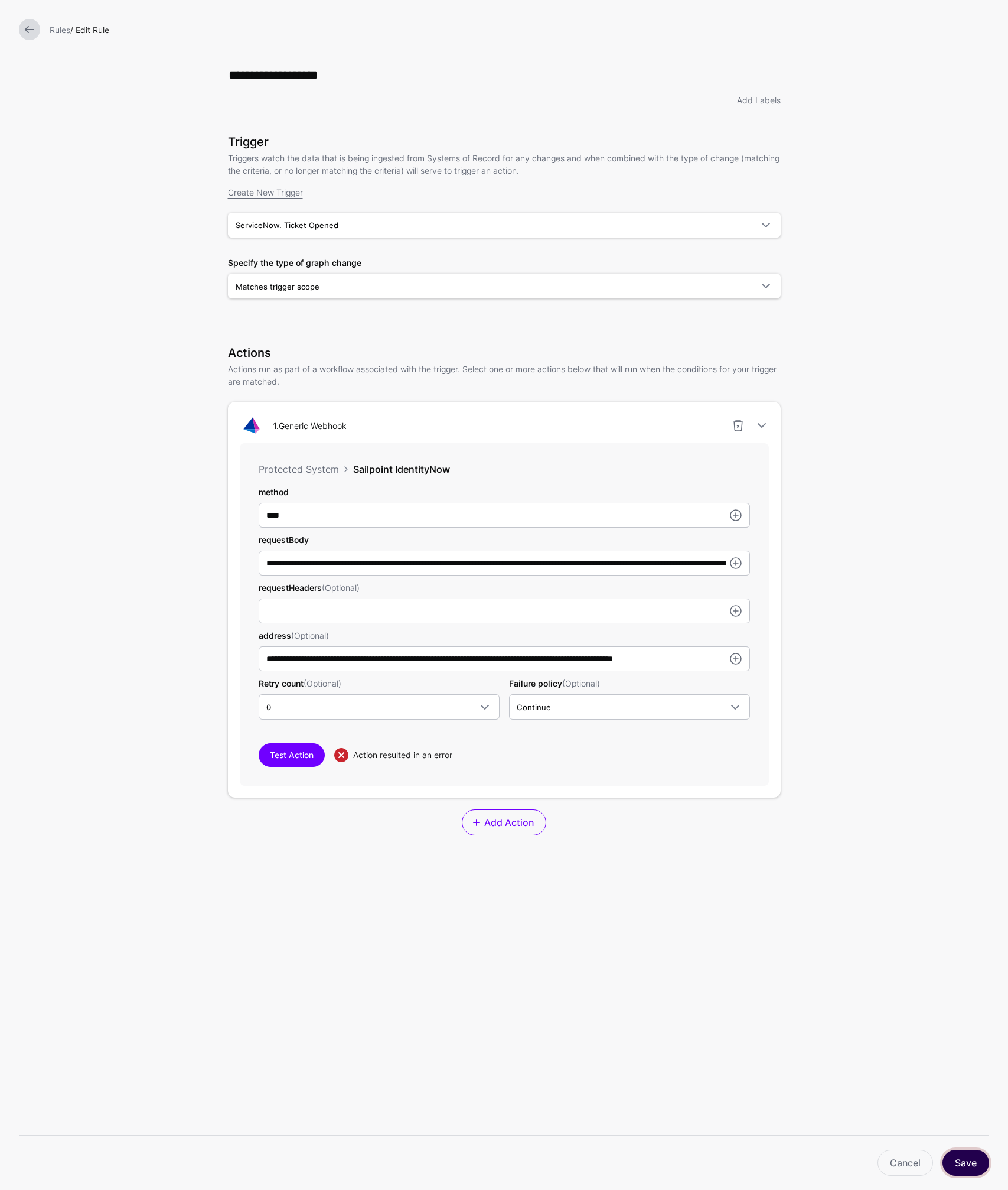
click at [968, 1166] on button "Save" at bounding box center [965, 1162] width 46 height 26
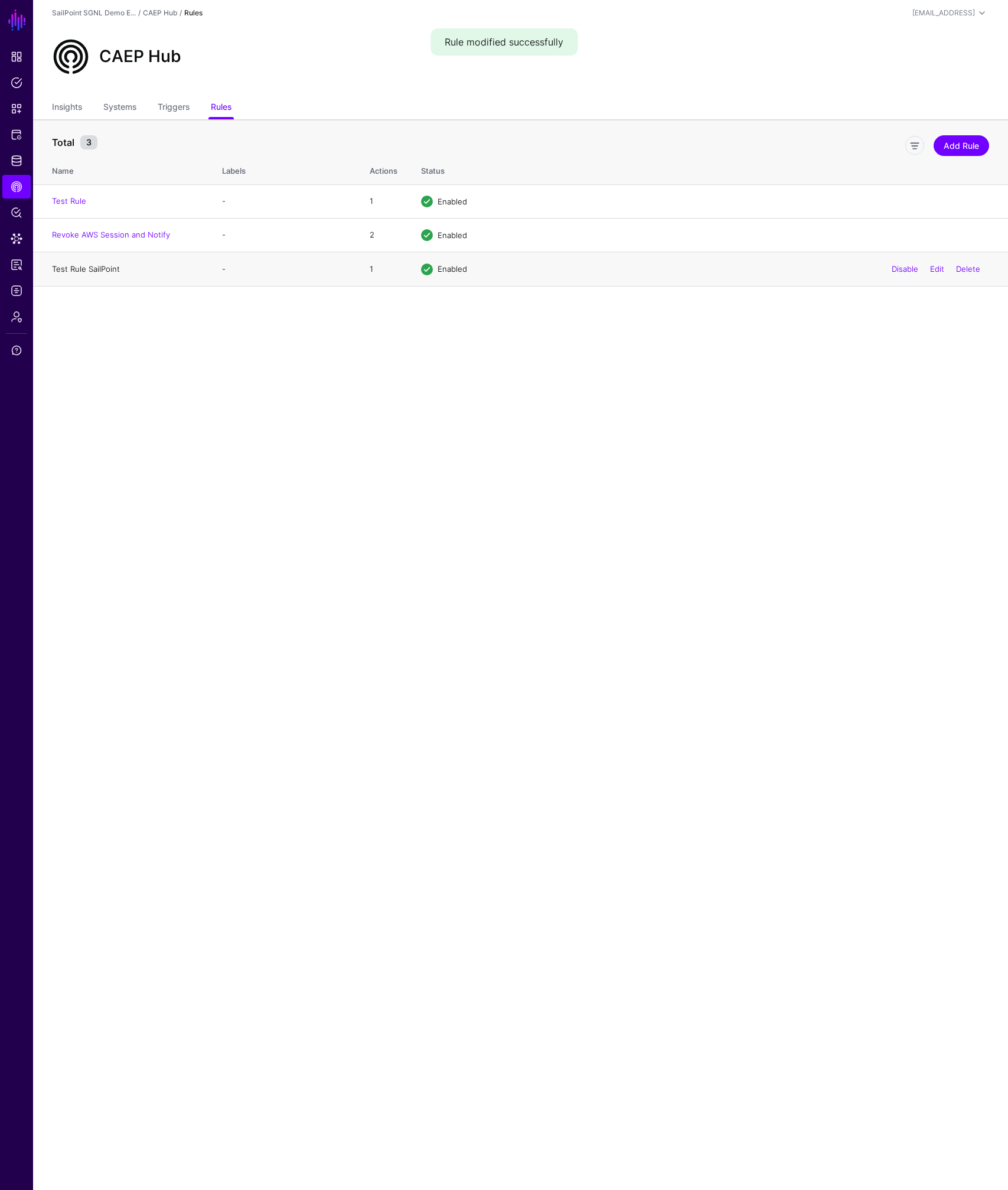
click at [97, 264] on link "Test Rule SailPoint" at bounding box center [86, 269] width 68 height 10
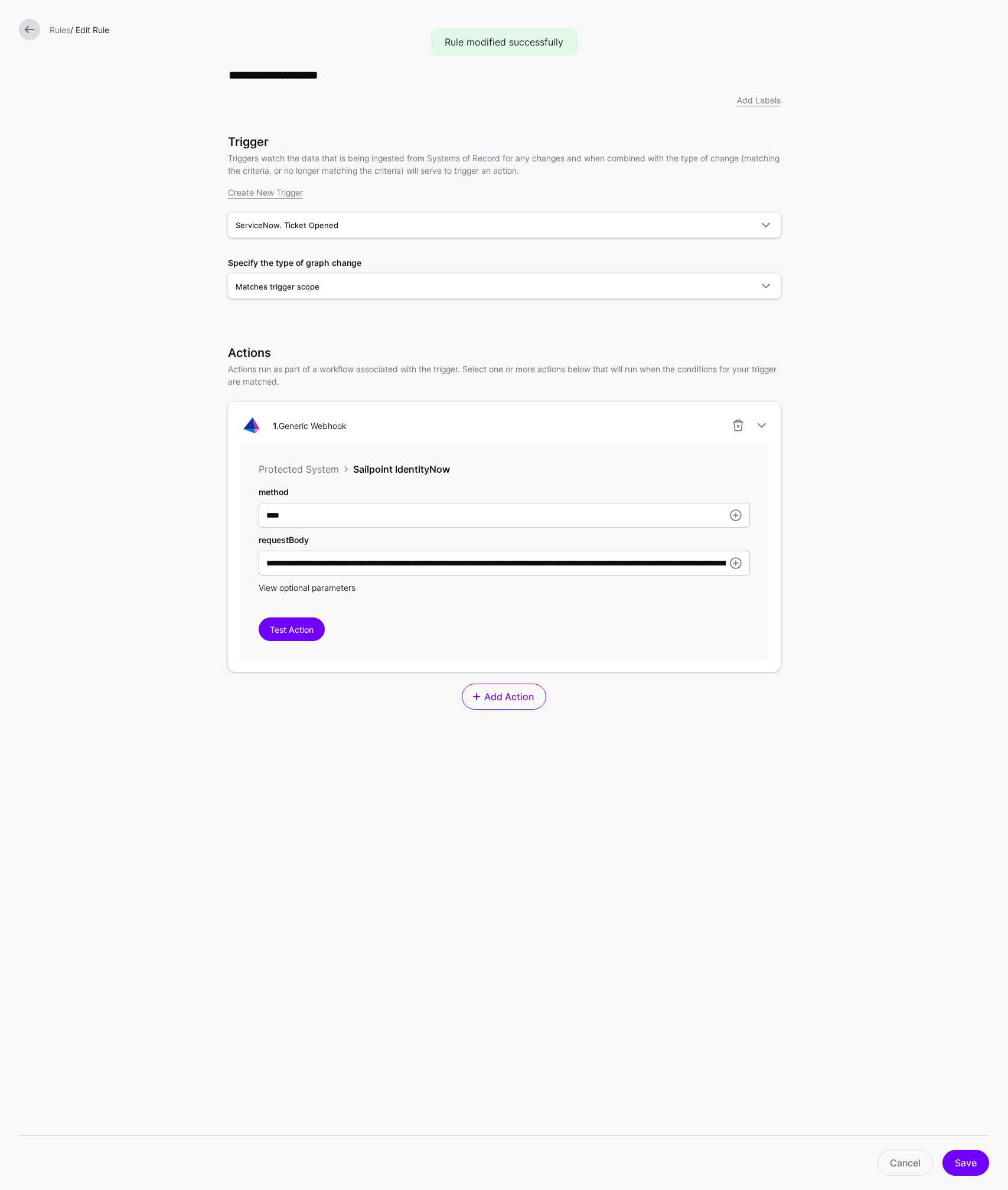
click at [295, 587] on span "View optional parameters" at bounding box center [307, 587] width 97 height 10
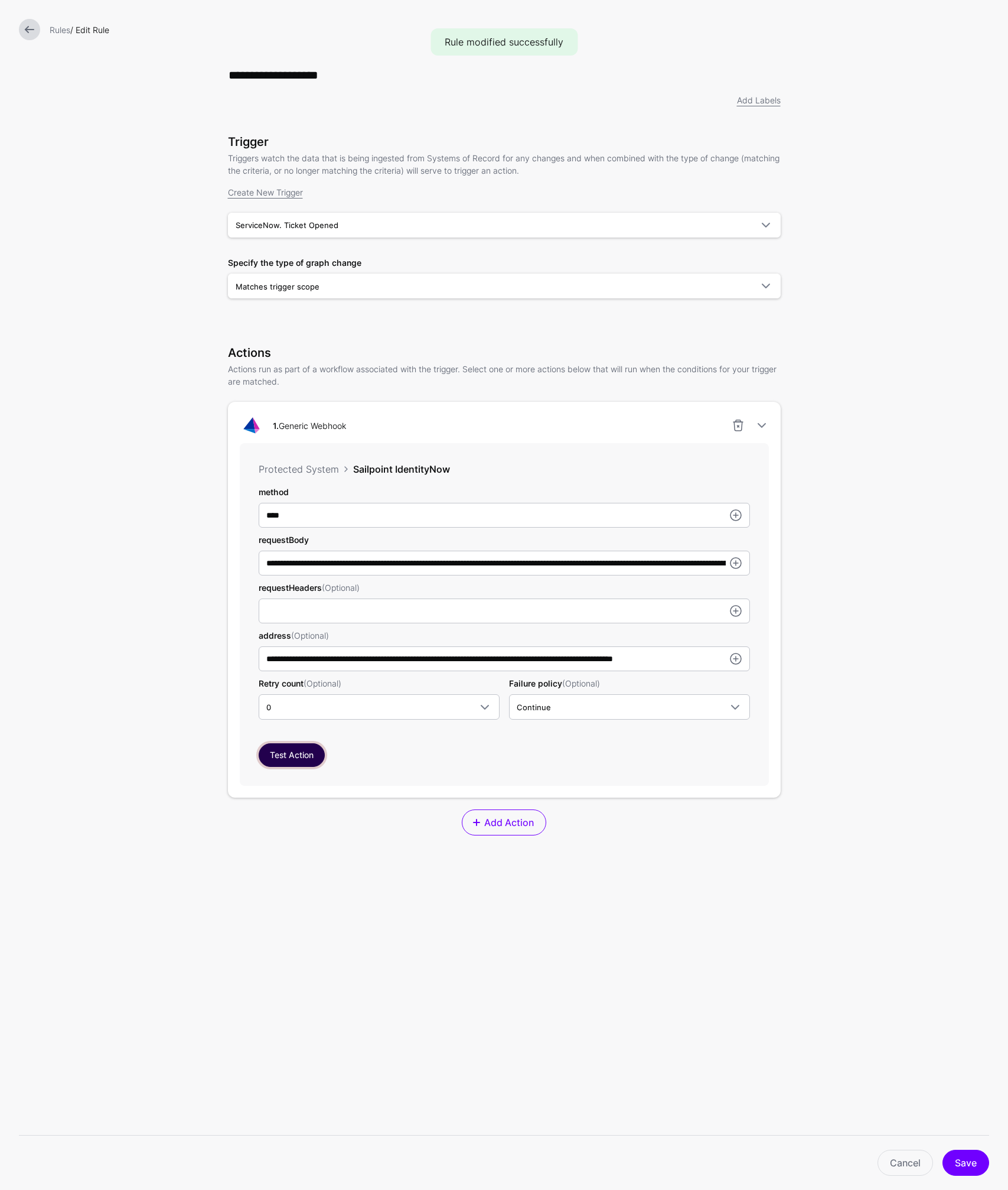
click at [285, 756] on button "Test Action" at bounding box center [292, 754] width 66 height 24
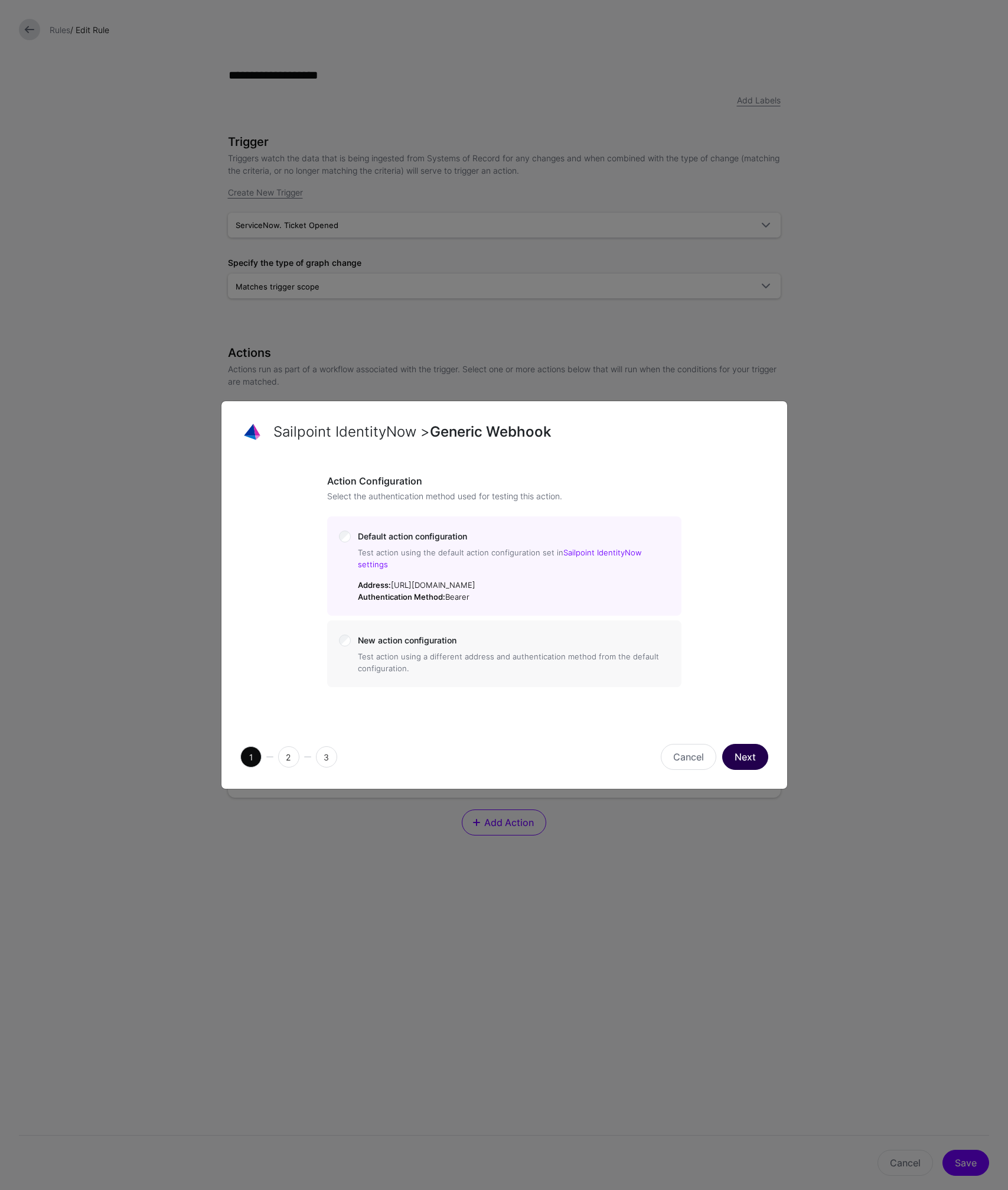
click at [749, 745] on button "Next" at bounding box center [745, 756] width 46 height 26
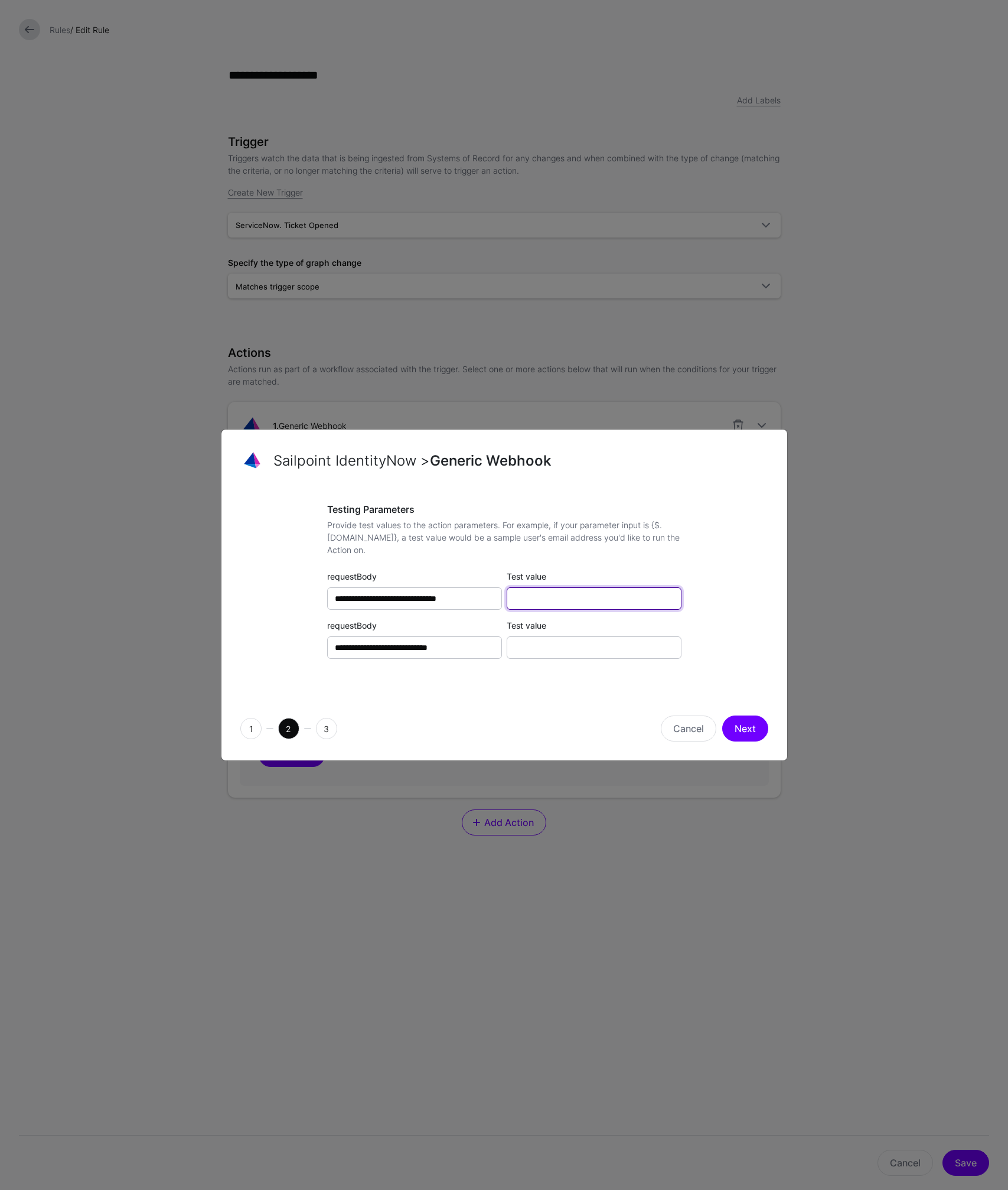
click at [591, 597] on input "Test value" at bounding box center [594, 598] width 175 height 22
click at [591, 646] on input "Test value" at bounding box center [594, 647] width 175 height 22
paste input "**********"
type input "**********"
click at [601, 599] on input "Test value" at bounding box center [594, 598] width 175 height 22
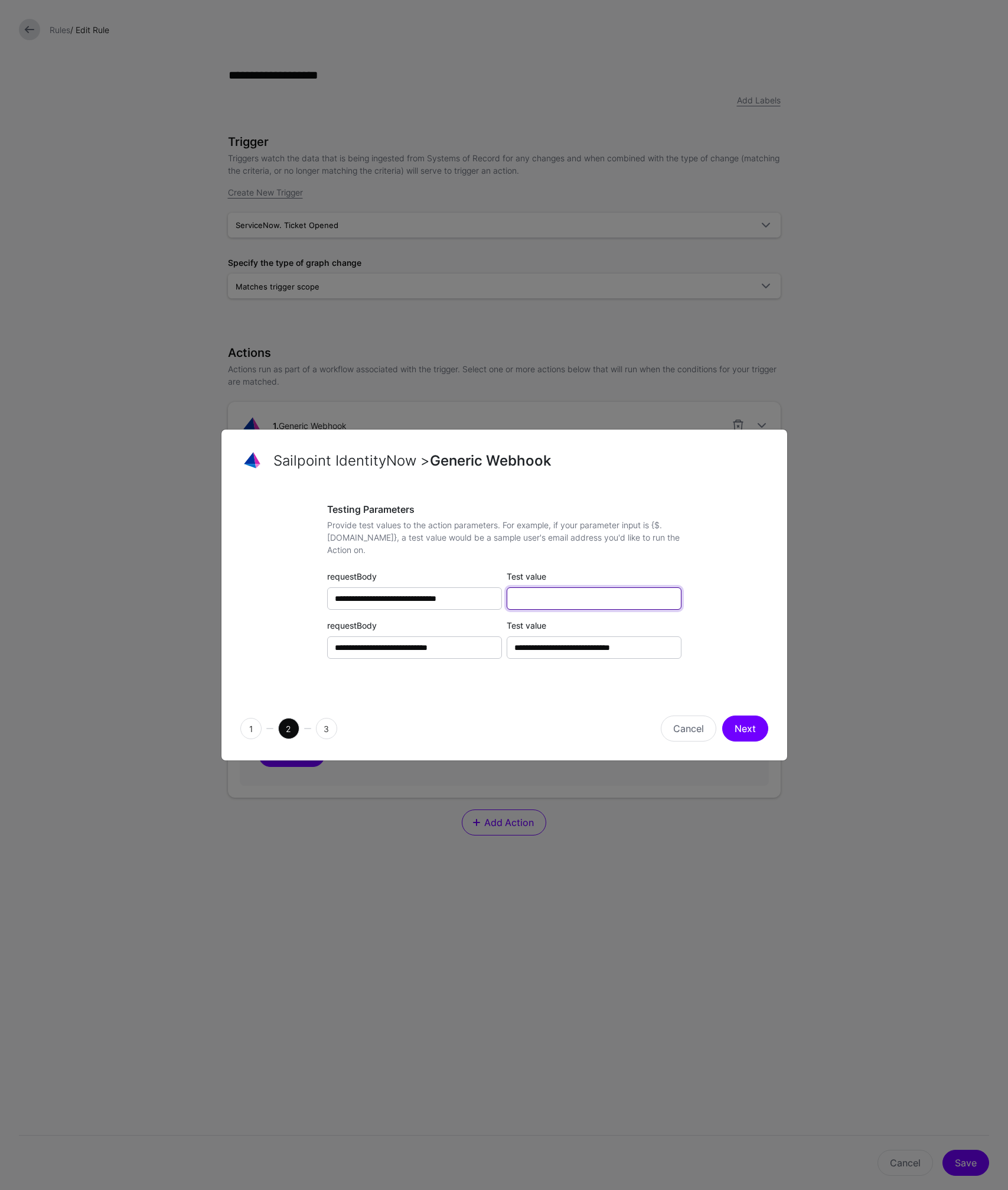
paste input "**********"
type input "**********"
click at [747, 730] on button "Next" at bounding box center [745, 728] width 46 height 26
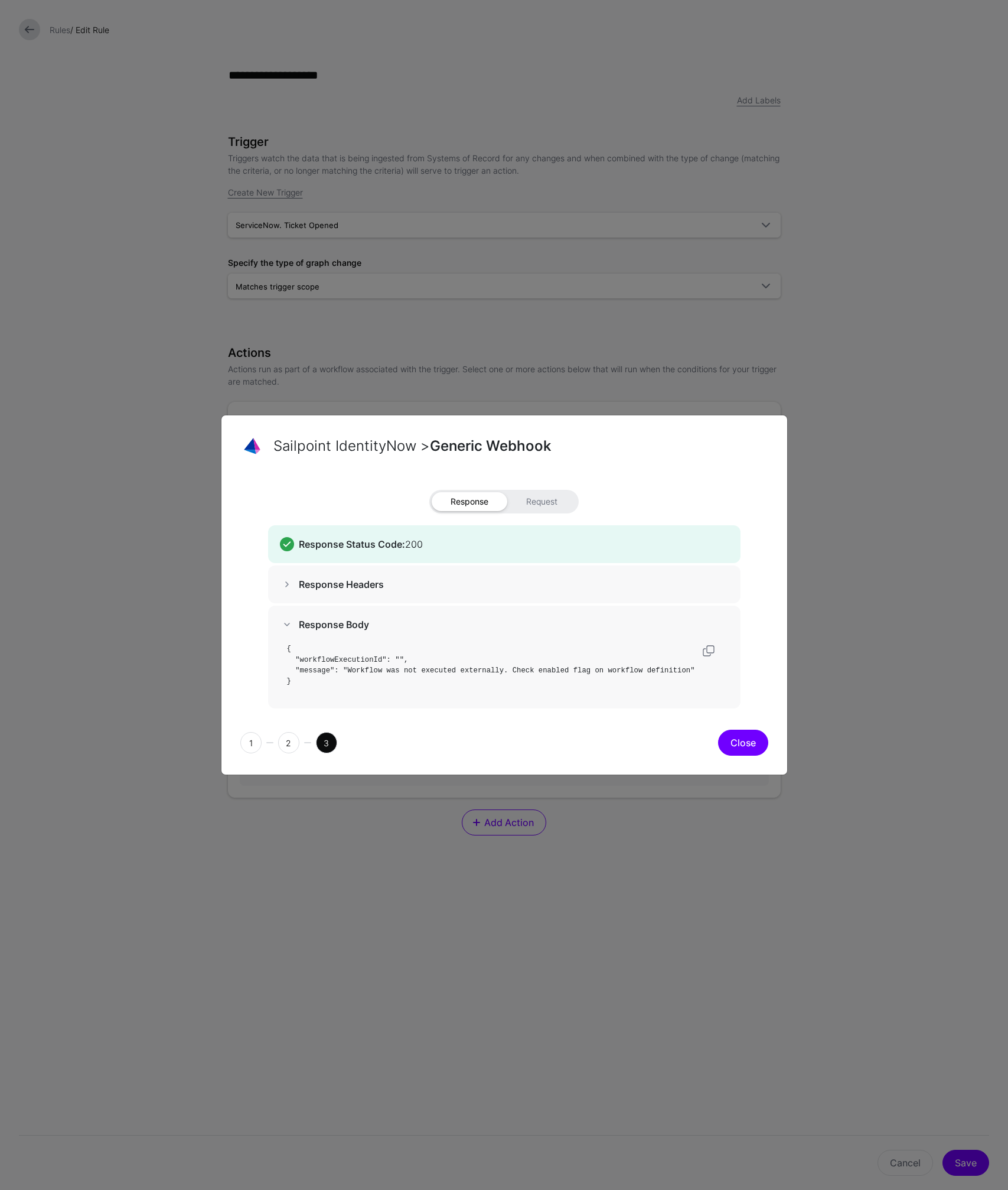
click at [764, 751] on div "Close" at bounding box center [638, 742] width 268 height 26
click at [750, 746] on button "Close" at bounding box center [743, 742] width 50 height 26
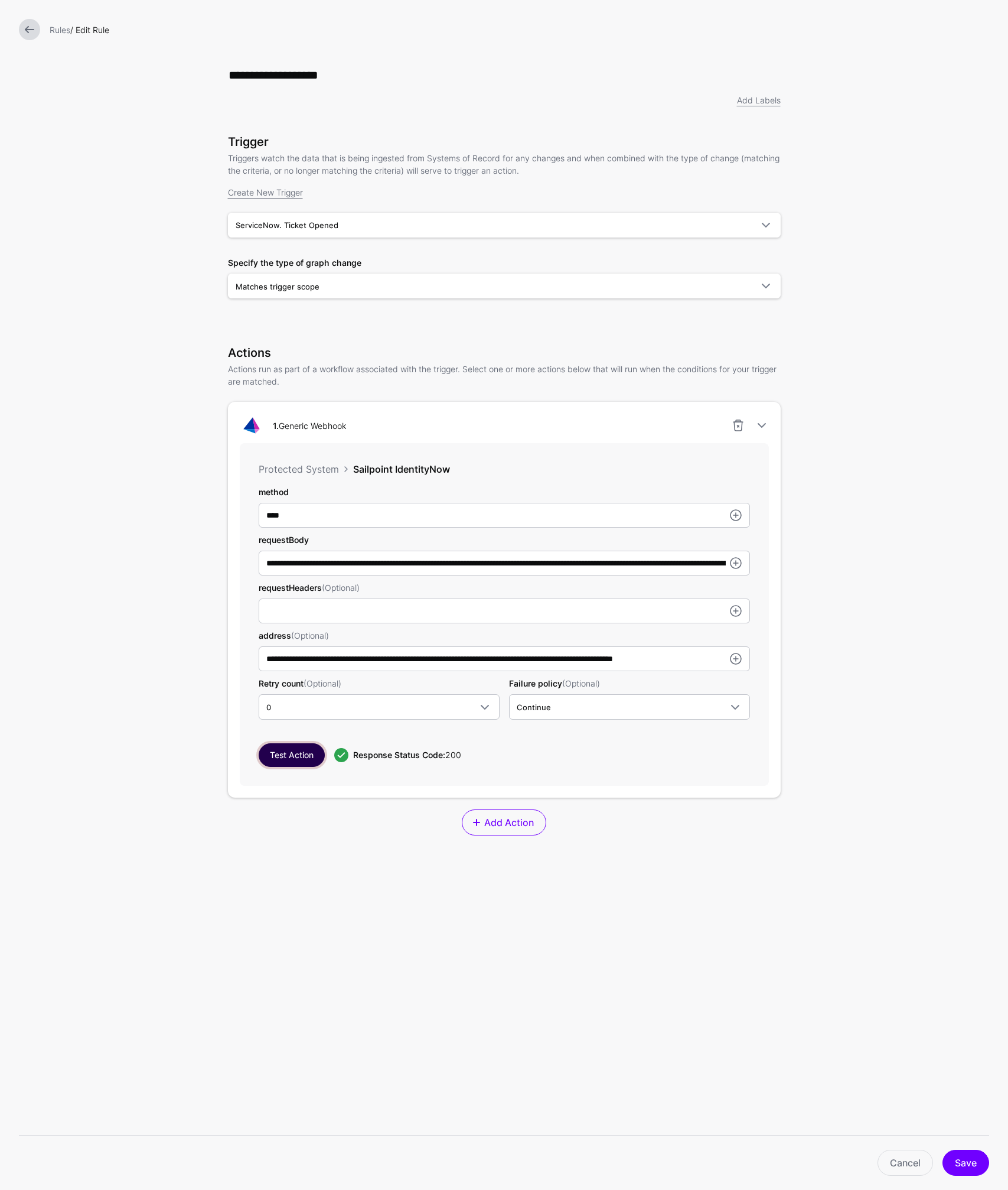
click at [293, 751] on button "Test Action" at bounding box center [292, 754] width 66 height 24
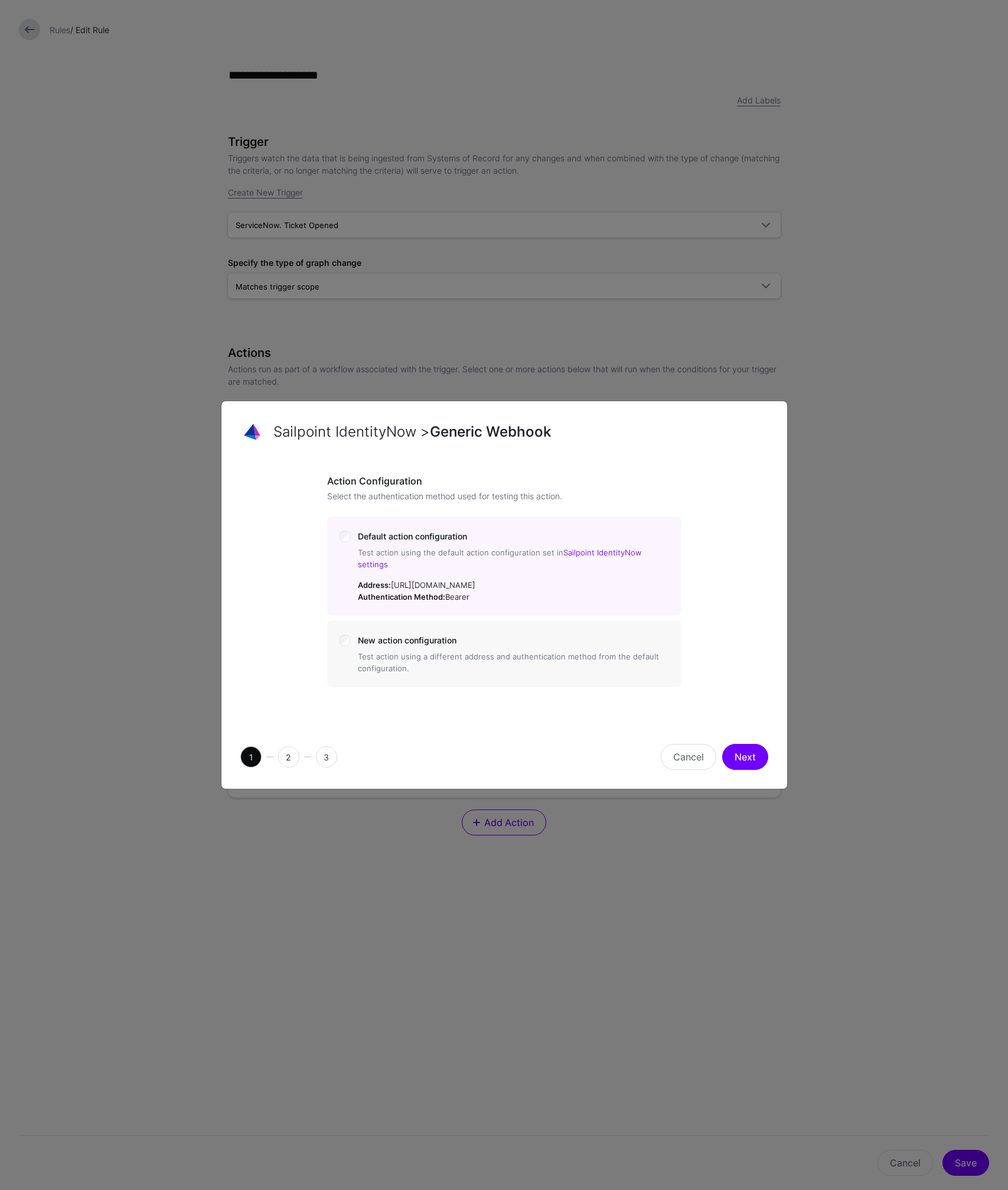
click at [779, 760] on div "1 2 3 Cancel Next" at bounding box center [504, 757] width 566 height 64
click at [773, 759] on div "1 2 3 Cancel Next" at bounding box center [504, 757] width 566 height 64
click at [764, 756] on button "Next" at bounding box center [745, 756] width 46 height 26
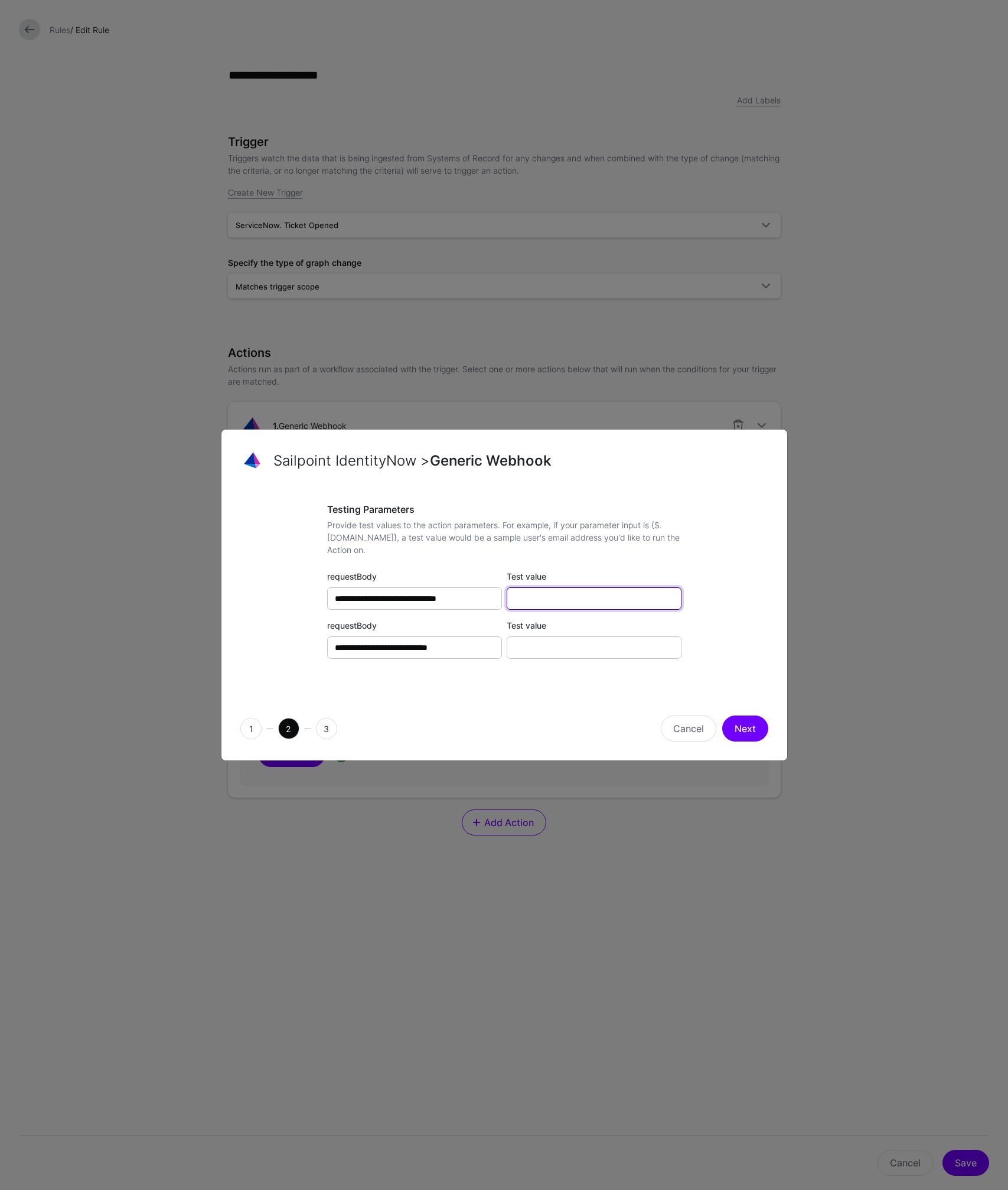
click at [591, 601] on input "Test value" at bounding box center [594, 598] width 175 height 22
paste input "**********"
type input "**********"
click at [591, 649] on input "Test value" at bounding box center [594, 647] width 175 height 22
click at [563, 641] on input "Test value" at bounding box center [594, 647] width 175 height 22
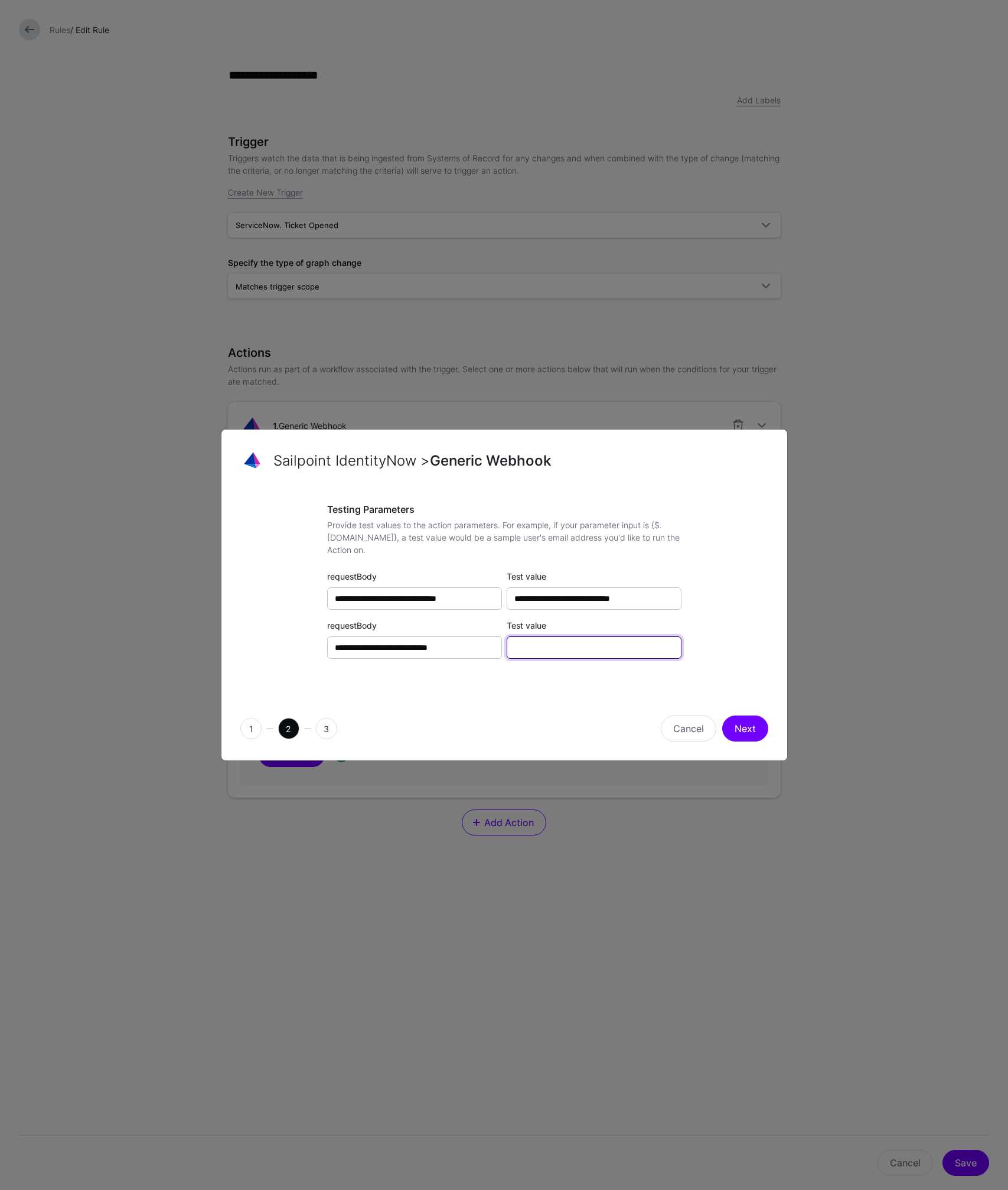
paste input "**********"
type input "**********"
click at [748, 730] on button "Next" at bounding box center [745, 728] width 46 height 26
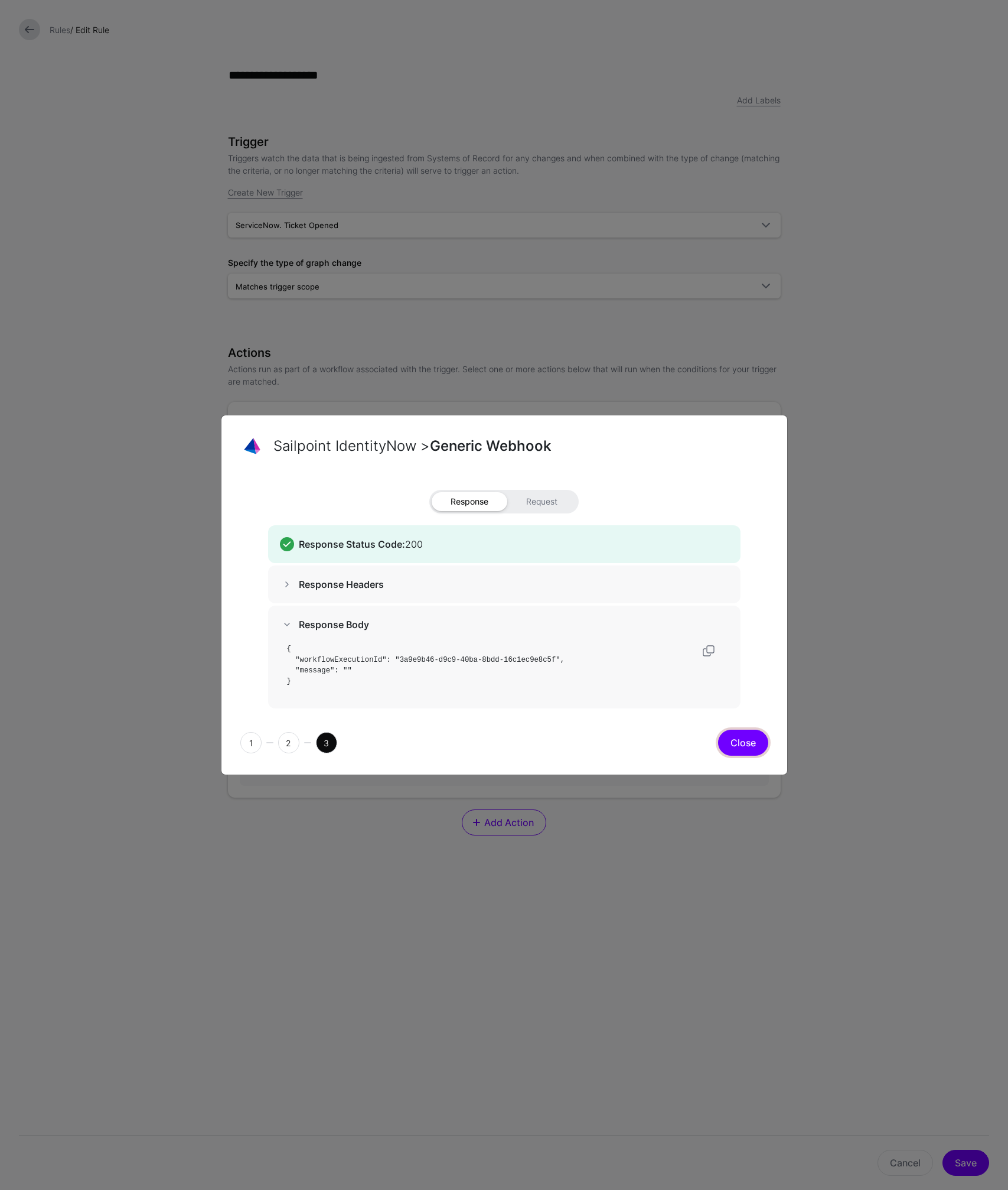
click at [744, 743] on button "Close" at bounding box center [743, 742] width 50 height 26
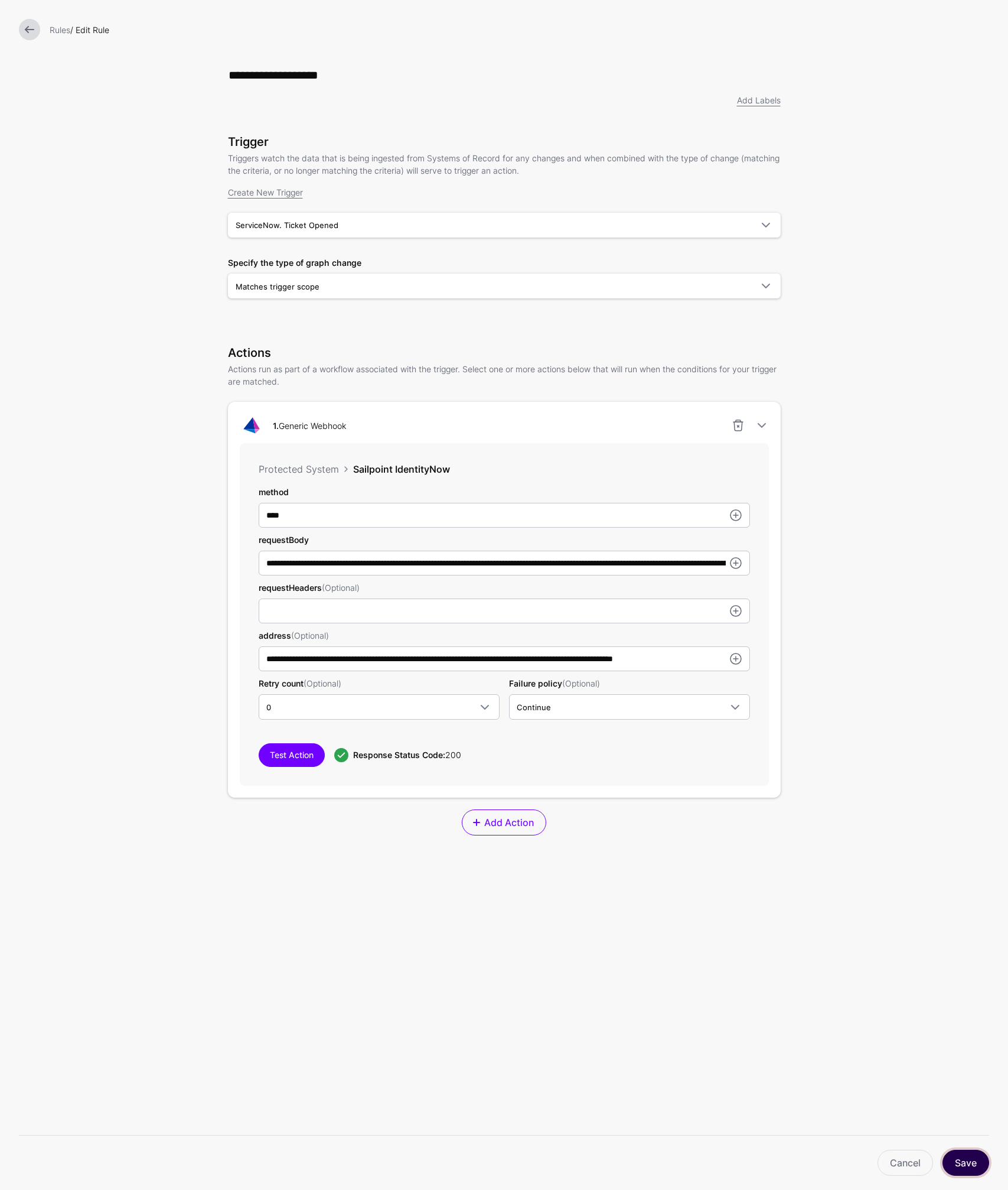
click at [958, 1157] on button "Save" at bounding box center [965, 1162] width 46 height 26
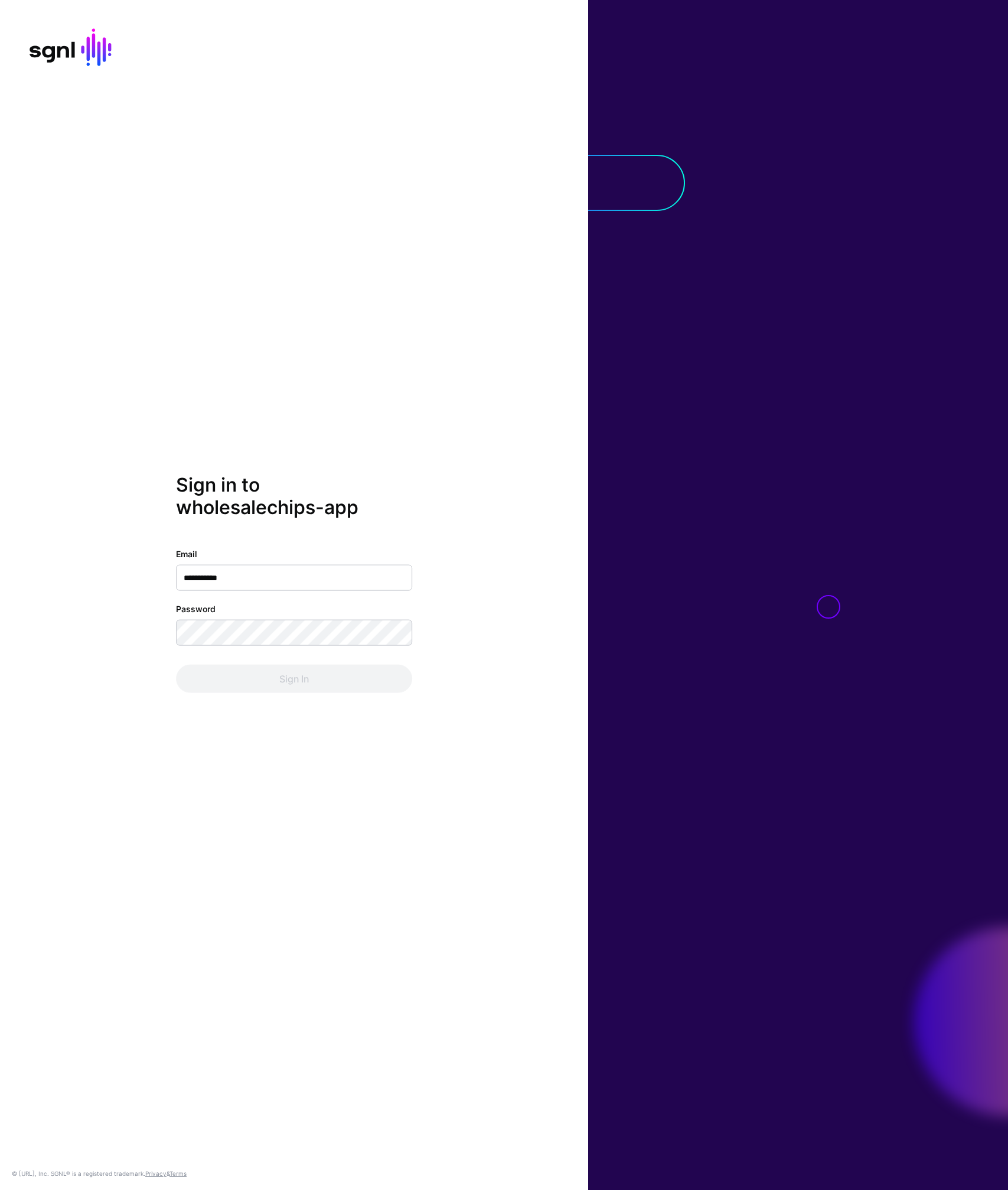
type input "**********"
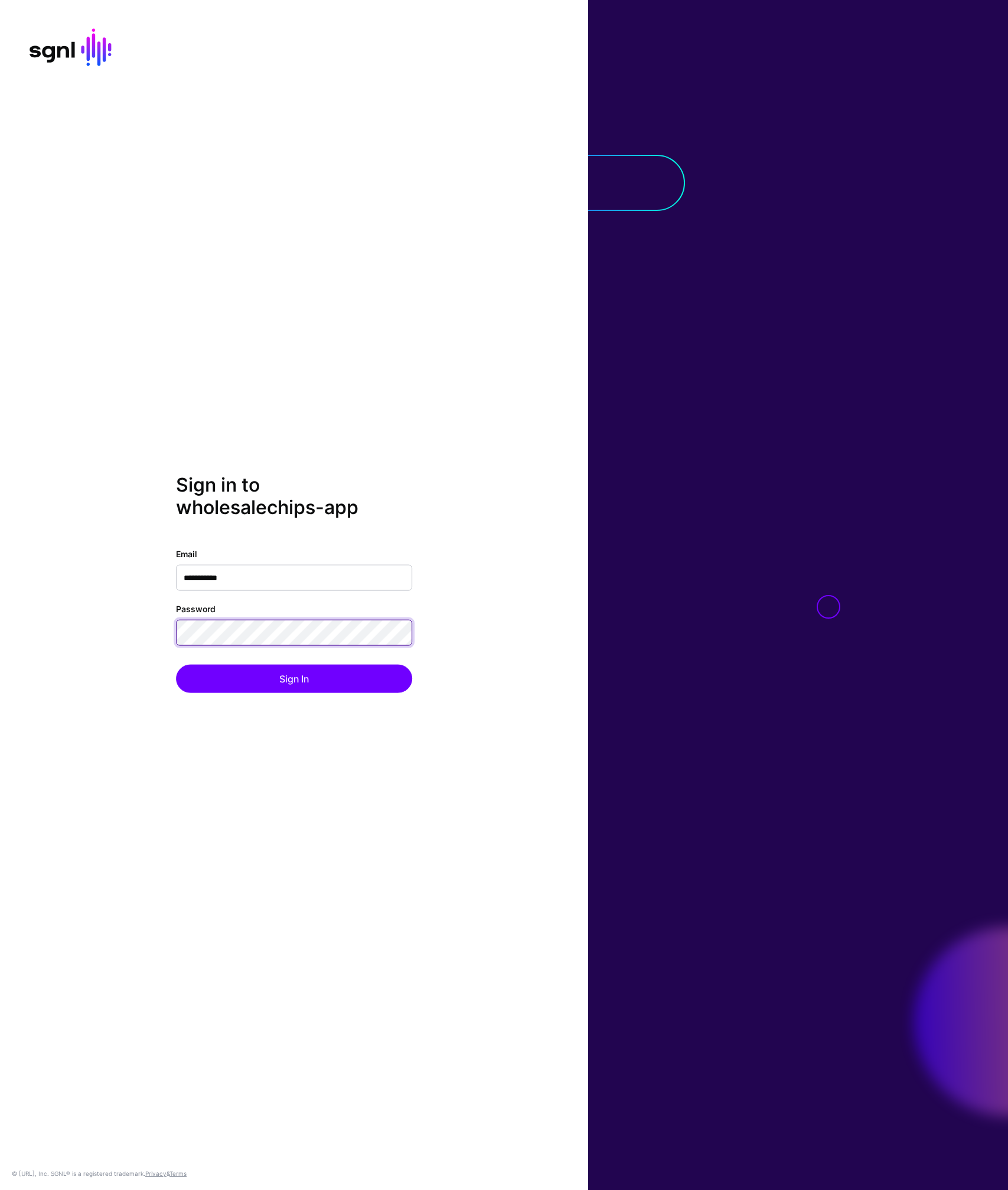
click at [176, 664] on button "Sign In" at bounding box center [294, 678] width 236 height 28
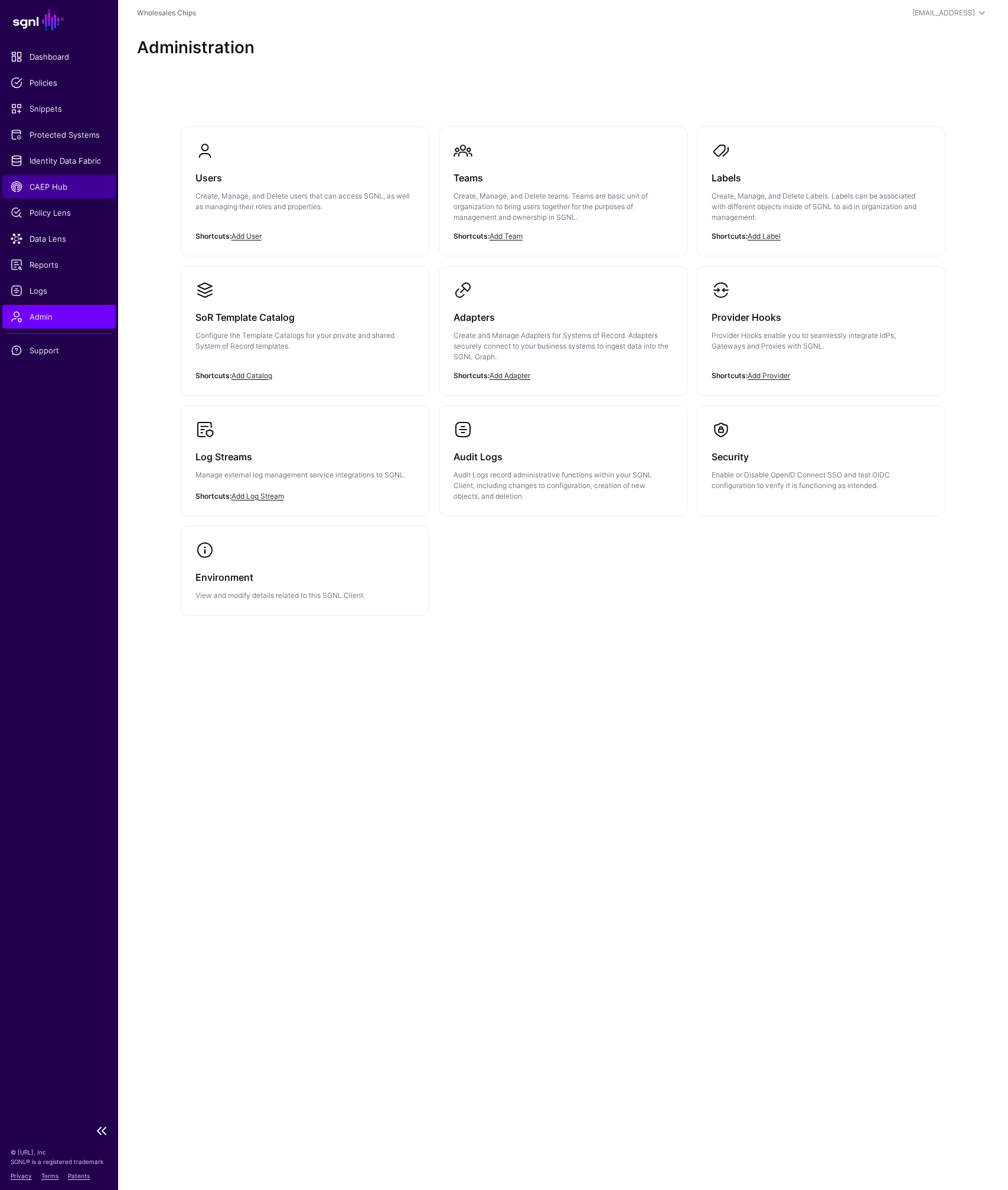
click at [40, 184] on span "CAEP Hub" at bounding box center [59, 187] width 97 height 12
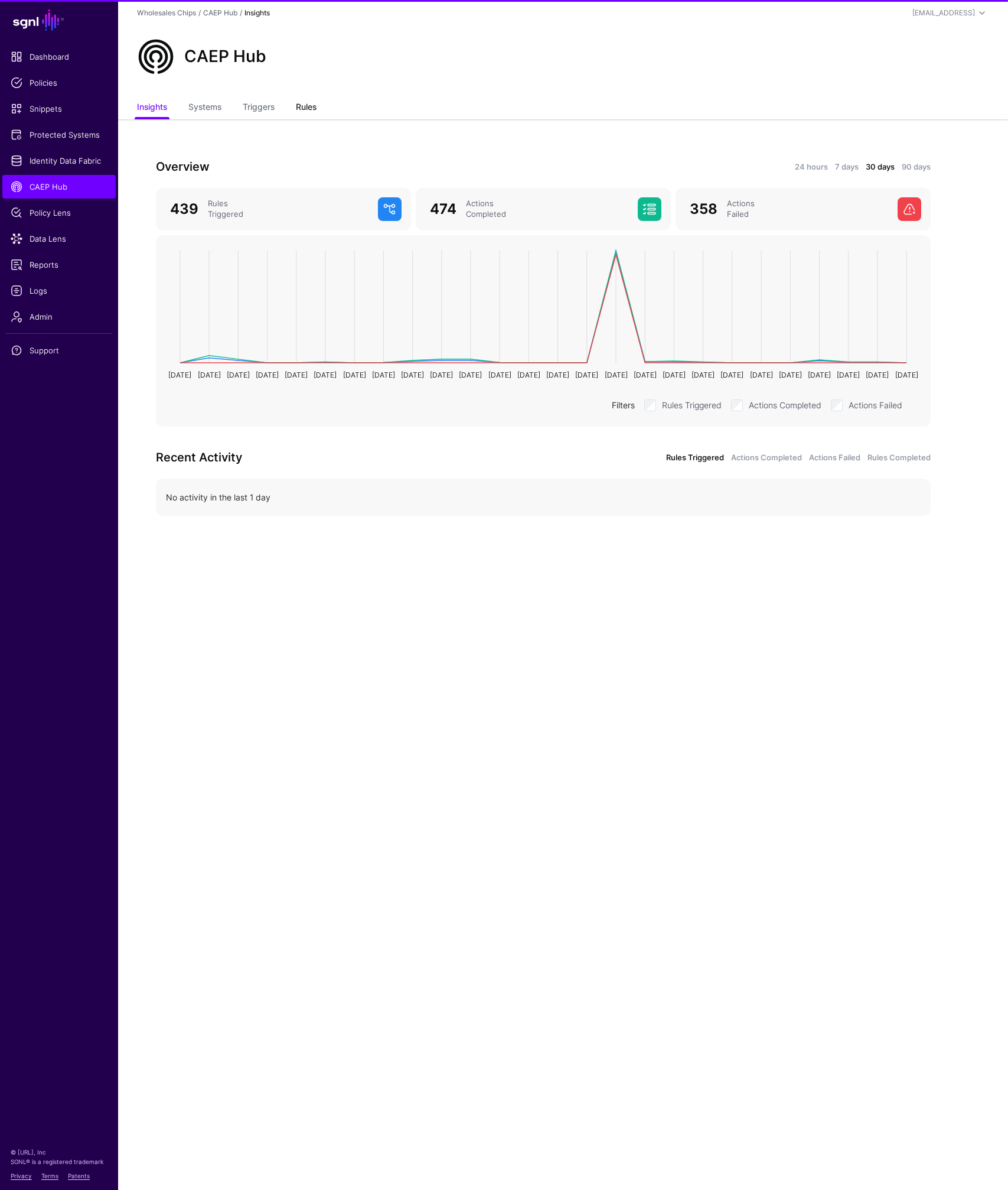
click at [302, 109] on link "Rules" at bounding box center [306, 108] width 21 height 22
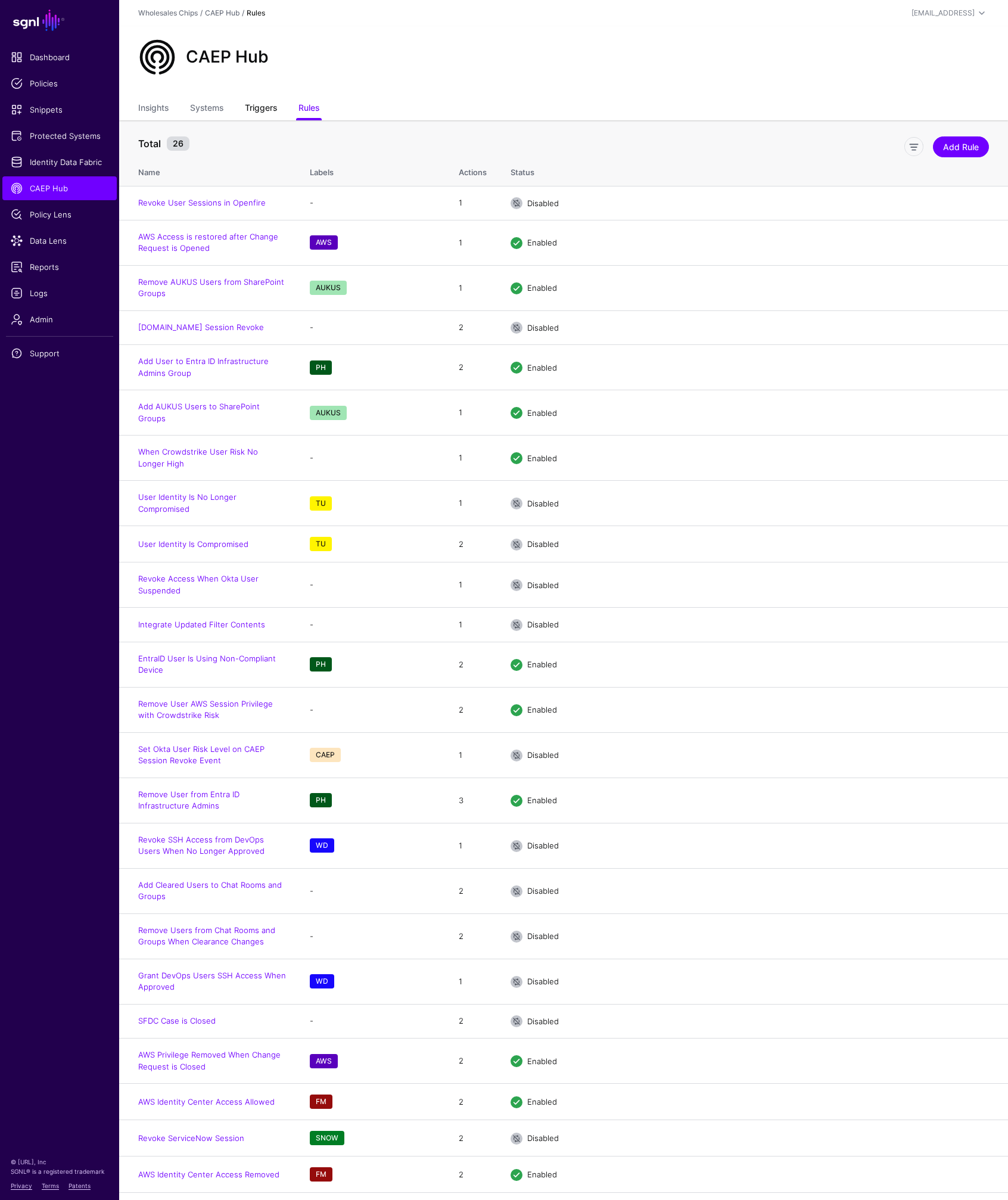
click at [264, 110] on link "Triggers" at bounding box center [261, 109] width 32 height 23
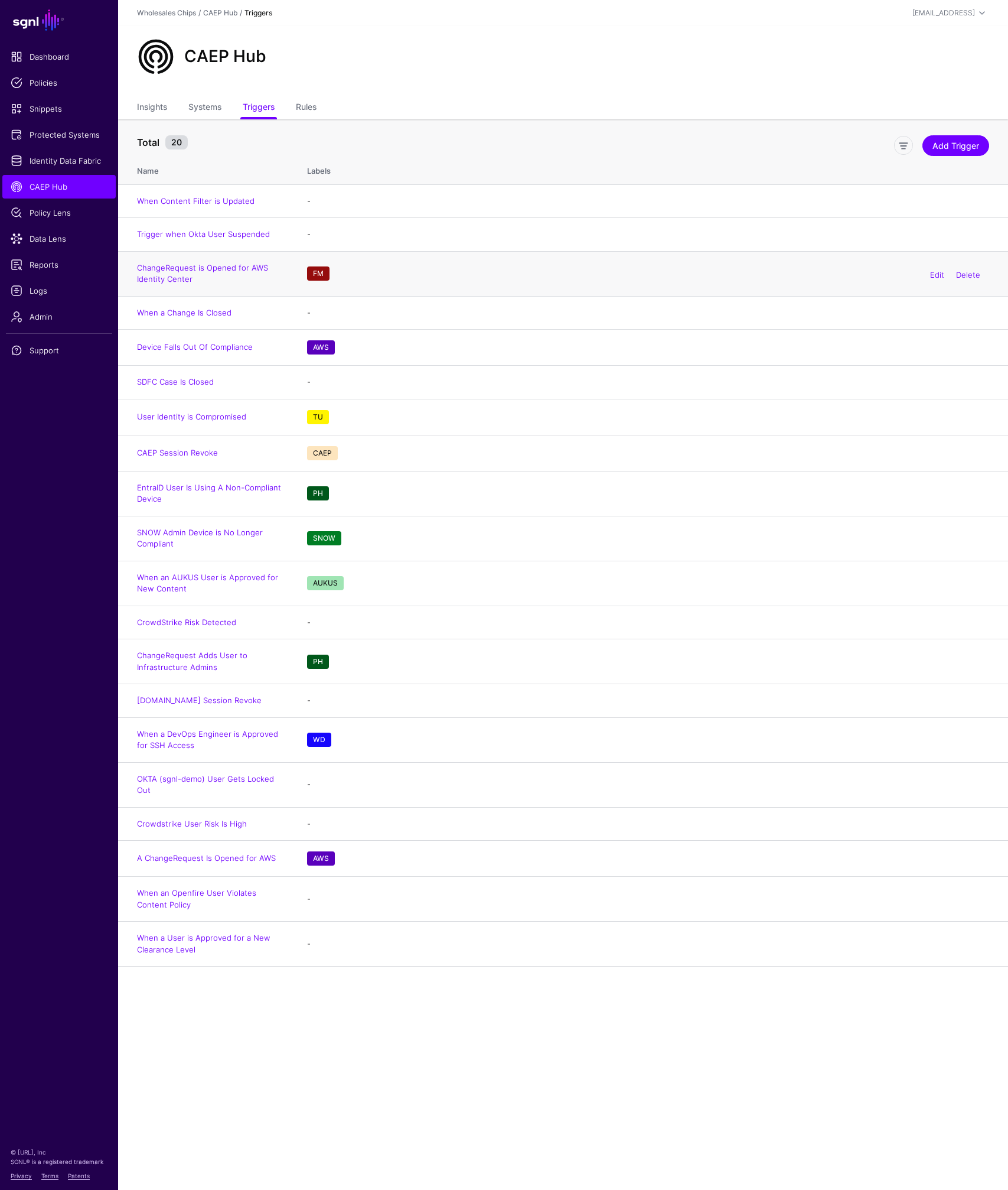
click at [208, 261] on td "ChangeRequest is Opened for AWS Identity Center" at bounding box center [207, 273] width 177 height 45
click at [212, 270] on link "ChangeRequest is Opened for AWS Identity Center" at bounding box center [202, 273] width 131 height 21
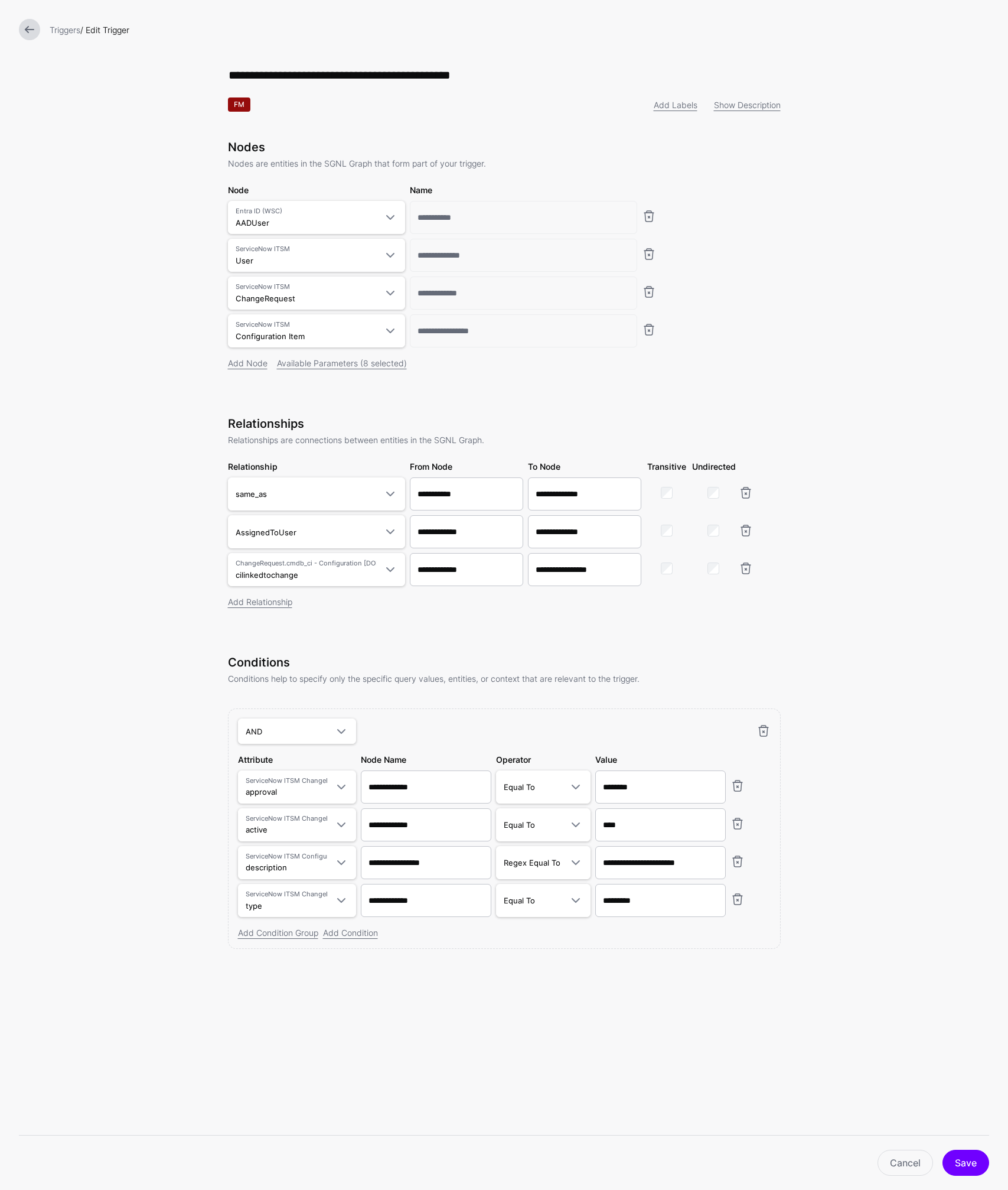
drag, startPoint x: 186, startPoint y: 686, endPoint x: 211, endPoint y: 705, distance: 31.4
click at [212, 705] on form "**********" at bounding box center [504, 525] width 1008 height 1051
click at [37, 34] on link at bounding box center [29, 29] width 21 height 21
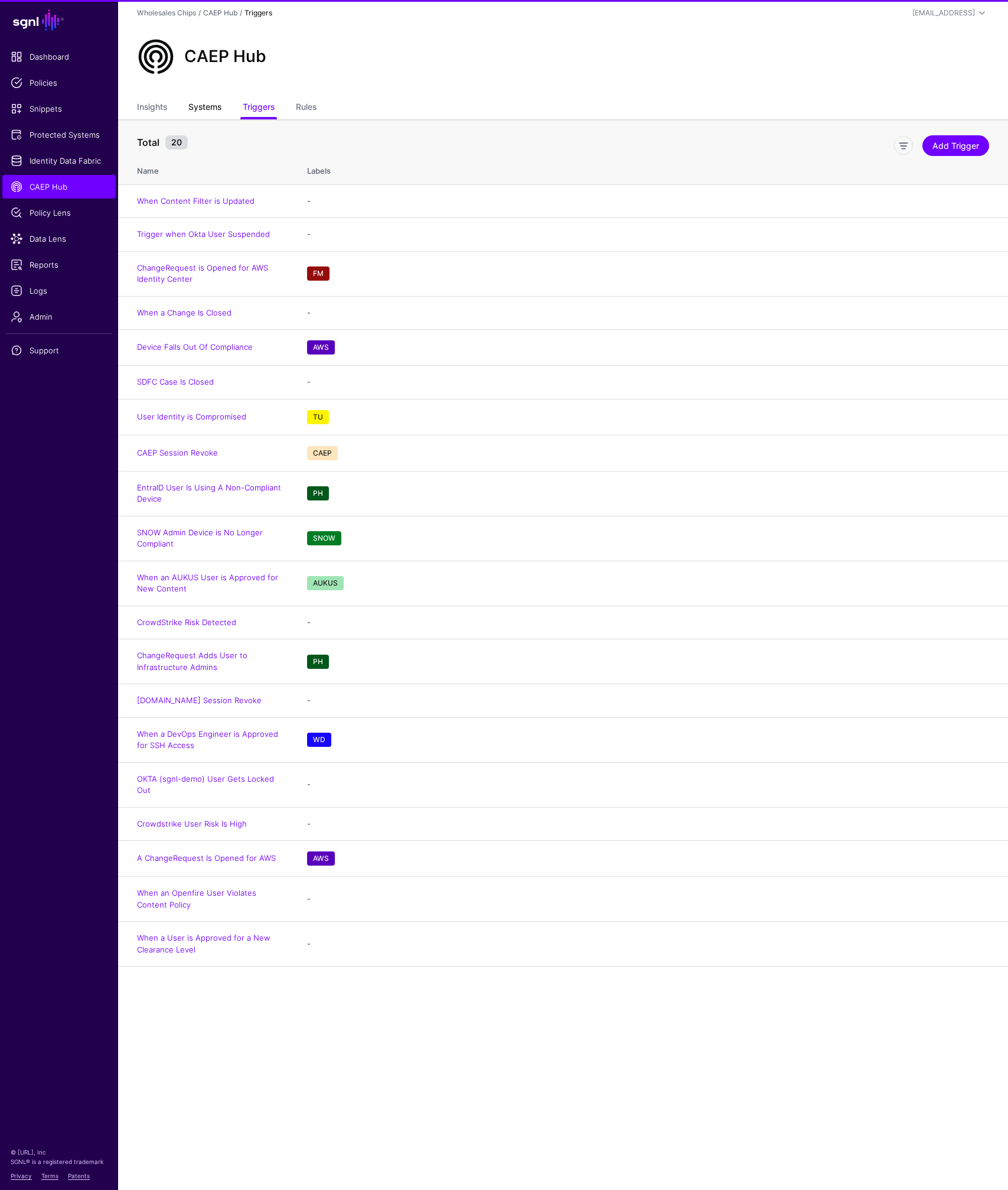
click at [204, 112] on link "Systems" at bounding box center [204, 108] width 33 height 22
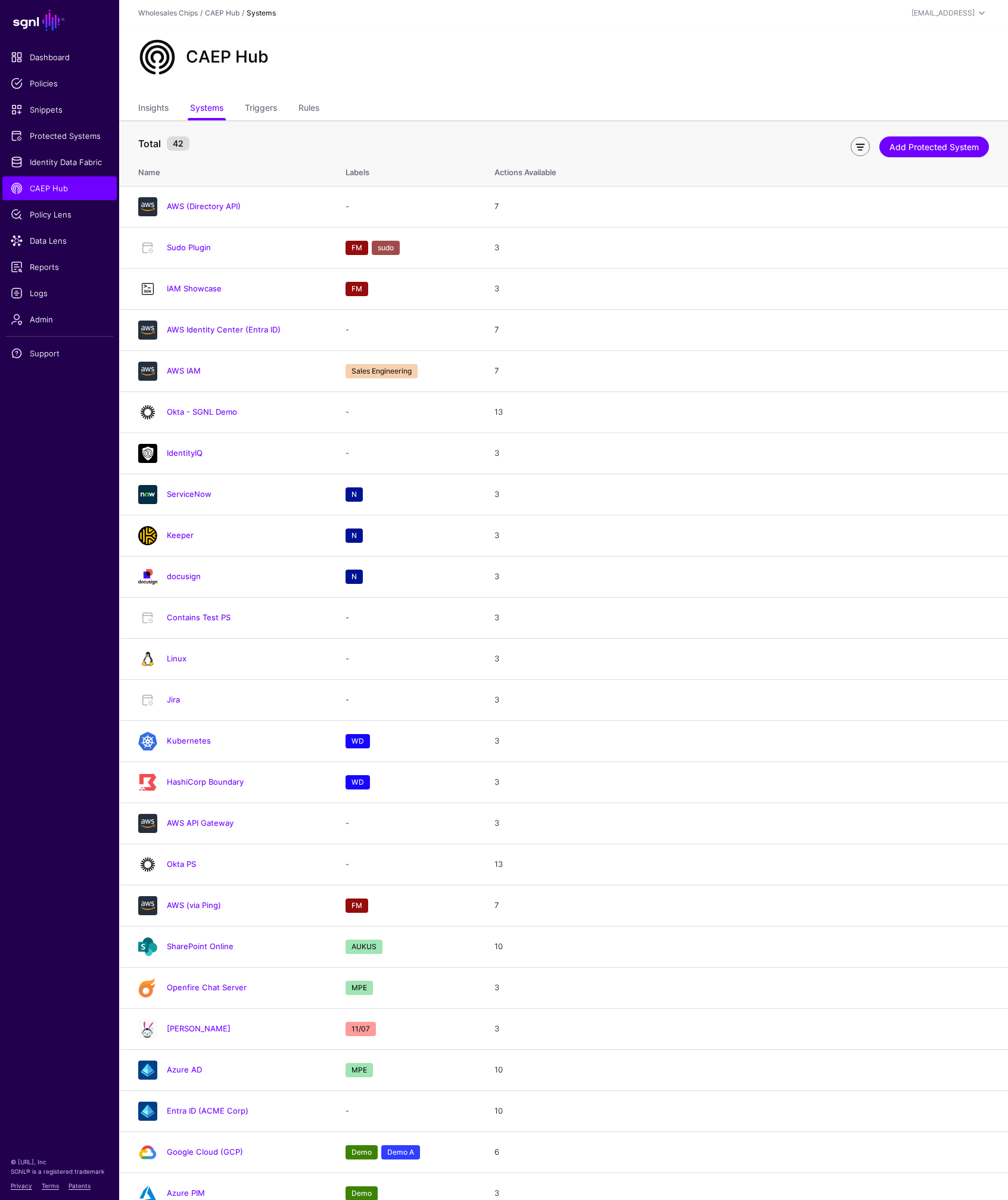
click at [858, 150] on link at bounding box center [860, 146] width 19 height 19
click at [857, 150] on link at bounding box center [860, 146] width 19 height 19
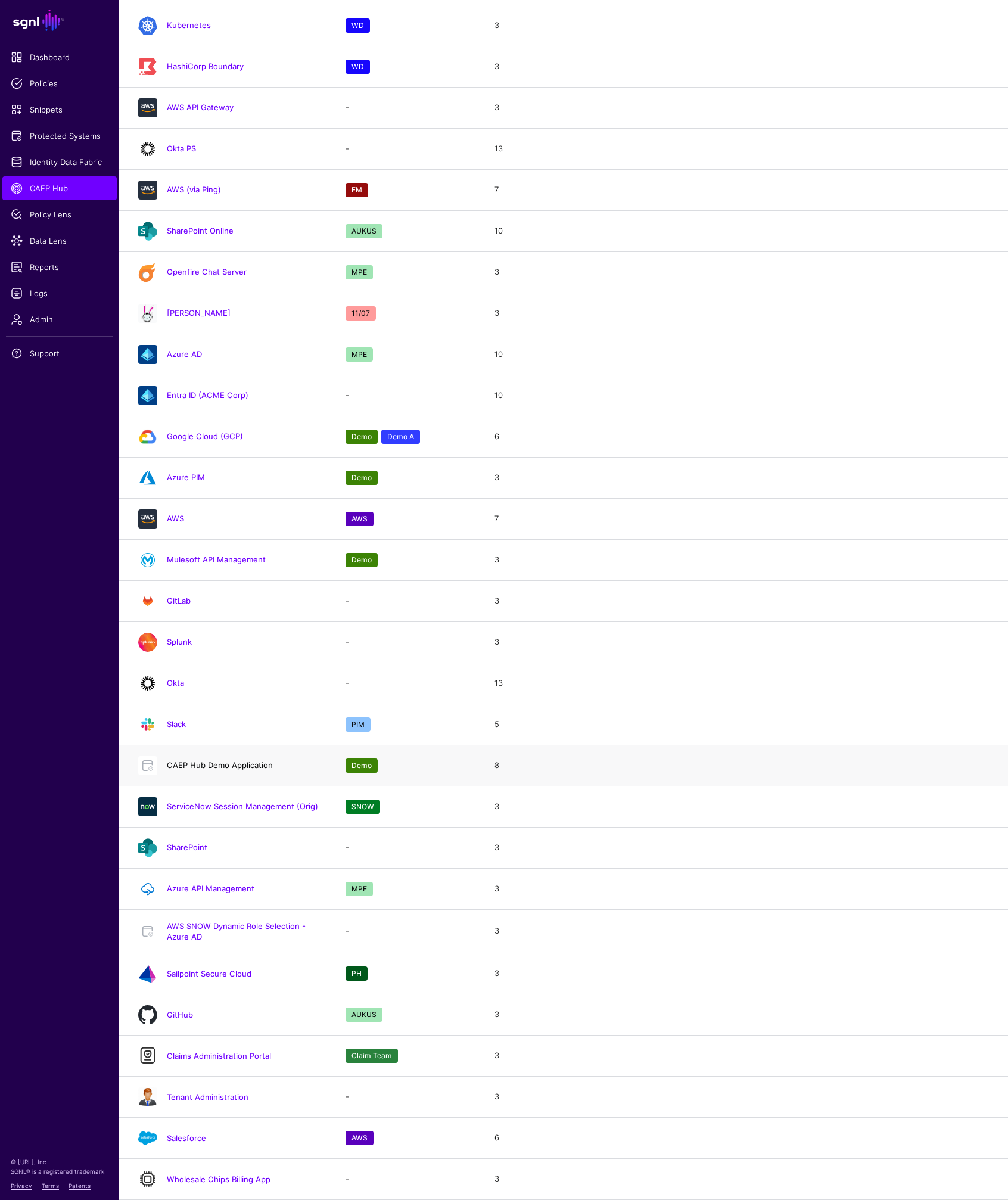
click at [237, 766] on link "CAEP Hub Demo Application" at bounding box center [220, 765] width 106 height 10
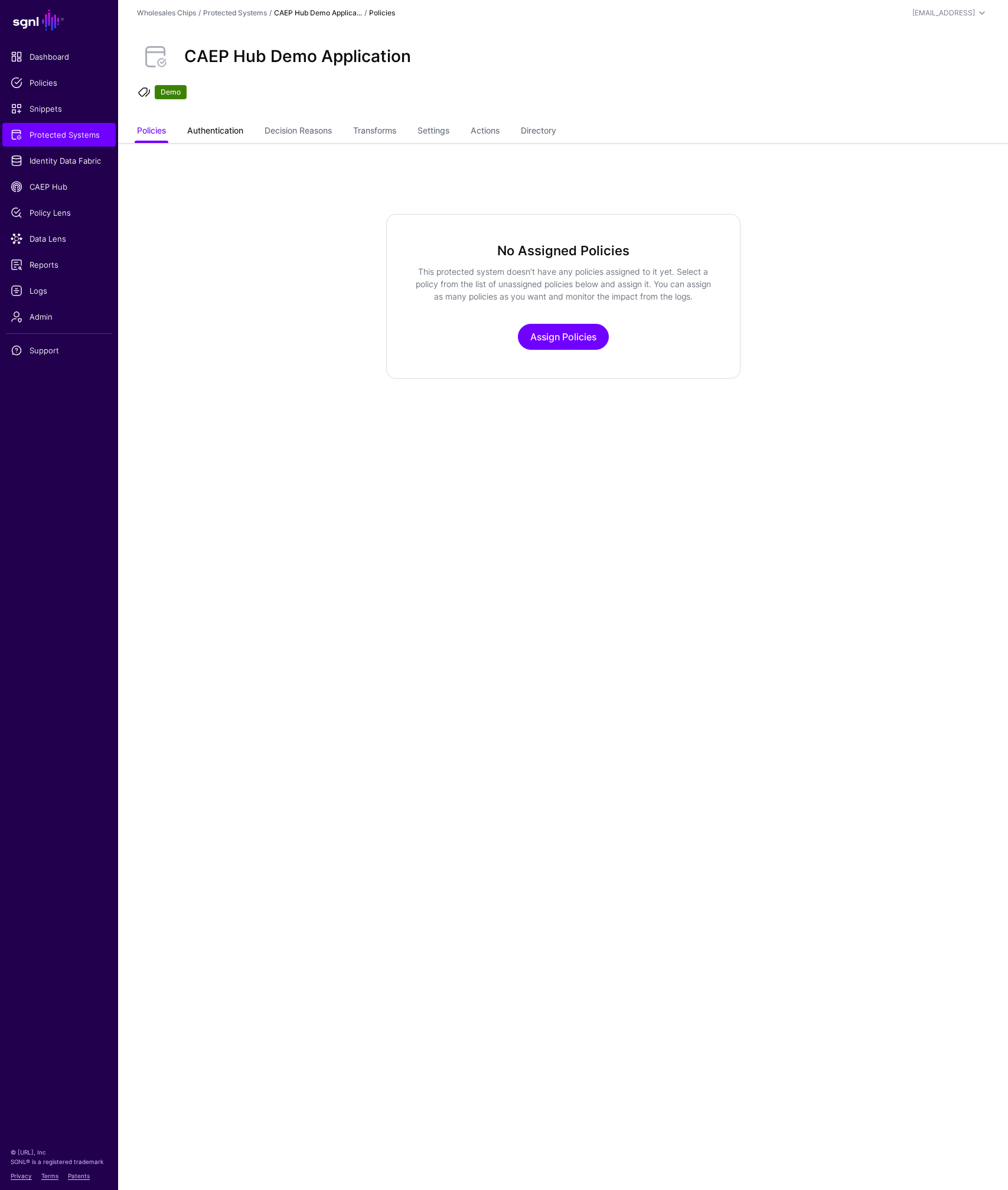
click at [224, 133] on link "Authentication" at bounding box center [215, 132] width 56 height 22
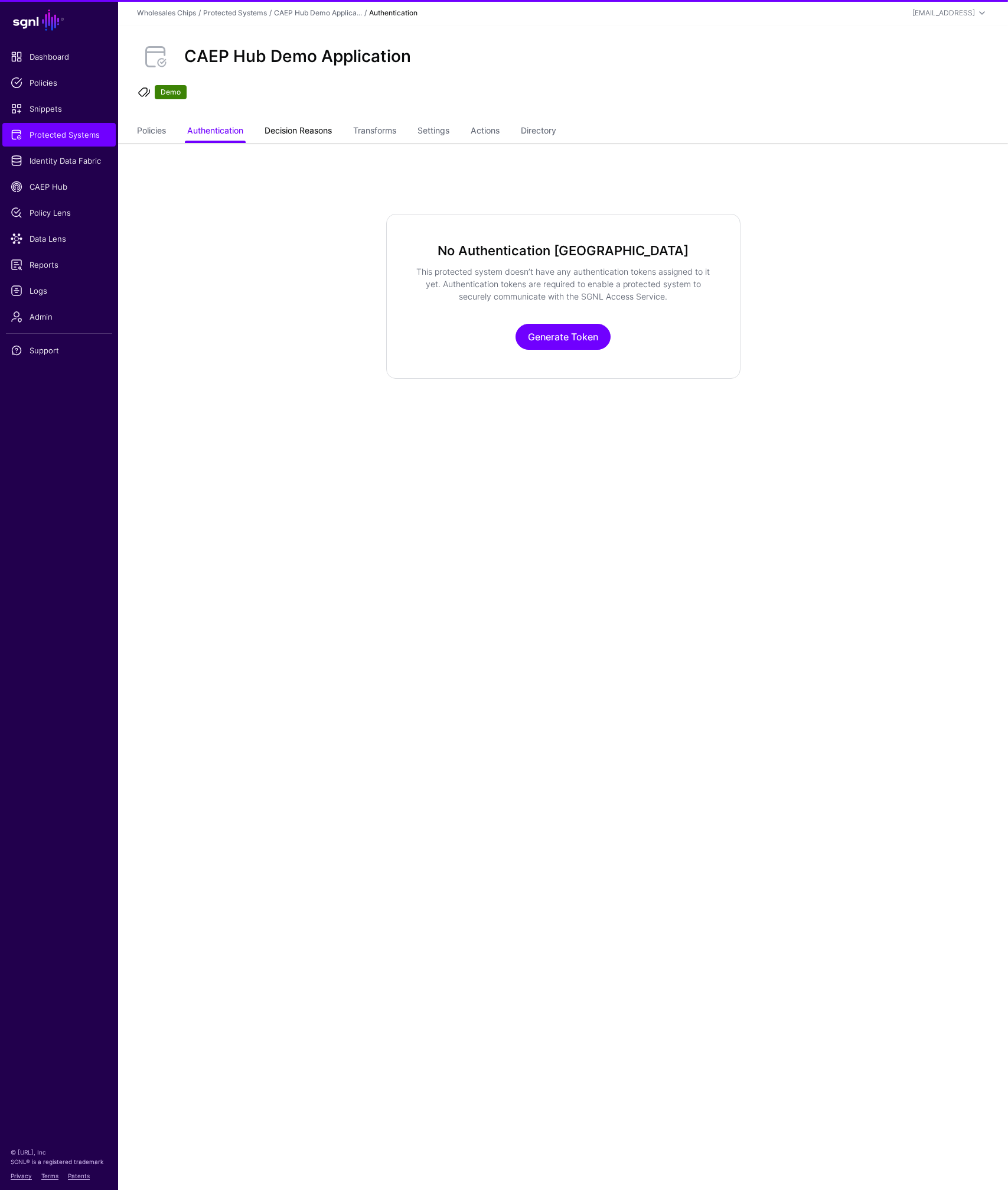
click at [284, 135] on link "Decision Reasons" at bounding box center [299, 132] width 68 height 22
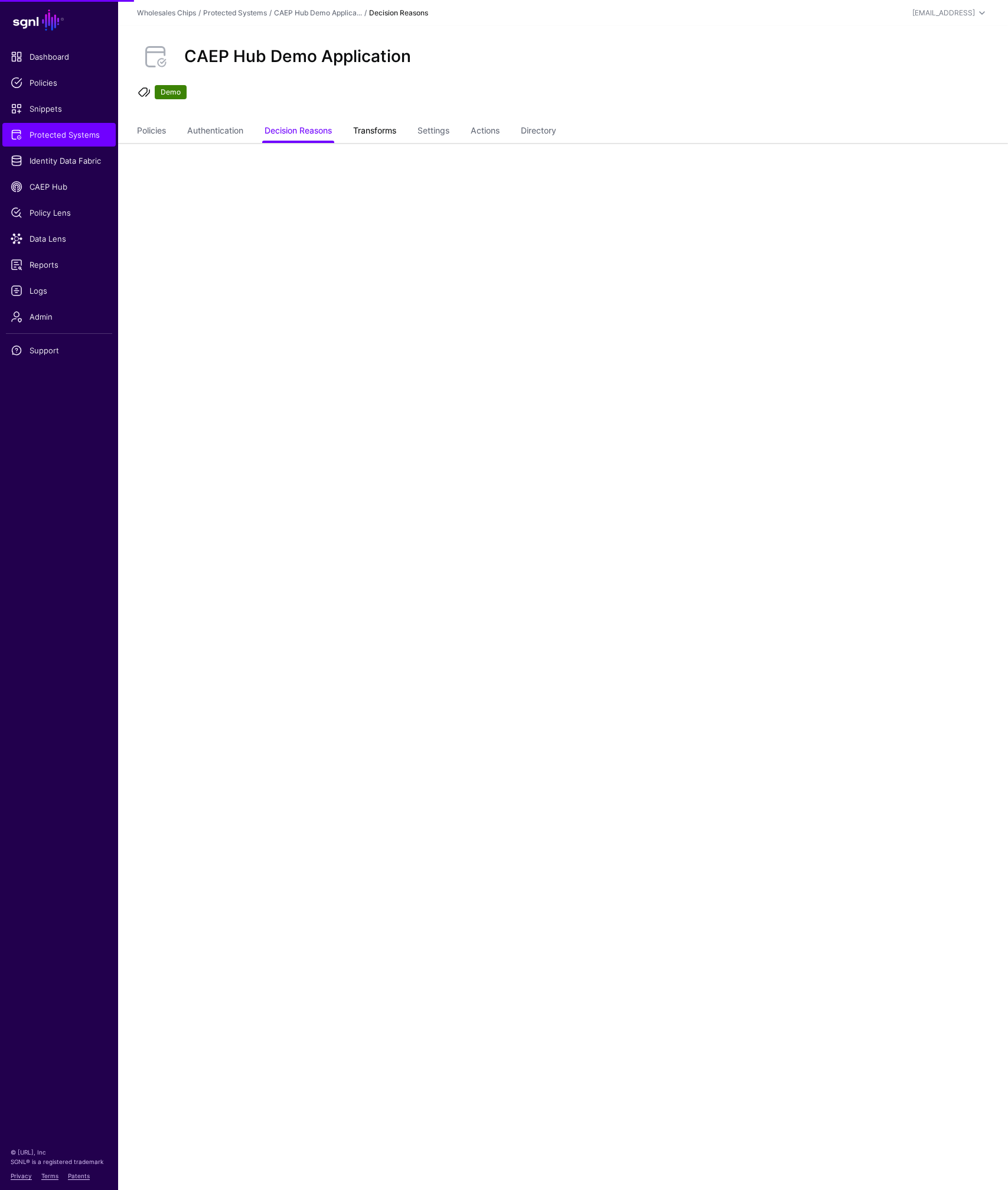
click at [386, 135] on link "Transforms" at bounding box center [374, 132] width 43 height 22
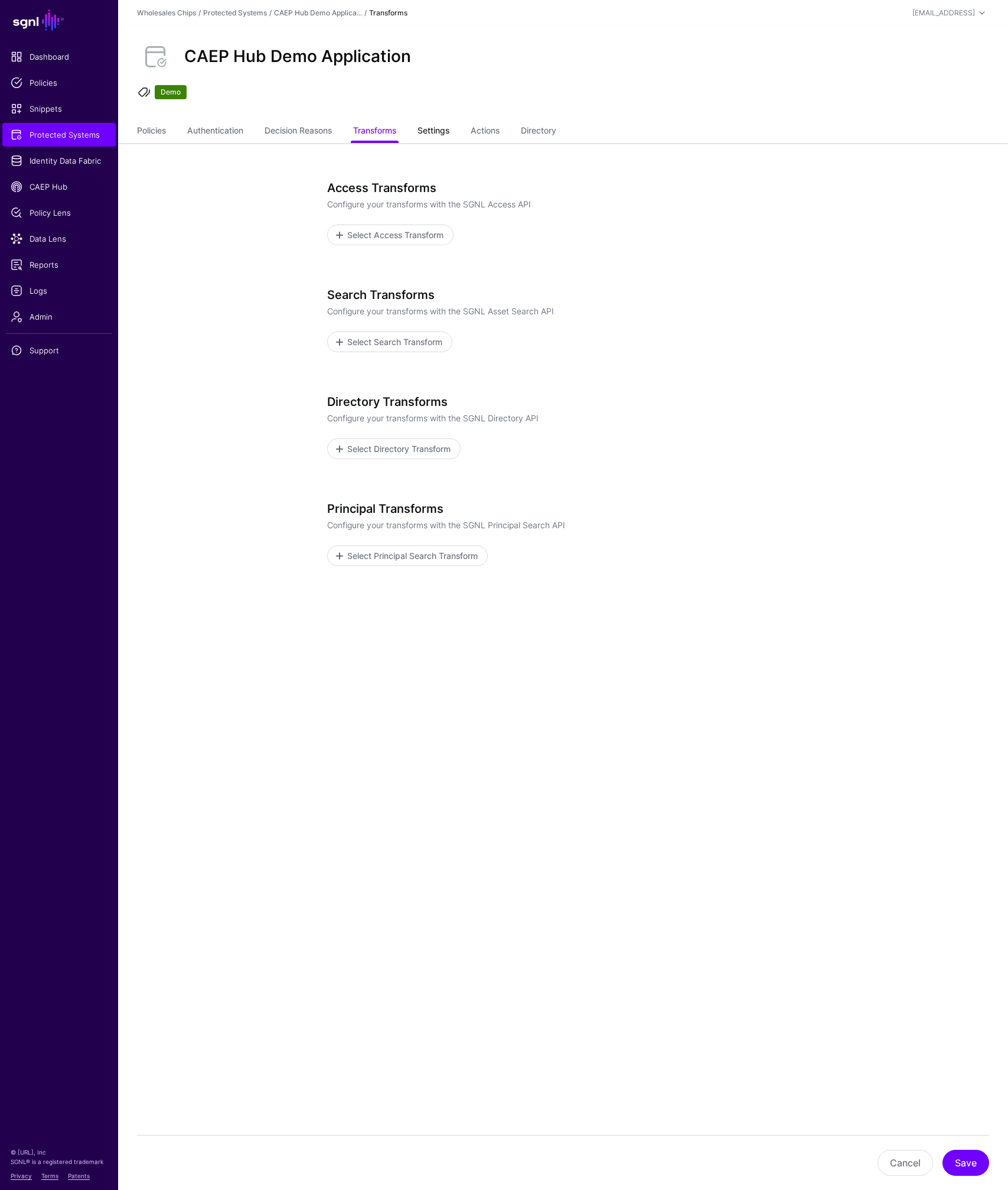
click at [445, 135] on link "Settings" at bounding box center [433, 132] width 32 height 22
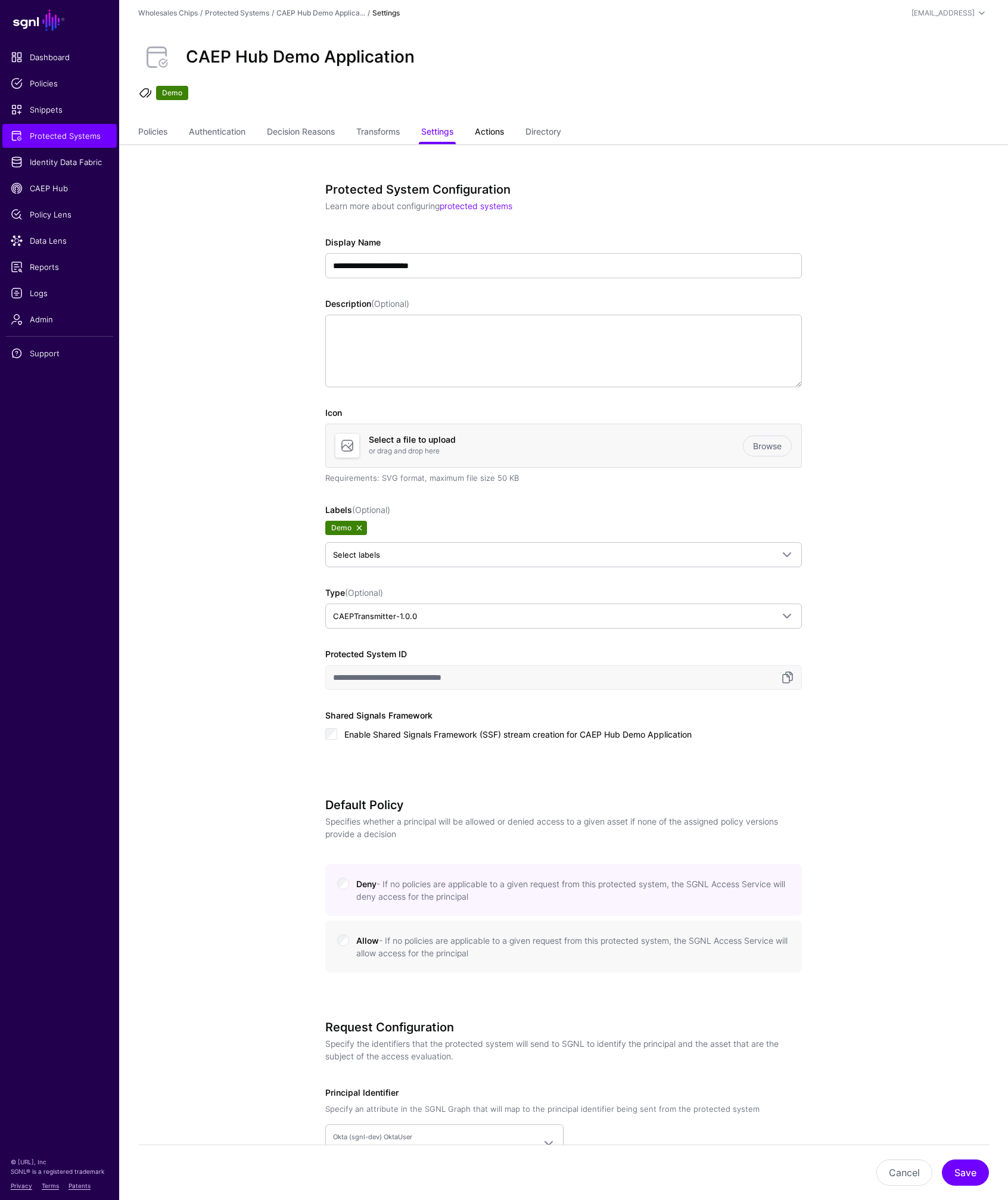
click at [502, 130] on link "Actions" at bounding box center [489, 133] width 29 height 23
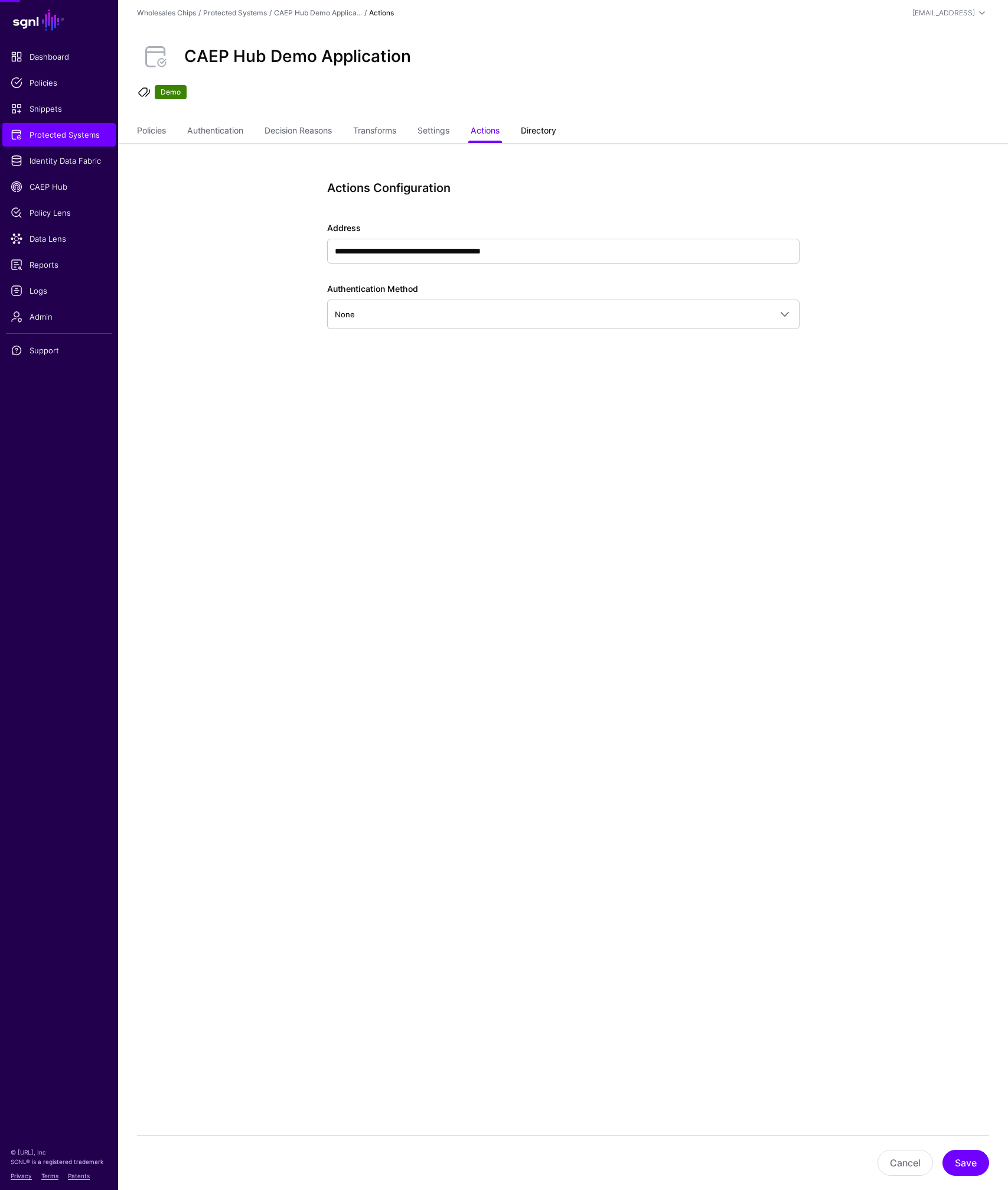
click at [543, 132] on link "Directory" at bounding box center [538, 132] width 36 height 22
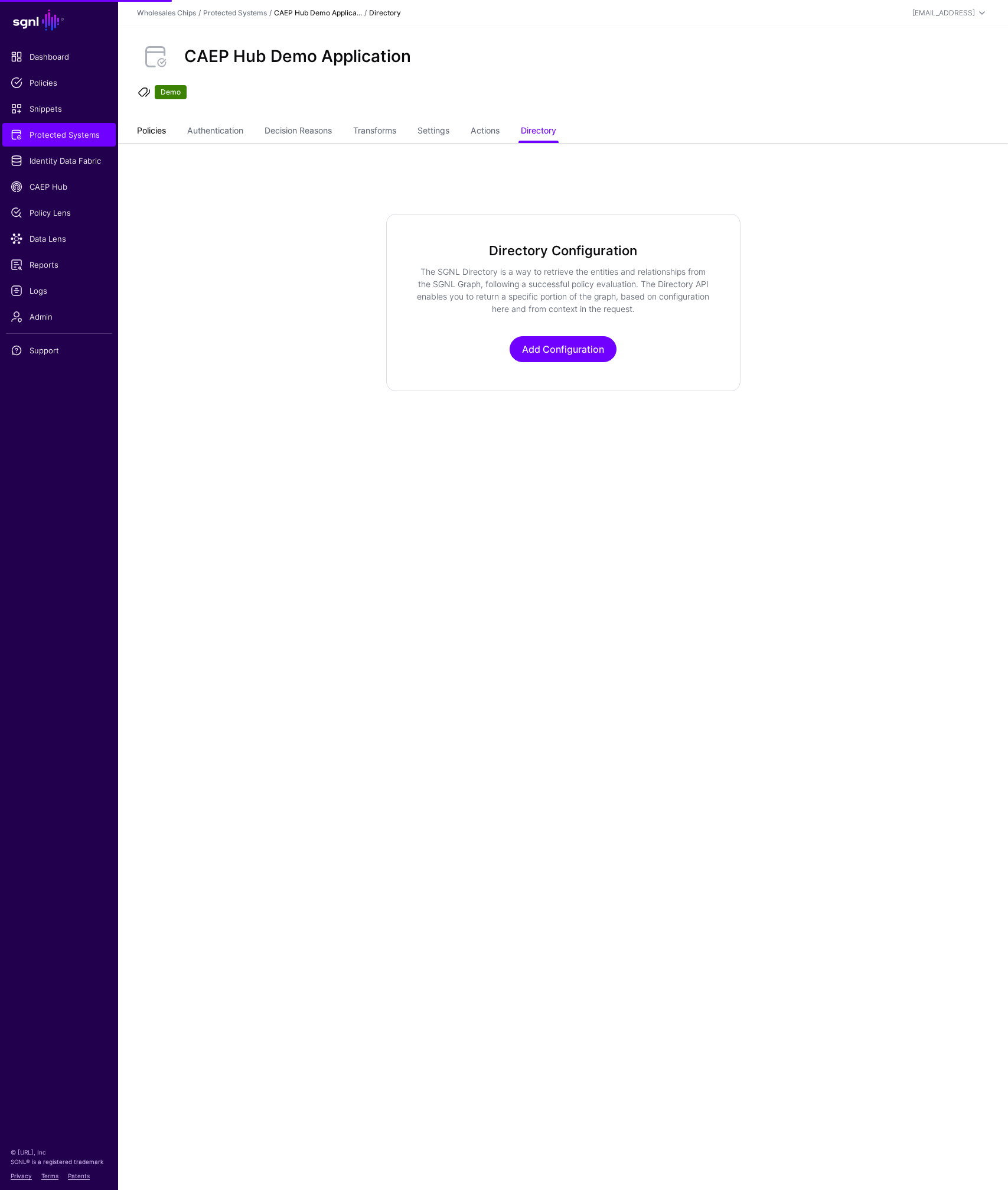
click at [151, 133] on link "Policies" at bounding box center [151, 132] width 29 height 22
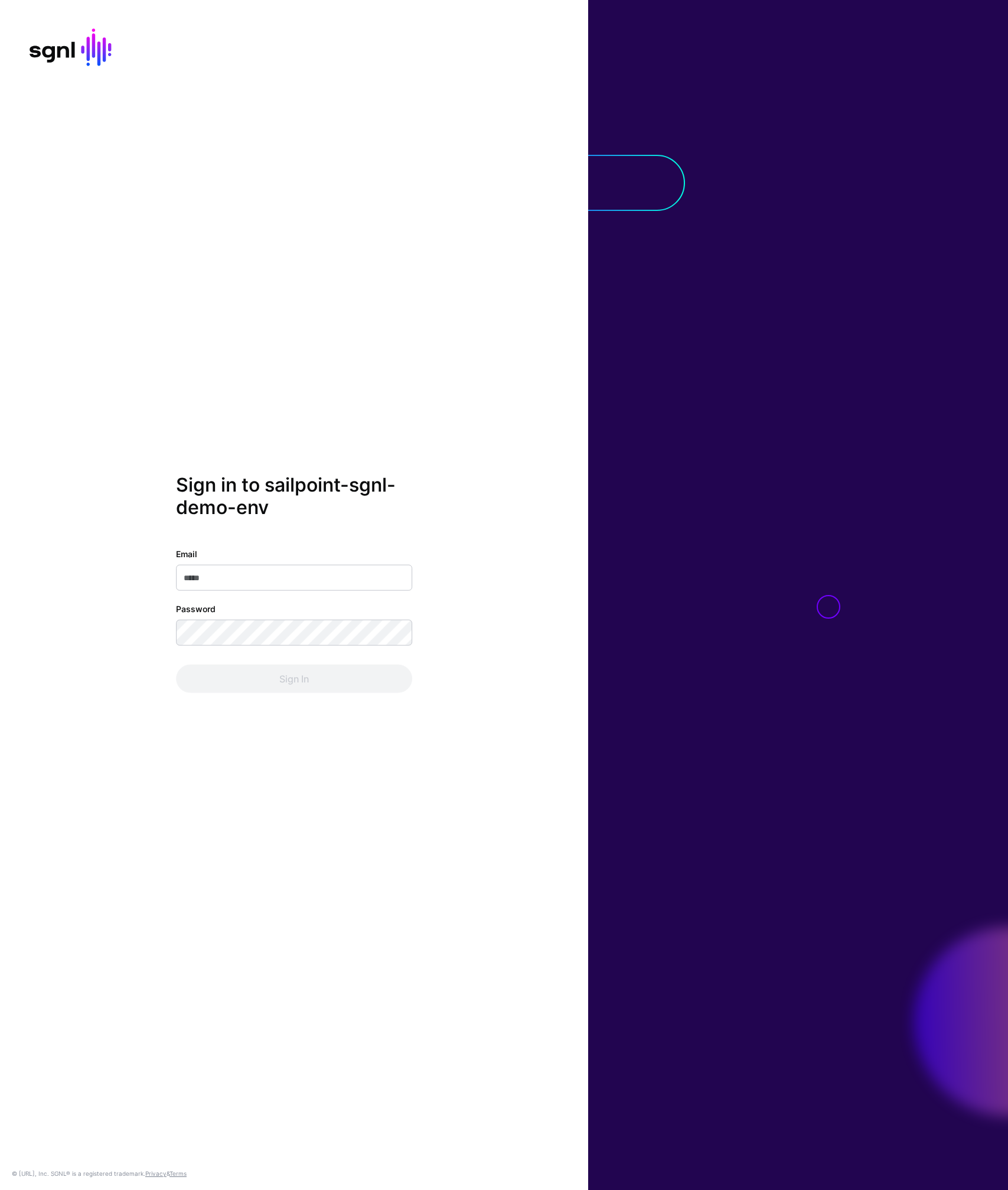
click at [475, 394] on div "Sign in to sailpoint-sgnl-demo-env Email Password Sign In © [URL], Inc. SGNL® i…" at bounding box center [294, 595] width 588 height 1190
click at [294, 586] on input "Email" at bounding box center [294, 577] width 236 height 26
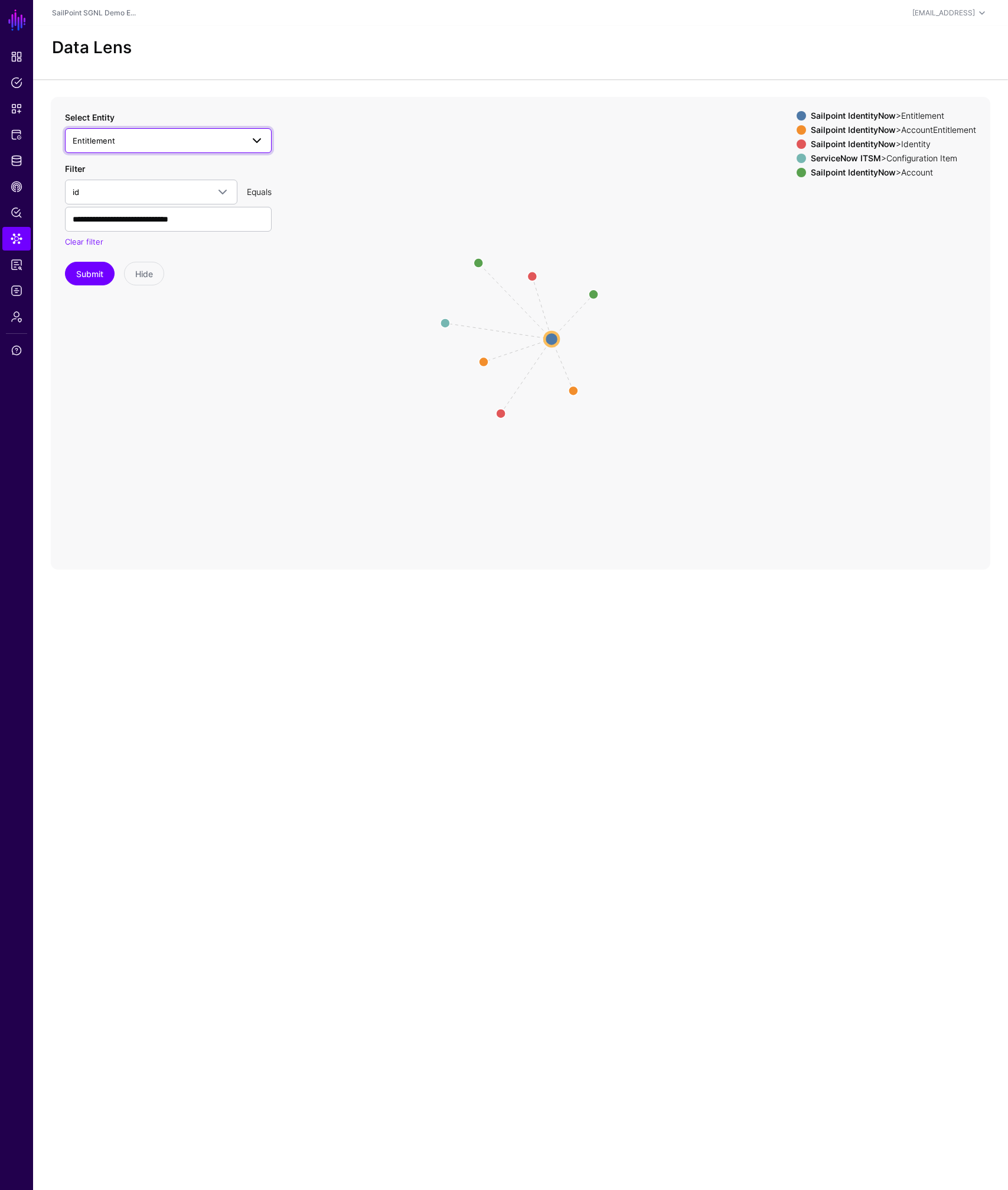
click at [153, 146] on span "Entitlement" at bounding box center [157, 141] width 170 height 13
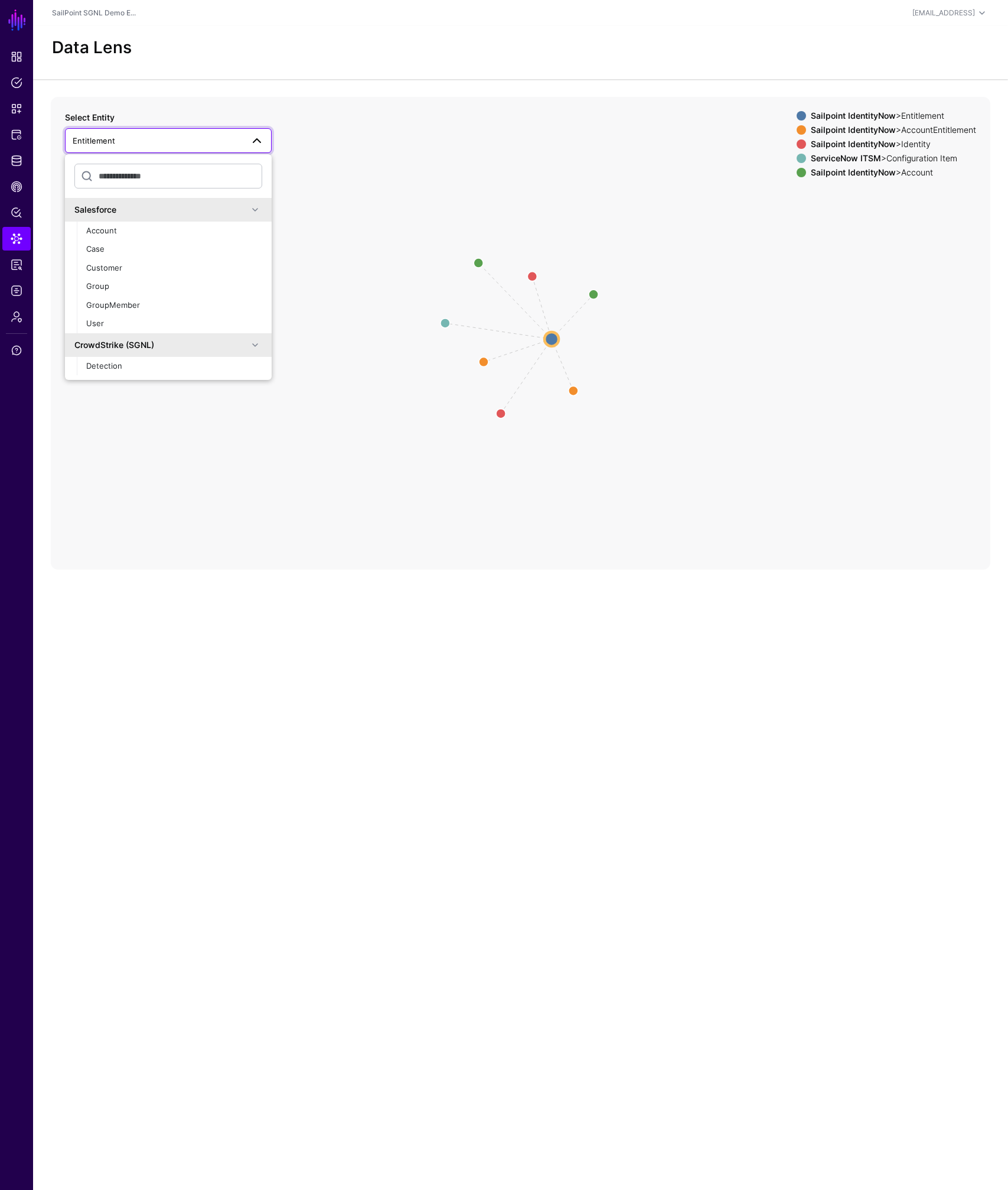
click at [153, 146] on span "Entitlement" at bounding box center [157, 141] width 170 height 13
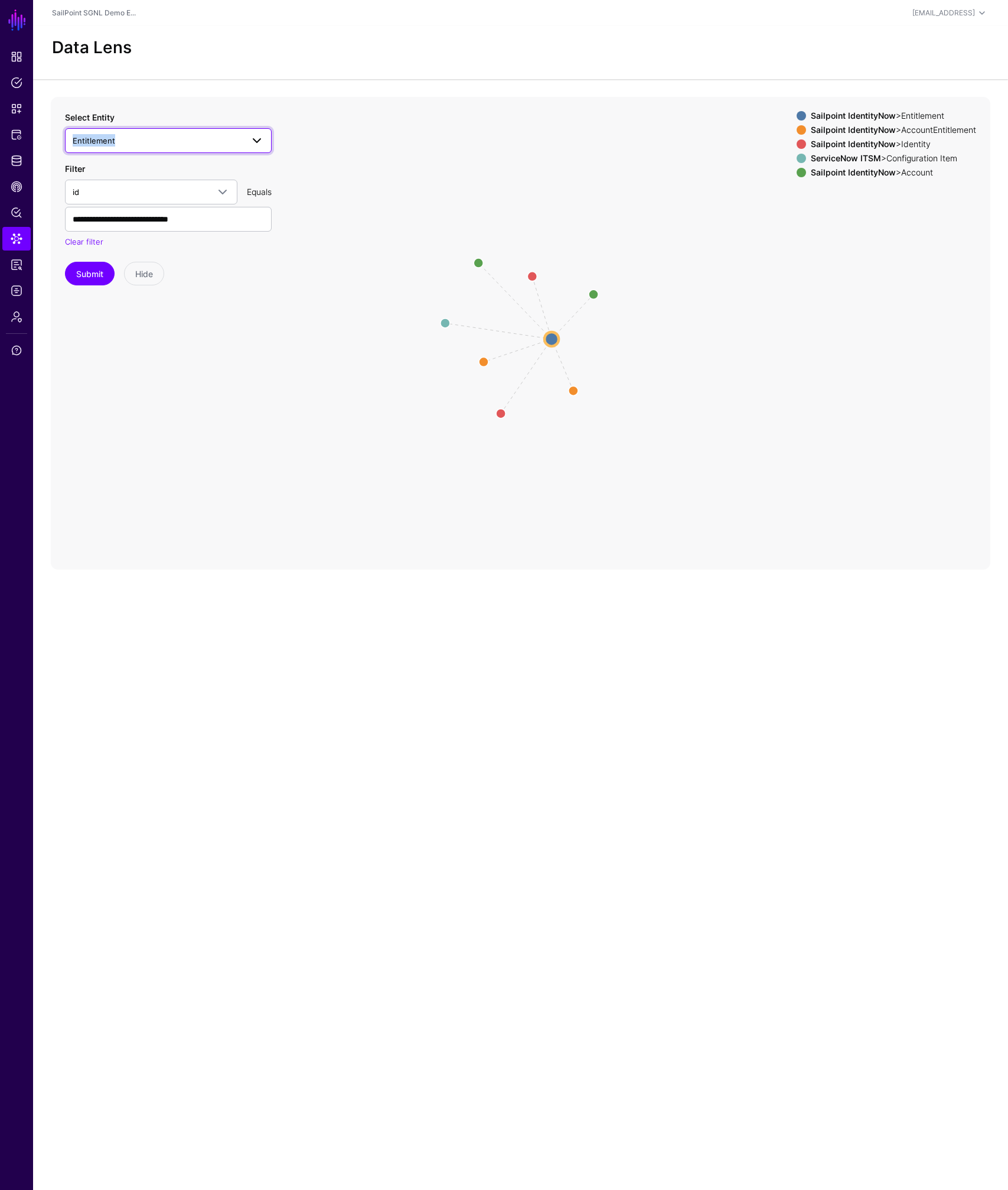
click at [153, 146] on span "Entitlement" at bounding box center [157, 141] width 170 height 13
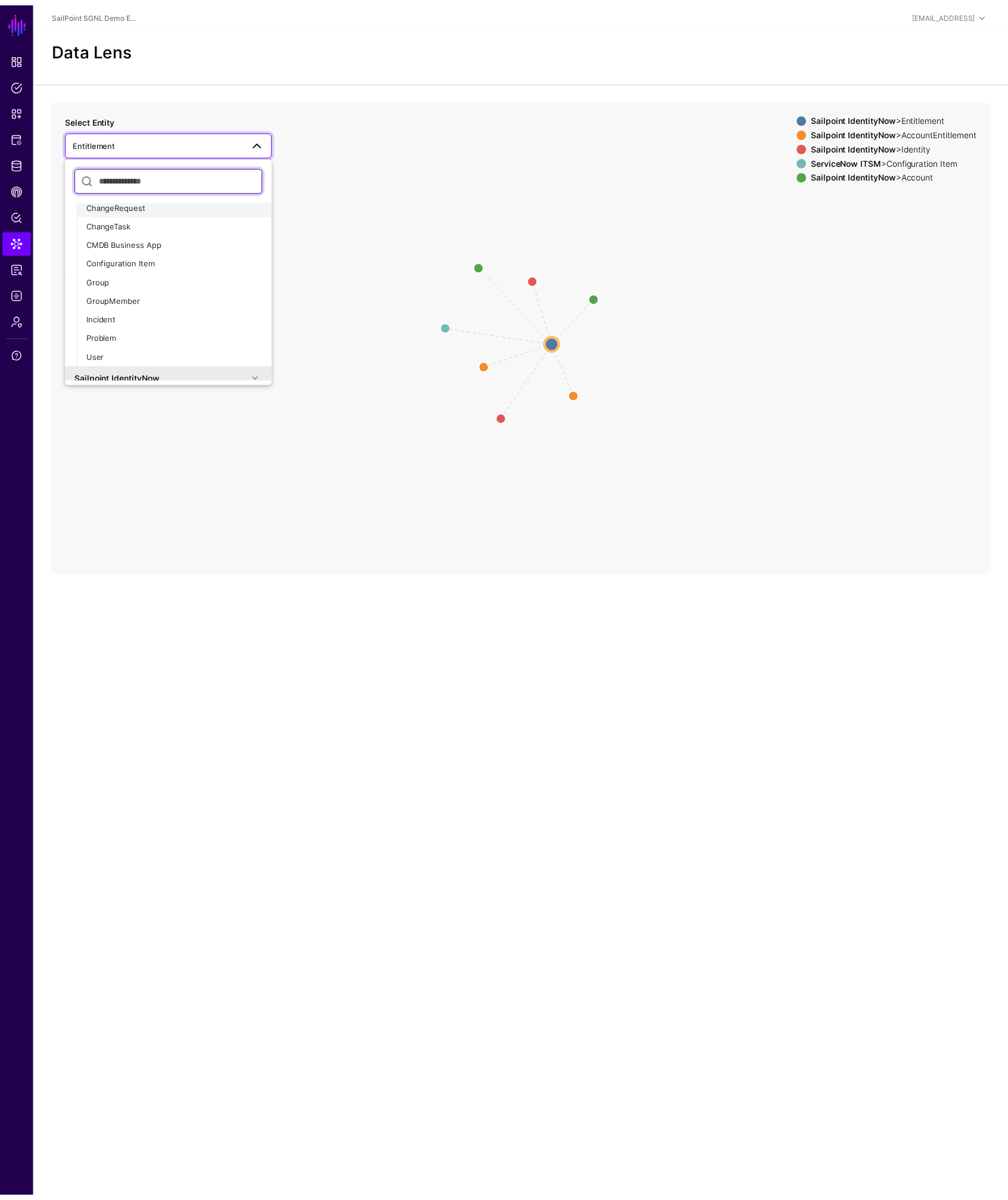
scroll to position [500, 0]
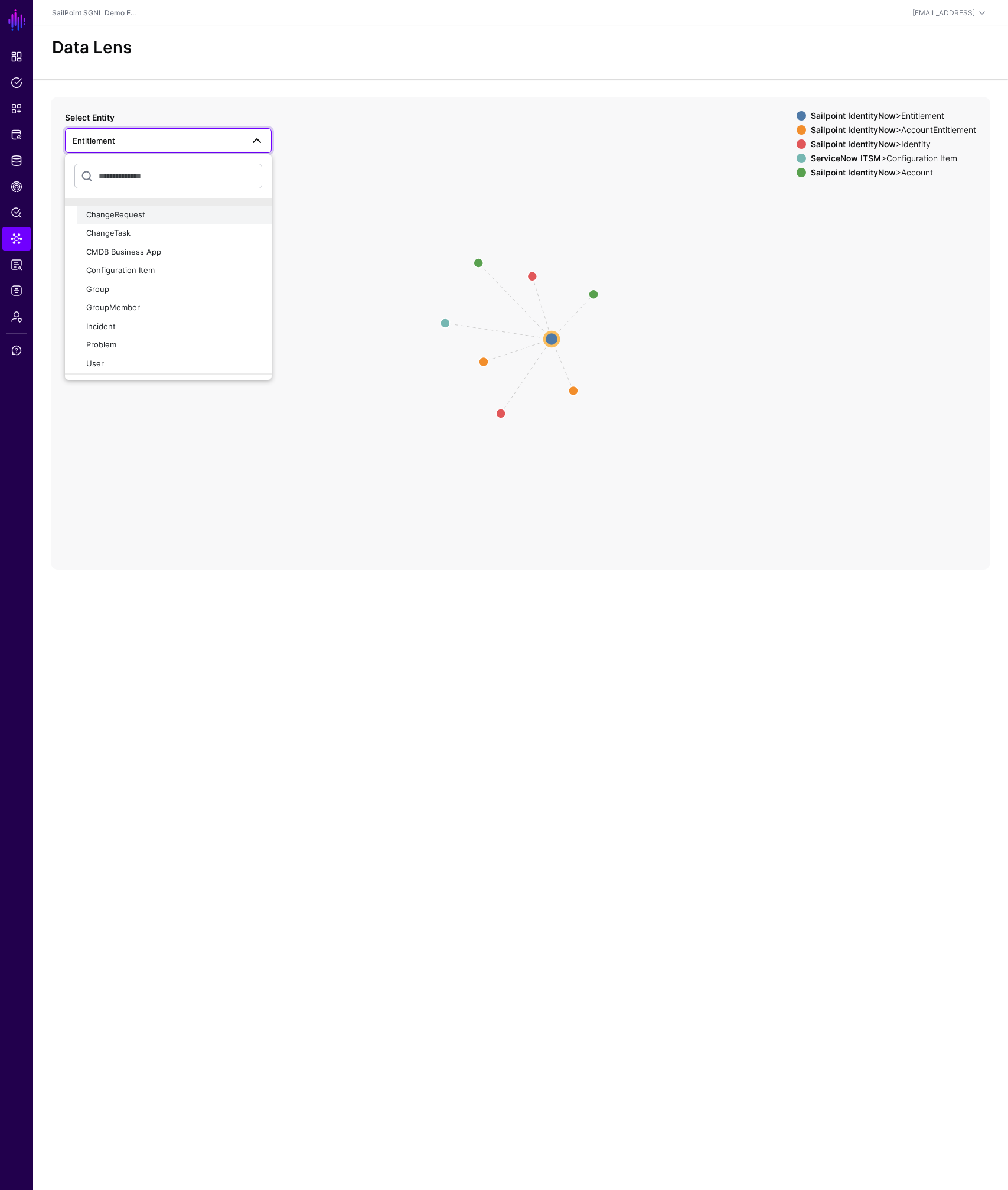
click at [116, 218] on span "ChangeRequest" at bounding box center [116, 215] width 59 height 10
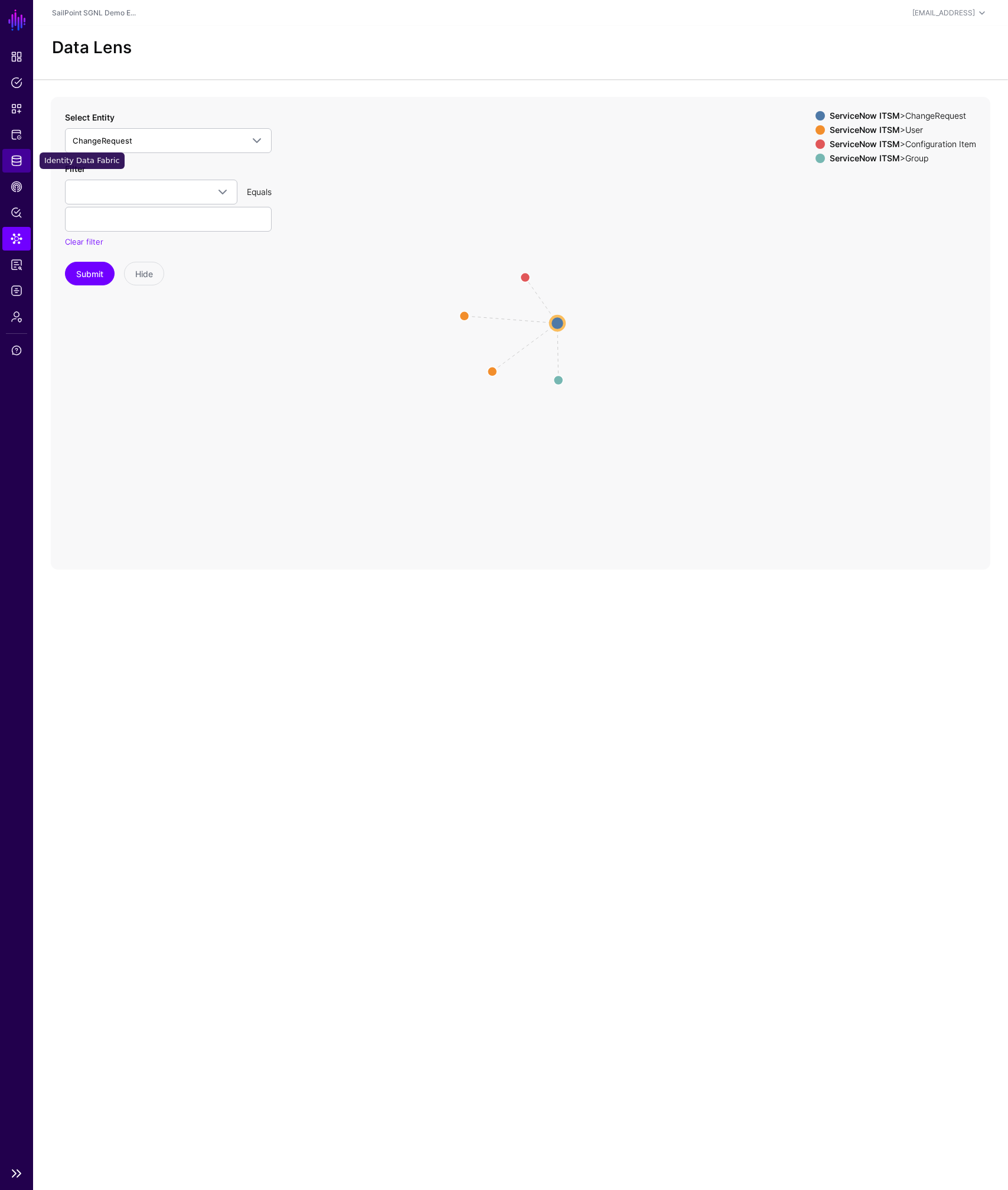
click at [17, 161] on span "Identity Data Fabric" at bounding box center [17, 161] width 12 height 12
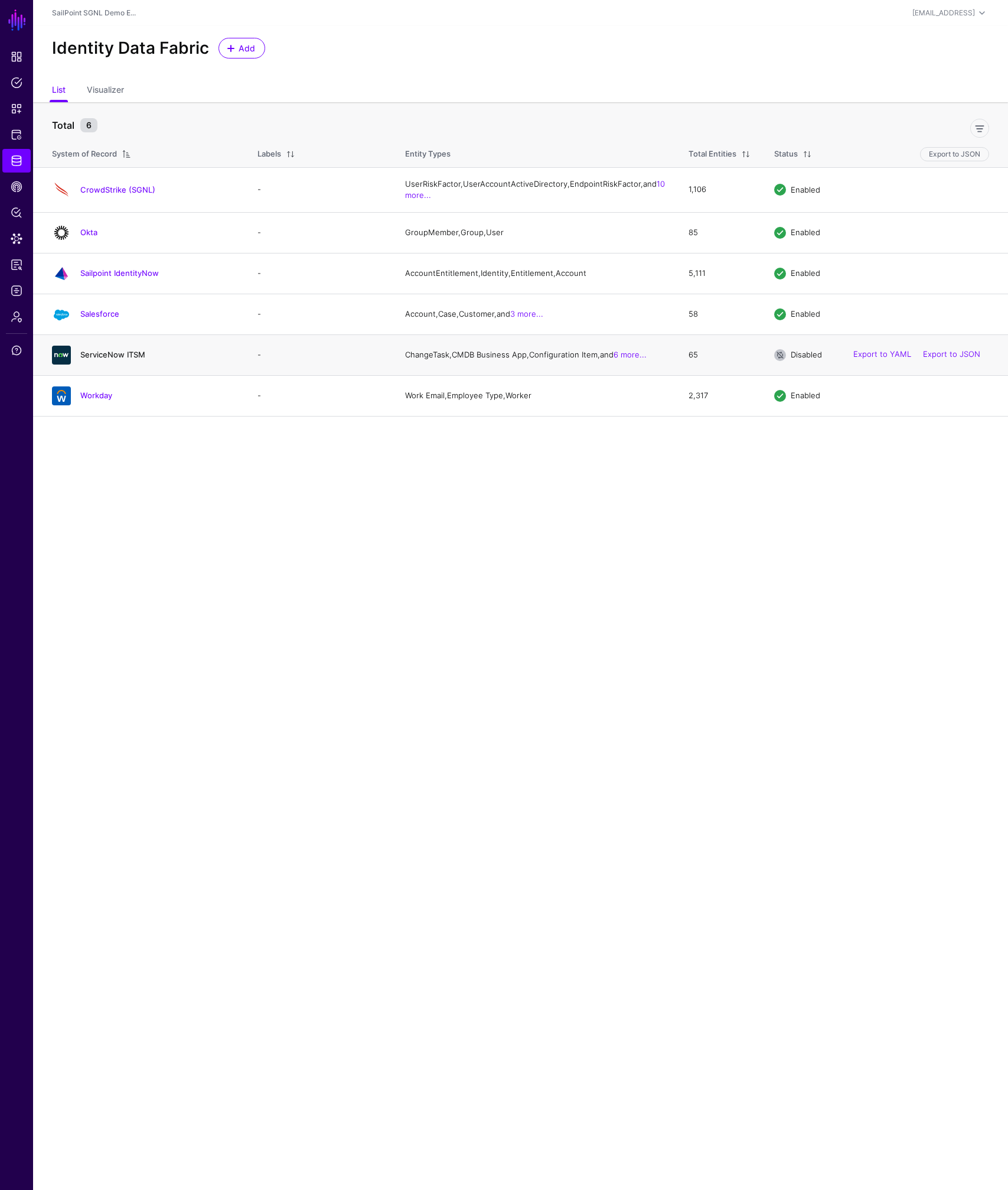
click at [125, 359] on link "ServiceNow ITSM" at bounding box center [113, 355] width 65 height 10
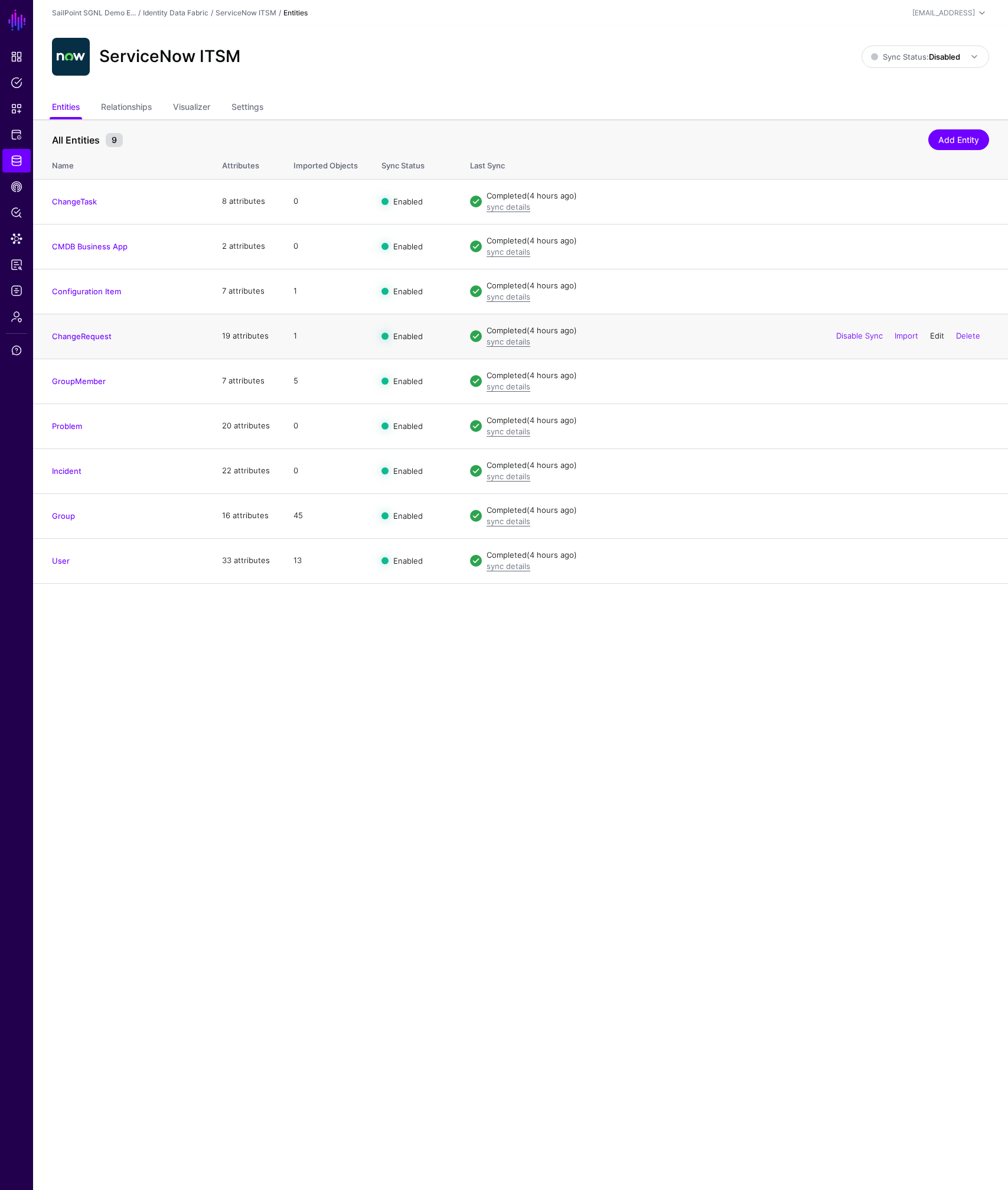
click at [937, 336] on link "Edit" at bounding box center [937, 336] width 14 height 10
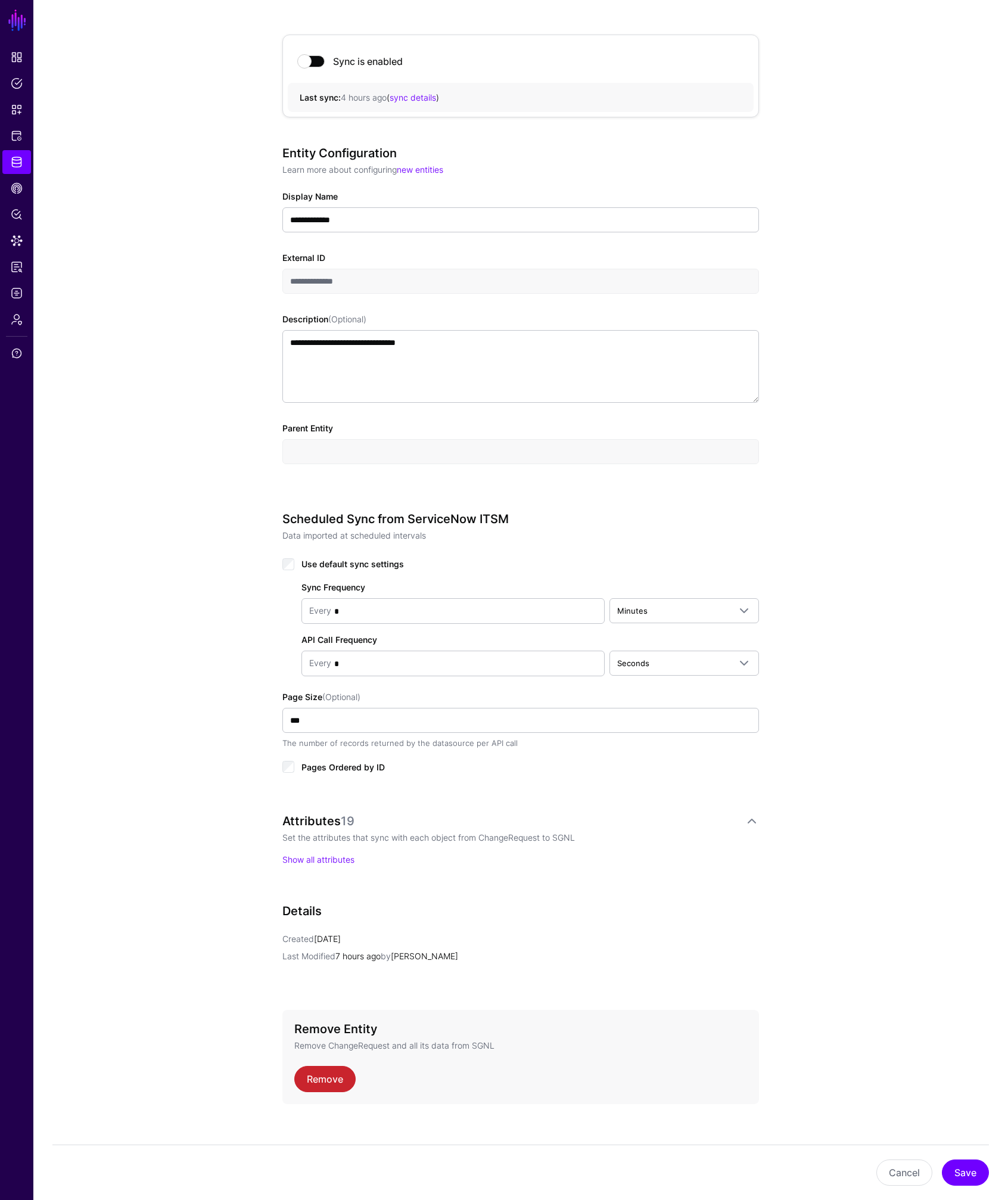
scroll to position [114, 0]
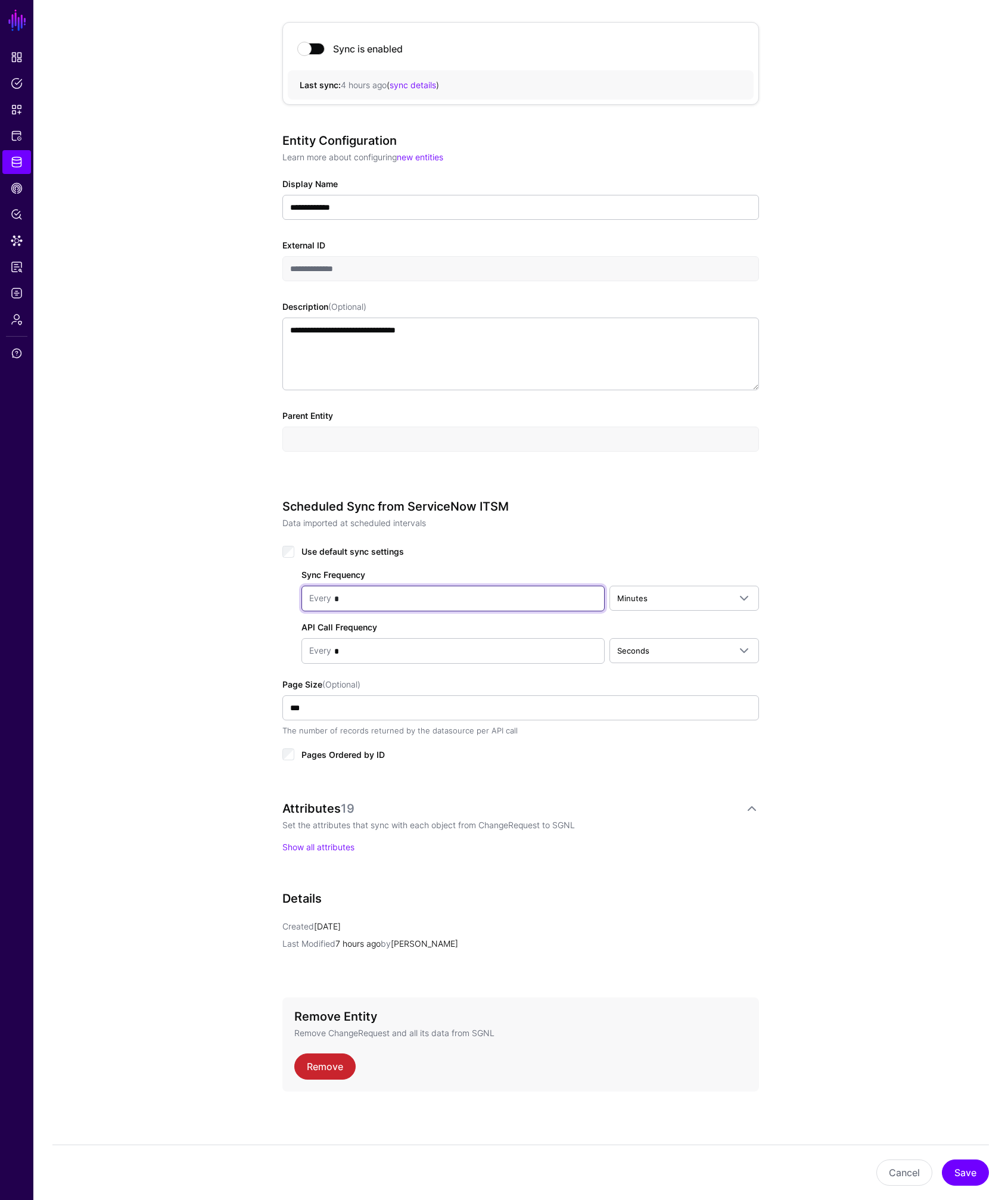
click at [350, 596] on input "*" at bounding box center [464, 598] width 266 height 24
click at [357, 597] on input "*" at bounding box center [464, 598] width 266 height 24
click at [242, 585] on div "**********" at bounding box center [521, 593] width 975 height 1217
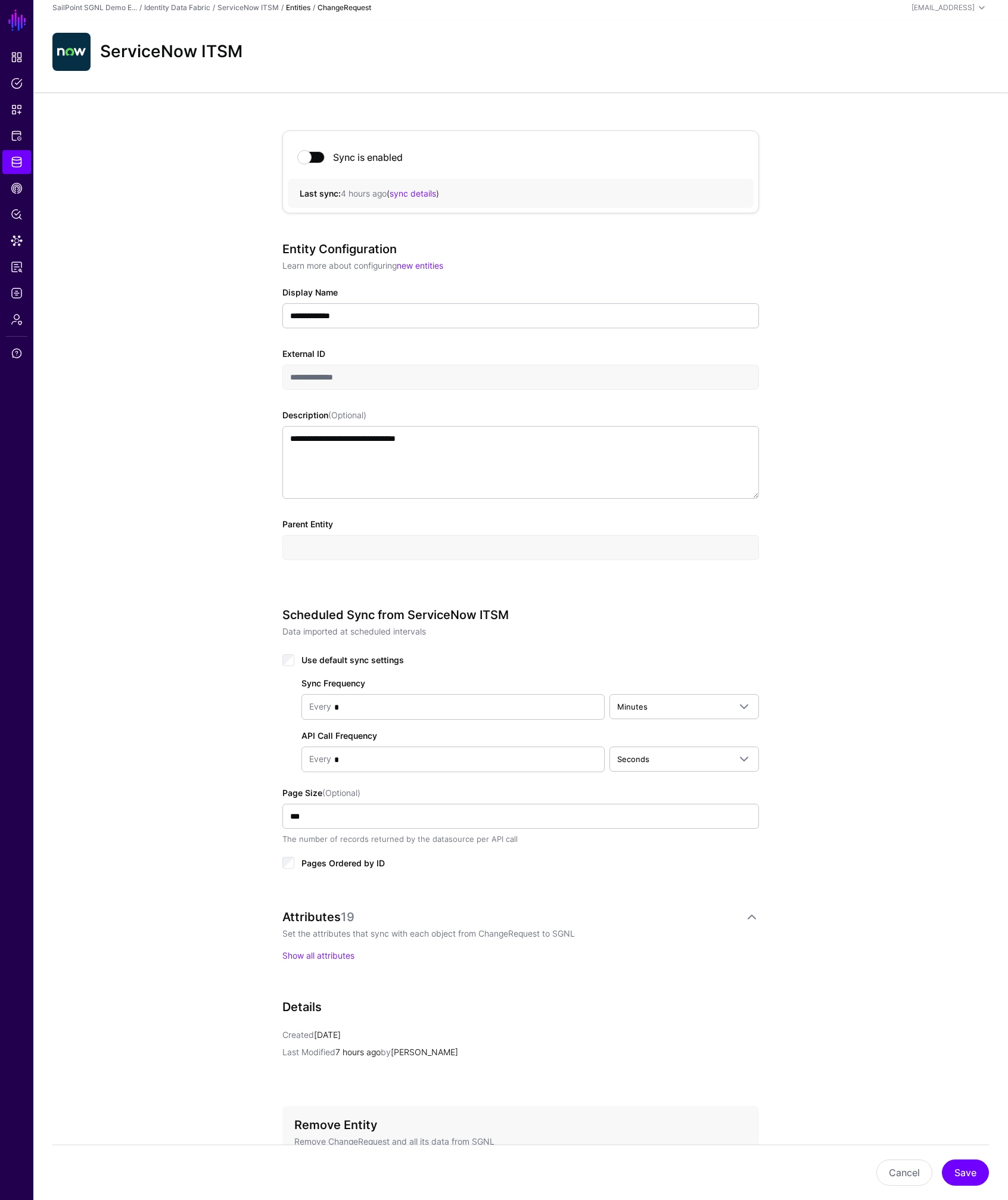
scroll to position [0, 0]
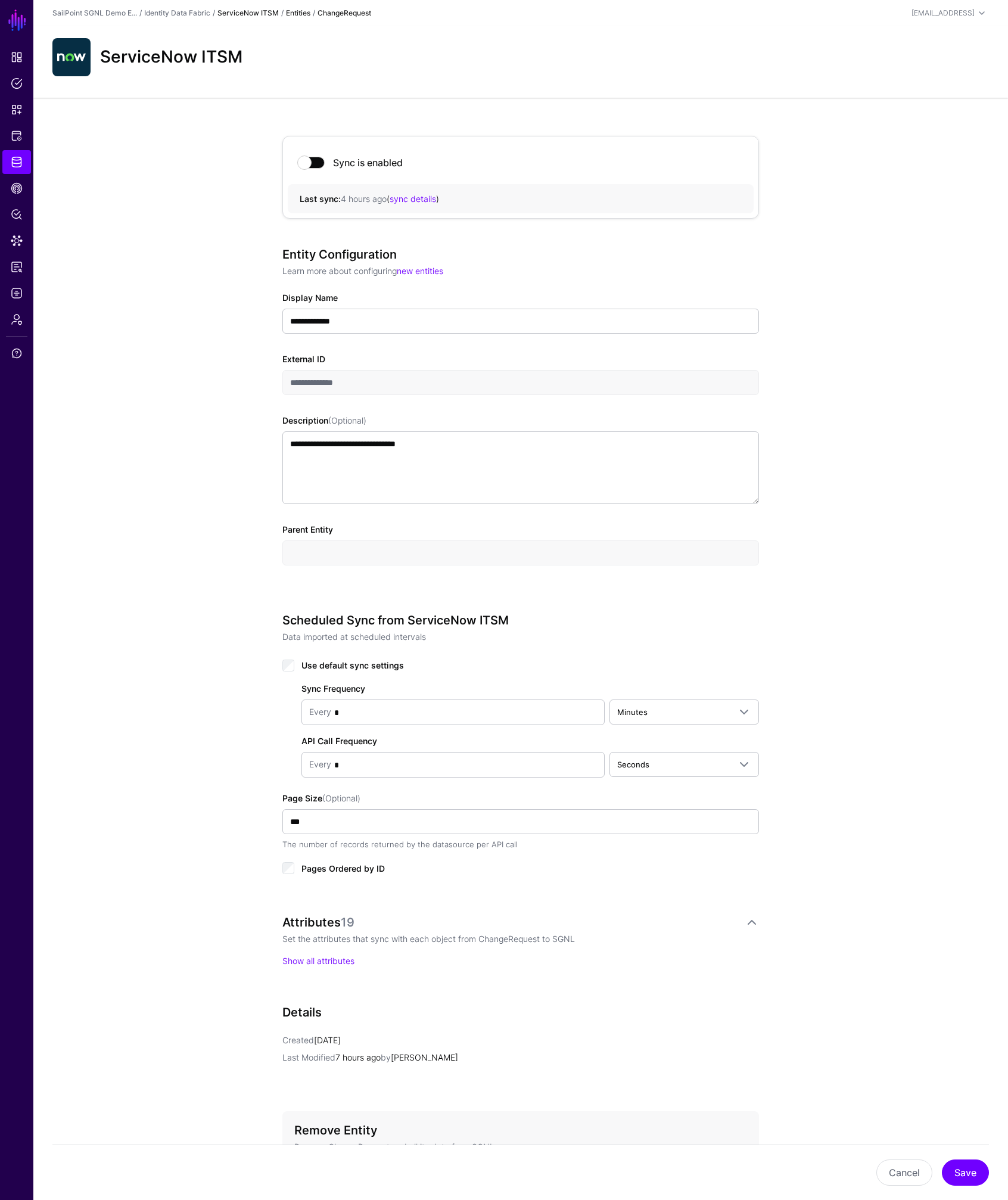
click at [265, 13] on link "ServiceNow ITSM" at bounding box center [248, 13] width 61 height 9
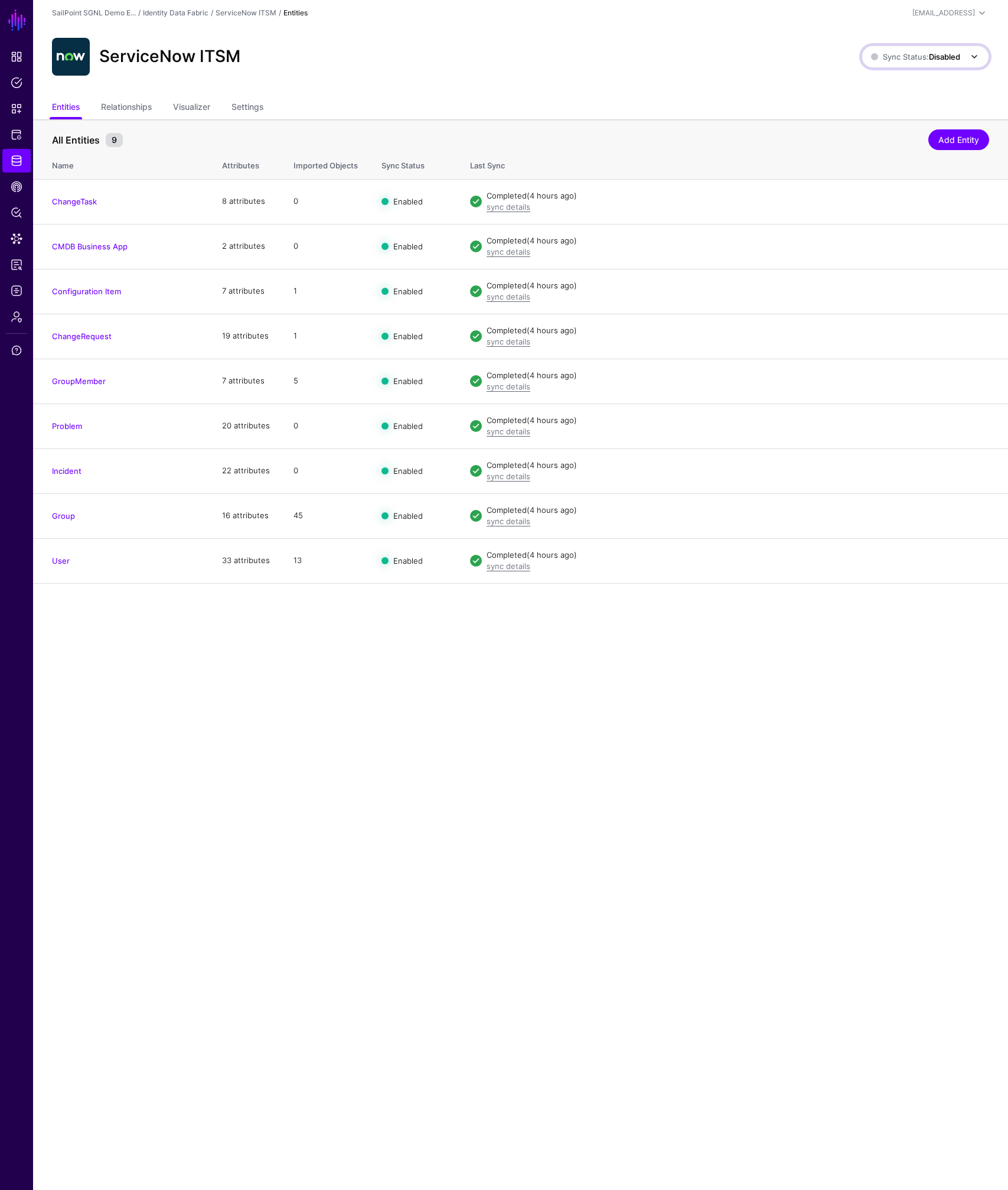
click at [935, 52] on strong "Disabled" at bounding box center [945, 57] width 31 height 10
click at [901, 98] on span "Syncing active for all configured entities that are enabled" at bounding box center [918, 103] width 122 height 19
click at [14, 192] on span "CAEP Hub" at bounding box center [17, 187] width 12 height 12
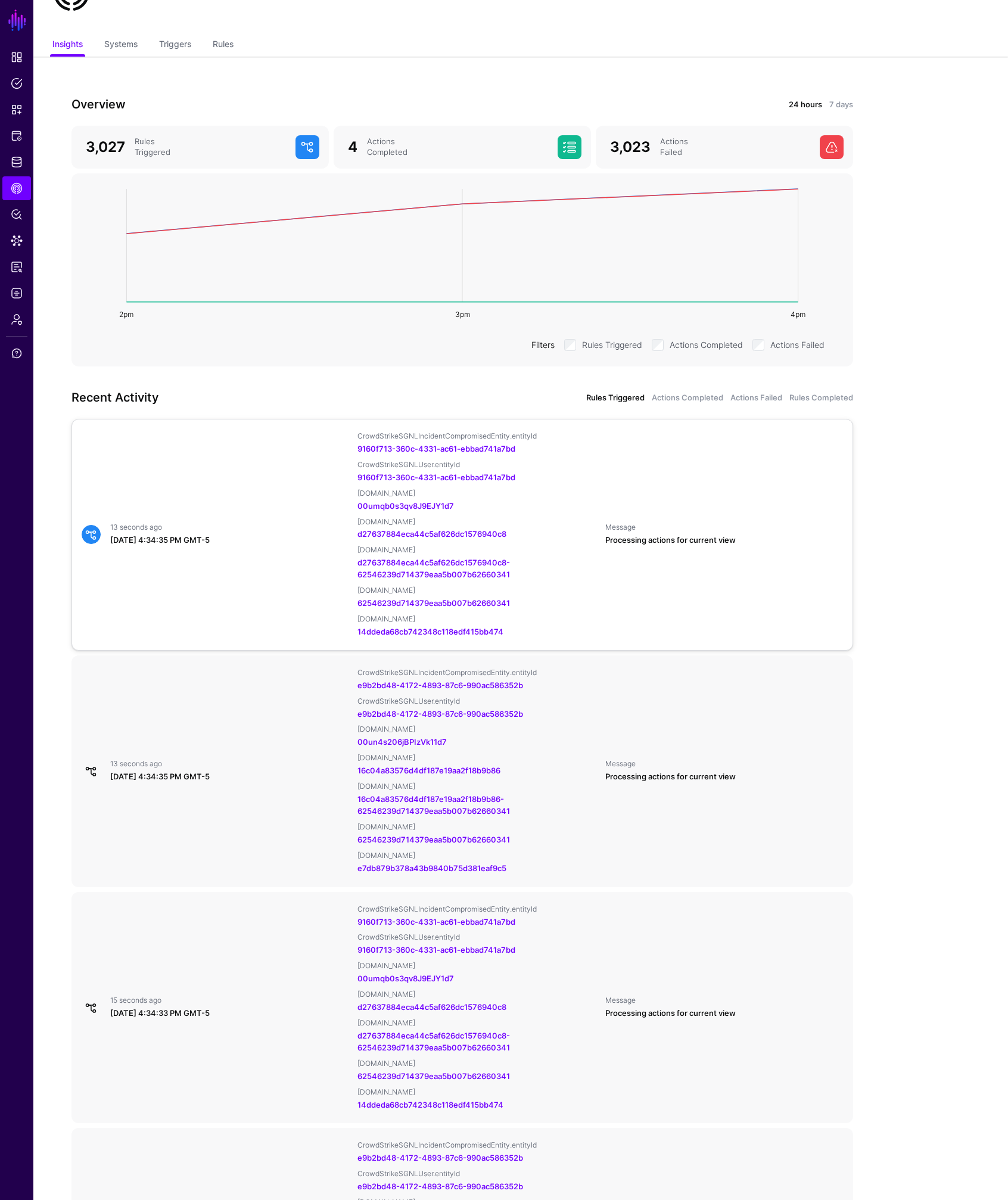
scroll to position [65, 0]
click at [211, 579] on div "14 seconds ago [DATE] 4:34:35 PM GMT-5 CrowdStrikeSGNLIncidentCompromisedEntity…" at bounding box center [462, 534] width 771 height 207
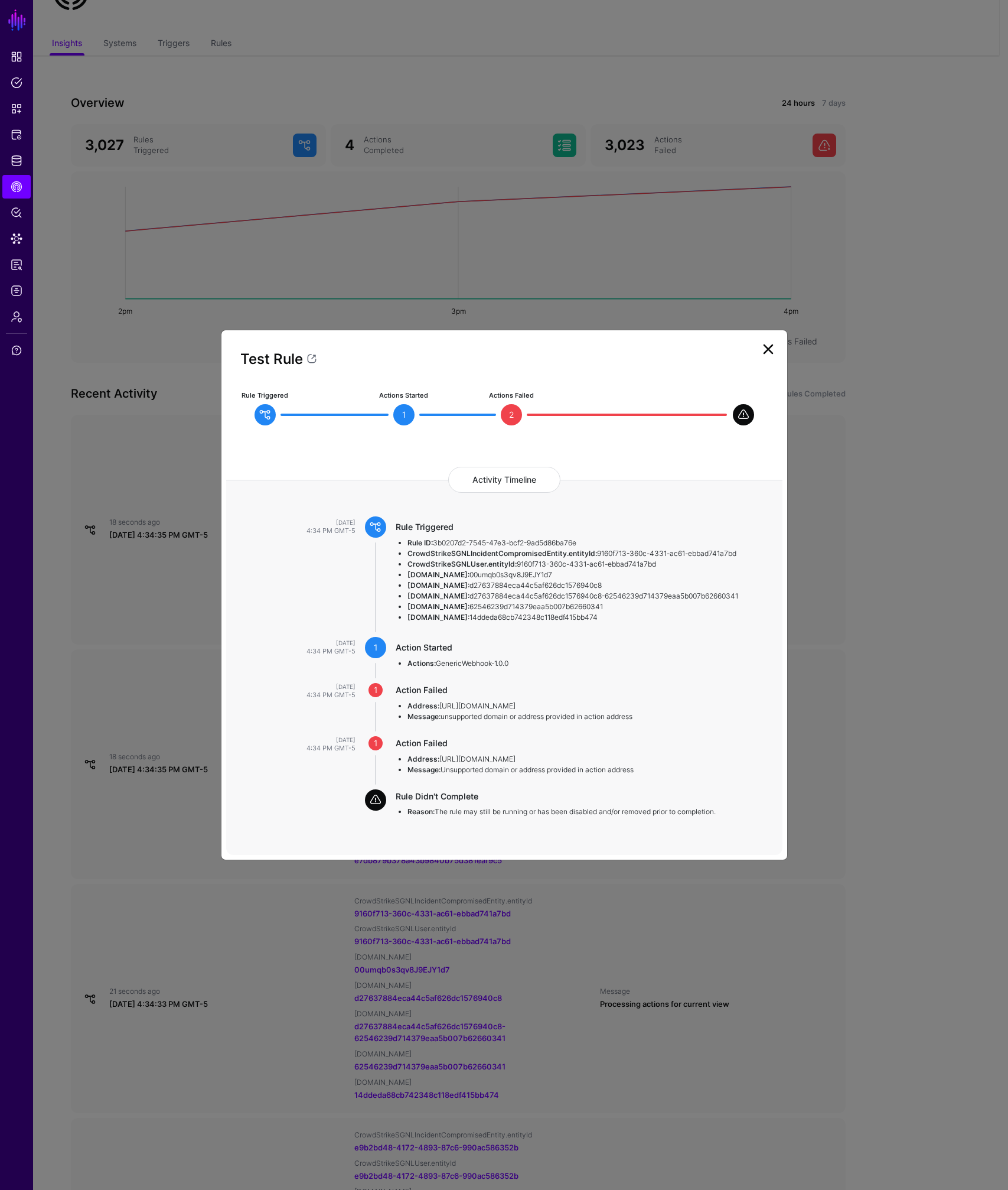
click at [771, 341] on link at bounding box center [768, 349] width 19 height 19
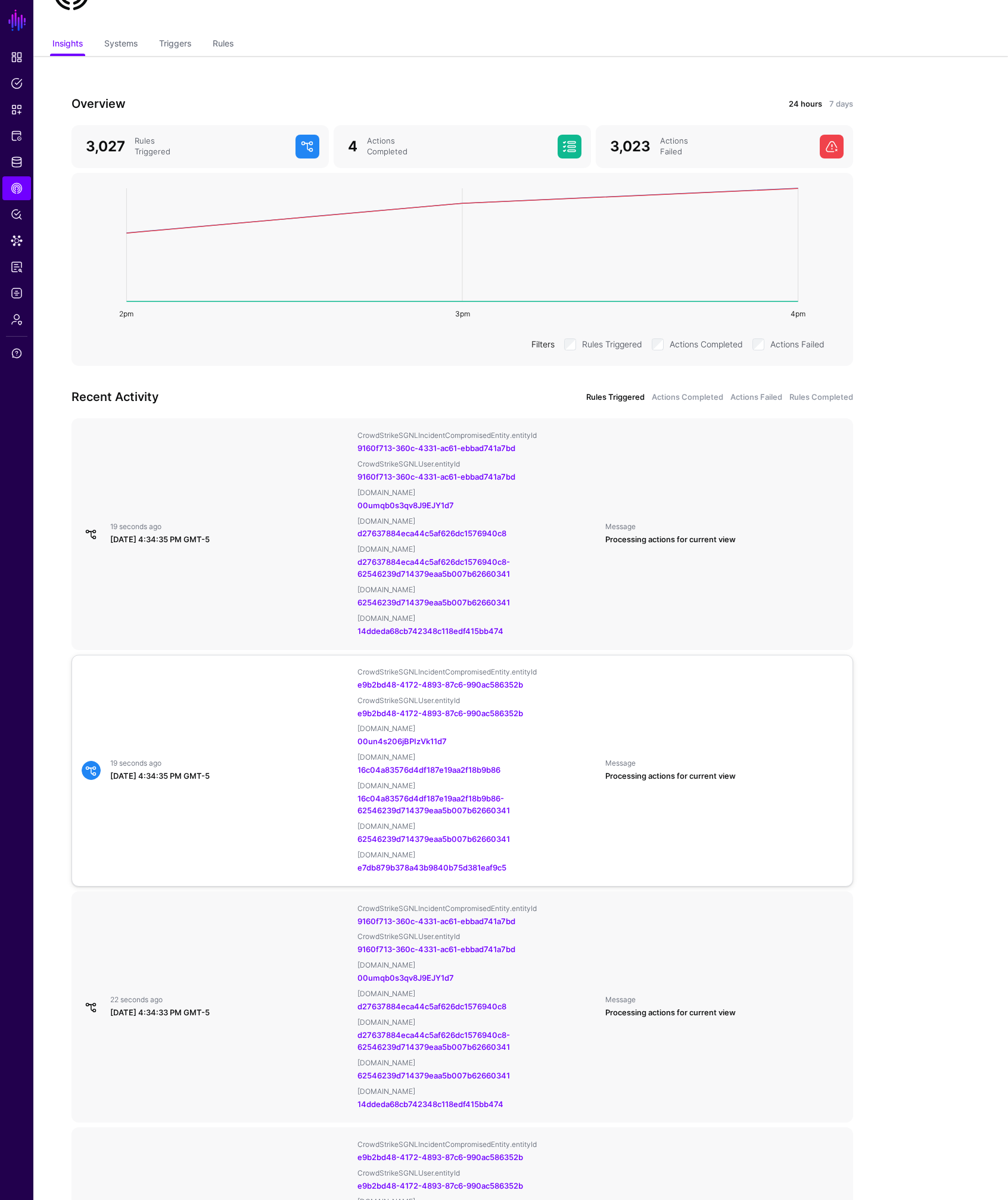
click at [201, 751] on div "19 seconds ago [DATE] 4:34:35 PM GMT-5 CrowdStrikeSGNLIncidentCompromisedEntity…" at bounding box center [462, 770] width 771 height 207
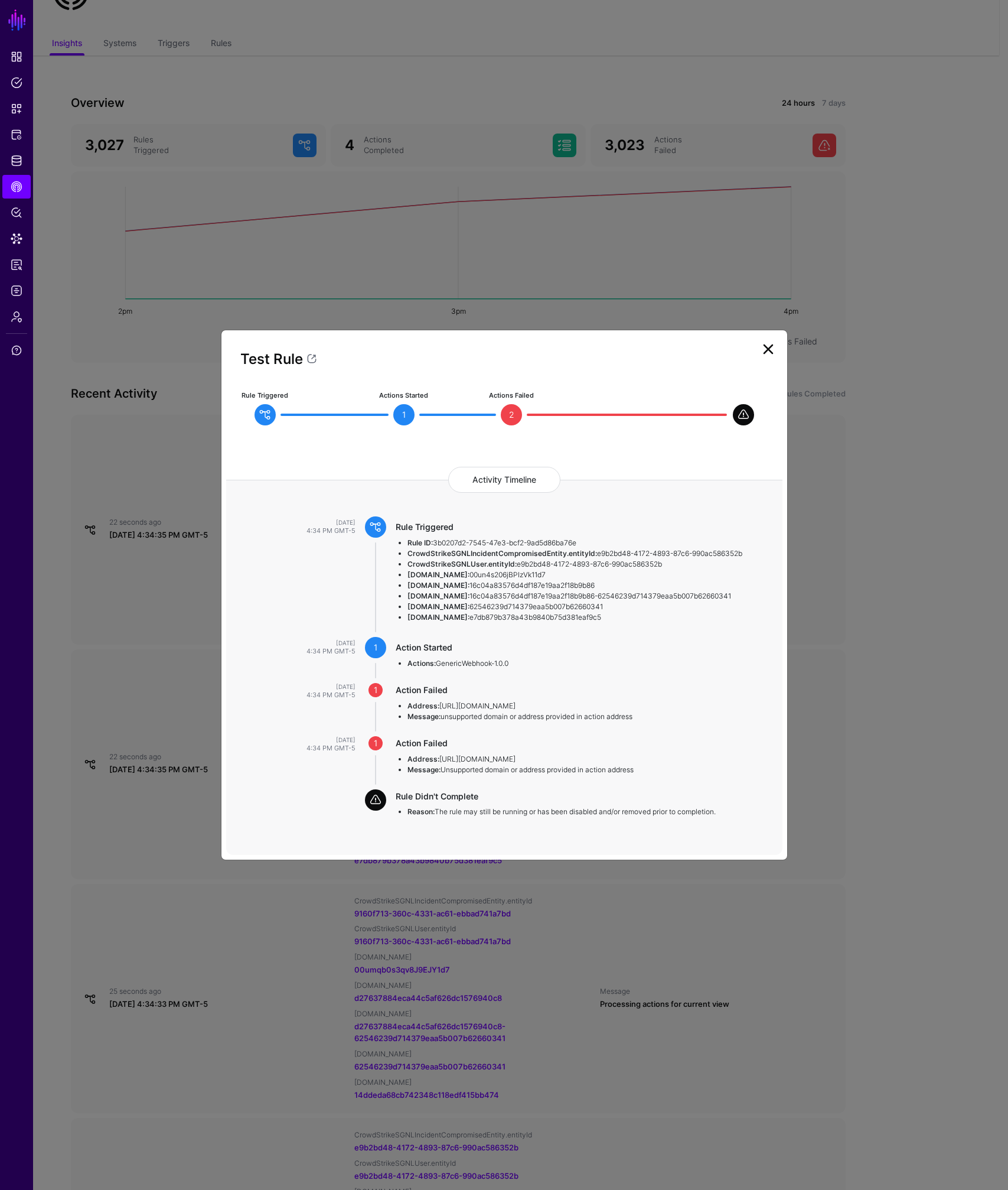
click at [763, 341] on link at bounding box center [768, 349] width 19 height 19
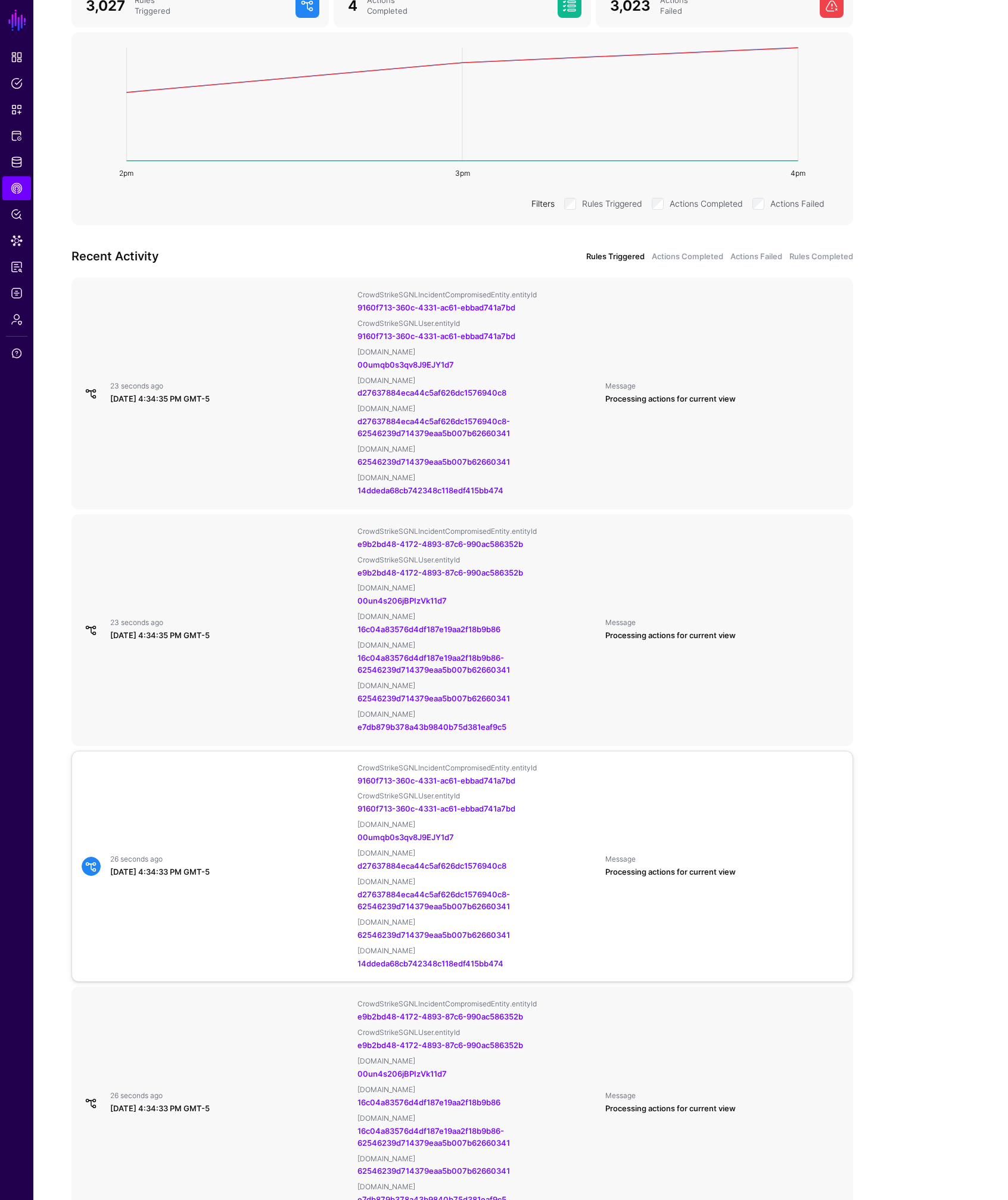
scroll to position [212, 0]
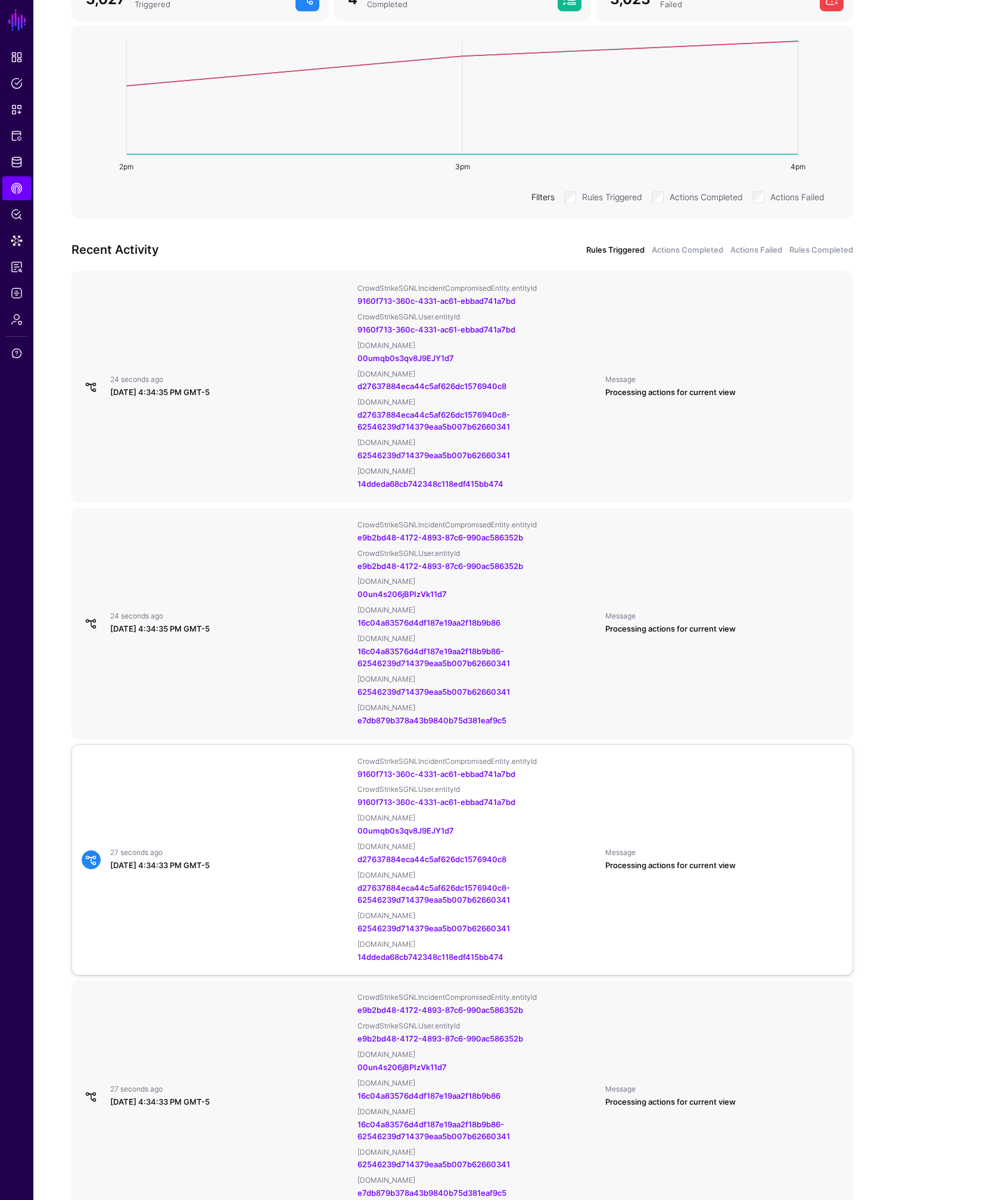
click at [247, 830] on div "27 seconds ago [DATE] 4:34:33 PM GMT-5 CrowdStrikeSGNLIncidentCompromisedEntity…" at bounding box center [462, 860] width 771 height 207
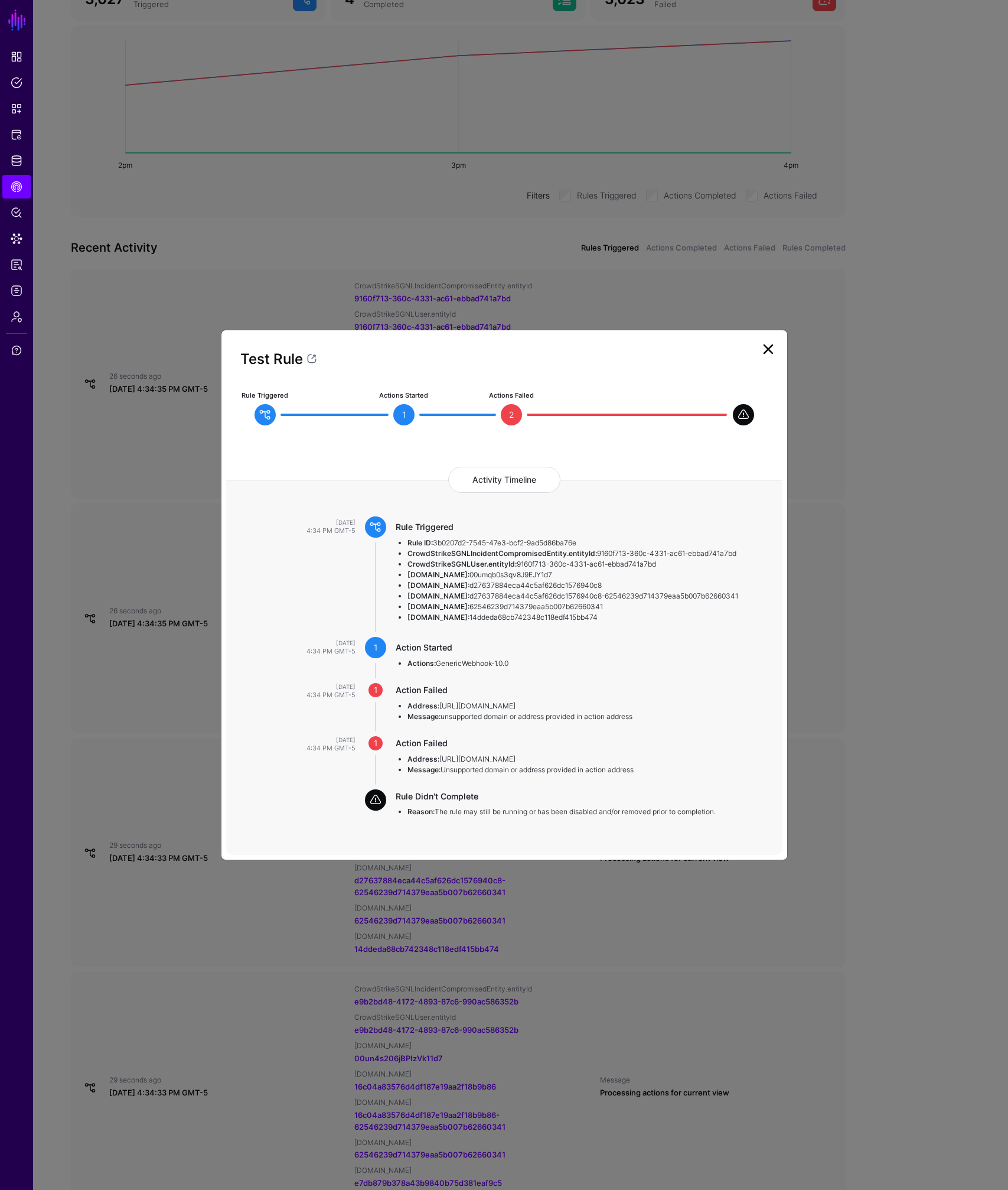
click at [770, 342] on link at bounding box center [768, 349] width 19 height 19
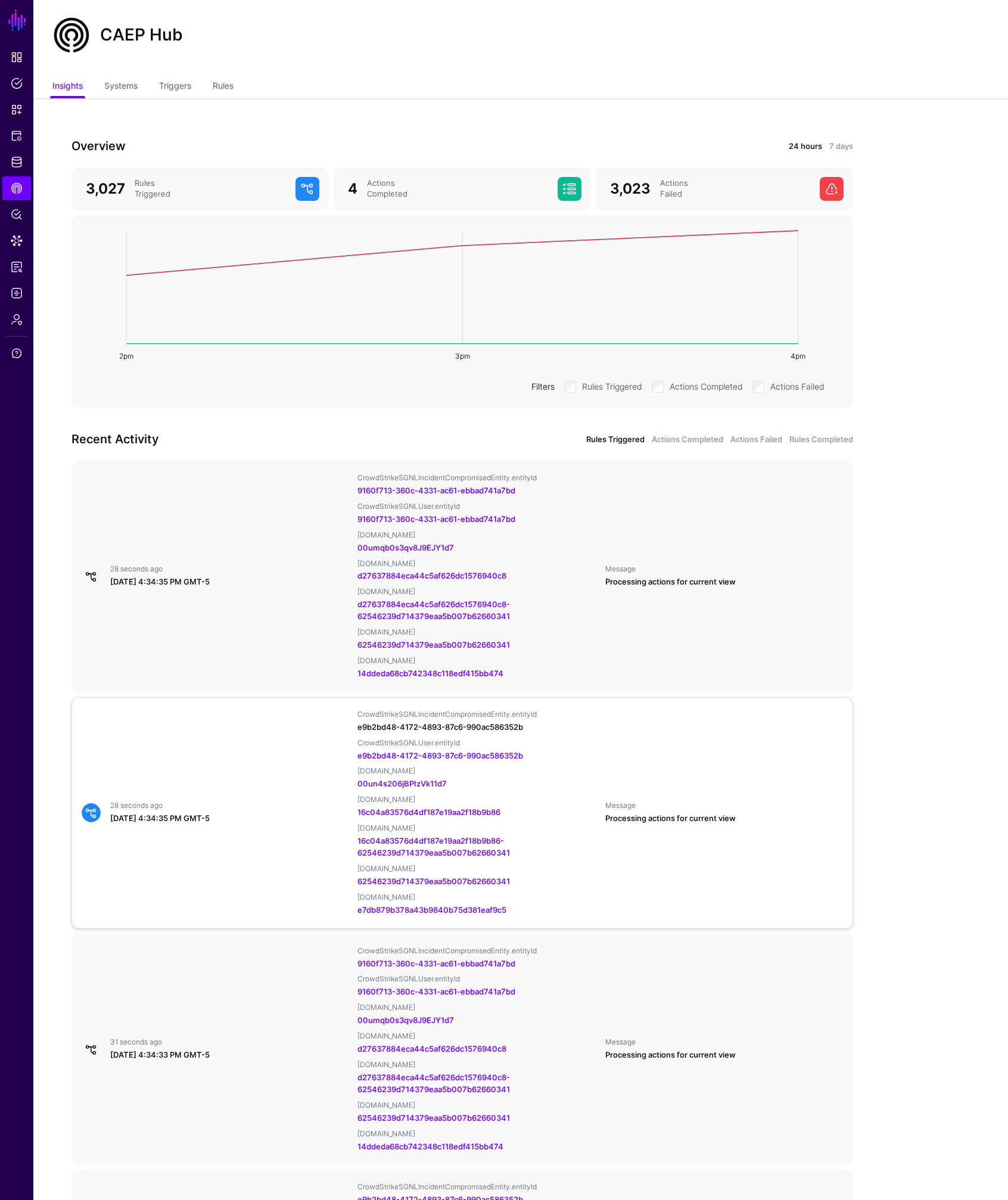
scroll to position [440, 0]
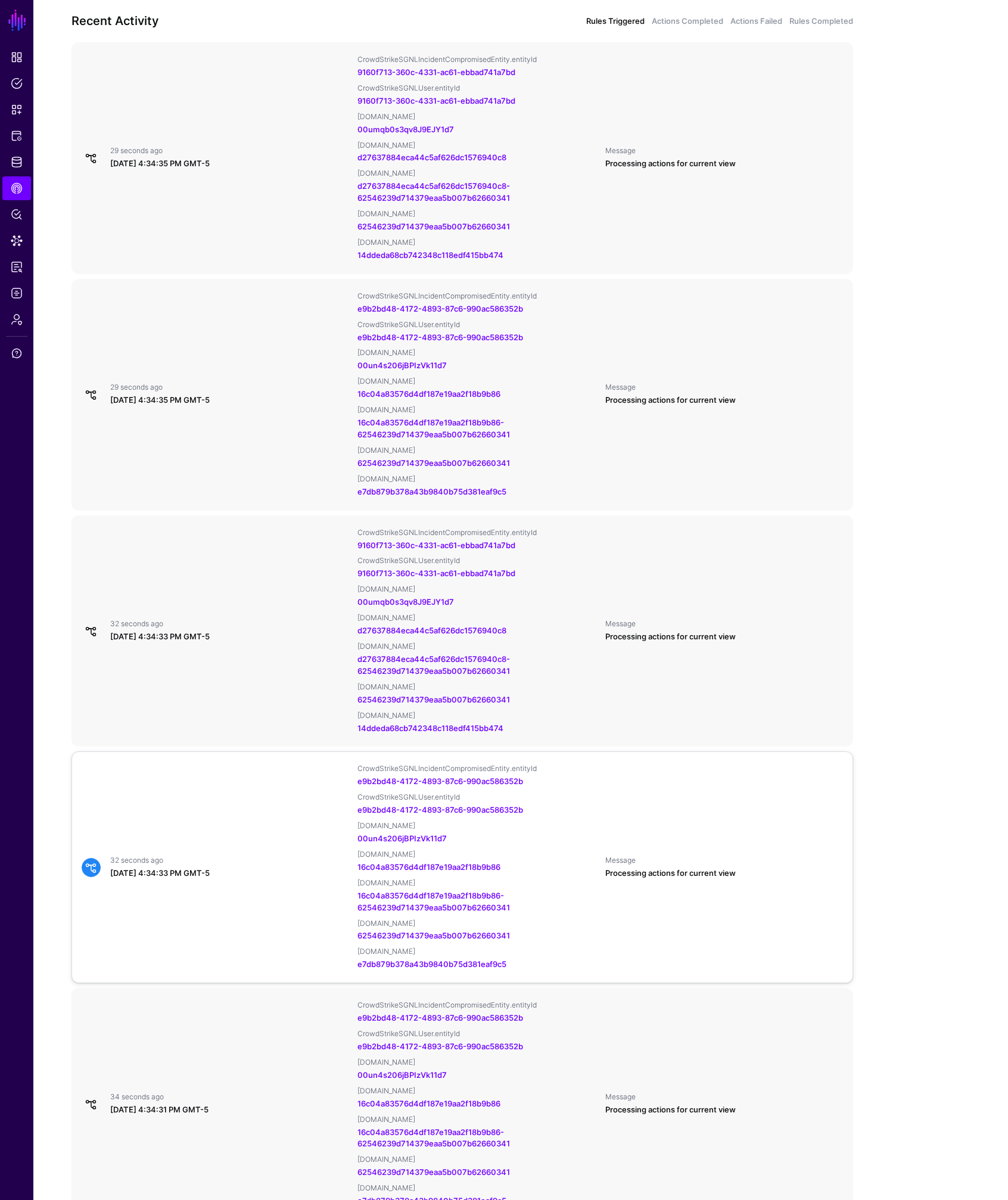
click at [235, 812] on div "32 seconds ago [DATE] 4:34:33 PM GMT-5 CrowdStrikeSGNLIncidentCompromisedEntity…" at bounding box center [462, 867] width 771 height 207
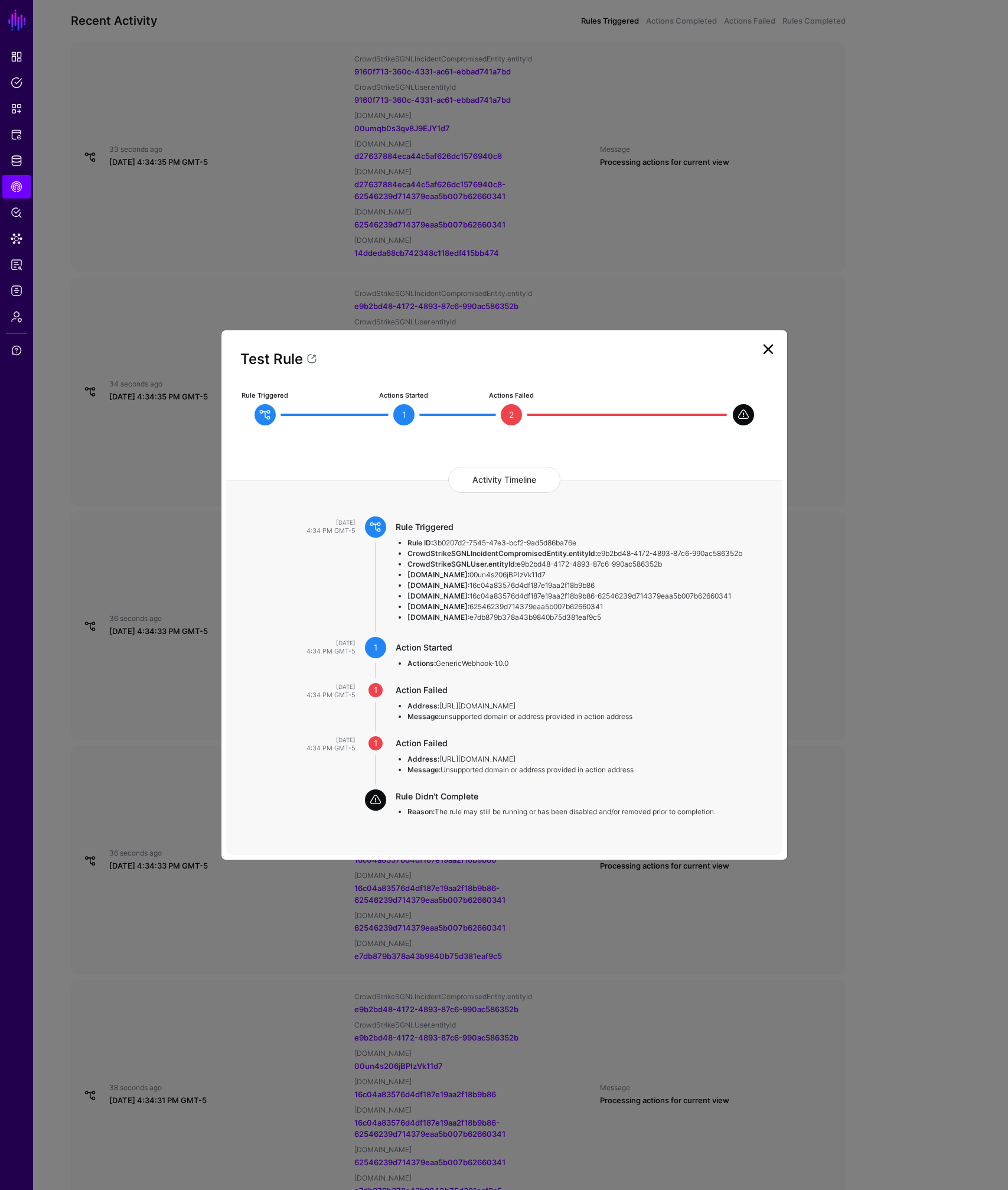
click at [762, 345] on link at bounding box center [768, 349] width 19 height 19
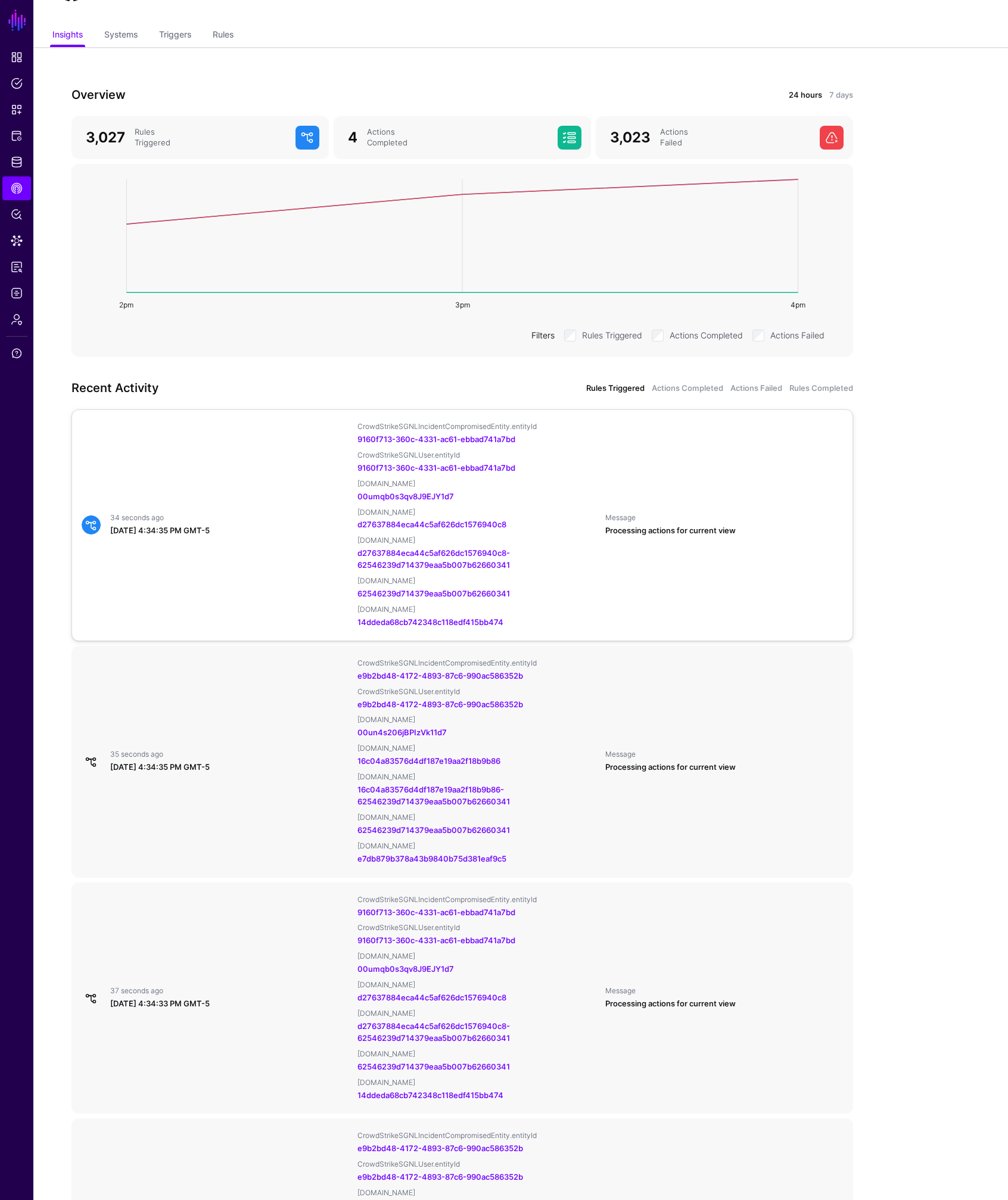
scroll to position [0, 0]
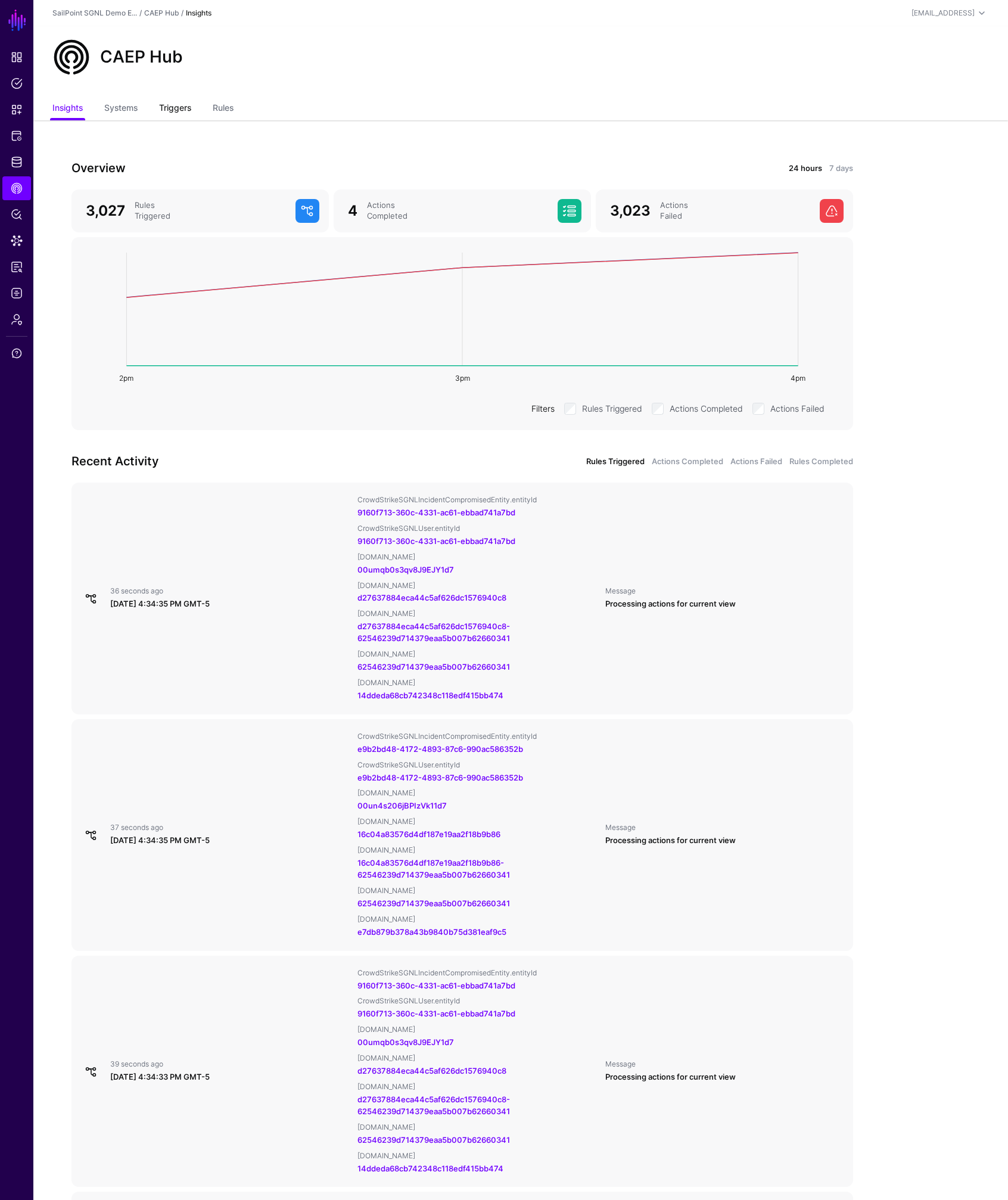
click at [175, 110] on link "Triggers" at bounding box center [175, 109] width 32 height 23
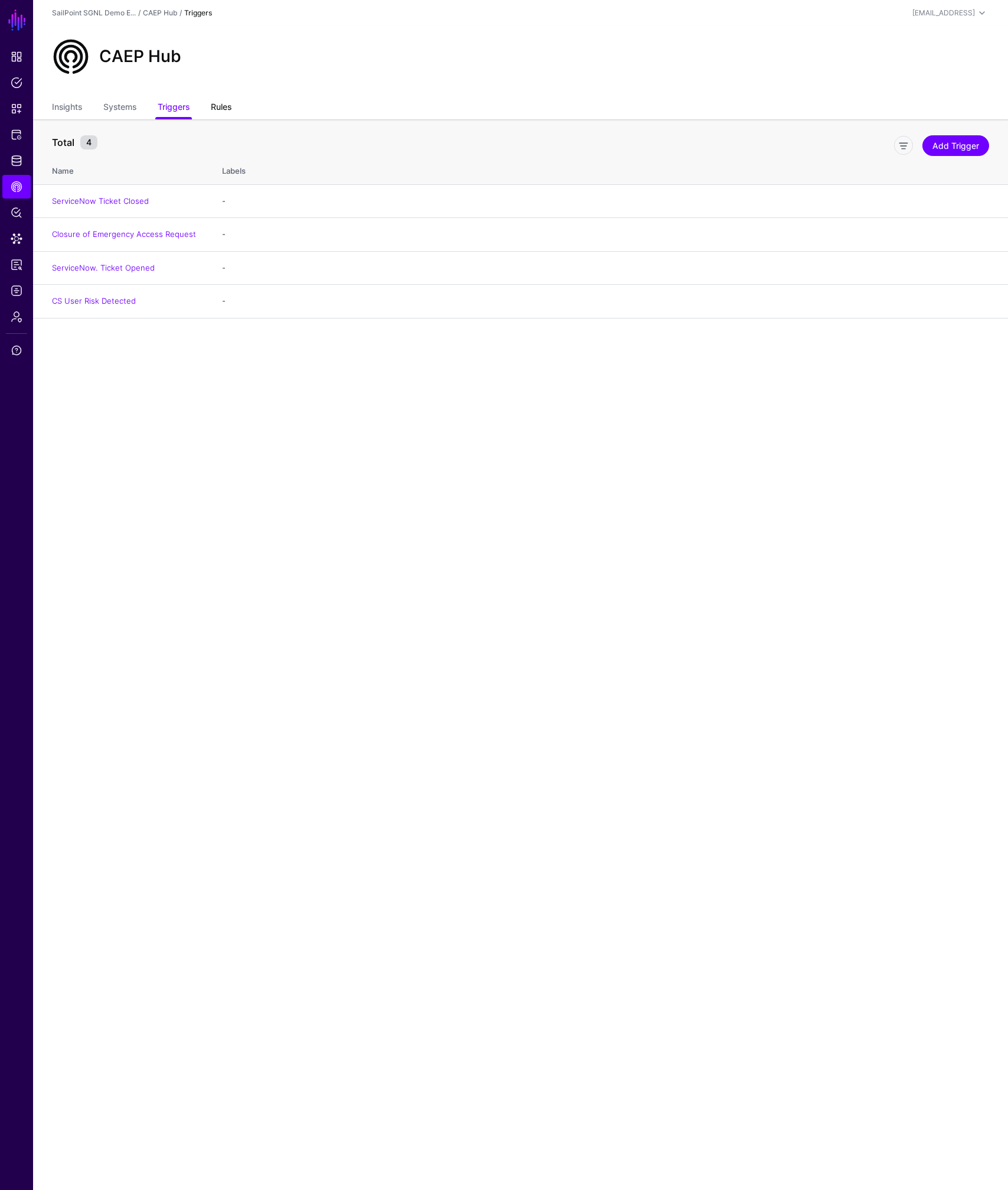
click at [225, 109] on link "Rules" at bounding box center [221, 108] width 21 height 22
click at [895, 200] on link "Disable" at bounding box center [905, 201] width 27 height 10
click at [75, 107] on link "Insights" at bounding box center [67, 108] width 30 height 22
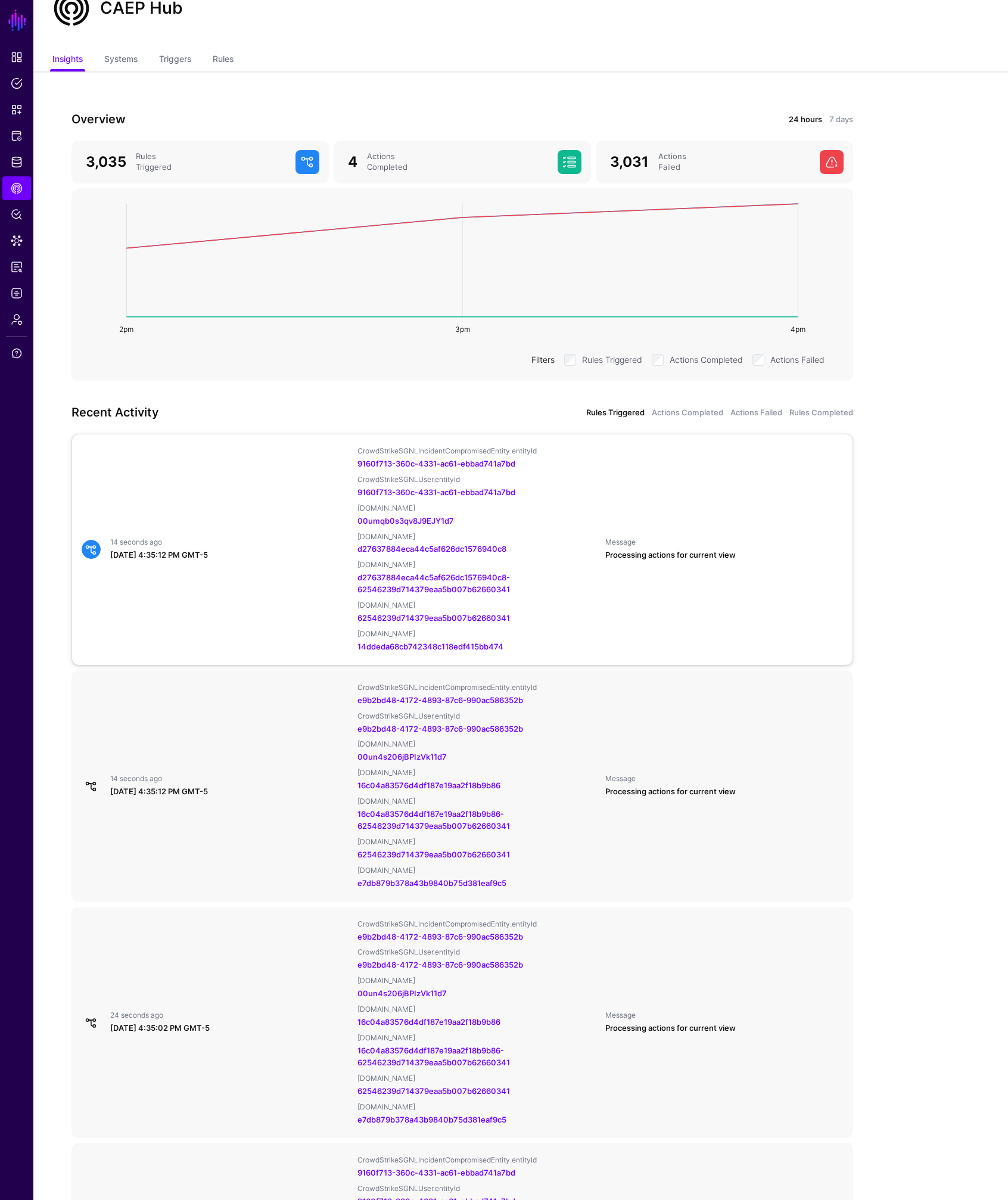
scroll to position [55, 0]
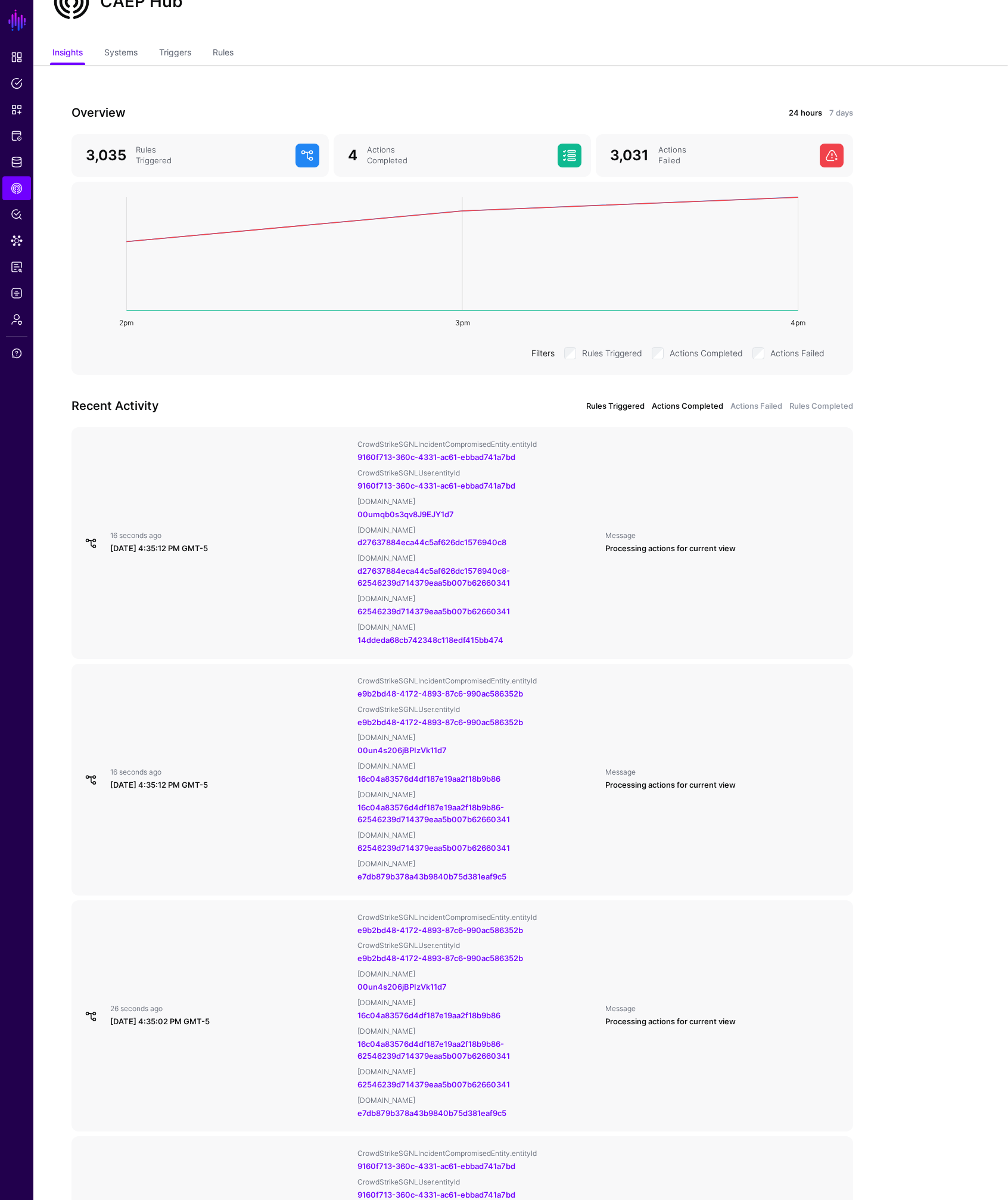
click at [693, 406] on link "Actions Completed" at bounding box center [687, 406] width 71 height 12
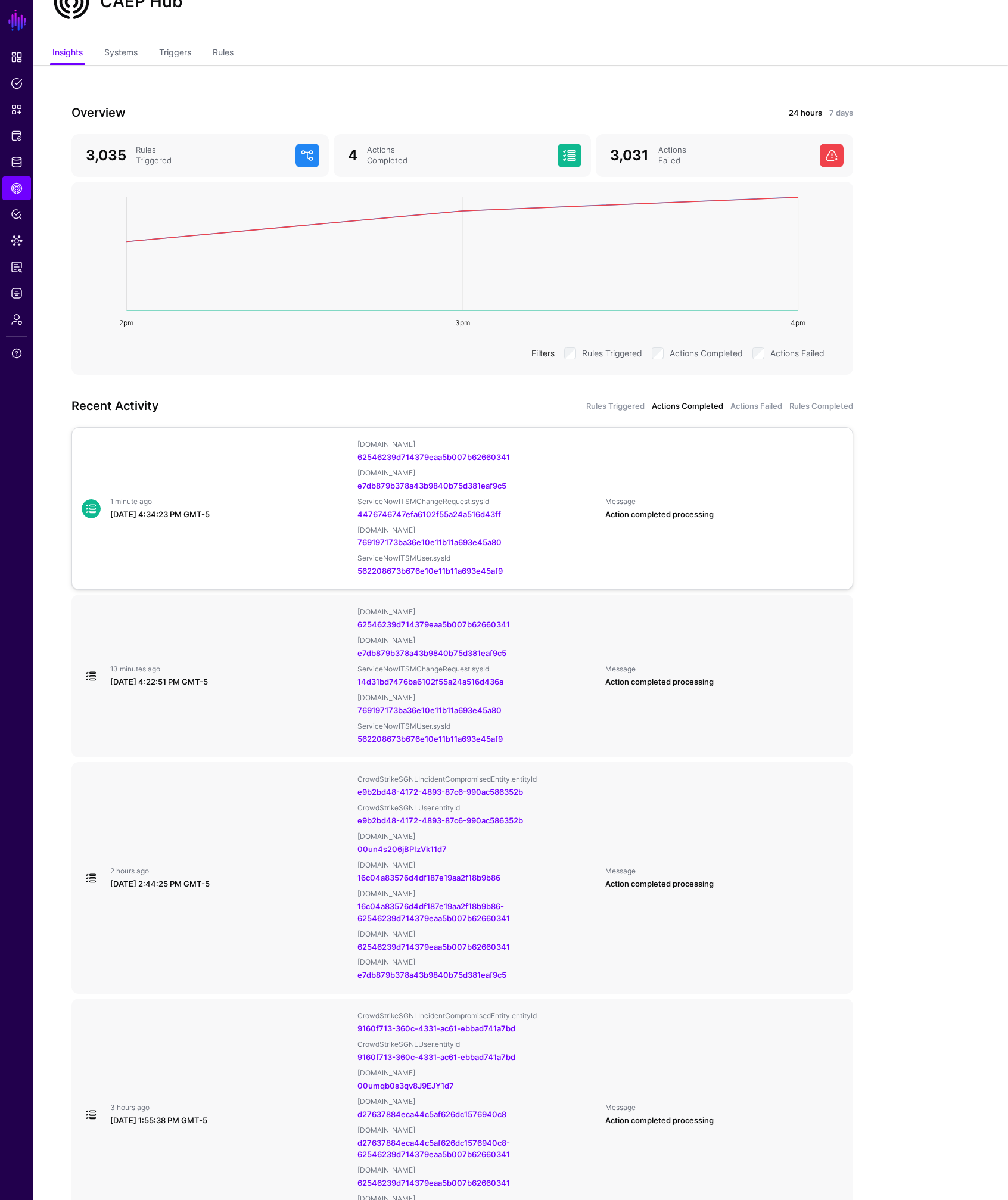
click at [298, 515] on div "[DATE] 4:34:23 PM GMT-5" at bounding box center [229, 515] width 238 height 12
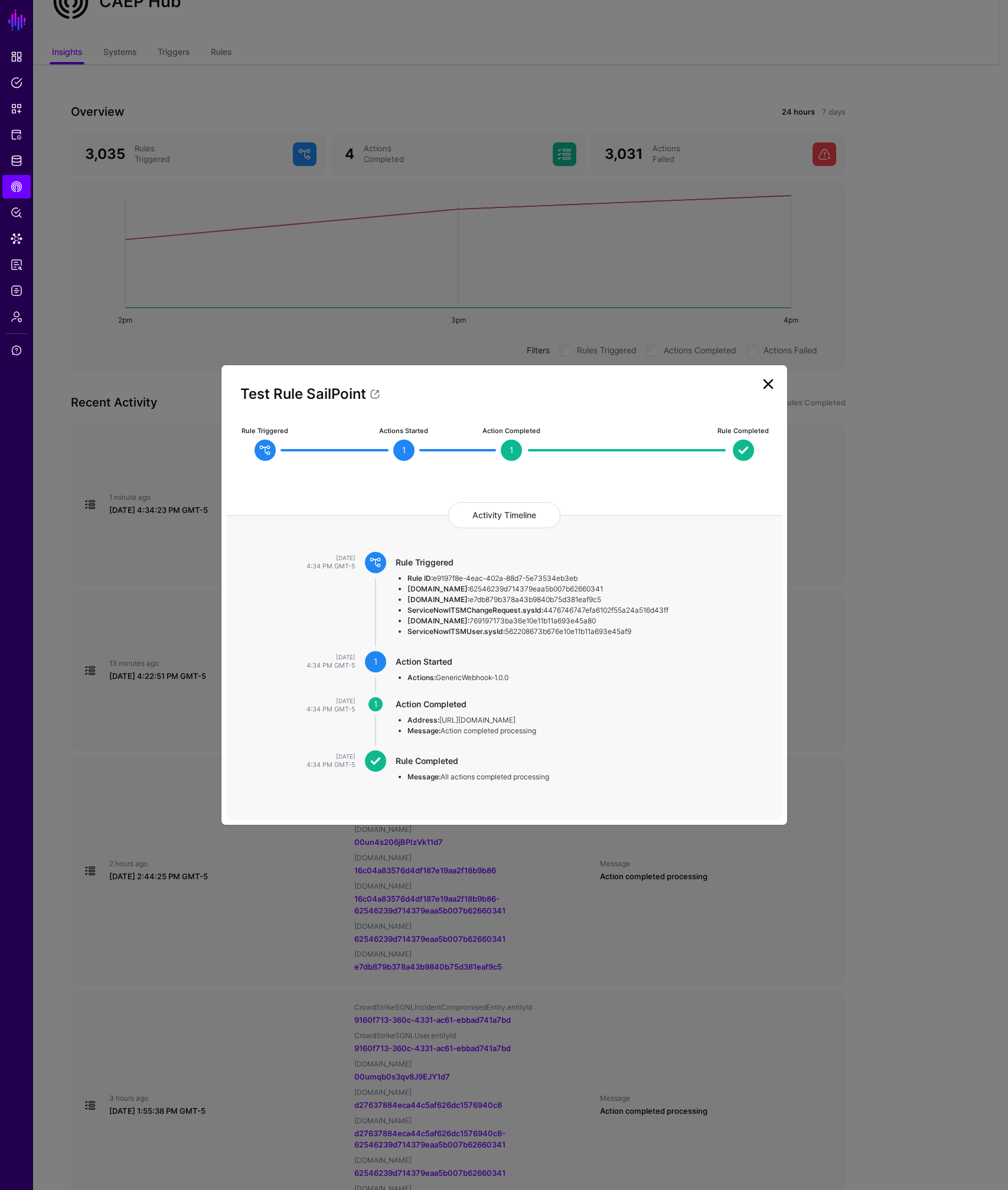
click at [769, 377] on link at bounding box center [768, 384] width 19 height 19
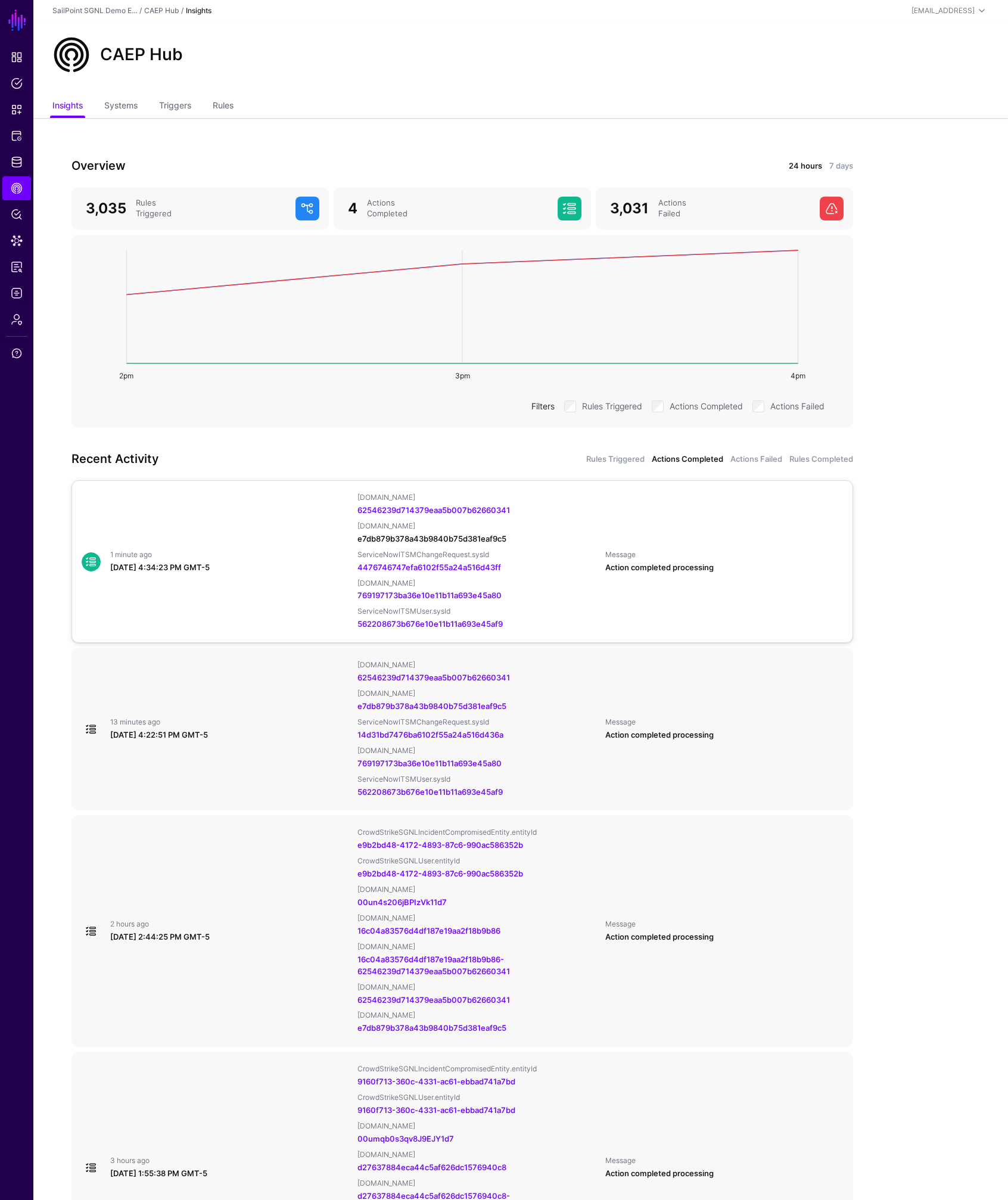
scroll to position [0, 0]
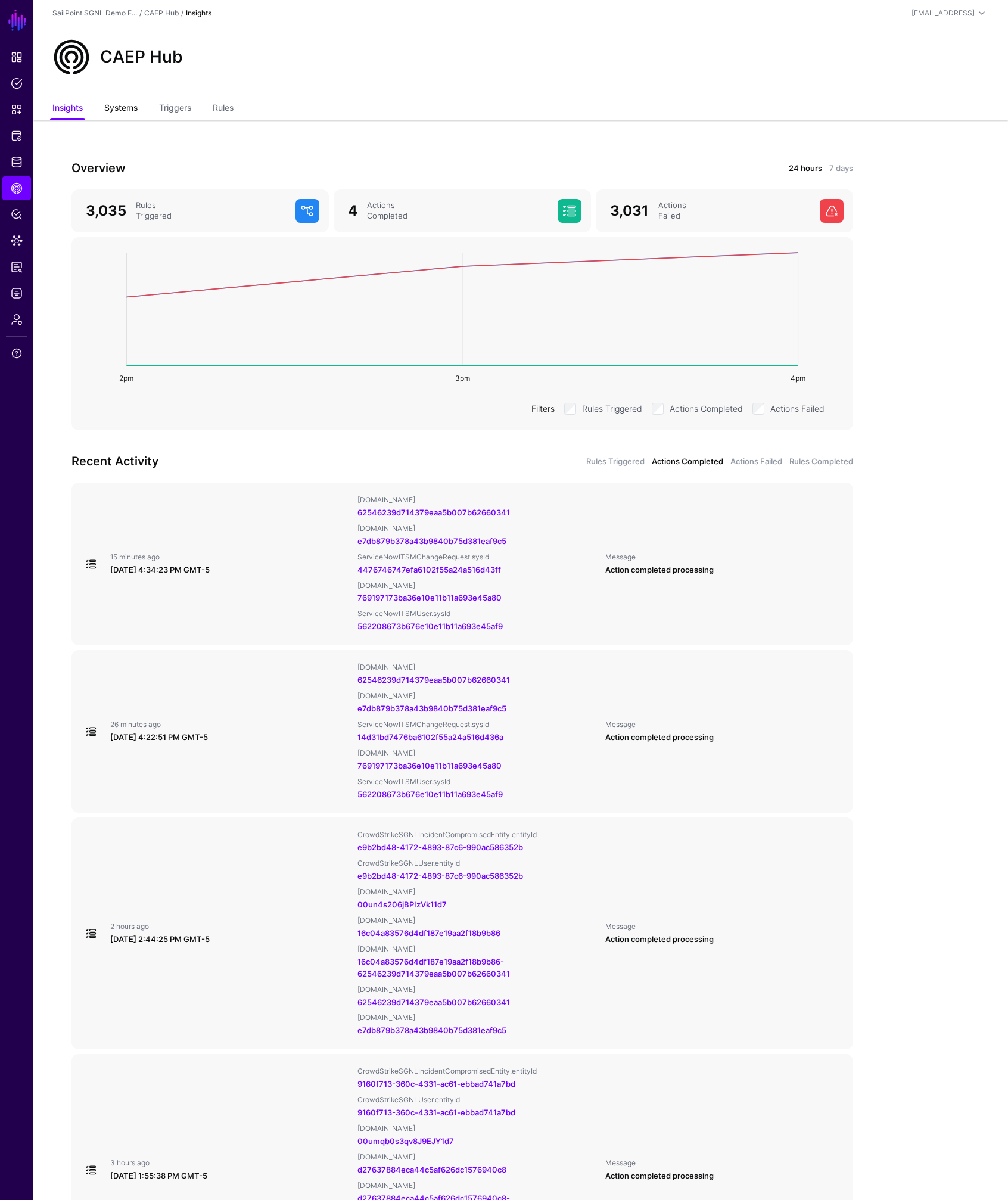
click at [111, 99] on link "Systems" at bounding box center [121, 109] width 33 height 23
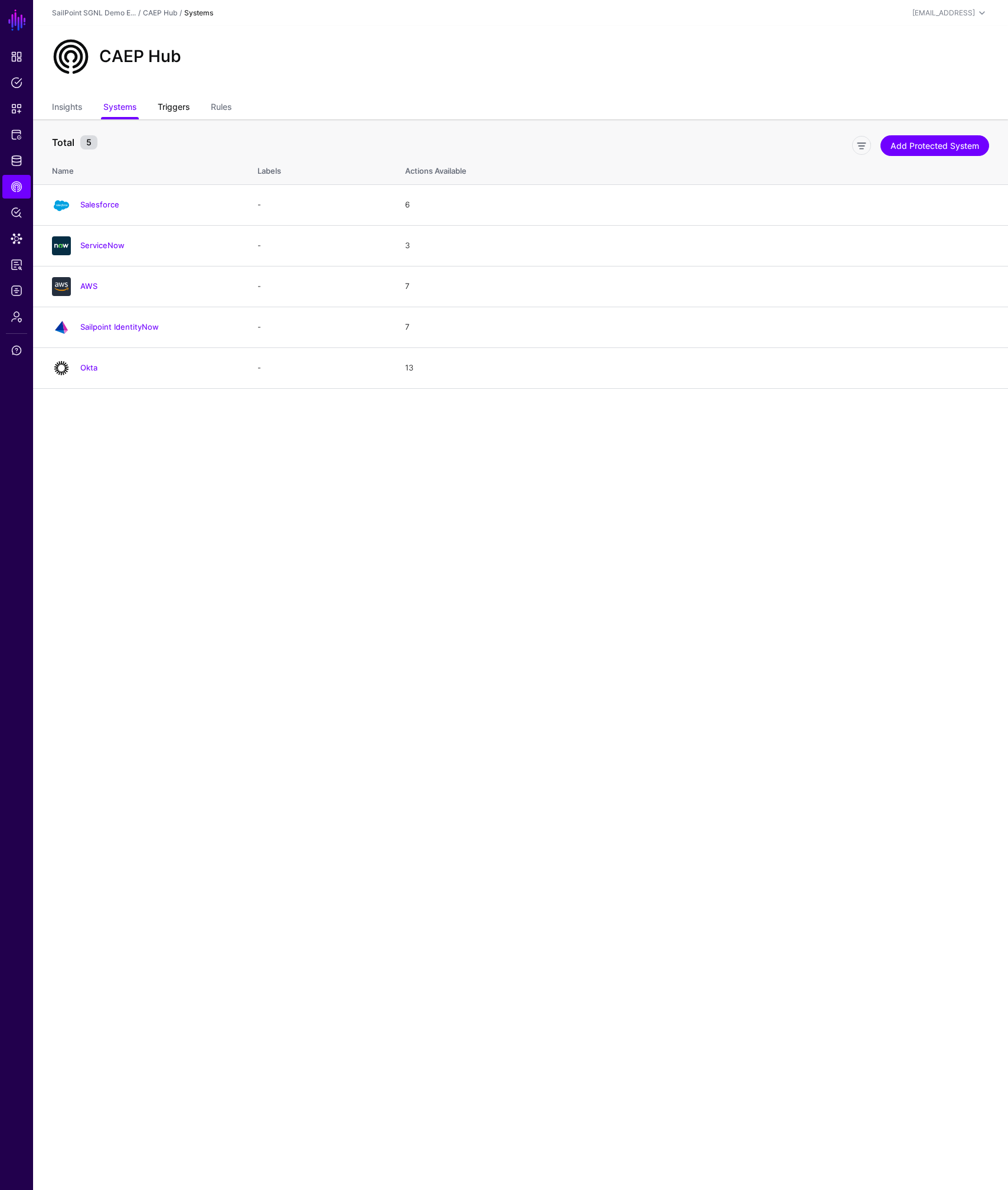
click at [176, 107] on link "Triggers" at bounding box center [173, 108] width 32 height 22
click at [229, 107] on link "Rules" at bounding box center [221, 108] width 21 height 22
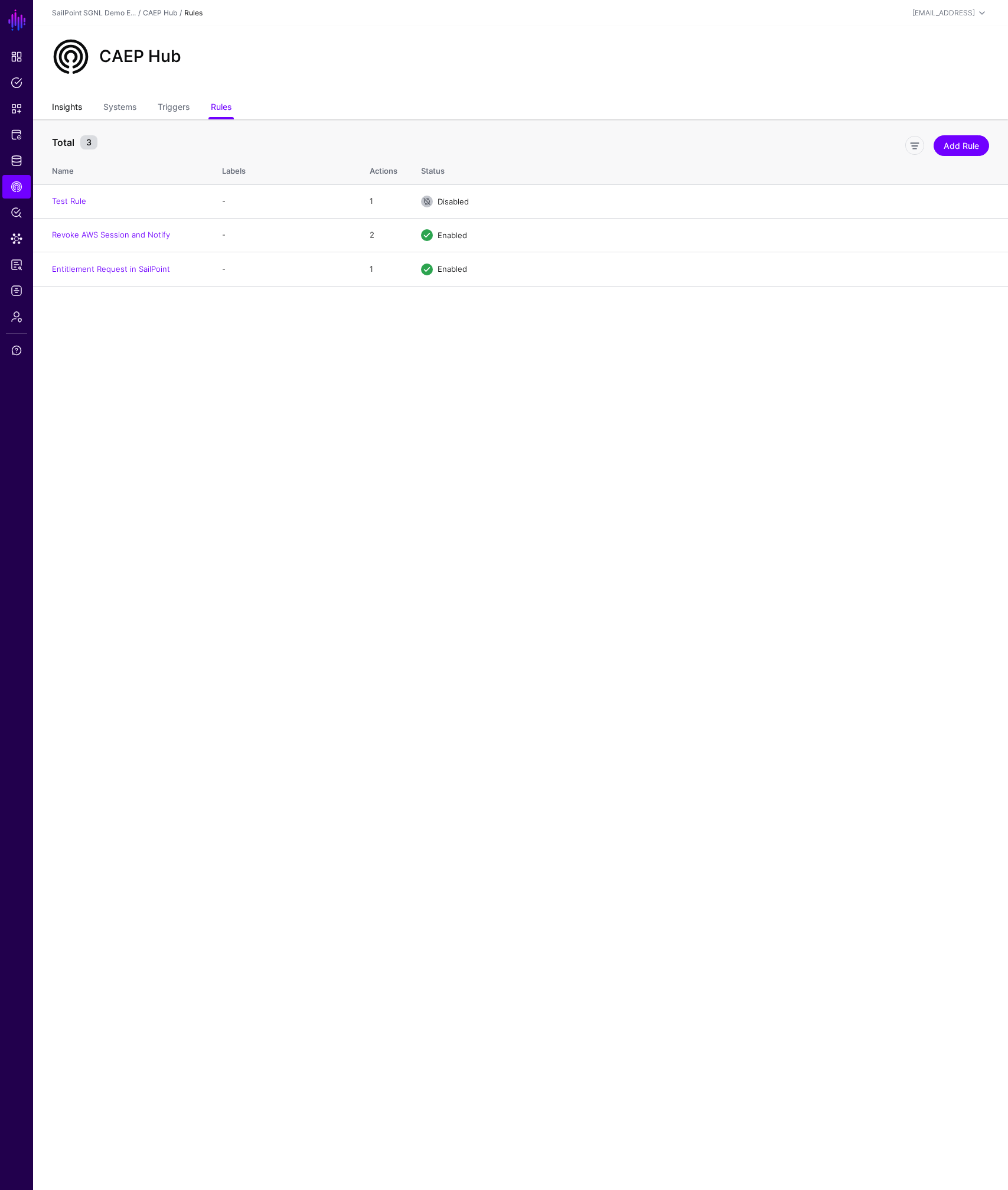
click at [70, 108] on link "Insights" at bounding box center [67, 108] width 30 height 22
click at [938, 272] on link "Edit" at bounding box center [937, 269] width 14 height 10
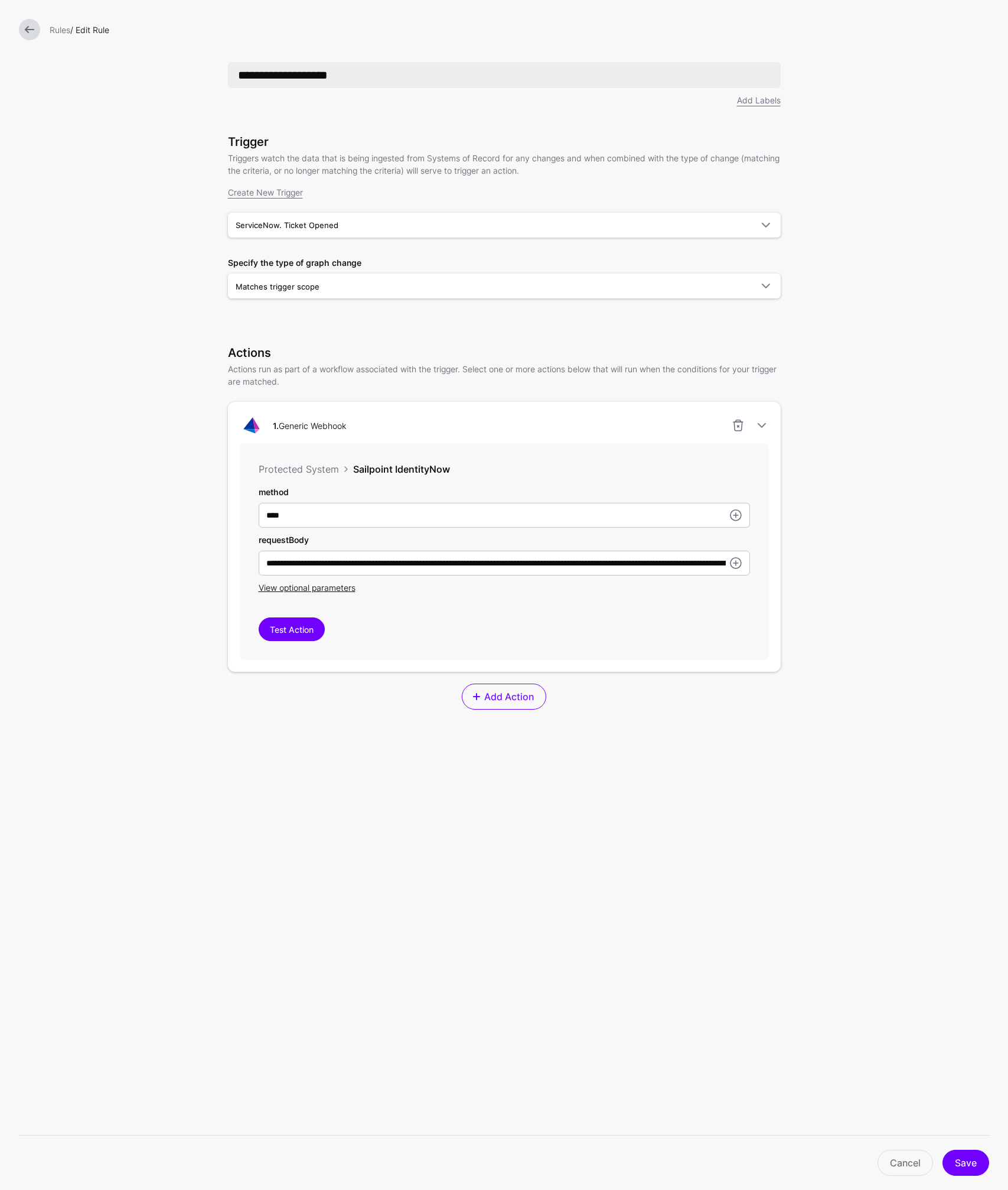
click at [341, 79] on input "**********" at bounding box center [504, 75] width 553 height 26
type input "**********"
click at [960, 1168] on button "Save" at bounding box center [965, 1162] width 46 height 26
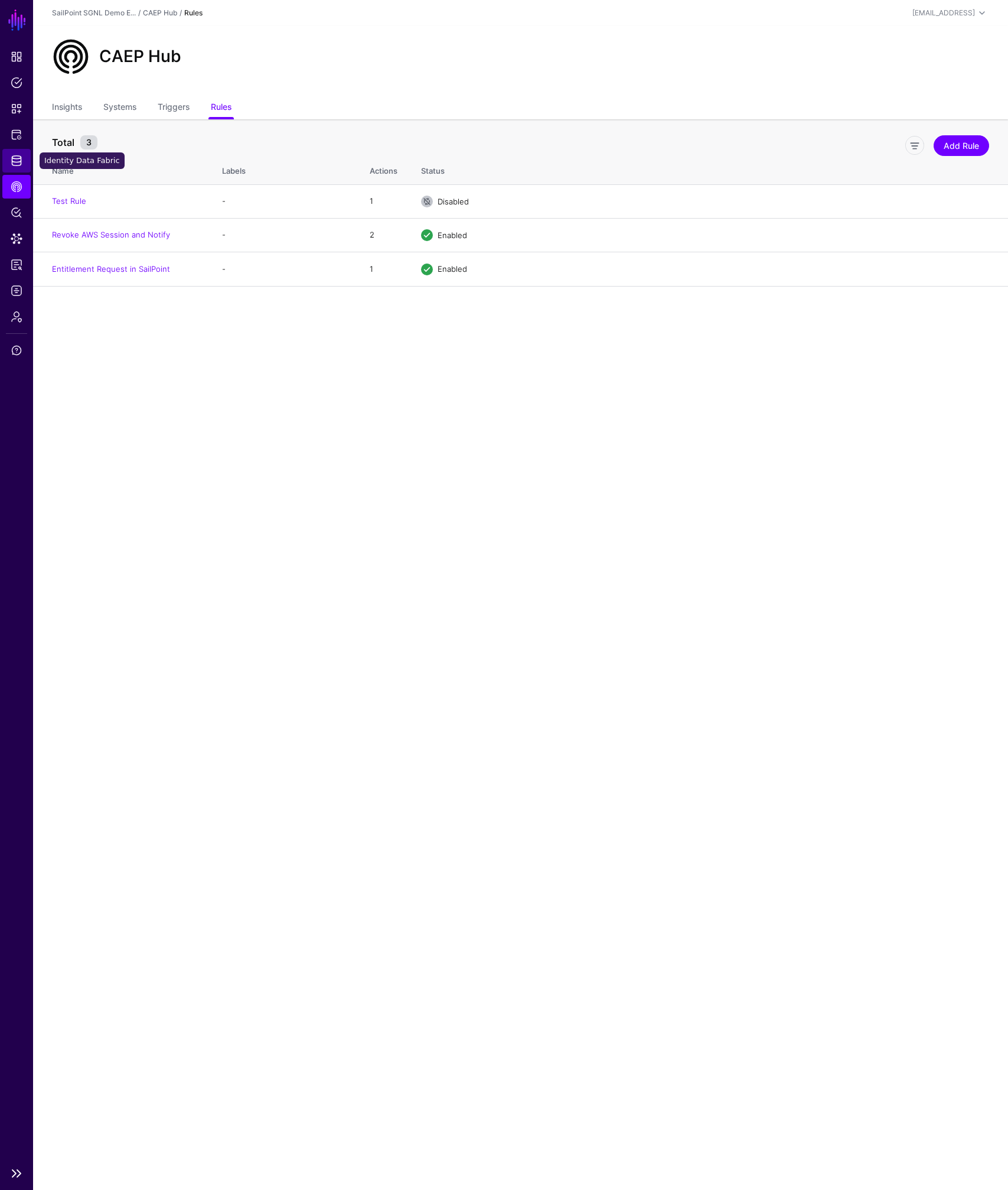
click at [14, 158] on span "Identity Data Fabric" at bounding box center [17, 161] width 12 height 12
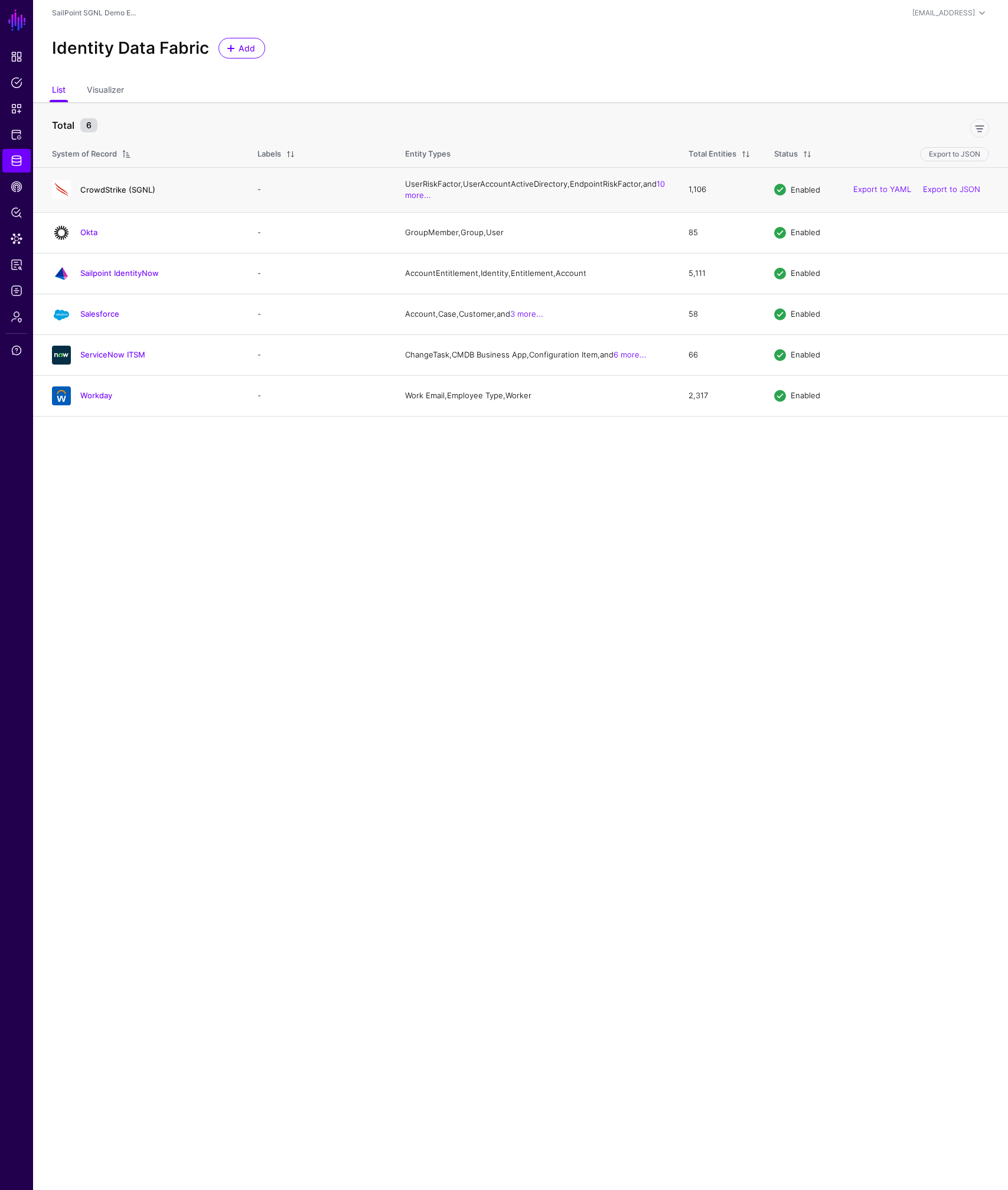
click at [121, 194] on link "CrowdStrike (SGNL)" at bounding box center [118, 189] width 75 height 10
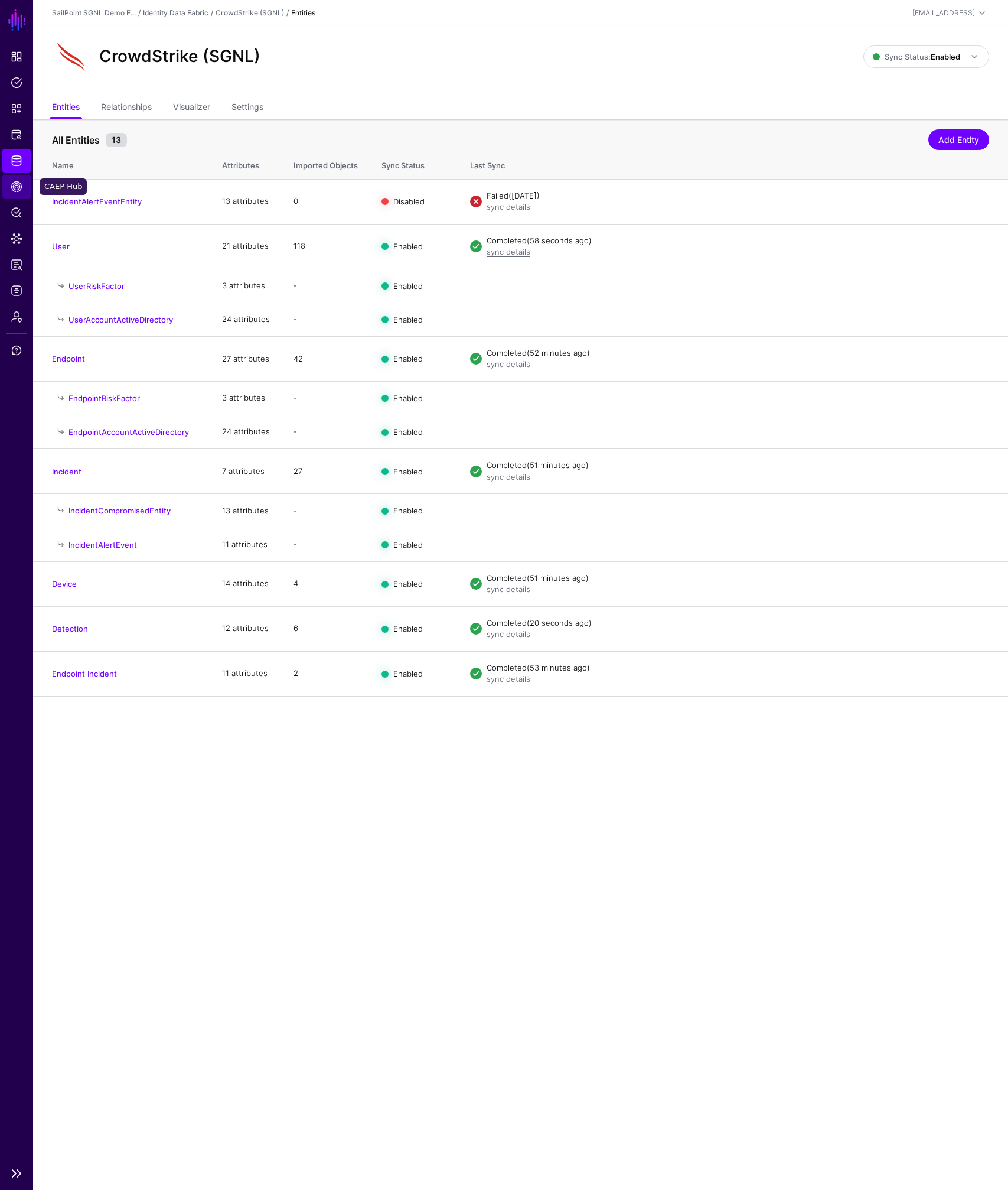
click at [13, 187] on span "CAEP Hub" at bounding box center [17, 187] width 12 height 12
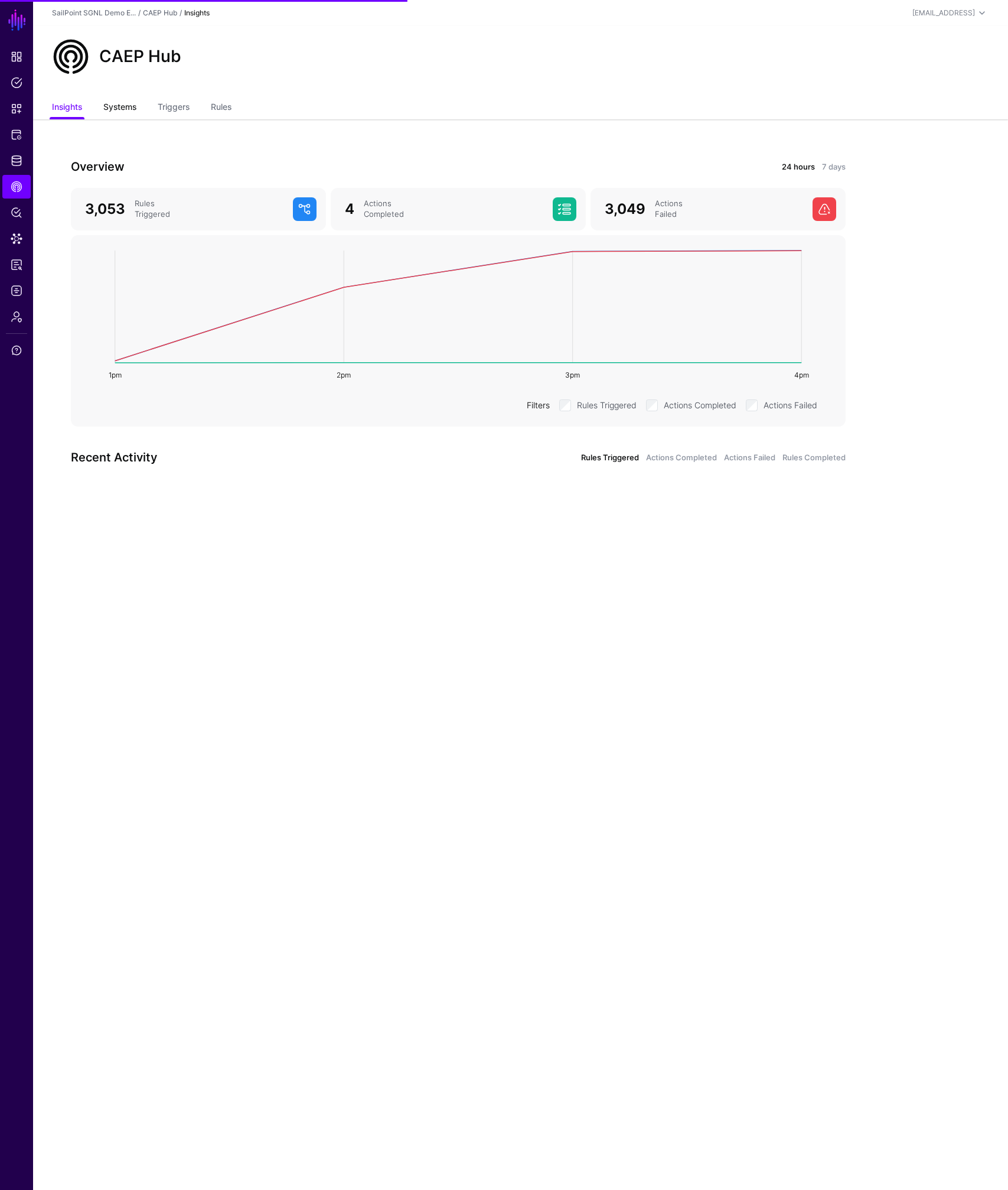
click at [123, 106] on link "Systems" at bounding box center [119, 108] width 33 height 22
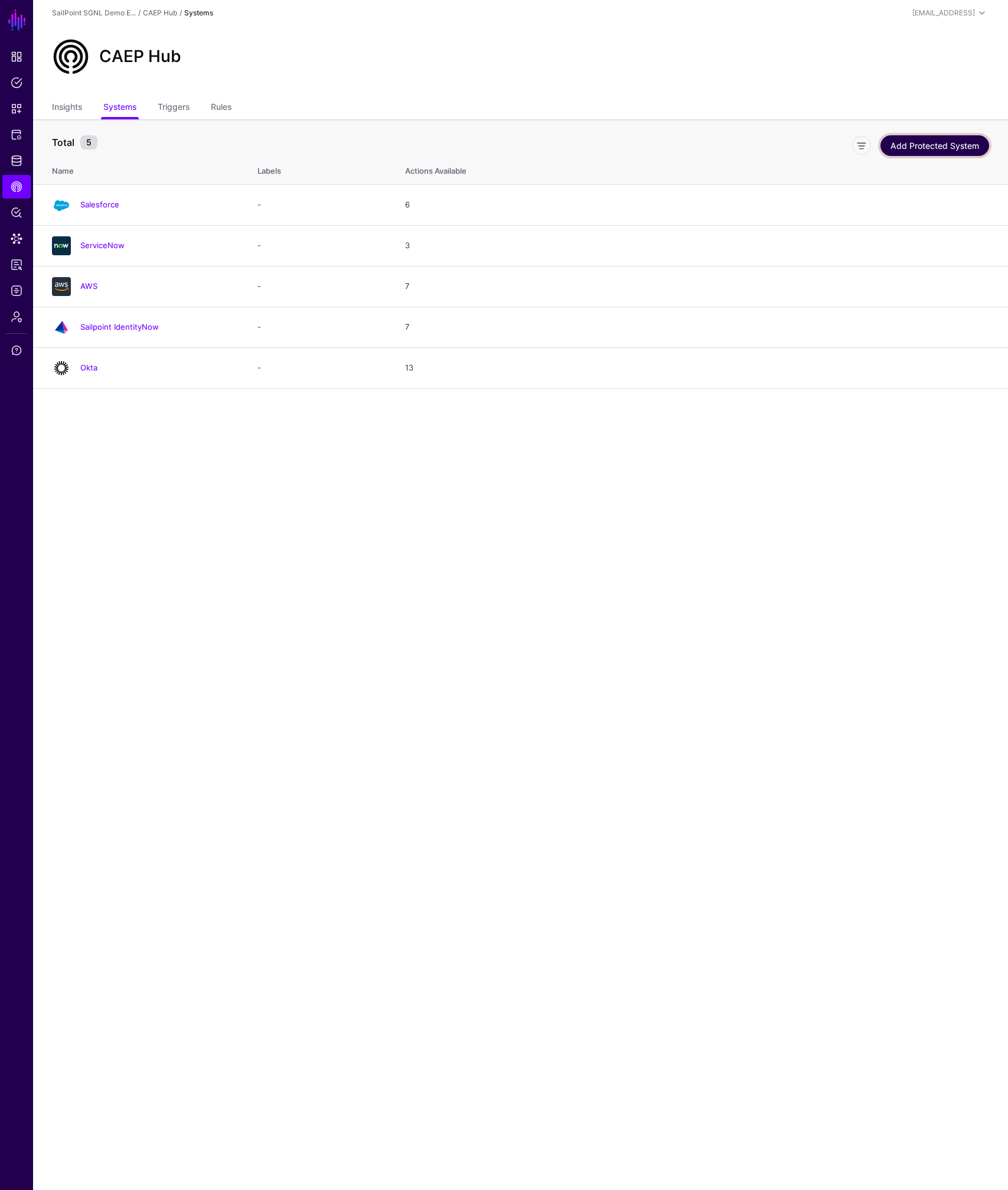
click at [956, 150] on link "Add Protected System" at bounding box center [935, 145] width 109 height 21
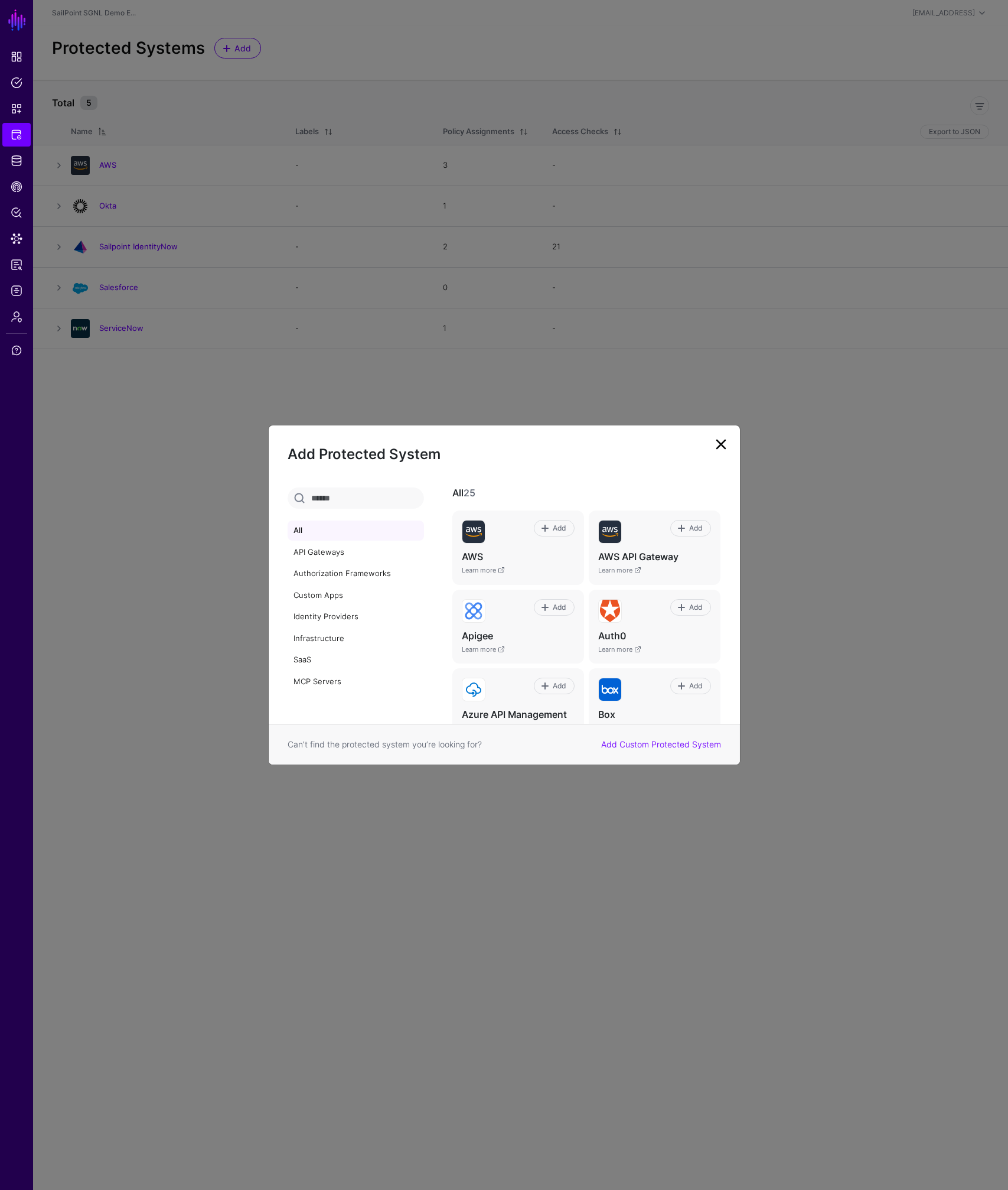
click at [350, 502] on input "text" at bounding box center [356, 498] width 136 height 21
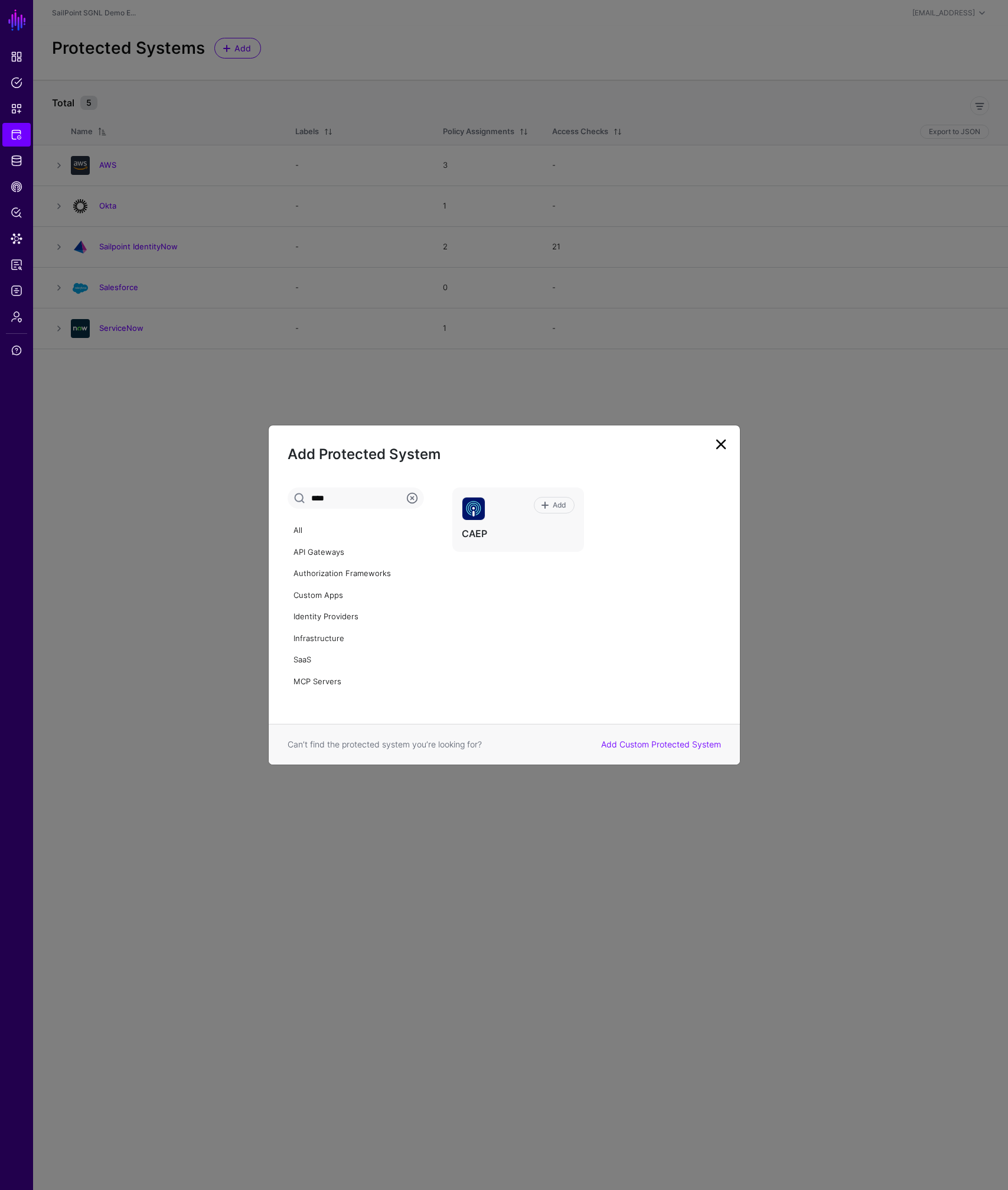
type input "****"
click at [709, 442] on div "Add Protected System **** All API Gateways Authorization Frameworks Custom Apps…" at bounding box center [504, 595] width 472 height 341
click at [735, 441] on div "Add Protected System **** All API Gateways Authorization Frameworks Custom Apps…" at bounding box center [504, 595] width 472 height 341
click at [728, 451] on link at bounding box center [721, 444] width 19 height 19
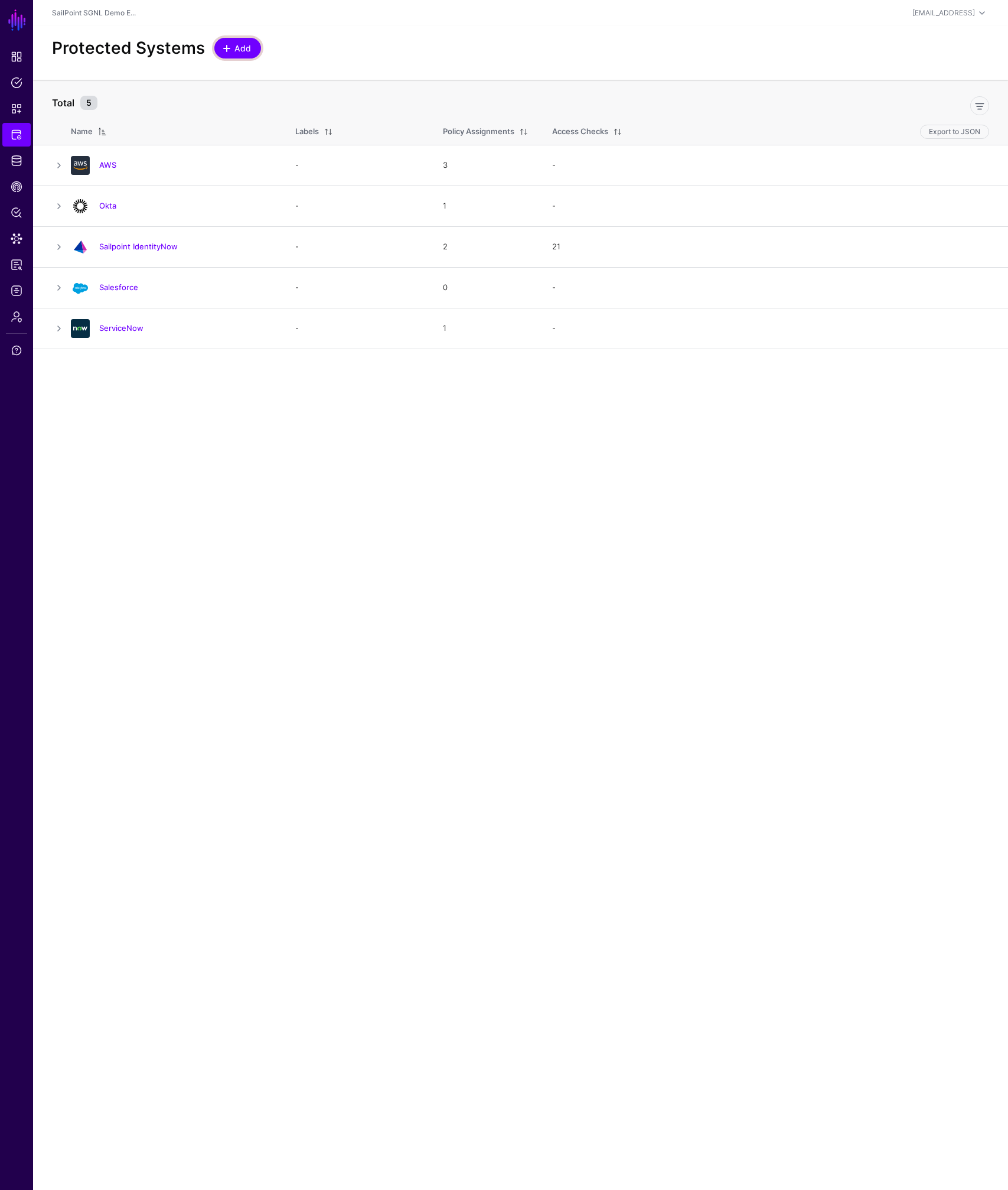
click at [222, 48] on span at bounding box center [227, 48] width 10 height 10
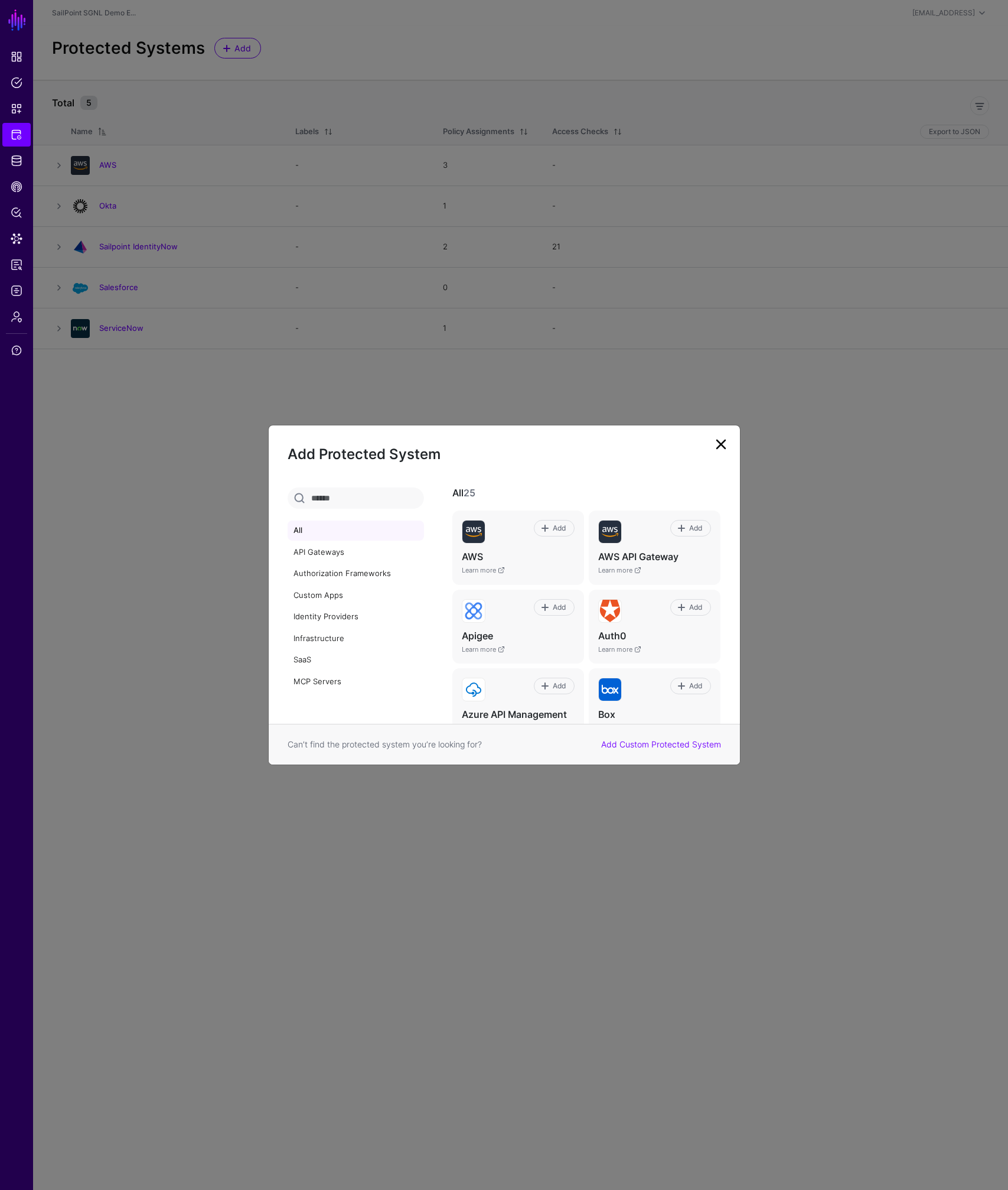
click at [360, 493] on input "text" at bounding box center [356, 498] width 136 height 21
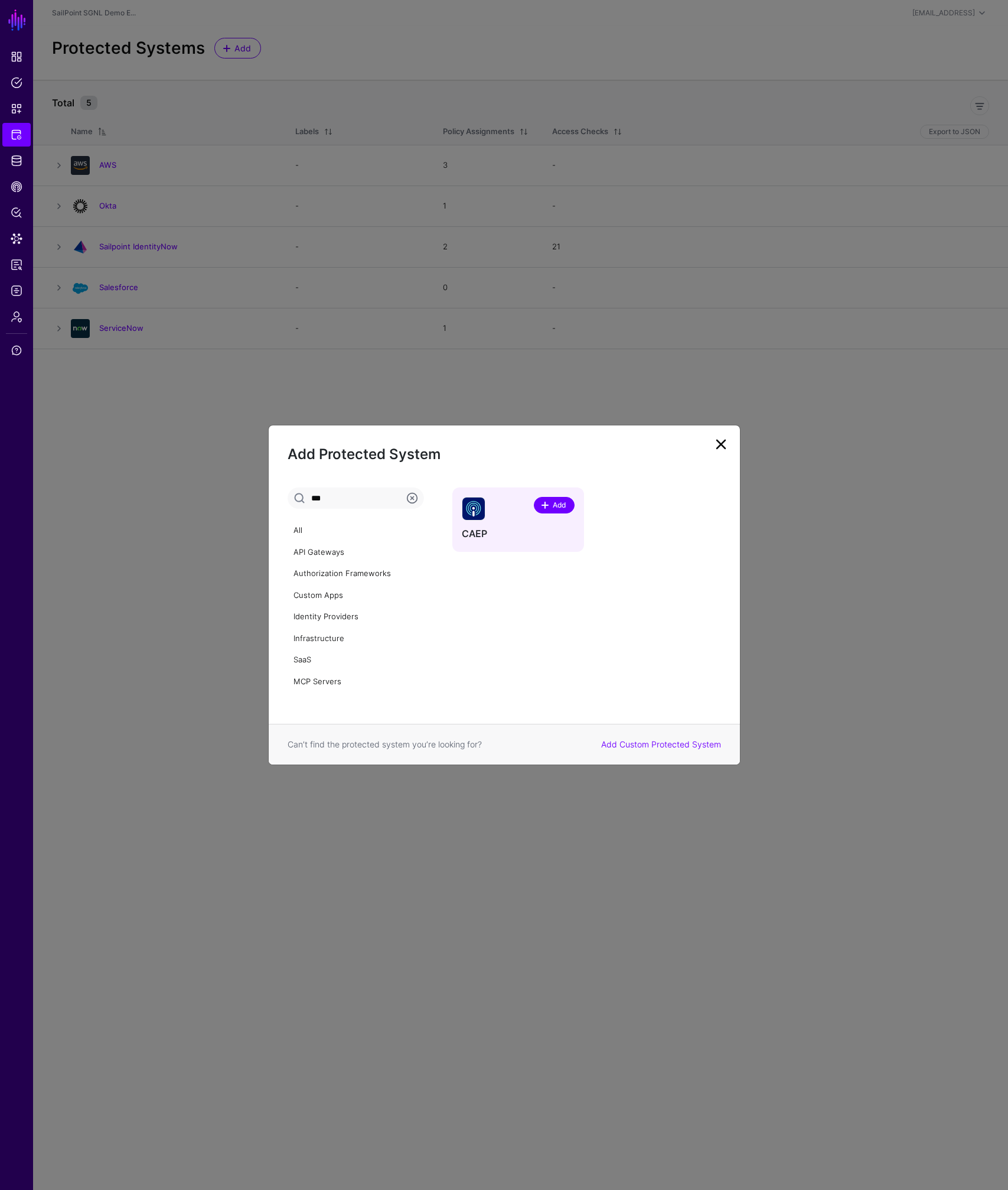
type input "***"
click at [565, 509] on span "Add" at bounding box center [559, 505] width 16 height 11
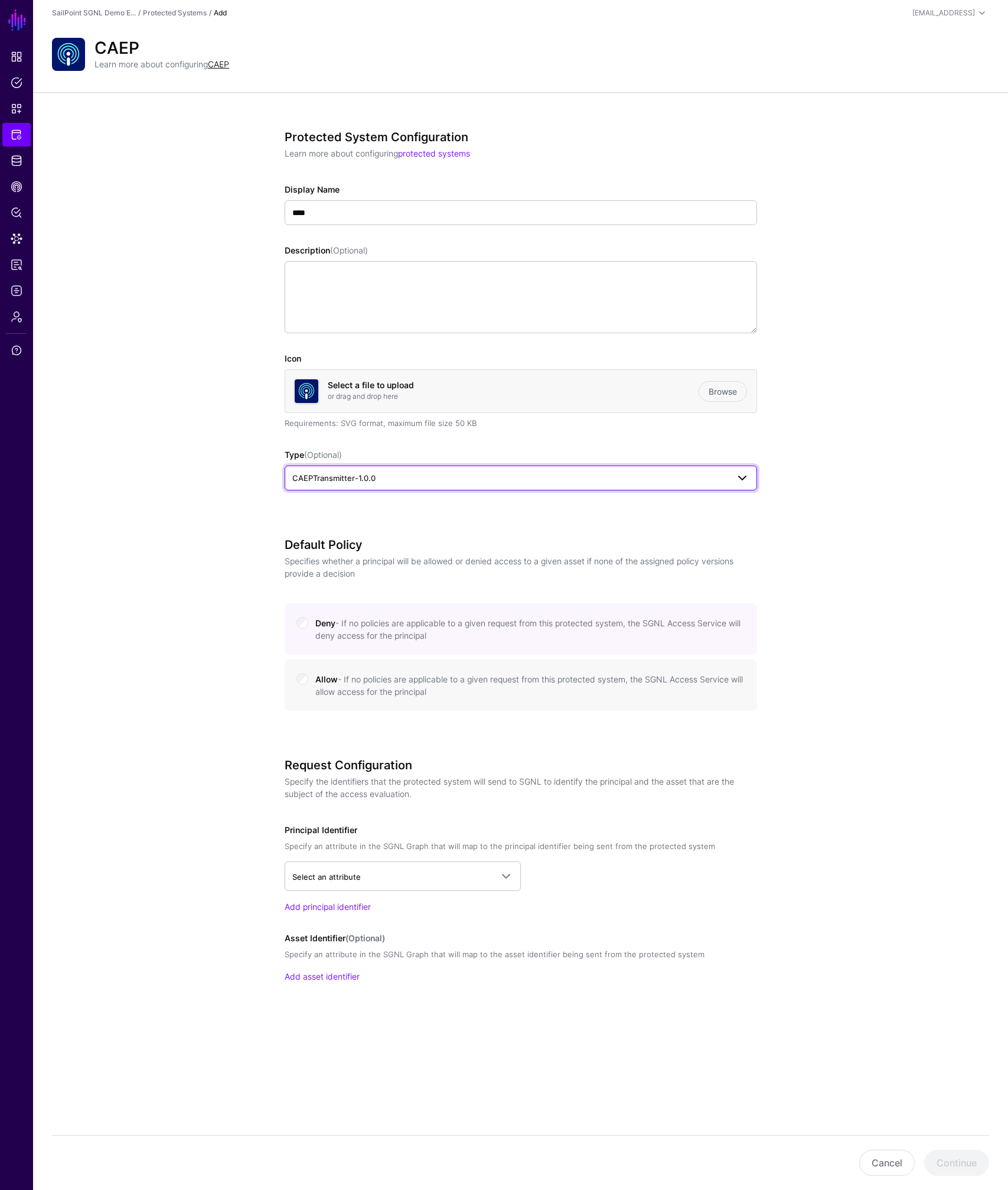
click at [347, 480] on span "CAEPTransmitter-1.0.0" at bounding box center [334, 478] width 83 height 10
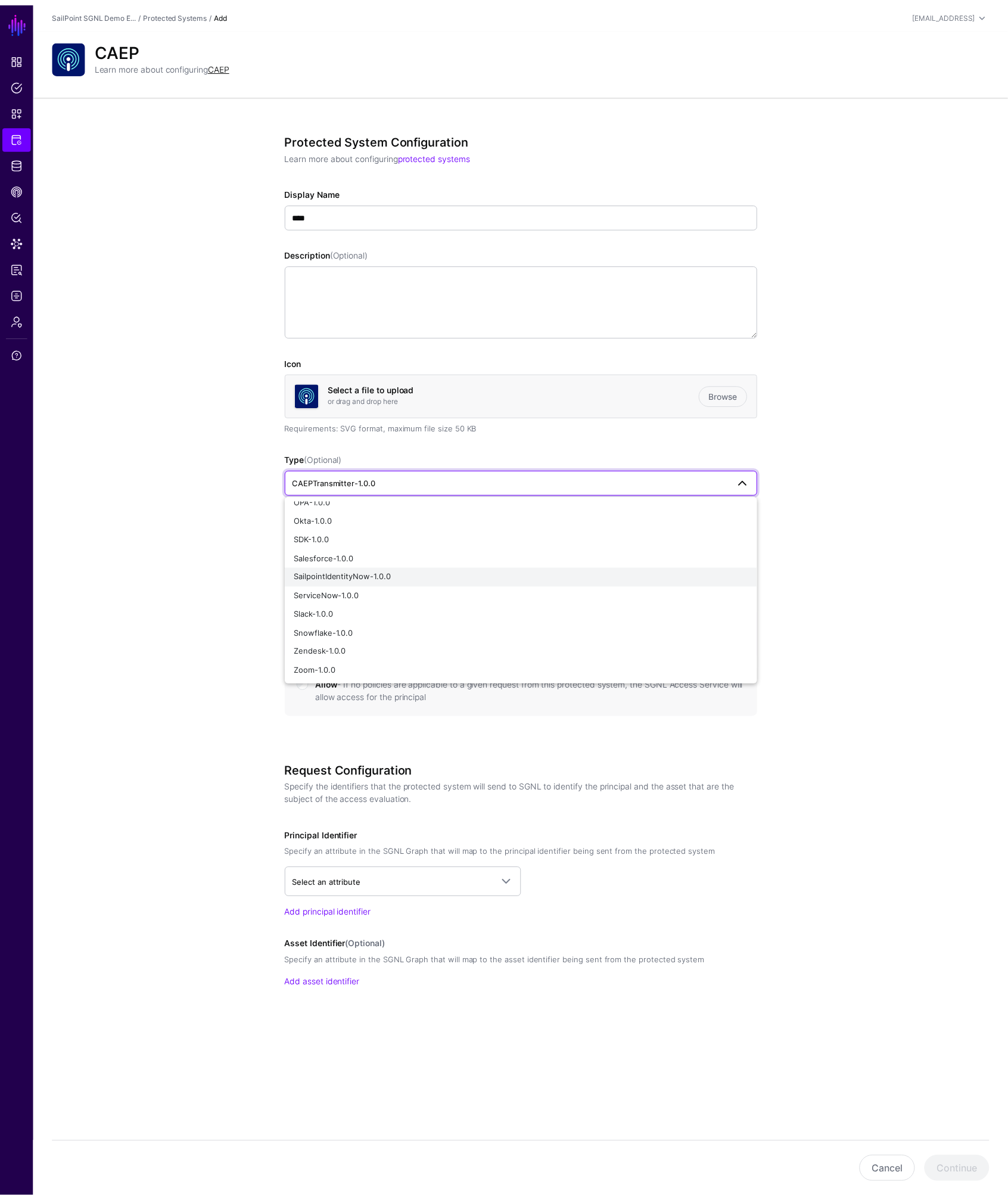
scroll to position [290, 0]
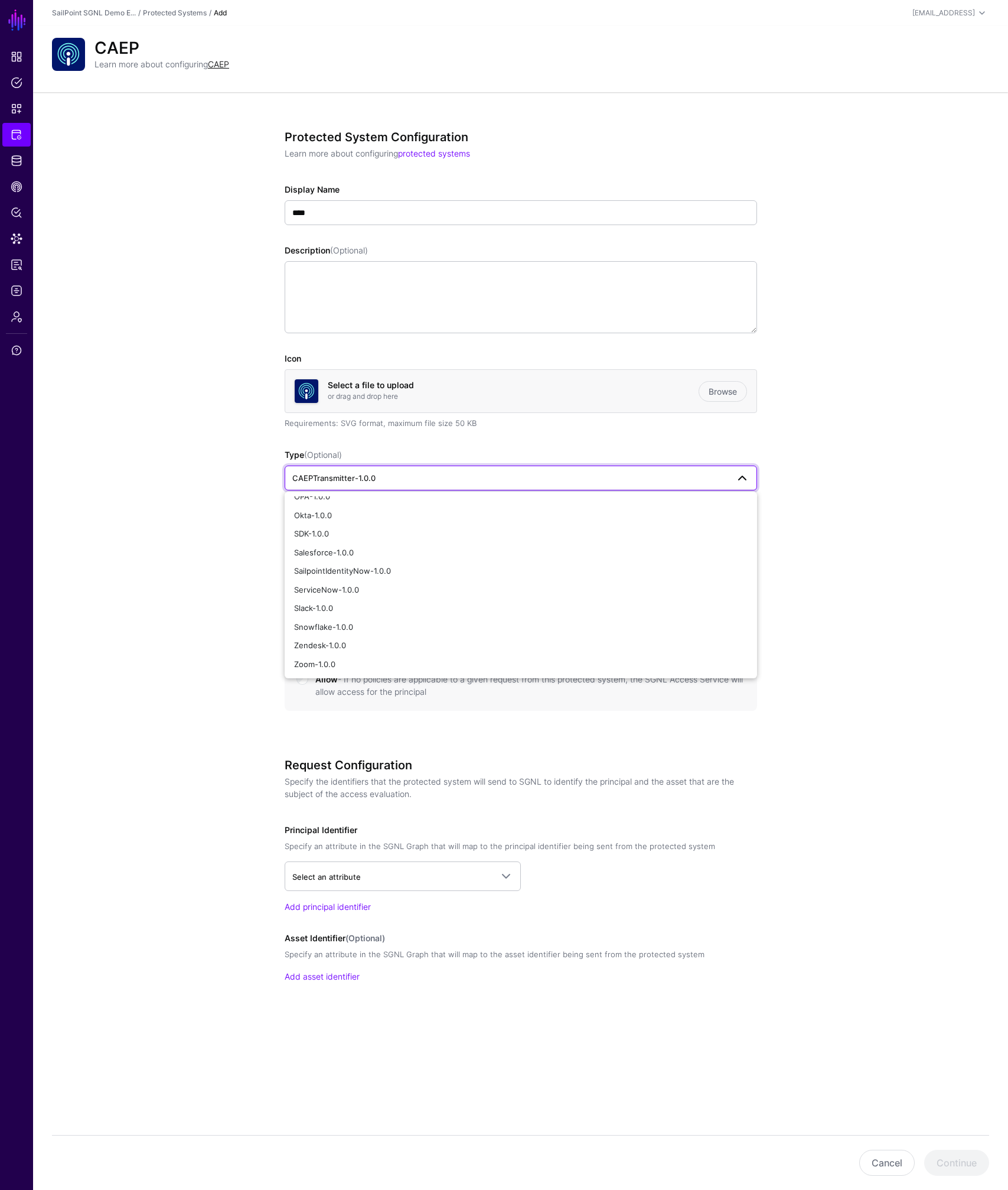
click at [115, 551] on app-integrations-details-form "Protected System Configuration Learn more about configuring protected systems D…" at bounding box center [521, 599] width 975 height 1013
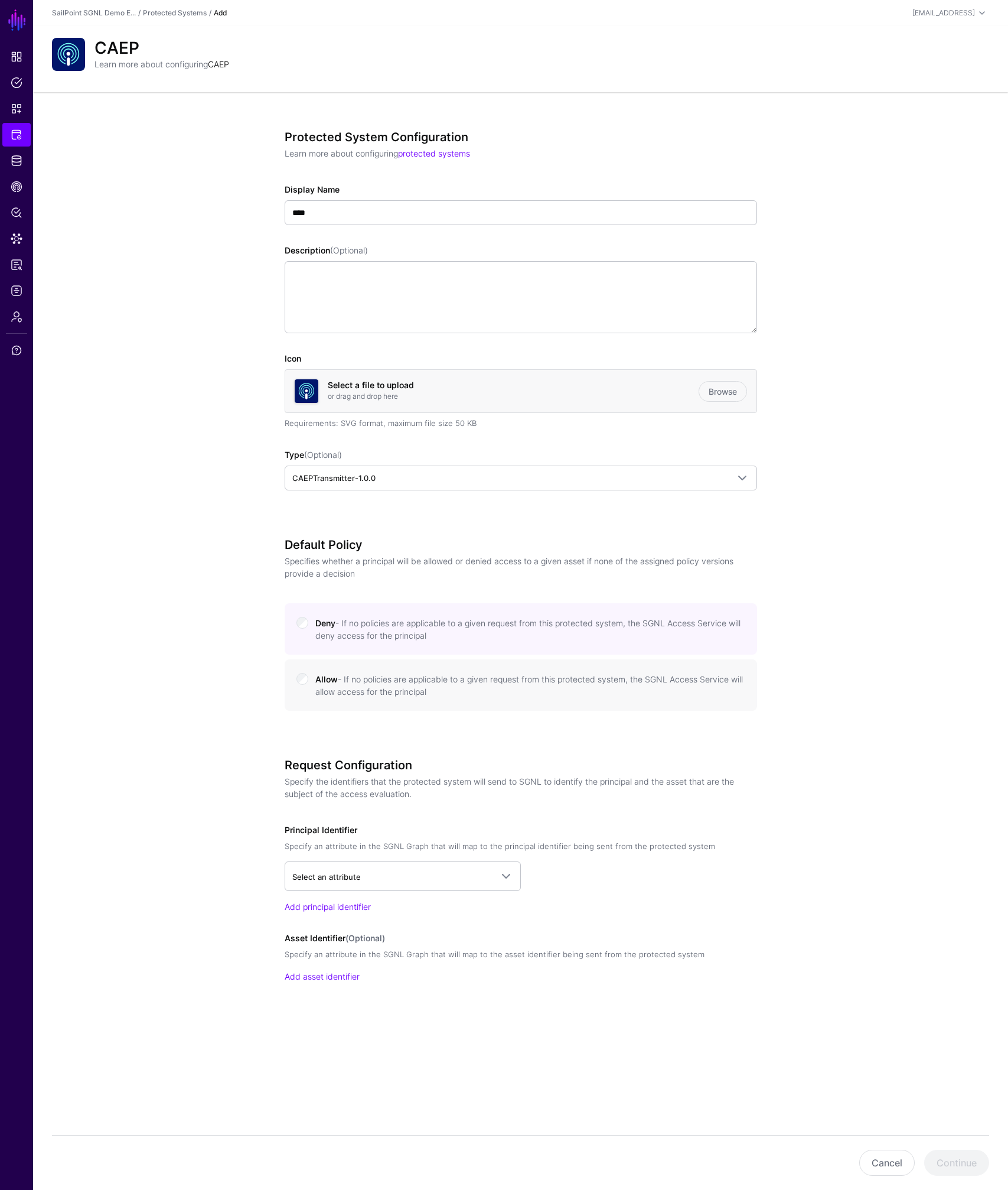
click at [223, 67] on link "CAEP" at bounding box center [218, 64] width 21 height 10
click at [647, 75] on div "CAEP Learn more about configuring CAEP" at bounding box center [521, 59] width 975 height 66
click at [172, 11] on link "Protected Systems" at bounding box center [175, 13] width 64 height 9
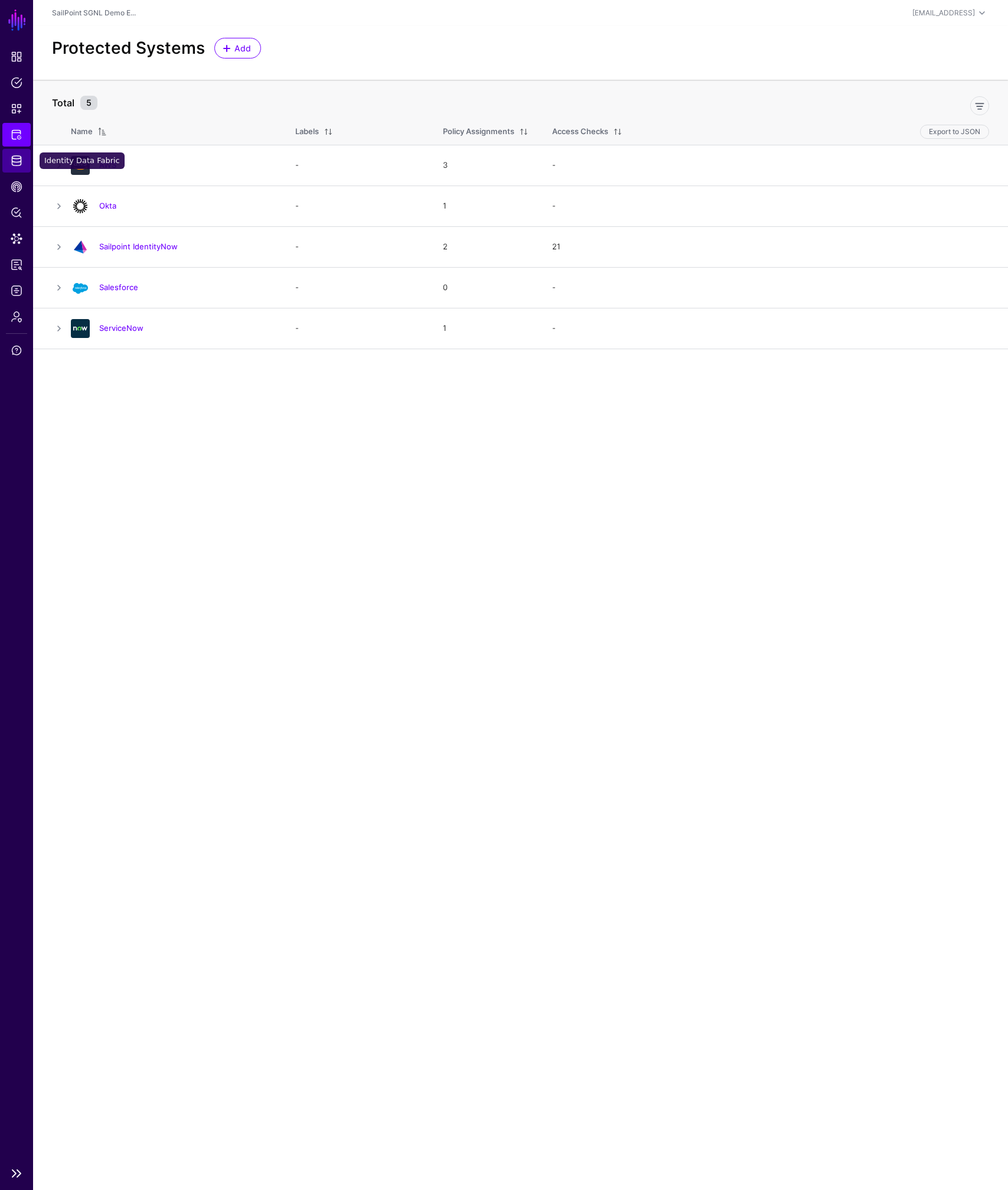
click at [17, 160] on span "Identity Data Fabric" at bounding box center [17, 161] width 12 height 12
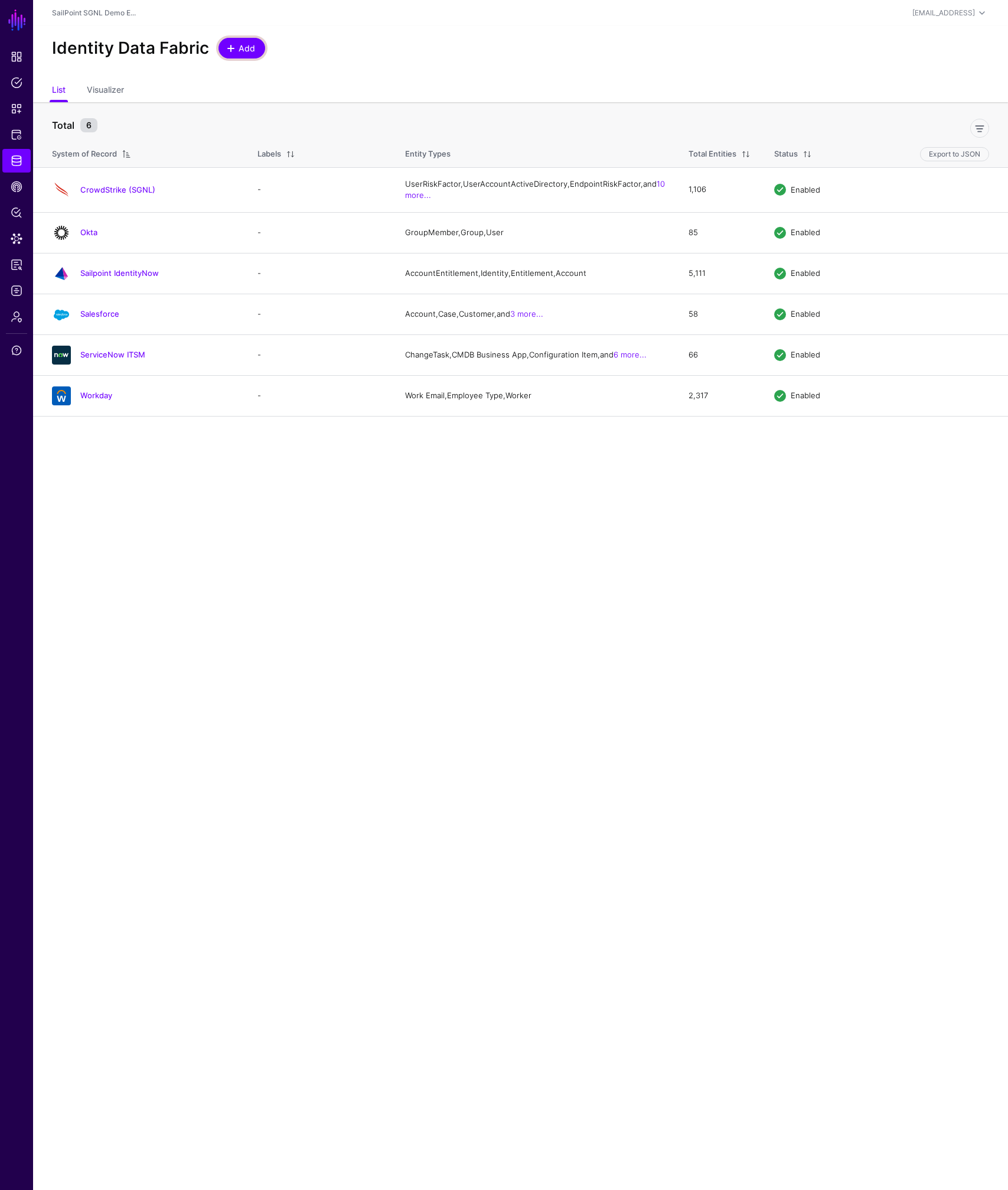
click at [228, 46] on span at bounding box center [231, 48] width 10 height 10
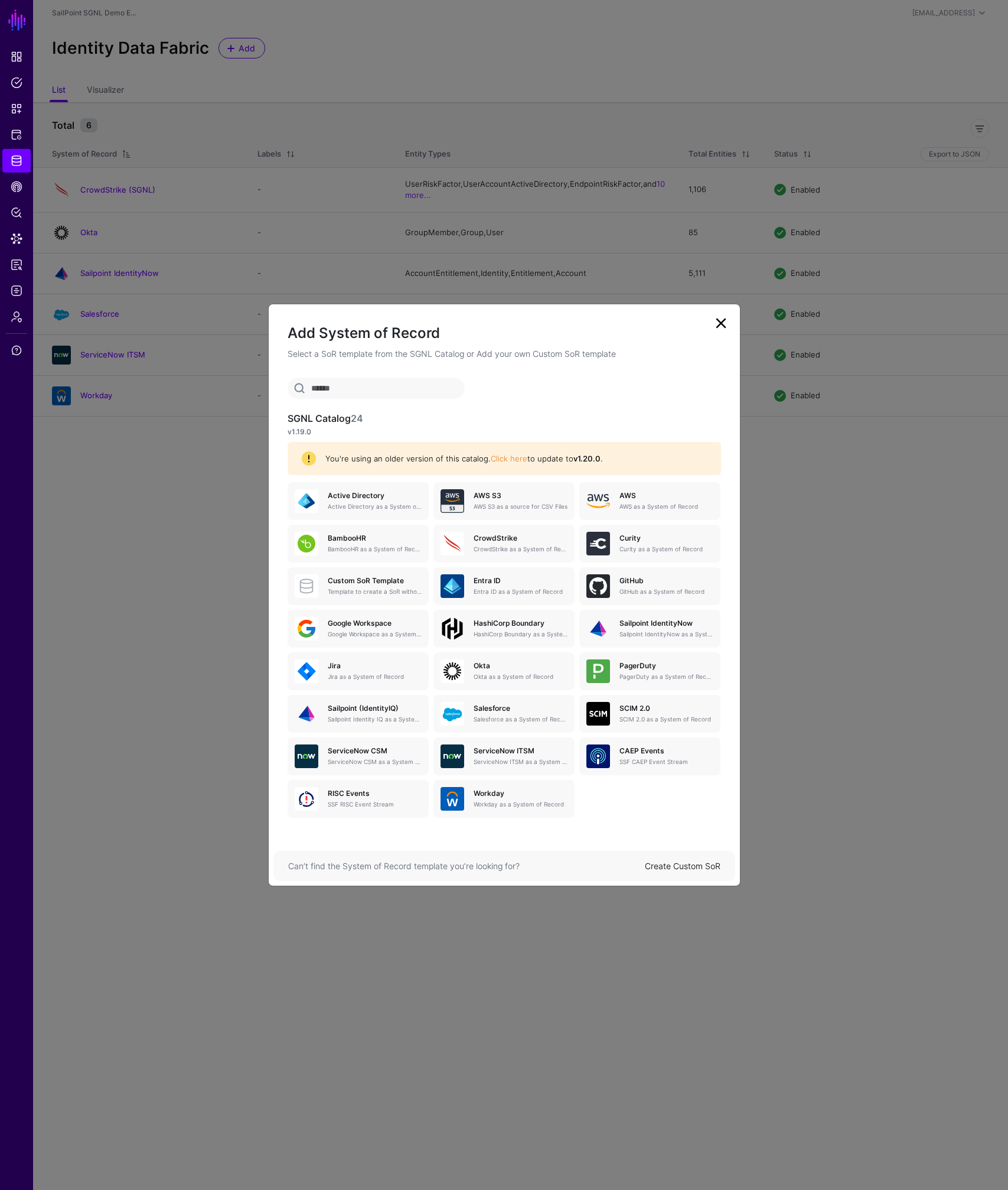
click at [404, 387] on input "text" at bounding box center [376, 388] width 177 height 21
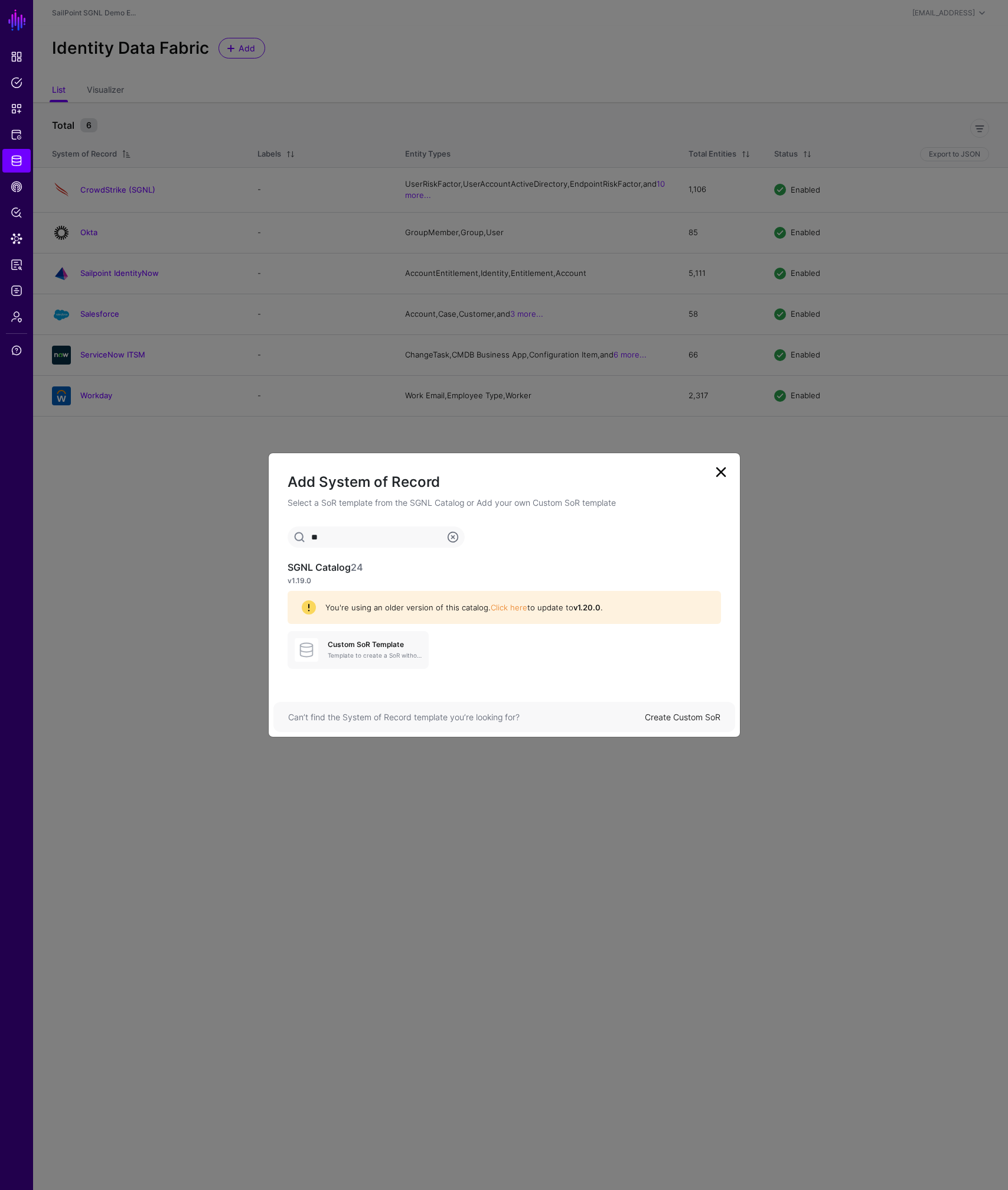
type input "*"
type input "****"
click at [373, 656] on p "SSF CAEP Event Stream" at bounding box center [375, 655] width 94 height 9
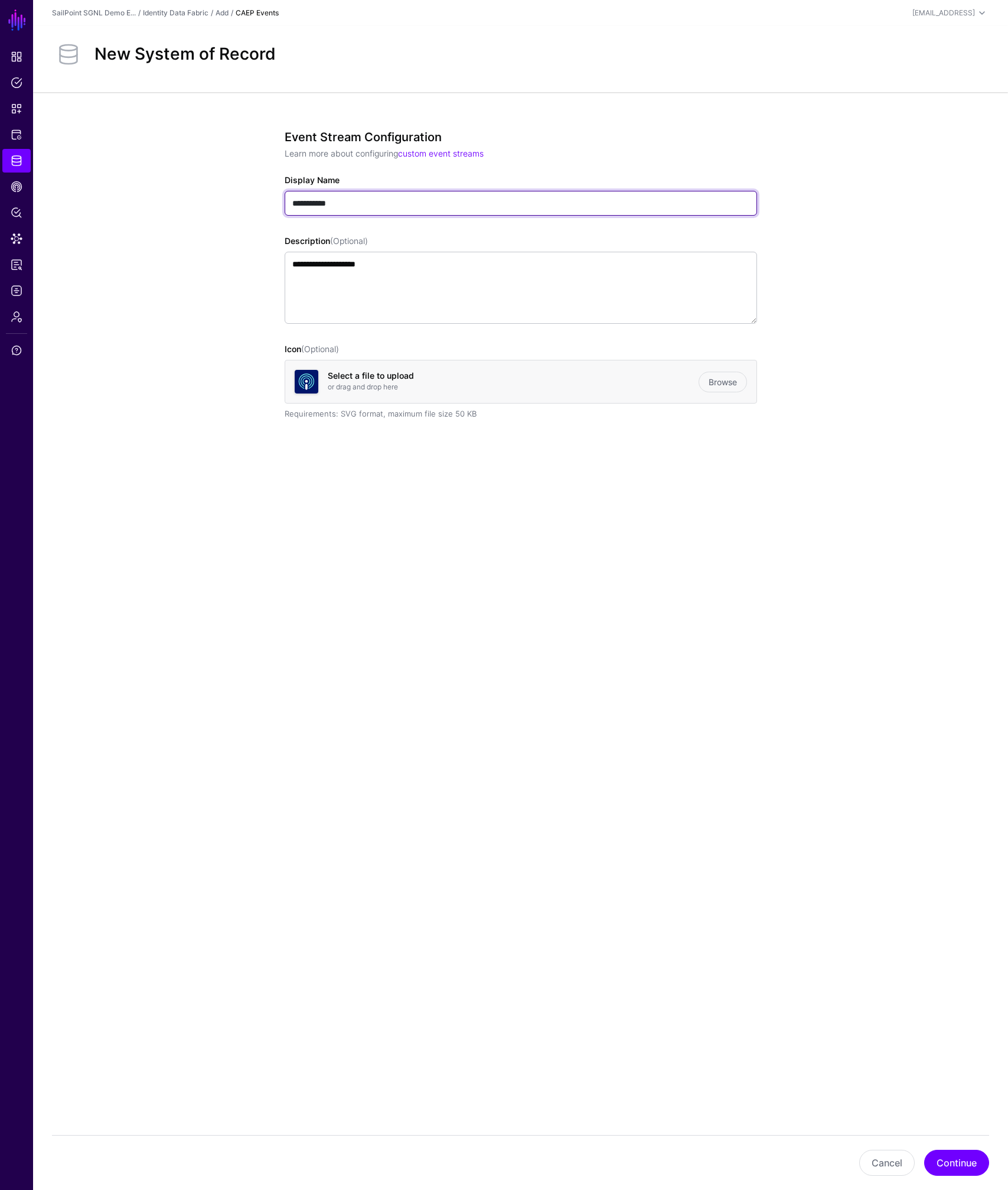
click at [359, 199] on input "**********" at bounding box center [521, 203] width 472 height 25
type input "**********"
click at [364, 455] on div "**********" at bounding box center [521, 317] width 548 height 451
click at [946, 1165] on button "Continue" at bounding box center [957, 1162] width 65 height 26
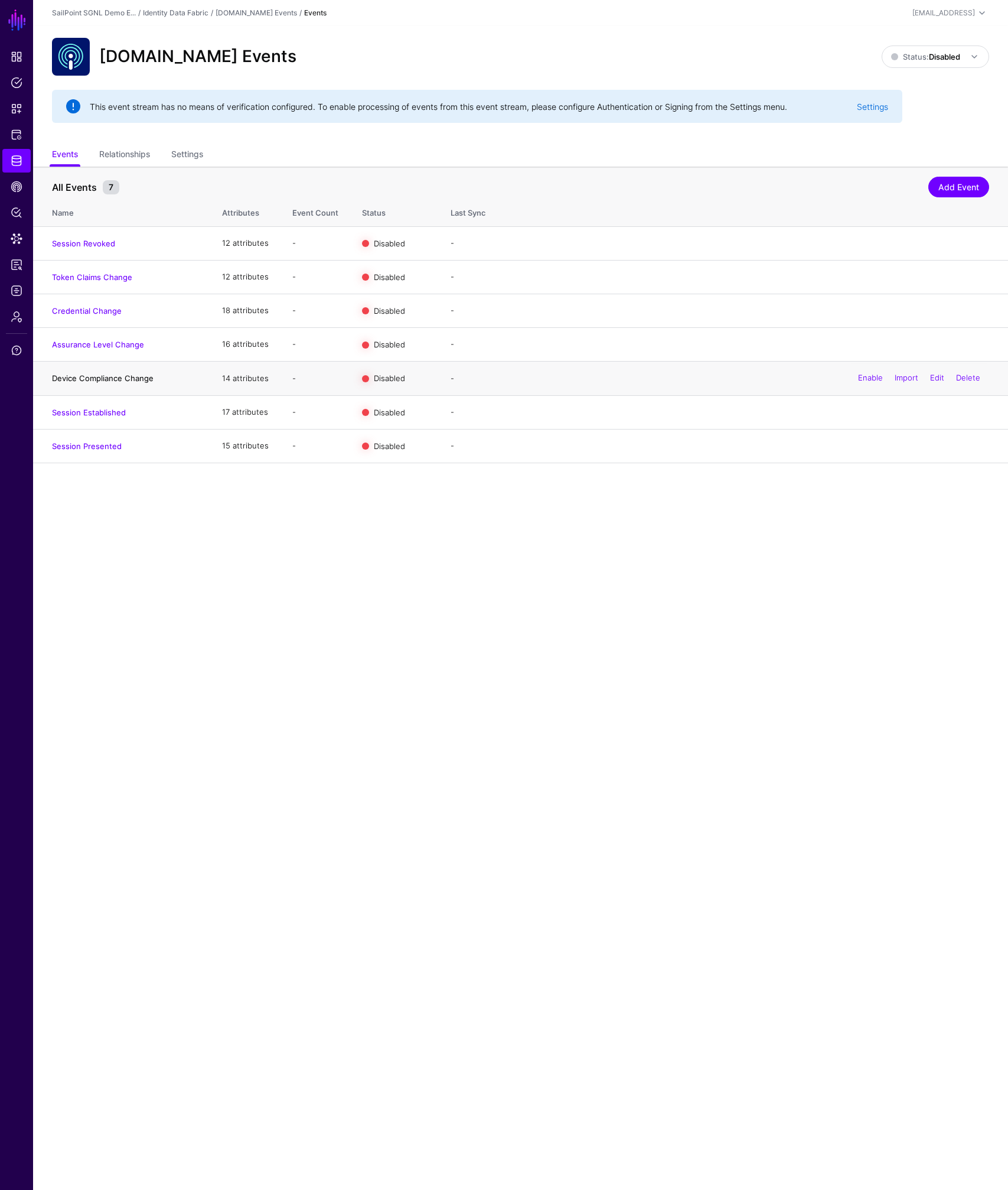
click at [87, 378] on link "Device Compliance Change" at bounding box center [103, 378] width 101 height 10
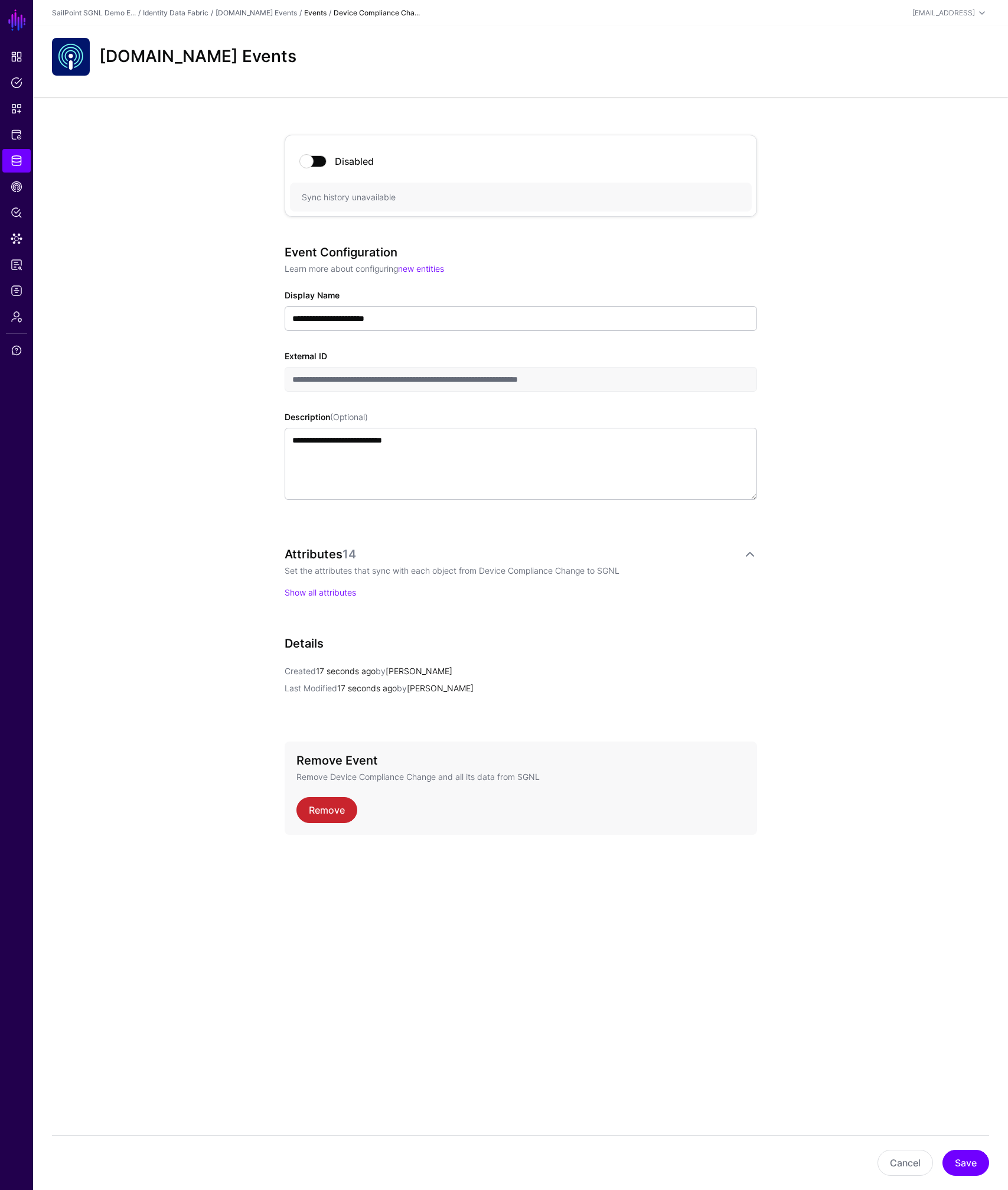
click at [326, 165] on div at bounding box center [313, 161] width 28 height 14
click at [966, 1161] on button "Save" at bounding box center [965, 1162] width 46 height 26
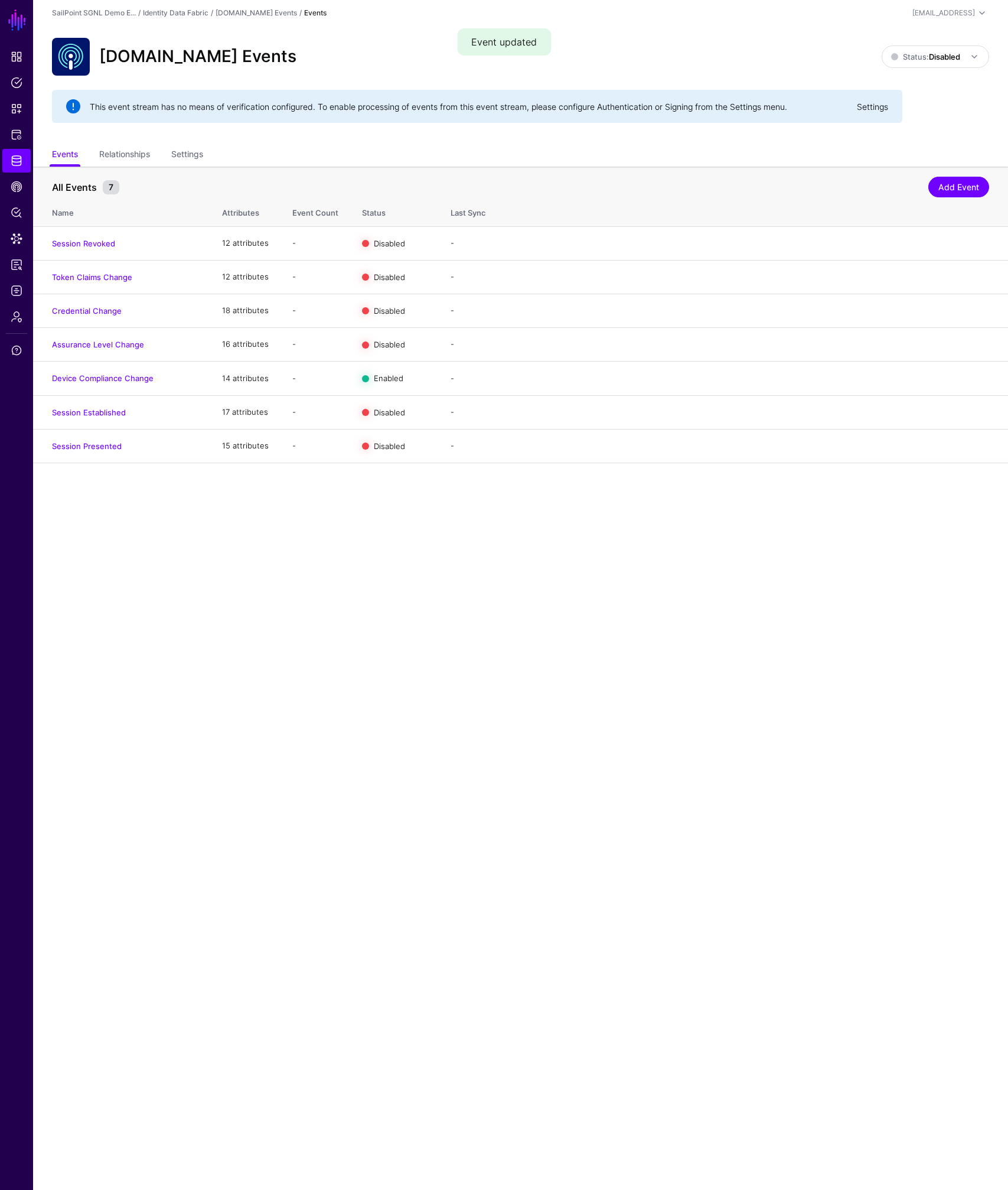
click at [871, 106] on link "Settings" at bounding box center [872, 106] width 31 height 10
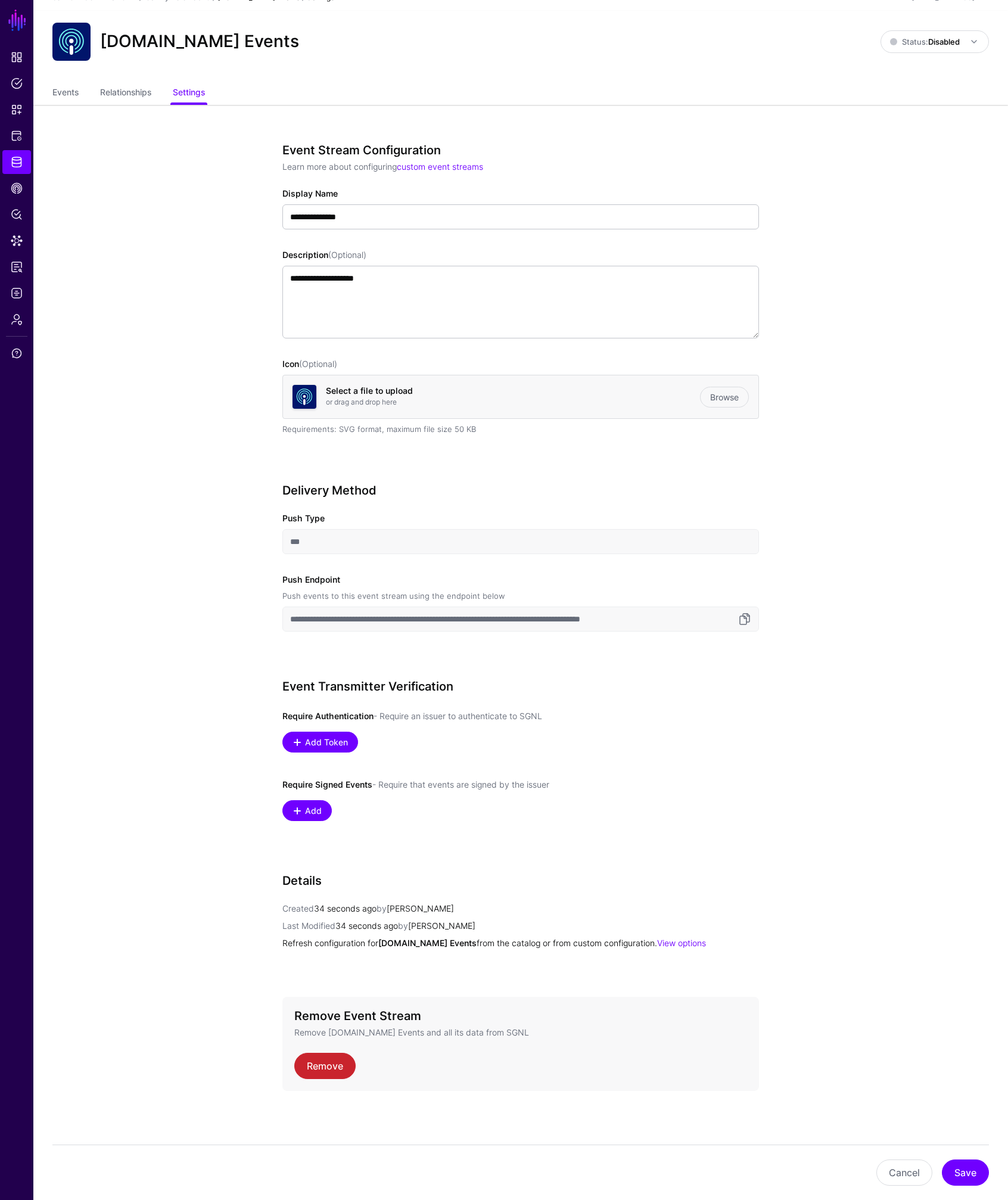
scroll to position [16, 0]
click at [747, 621] on link at bounding box center [744, 618] width 14 height 14
click at [337, 741] on span "Add Token" at bounding box center [326, 741] width 46 height 13
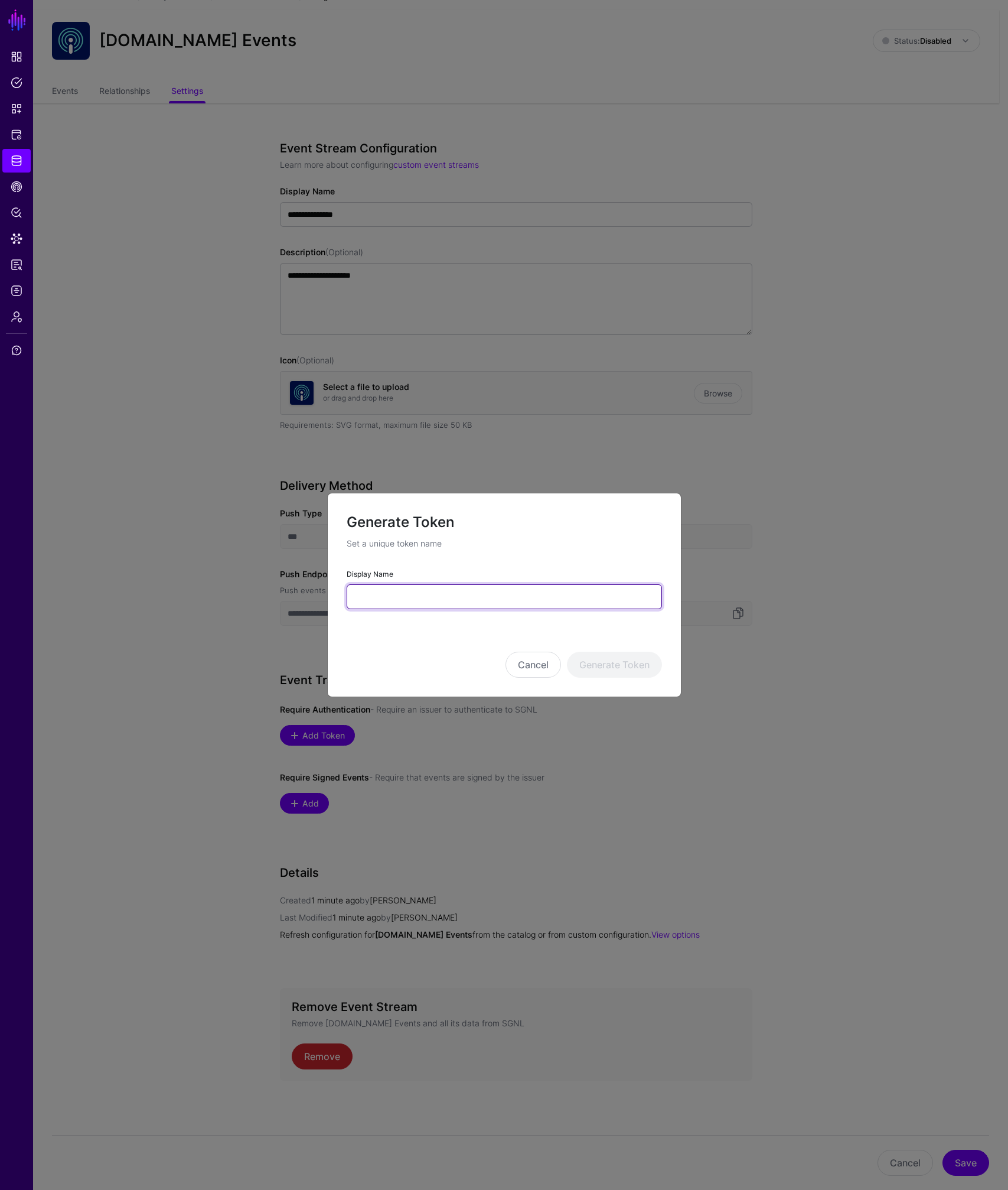
click at [420, 601] on input "Display Name" at bounding box center [504, 596] width 315 height 25
type input "********"
click at [586, 663] on button "Generate Token" at bounding box center [615, 664] width 95 height 26
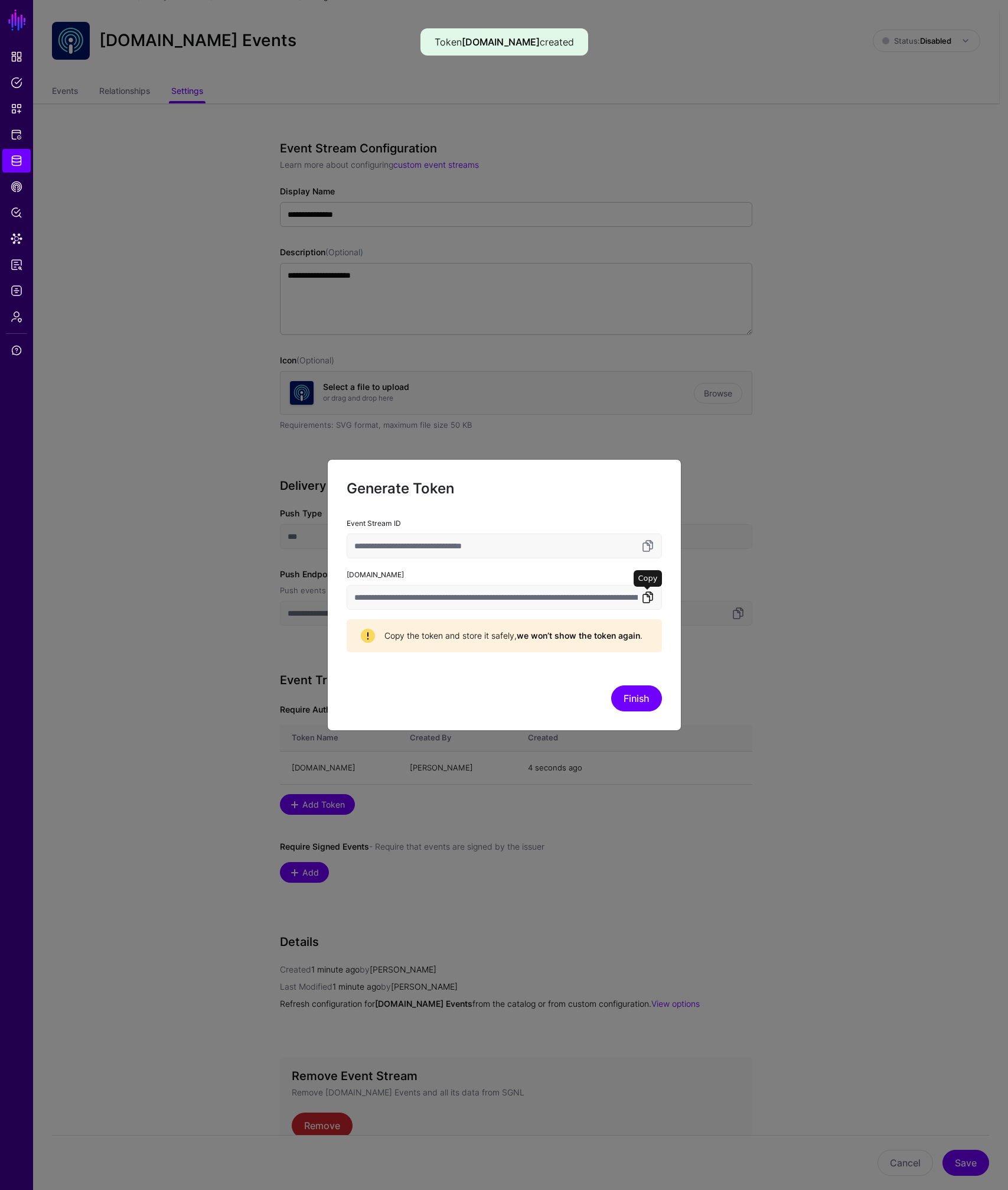
click at [650, 599] on link at bounding box center [647, 597] width 14 height 14
click at [584, 448] on ngb-modal-window "**********" at bounding box center [504, 595] width 1008 height 1190
click at [648, 548] on link at bounding box center [647, 546] width 14 height 14
click at [647, 597] on link at bounding box center [647, 597] width 14 height 14
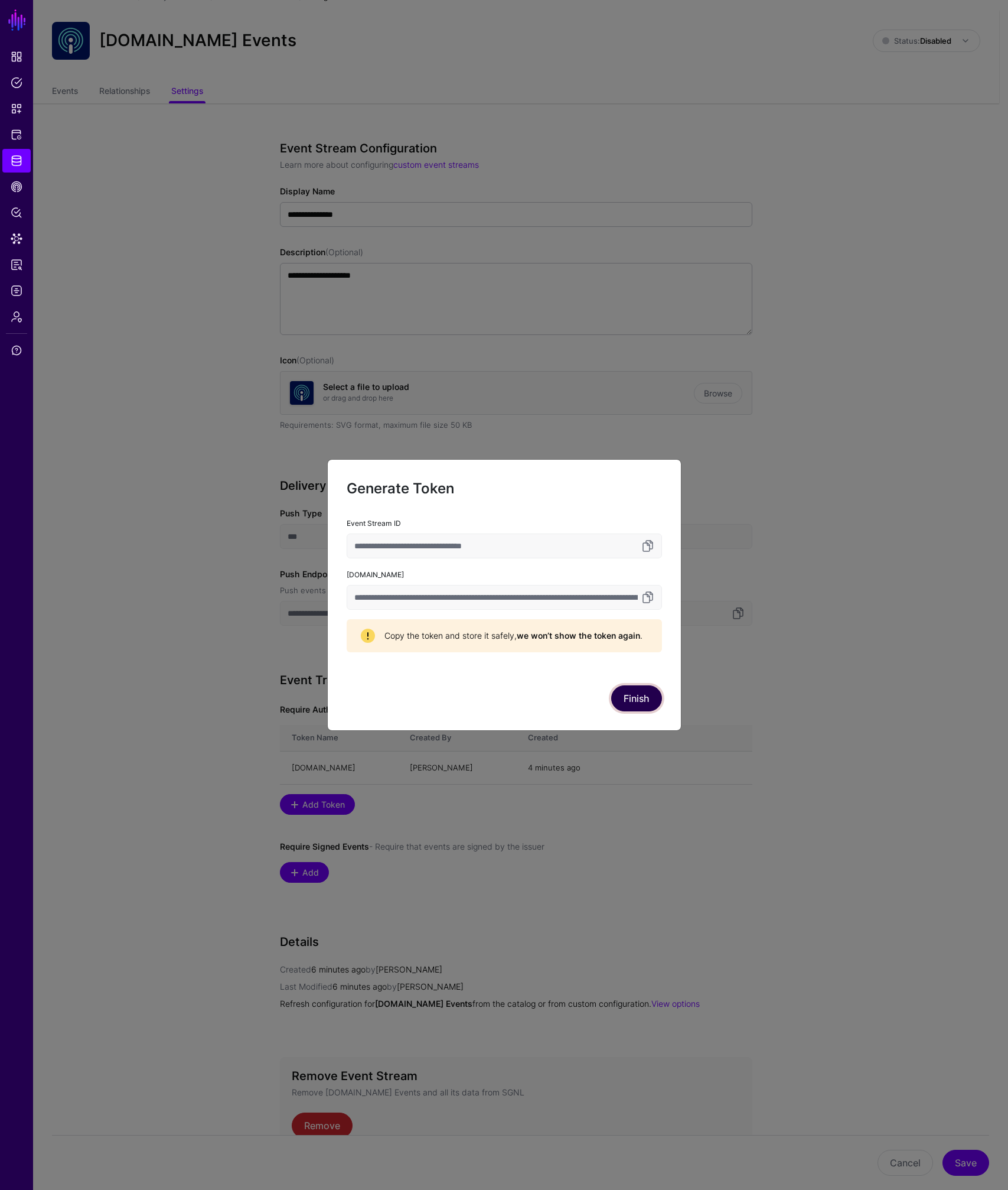
click at [630, 708] on button "Finish" at bounding box center [636, 698] width 51 height 26
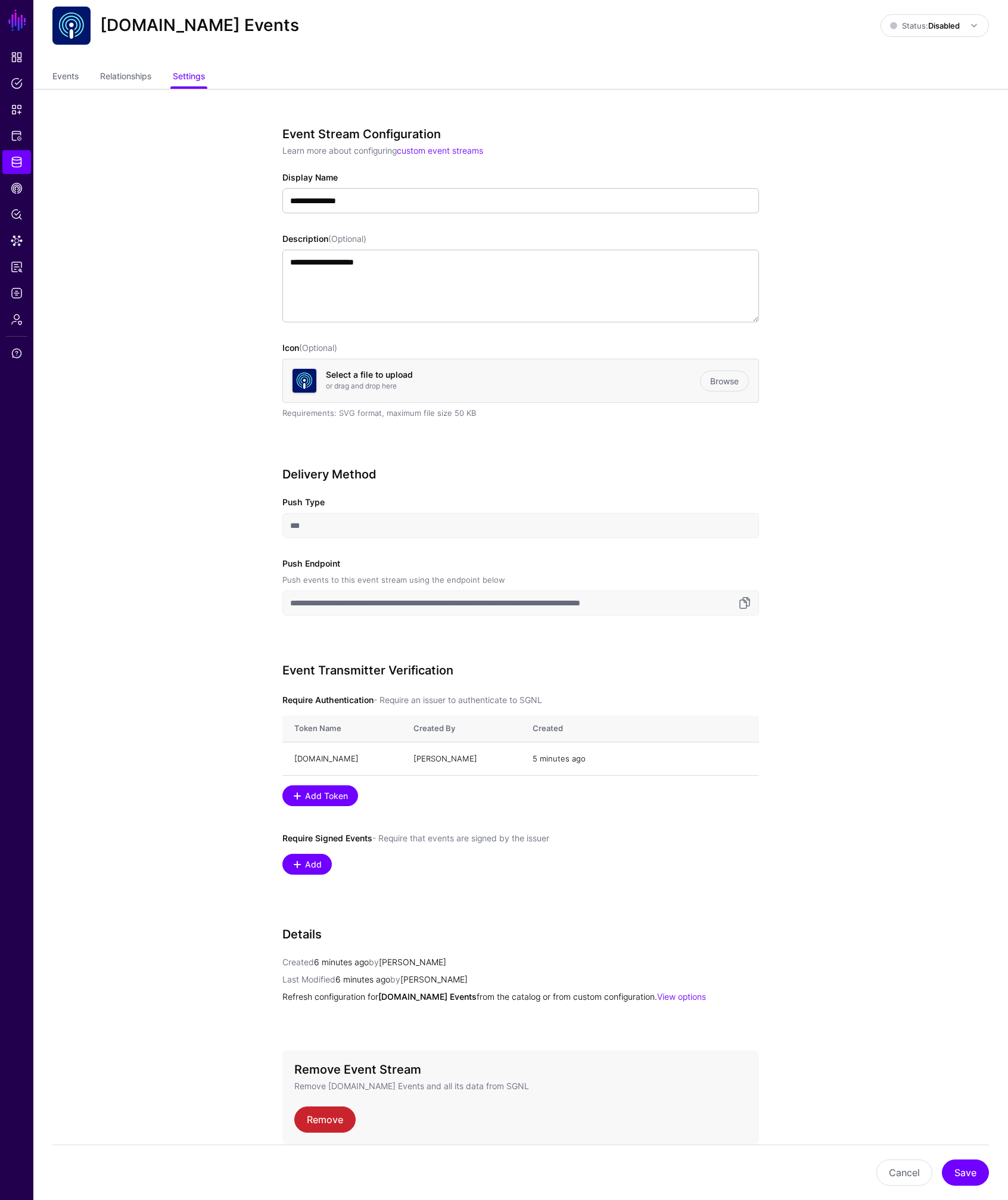
scroll to position [0, 0]
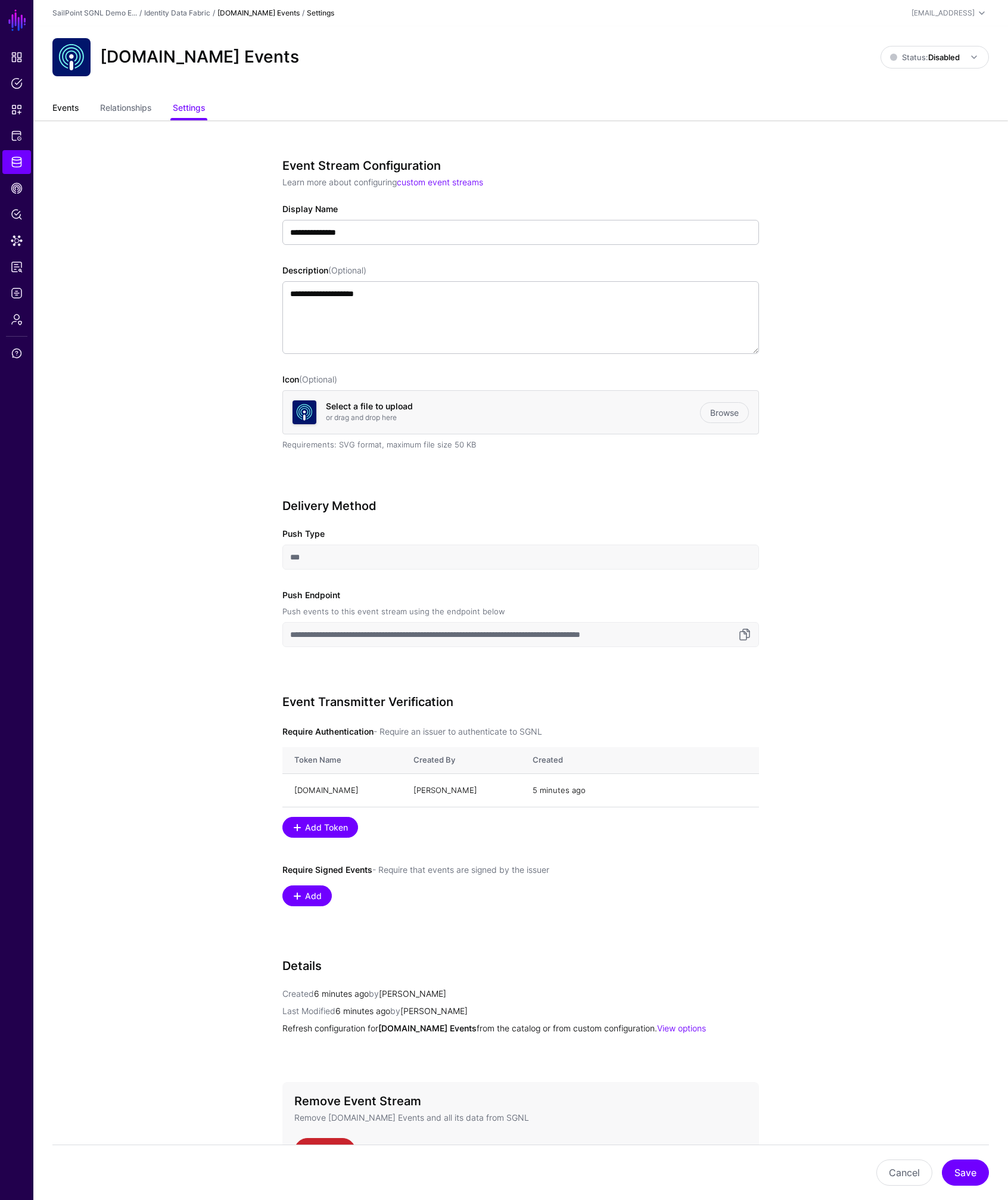
click at [71, 109] on link "Events" at bounding box center [65, 109] width 26 height 23
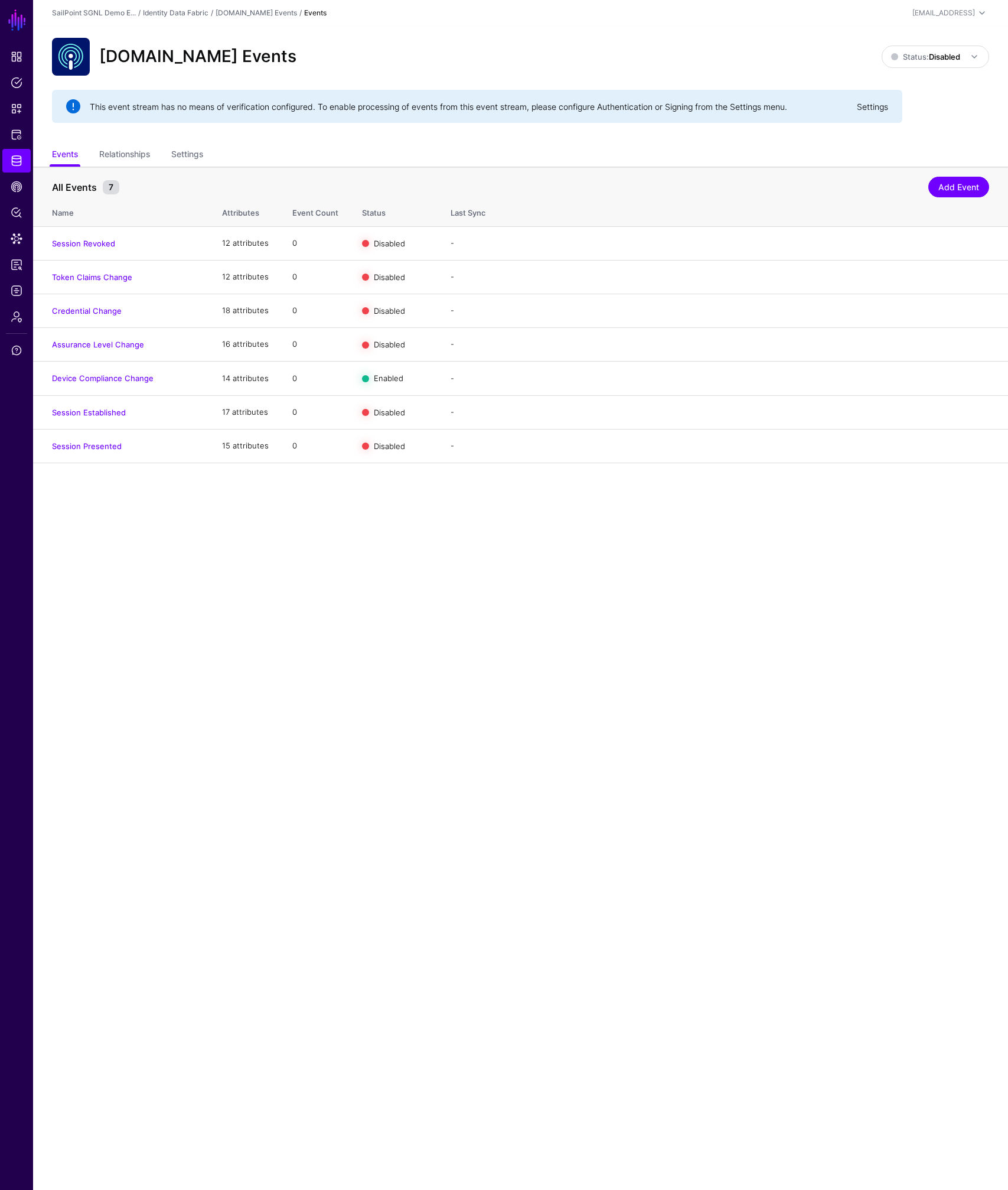
click at [872, 107] on link "Settings" at bounding box center [872, 106] width 31 height 10
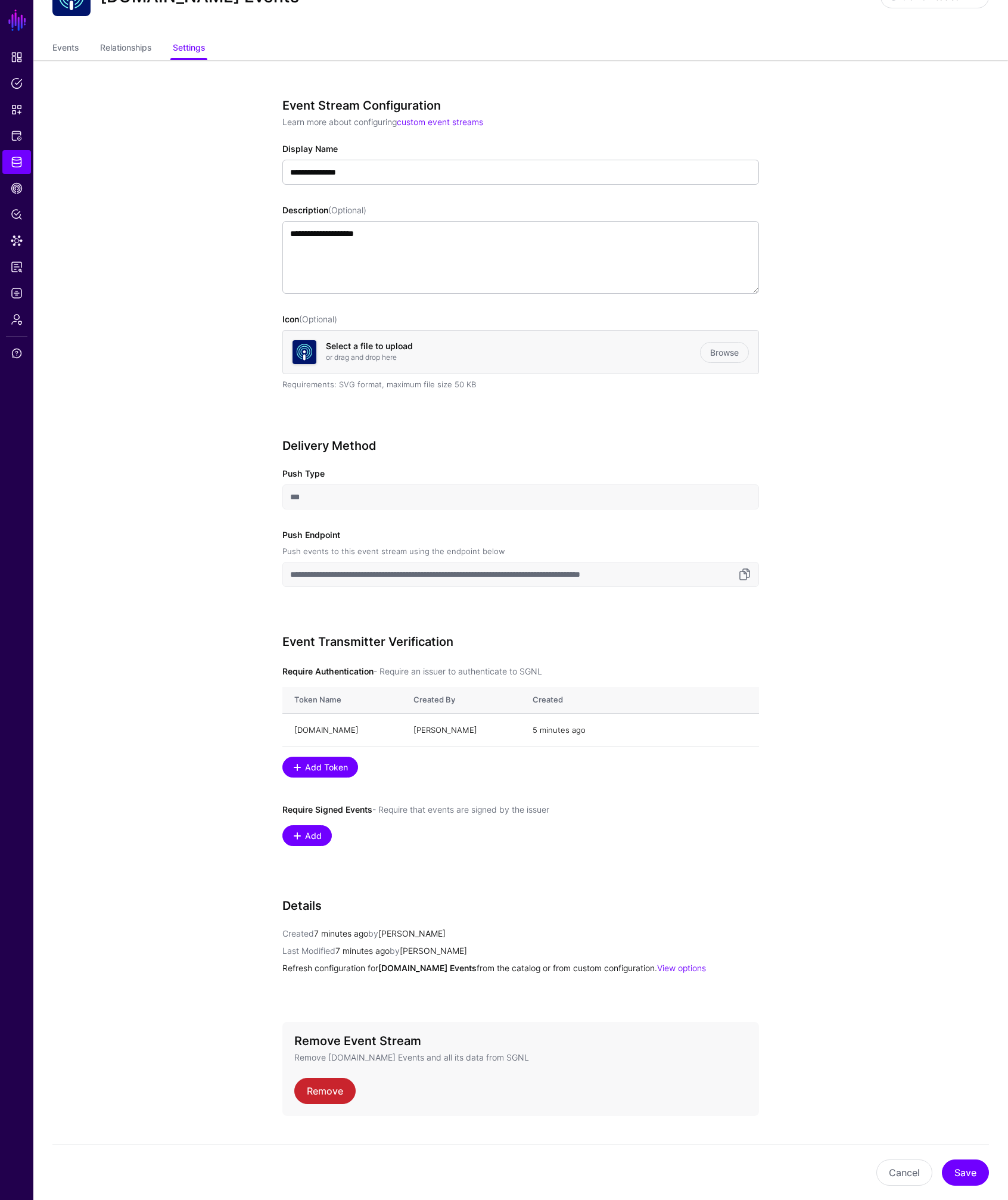
scroll to position [86, 0]
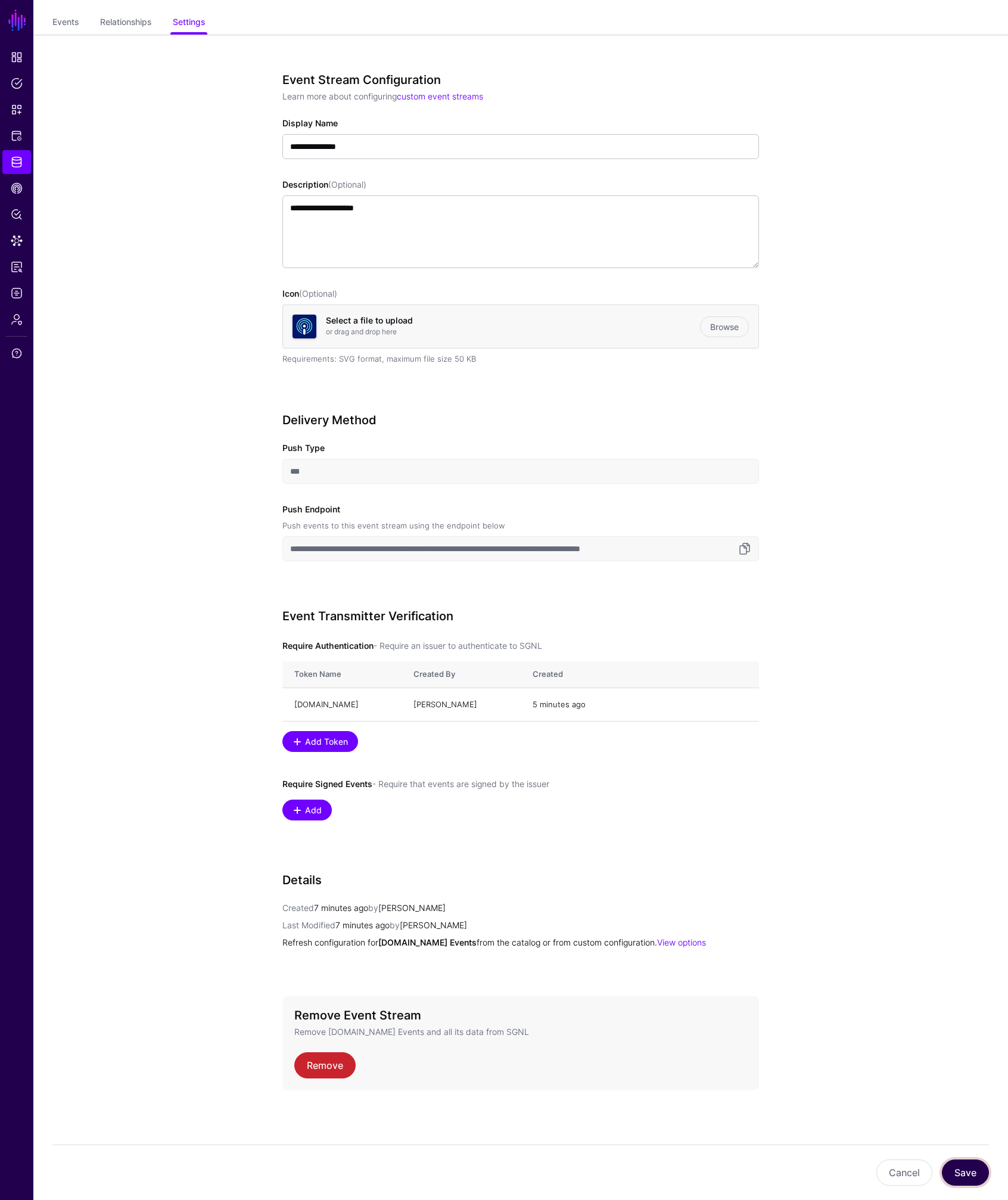
click at [955, 1174] on button "Save" at bounding box center [965, 1172] width 47 height 26
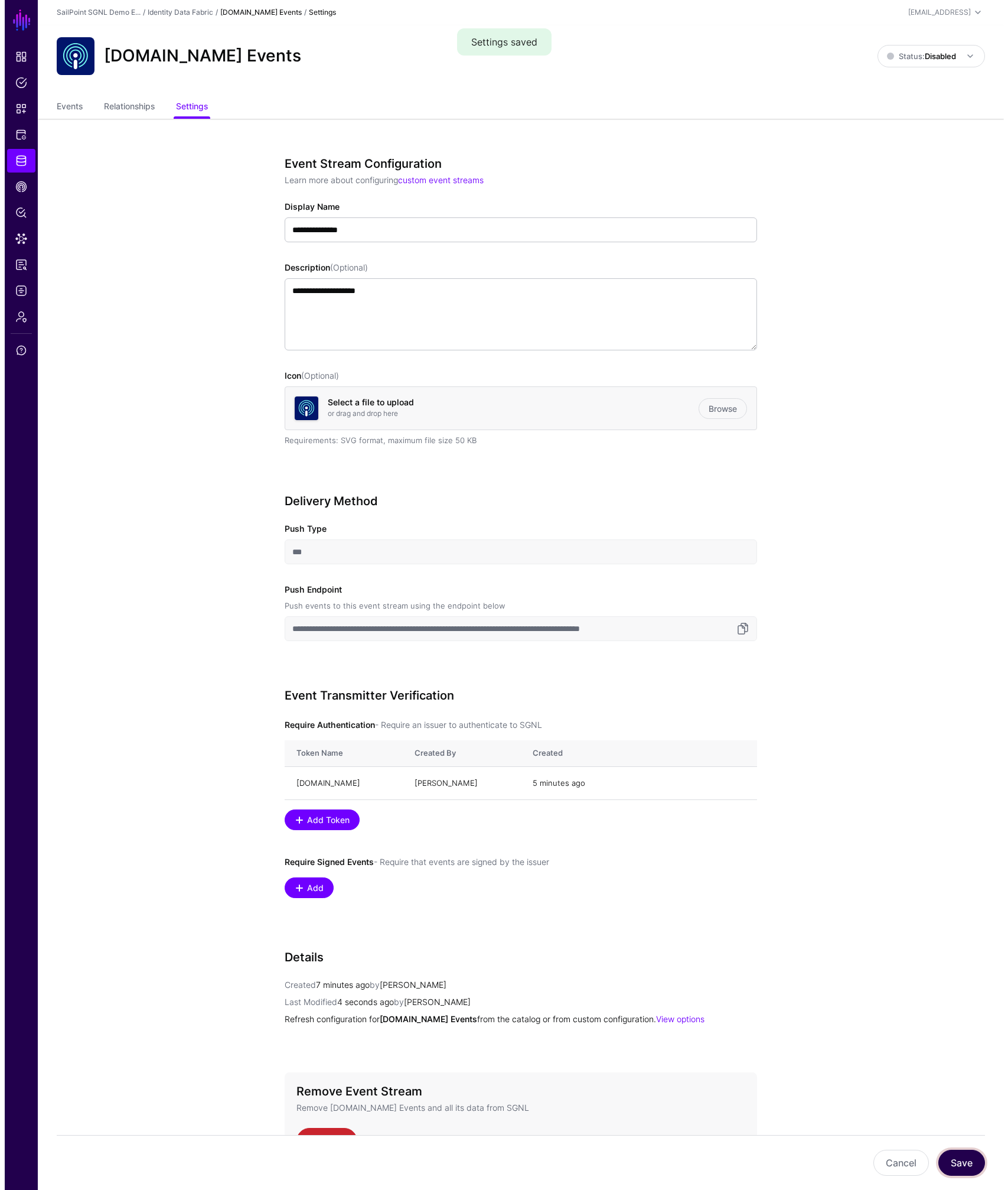
scroll to position [0, 0]
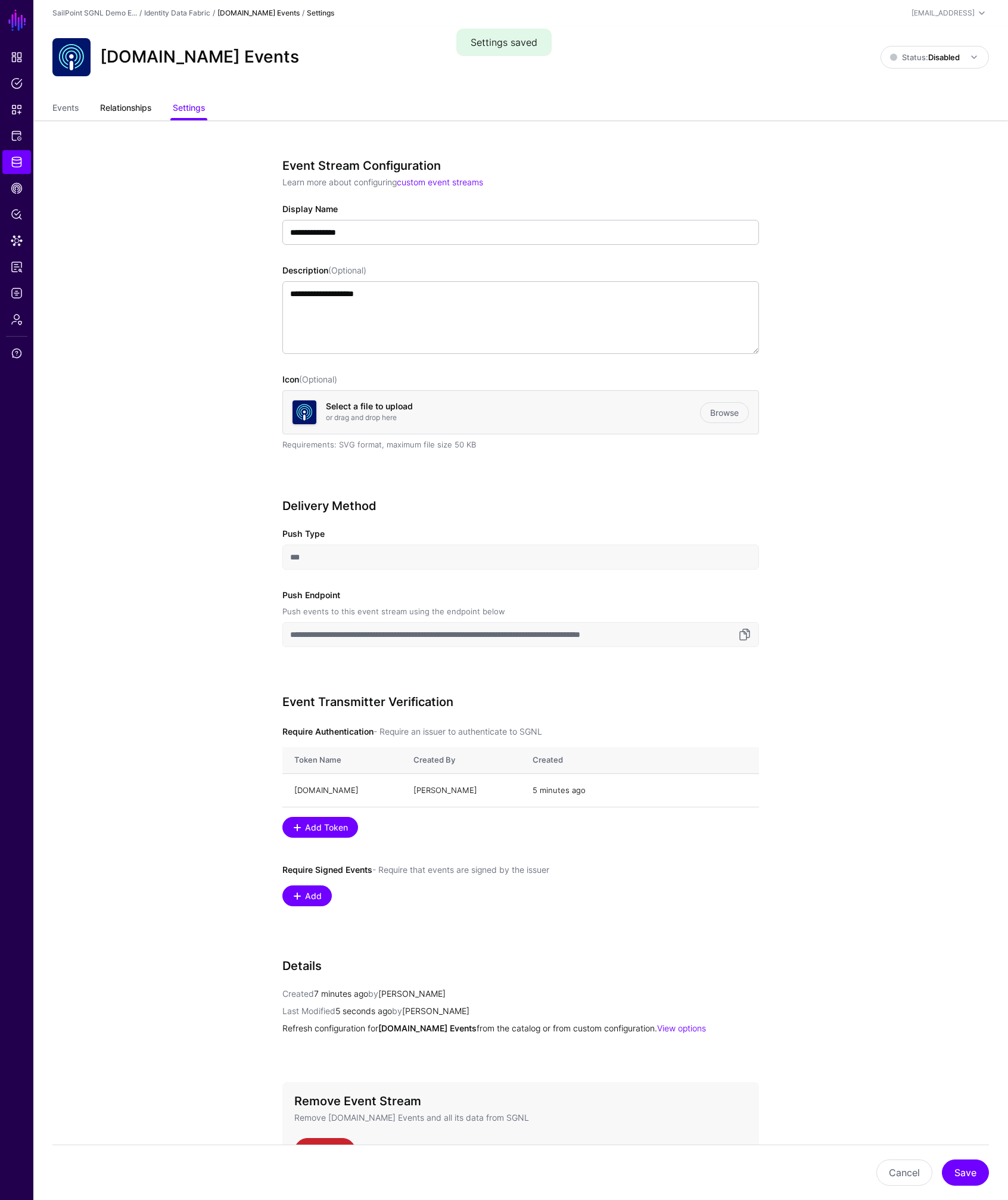
click at [136, 111] on link "Relationships" at bounding box center [125, 109] width 51 height 23
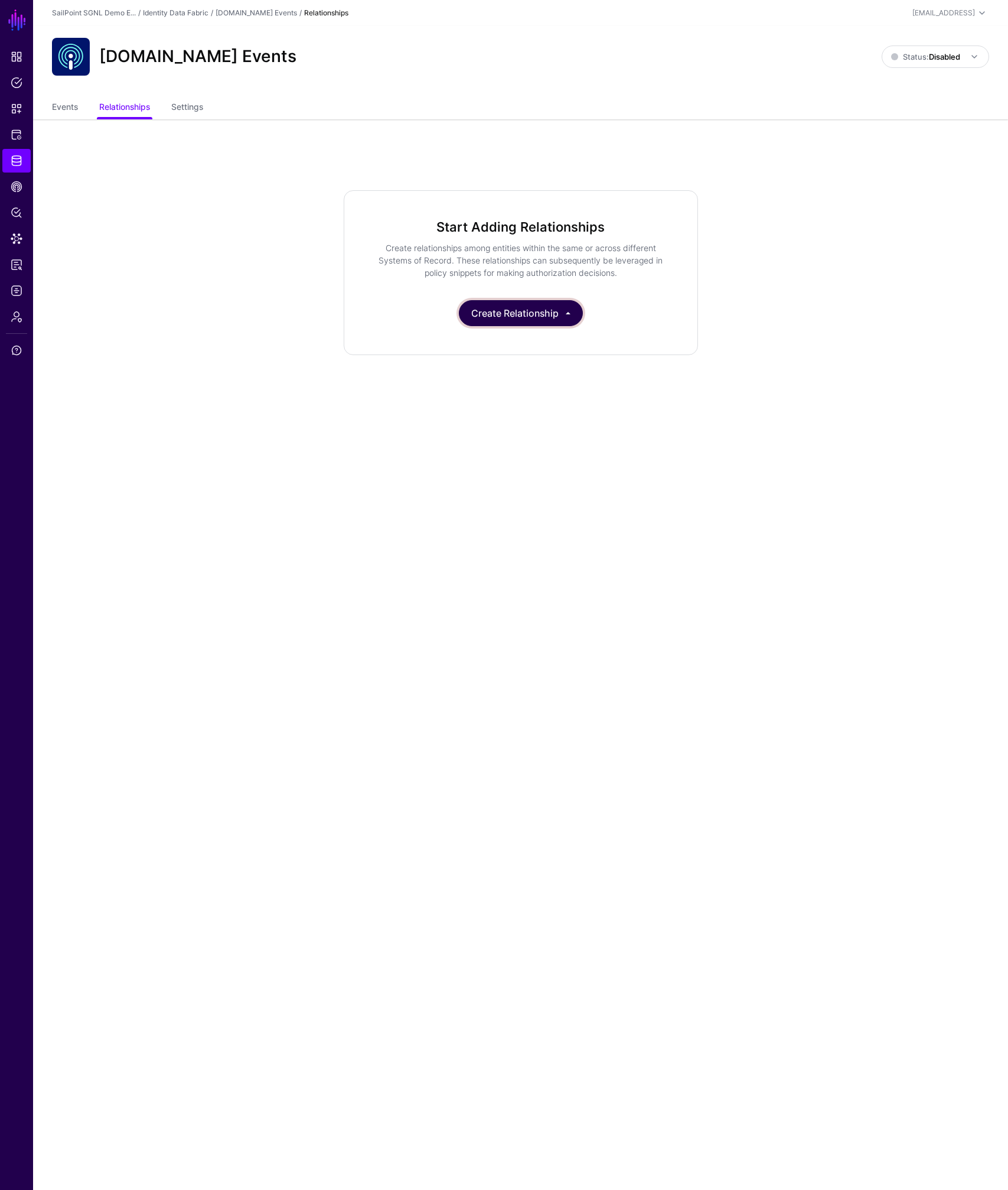
click at [518, 313] on button "Create Relationship" at bounding box center [521, 313] width 124 height 26
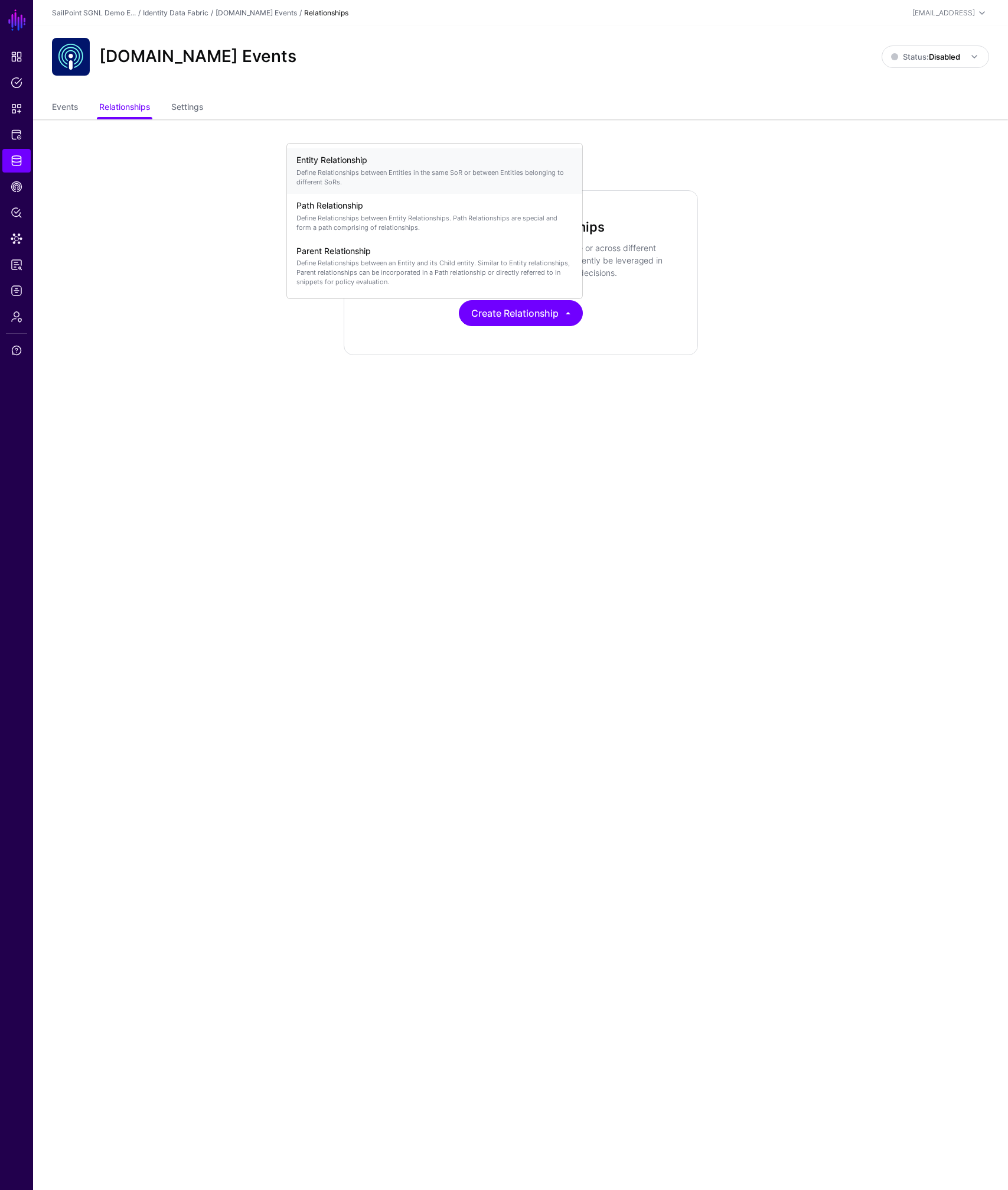
click at [379, 182] on p "Define Relationships between Entities in the same SoR or between Entities belon…" at bounding box center [434, 177] width 276 height 19
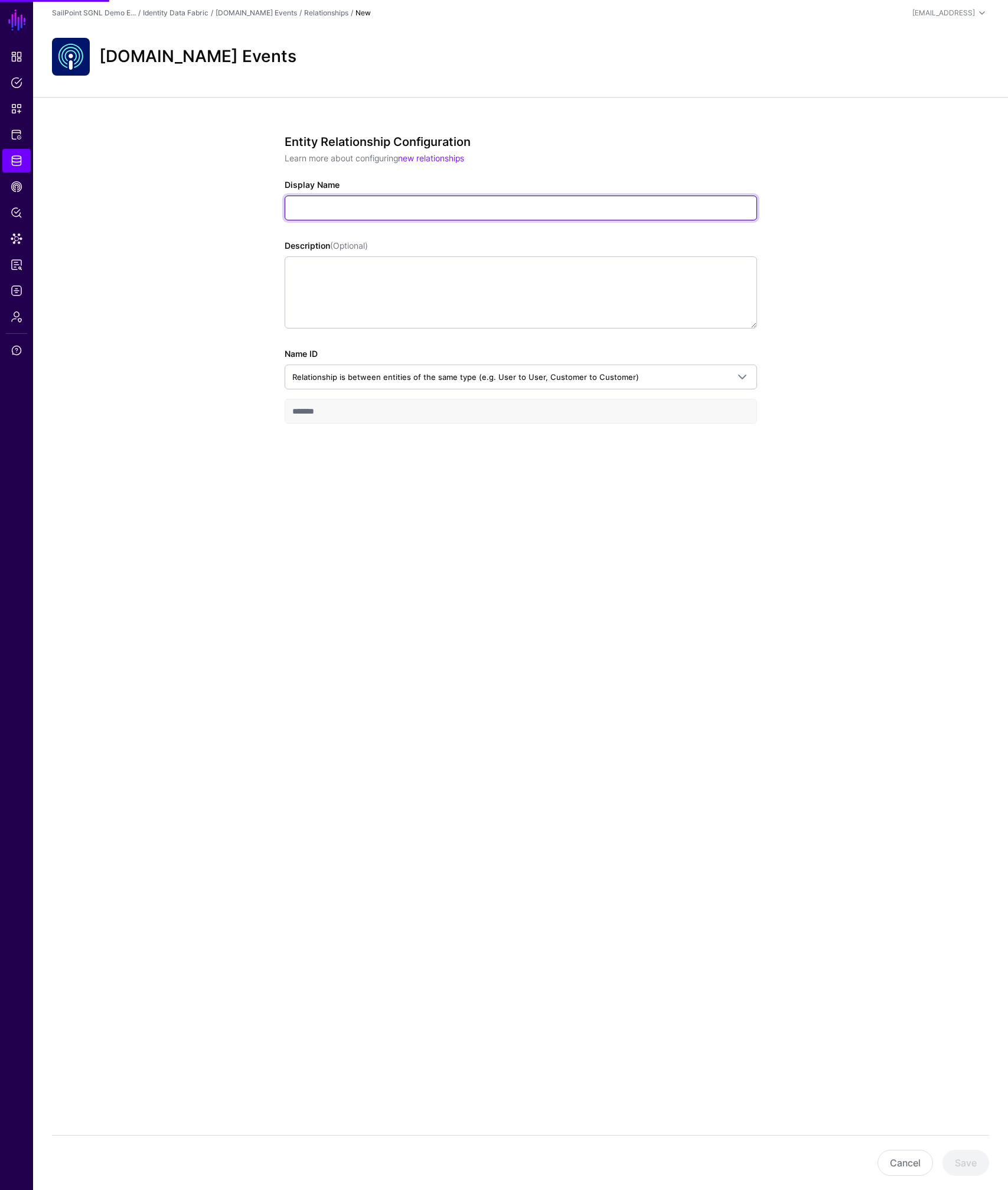
click at [335, 205] on input "Display Name" at bounding box center [521, 208] width 472 height 25
type input "*"
type input "**********"
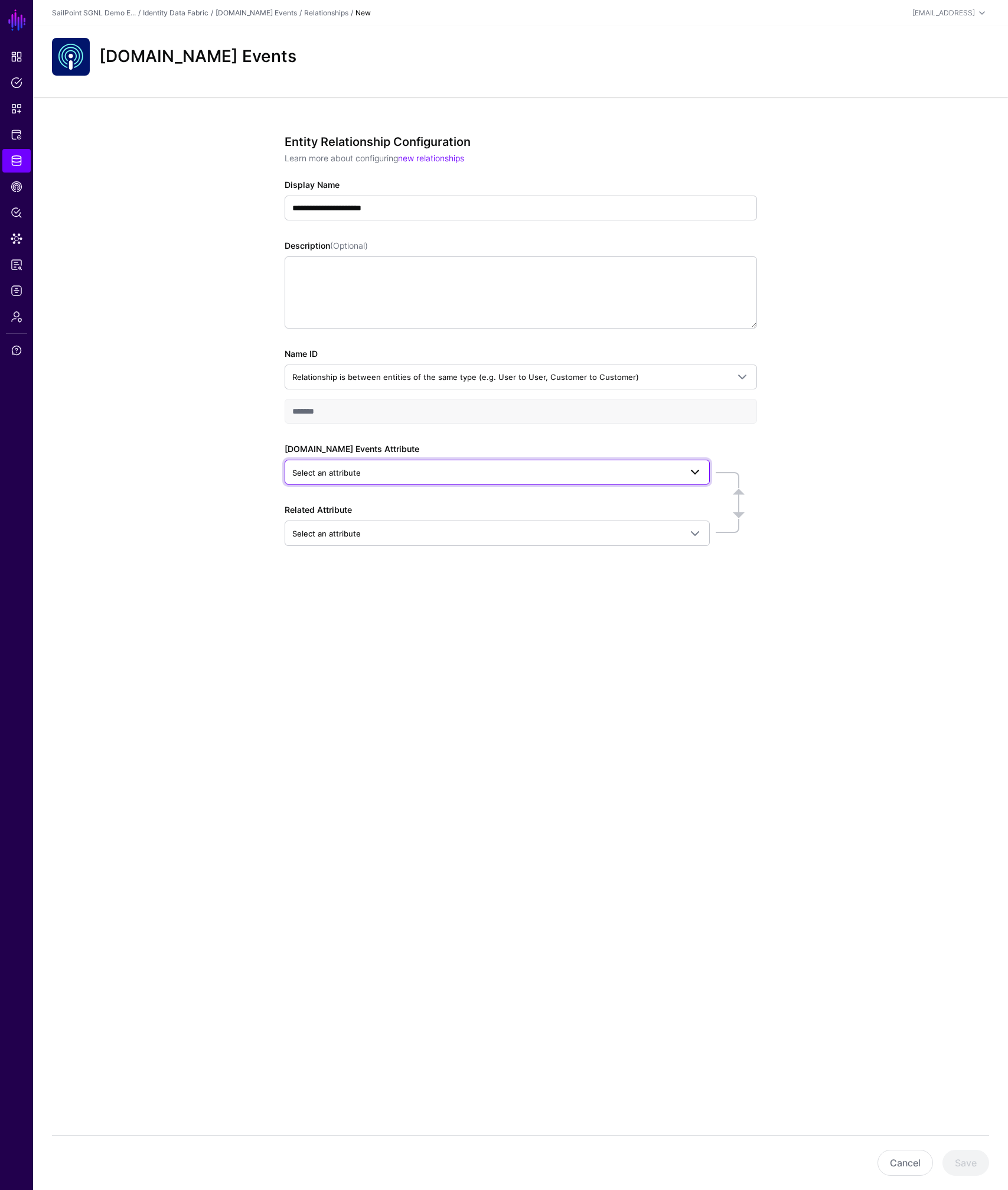
click at [339, 473] on span "Select an attribute" at bounding box center [327, 472] width 69 height 10
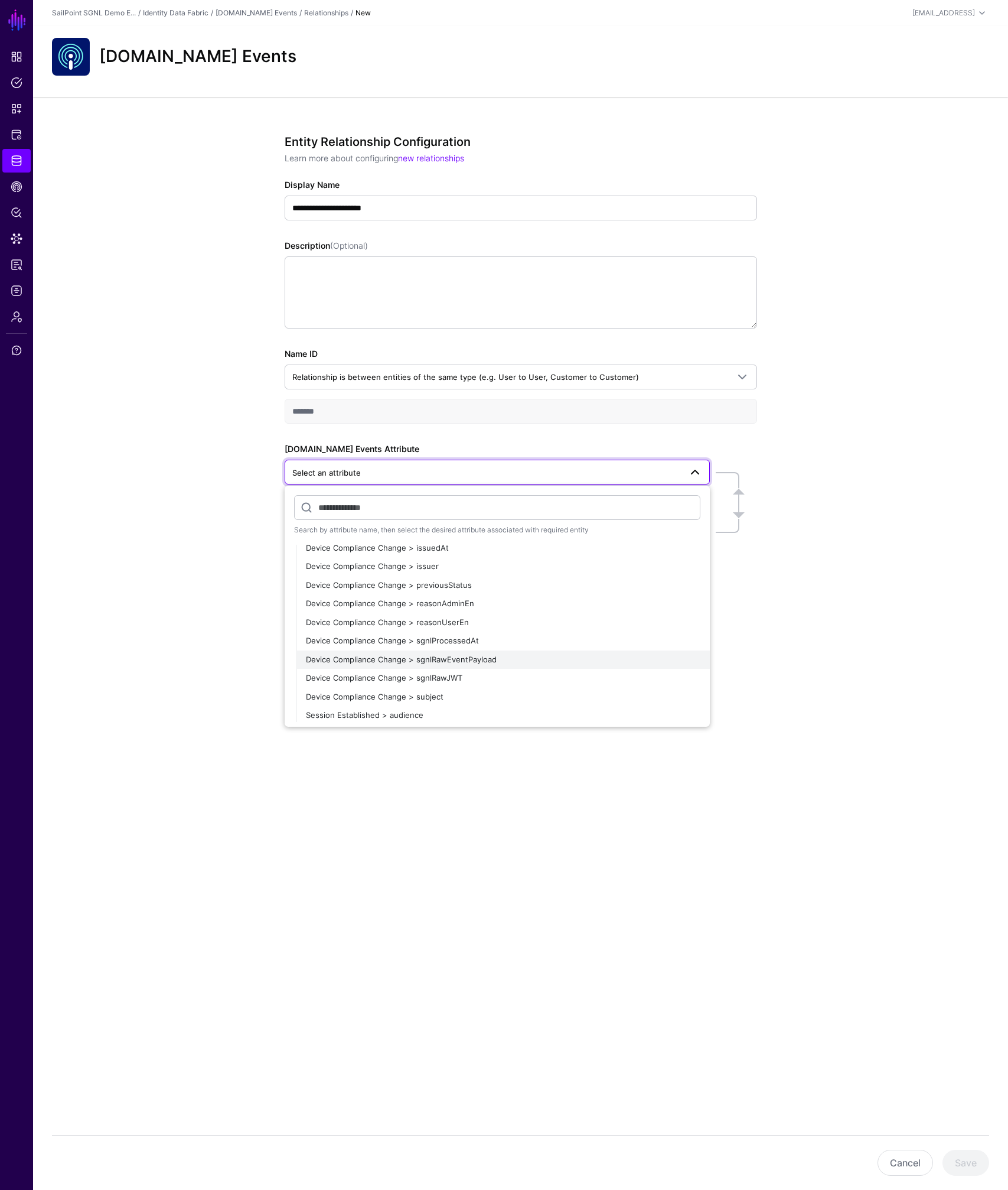
scroll to position [757, 0]
click at [434, 693] on span "Device Compliance Change > subject" at bounding box center [375, 695] width 138 height 10
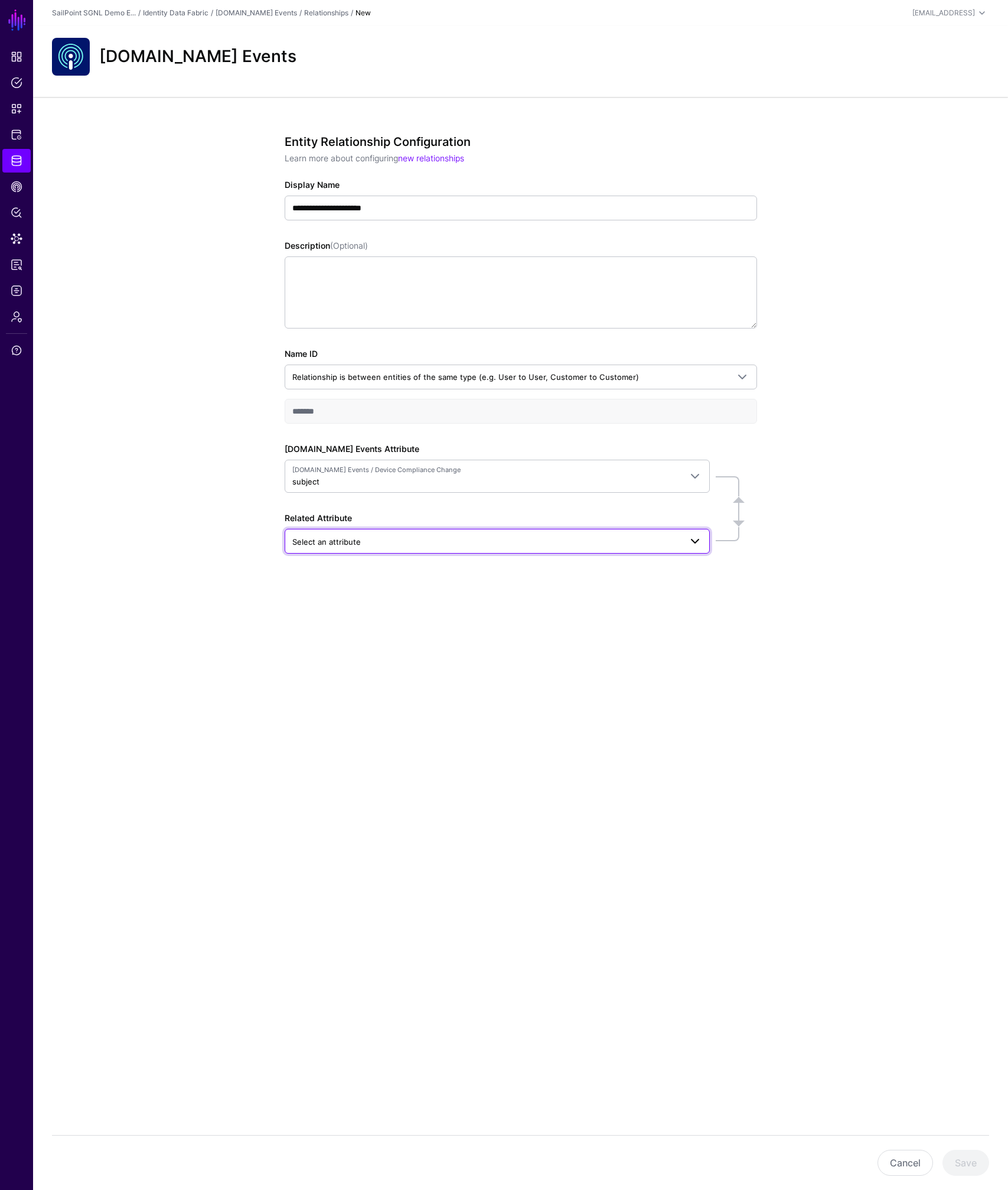
click at [407, 543] on span "Select an attribute" at bounding box center [487, 542] width 388 height 13
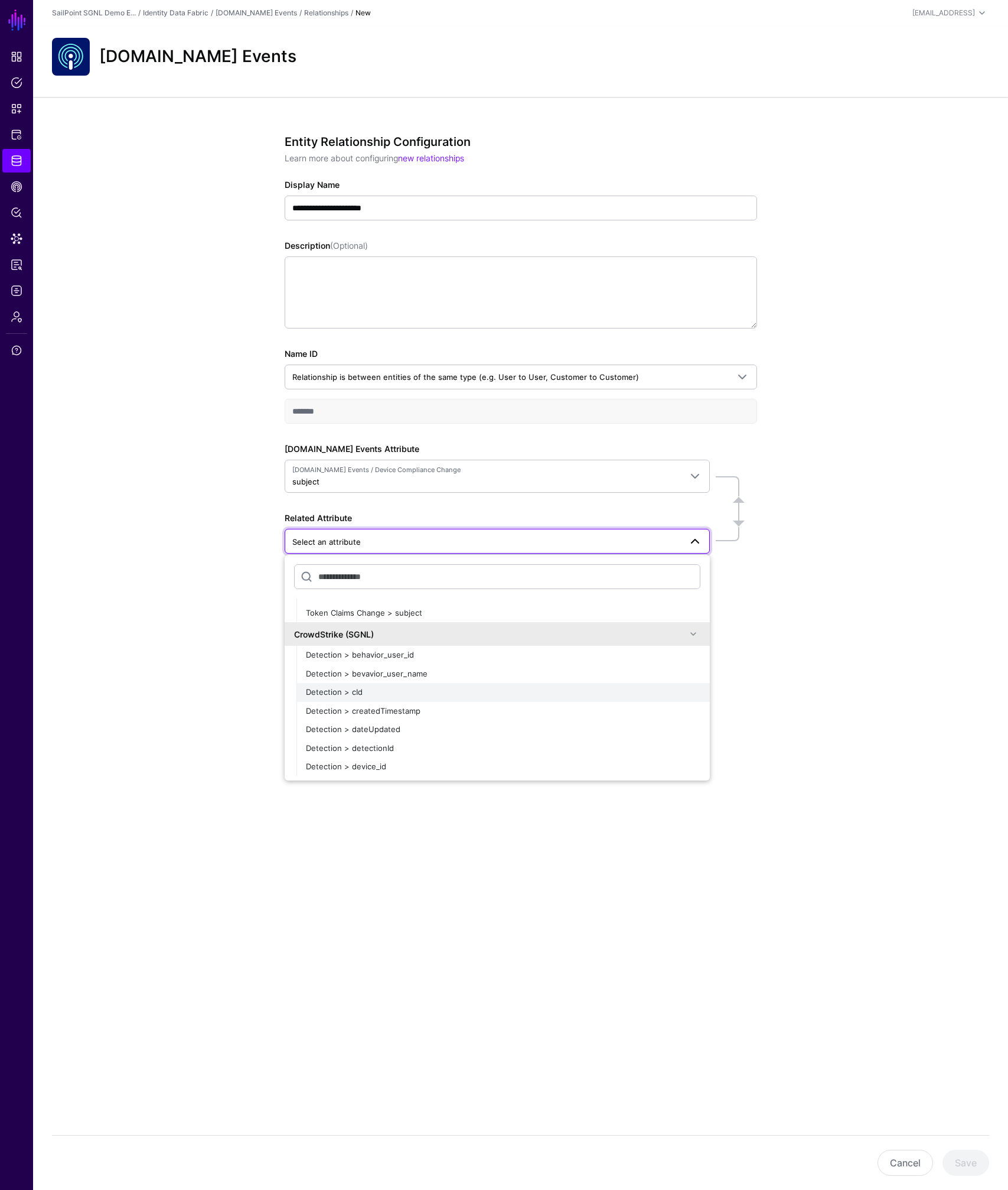
scroll to position [1937, 0]
click at [686, 632] on span at bounding box center [693, 632] width 14 height 14
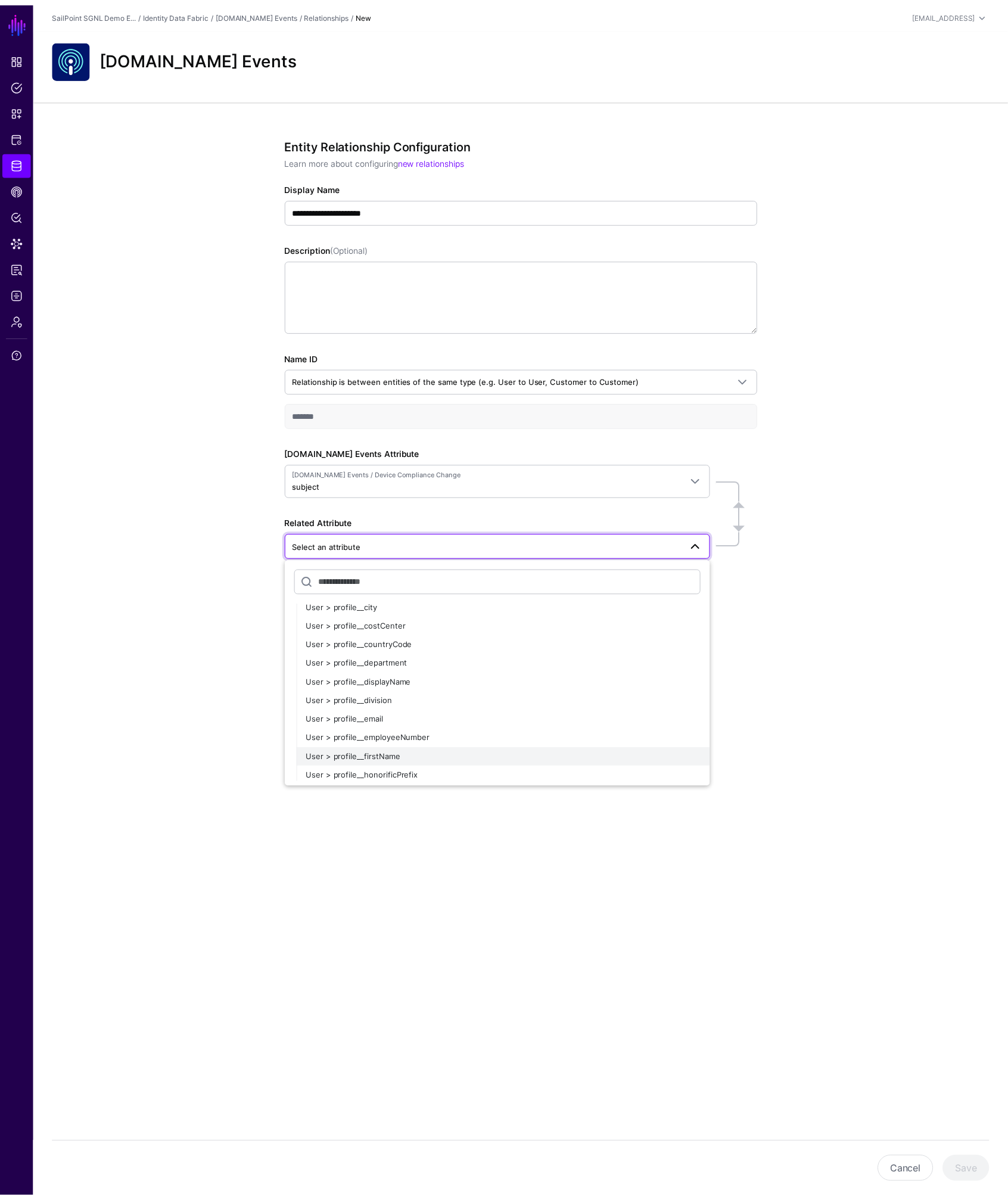
scroll to position [2374, 0]
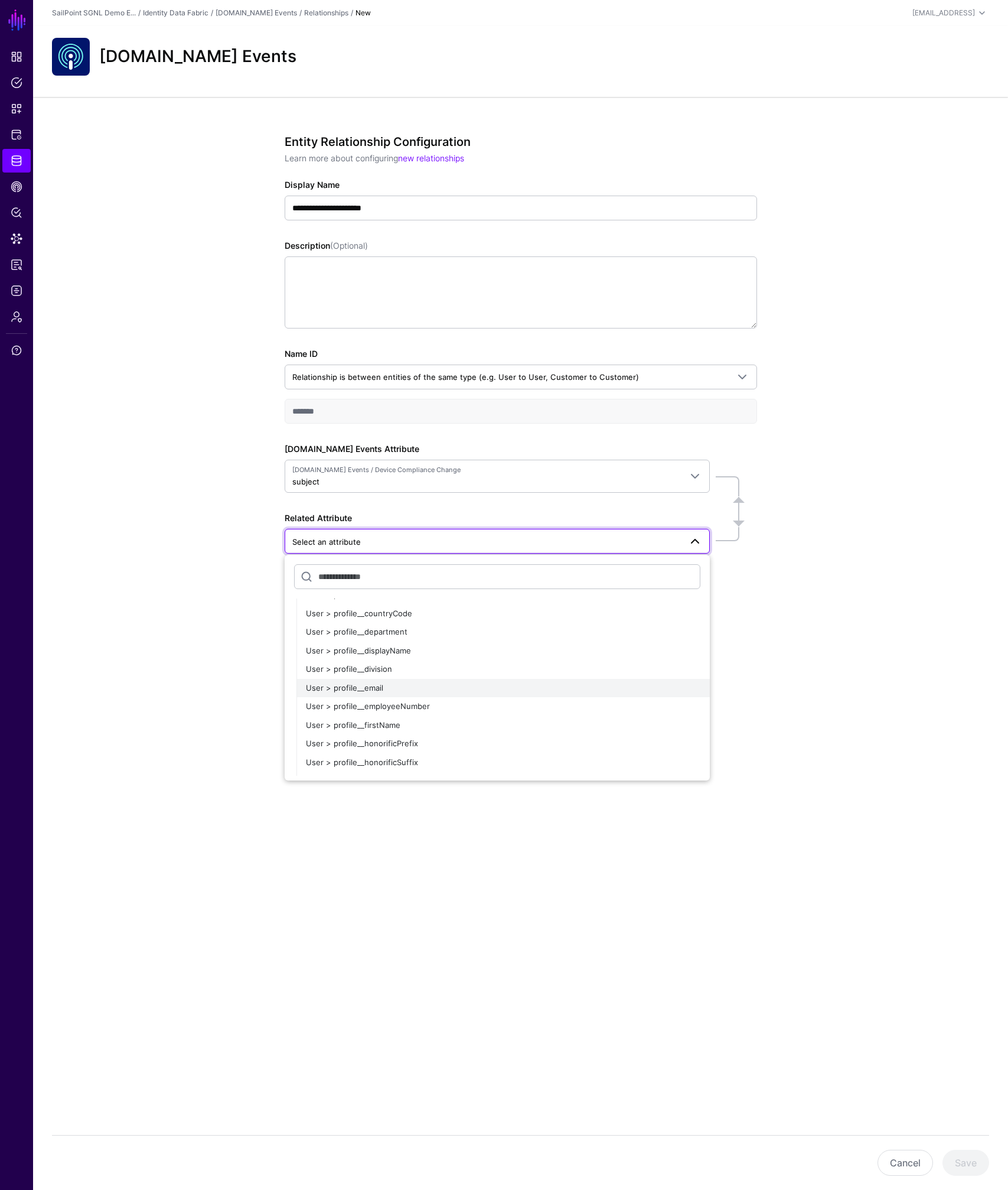
click at [361, 686] on span "User > profile__email" at bounding box center [344, 688] width 77 height 10
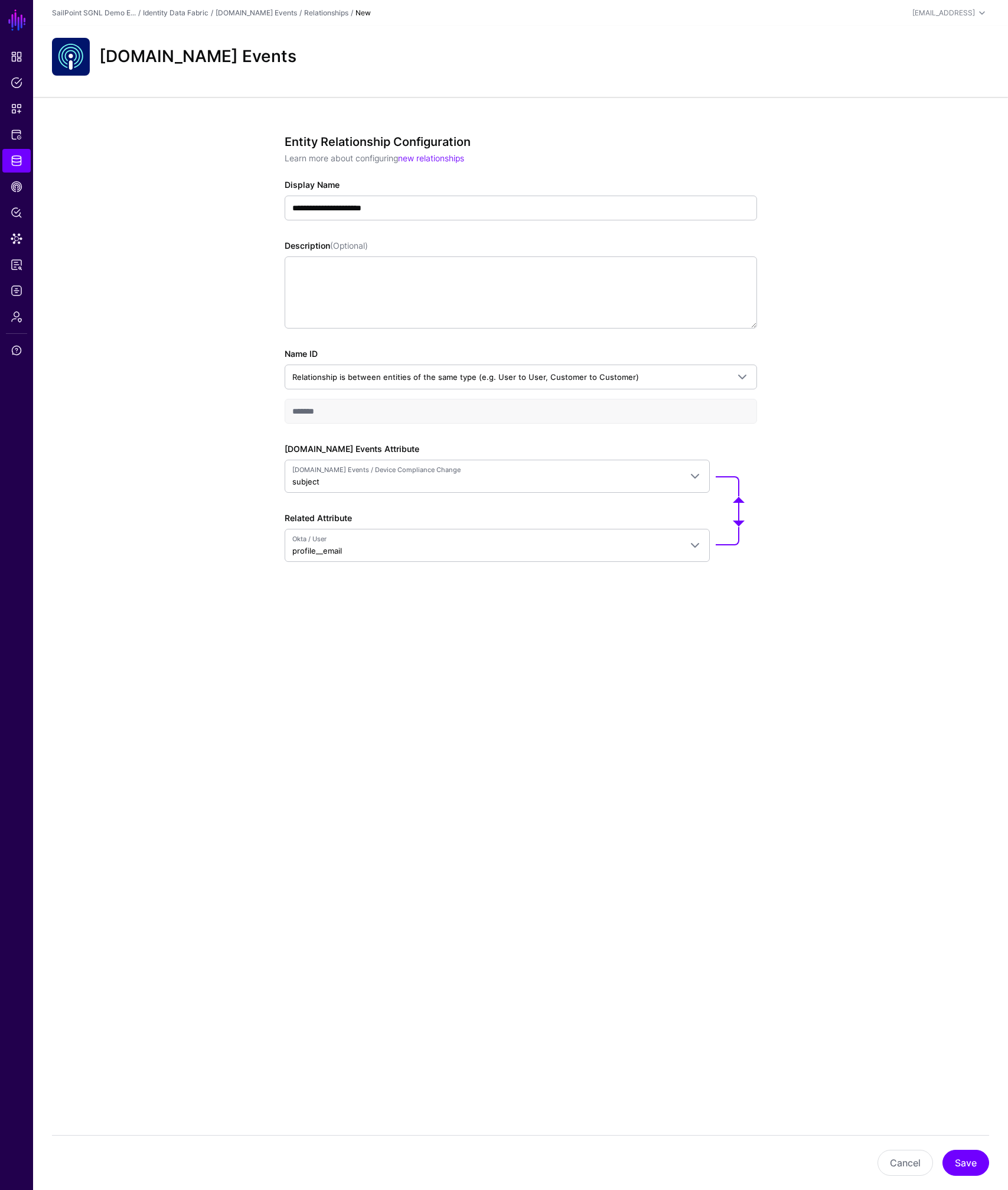
click at [933, 62] on div "CAEP.dev Events" at bounding box center [520, 57] width 946 height 38
click at [971, 1160] on button "Save" at bounding box center [965, 1162] width 46 height 26
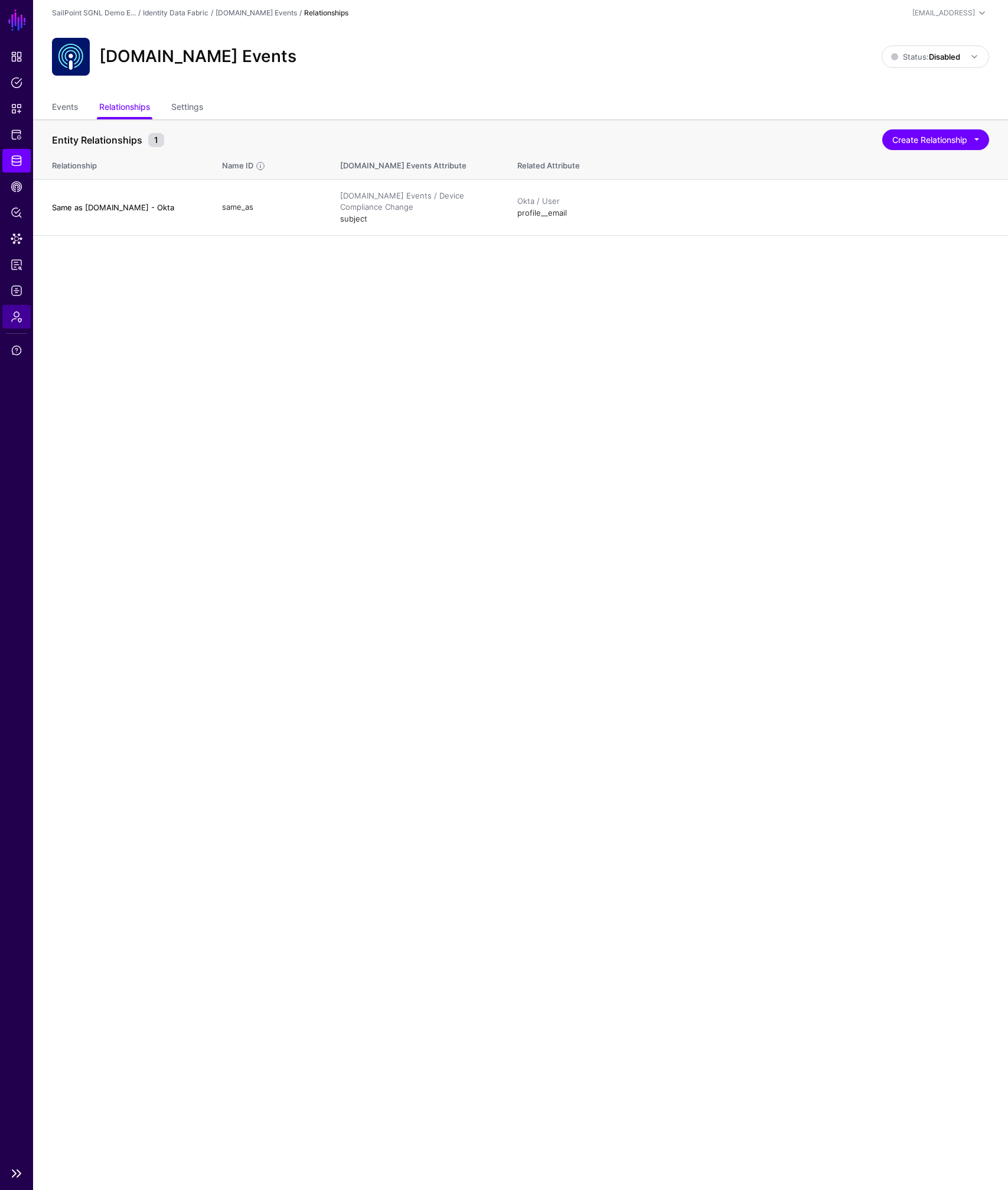
click at [19, 319] on span "Admin" at bounding box center [17, 317] width 12 height 12
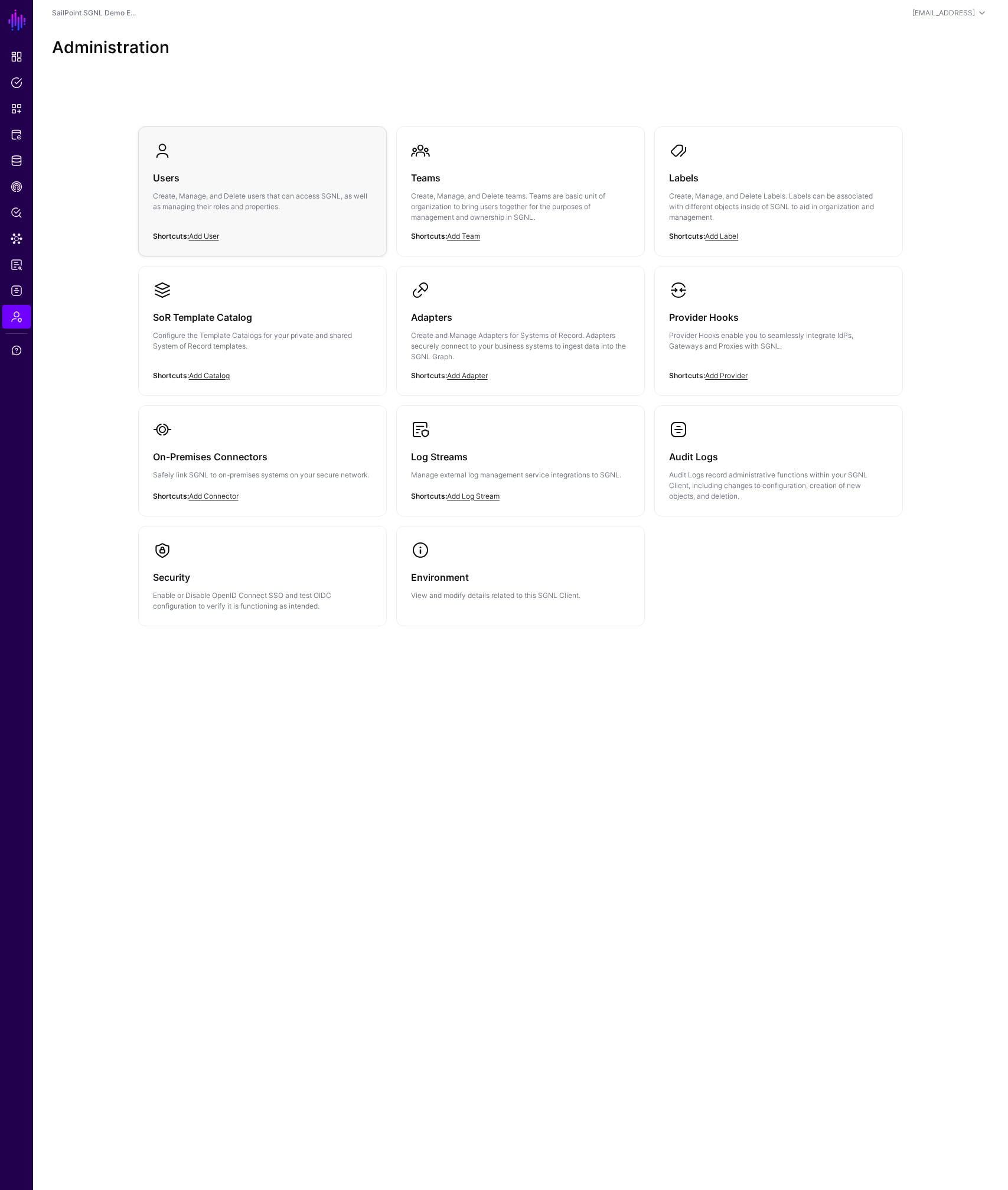
click at [221, 230] on div "Users Create, Manage, and Delete users that can access SGNL, as well as managin…" at bounding box center [262, 195] width 219 height 71
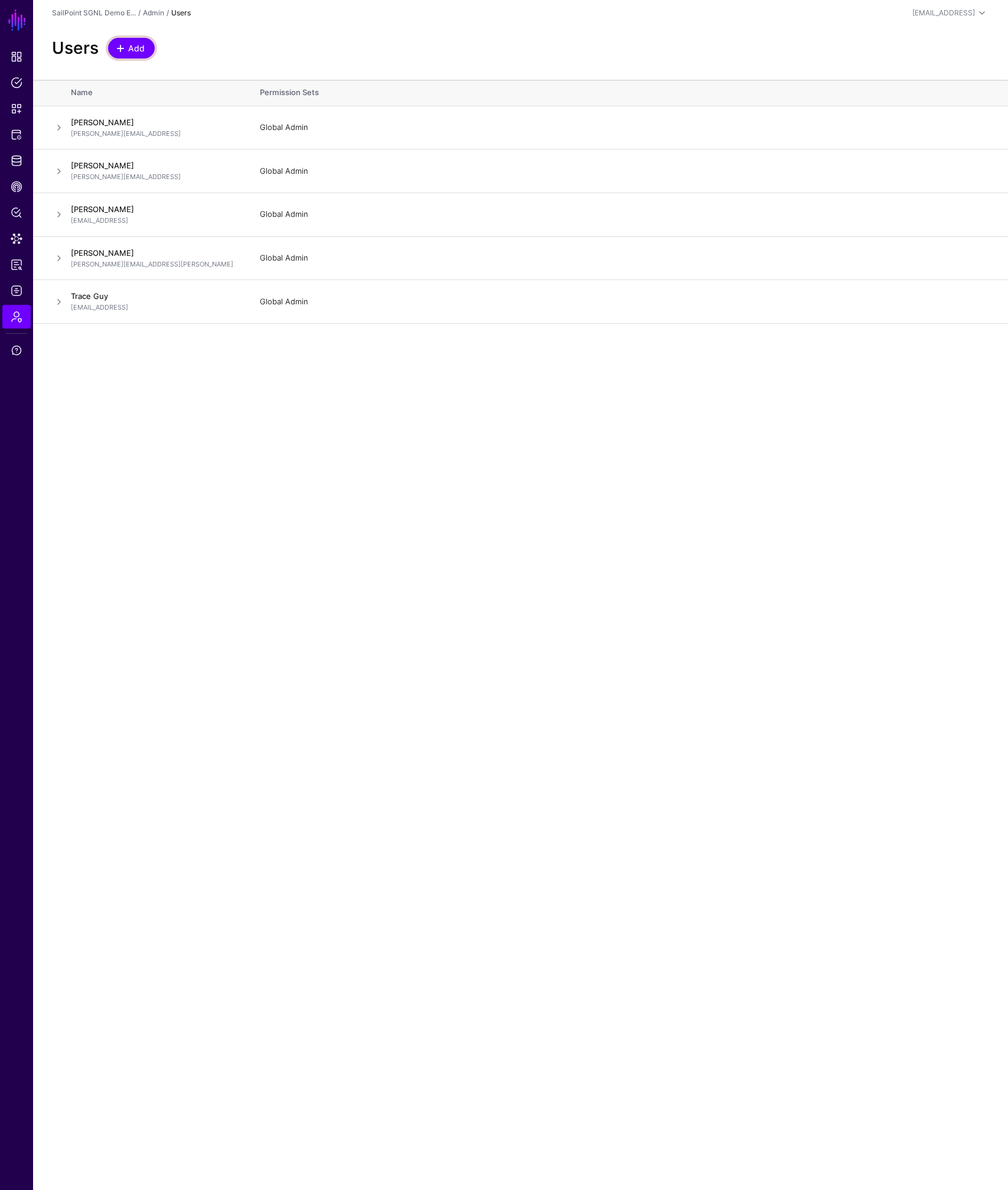
click at [132, 49] on span "Add" at bounding box center [136, 48] width 19 height 13
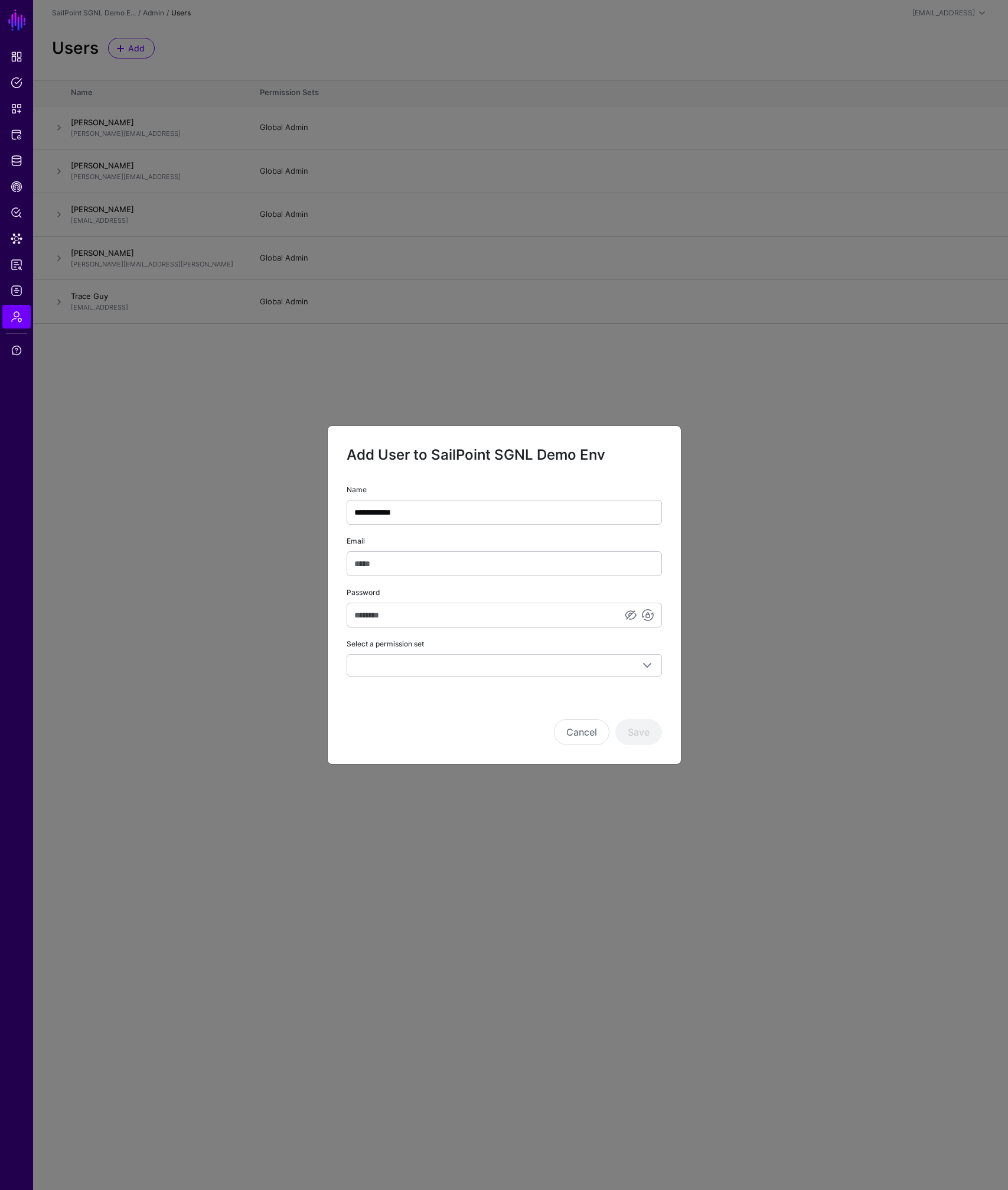
type input "**********"
type input "********"
click at [430, 670] on span at bounding box center [504, 665] width 300 height 14
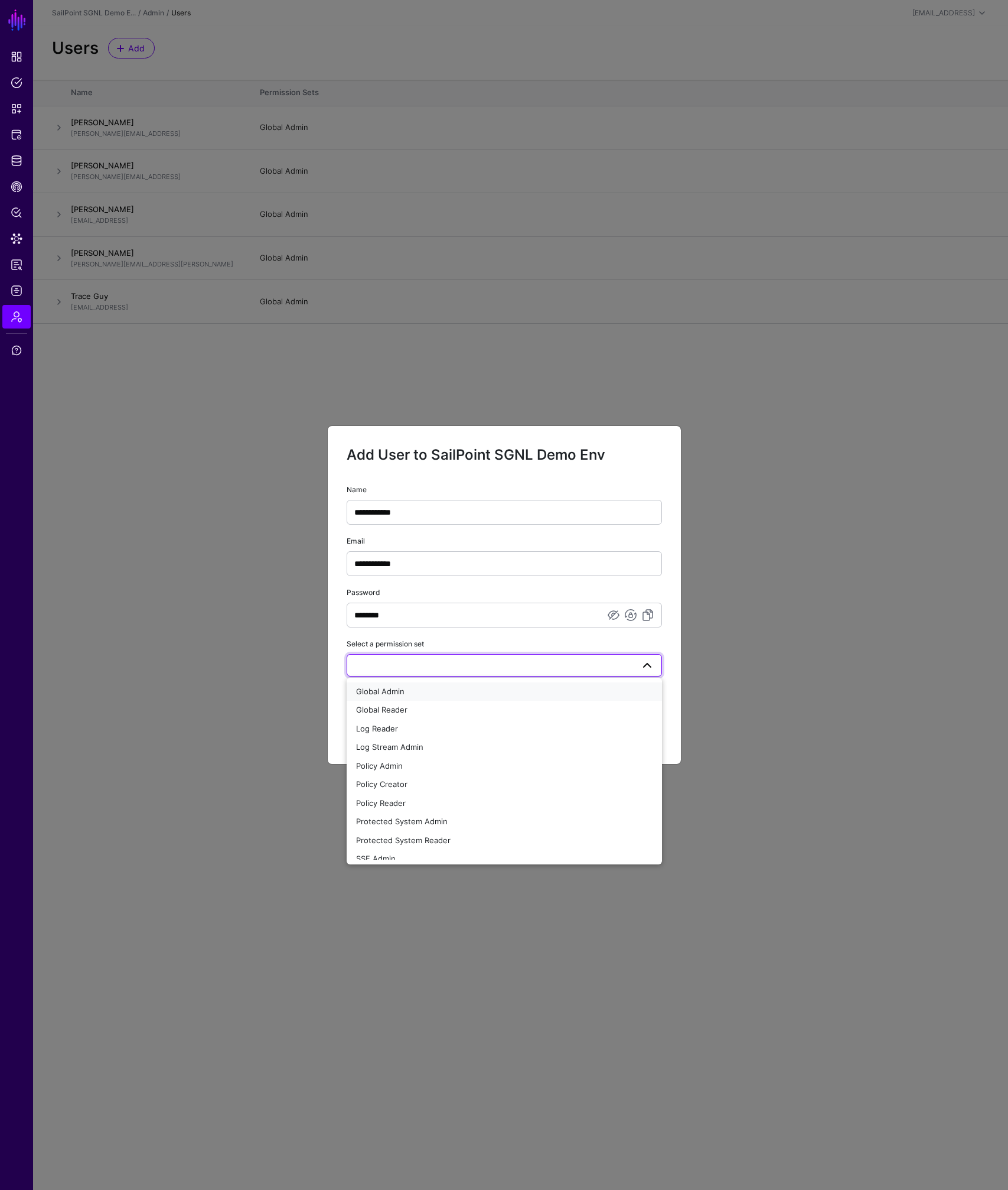
click at [423, 689] on div "Global Admin" at bounding box center [504, 692] width 296 height 12
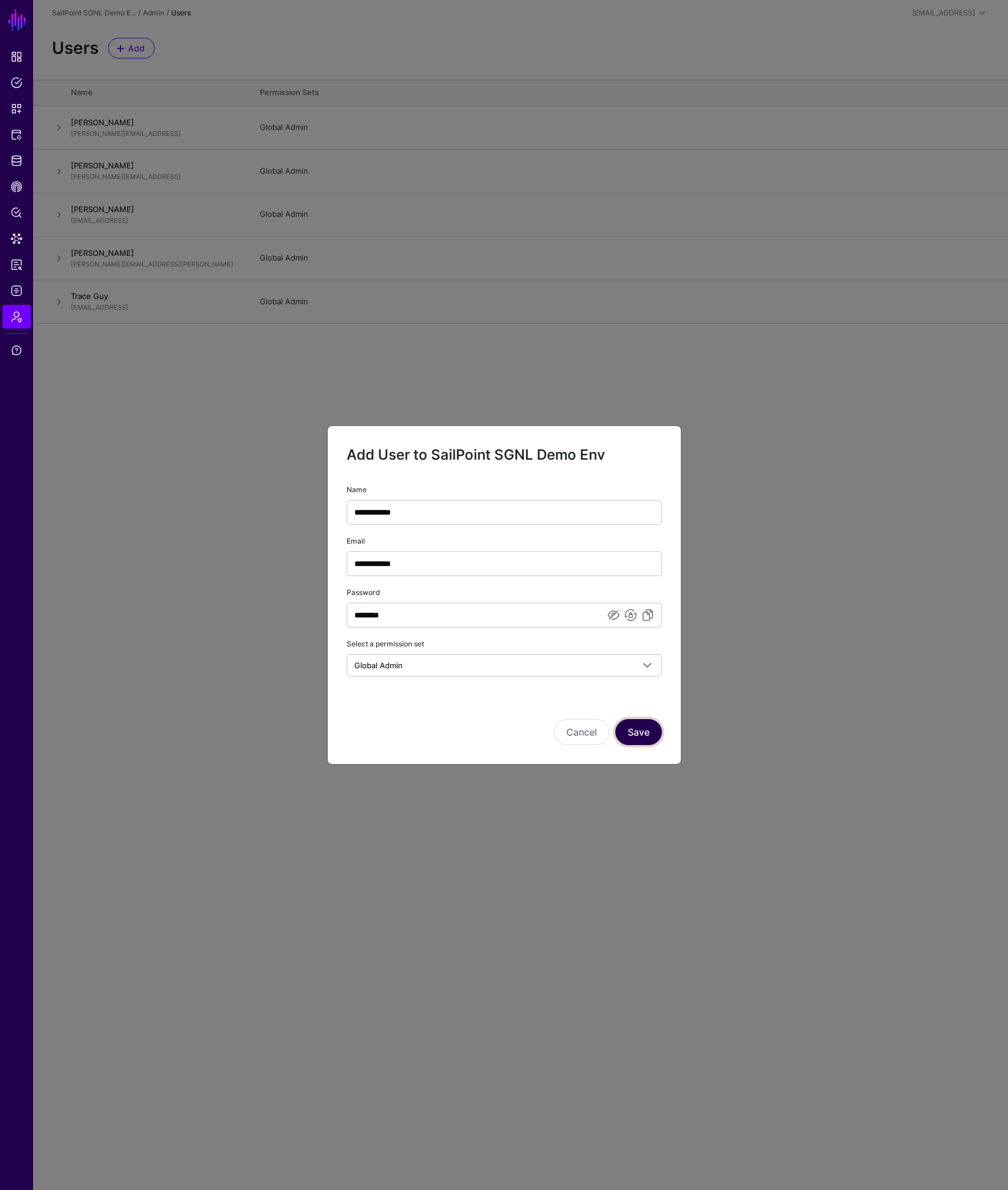
click at [640, 733] on button "Save" at bounding box center [638, 731] width 46 height 26
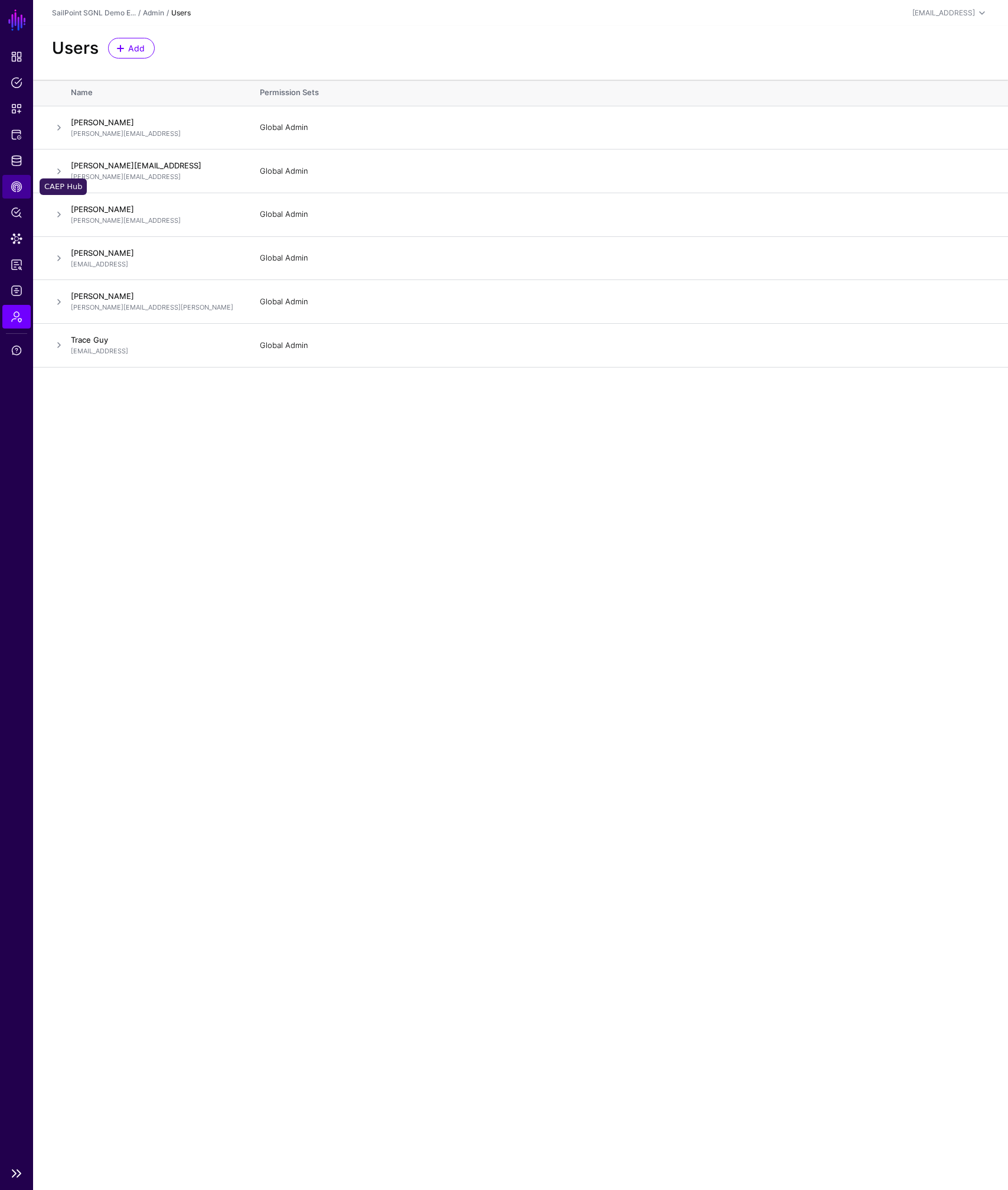
click at [15, 186] on span "CAEP Hub" at bounding box center [17, 187] width 12 height 12
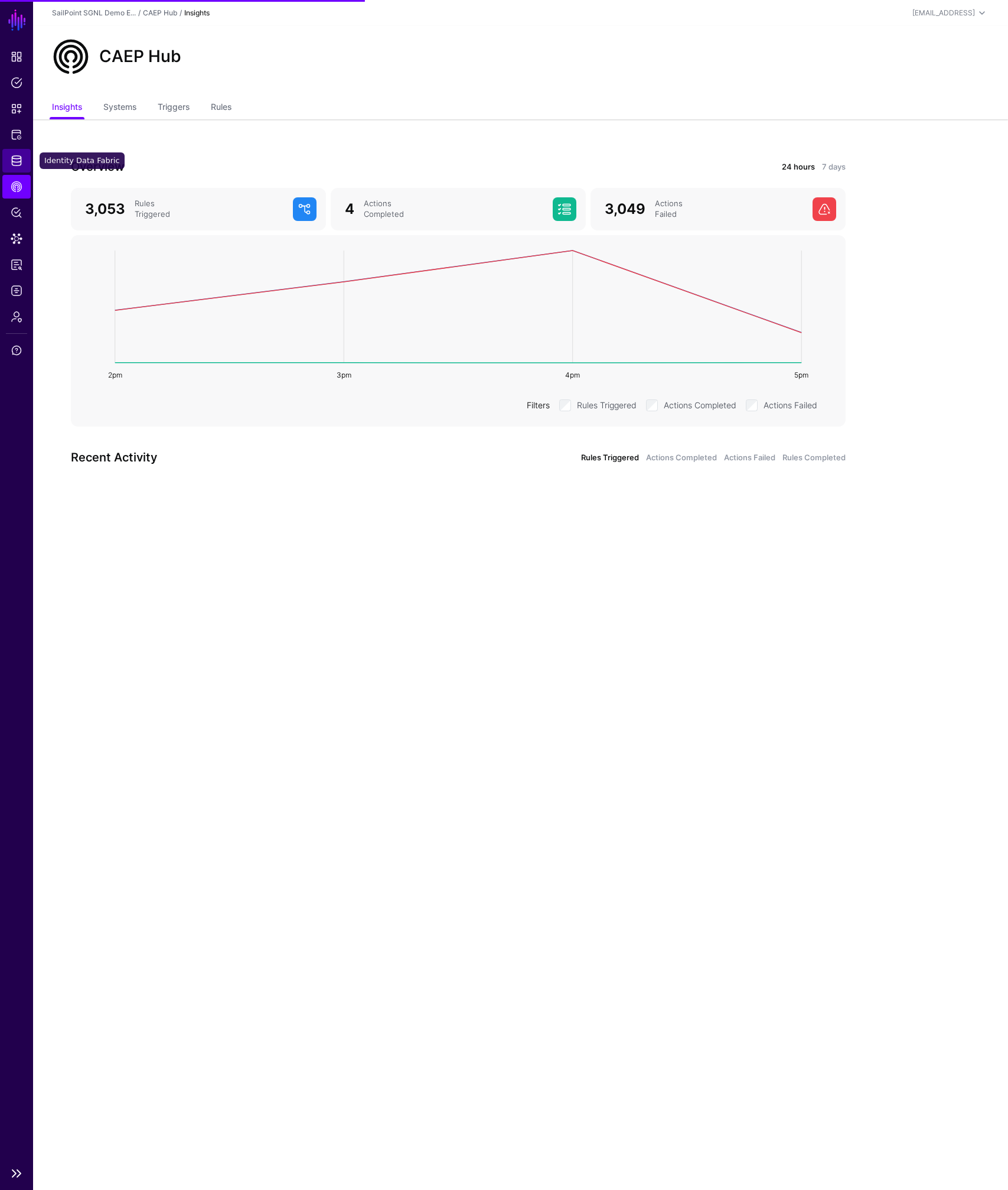
click at [15, 158] on span "Identity Data Fabric" at bounding box center [17, 161] width 12 height 12
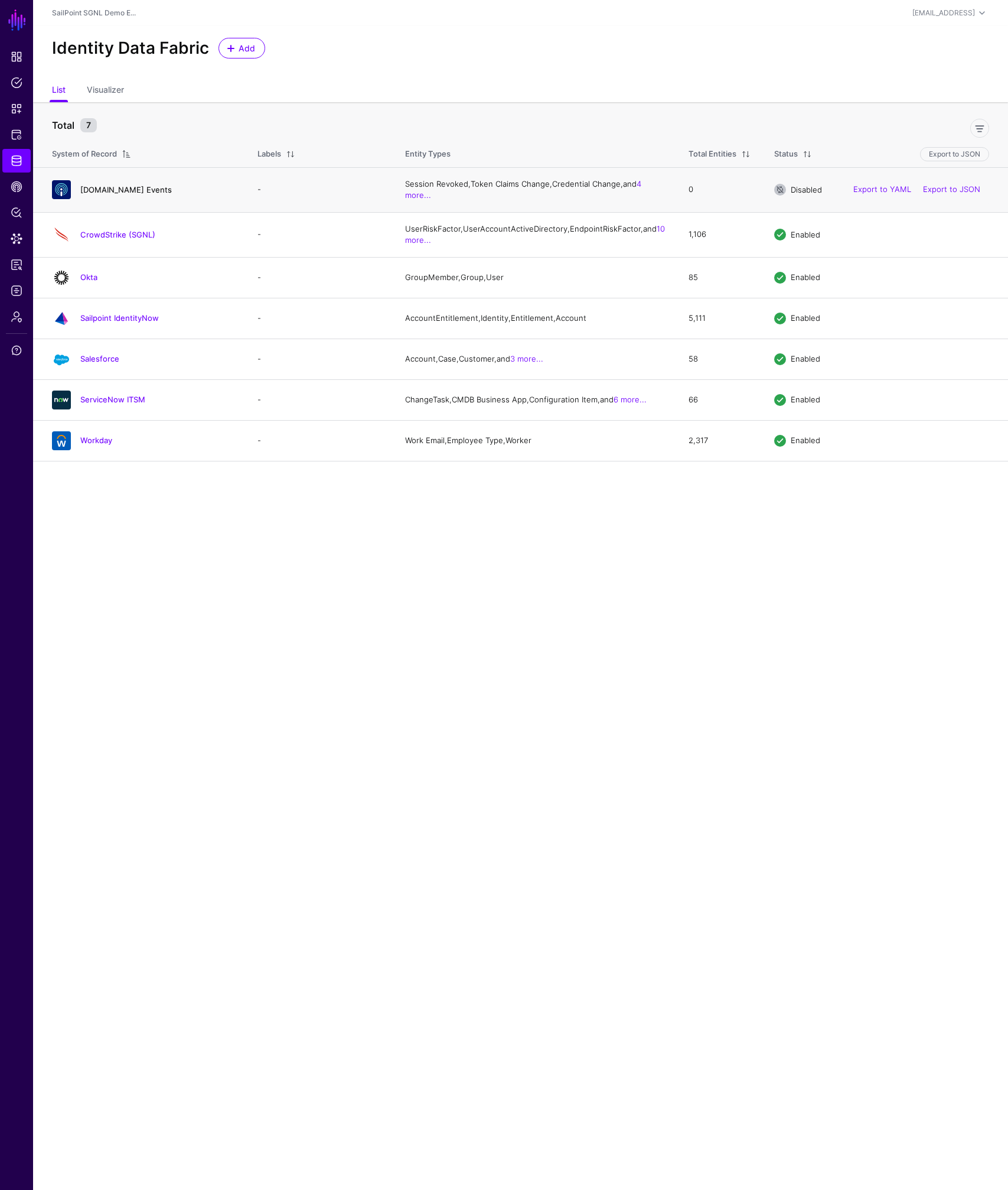
click at [131, 188] on link "CAEP.dev Events" at bounding box center [126, 189] width 92 height 10
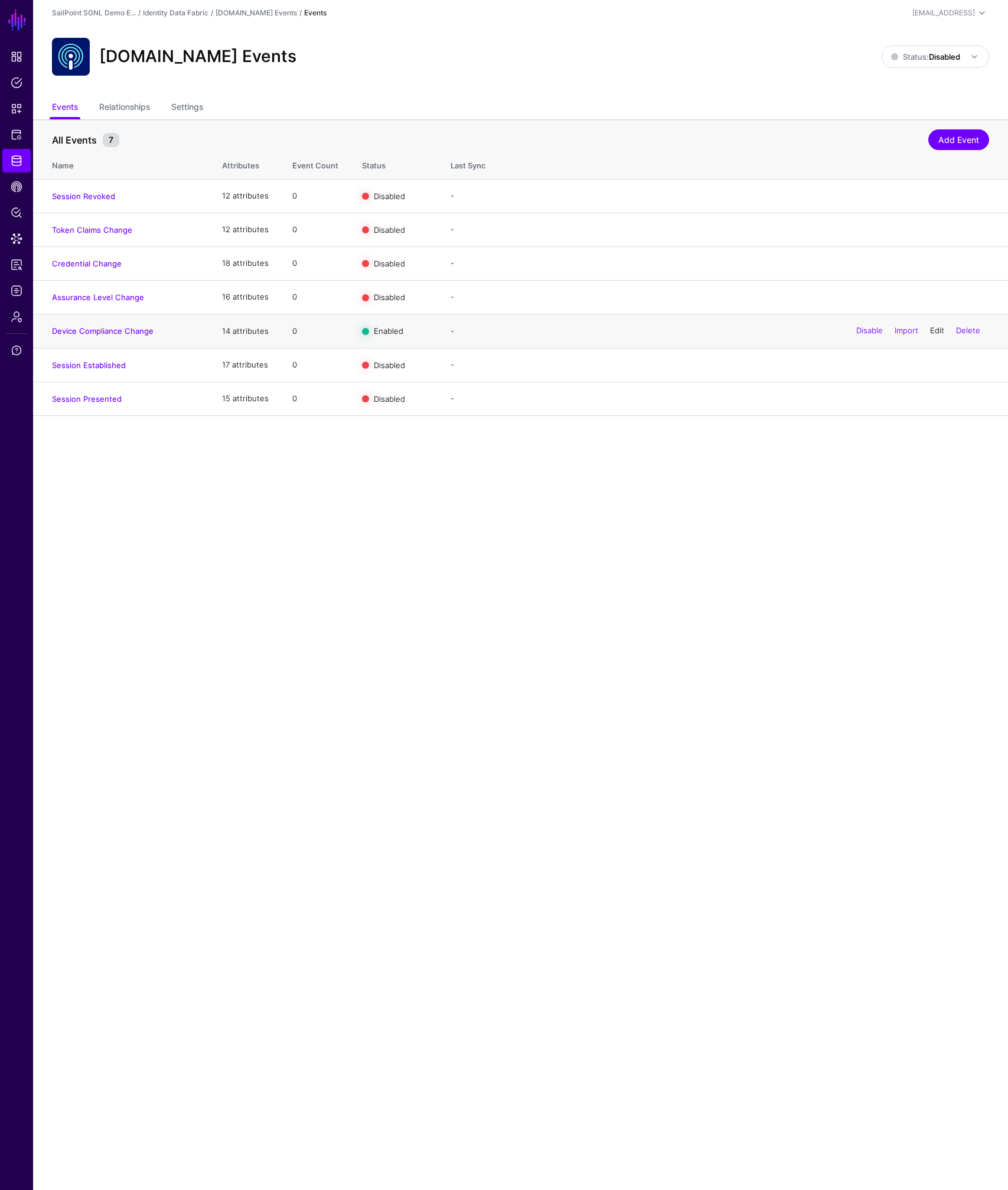
click at [934, 330] on link "Edit" at bounding box center [937, 331] width 14 height 10
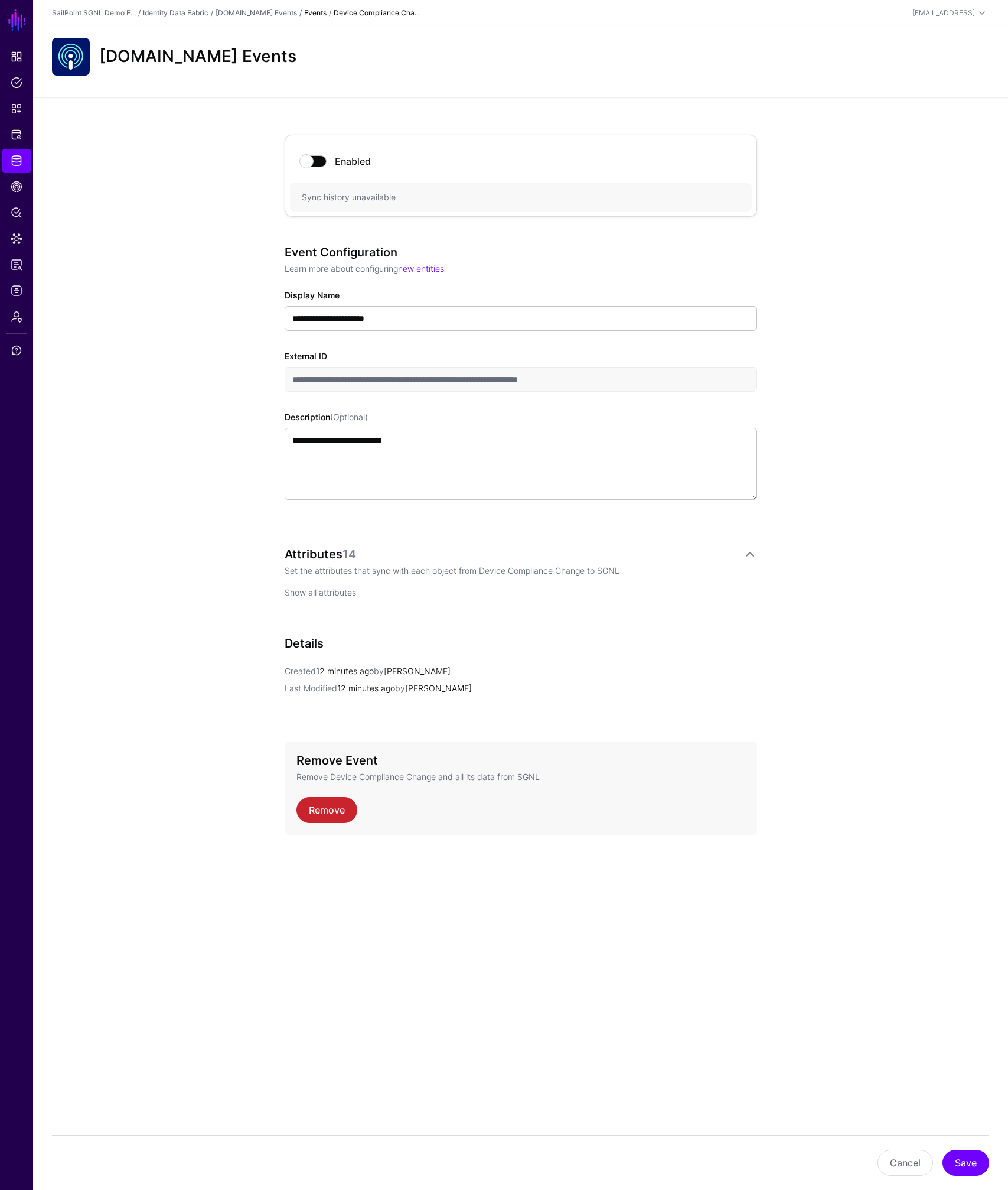
click at [332, 593] on link "Show all attributes" at bounding box center [320, 592] width 71 height 10
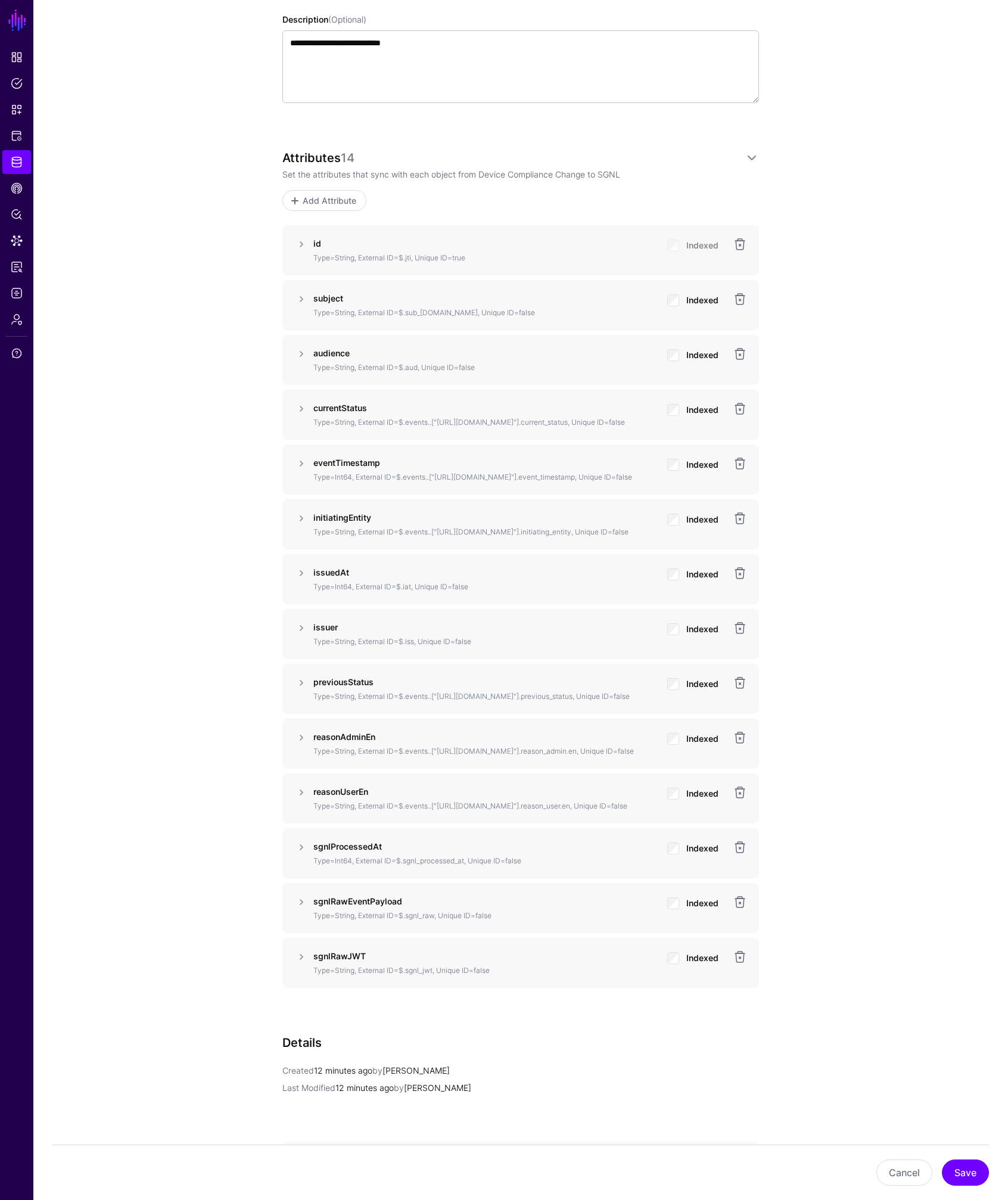
scroll to position [610, 0]
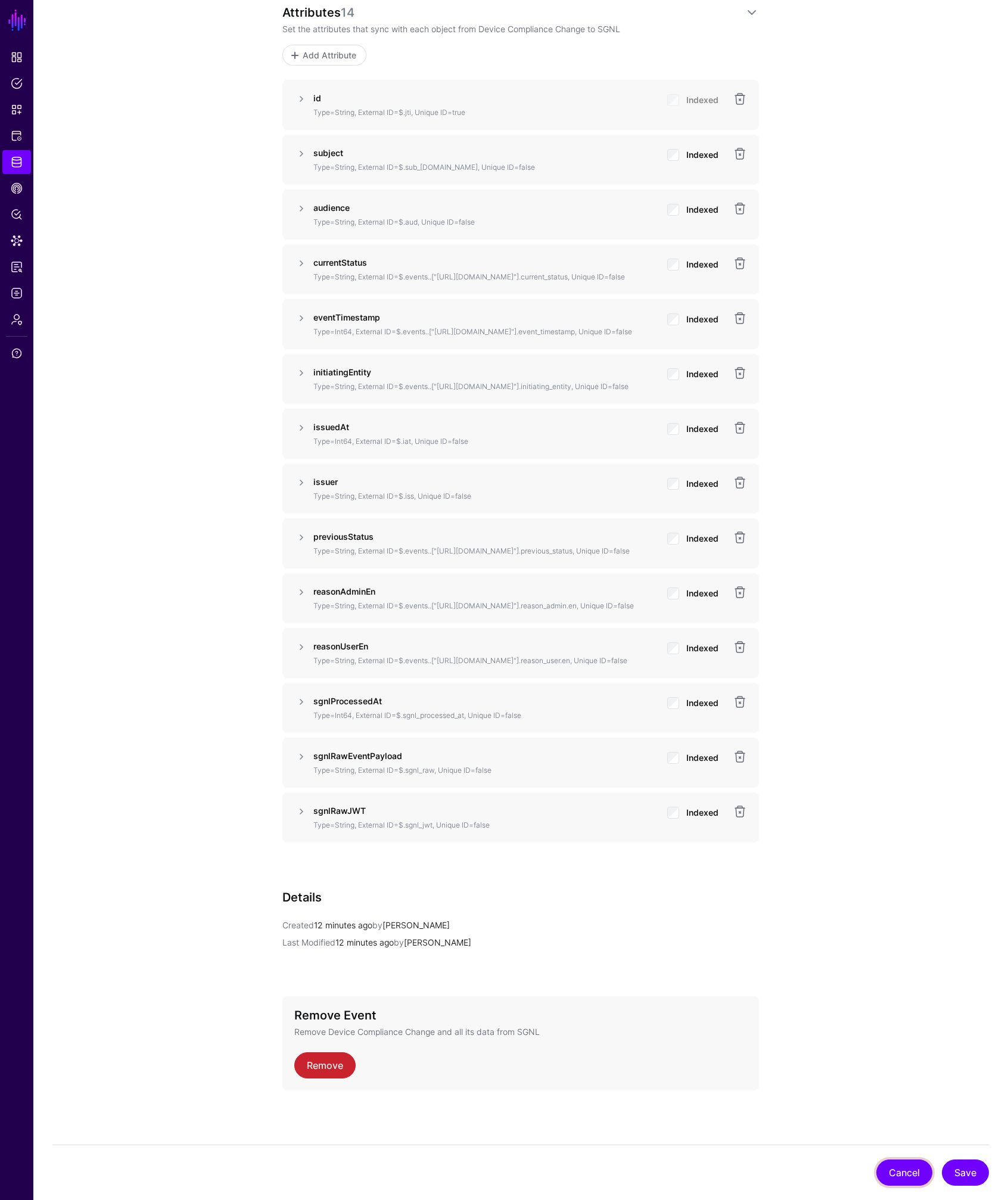
click at [887, 1177] on button "Cancel" at bounding box center [905, 1172] width 56 height 26
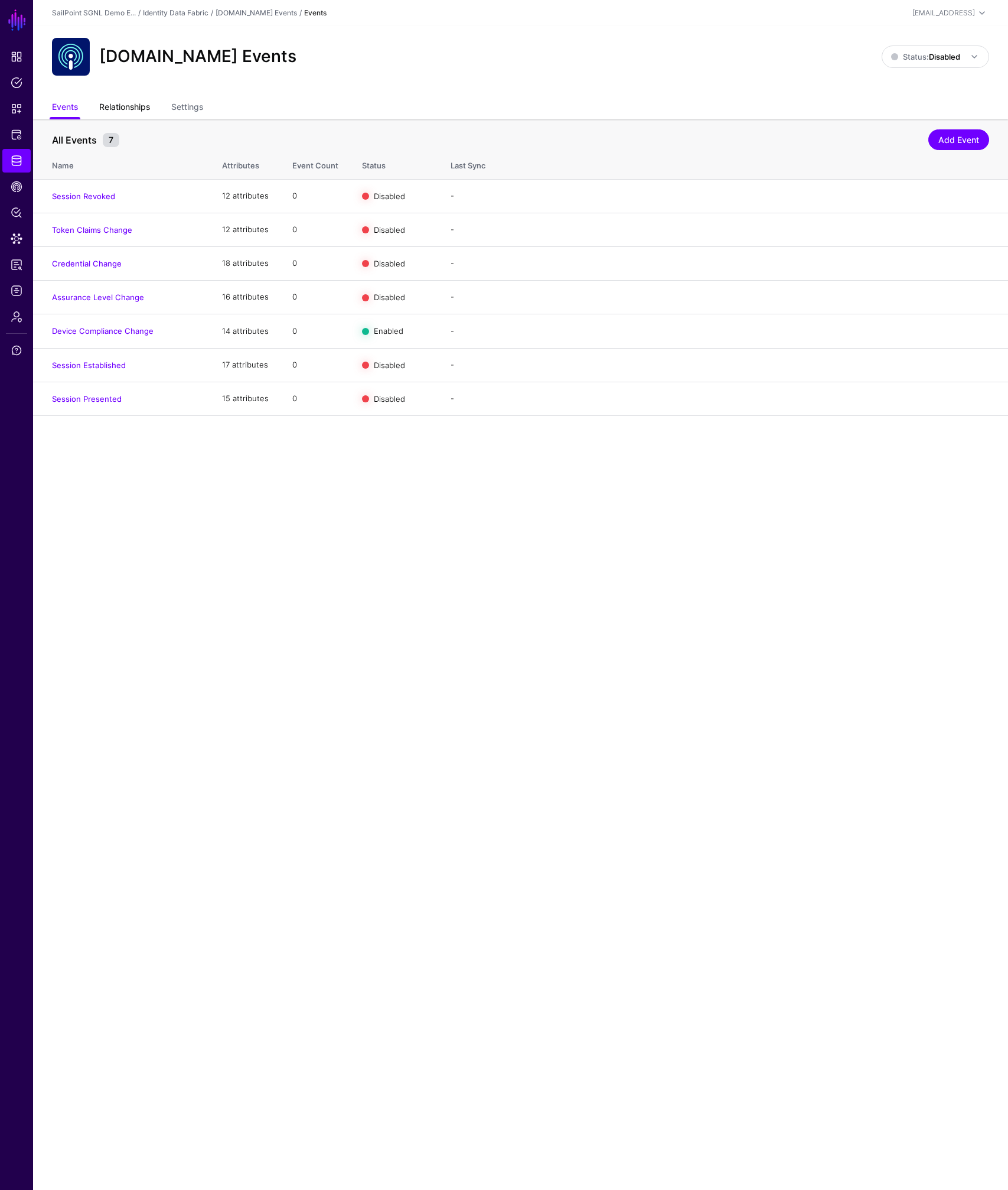
click at [124, 113] on link "Relationships" at bounding box center [124, 108] width 51 height 22
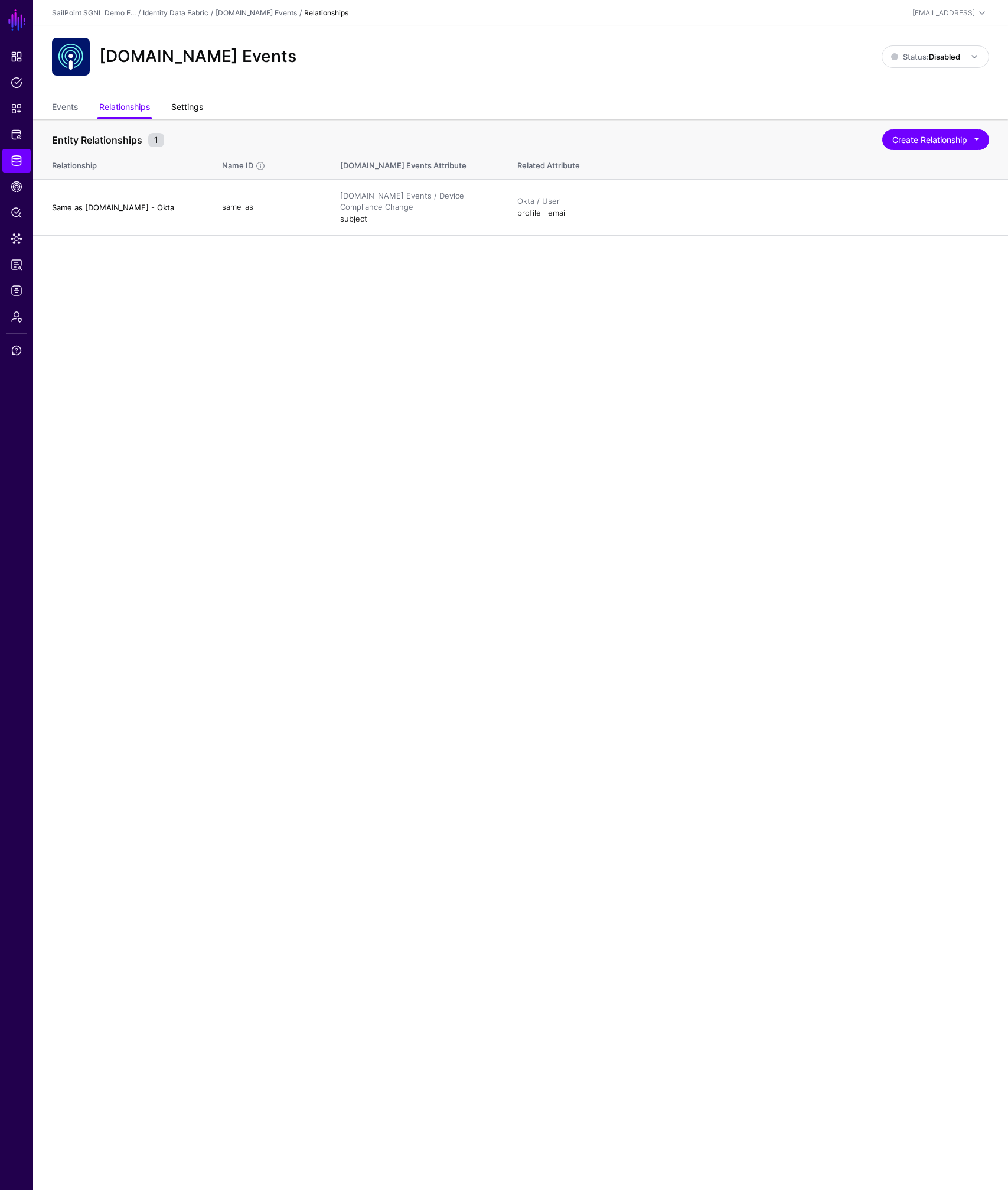
click at [196, 108] on link "Settings" at bounding box center [187, 108] width 32 height 22
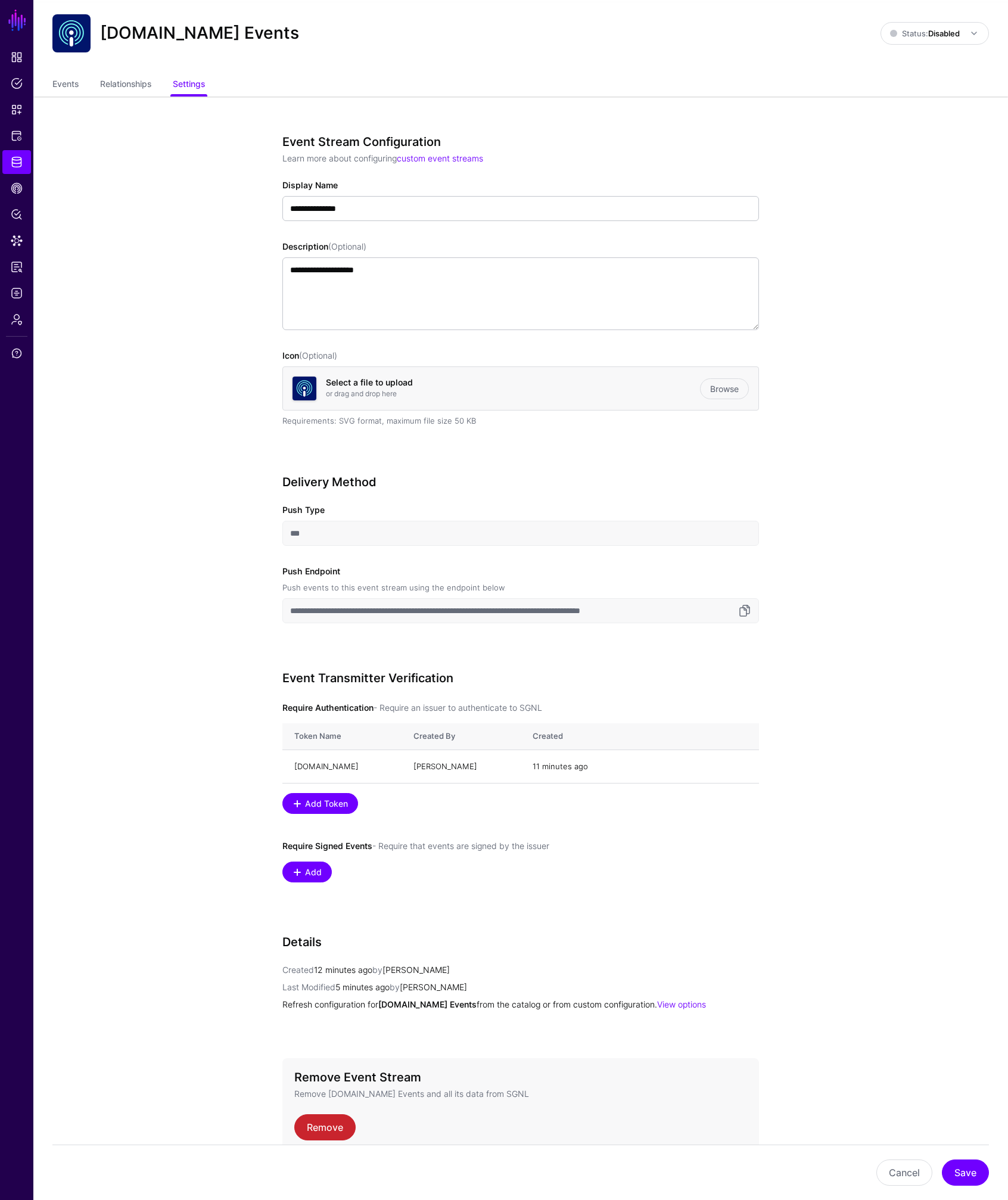
scroll to position [35, 0]
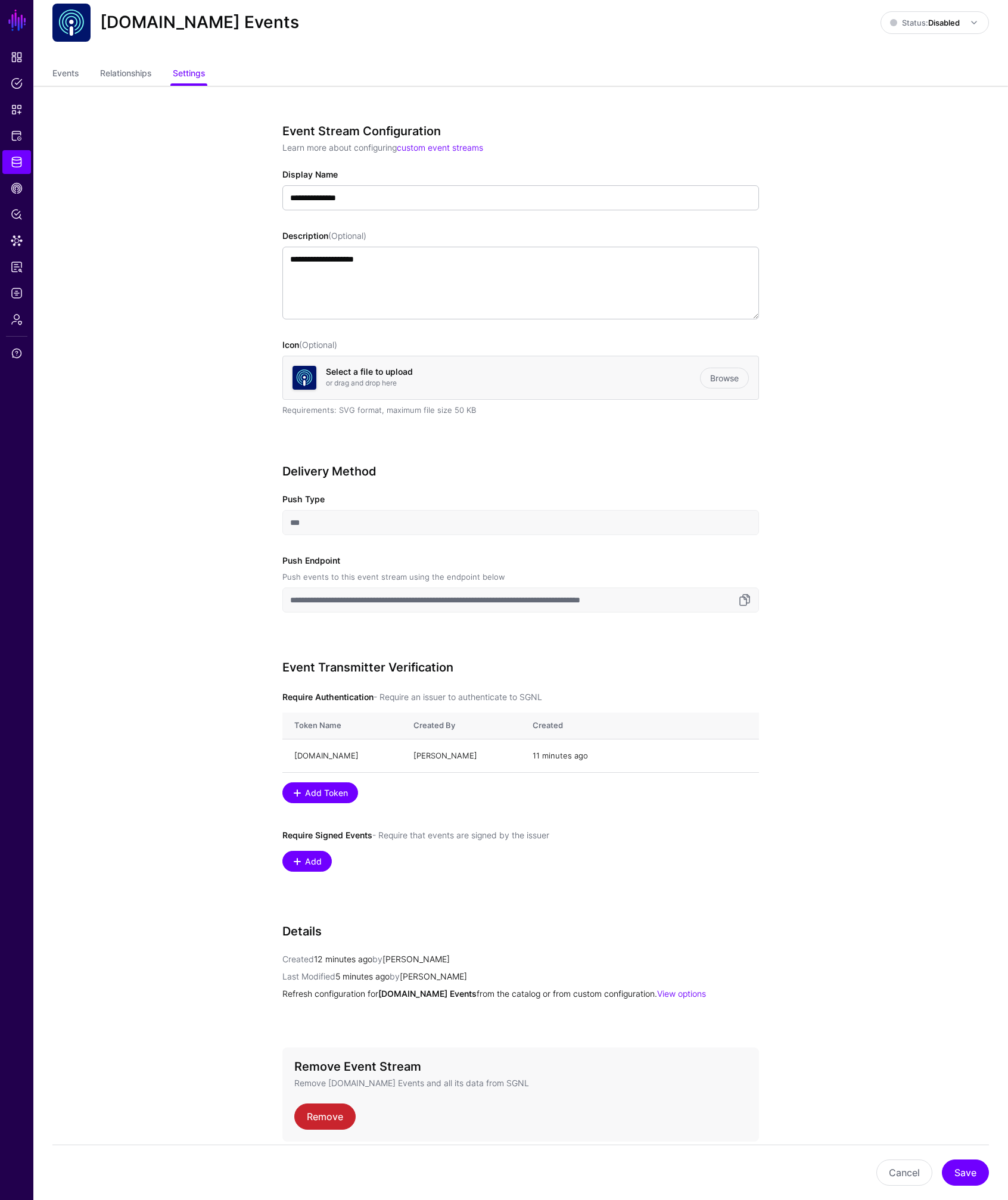
click at [313, 522] on input "***" at bounding box center [520, 522] width 477 height 25
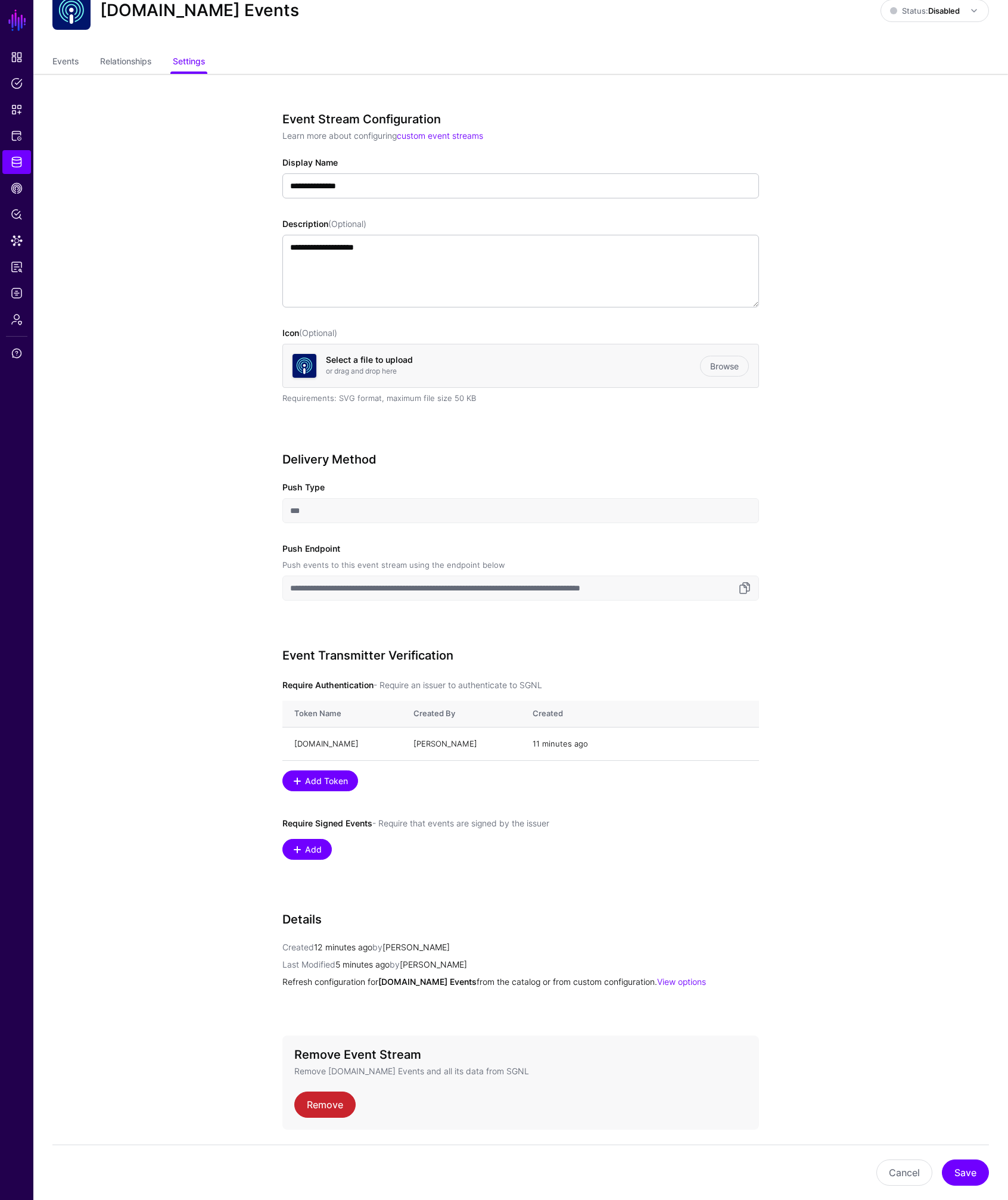
scroll to position [86, 0]
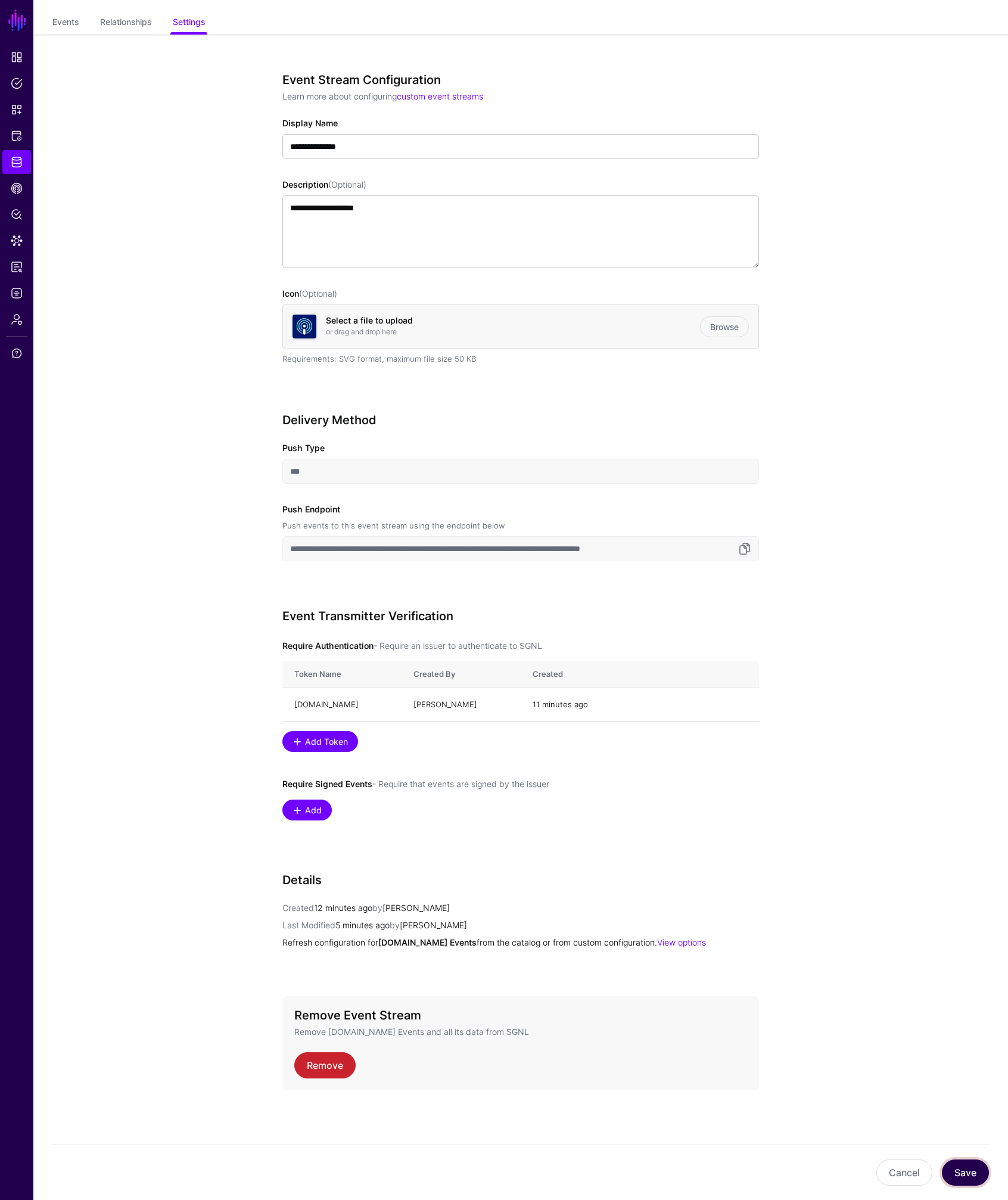
click at [960, 1170] on button "Save" at bounding box center [965, 1172] width 47 height 26
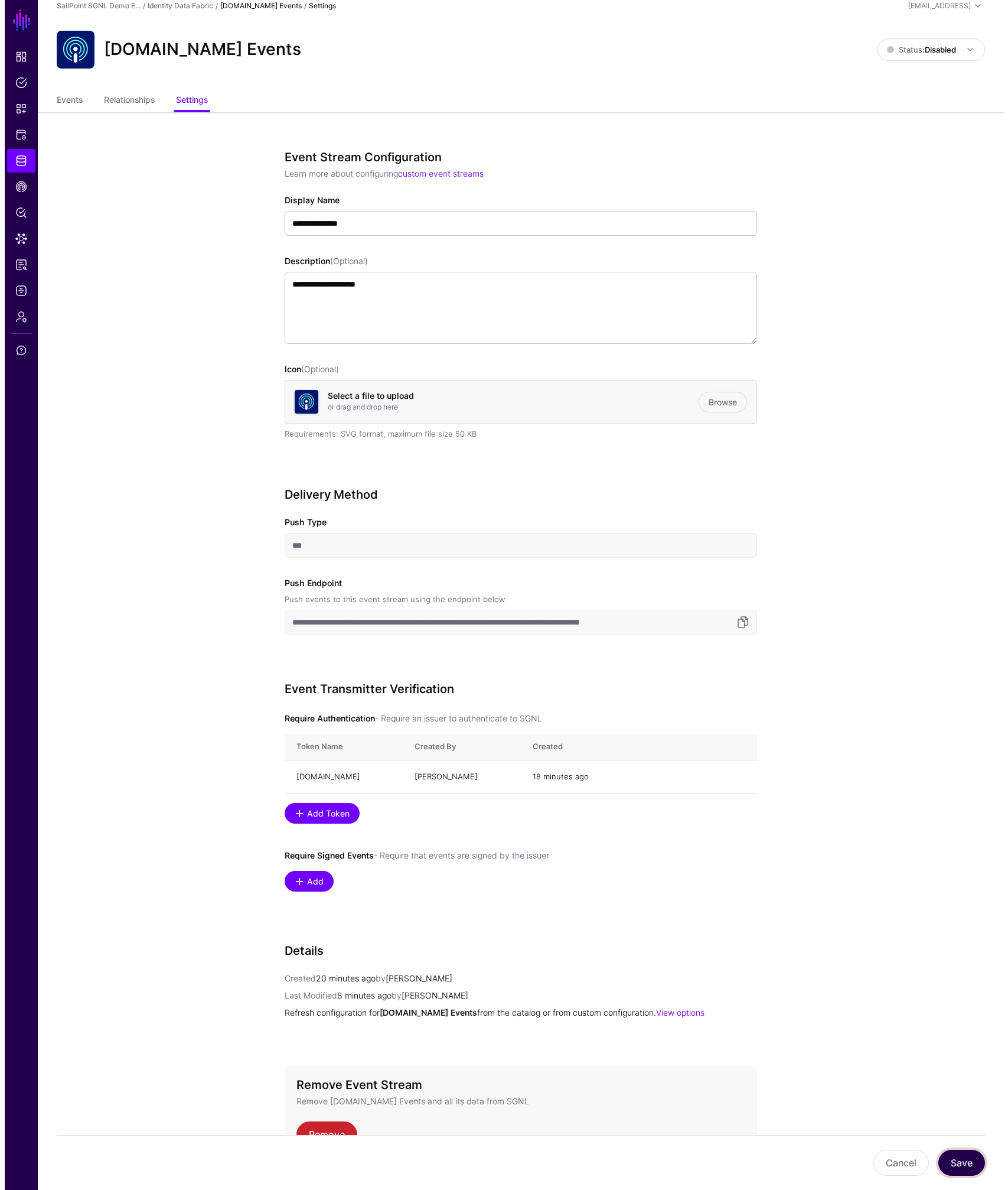
scroll to position [0, 0]
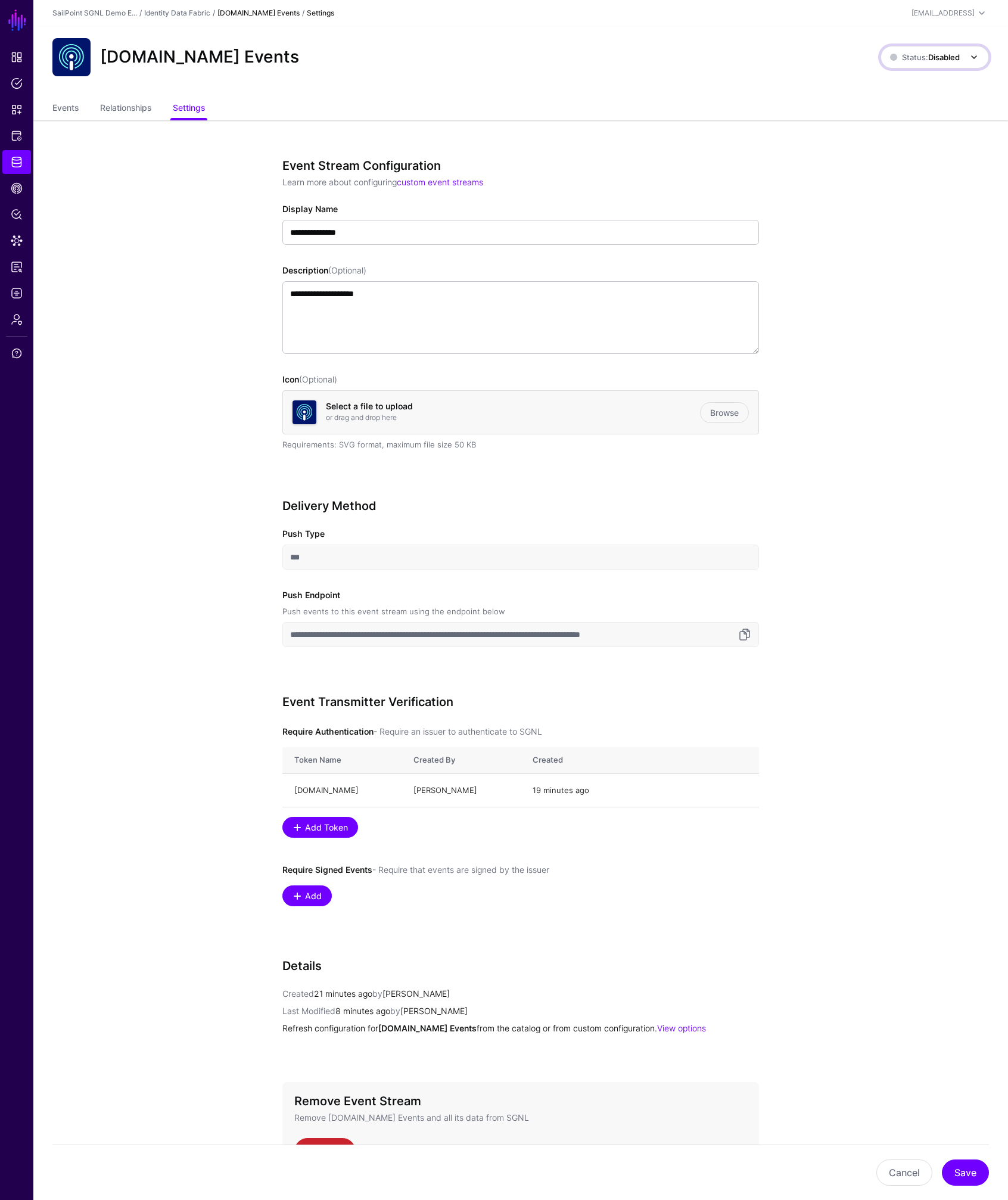
click at [936, 62] on span "Status: Disabled" at bounding box center [925, 57] width 70 height 13
click at [923, 85] on span "Enabled Syncing active for all configured events that are enabled" at bounding box center [924, 102] width 111 height 48
click at [41, 108] on div "Events Relationships Settings" at bounding box center [521, 109] width 975 height 23
click at [60, 108] on link "Events" at bounding box center [65, 109] width 26 height 23
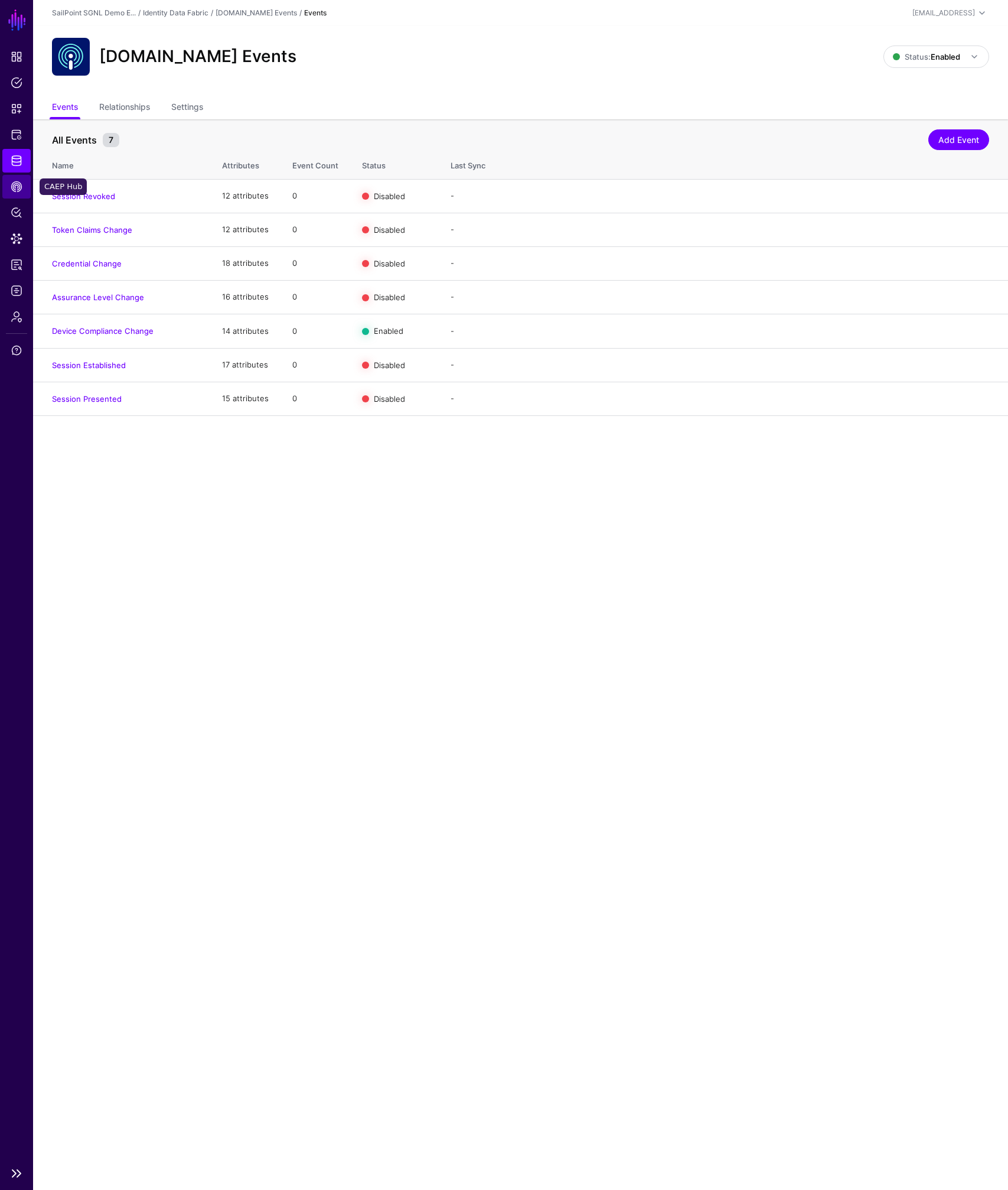
click at [20, 186] on span "CAEP Hub" at bounding box center [17, 187] width 12 height 12
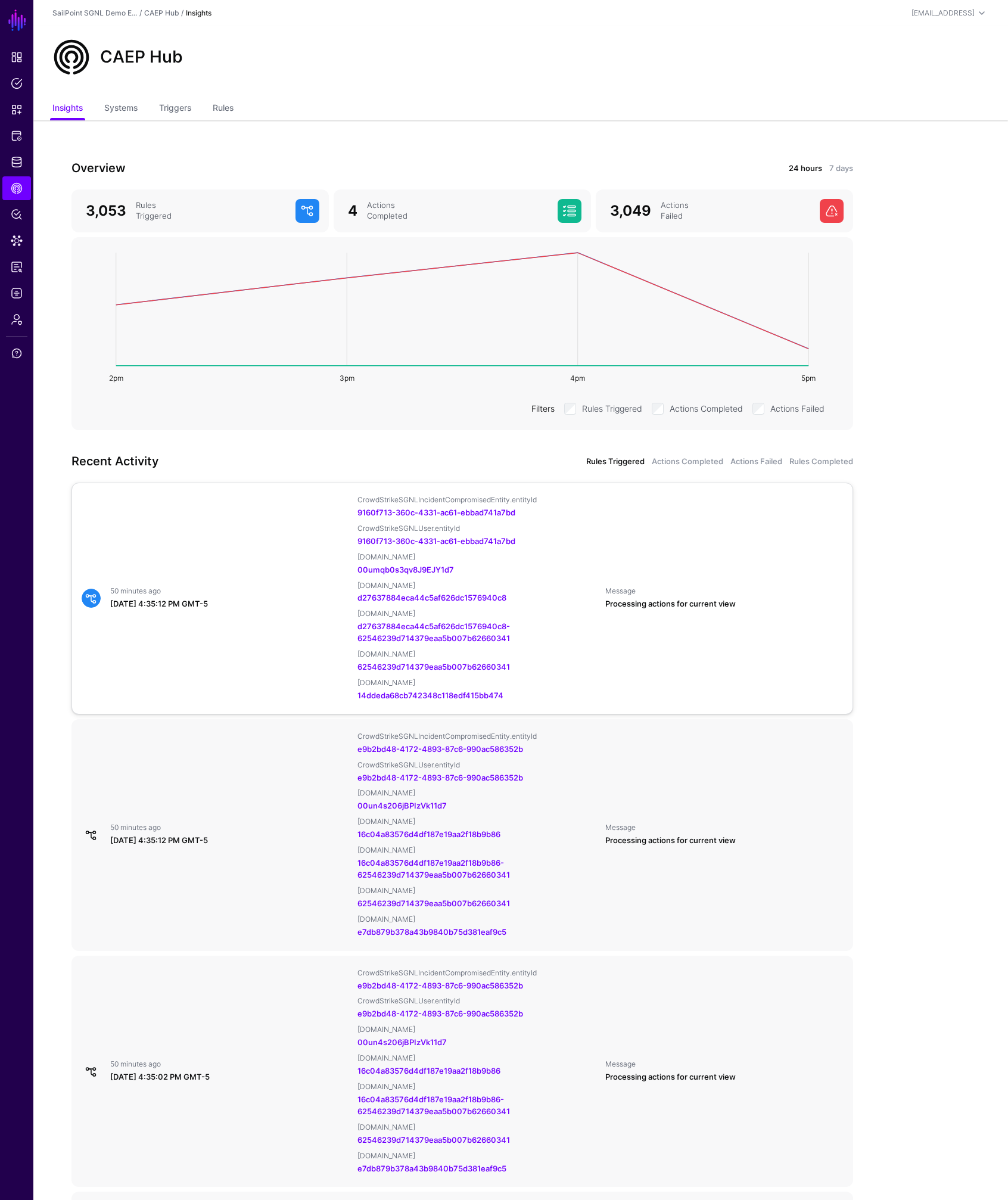
click at [217, 576] on div "50 minutes ago August 29, 2025 at 4:35:12 PM GMT-5 CrowdStrikeSGNLIncidentCompr…" at bounding box center [462, 598] width 771 height 207
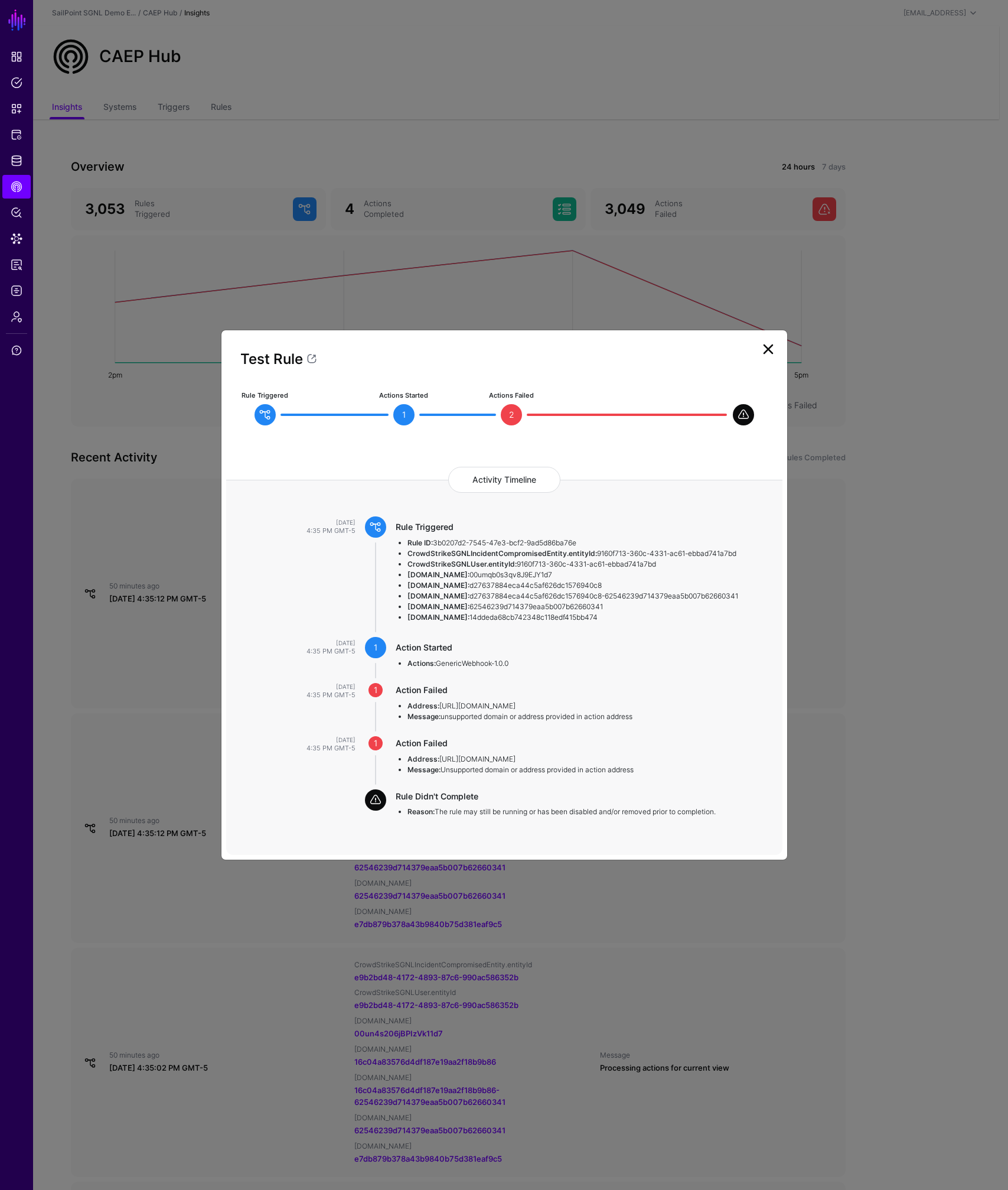
click at [772, 343] on link at bounding box center [768, 349] width 19 height 19
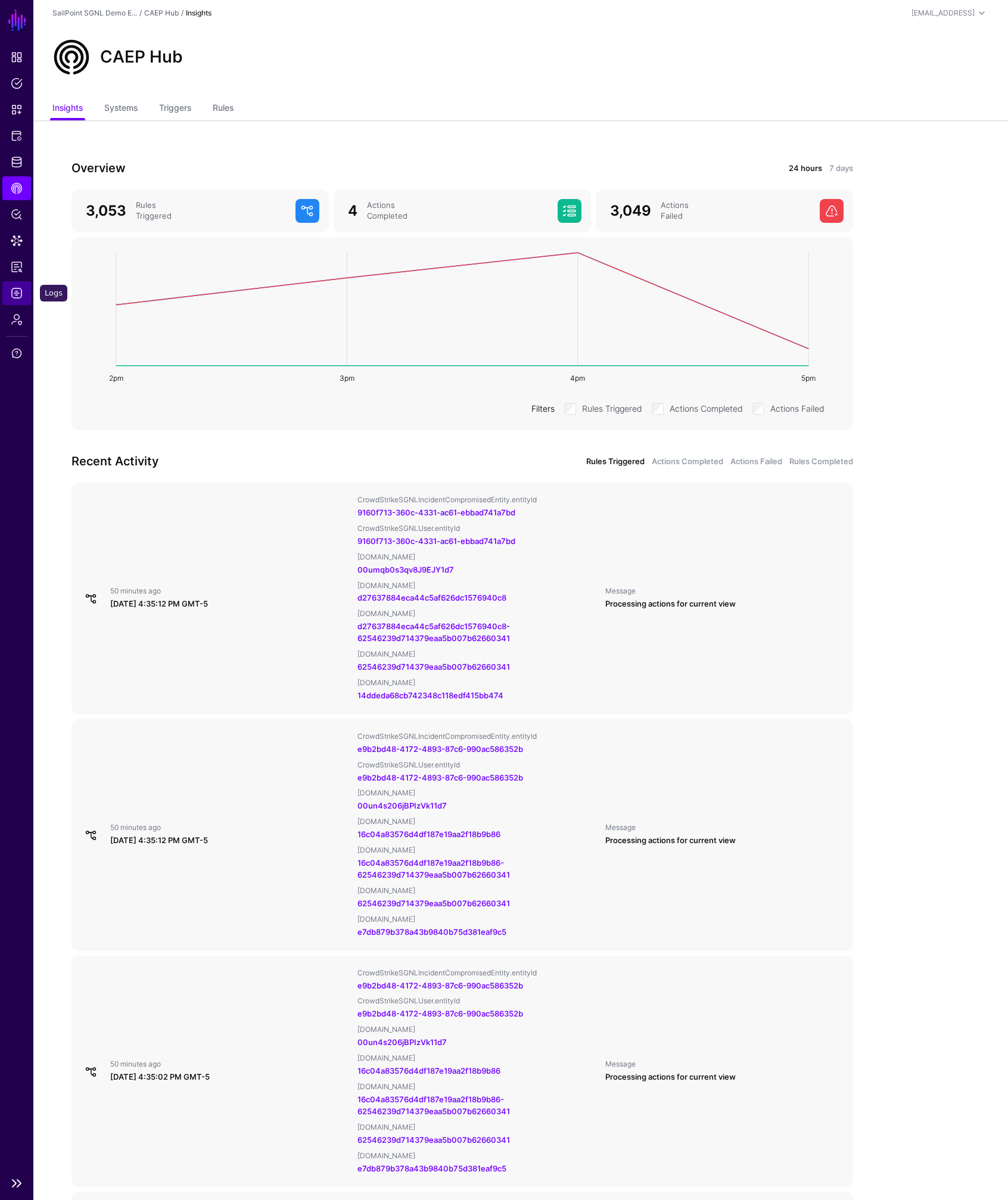
click at [16, 297] on span "Logs" at bounding box center [17, 293] width 12 height 12
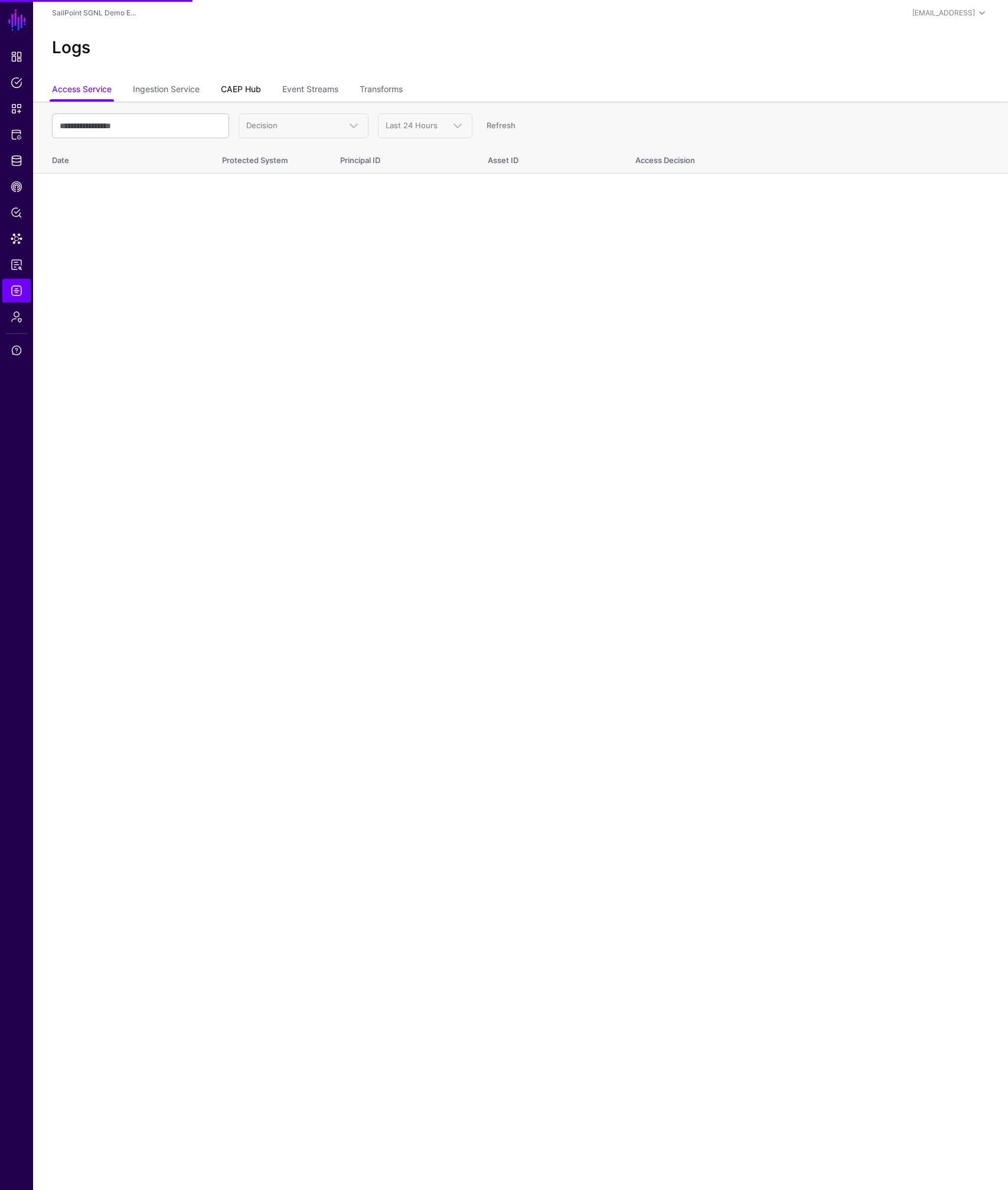
click at [253, 91] on link "CAEP Hub" at bounding box center [241, 90] width 40 height 22
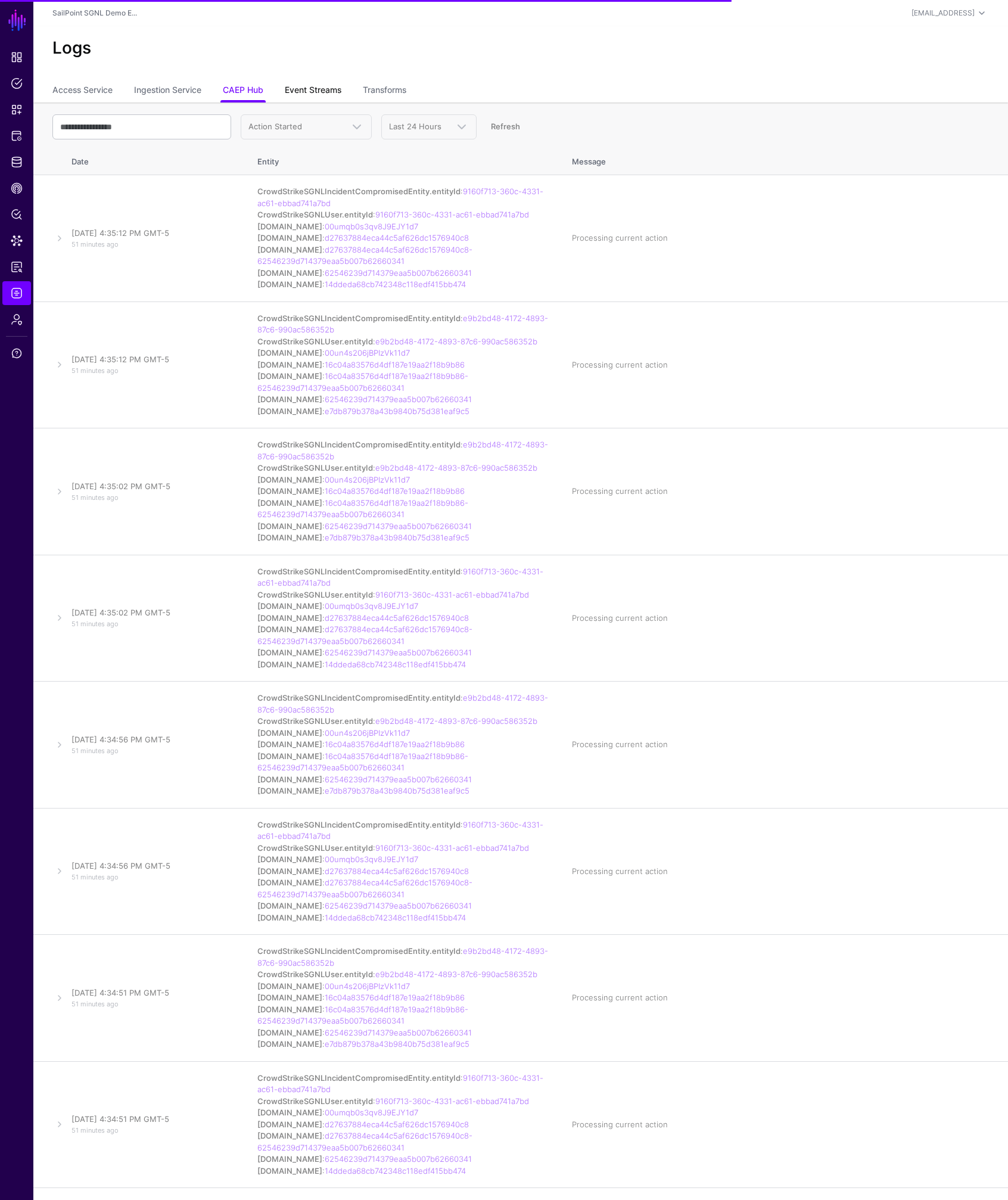
click at [323, 89] on link "Event Streams" at bounding box center [313, 91] width 57 height 23
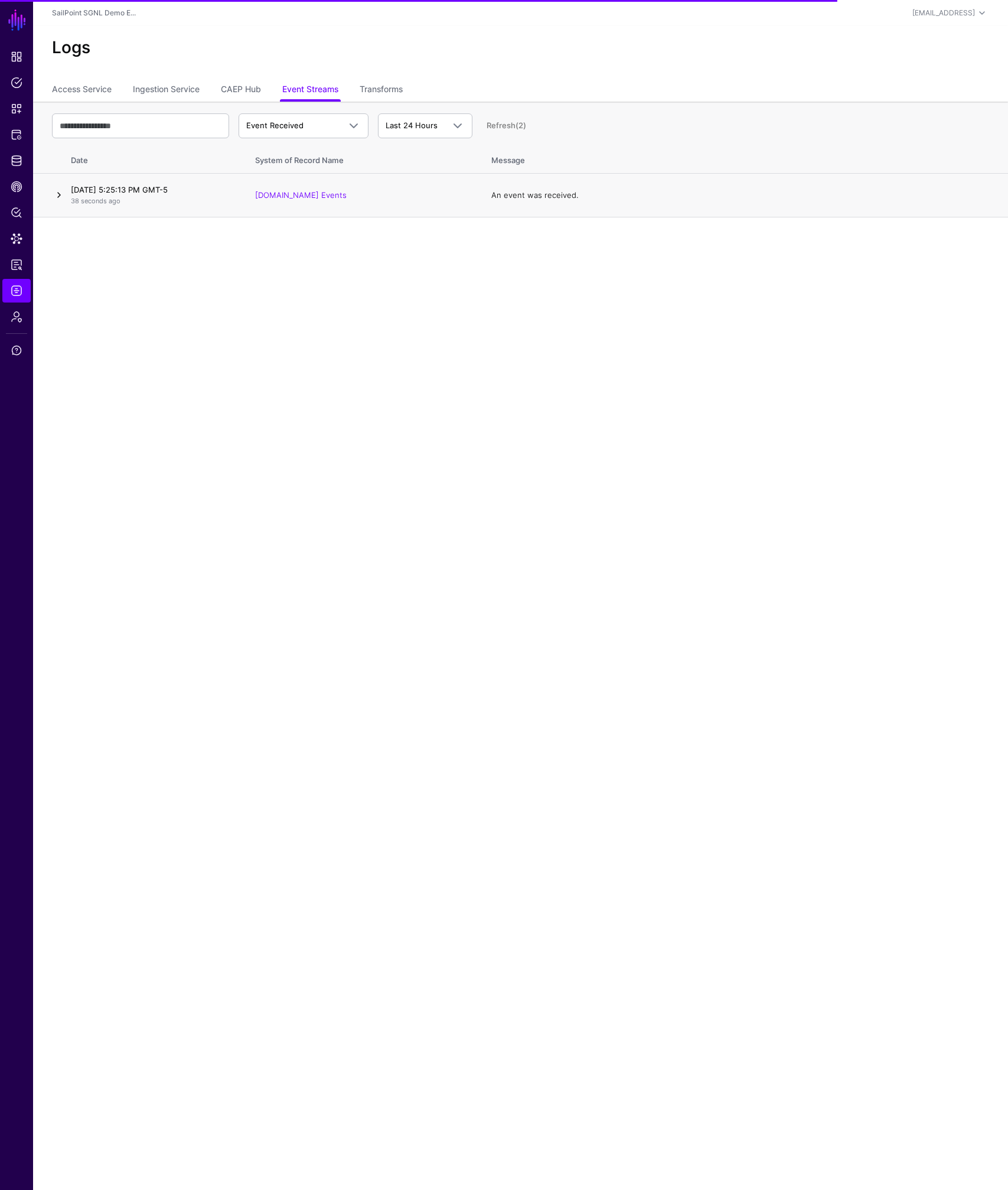
click at [58, 197] on link at bounding box center [59, 194] width 14 height 14
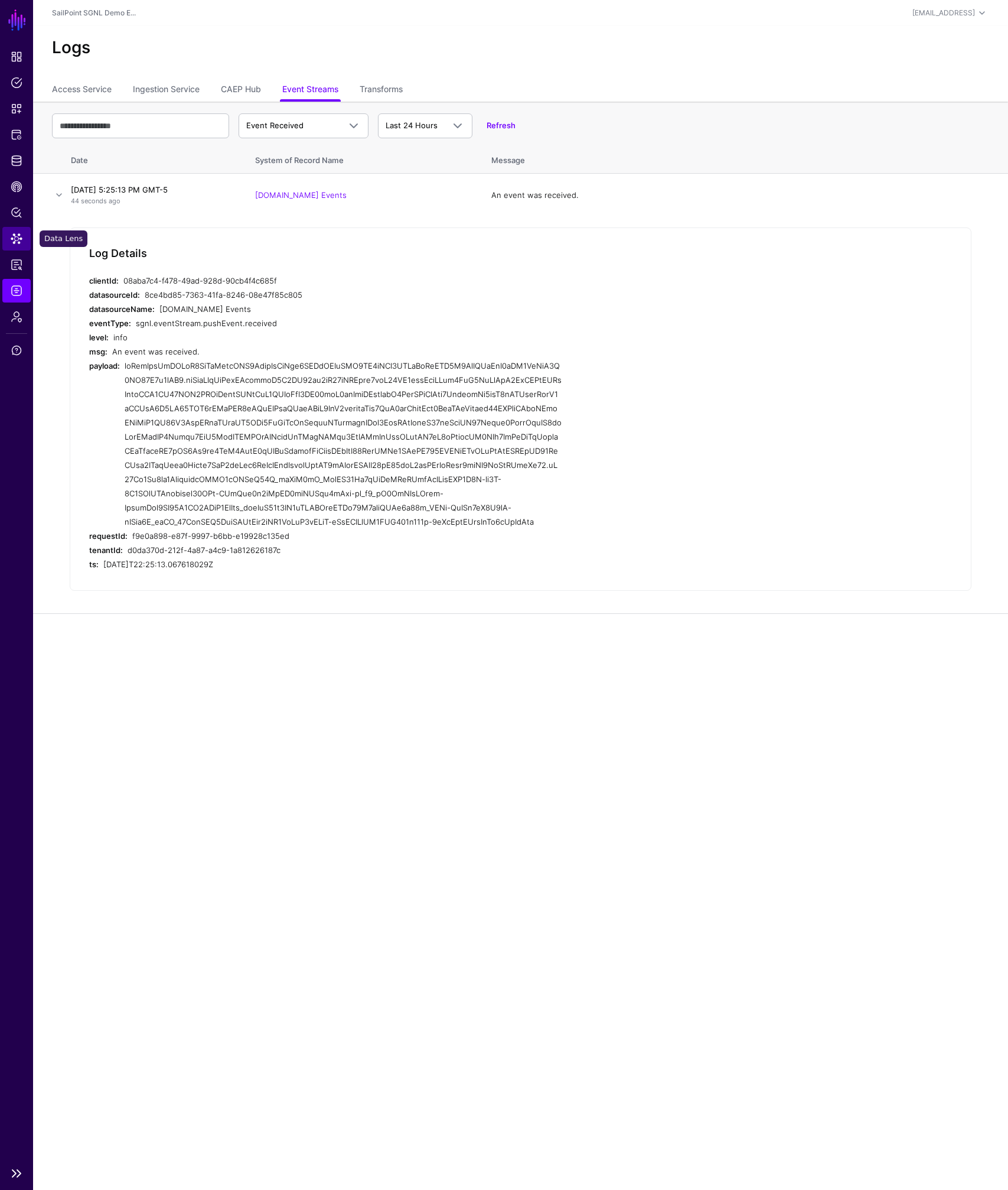
click at [14, 238] on span "Data Lens" at bounding box center [17, 239] width 12 height 12
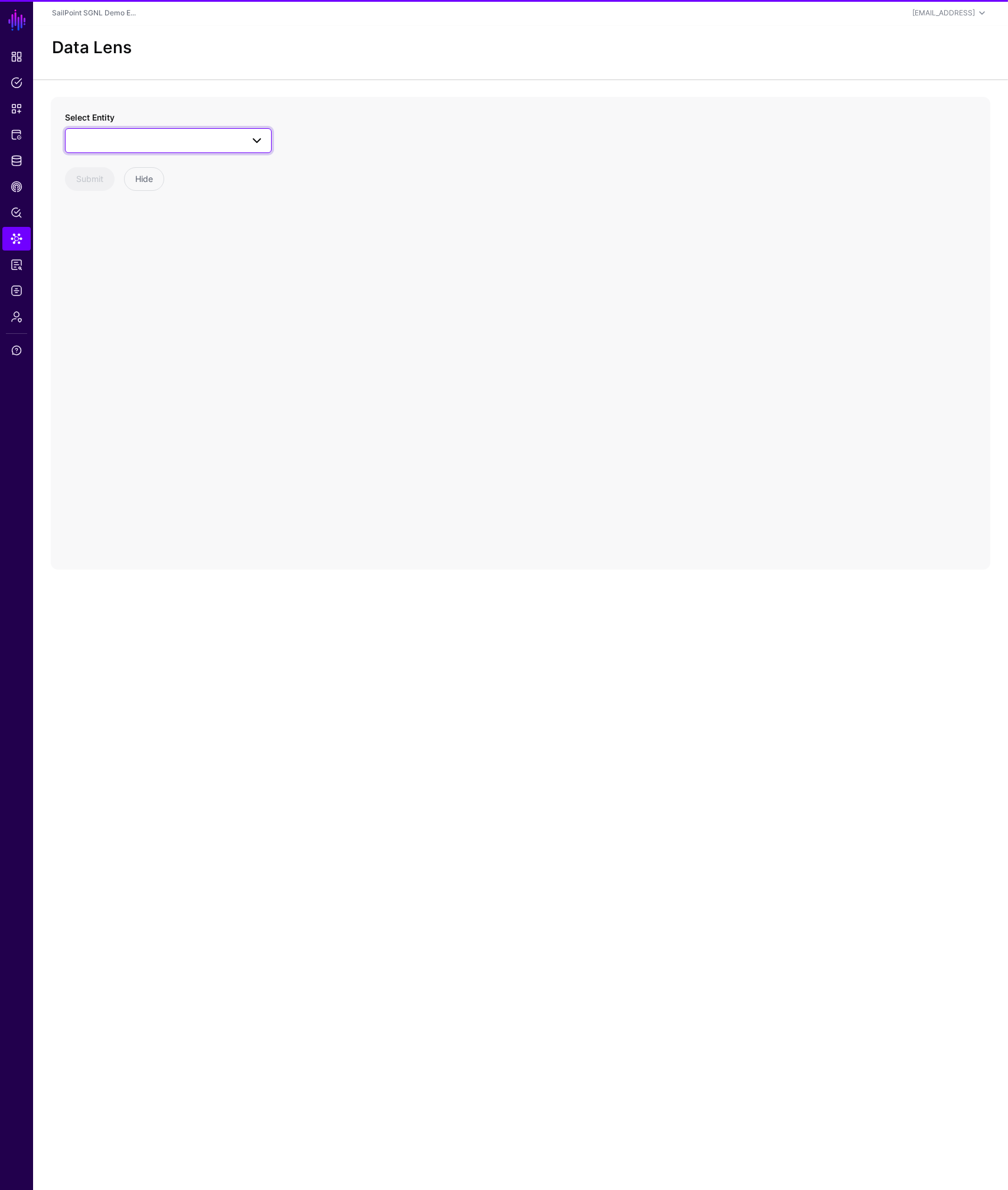
click at [135, 144] on span at bounding box center [168, 140] width 191 height 14
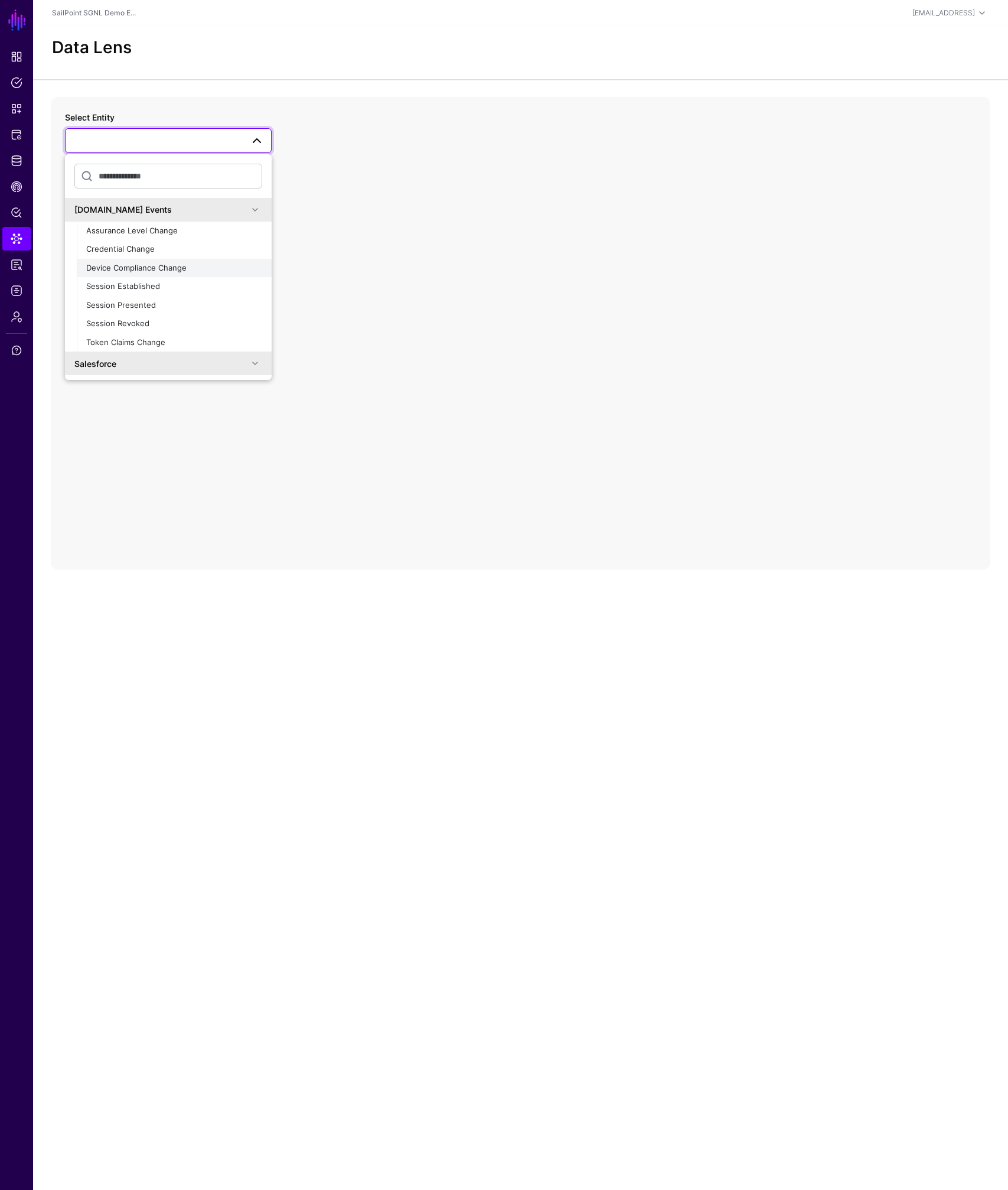
click at [136, 265] on span "Device Compliance Change" at bounding box center [136, 268] width 100 height 10
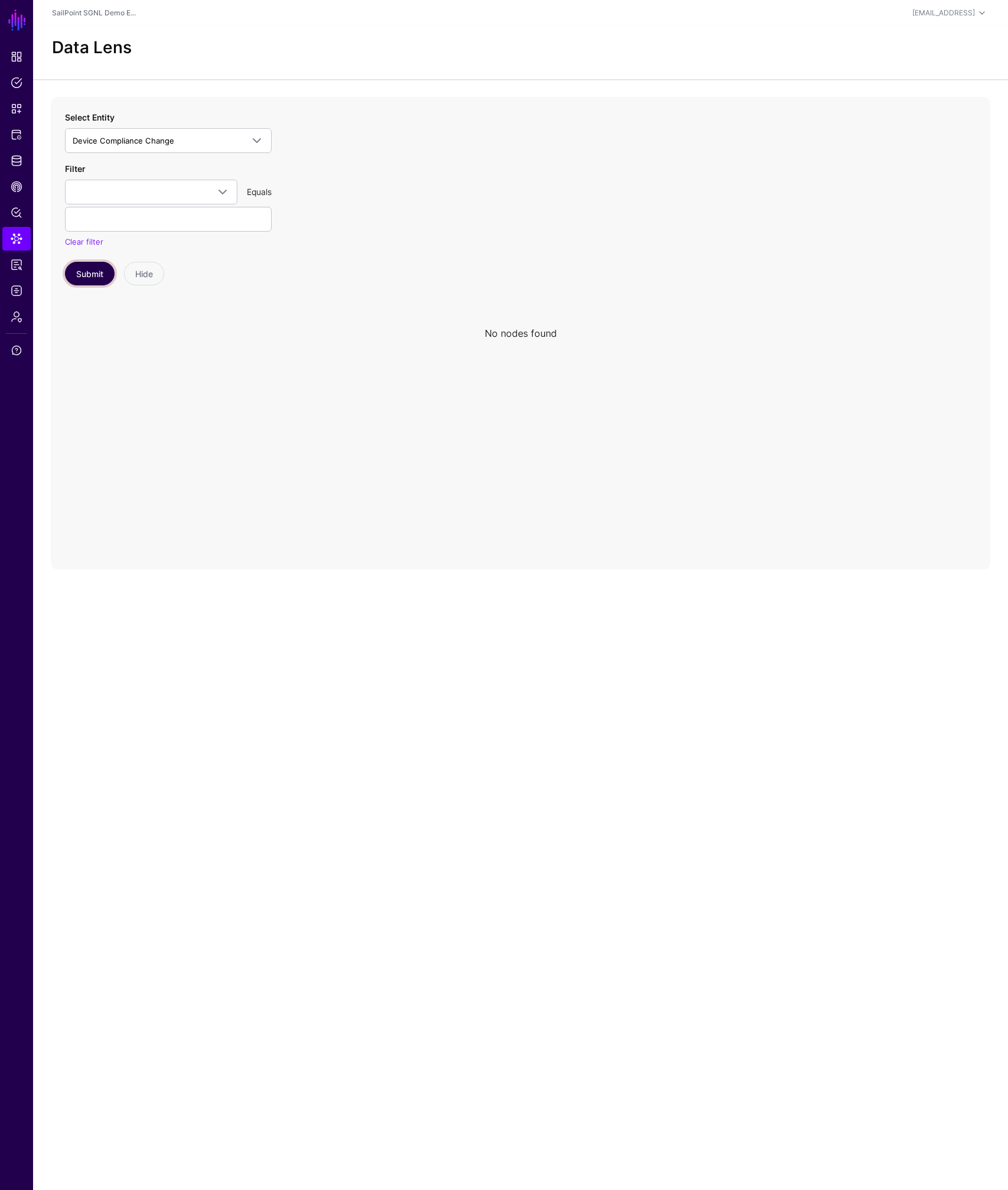
click at [87, 278] on button "Submit" at bounding box center [90, 273] width 49 height 24
click at [194, 192] on span at bounding box center [151, 191] width 157 height 14
click at [275, 183] on div "audience currentStatus eventTimestamp id initiatingEntity issuedAt issuer previ…" at bounding box center [168, 192] width 216 height 25
click at [150, 197] on span at bounding box center [151, 191] width 157 height 14
click at [246, 180] on div "audience currentStatus eventTimestamp id initiatingEntity issuedAt issuer previ…" at bounding box center [168, 192] width 216 height 25
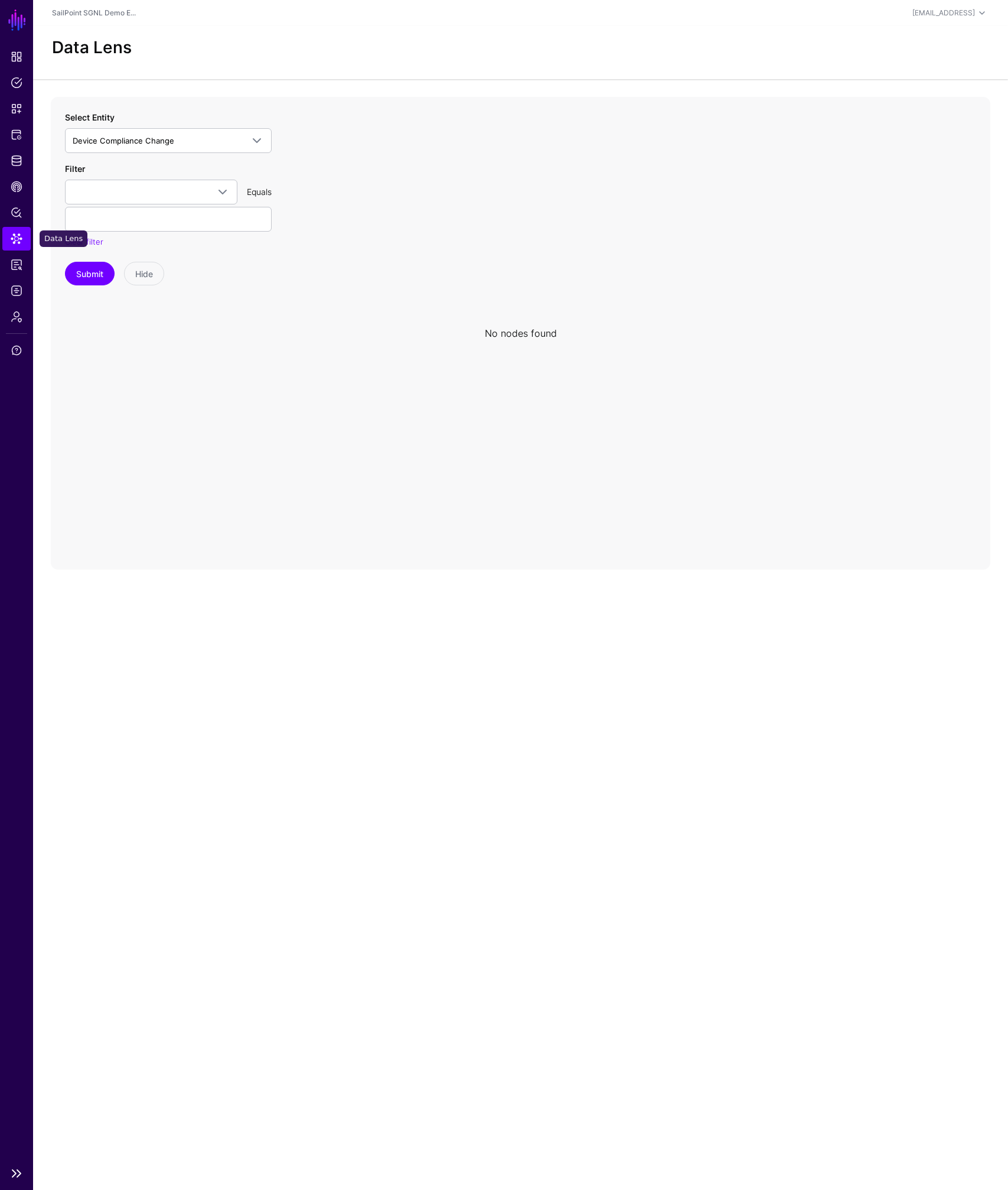
click at [19, 237] on span "Data Lens" at bounding box center [17, 239] width 12 height 12
click at [19, 185] on span "CAEP Hub" at bounding box center [17, 187] width 12 height 12
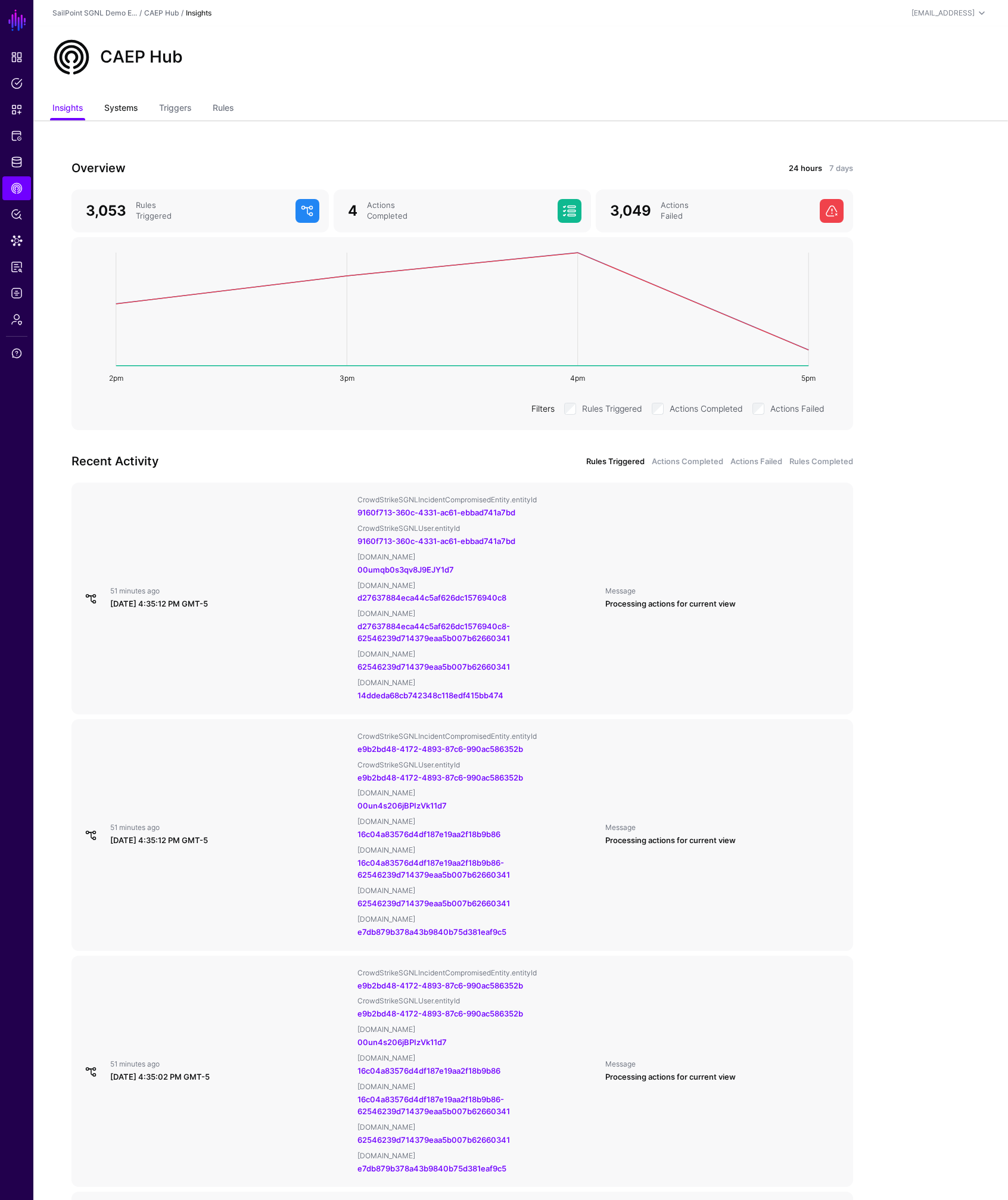
click at [124, 113] on link "Systems" at bounding box center [121, 109] width 33 height 23
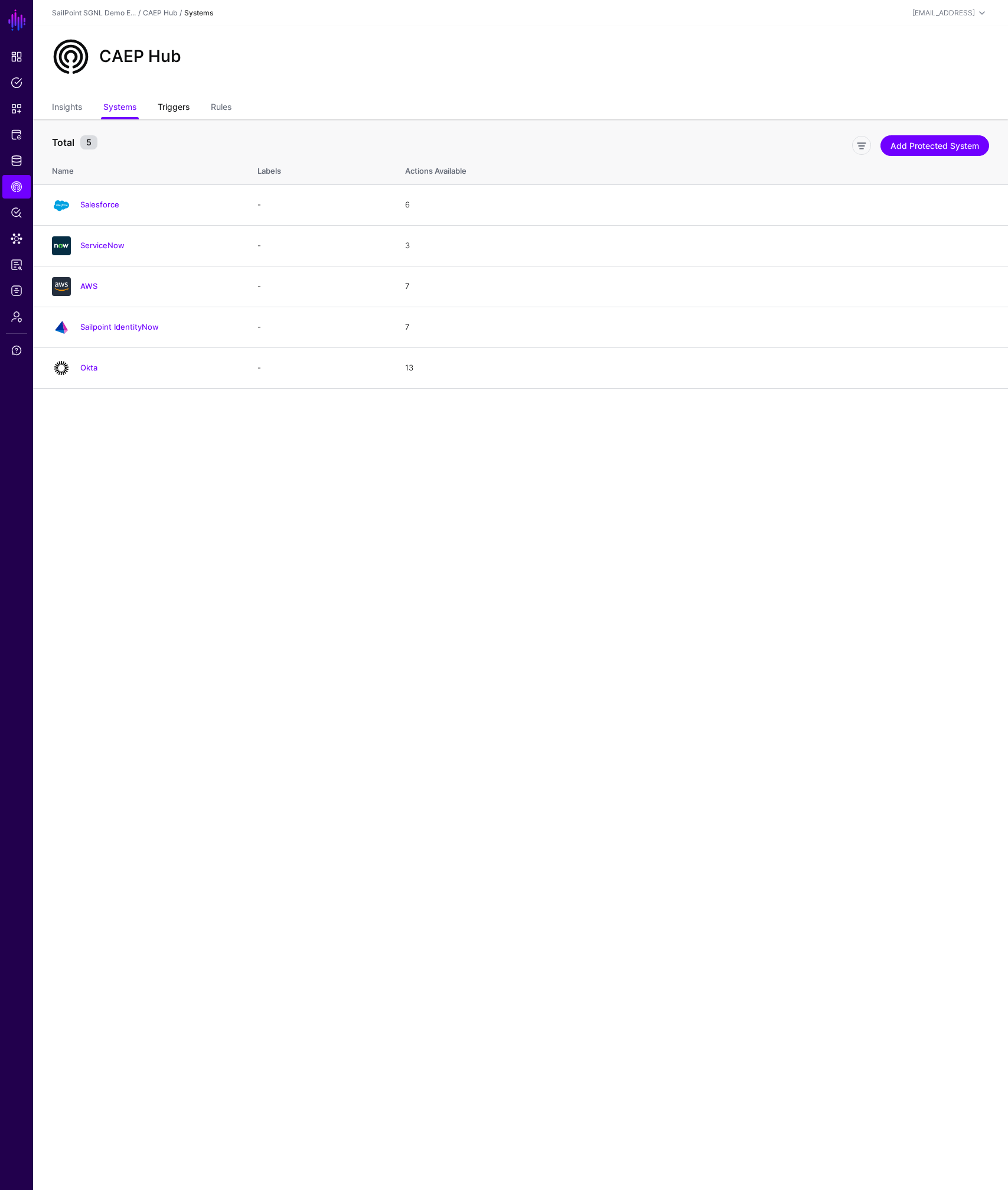
click at [166, 106] on link "Triggers" at bounding box center [173, 108] width 32 height 22
click at [222, 112] on link "Rules" at bounding box center [221, 108] width 21 height 22
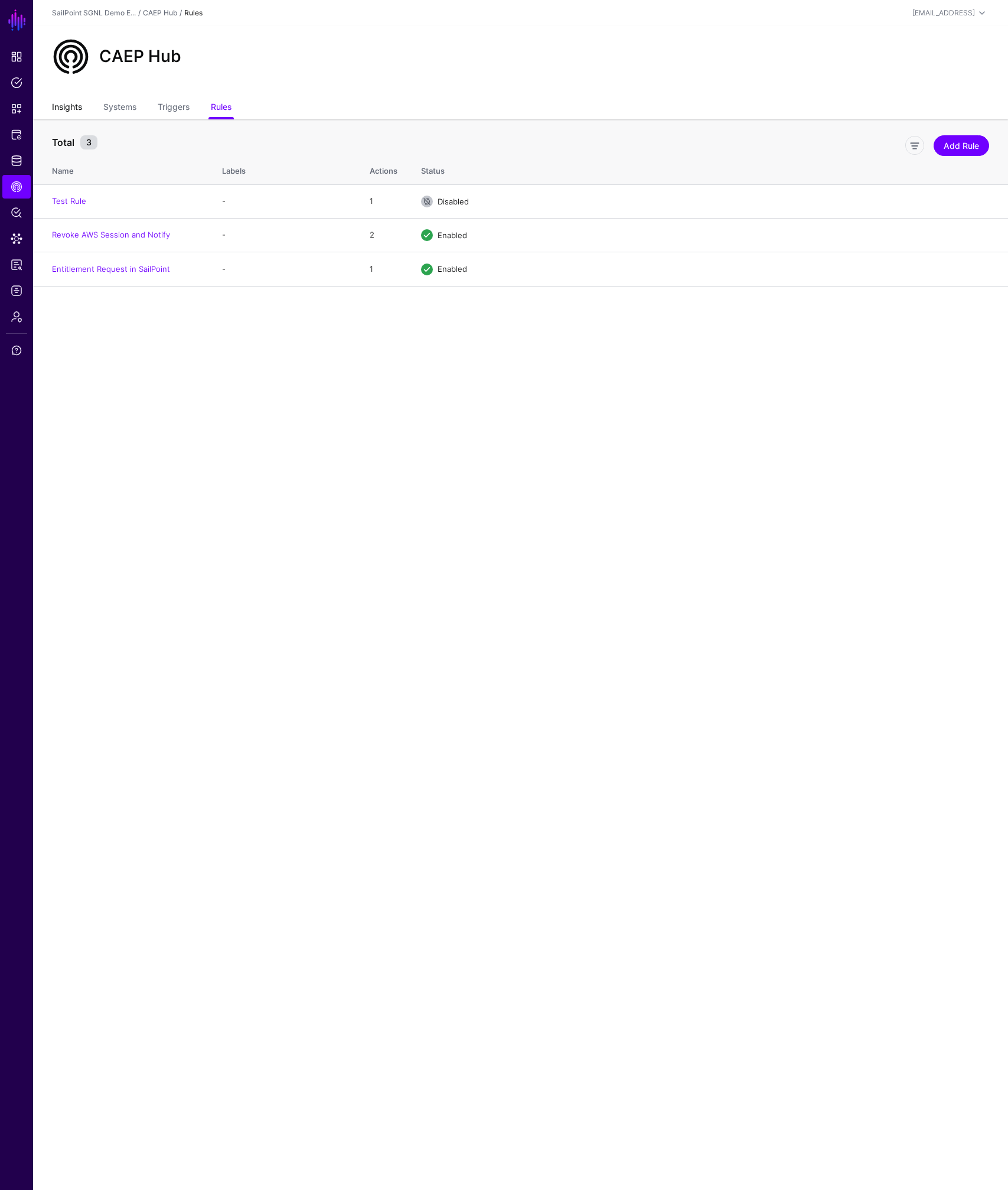
click at [77, 108] on link "Insights" at bounding box center [67, 108] width 30 height 22
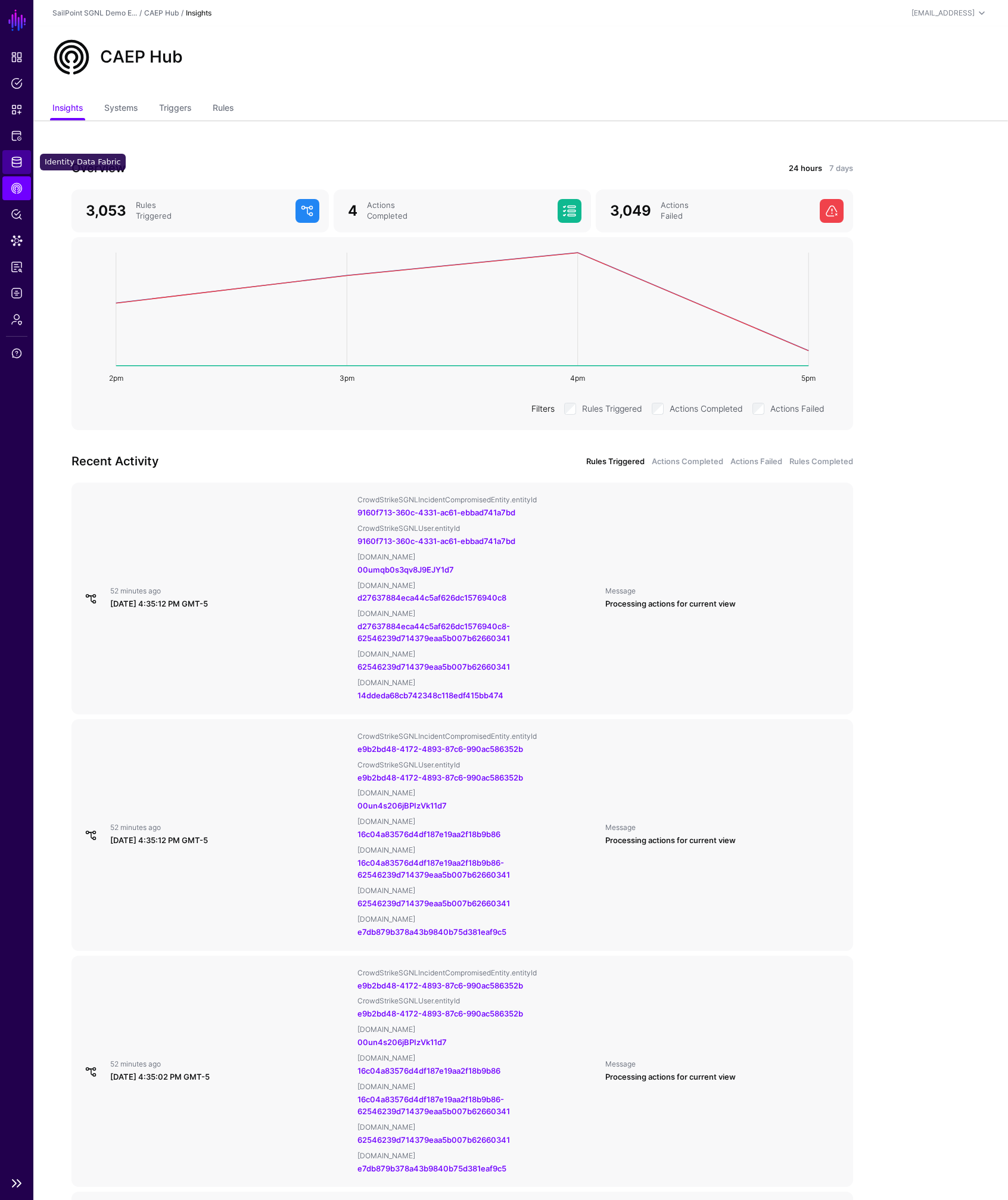
click at [18, 162] on span "Identity Data Fabric" at bounding box center [17, 162] width 12 height 12
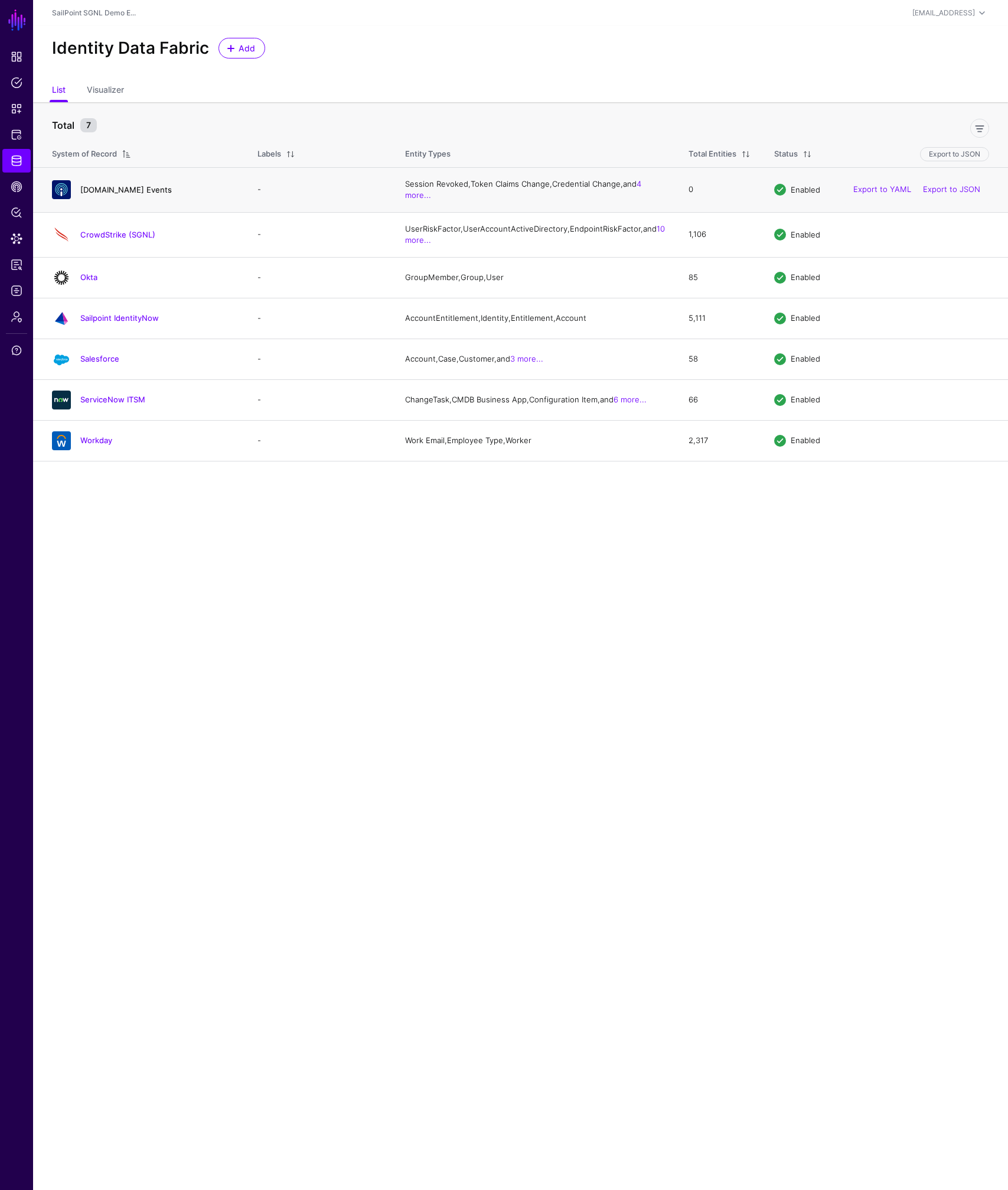
click at [113, 191] on link "CAEP.dev Events" at bounding box center [126, 189] width 92 height 10
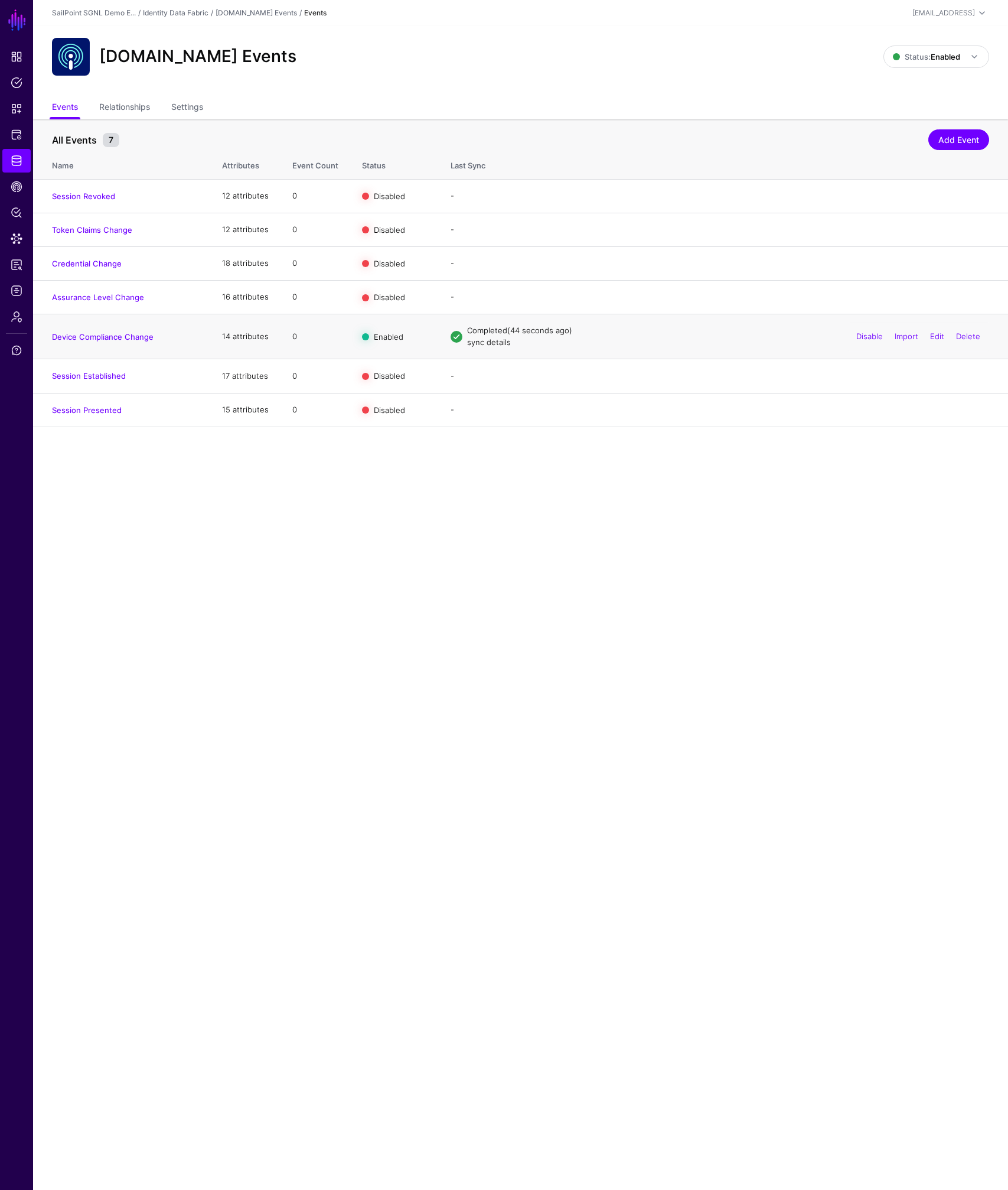
click at [492, 343] on link "sync details" at bounding box center [489, 342] width 43 height 10
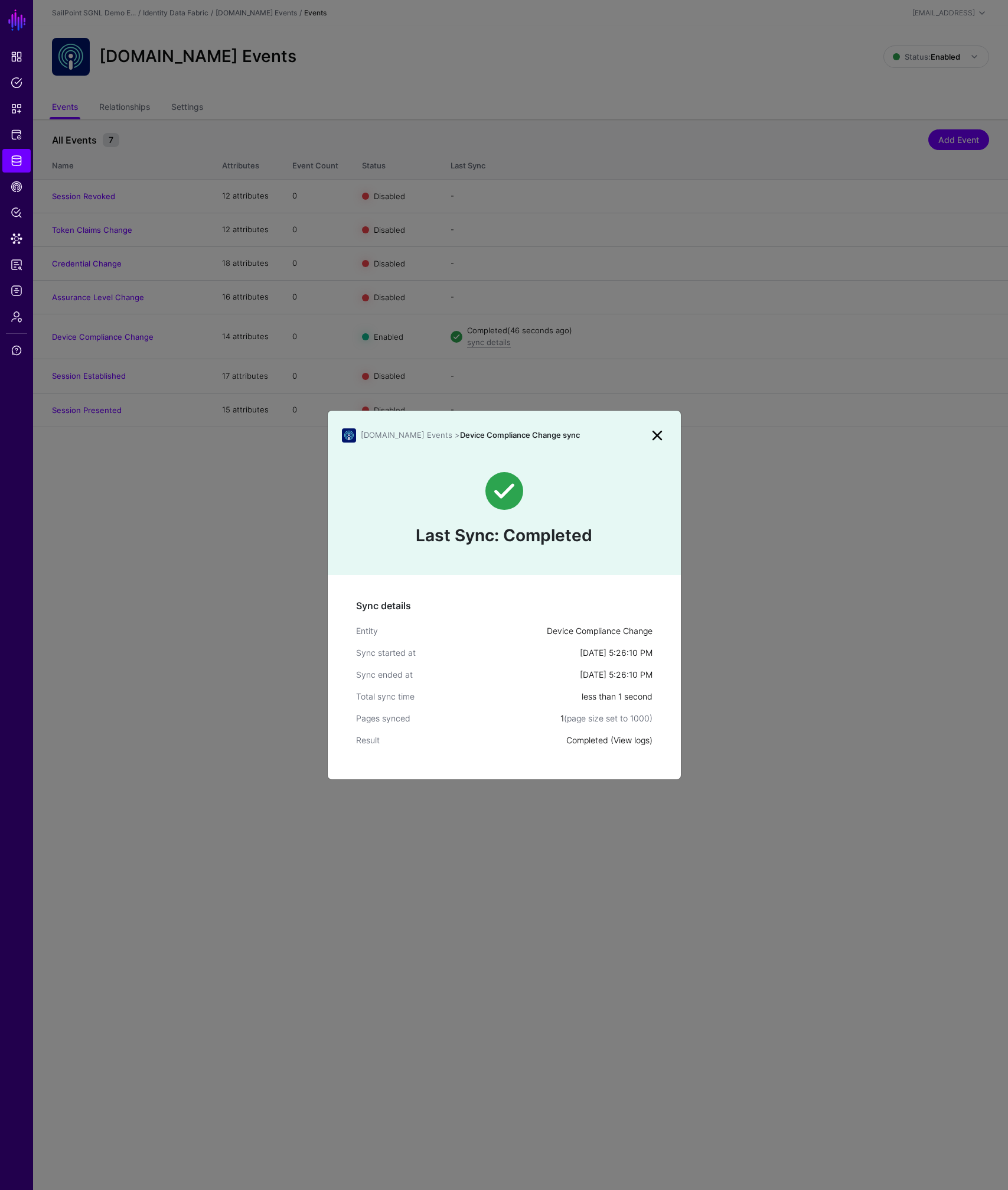
click at [617, 741] on link "View logs" at bounding box center [632, 740] width 36 height 10
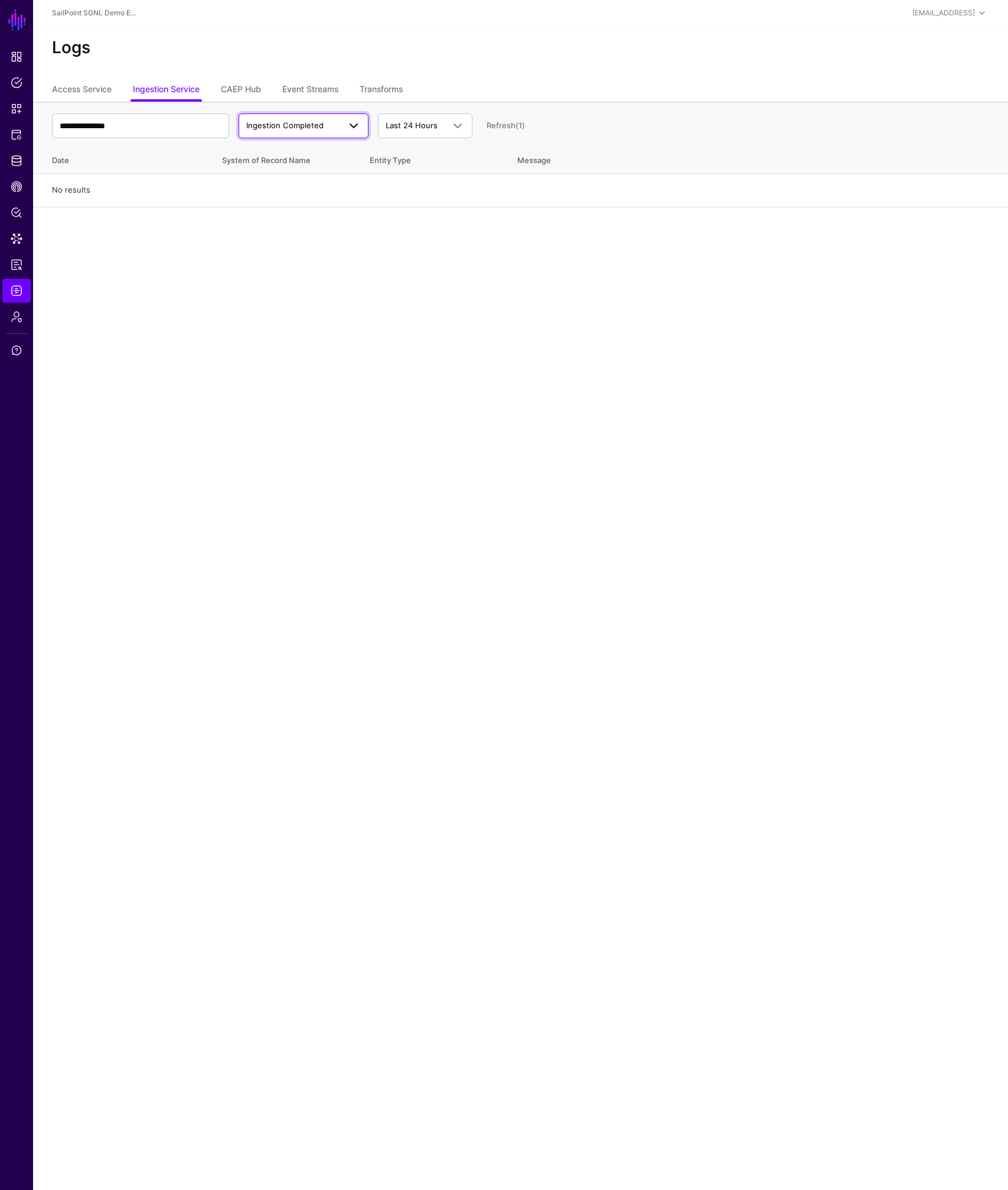
click at [332, 126] on span "Ingestion Completed" at bounding box center [293, 126] width 94 height 12
click at [250, 289] on main "**********" at bounding box center [504, 595] width 1008 height 1190
click at [294, 92] on link "Event Streams" at bounding box center [310, 90] width 56 height 22
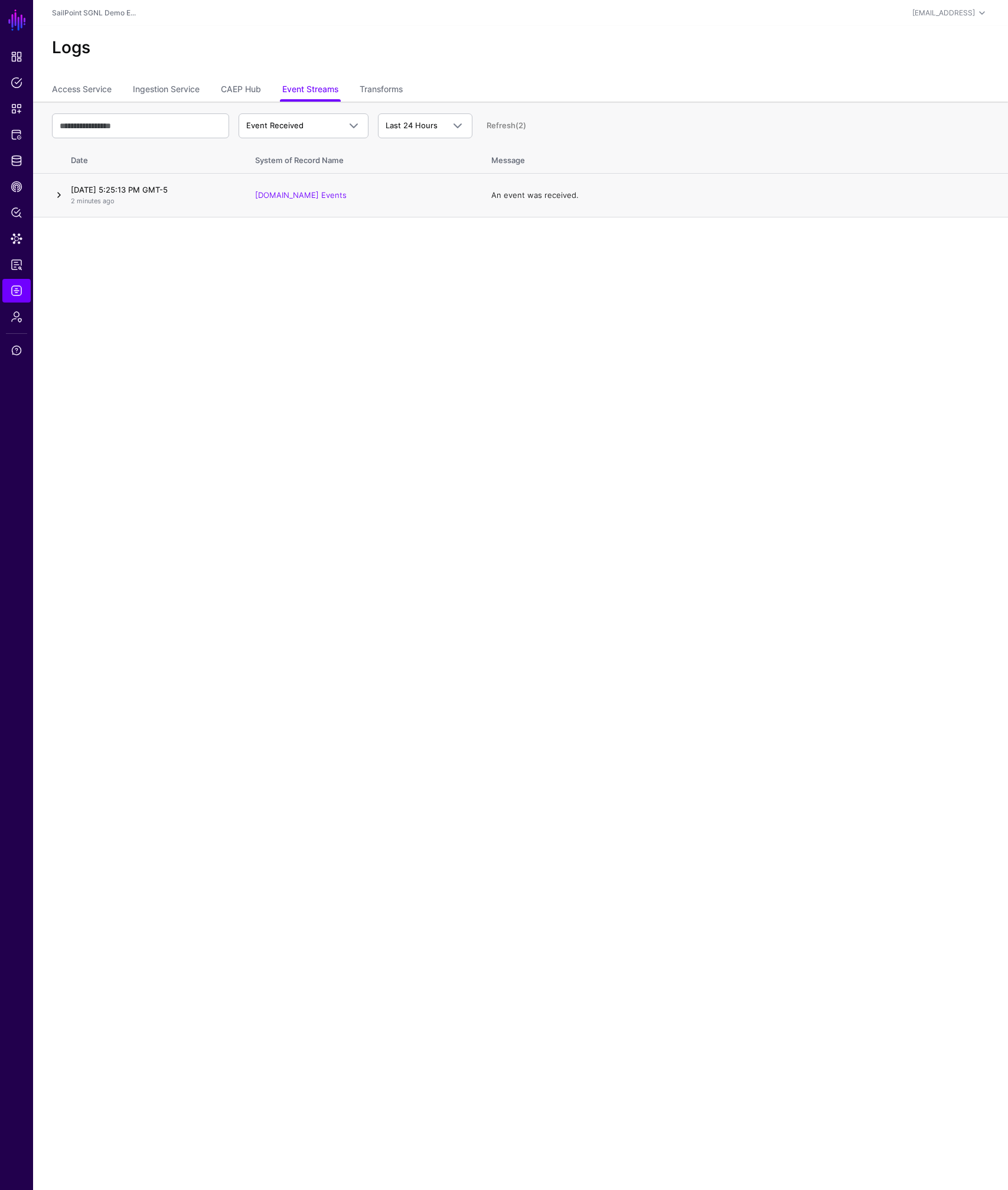
click at [62, 196] on link at bounding box center [59, 194] width 14 height 14
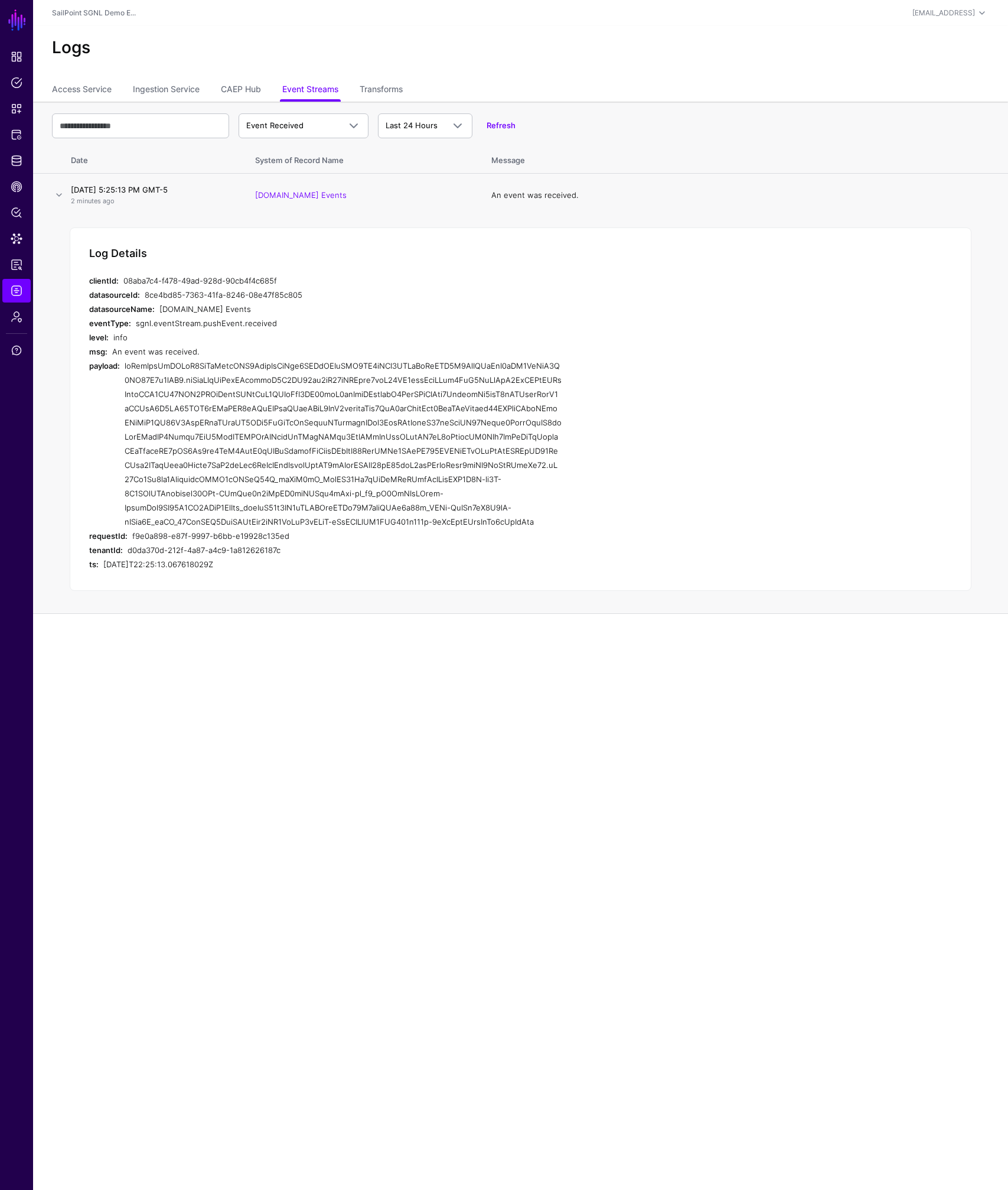
drag, startPoint x: 238, startPoint y: 535, endPoint x: 125, endPoint y: 371, distance: 199.2
click at [125, 371] on div at bounding box center [343, 444] width 437 height 170
copy div "eyJhbGciOiJSUzI1NiIsImtpZCI6IjllMjJlMjc2LWQzYTQtNGE2OS1hZDA4LWQyNmNmNWI0Y2ExOSI…"
click at [800, 54] on h2 "Logs" at bounding box center [521, 48] width 937 height 20
click at [14, 134] on span "Protected Systems" at bounding box center [17, 135] width 12 height 12
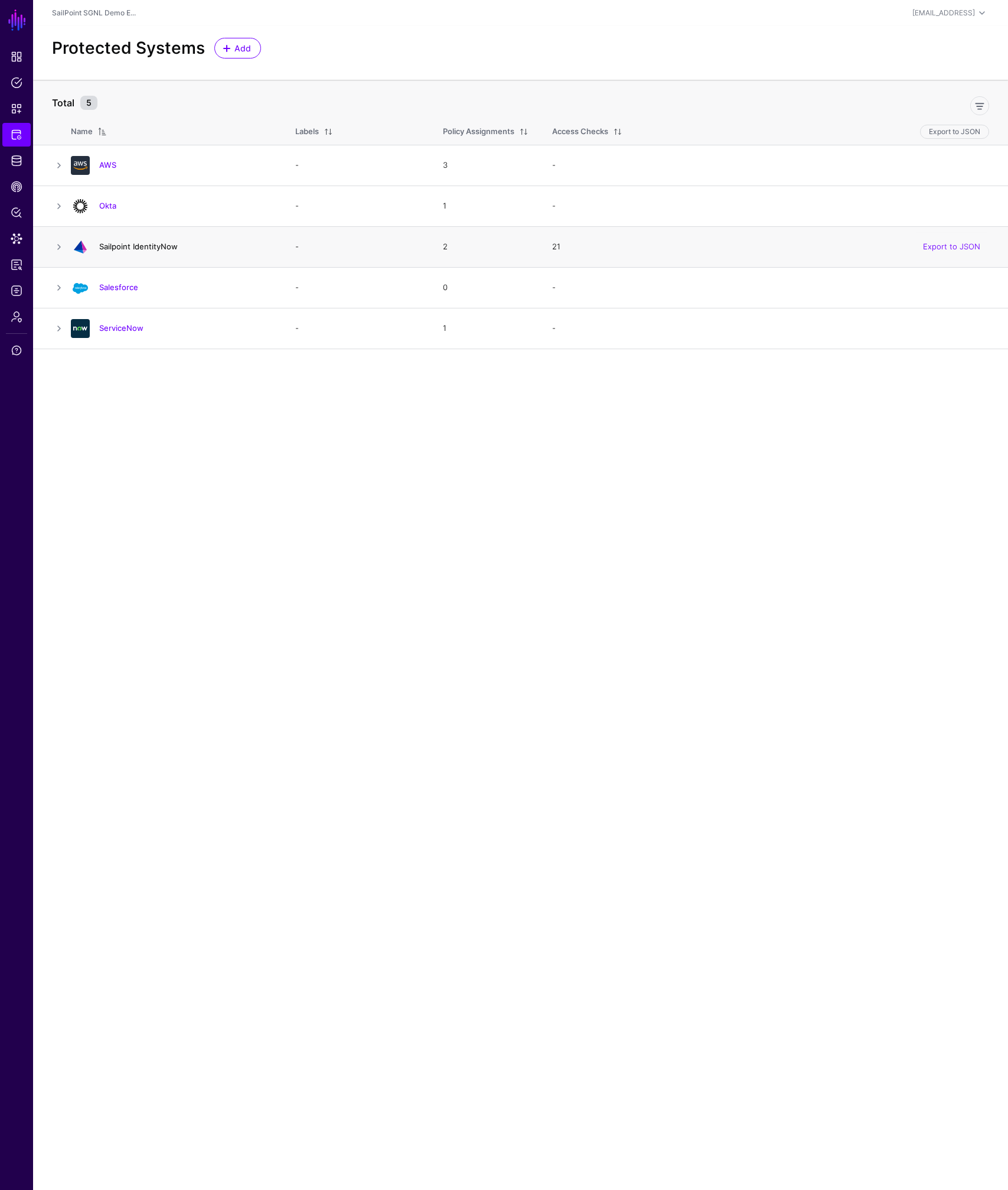
click at [125, 248] on link "Sailpoint IdentityNow" at bounding box center [138, 246] width 78 height 10
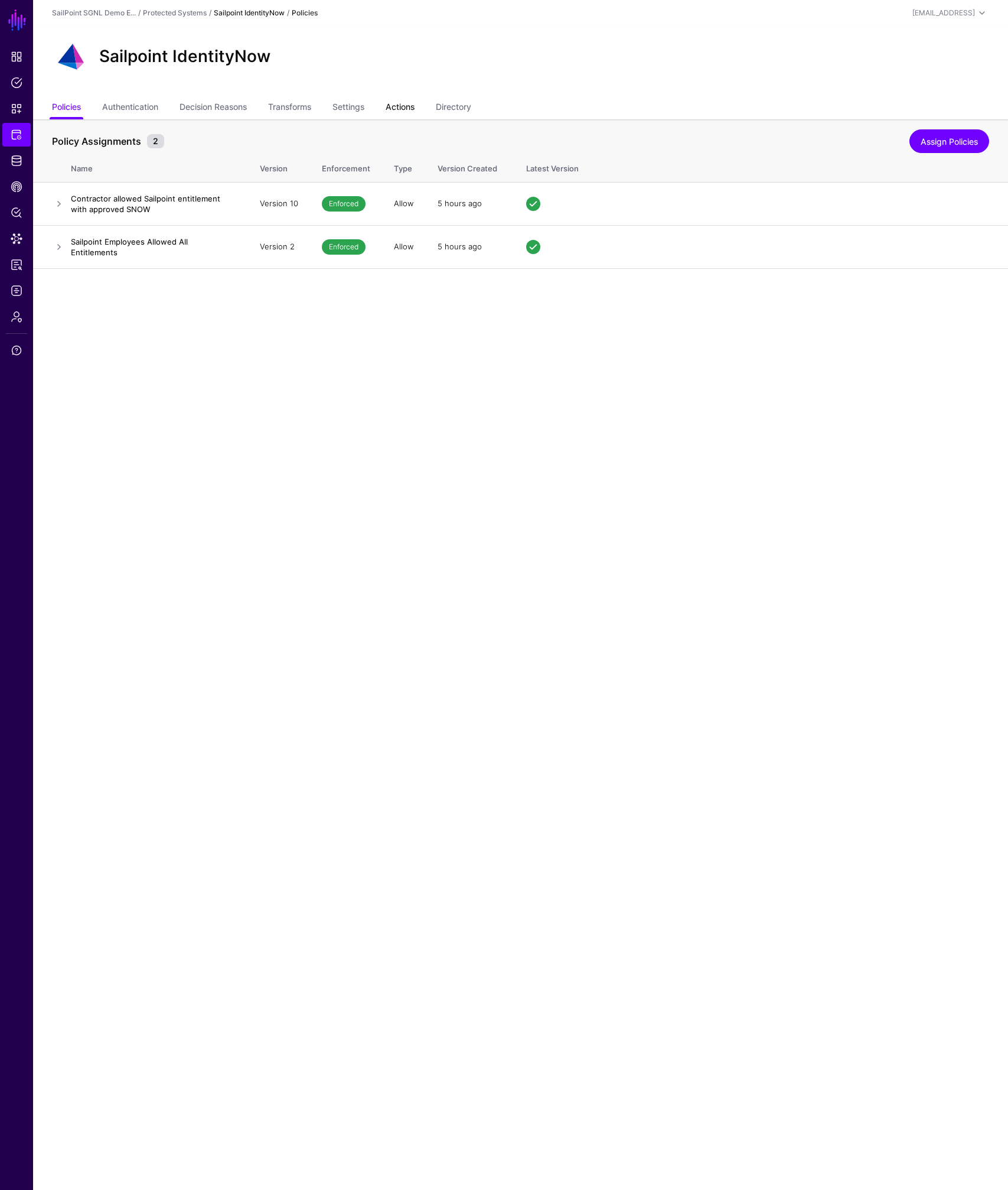
click at [403, 106] on link "Actions" at bounding box center [400, 108] width 29 height 22
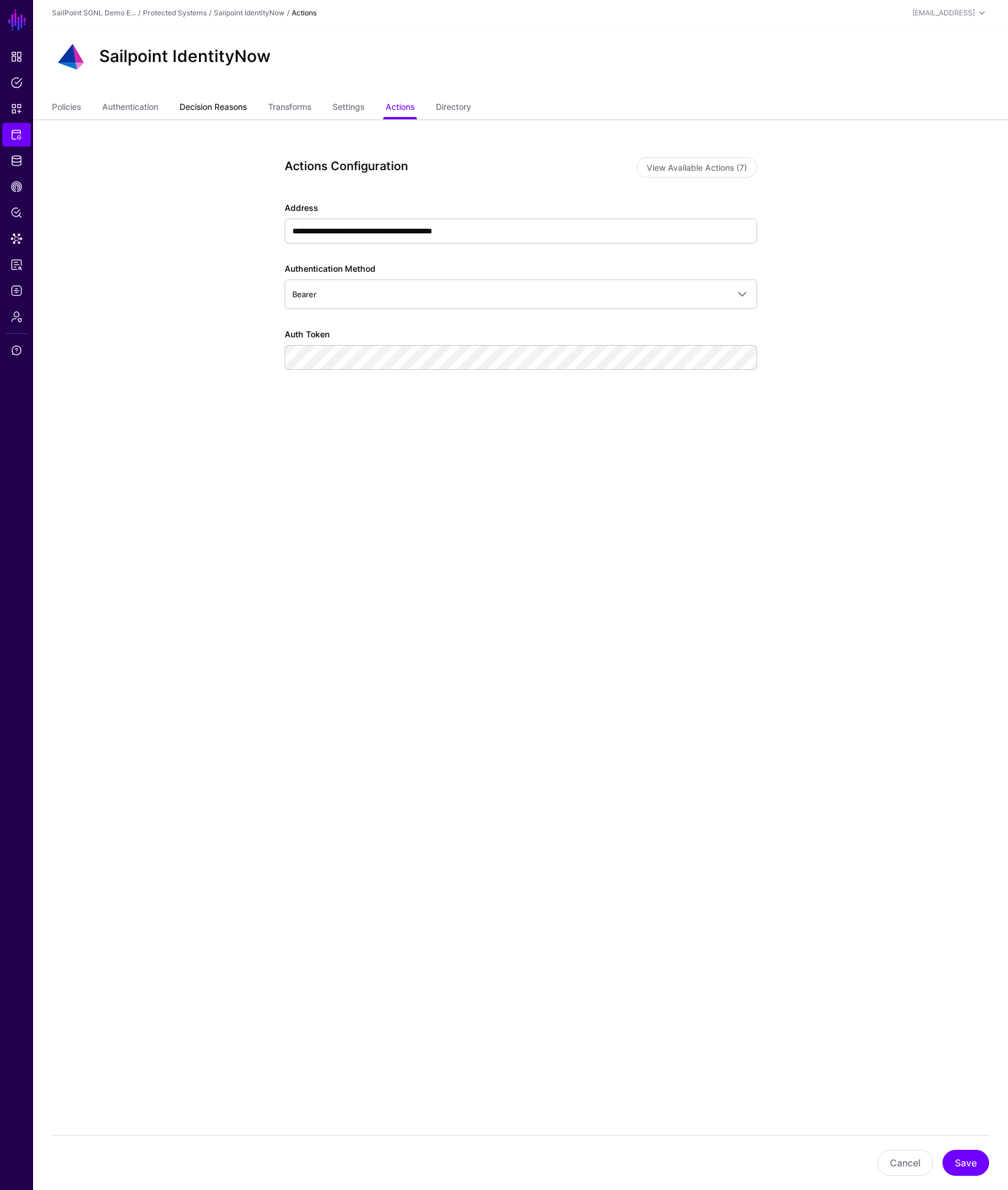
click at [230, 105] on link "Decision Reasons" at bounding box center [214, 108] width 68 height 22
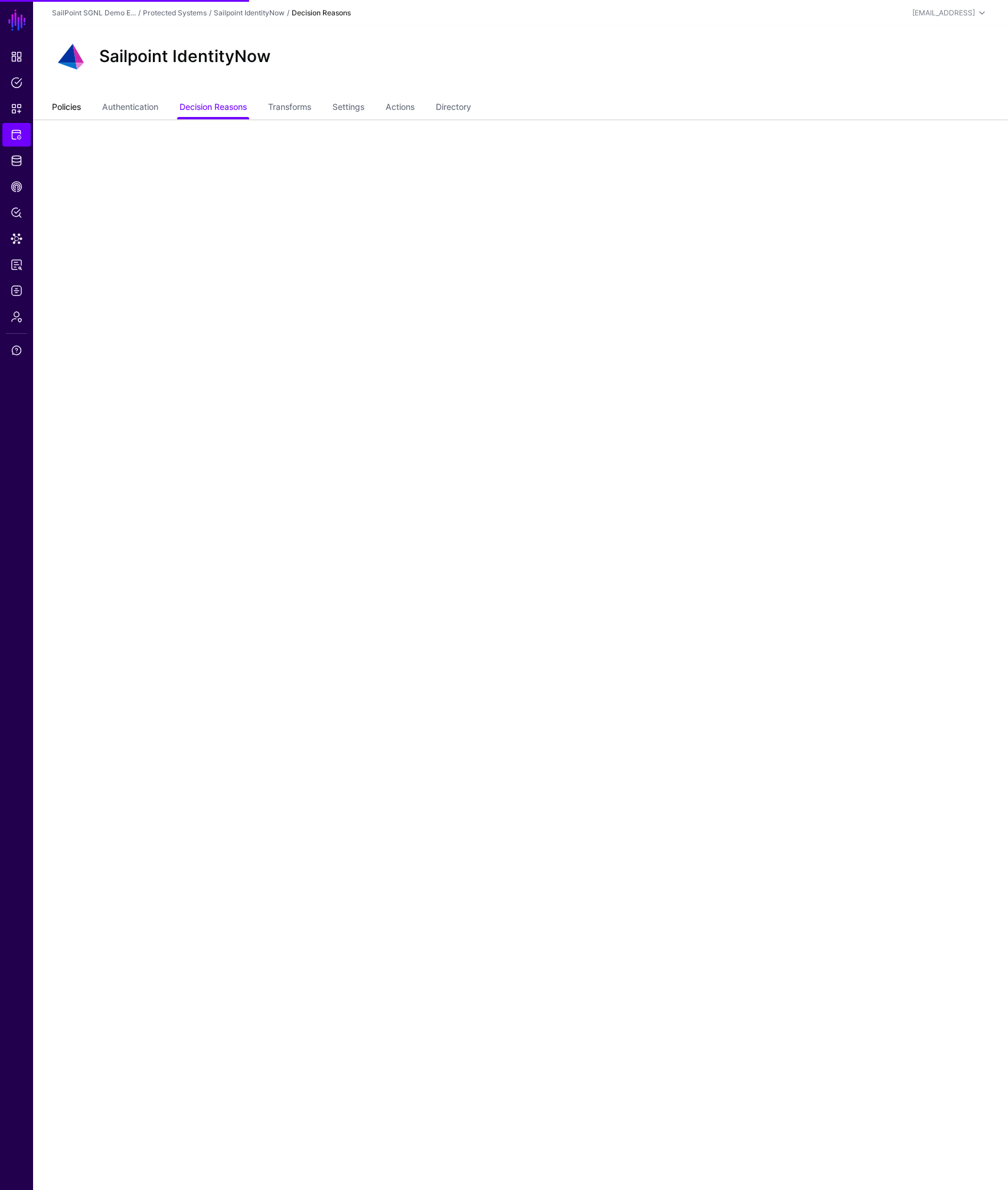
click at [75, 104] on link "Policies" at bounding box center [66, 108] width 29 height 22
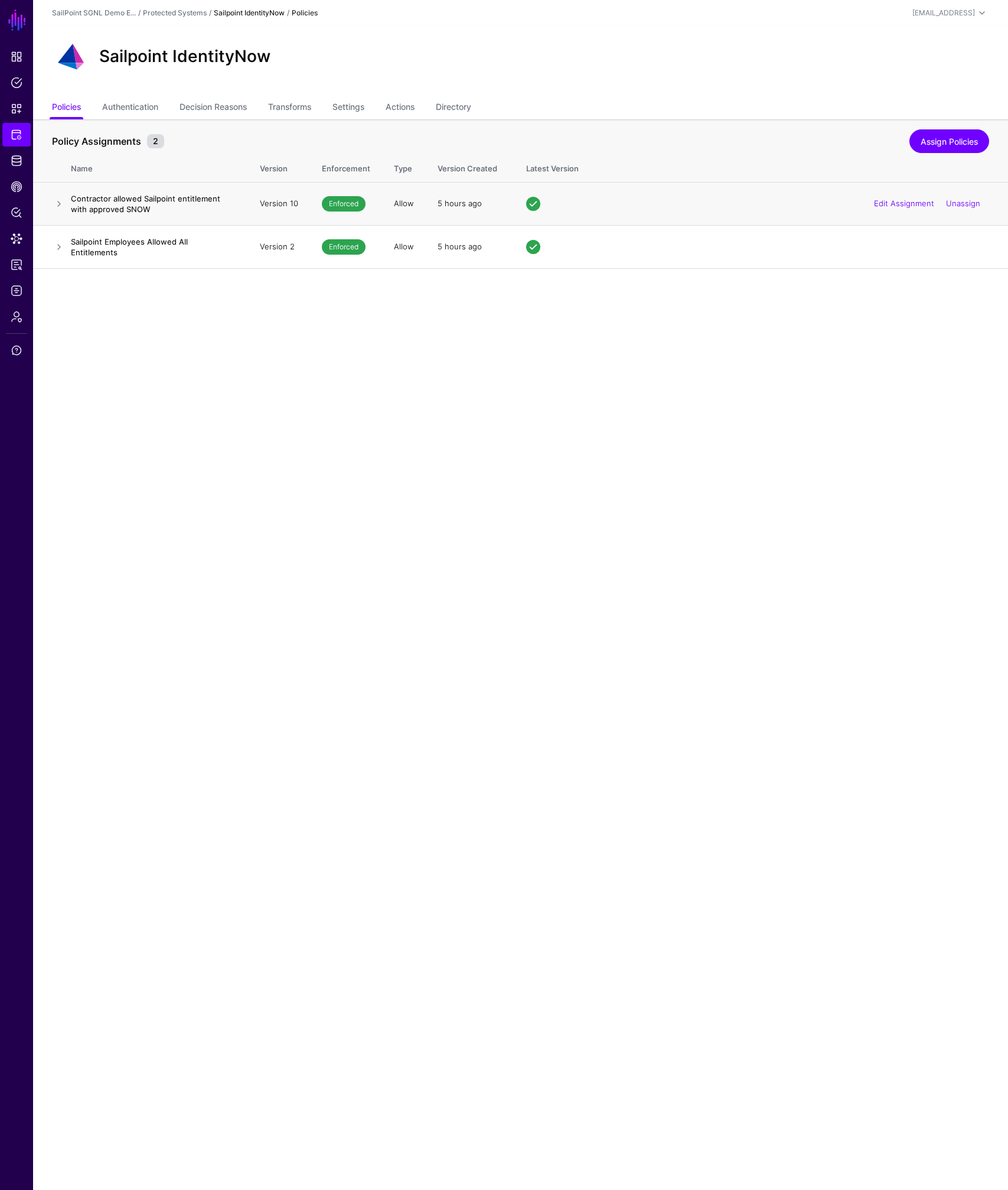
drag, startPoint x: 220, startPoint y: 200, endPoint x: 142, endPoint y: 208, distance: 78.4
click at [219, 201] on h4 "Contractor allowed Sailpoint entitlement with approved SNOW" at bounding box center [153, 203] width 165 height 21
click at [56, 203] on link at bounding box center [59, 203] width 14 height 14
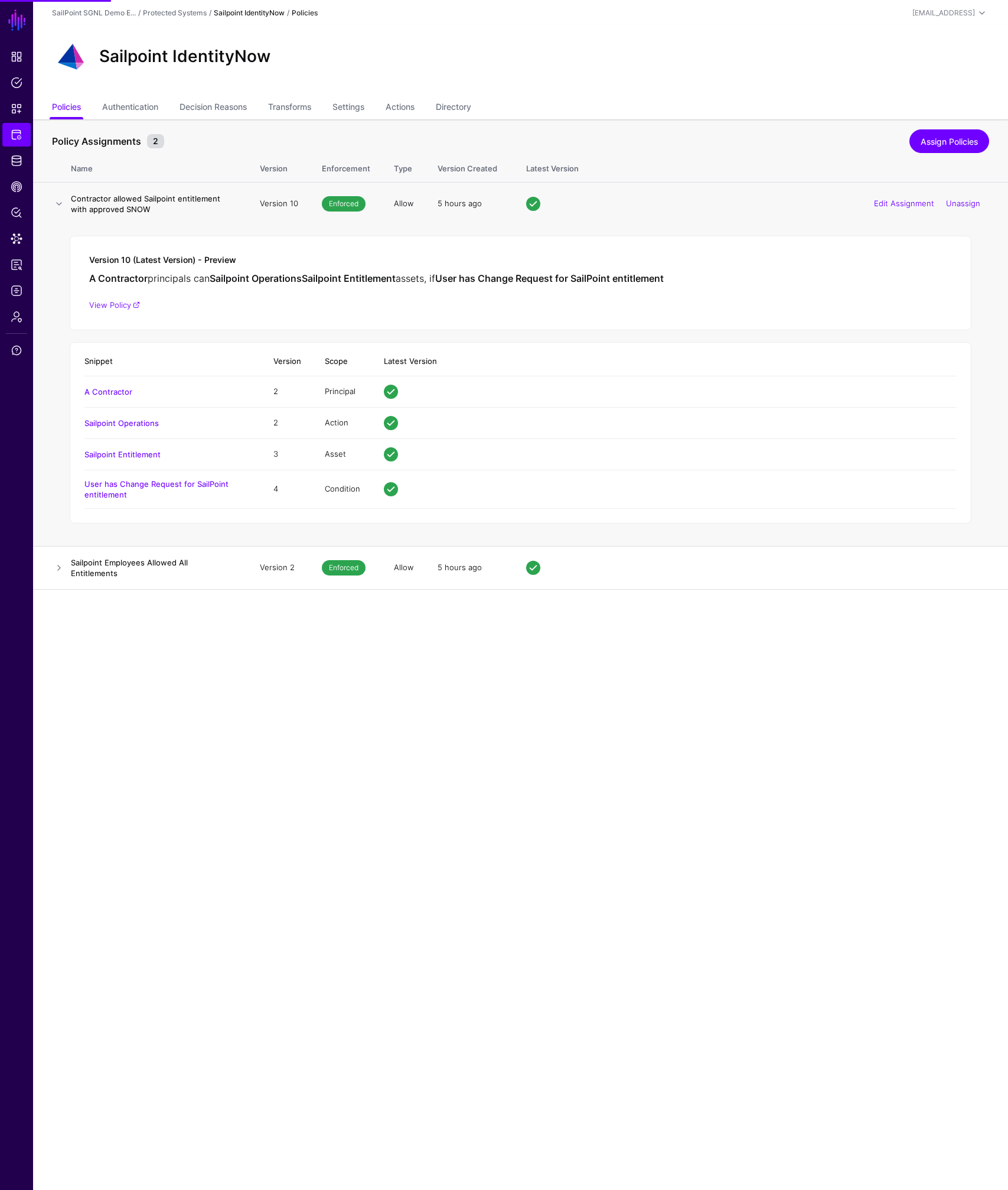
click at [103, 285] on div "Version 10 (Latest Version) - Preview A Contractor principals can Sailpoint Ope…" at bounding box center [521, 283] width 902 height 95
click at [145, 484] on link "User has Change Request for SailPoint entitlement" at bounding box center [156, 489] width 144 height 20
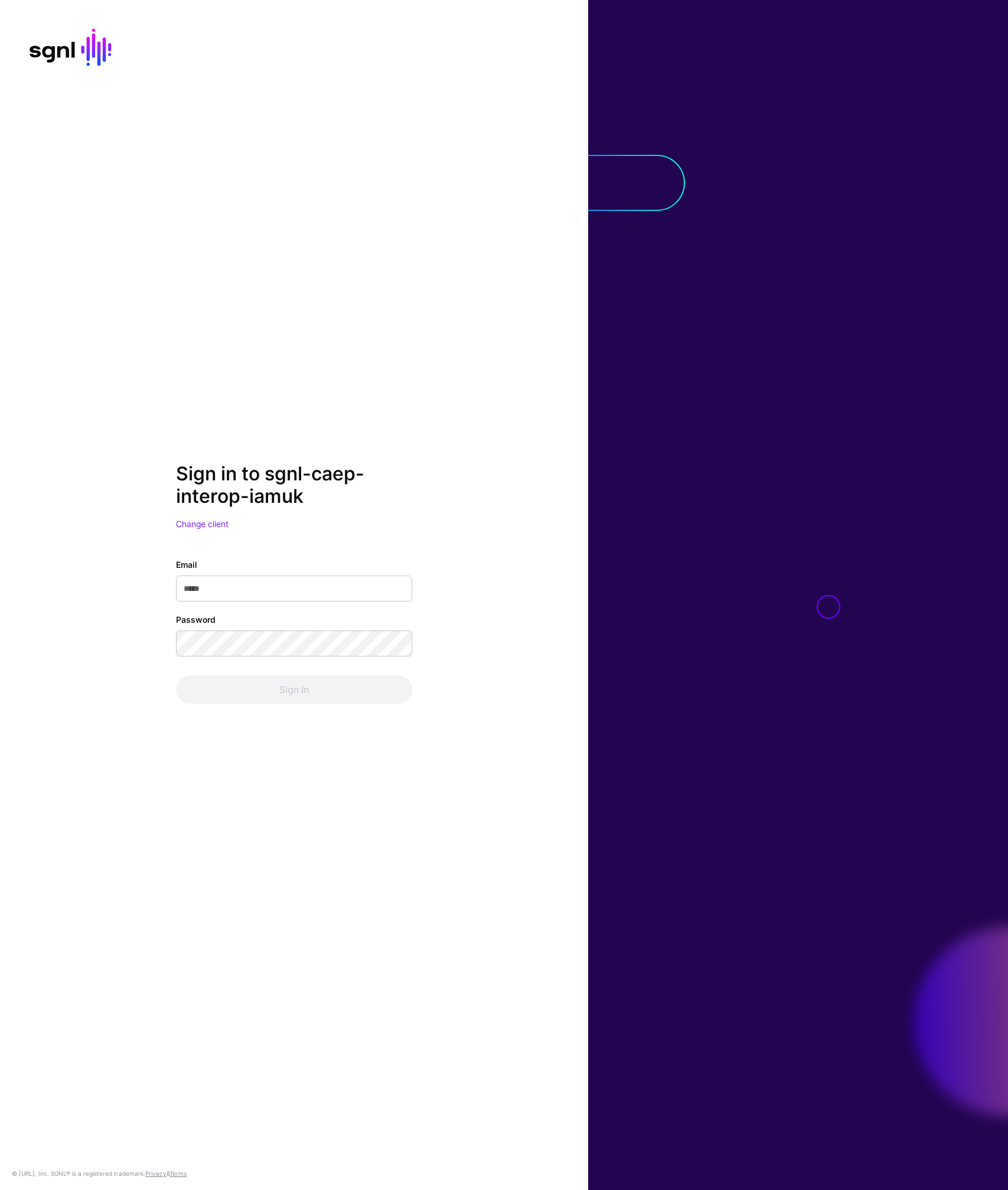
click at [271, 584] on input "Email" at bounding box center [294, 588] width 236 height 26
type input "**********"
click at [176, 675] on button "Sign In" at bounding box center [294, 689] width 236 height 28
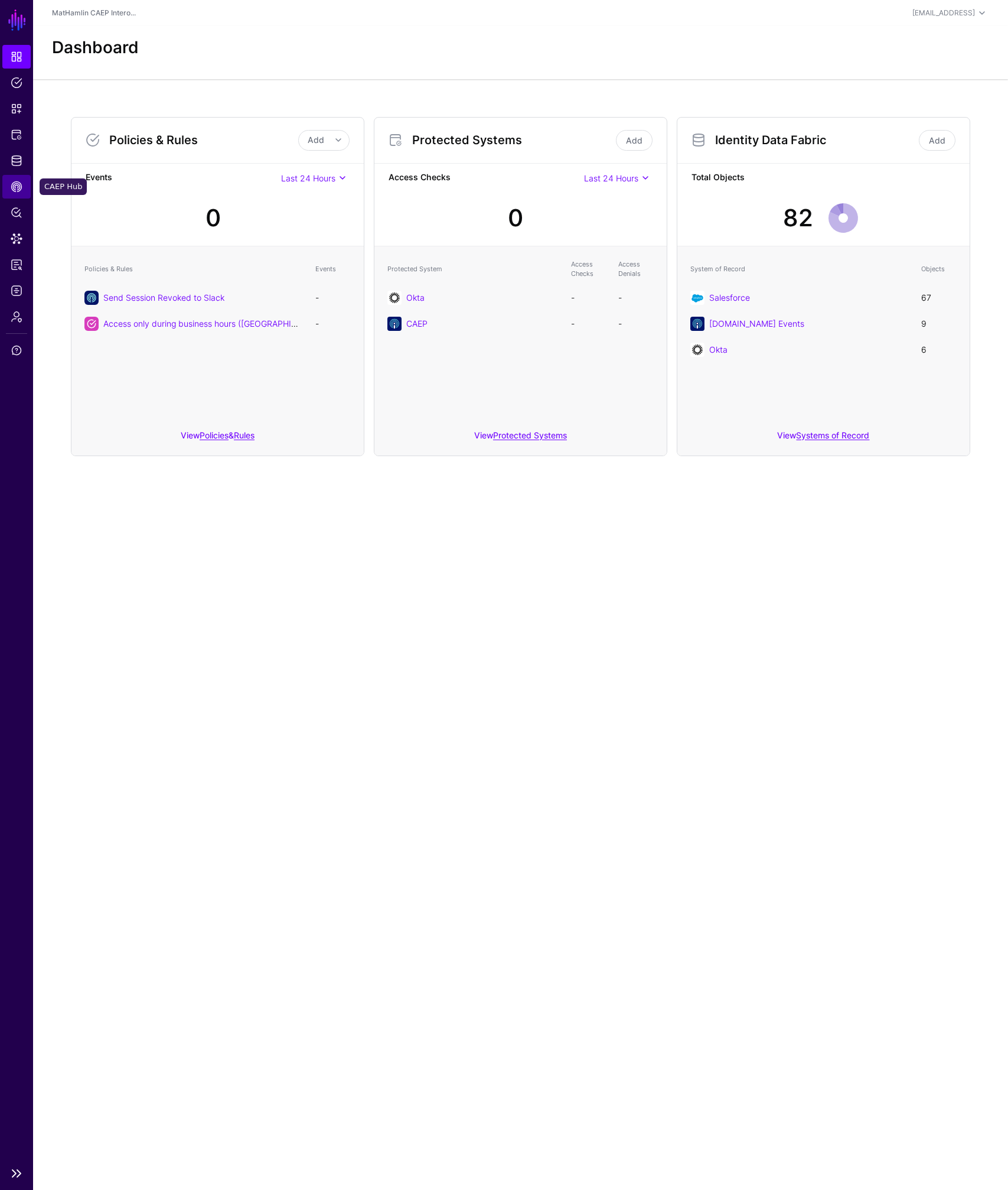
click at [18, 185] on span "CAEP Hub" at bounding box center [17, 187] width 12 height 12
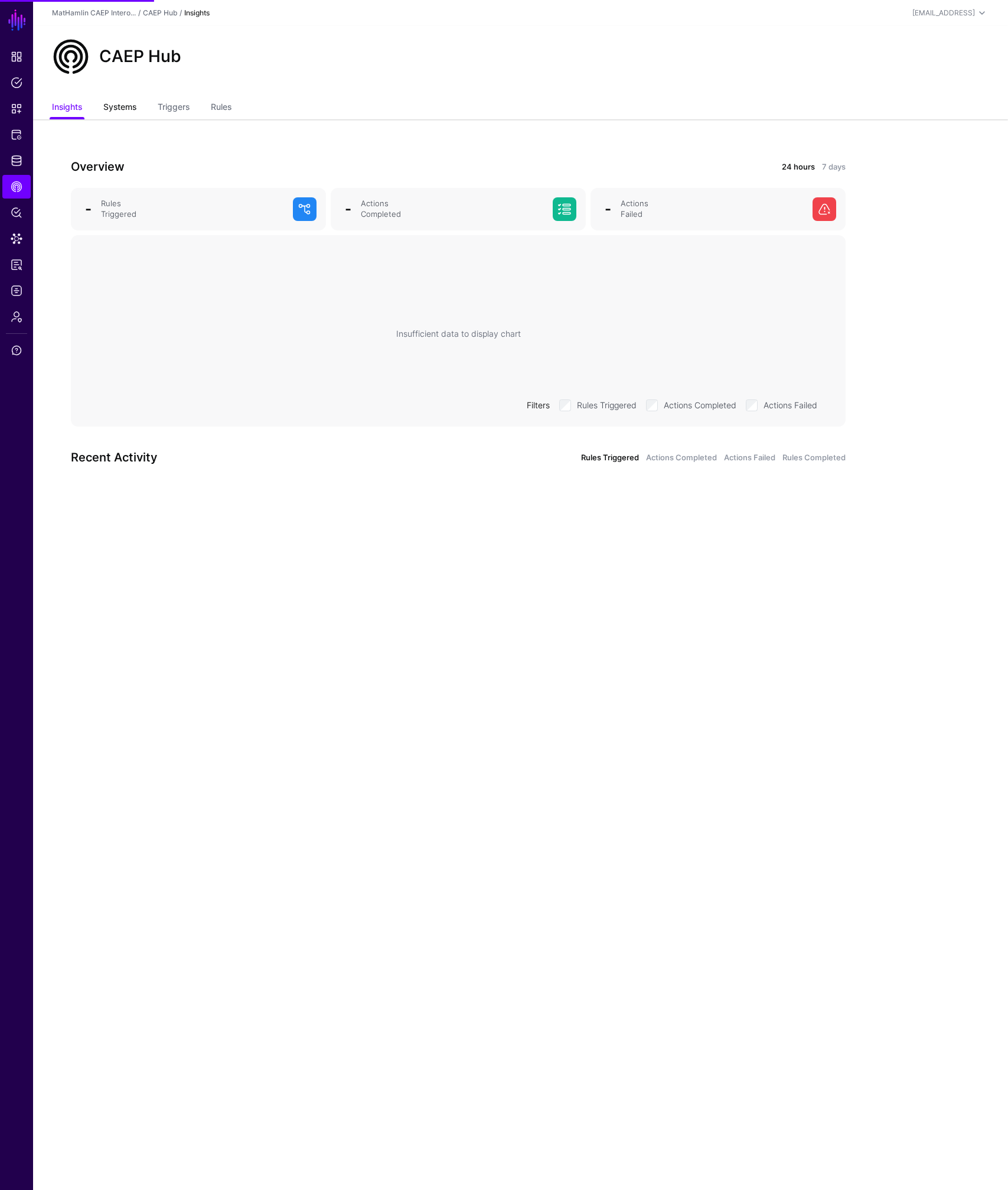
click at [118, 106] on link "Systems" at bounding box center [119, 108] width 33 height 22
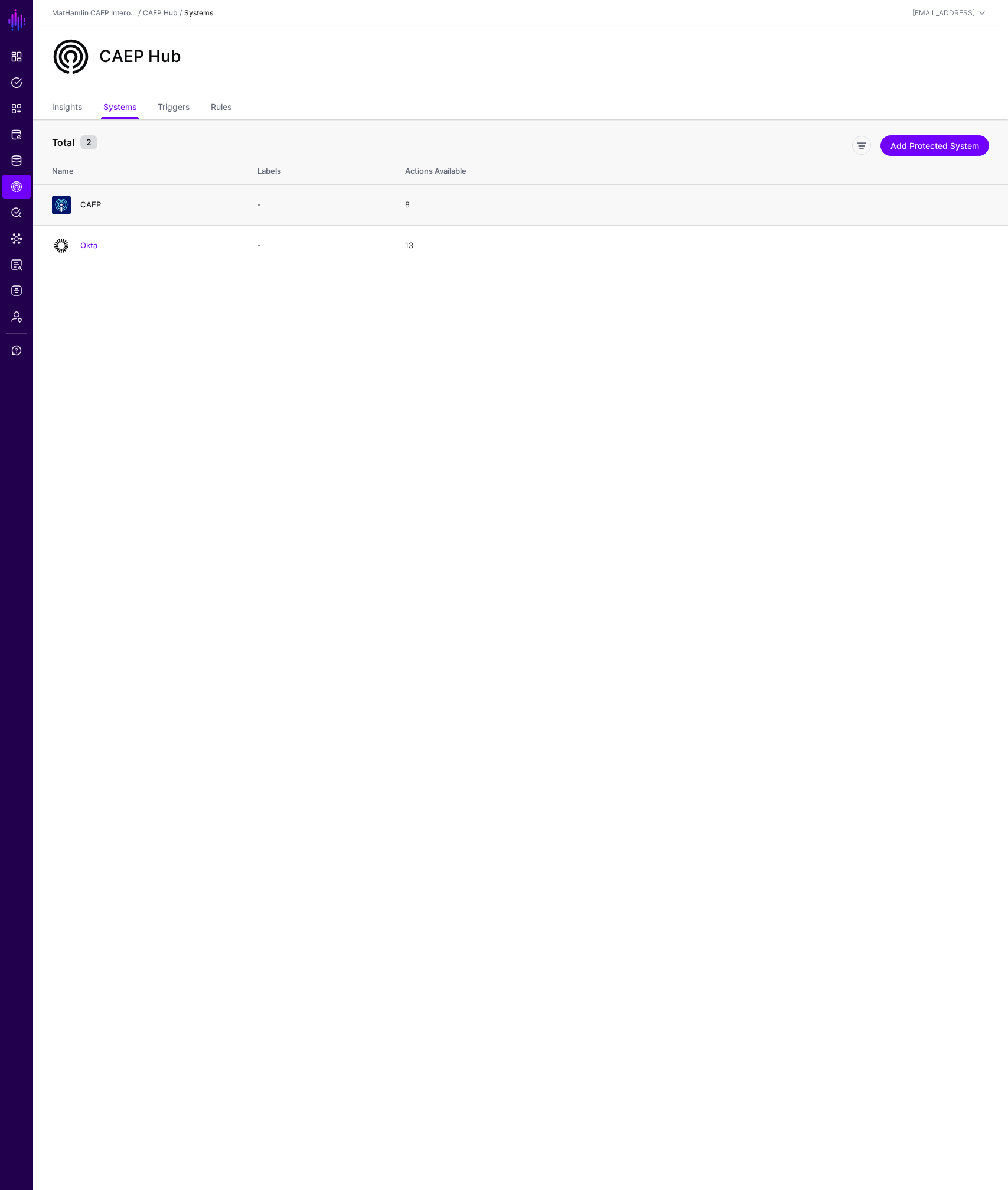
click at [94, 205] on link "CAEP" at bounding box center [90, 205] width 21 height 10
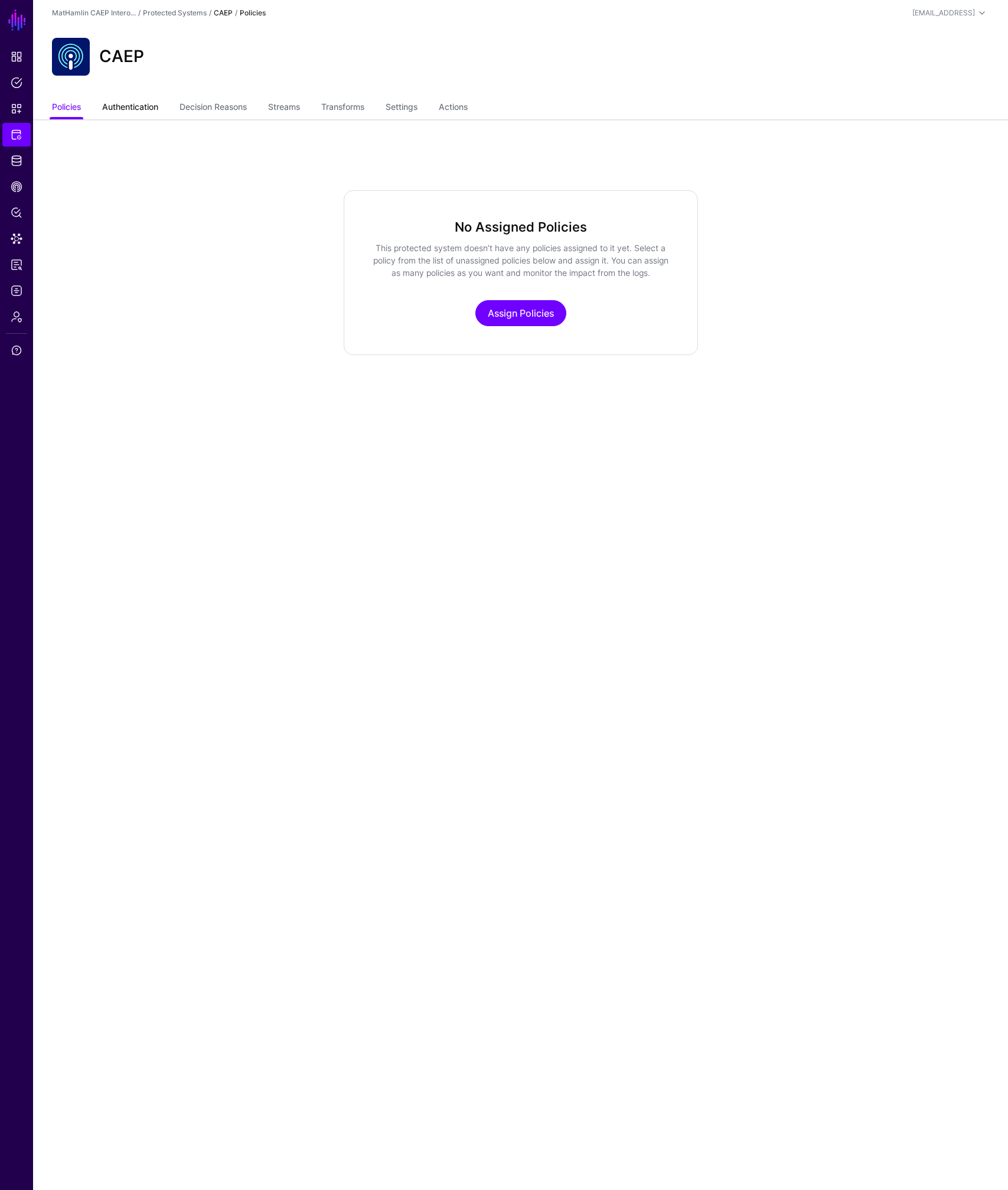
click at [147, 107] on link "Authentication" at bounding box center [130, 108] width 56 height 22
click at [221, 112] on link "Decision Reasons" at bounding box center [214, 108] width 68 height 22
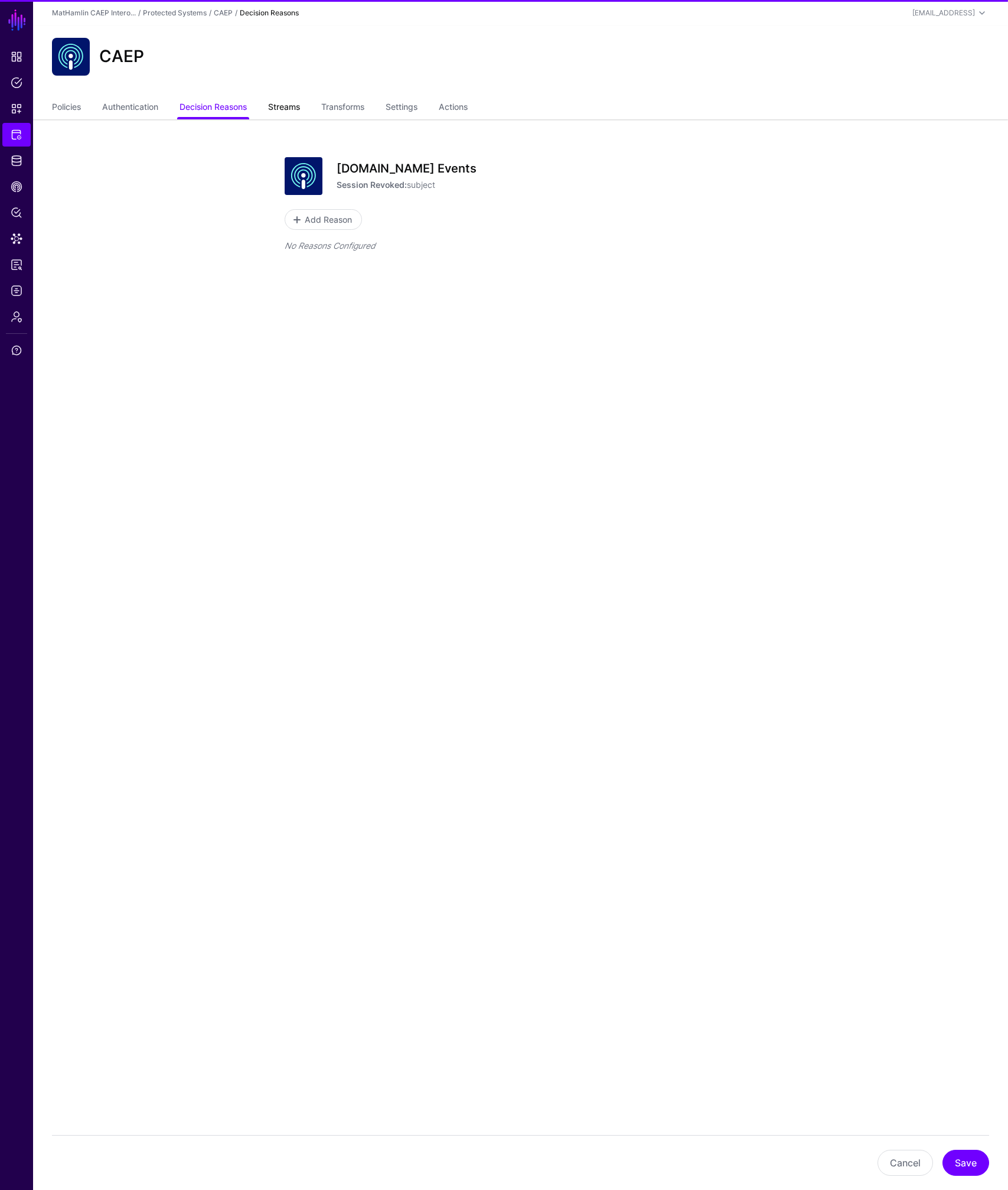
click at [300, 110] on link "Streams" at bounding box center [284, 108] width 32 height 22
click at [334, 110] on link "Transforms" at bounding box center [343, 108] width 43 height 22
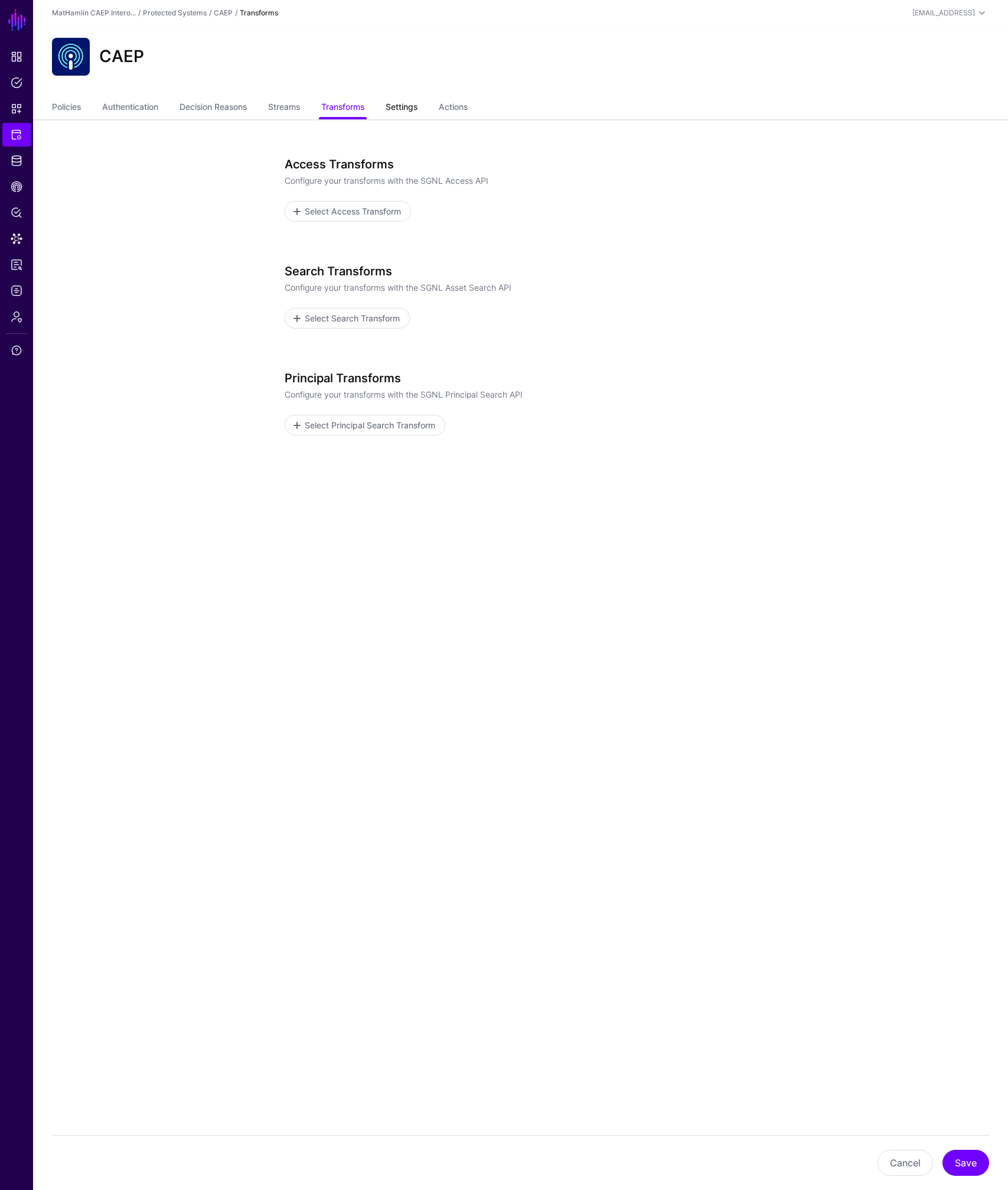
click at [402, 109] on link "Settings" at bounding box center [401, 108] width 32 height 22
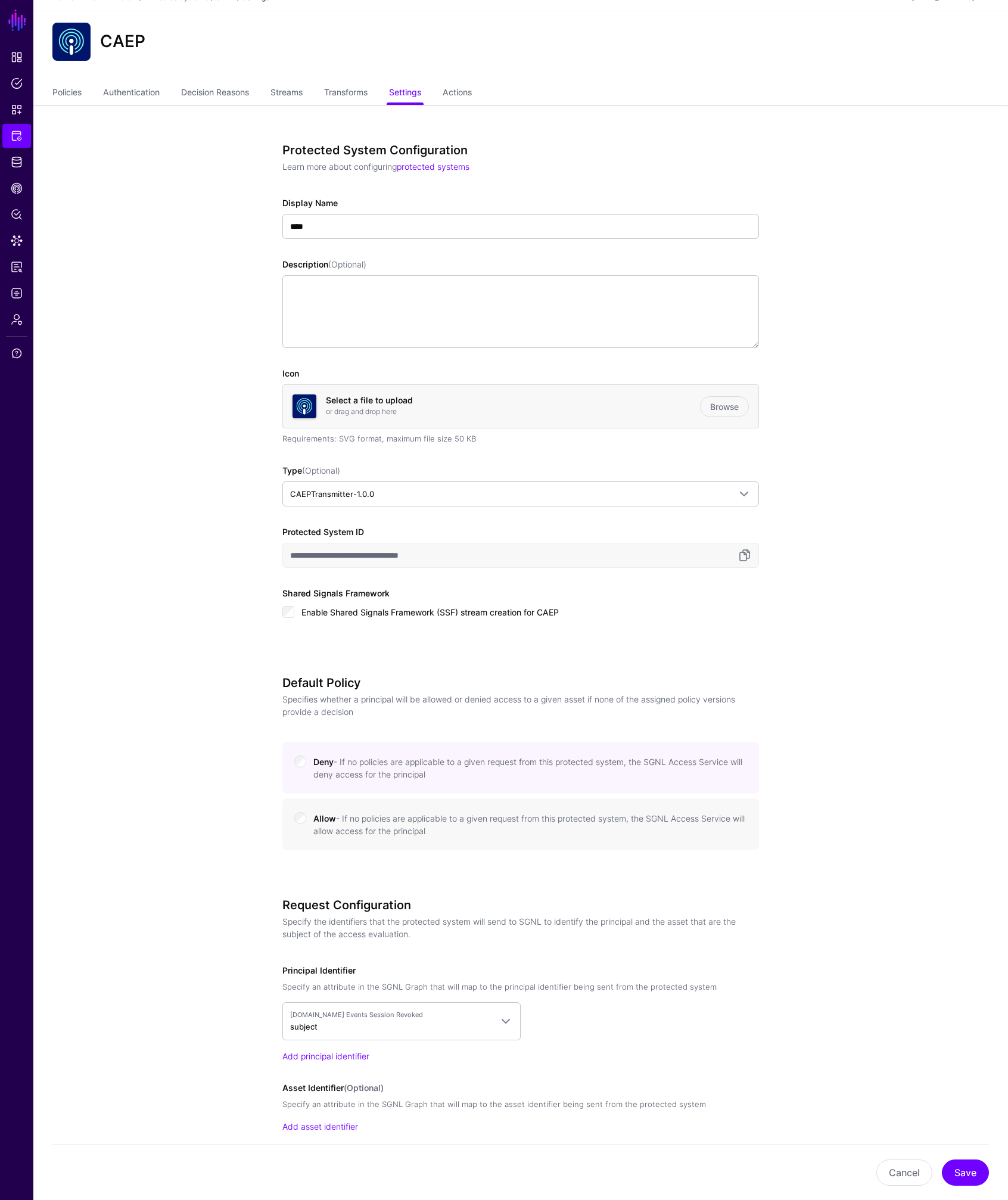
scroll to position [7, 0]
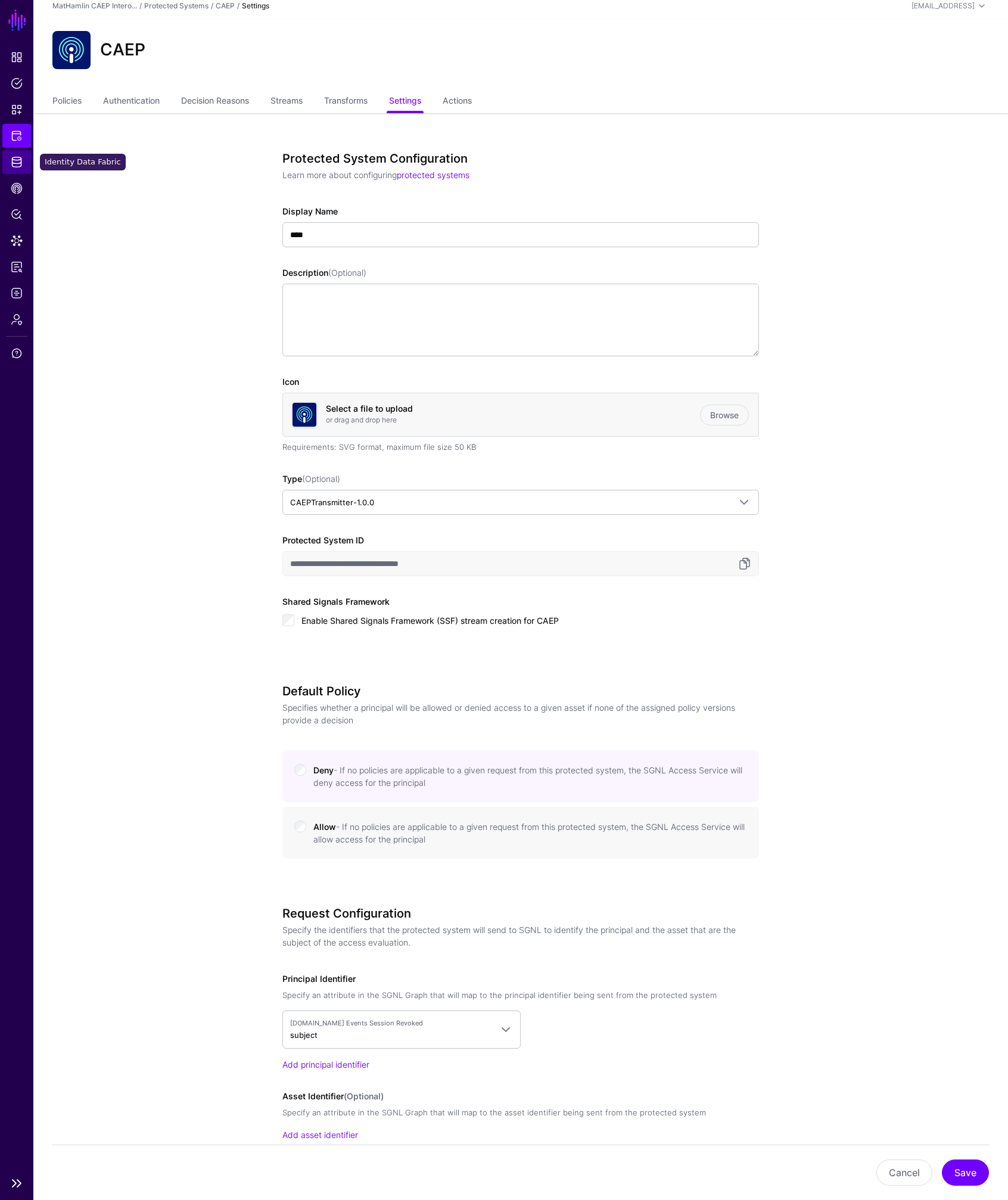
click at [15, 159] on span "Identity Data Fabric" at bounding box center [17, 162] width 12 height 12
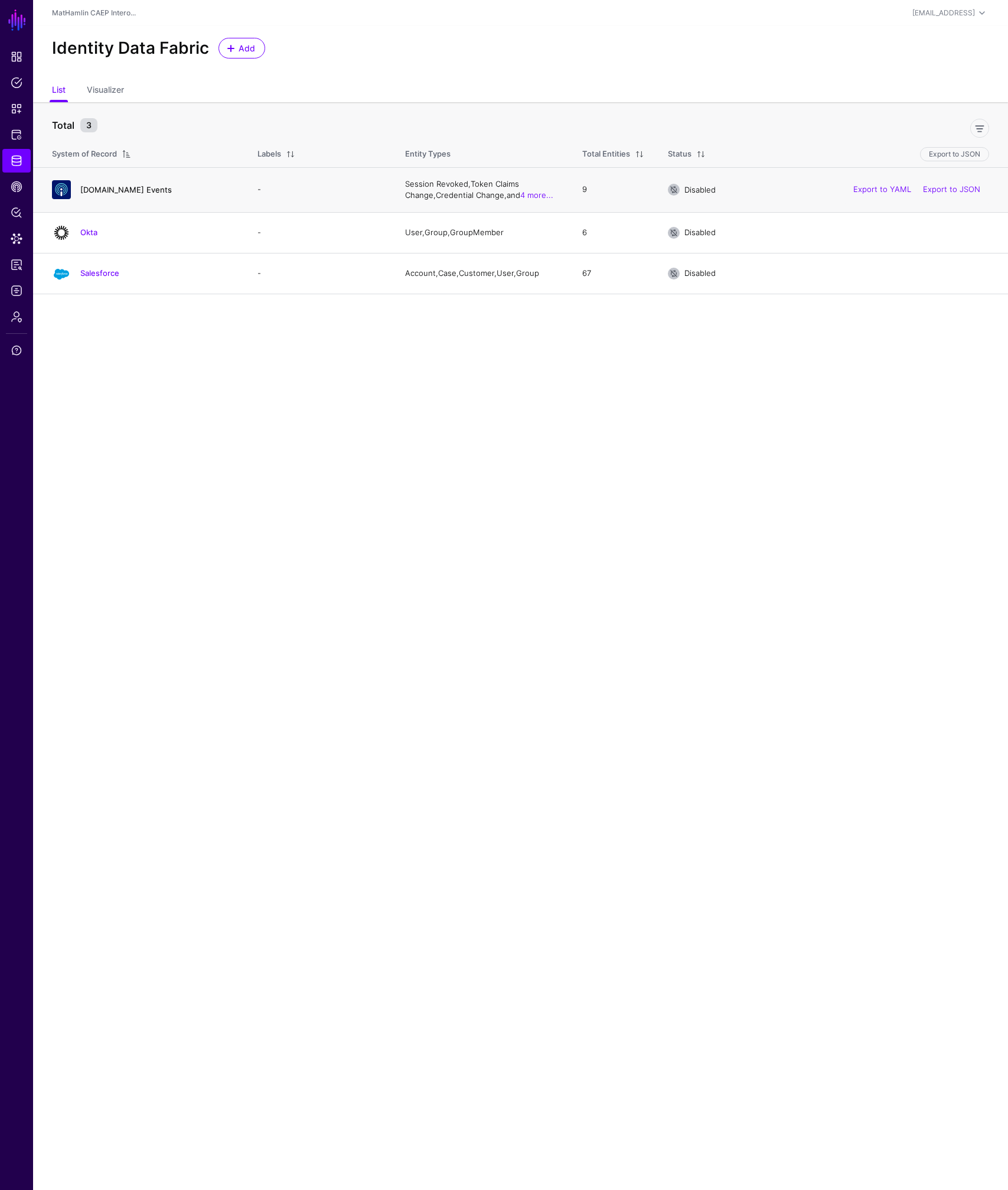
click at [108, 189] on link "[DOMAIN_NAME] Events" at bounding box center [126, 189] width 92 height 10
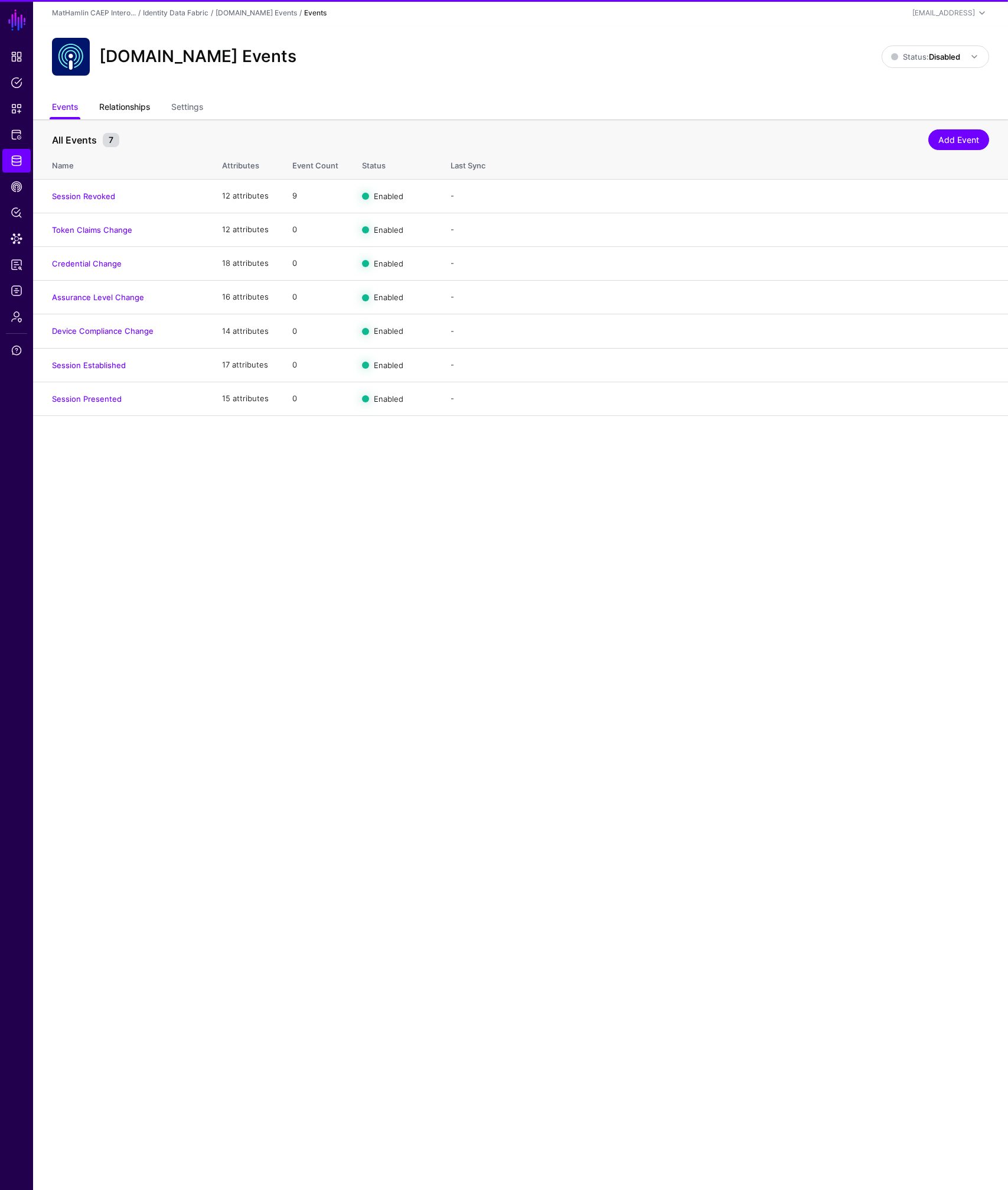
click at [126, 109] on link "Relationships" at bounding box center [124, 108] width 51 height 22
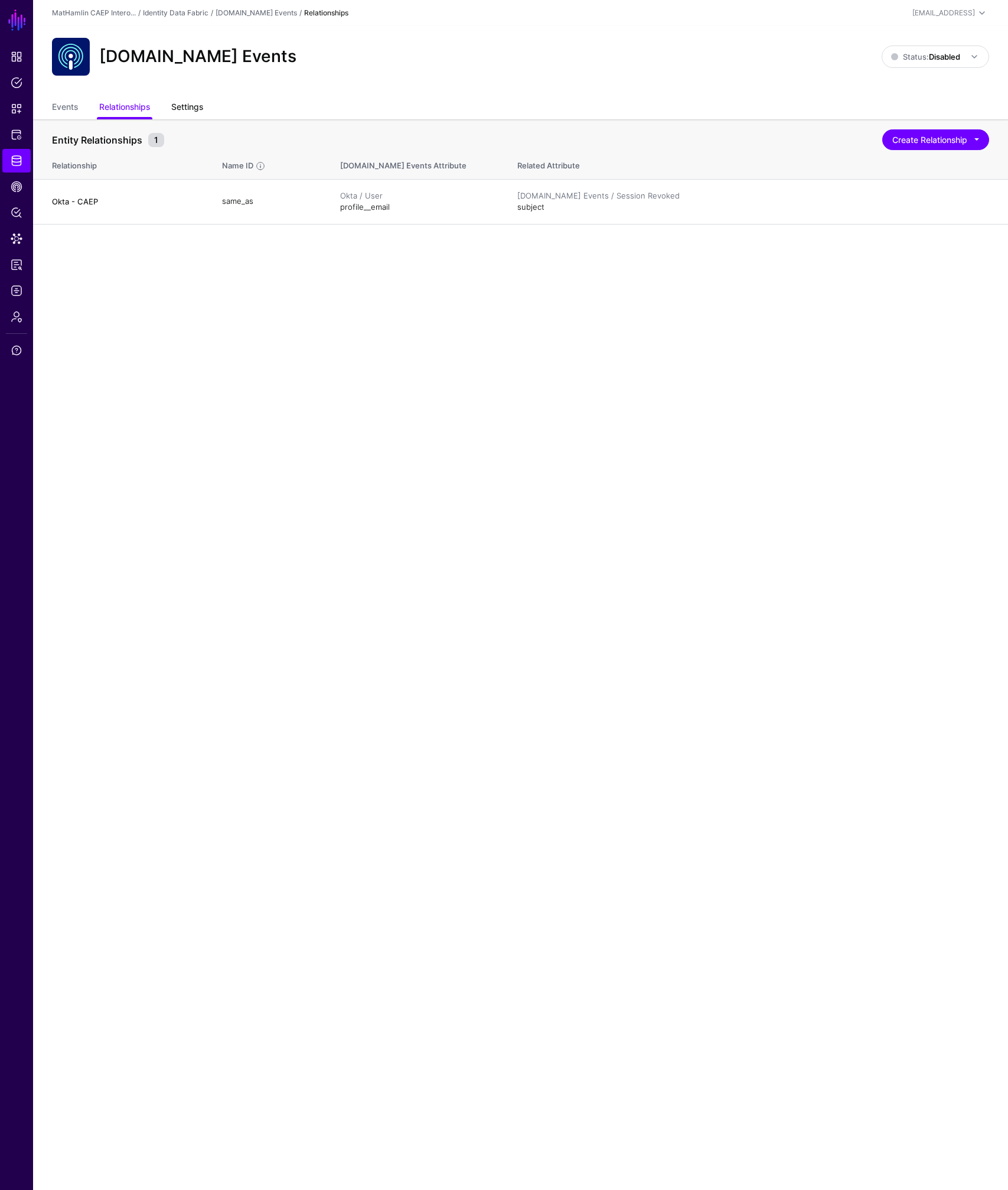
click at [195, 104] on link "Settings" at bounding box center [187, 108] width 32 height 22
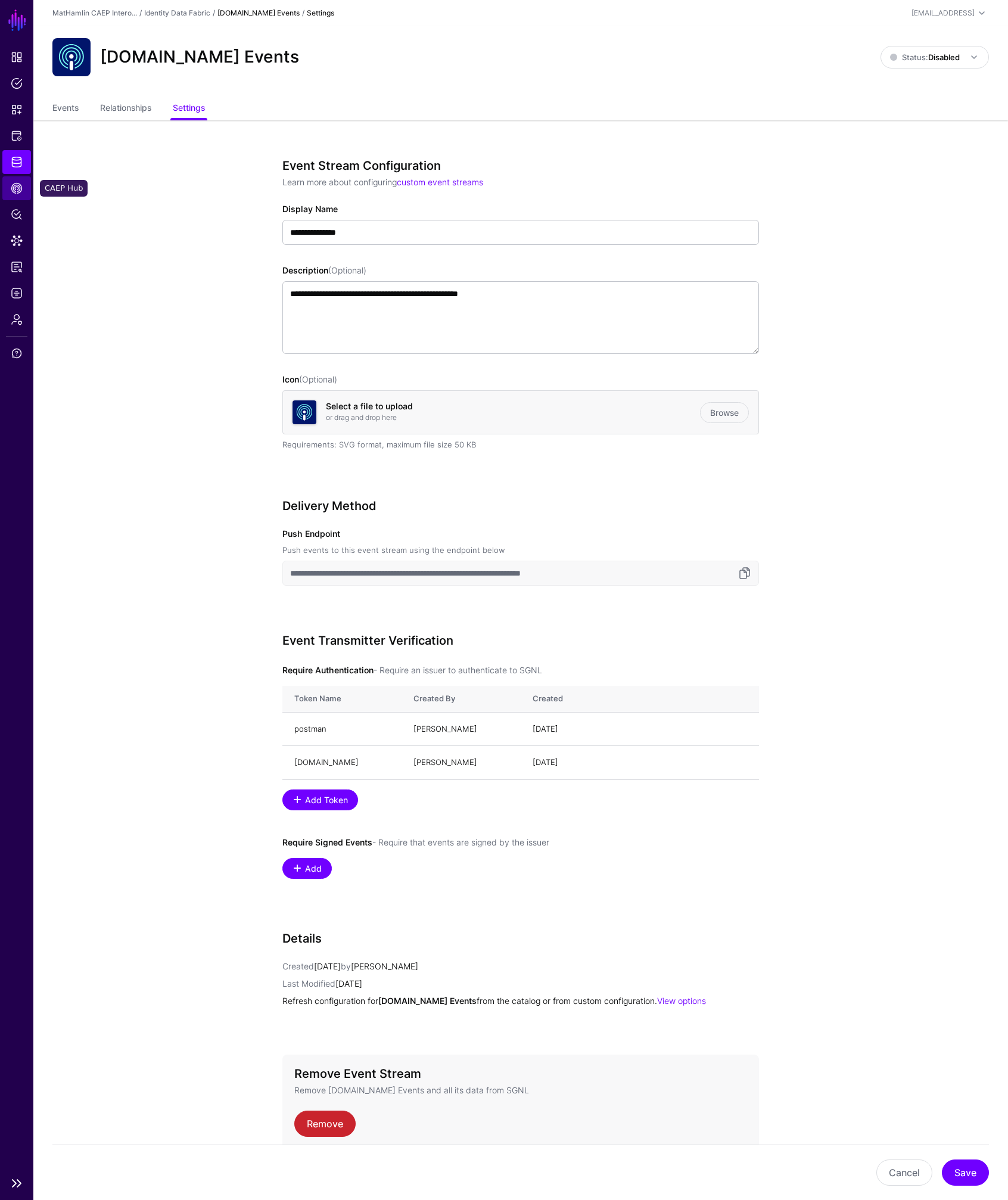
click at [16, 189] on span "CAEP Hub" at bounding box center [17, 189] width 12 height 12
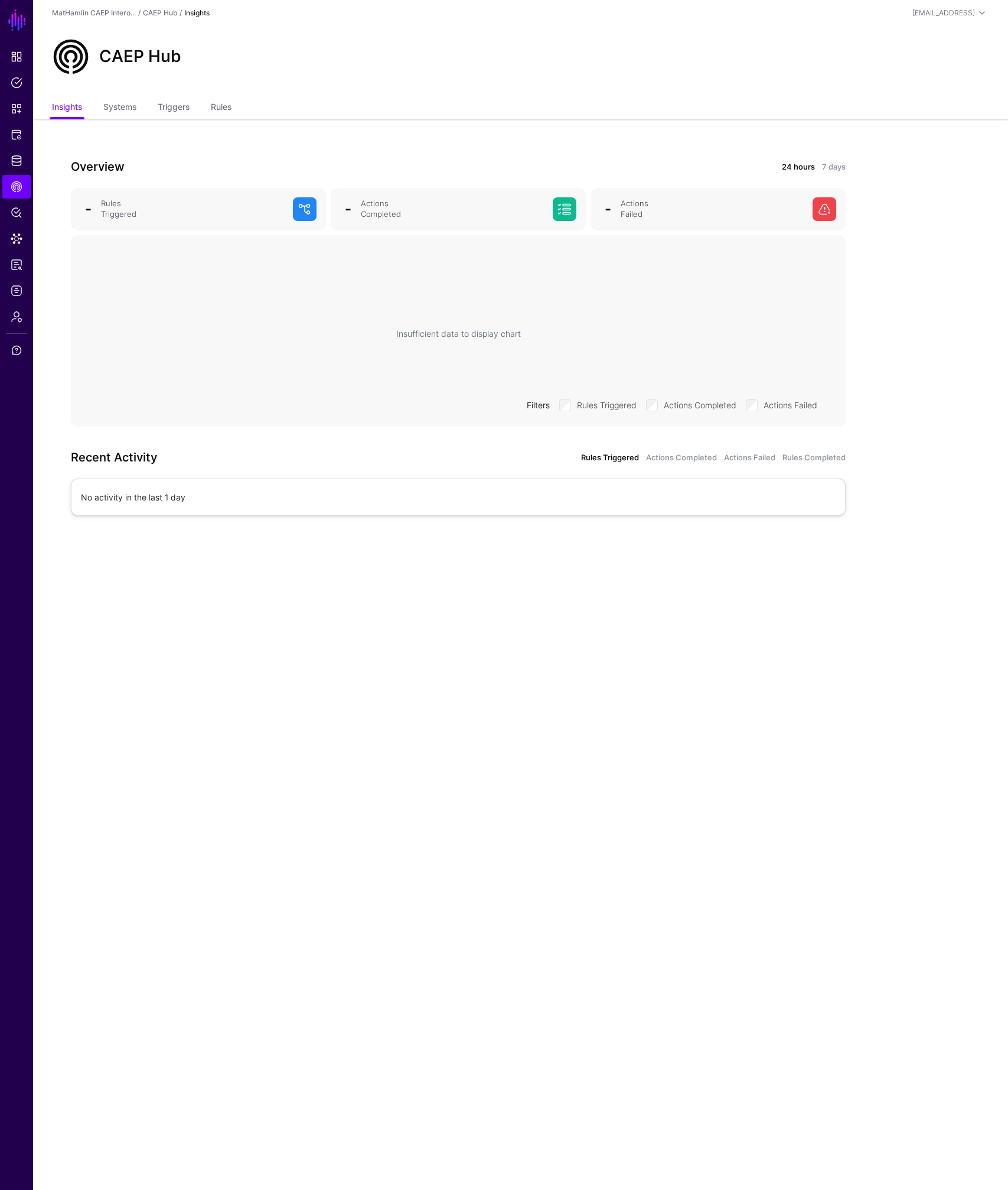
click at [214, 498] on div "No activity in the last 1 day" at bounding box center [458, 497] width 755 height 13
click at [153, 493] on div "No activity in the last 1 day" at bounding box center [458, 497] width 755 height 13
click at [152, 493] on div "No activity in the last 1 day" at bounding box center [458, 497] width 755 height 13
drag, startPoint x: 152, startPoint y: 493, endPoint x: 170, endPoint y: 492, distance: 18.0
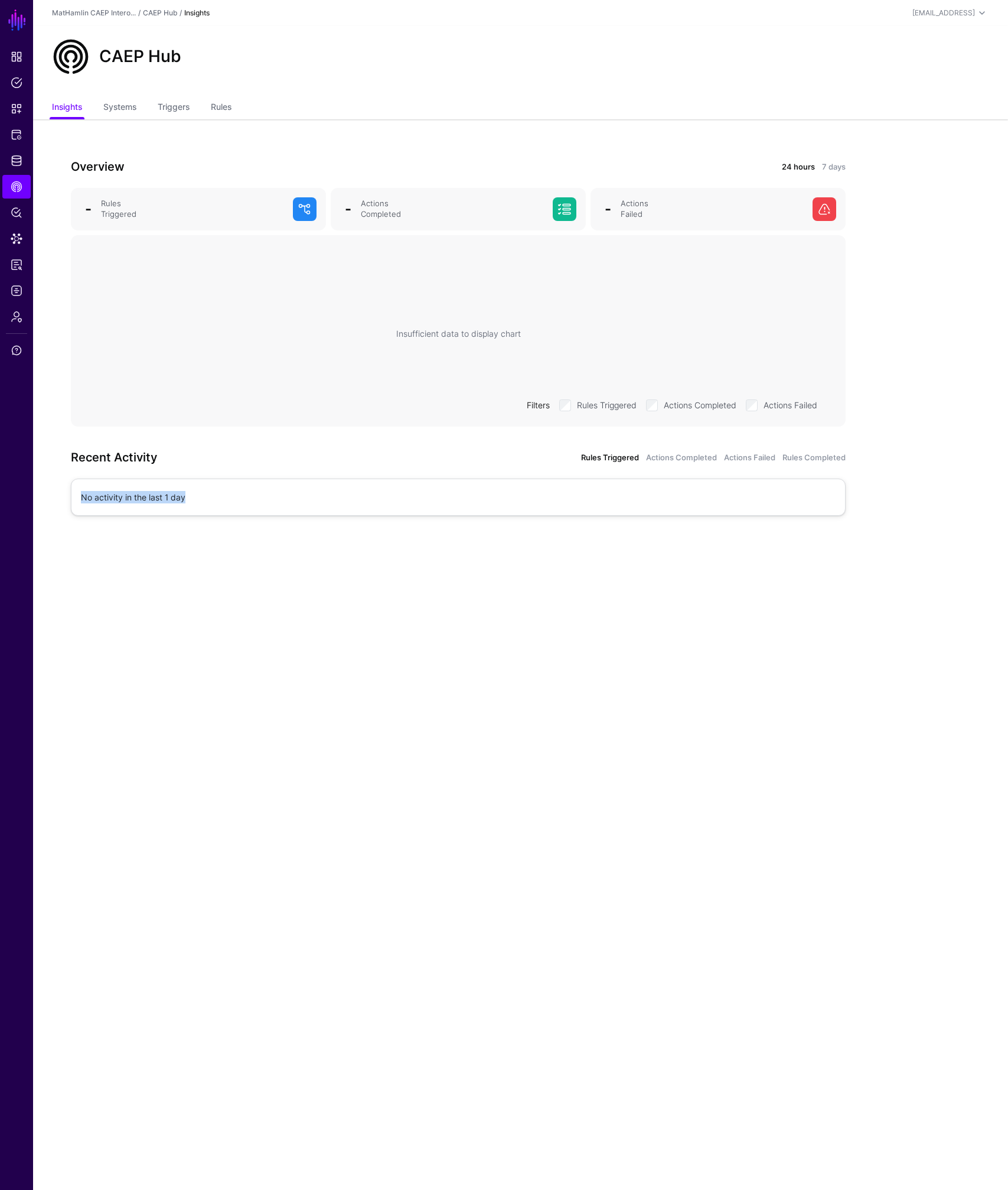
click at [152, 493] on div "No activity in the last 1 day" at bounding box center [458, 497] width 755 height 13
click at [675, 456] on link "Actions Completed" at bounding box center [681, 458] width 71 height 12
click at [757, 456] on link "Actions Failed" at bounding box center [749, 458] width 51 height 12
click at [795, 454] on link "Rules Completed" at bounding box center [814, 458] width 63 height 12
click at [126, 106] on link "Systems" at bounding box center [119, 108] width 33 height 22
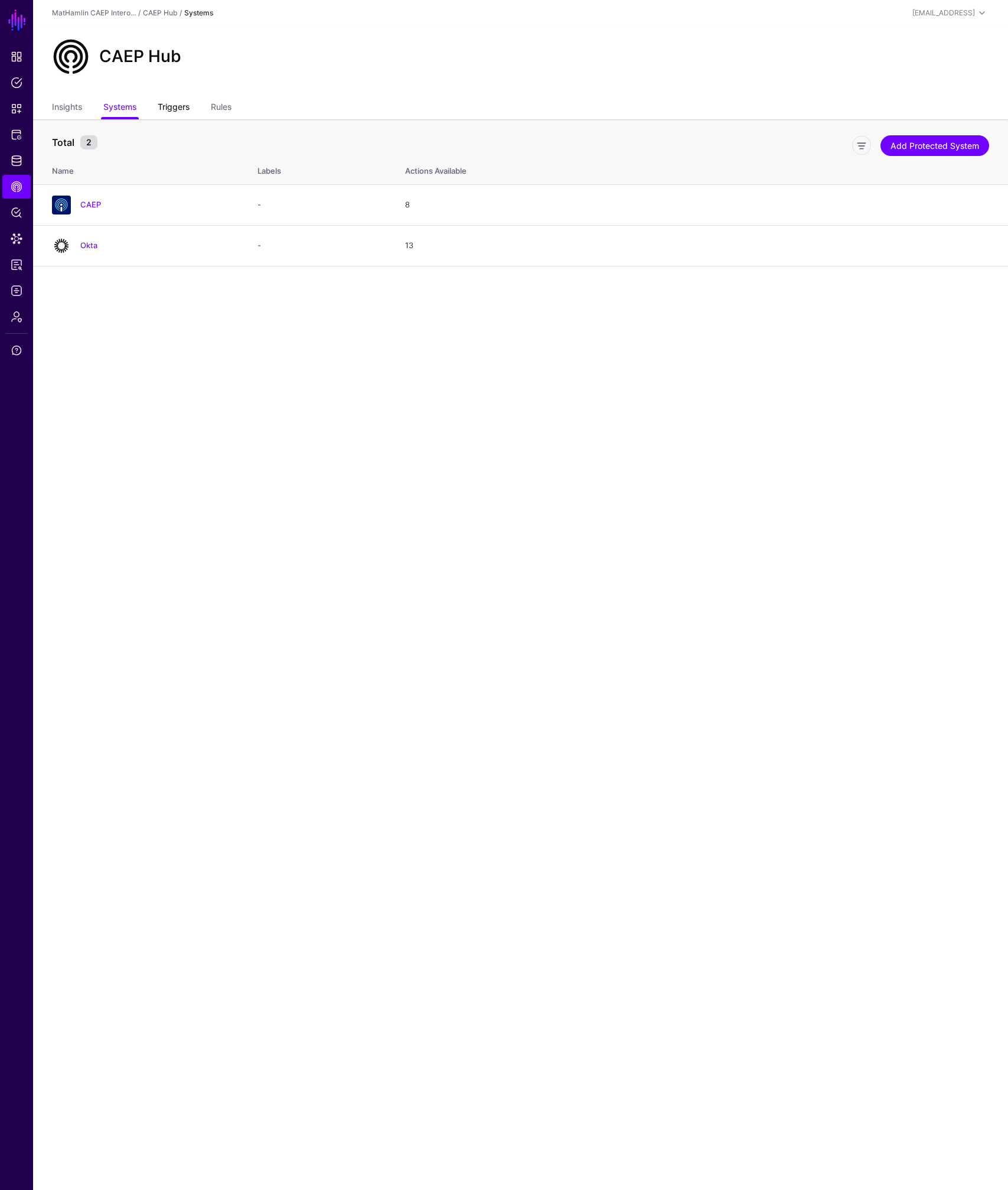
click at [180, 107] on link "Triggers" at bounding box center [173, 108] width 32 height 22
click at [224, 112] on link "Rules" at bounding box center [221, 108] width 21 height 22
click at [15, 162] on span "Identity Data Fabric" at bounding box center [17, 161] width 12 height 12
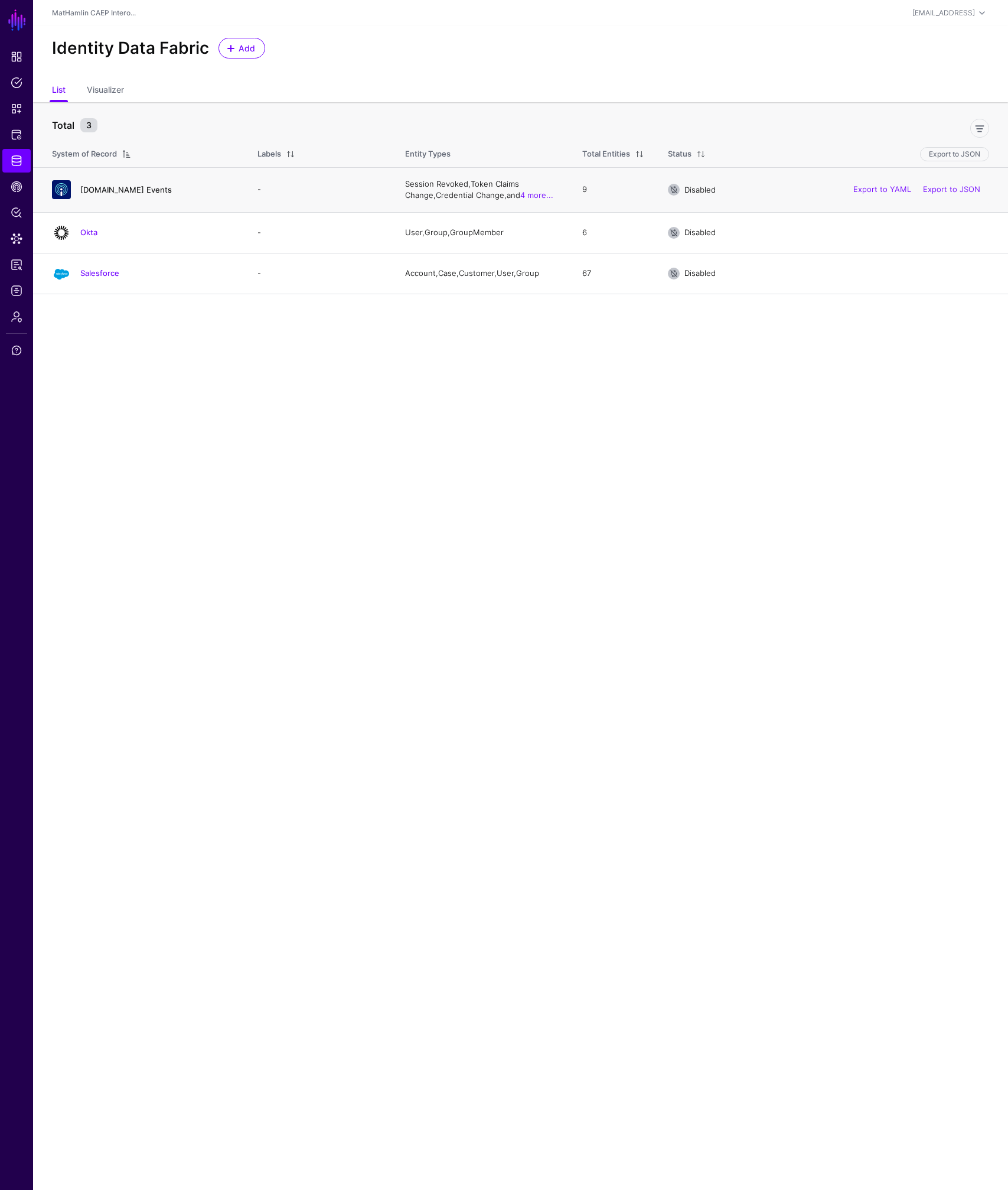
click at [125, 188] on link "CAEP.dev Events" at bounding box center [126, 189] width 92 height 10
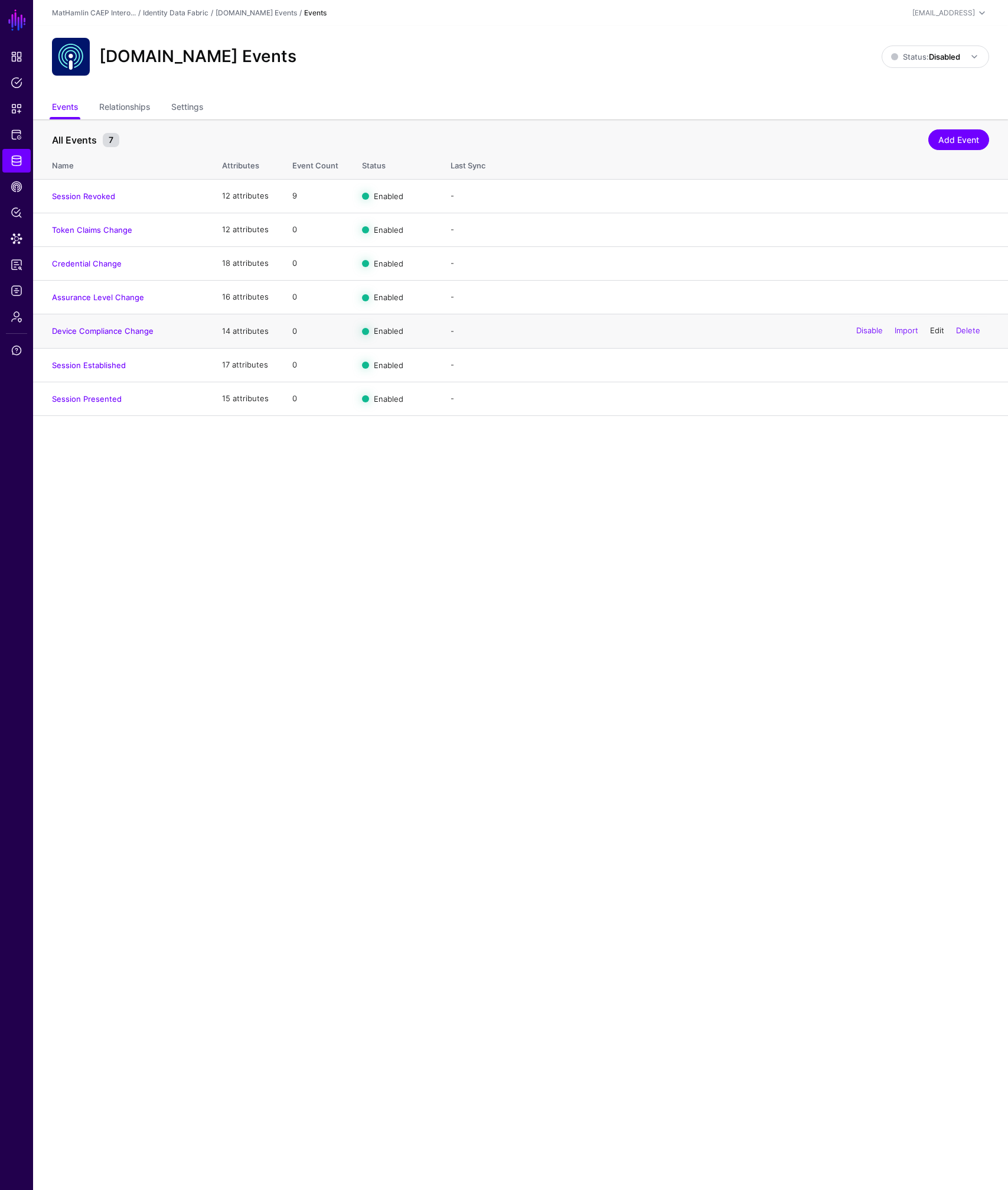
click at [936, 330] on link "Edit" at bounding box center [937, 331] width 14 height 10
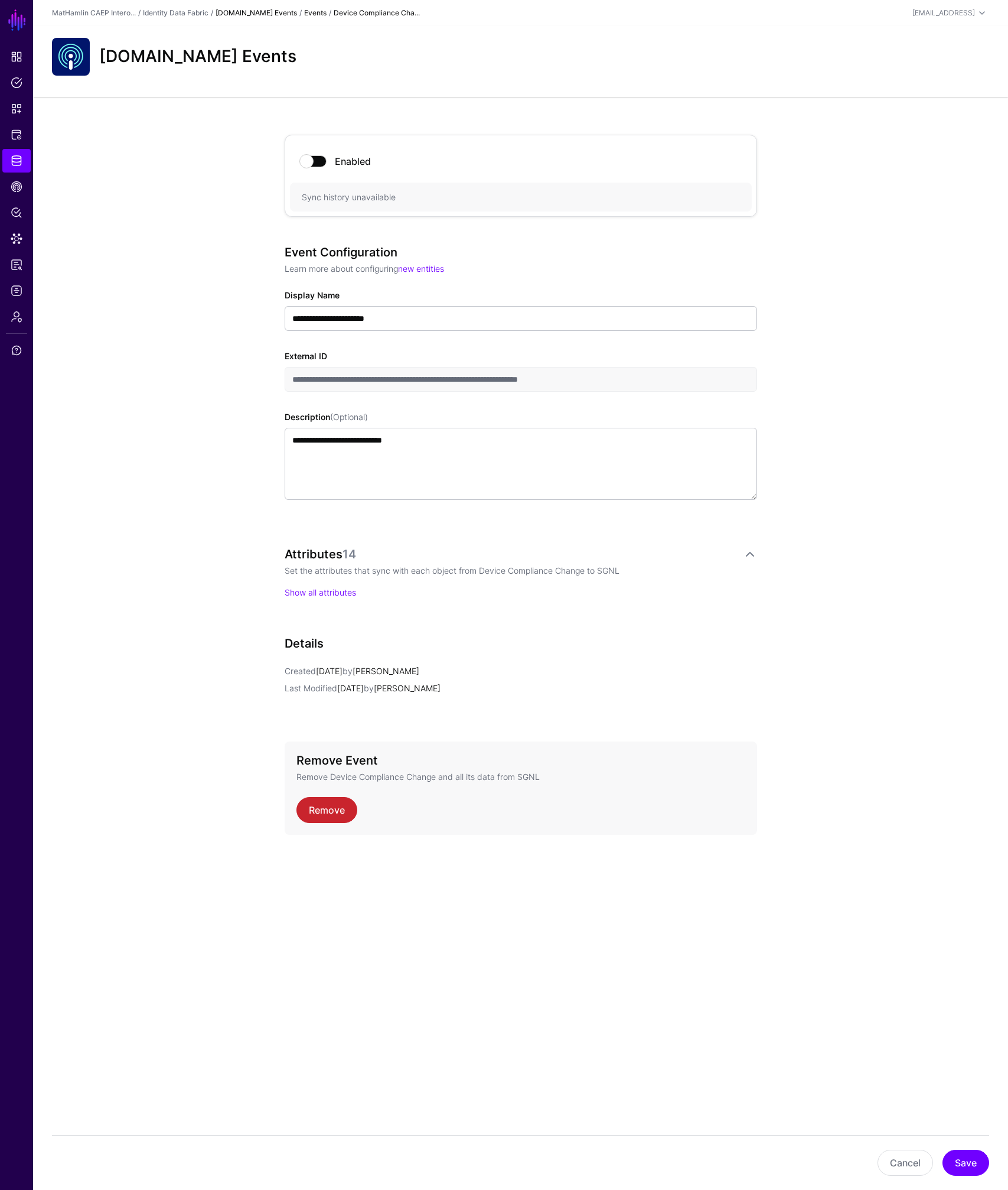
click at [258, 11] on link "CAEP.dev Events" at bounding box center [256, 13] width 81 height 9
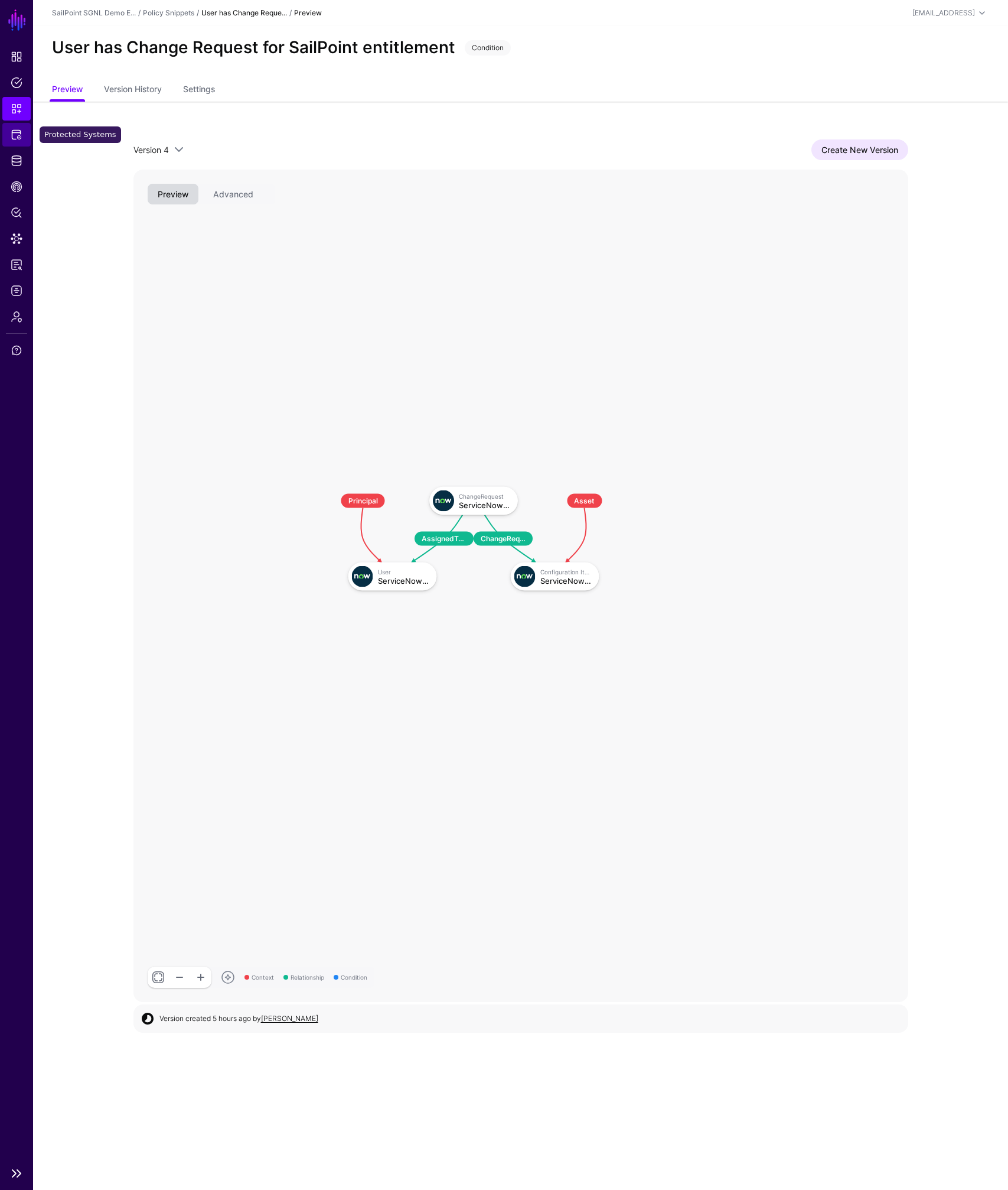
click at [17, 137] on span "Protected Systems" at bounding box center [17, 135] width 12 height 12
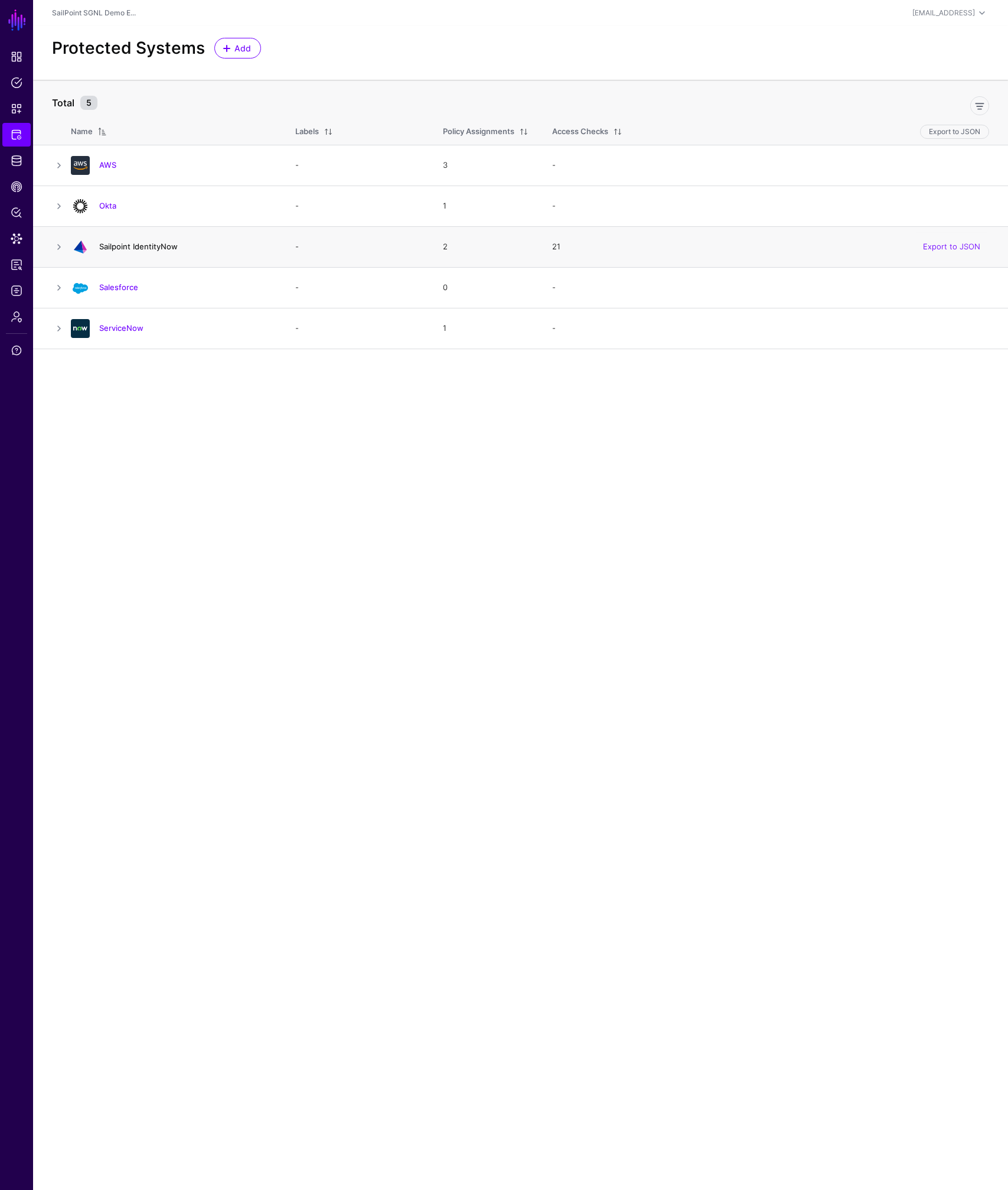
click at [138, 244] on link "Sailpoint IdentityNow" at bounding box center [138, 246] width 78 height 10
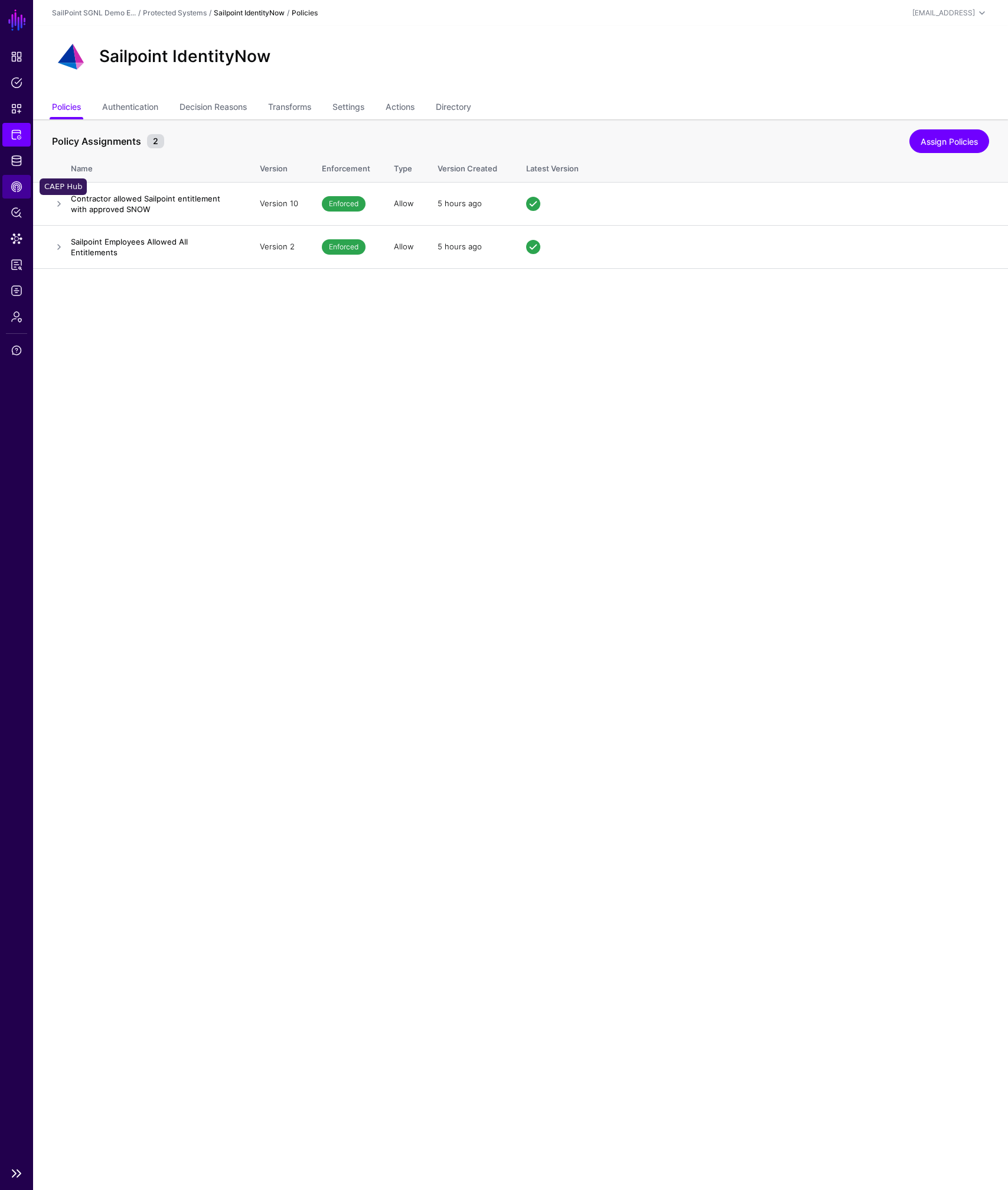
click at [13, 185] on span "CAEP Hub" at bounding box center [17, 187] width 12 height 12
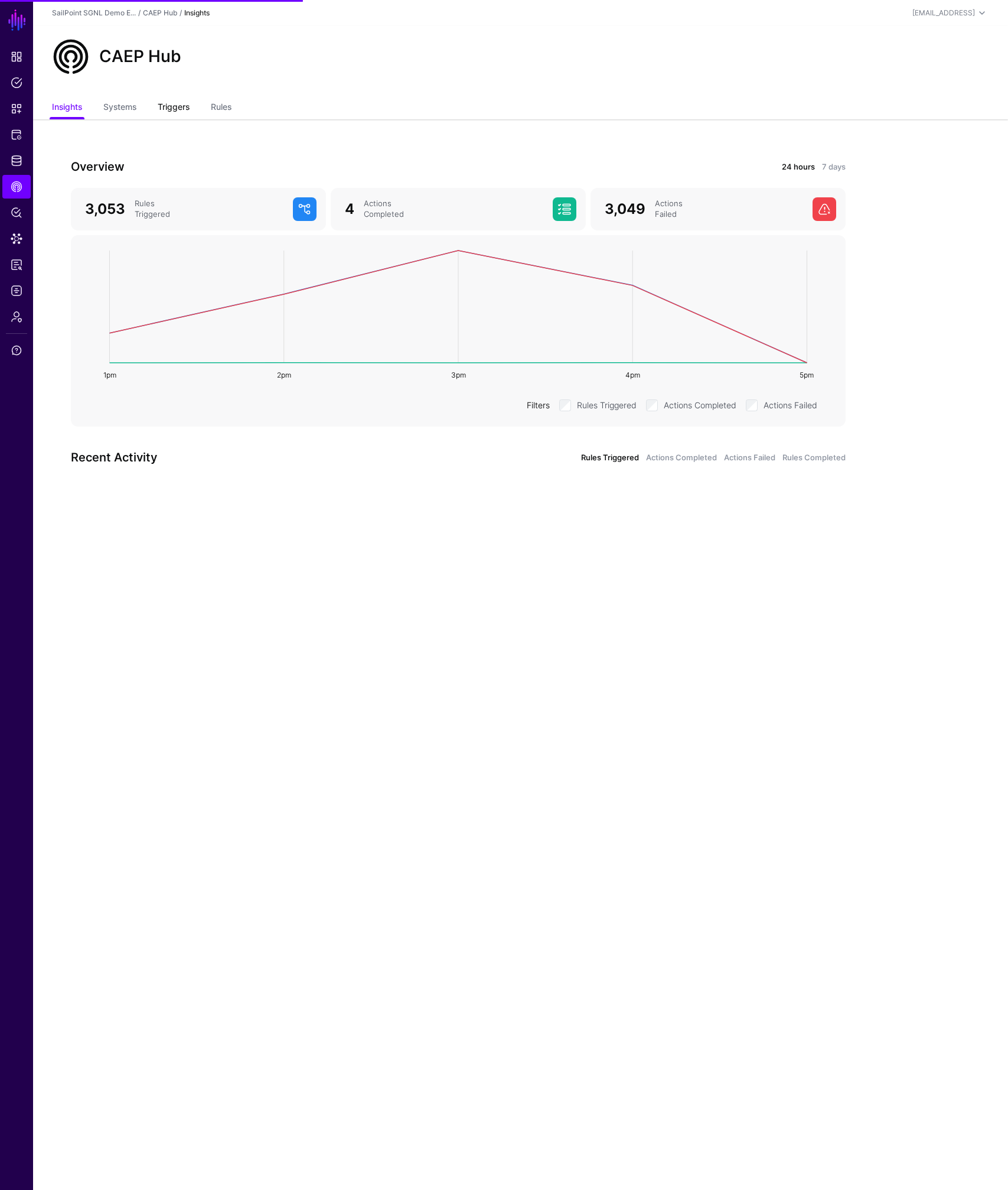
click at [174, 106] on link "Triggers" at bounding box center [173, 108] width 32 height 22
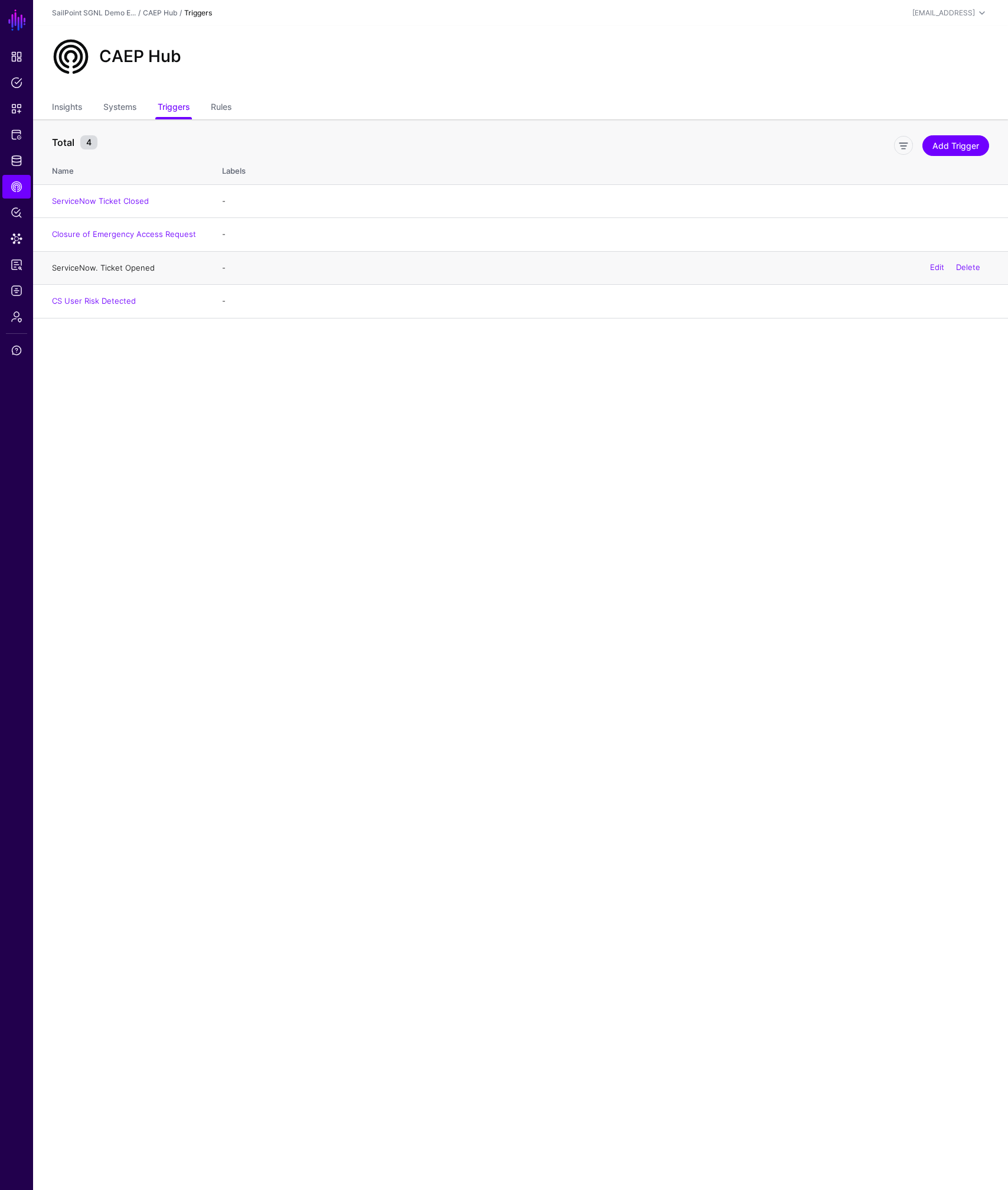
click at [101, 267] on link "ServiceNow. Ticket Opened" at bounding box center [103, 268] width 103 height 10
